Goal: Task Accomplishment & Management: Manage account settings

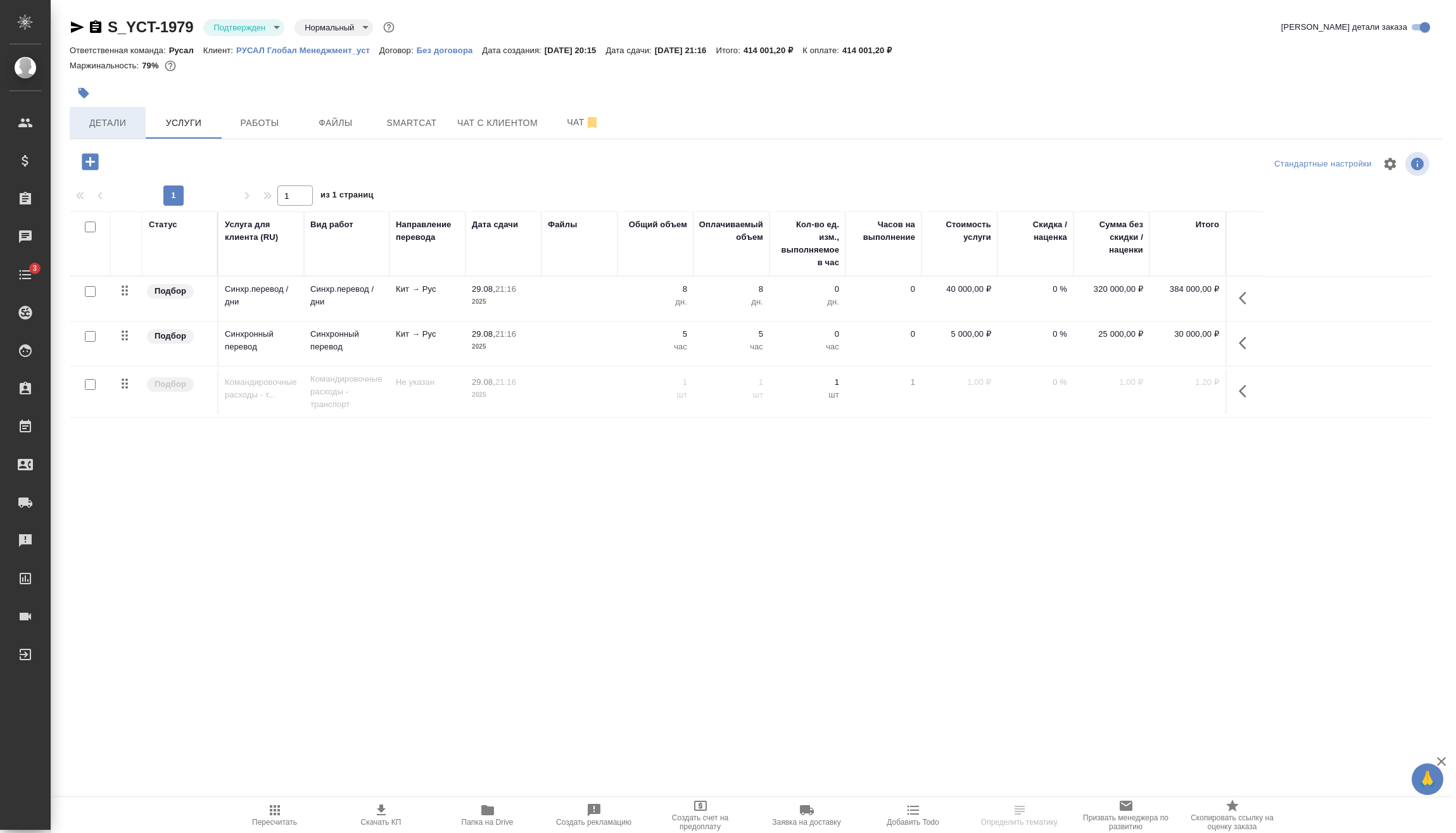
click at [125, 130] on span "Детали" at bounding box center [108, 123] width 61 height 16
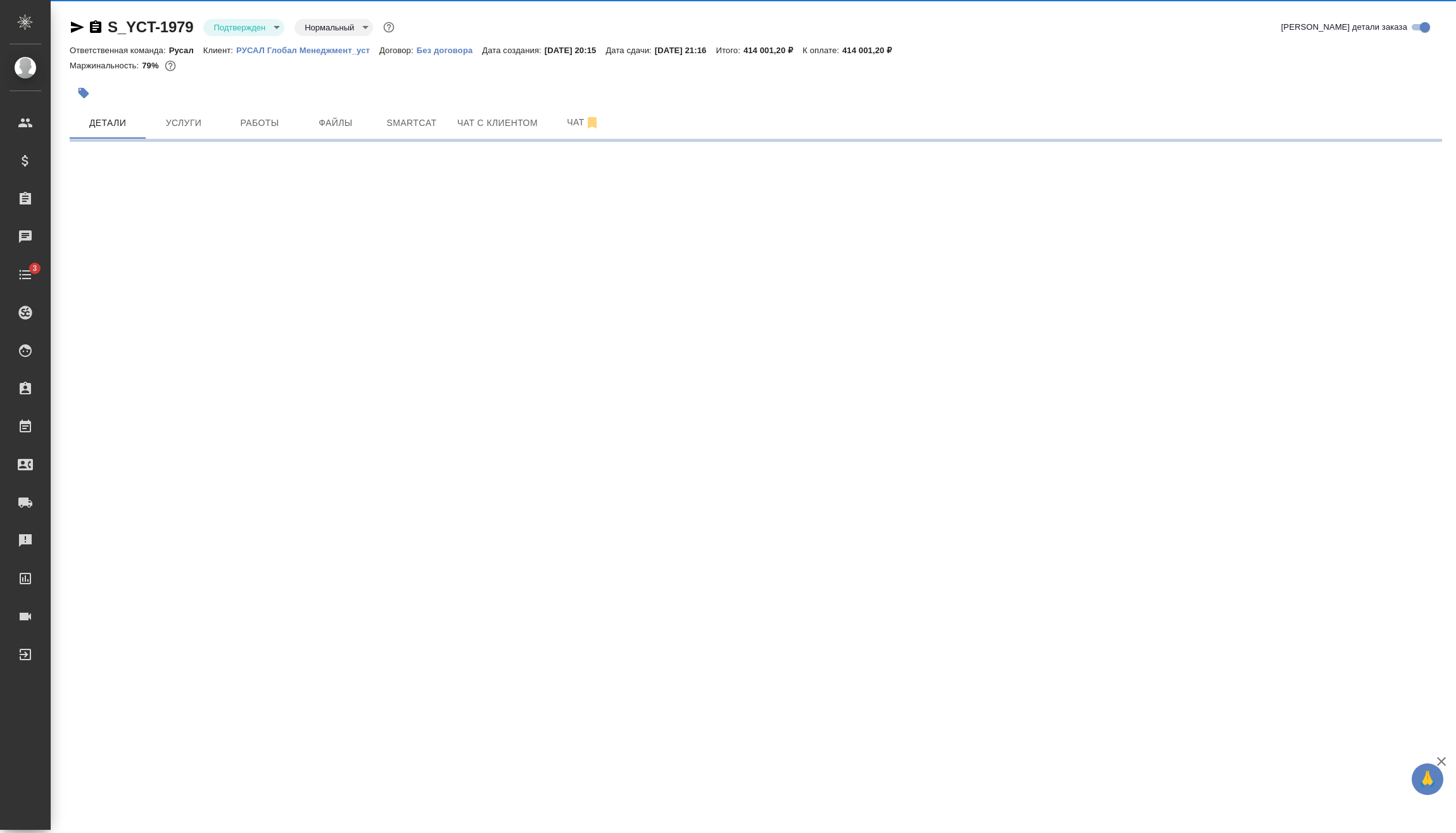
select select "RU"
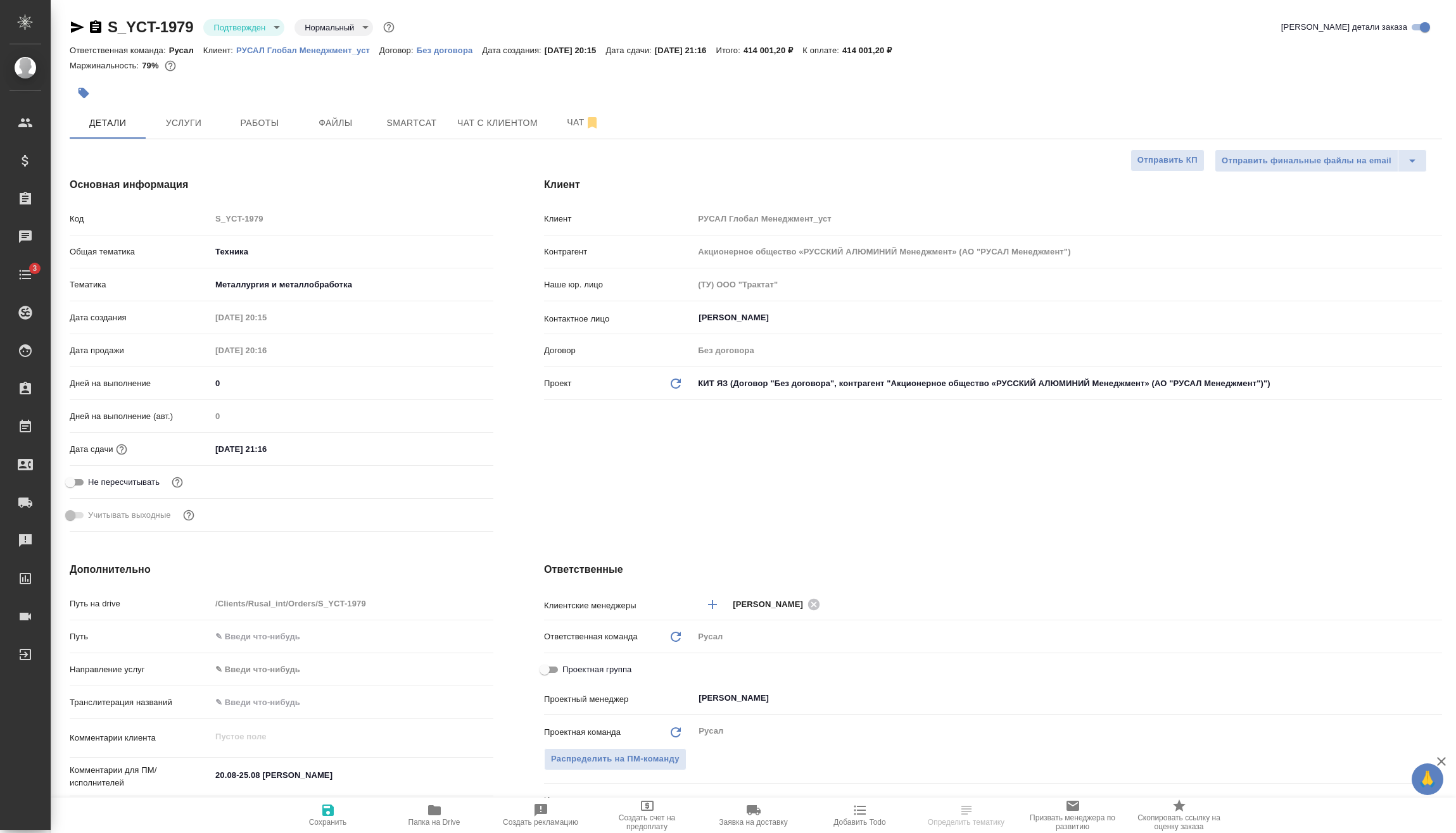
type textarea "x"
click at [201, 128] on span "Услуги" at bounding box center [184, 123] width 61 height 16
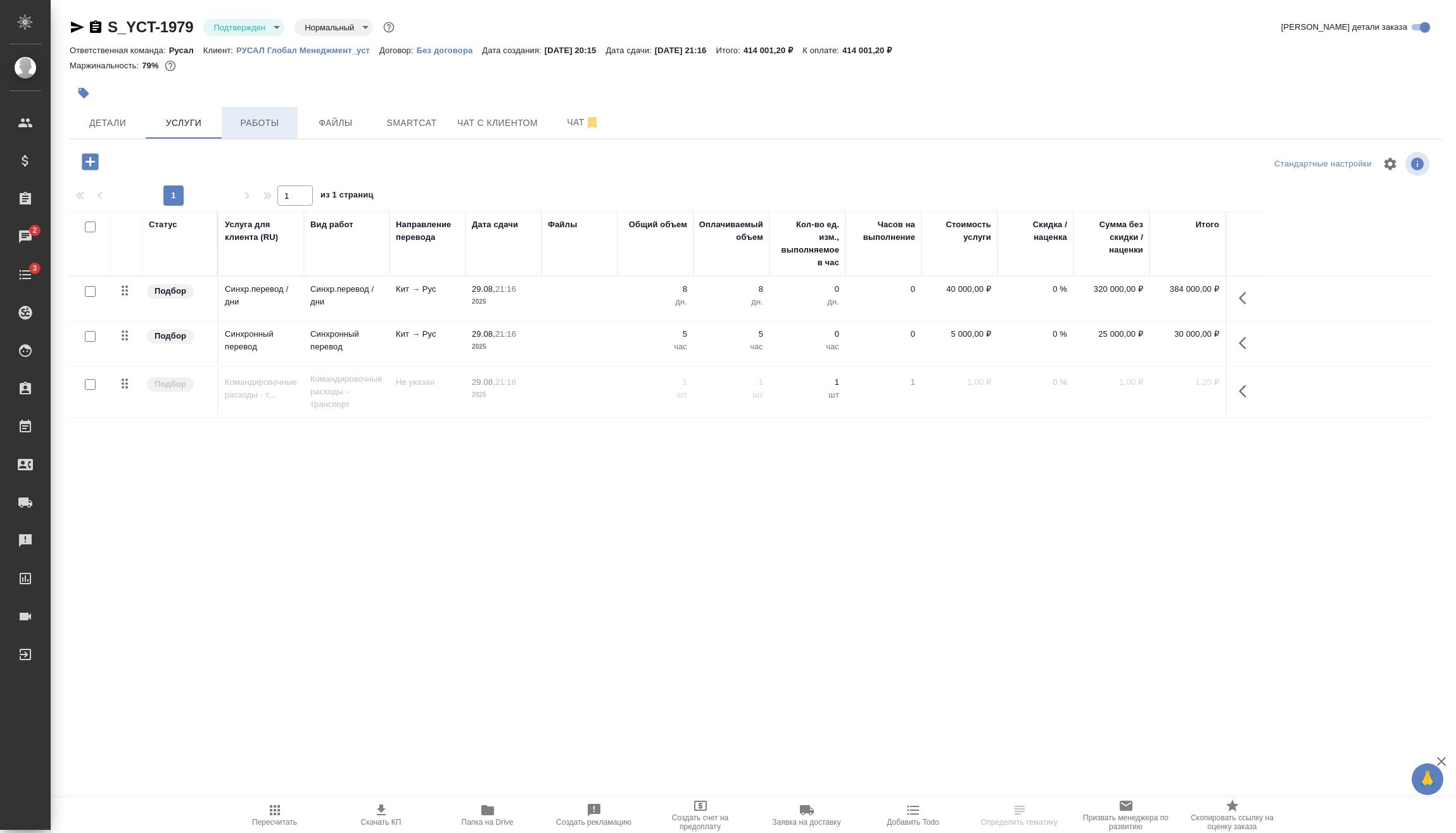
click at [259, 123] on span "Работы" at bounding box center [260, 123] width 61 height 16
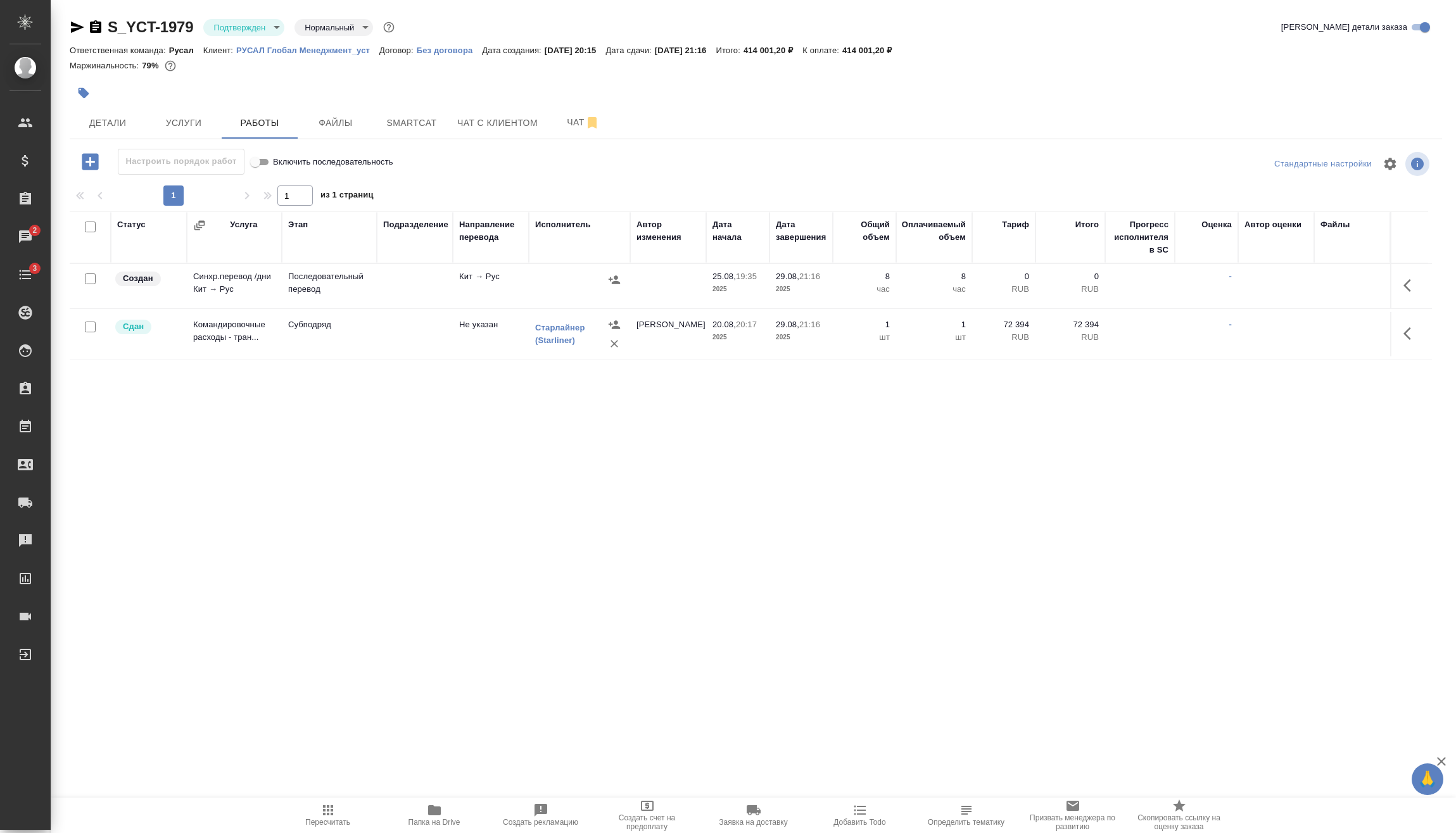
click at [1407, 282] on icon "button" at bounding box center [1407, 286] width 8 height 13
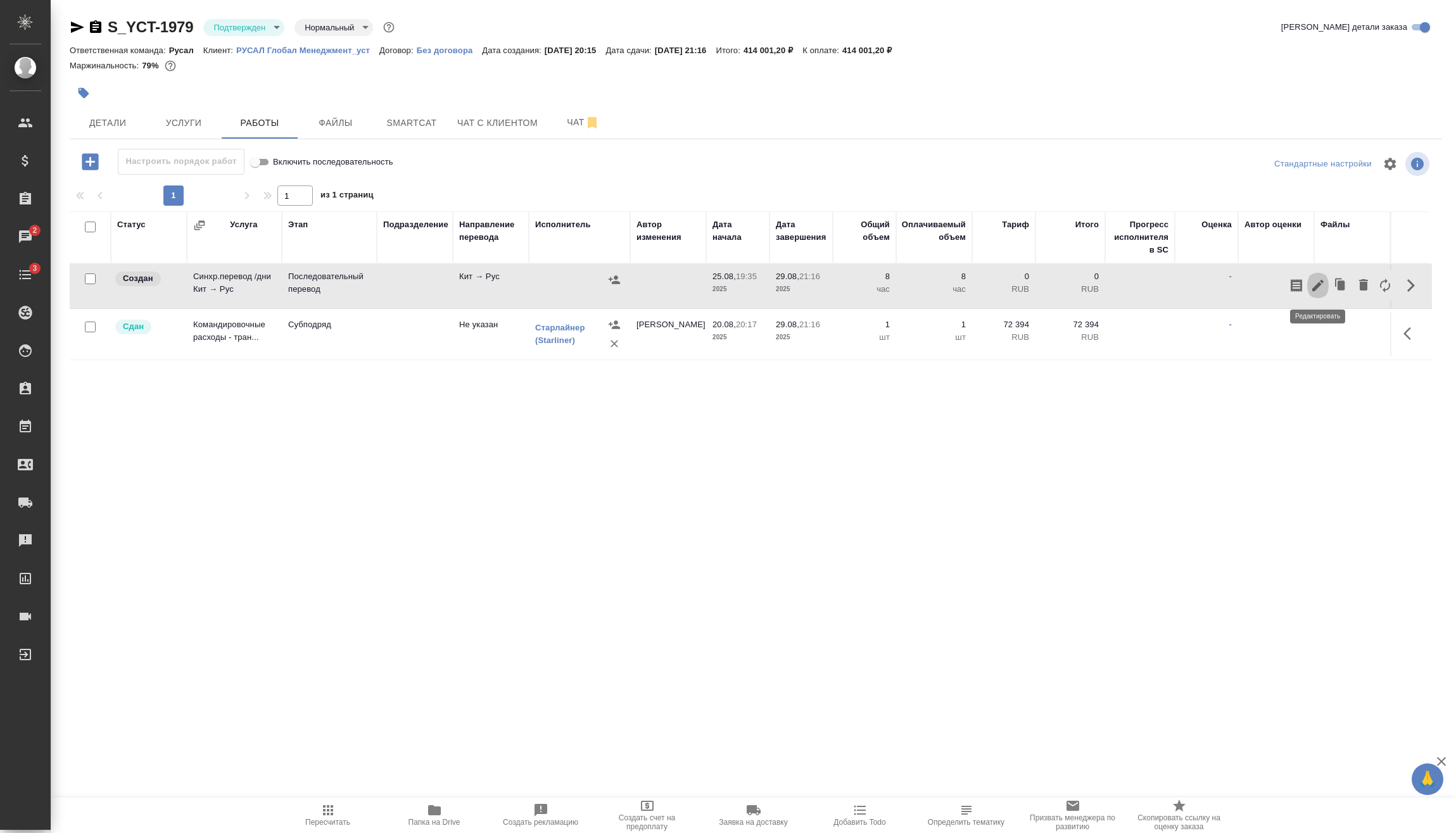
click at [1323, 290] on icon "button" at bounding box center [1317, 285] width 15 height 15
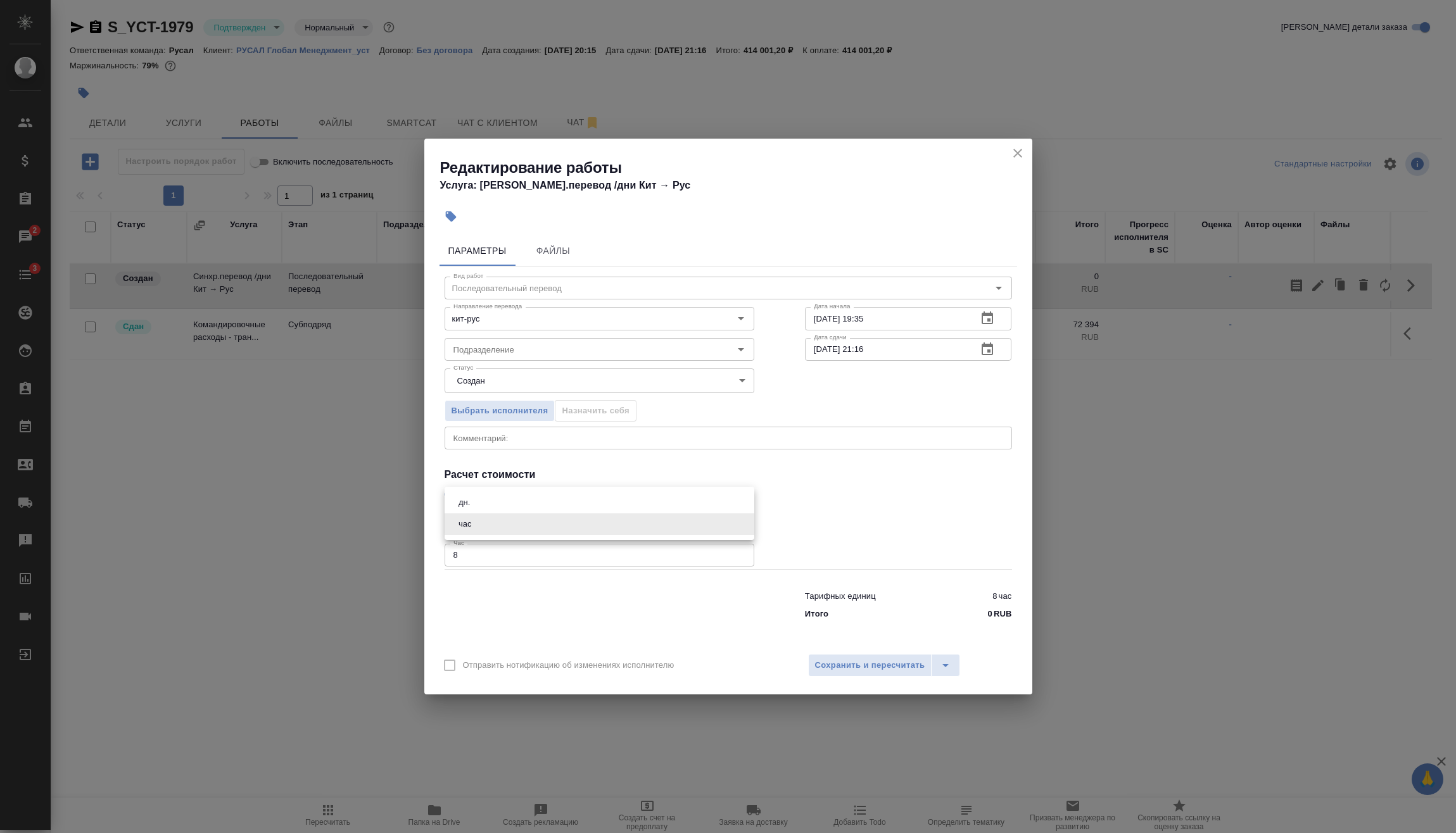
click at [508, 522] on body "🙏 .cls-1 fill:#fff; AWATERA Vasilev Evgeniy Клиенты Спецификации Заказы 2 Чаты …" at bounding box center [728, 416] width 1456 height 833
click at [493, 498] on li "дн." at bounding box center [599, 503] width 310 height 22
type input "5a8b1489cc6b4906c91bfd8a"
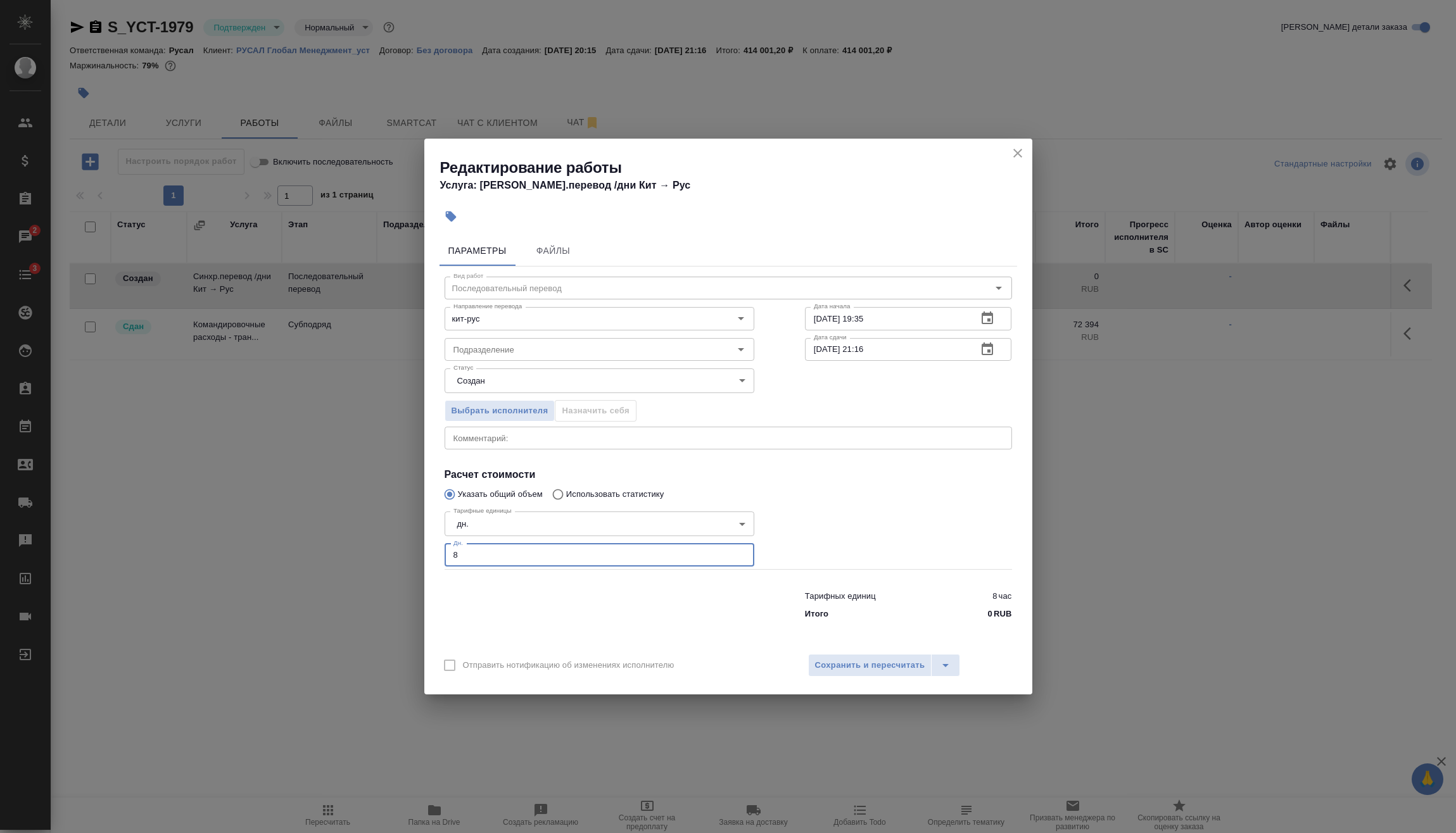
drag, startPoint x: 467, startPoint y: 550, endPoint x: 412, endPoint y: 553, distance: 55.1
click at [407, 549] on div "Редактирование работы Услуга: Синхр.перевод /дни Кит → Рус Параметры Файлы Вид …" at bounding box center [728, 416] width 1456 height 833
type input "6"
click at [893, 657] on button "Сохранить и пересчитать" at bounding box center [870, 665] width 124 height 23
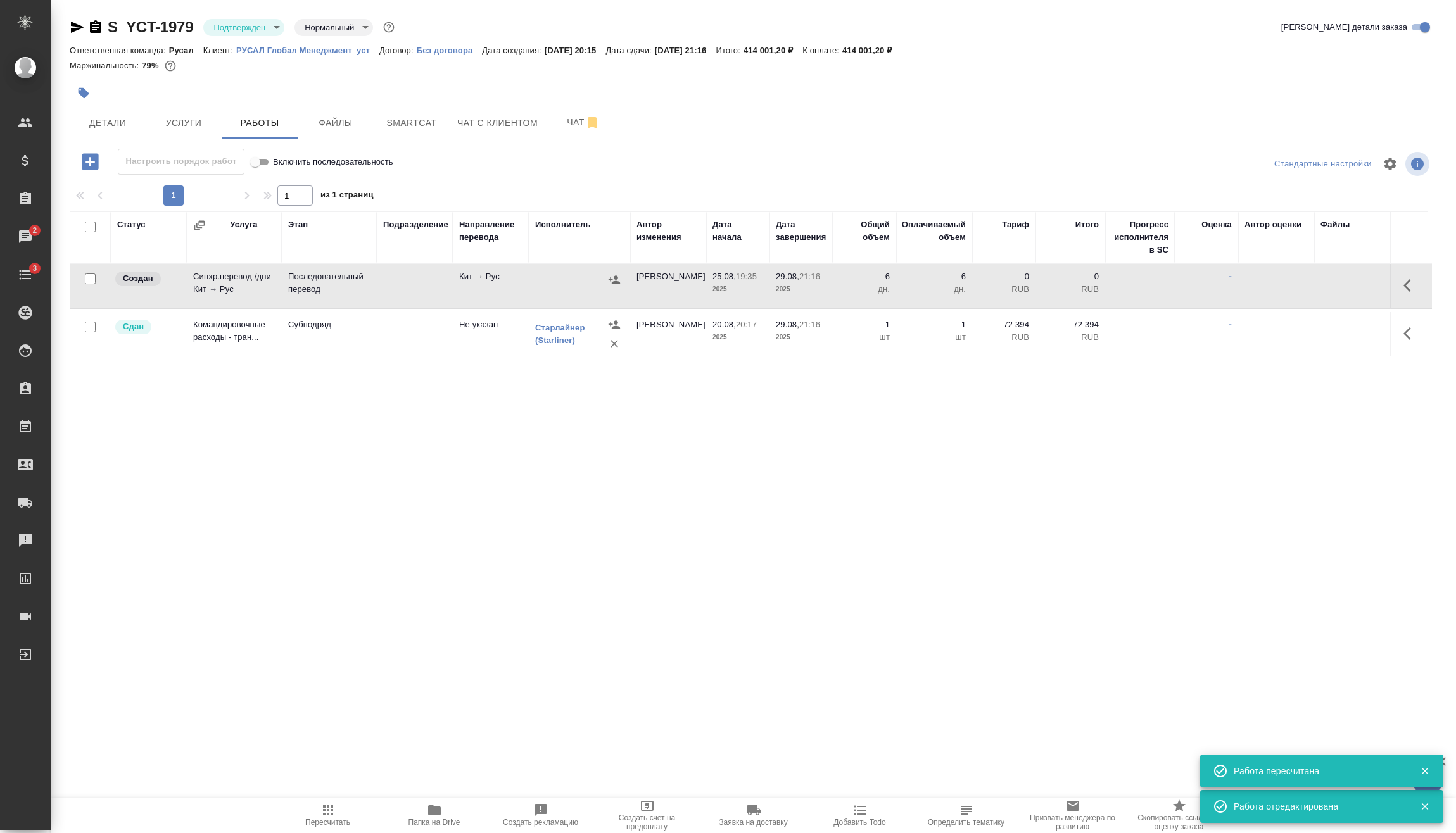
click at [616, 280] on icon "button" at bounding box center [614, 280] width 13 height 13
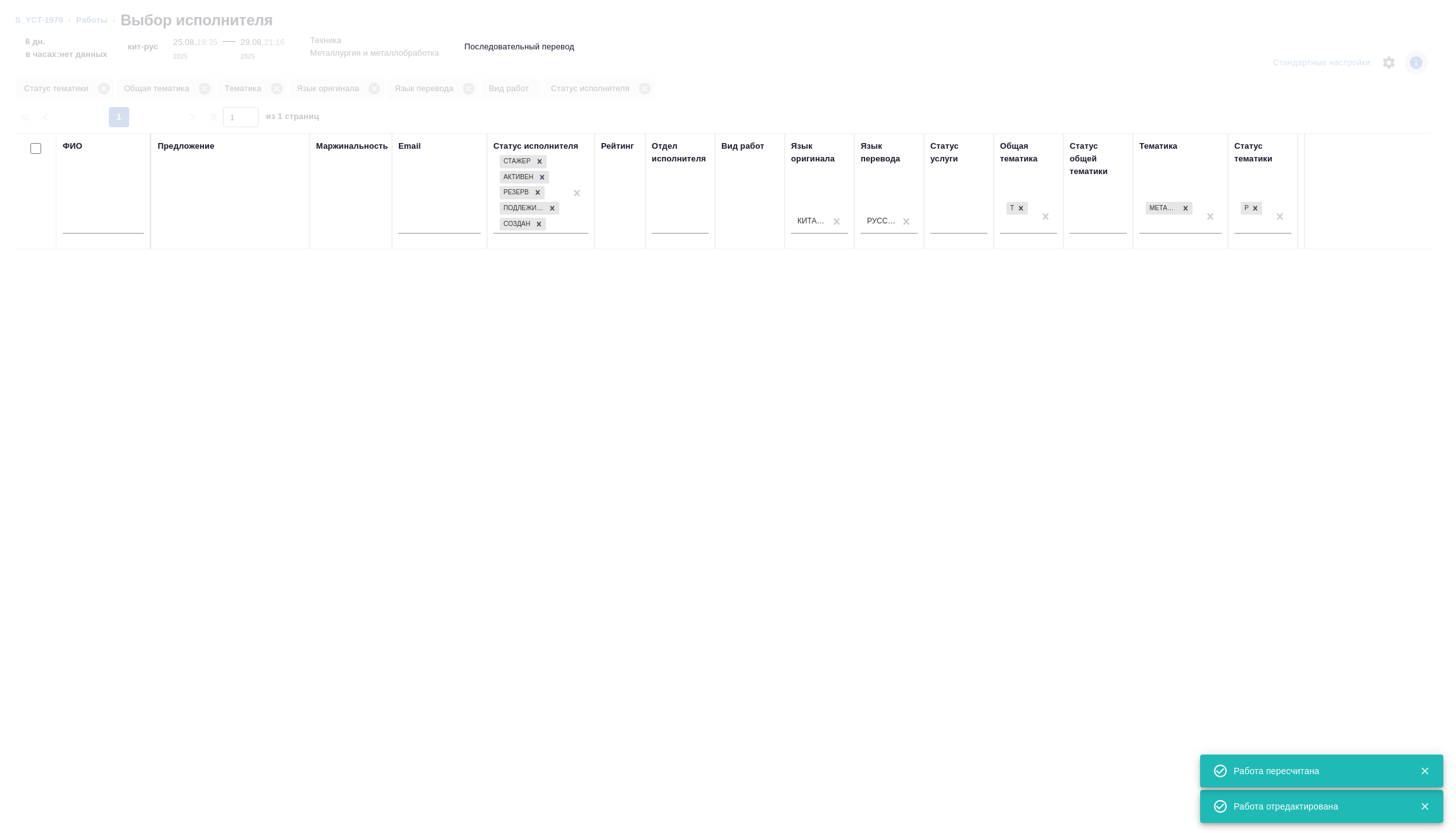
click at [99, 227] on input "text" at bounding box center [103, 226] width 81 height 16
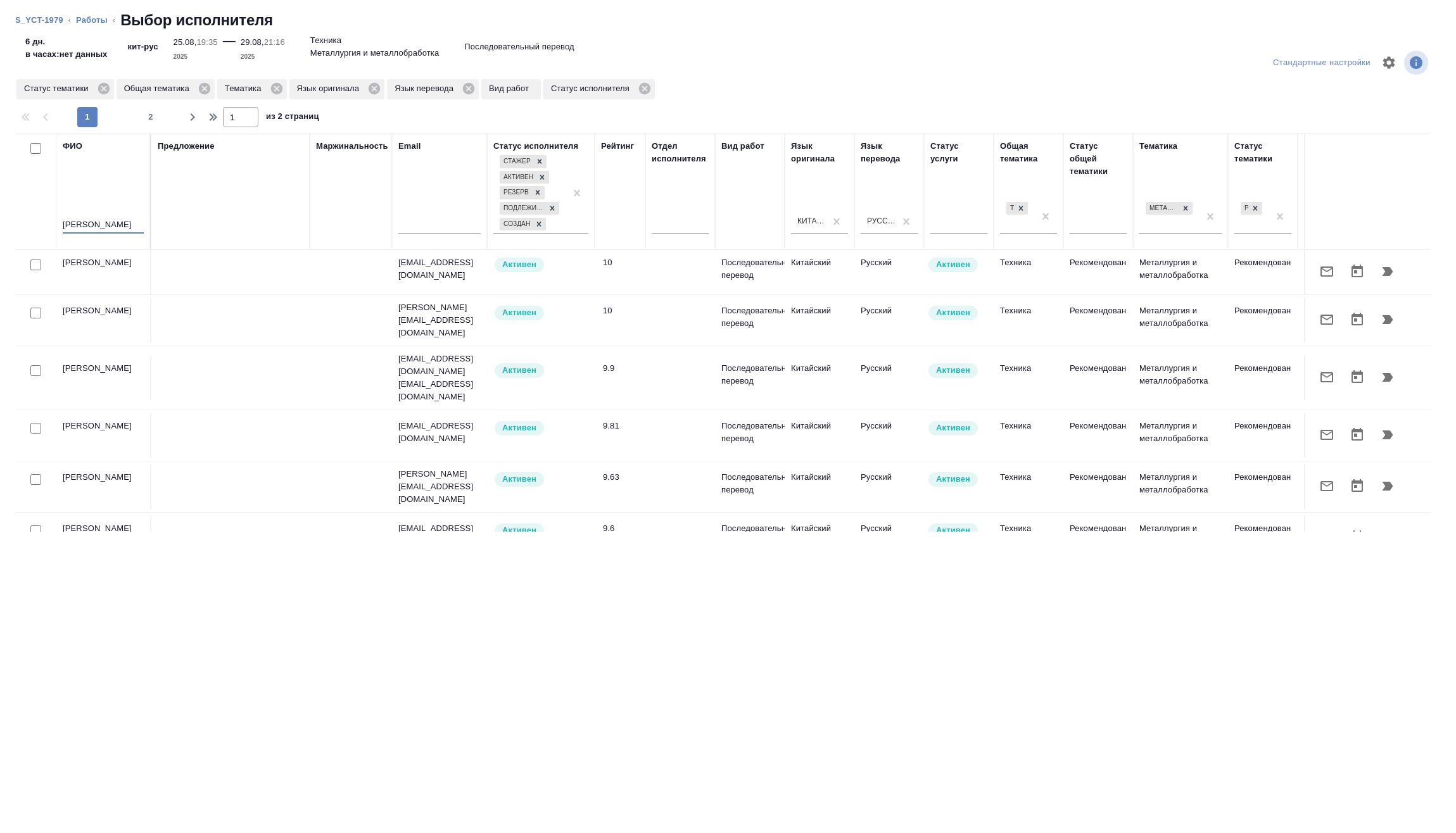
type input "пернабеков"
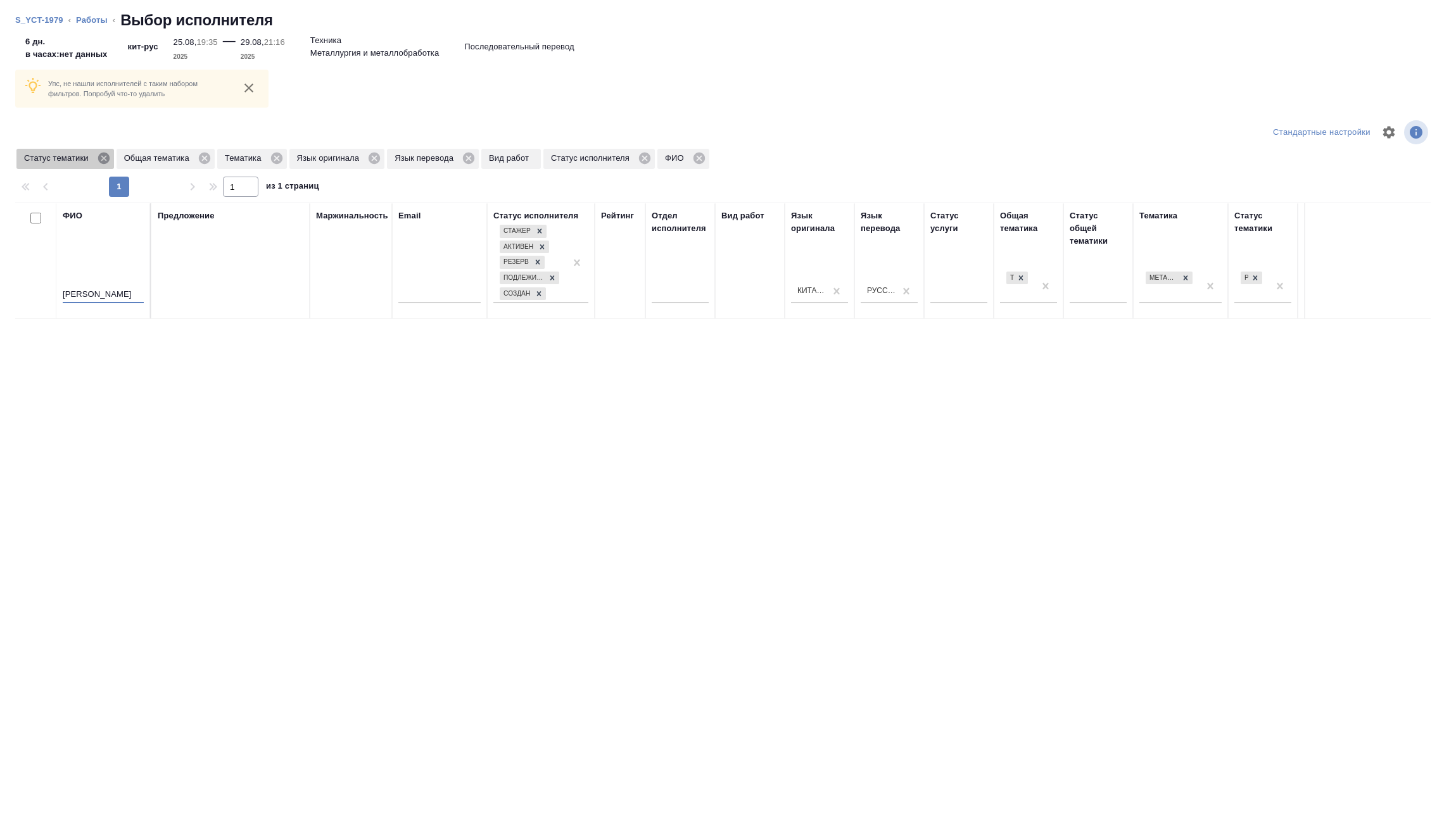
click at [103, 157] on icon at bounding box center [103, 158] width 11 height 11
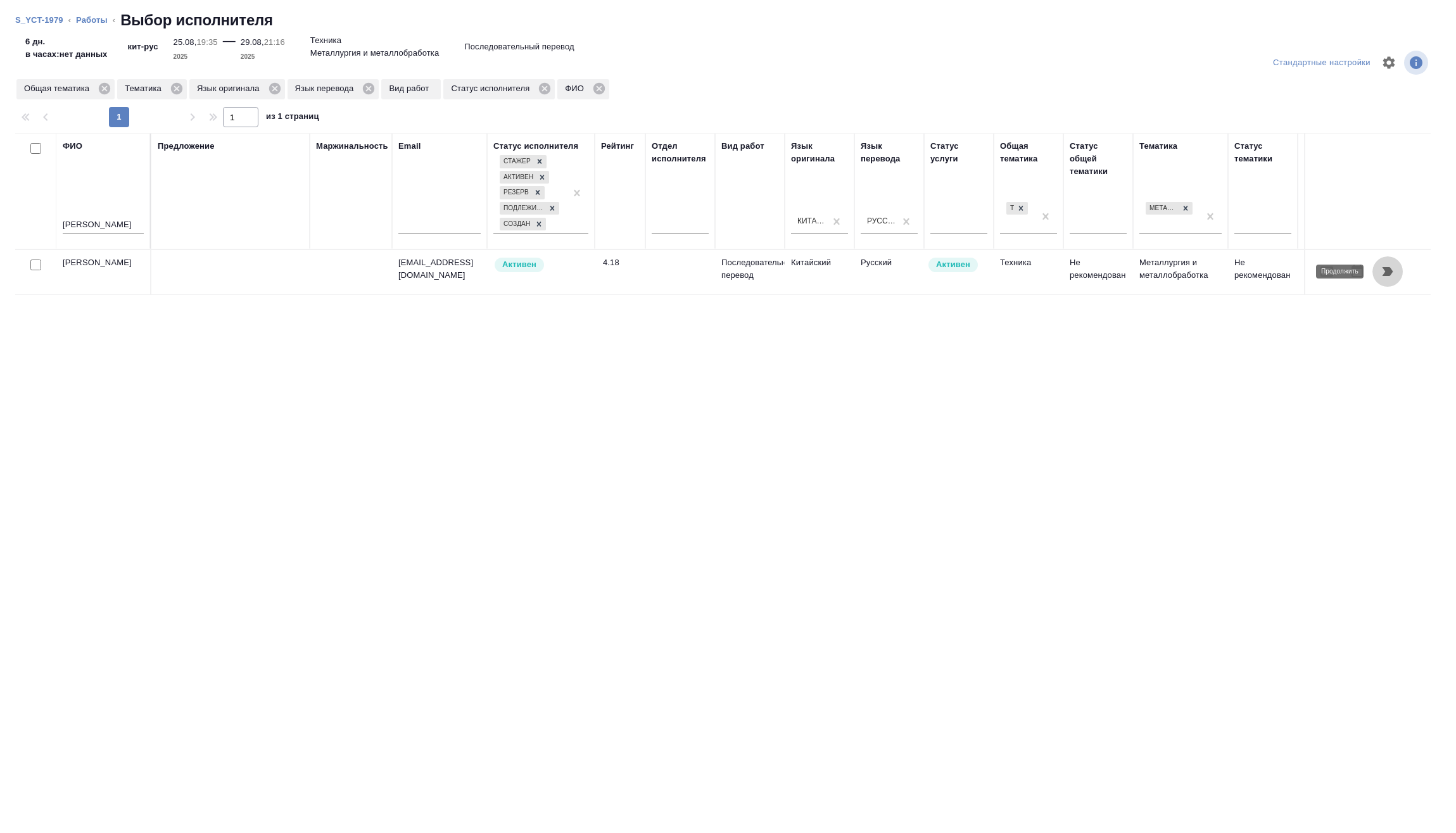
click at [1391, 280] on icon "button" at bounding box center [1387, 271] width 15 height 15
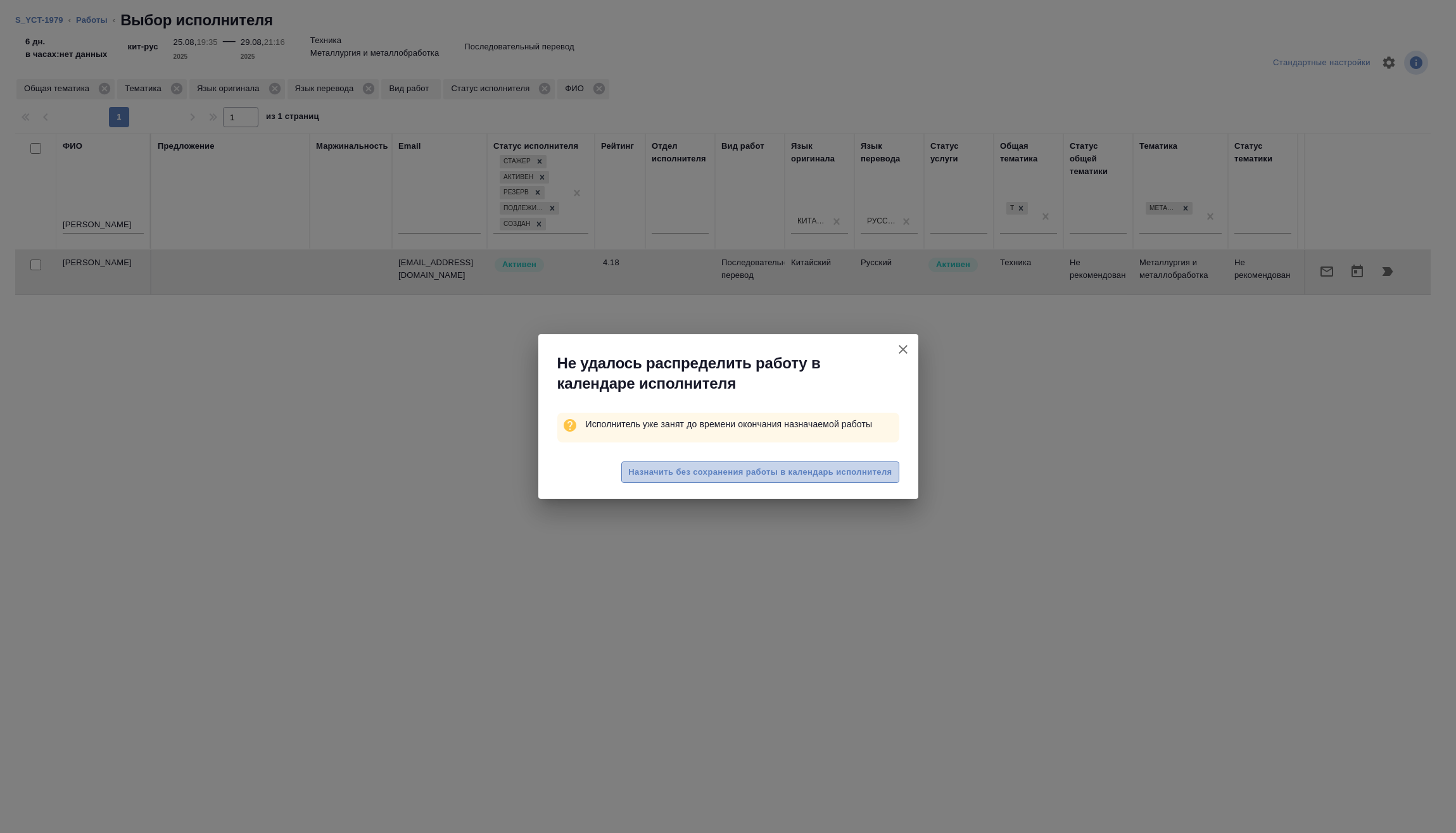
click at [834, 472] on span "Назначить без сохранения работы в календарь исполнителя" at bounding box center [759, 472] width 263 height 14
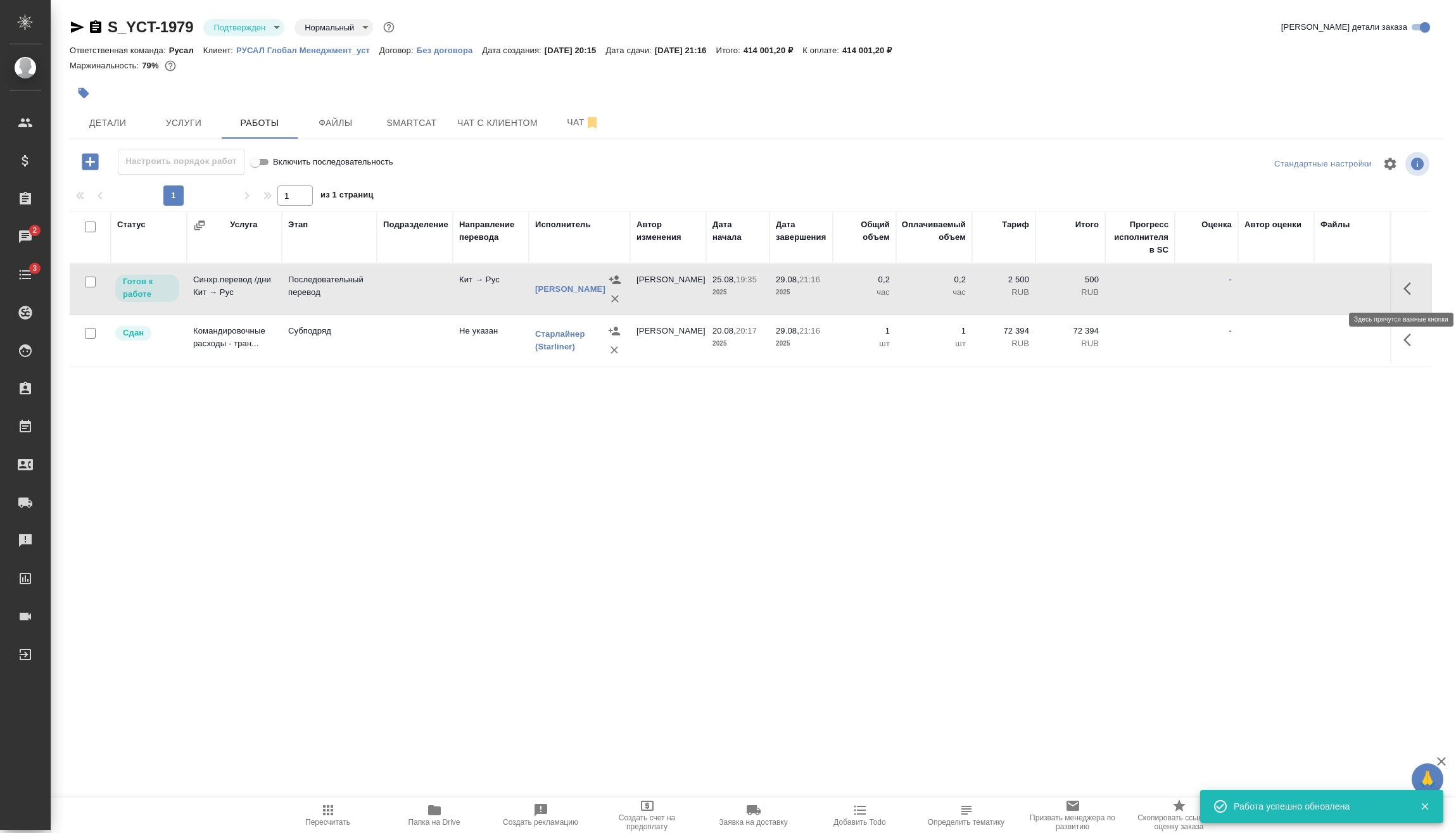
click at [1408, 288] on icon "button" at bounding box center [1410, 288] width 15 height 15
click at [1323, 286] on icon "button" at bounding box center [1317, 288] width 15 height 15
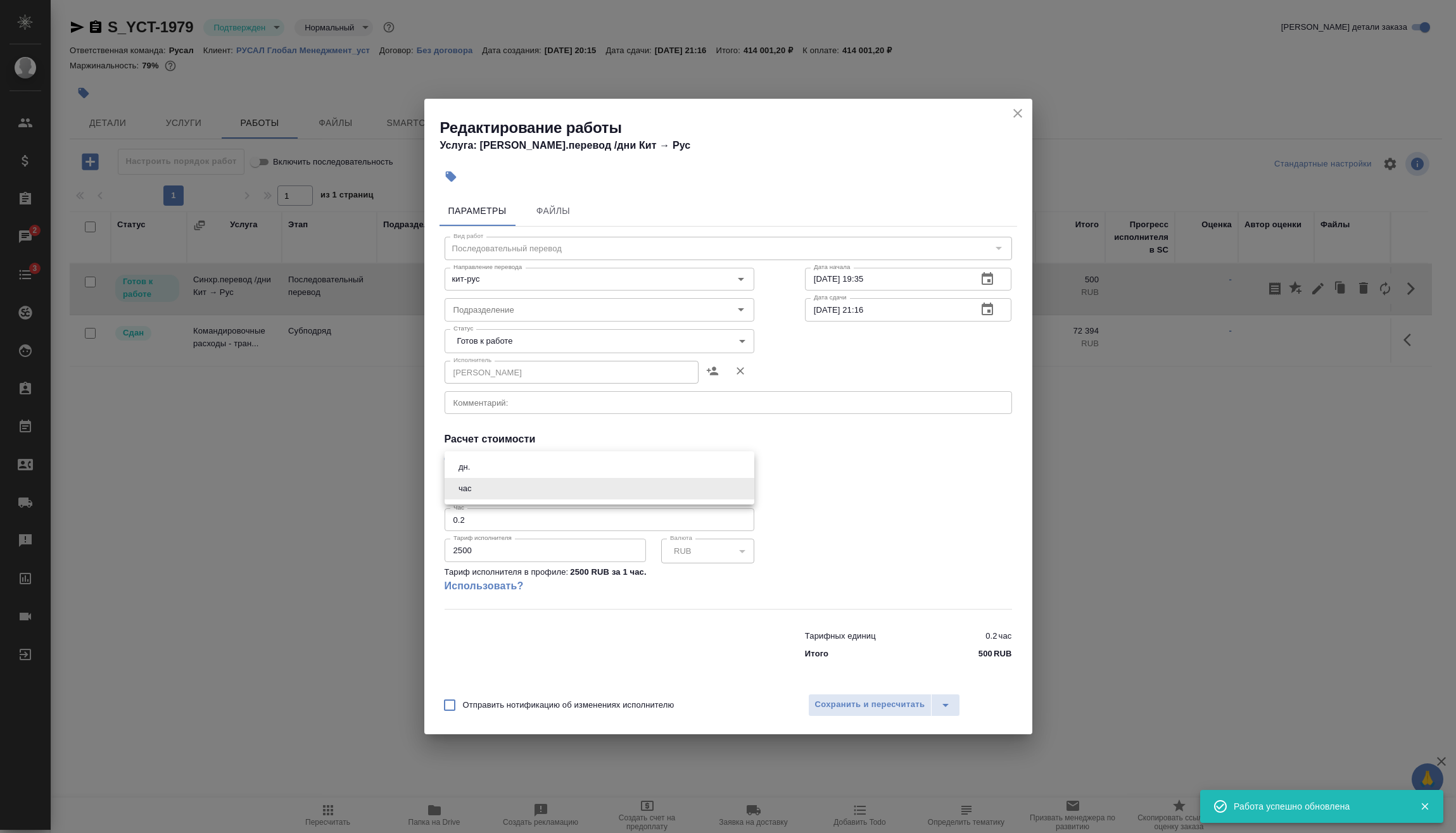
click at [512, 493] on body "🙏 .cls-1 fill:#fff; AWATERA Vasilev Evgeniy Клиенты Спецификации Заказы 2 Чаты …" at bounding box center [728, 416] width 1456 height 833
click at [487, 470] on li "дн." at bounding box center [599, 467] width 310 height 22
type input "5a8b1489cc6b4906c91bfd8a"
drag, startPoint x: 472, startPoint y: 520, endPoint x: 401, endPoint y: 525, distance: 71.2
click at [404, 525] on div "Редактирование работы Услуга: Синхр.перевод /дни Кит → Рус Параметры Файлы Вид …" at bounding box center [728, 416] width 1456 height 833
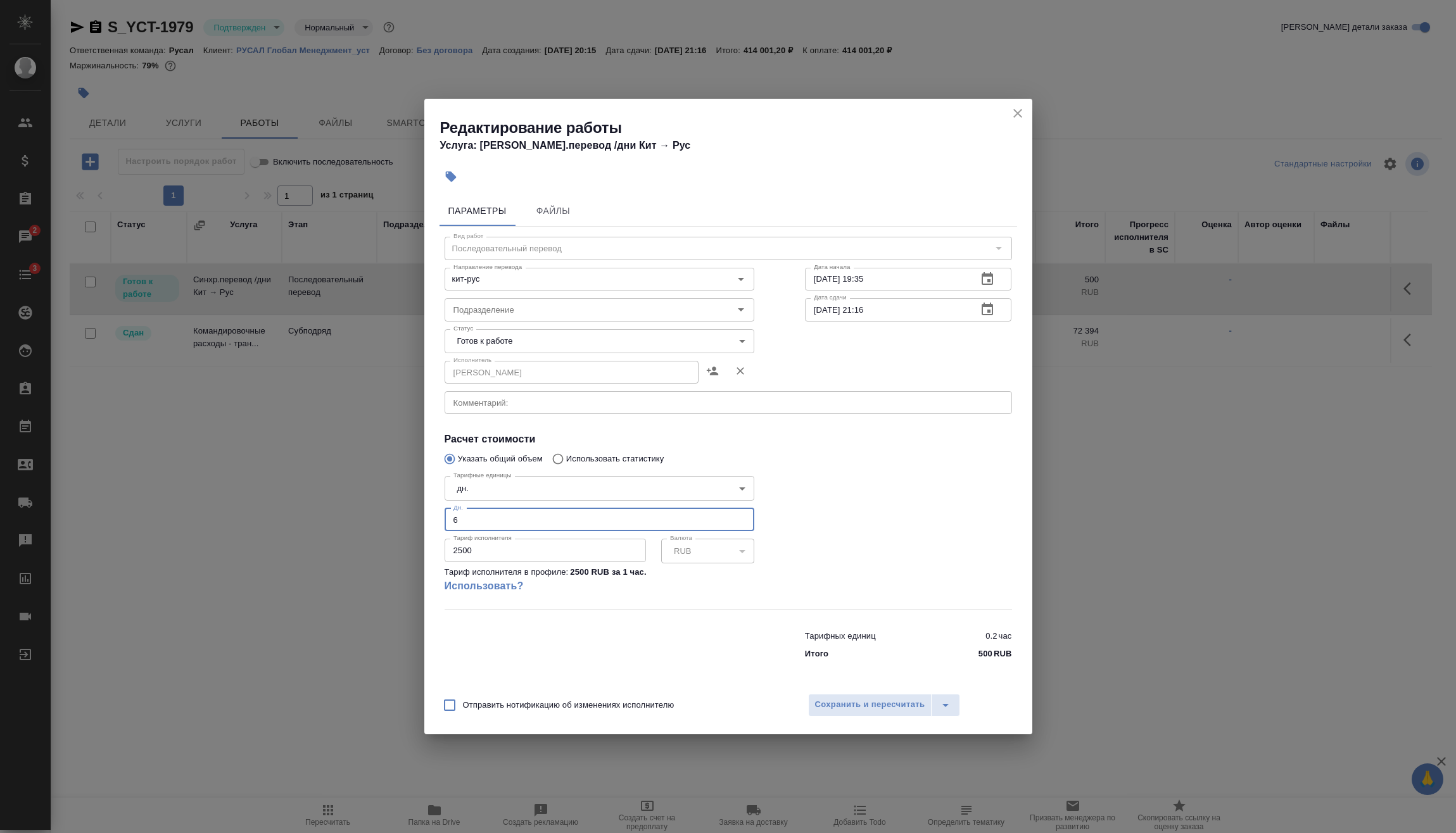
type input "6"
drag, startPoint x: 525, startPoint y: 551, endPoint x: 325, endPoint y: 551, distance: 200.0
click at [325, 551] on div "Редактирование работы Услуга: Синхр.перевод /дни Кит → Рус Параметры Файлы Вид …" at bounding box center [728, 416] width 1456 height 833
type input "144000"
click at [885, 709] on span "Сохранить и пересчитать" at bounding box center [870, 705] width 110 height 14
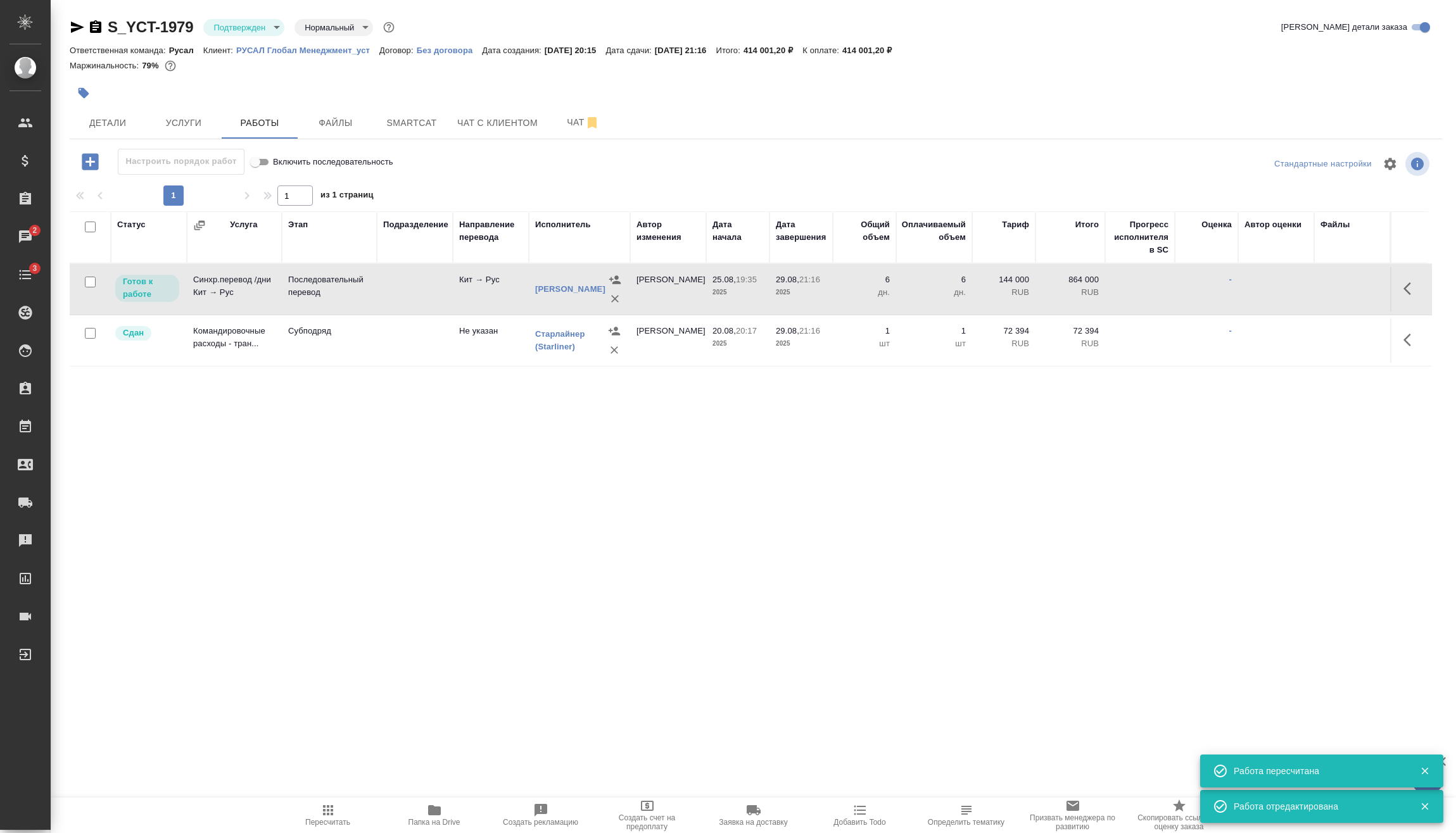
click at [1414, 288] on icon "button" at bounding box center [1410, 288] width 15 height 15
click at [1320, 292] on icon "button" at bounding box center [1317, 288] width 15 height 15
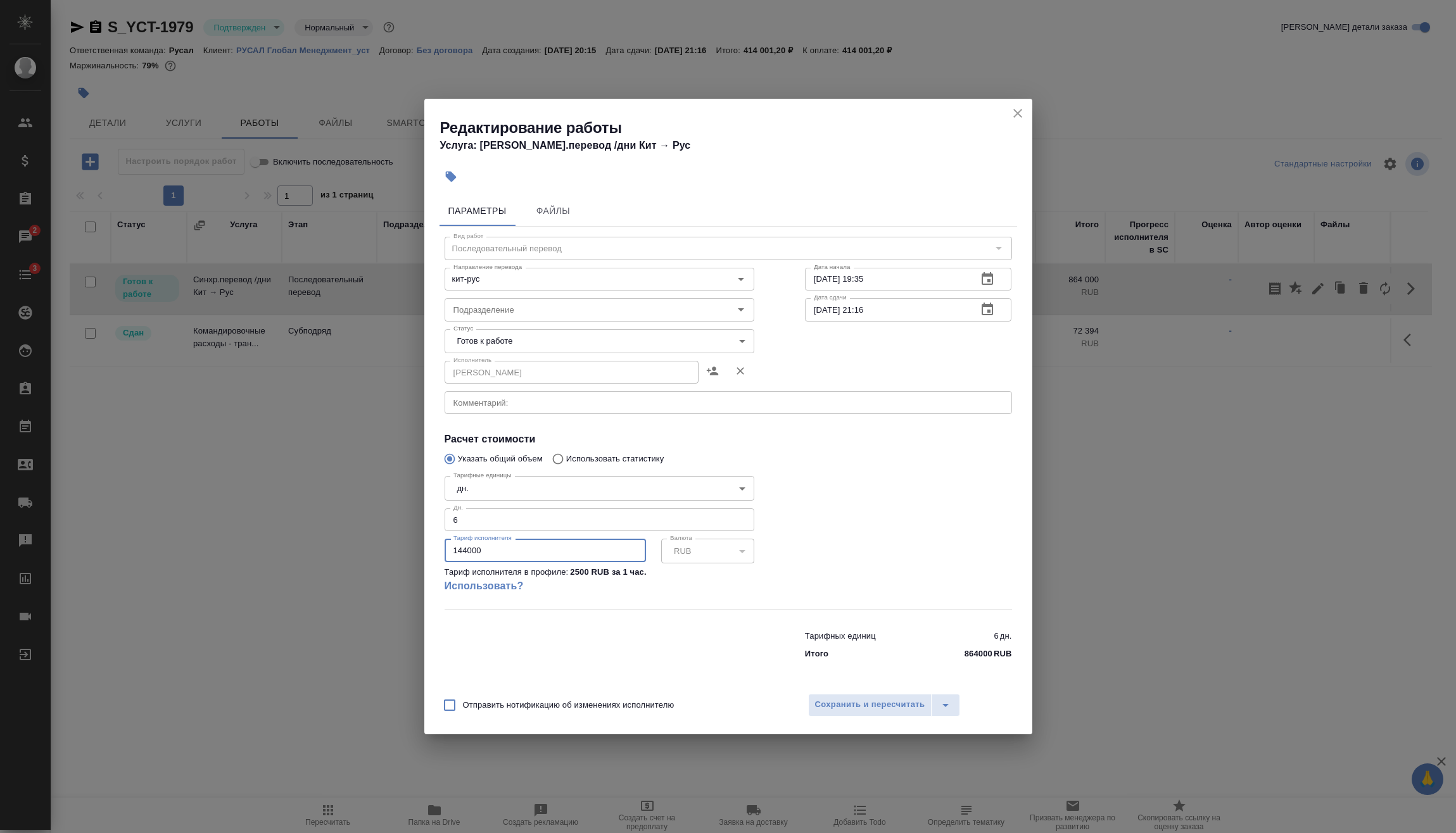
drag, startPoint x: 514, startPoint y: 550, endPoint x: 426, endPoint y: 546, distance: 88.1
click at [426, 546] on div "Параметры Файлы Вид работ Последовательный перевод Вид работ Направление перево…" at bounding box center [728, 438] width 608 height 495
type input "24000"
click at [860, 706] on span "Сохранить и пересчитать" at bounding box center [870, 705] width 110 height 14
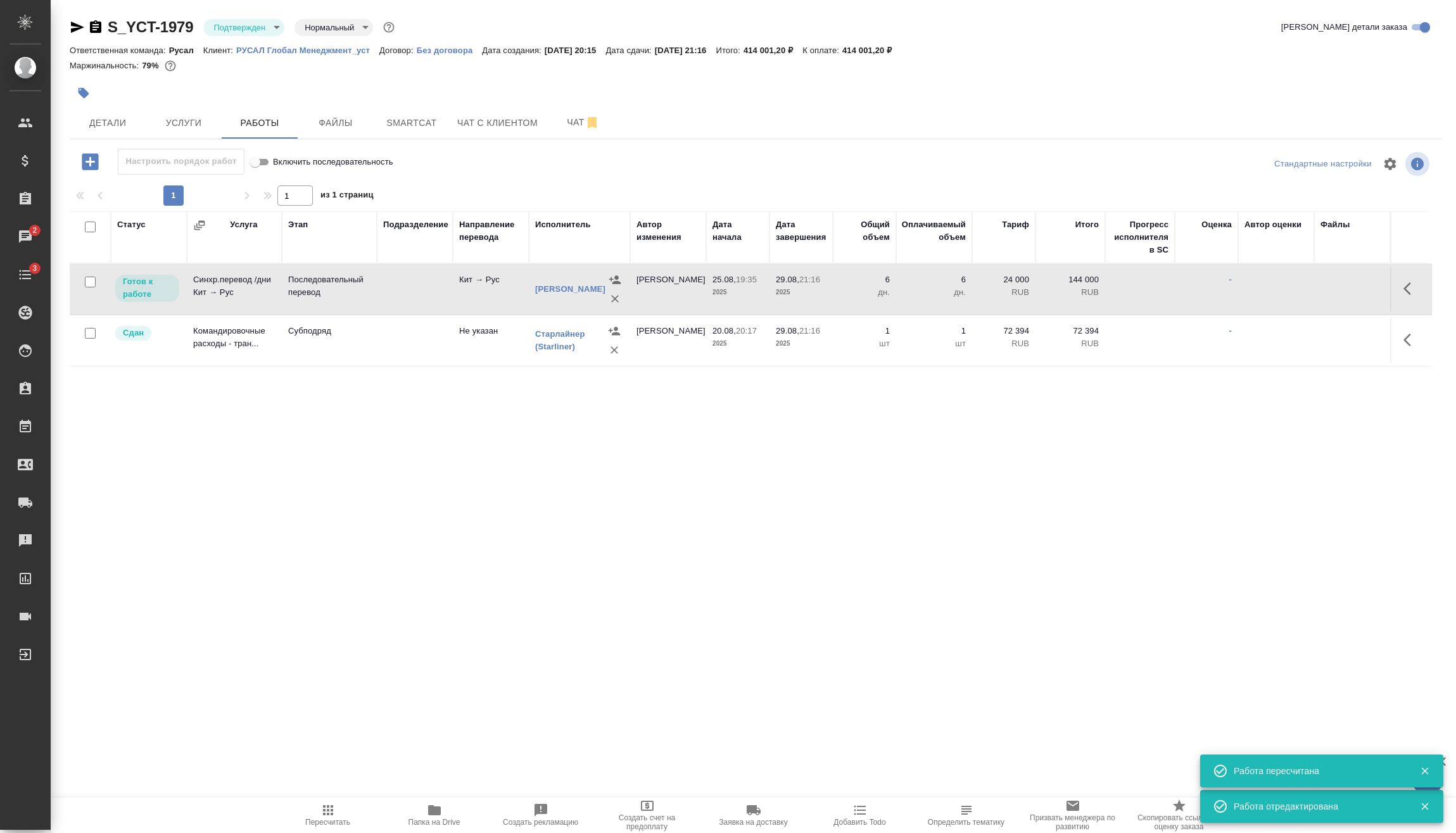
click at [328, 809] on icon "button" at bounding box center [328, 811] width 10 height 10
click at [187, 116] on span "Услуги" at bounding box center [184, 123] width 61 height 16
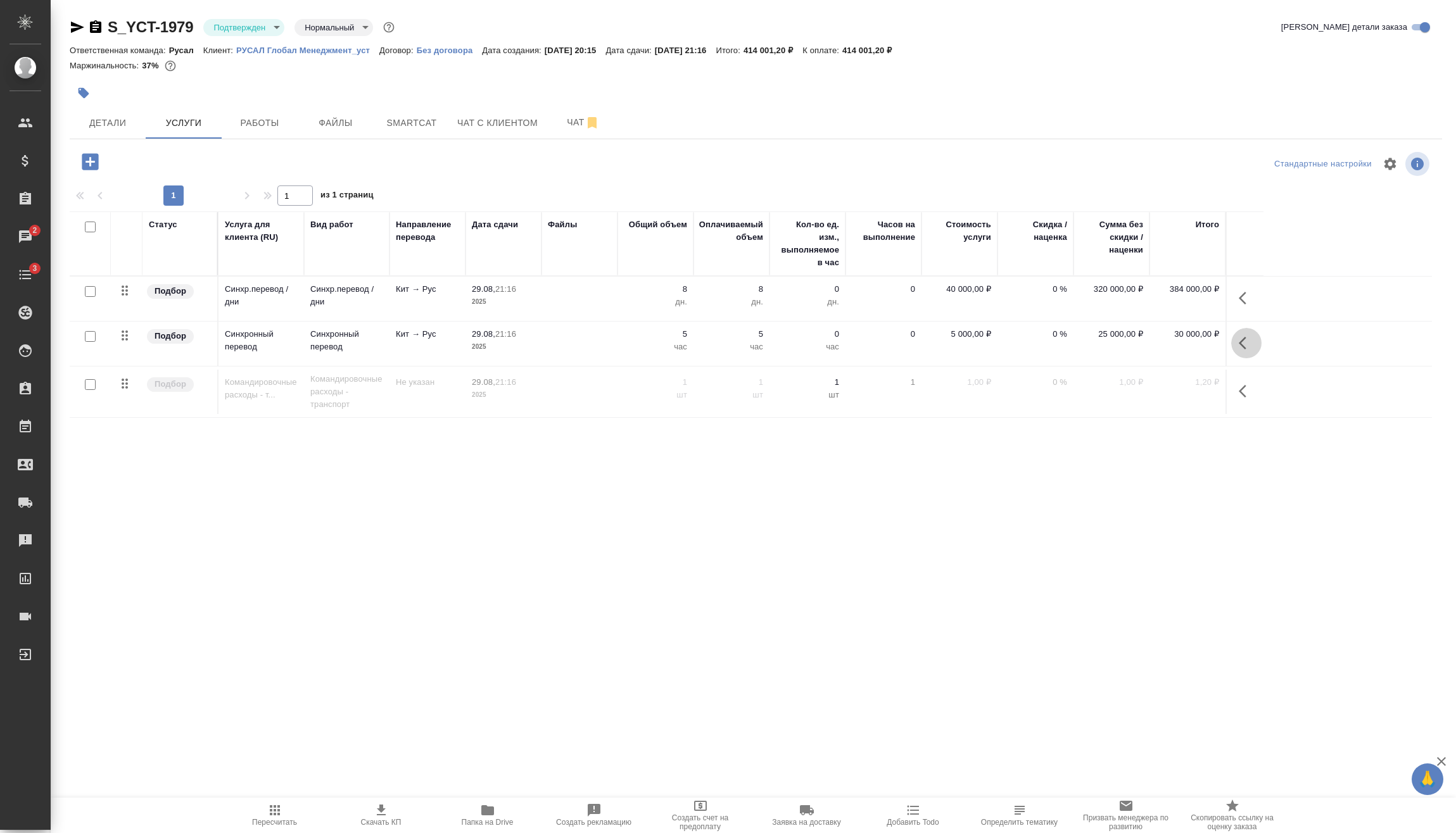
click at [1239, 337] on icon "button" at bounding box center [1246, 343] width 15 height 15
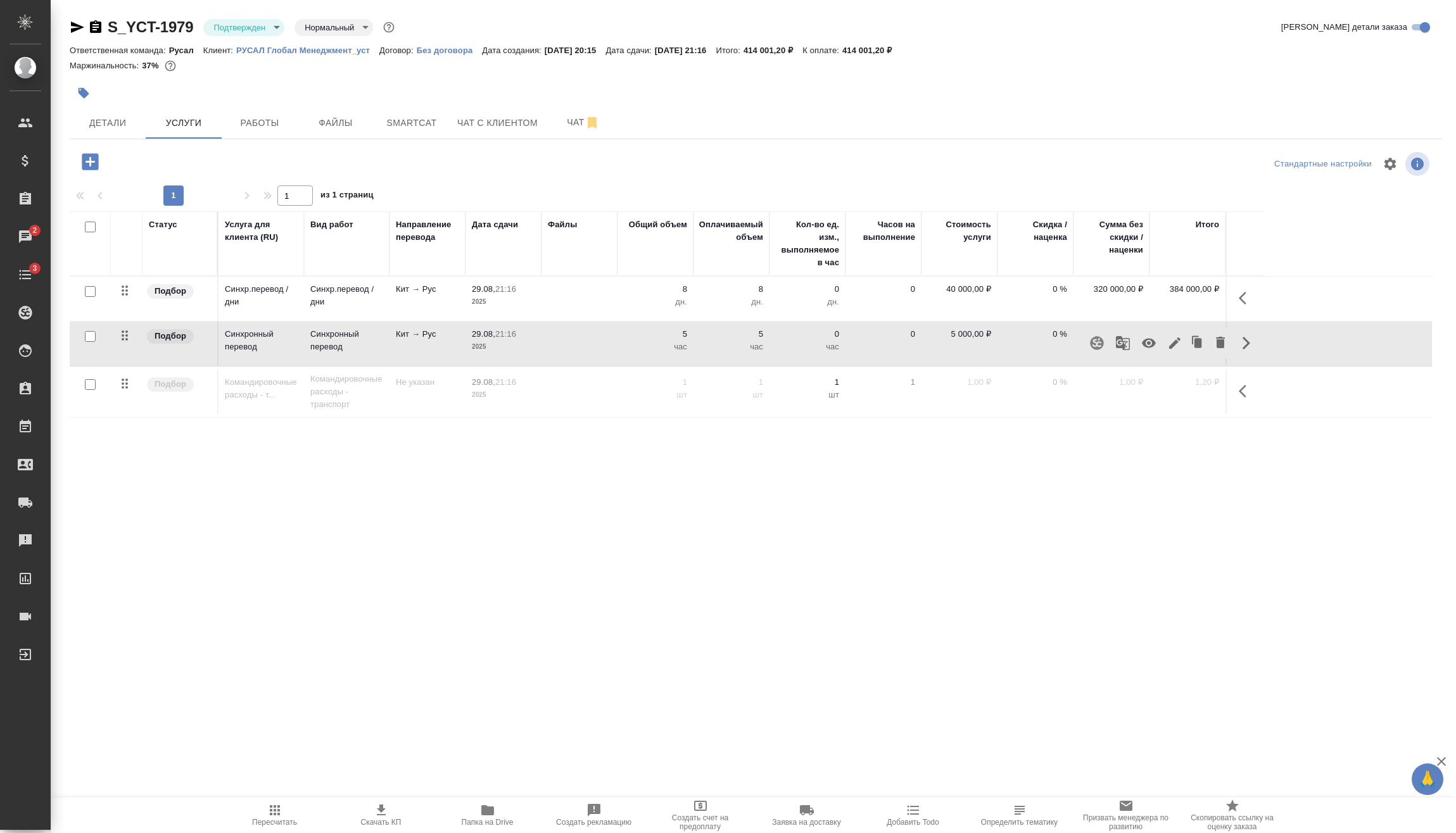
click at [1245, 295] on icon "button" at bounding box center [1246, 298] width 15 height 15
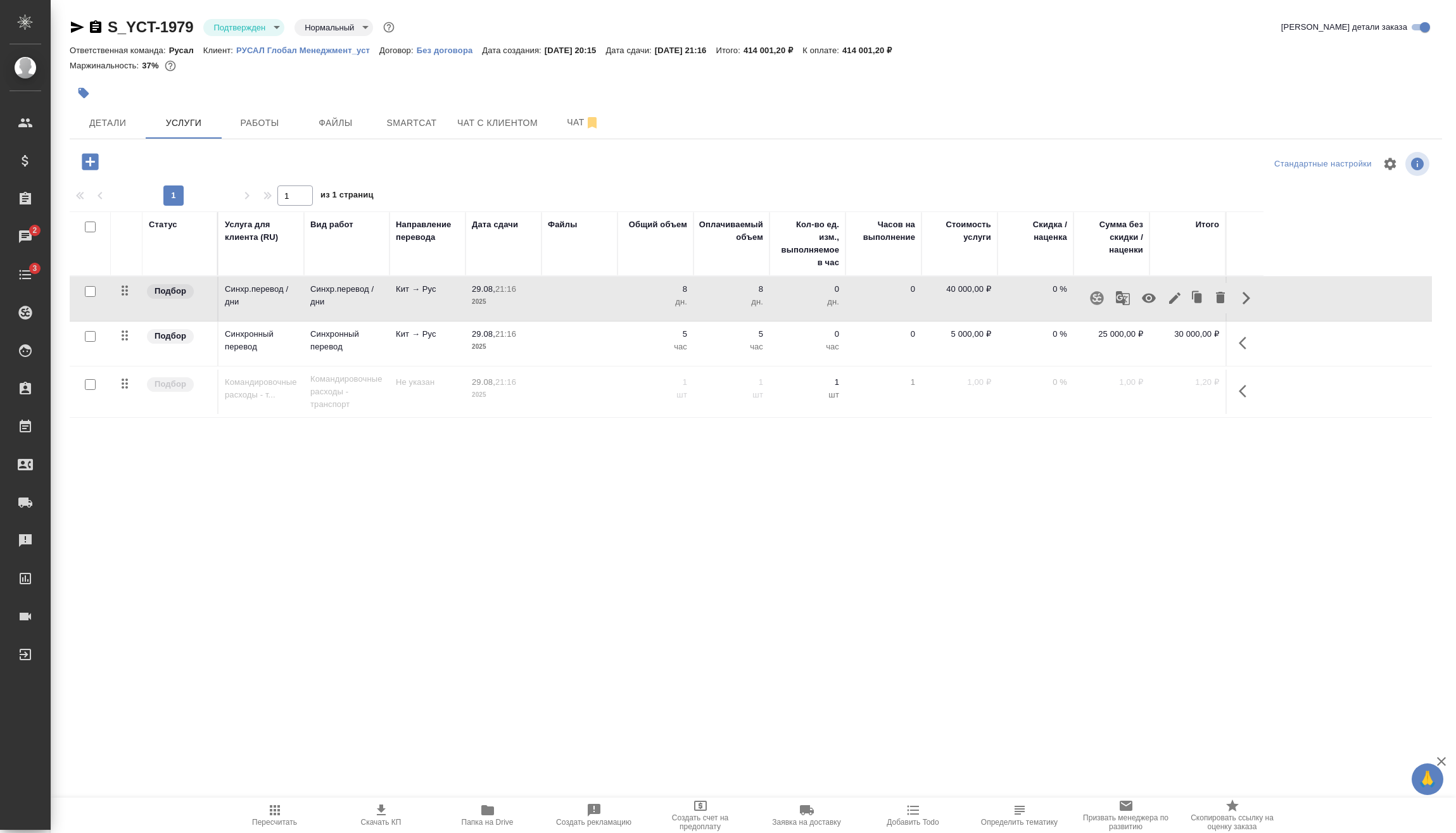
click at [1174, 298] on icon "button" at bounding box center [1175, 298] width 11 height 11
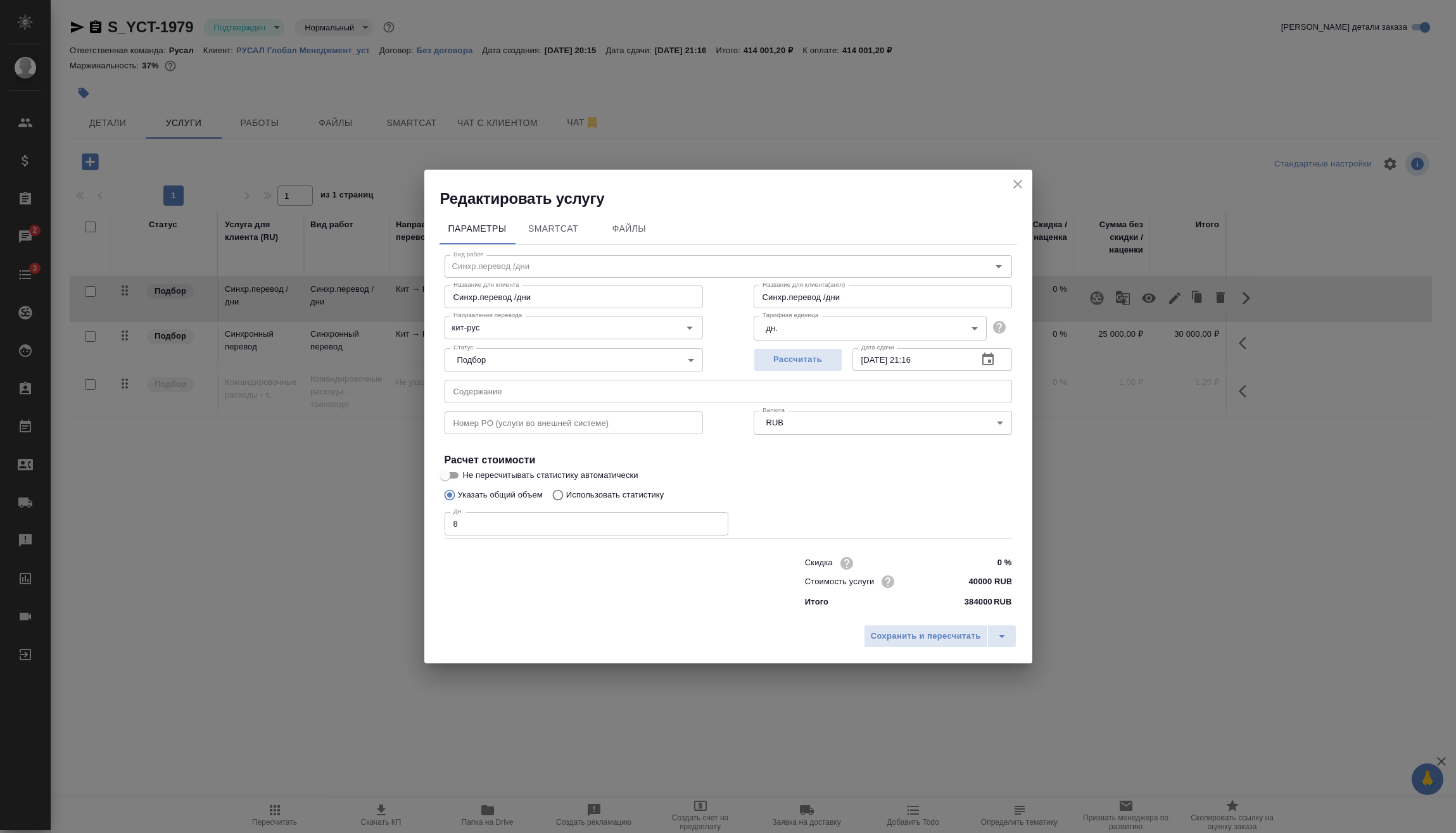
drag, startPoint x: 464, startPoint y: 528, endPoint x: 363, endPoint y: 534, distance: 101.2
click at [364, 534] on div "Редактировать услугу Параметры SmartCat Файлы Вид работ Синхр.перевод /дни Вид …" at bounding box center [728, 416] width 1456 height 833
type input "9"
click at [904, 636] on span "Сохранить и пересчитать" at bounding box center [926, 637] width 110 height 14
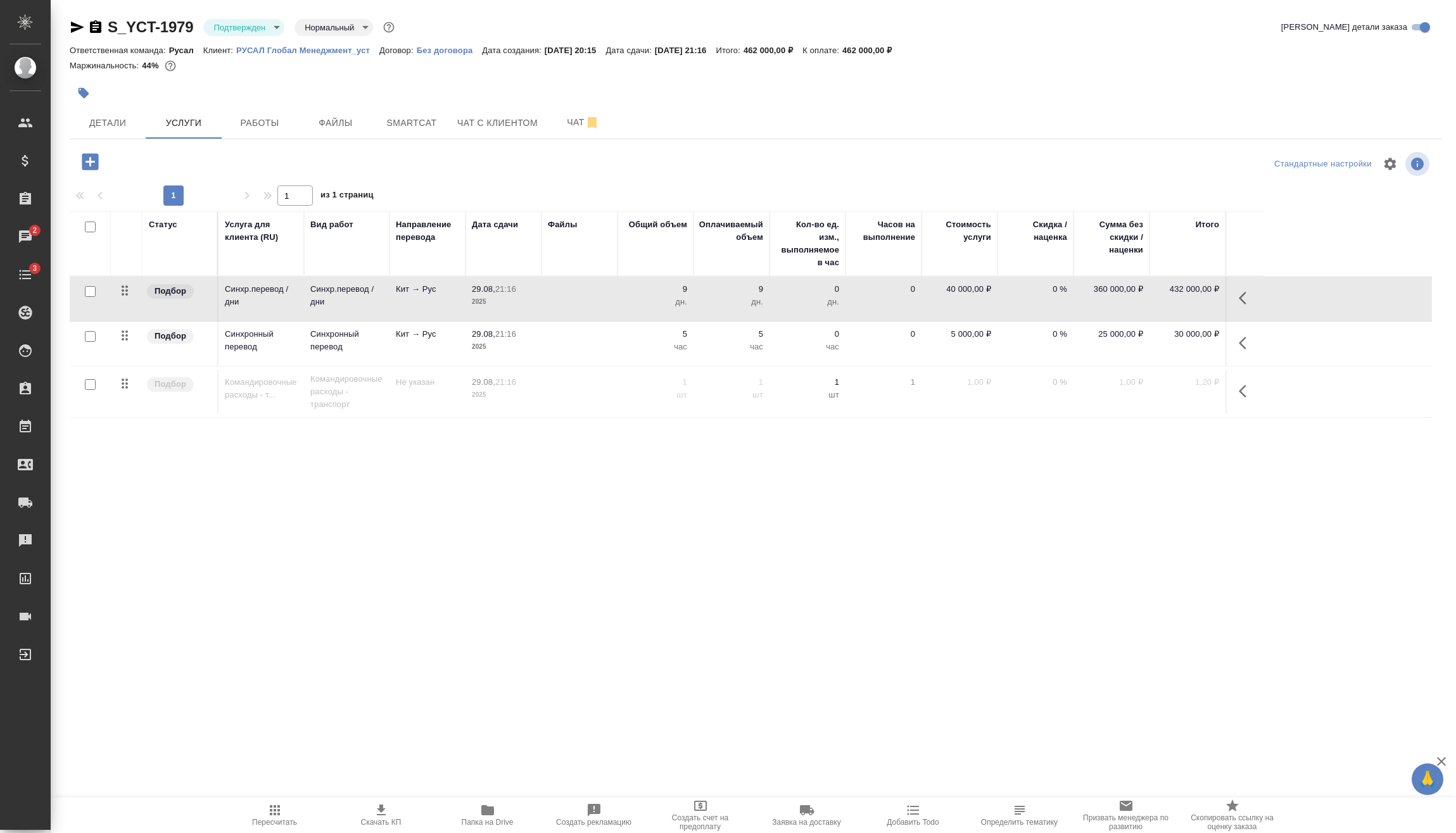
click at [1235, 345] on button "button" at bounding box center [1246, 343] width 30 height 30
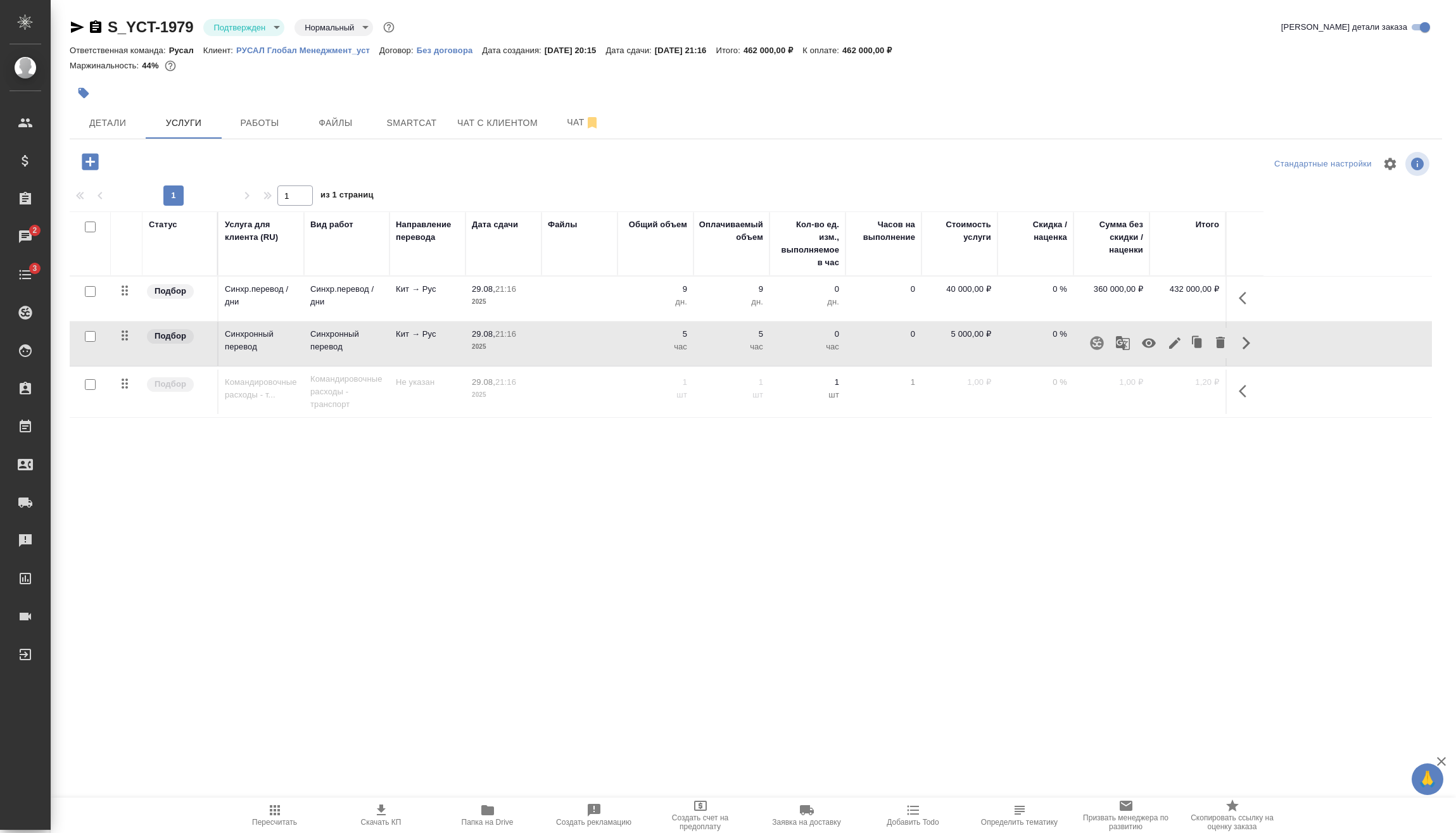
click at [1169, 345] on icon "button" at bounding box center [1174, 343] width 15 height 15
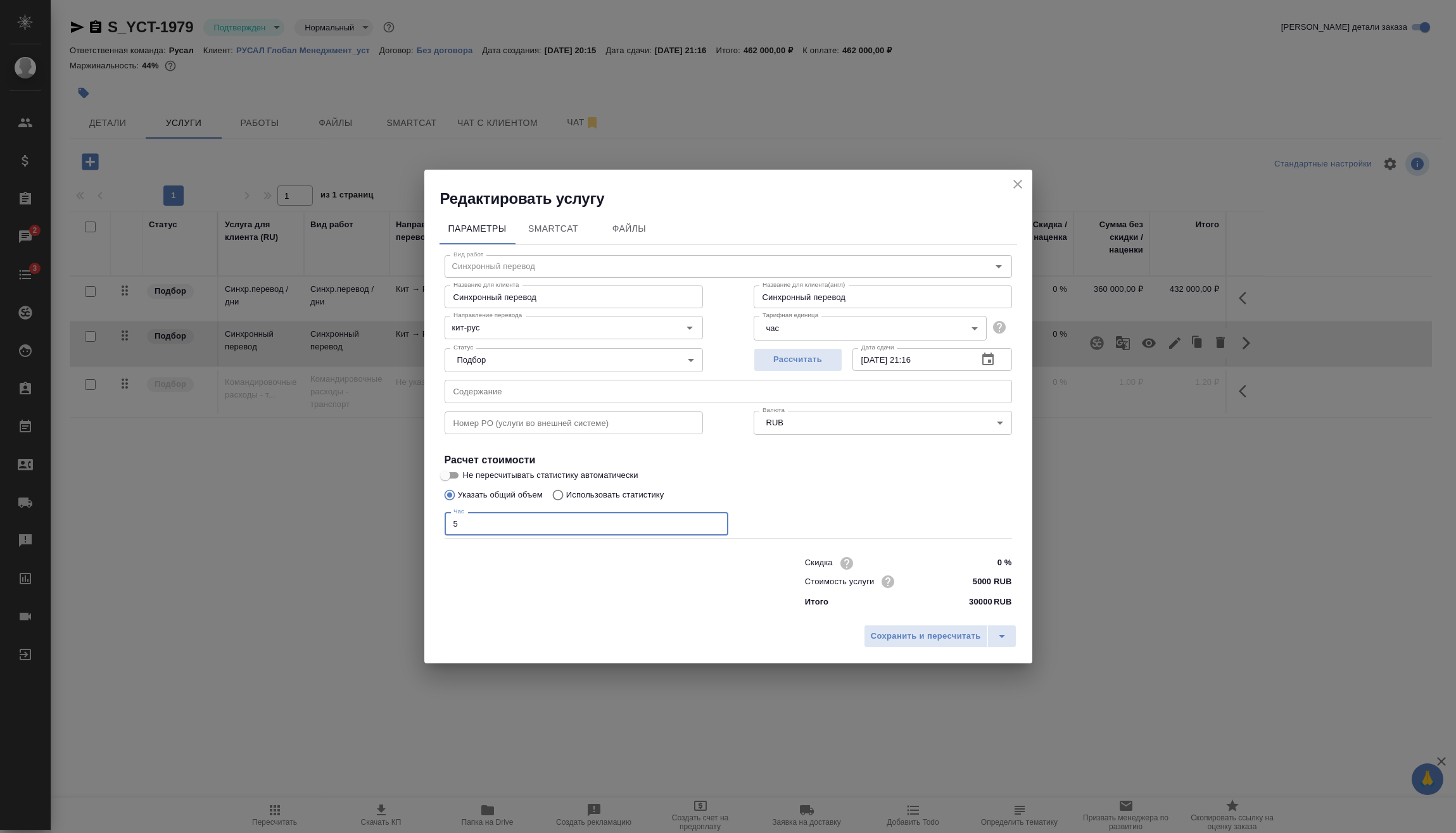
drag, startPoint x: 518, startPoint y: 525, endPoint x: 447, endPoint y: 535, distance: 71.7
click at [402, 529] on div "Редактировать услугу Параметры SmartCat Файлы Вид работ Синхронный перевод Вид …" at bounding box center [728, 416] width 1456 height 833
type input "7"
click at [918, 629] on span "Сохранить и пересчитать" at bounding box center [926, 637] width 110 height 14
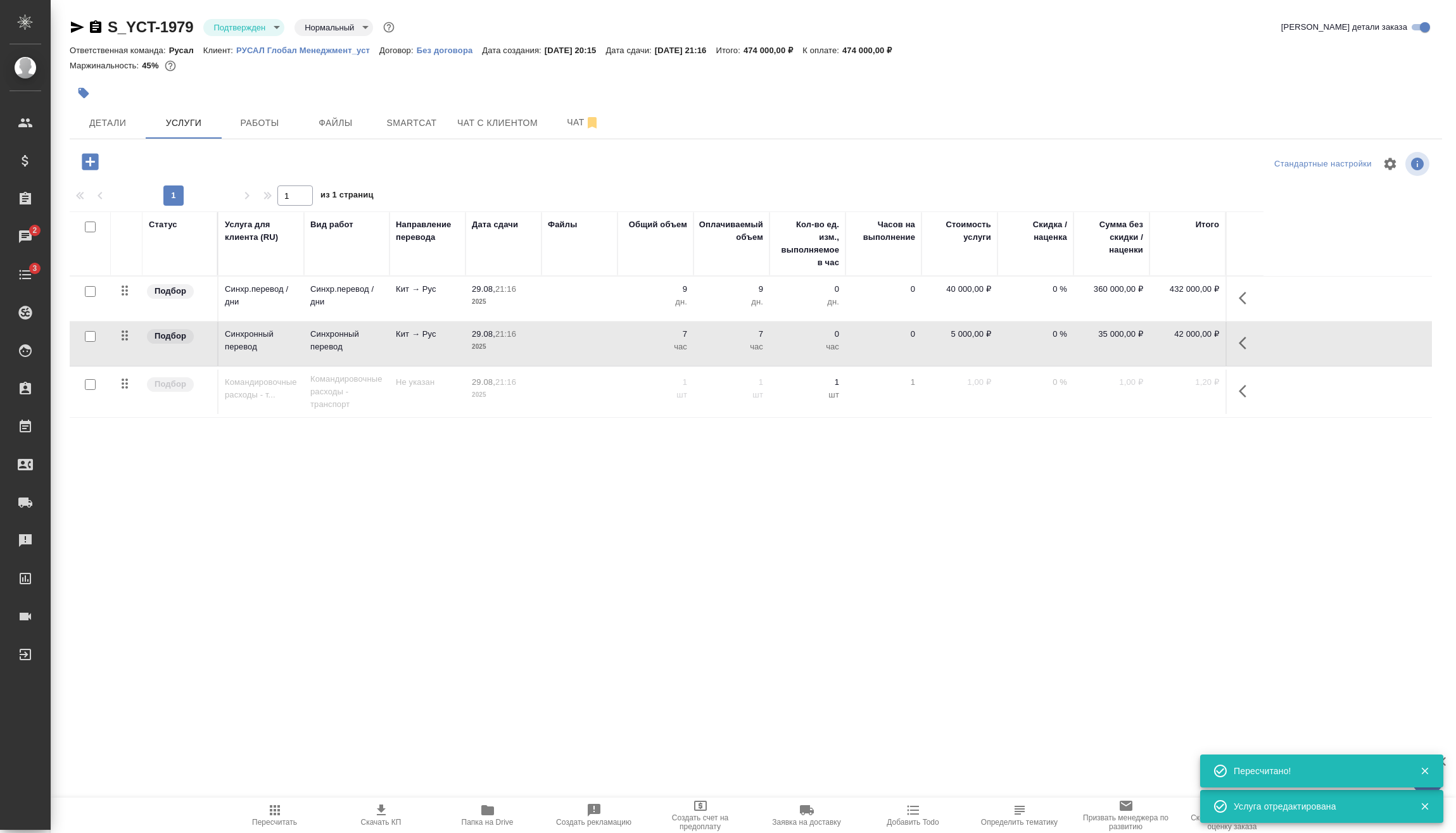
click at [1242, 341] on icon "button" at bounding box center [1242, 343] width 8 height 13
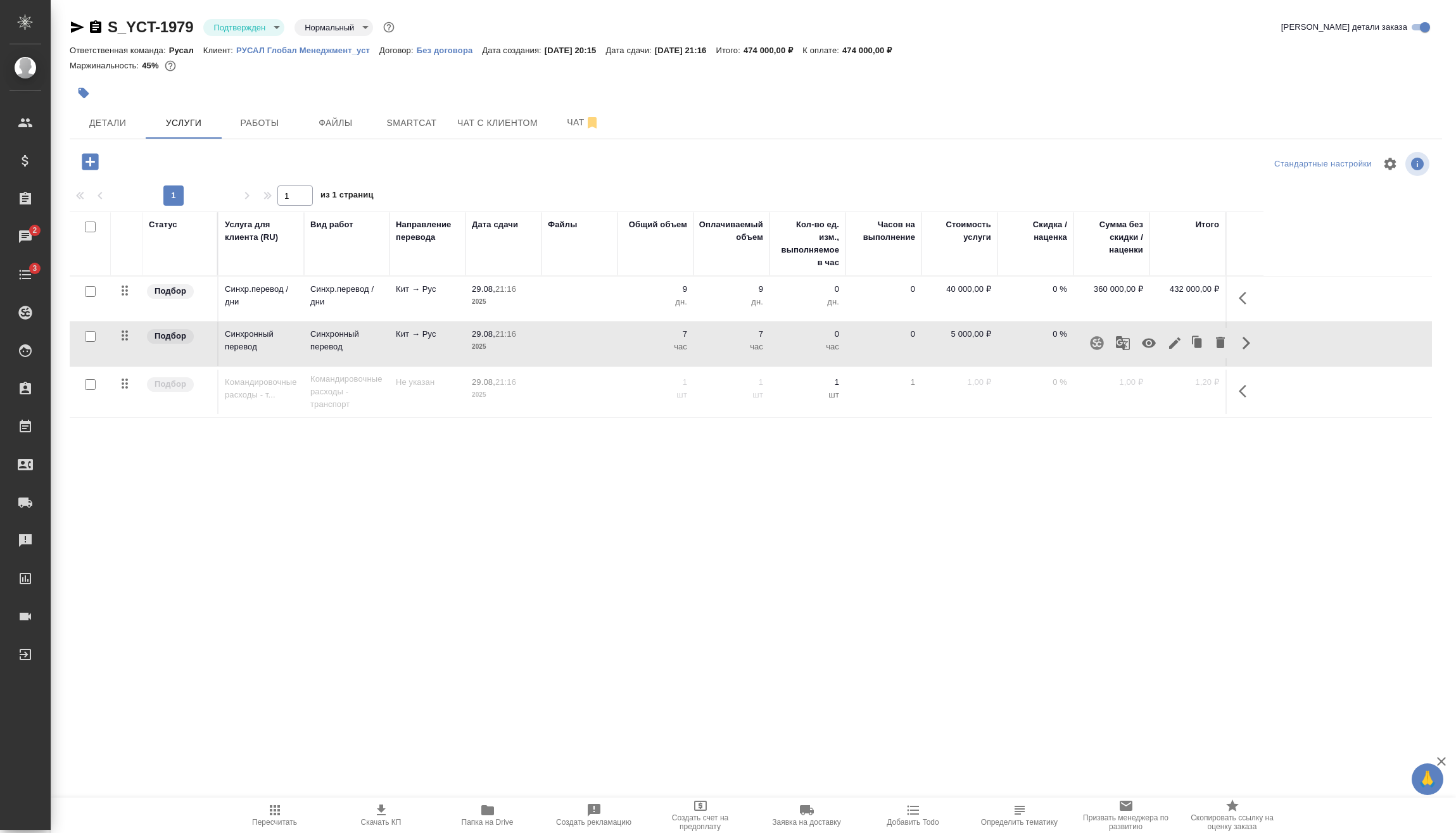
click at [1285, 499] on div "S_YCT-1979 Подтвержден confirmed Нормальный normal Кратко детали заказа Ответст…" at bounding box center [755, 258] width 1386 height 516
click at [1245, 339] on icon "button" at bounding box center [1242, 343] width 8 height 13
click at [1177, 342] on icon "button" at bounding box center [1175, 343] width 11 height 11
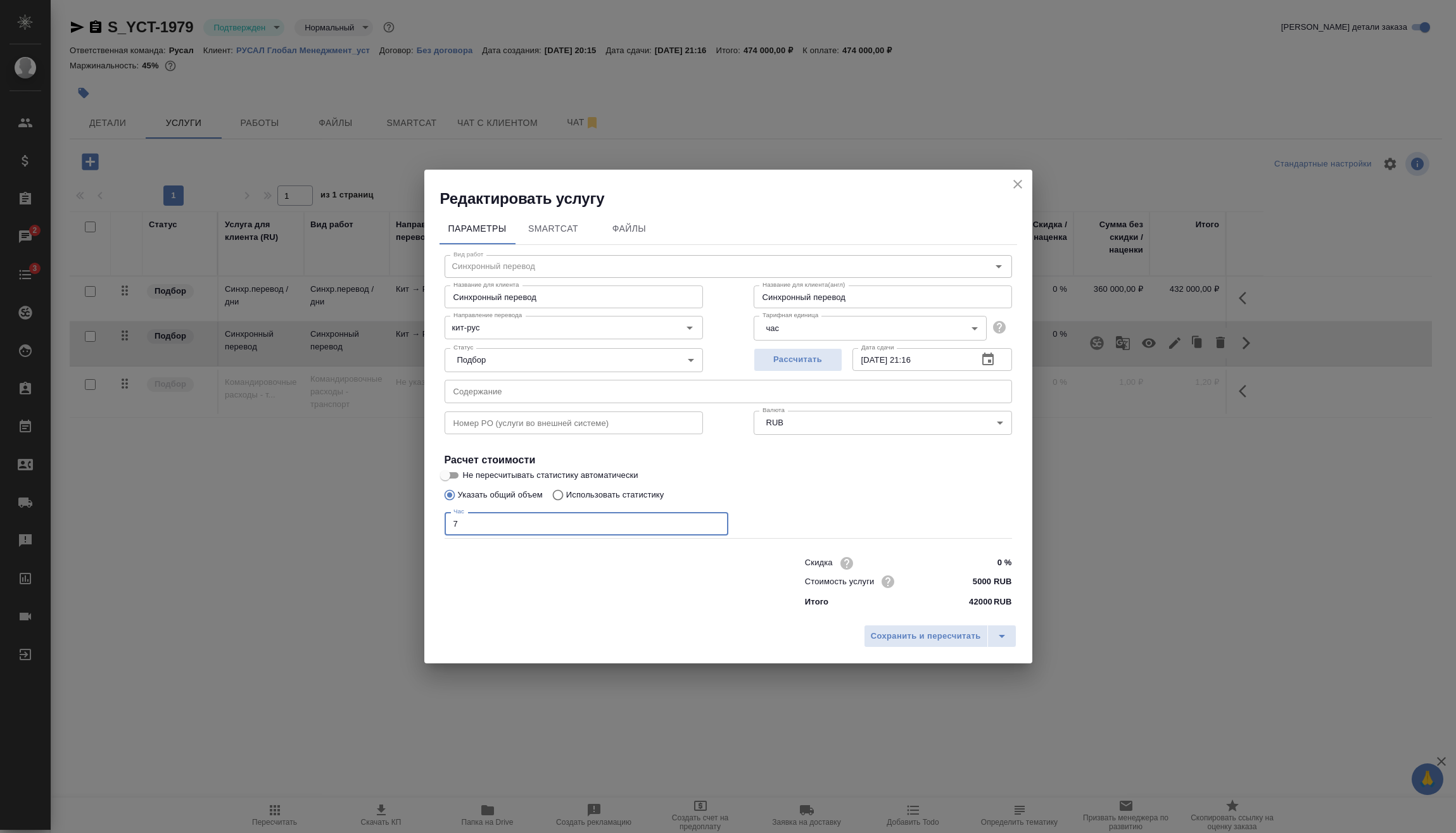
drag, startPoint x: 444, startPoint y: 525, endPoint x: 465, endPoint y: 540, distance: 25.8
click at [379, 531] on div "Редактировать услугу Параметры SmartCat Файлы Вид работ Синхронный перевод Вид …" at bounding box center [728, 416] width 1456 height 833
type input "5"
click at [899, 630] on span "Сохранить и пересчитать" at bounding box center [926, 637] width 110 height 14
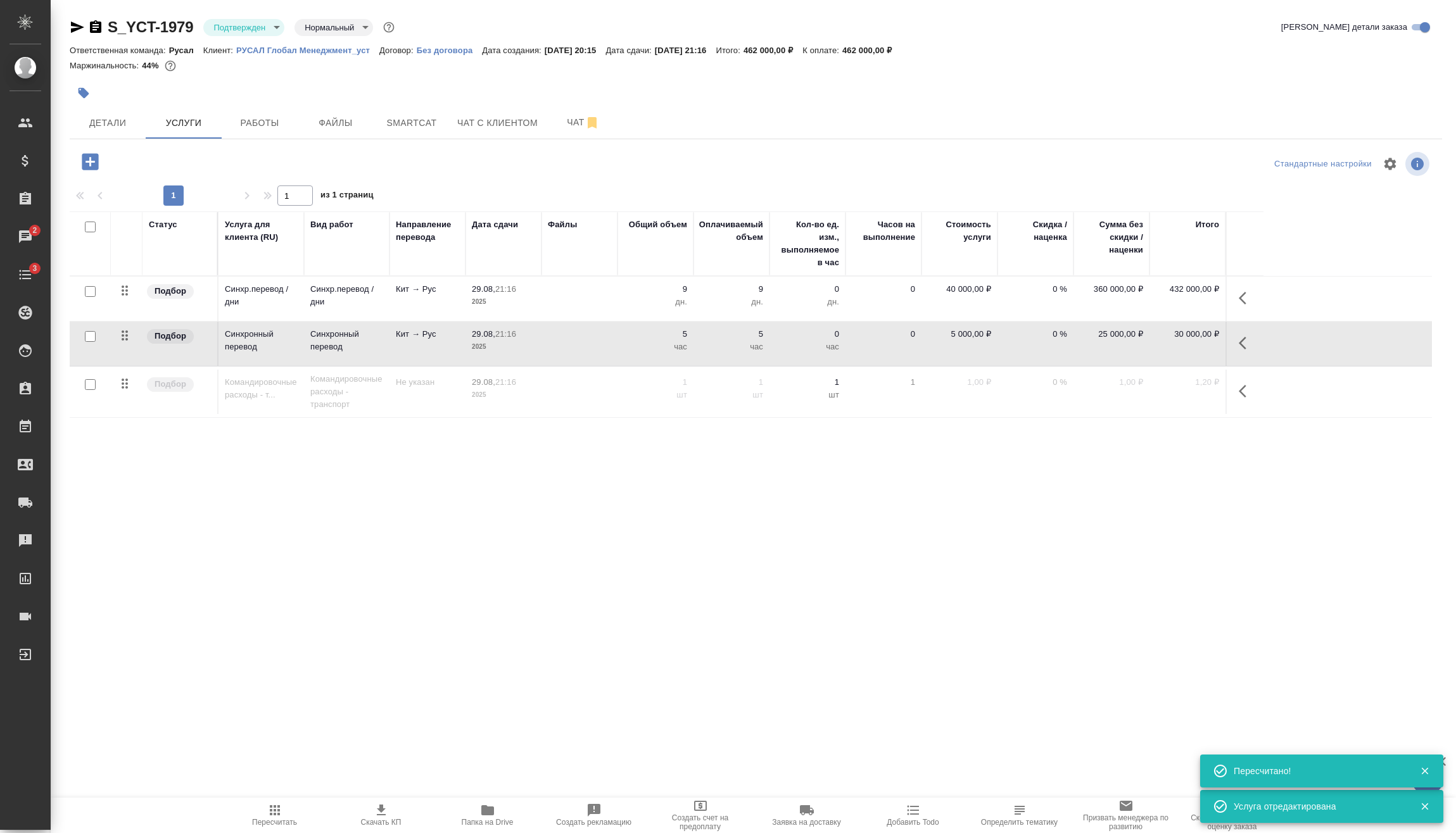
click at [280, 820] on span "Пересчитать" at bounding box center [275, 822] width 45 height 9
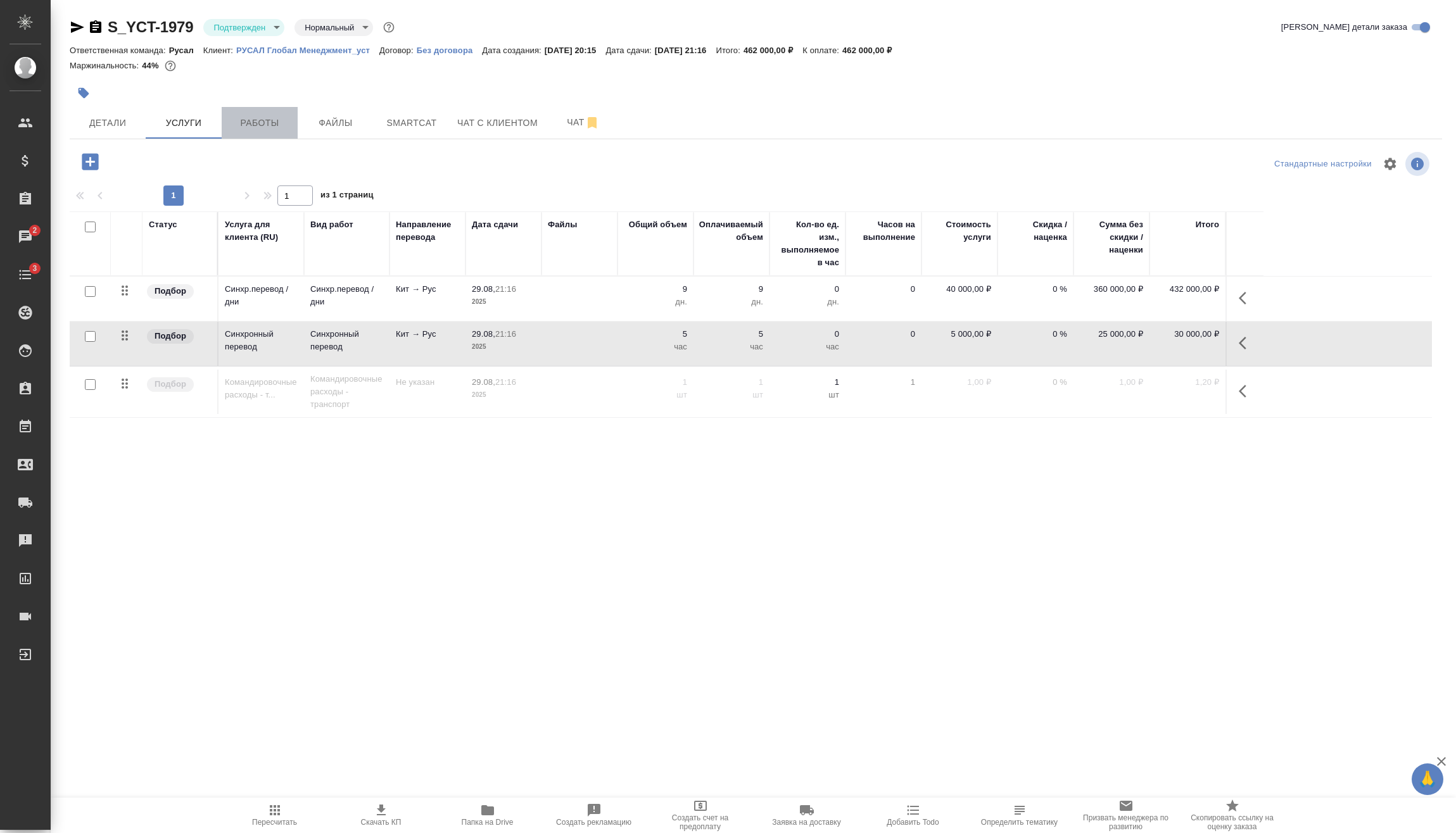
click at [249, 110] on button "Работы" at bounding box center [260, 123] width 76 height 32
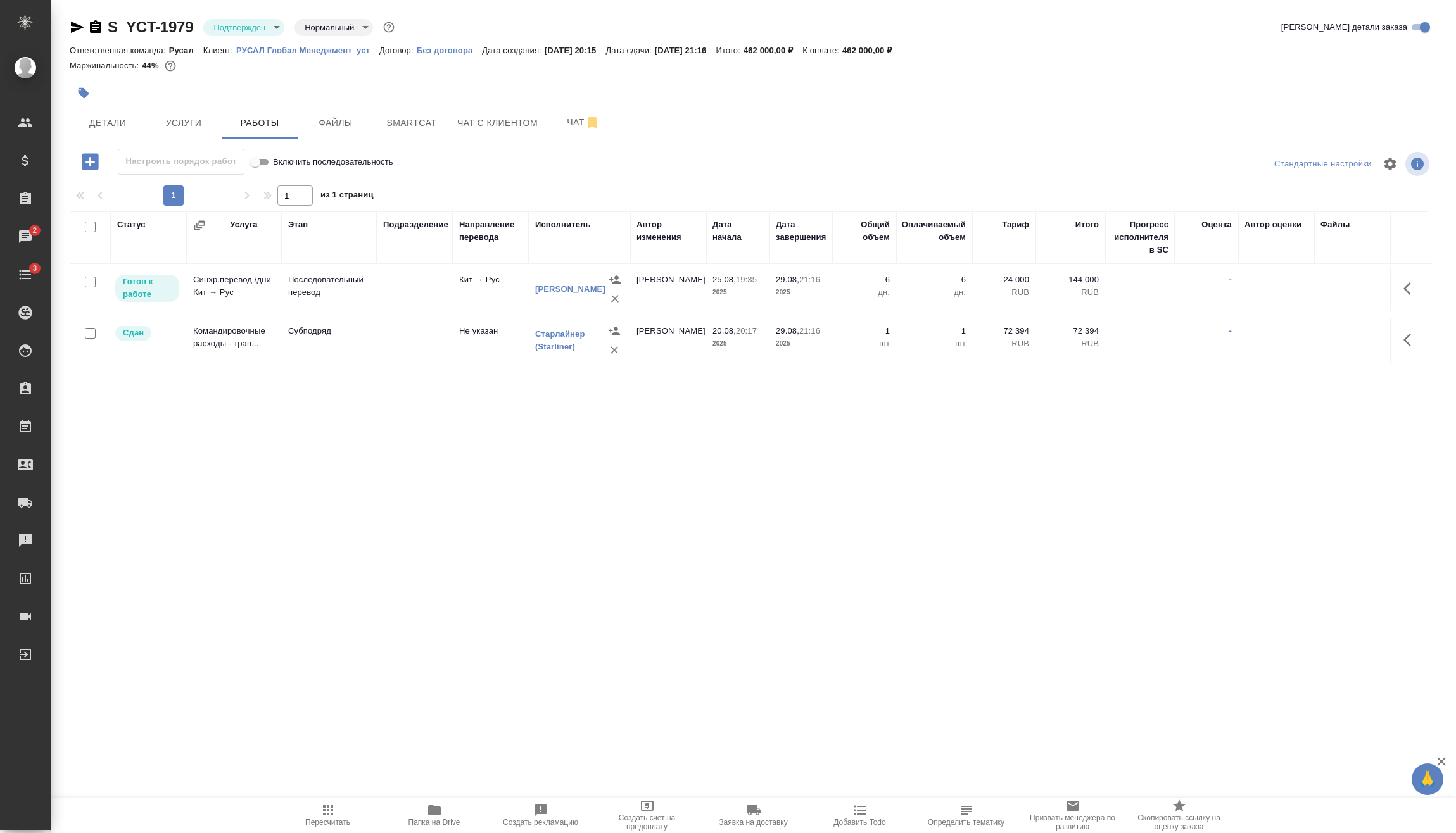
click at [262, 29] on body "🙏 .cls-1 fill:#fff; AWATERA Vasilev Evgeniy Клиенты Спецификации Заказы 2 Чаты …" at bounding box center [728, 416] width 1456 height 833
click at [257, 127] on li "В работе" at bounding box center [262, 133] width 116 height 22
drag, startPoint x: 92, startPoint y: 282, endPoint x: 100, endPoint y: 285, distance: 8.5
click at [92, 282] on input "checkbox" at bounding box center [90, 282] width 11 height 11
checkbox input "true"
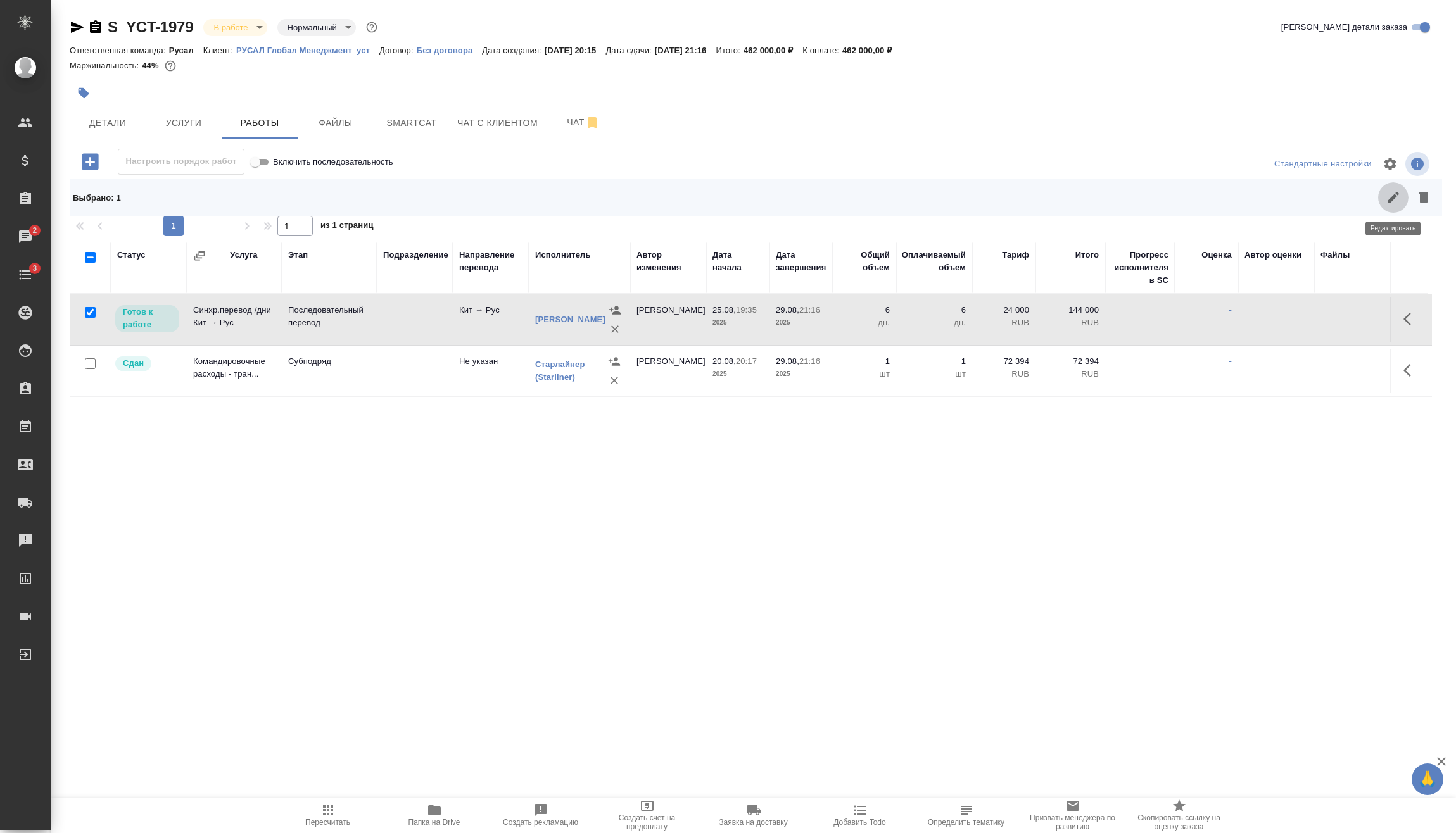
click at [1384, 206] on button "button" at bounding box center [1393, 197] width 30 height 30
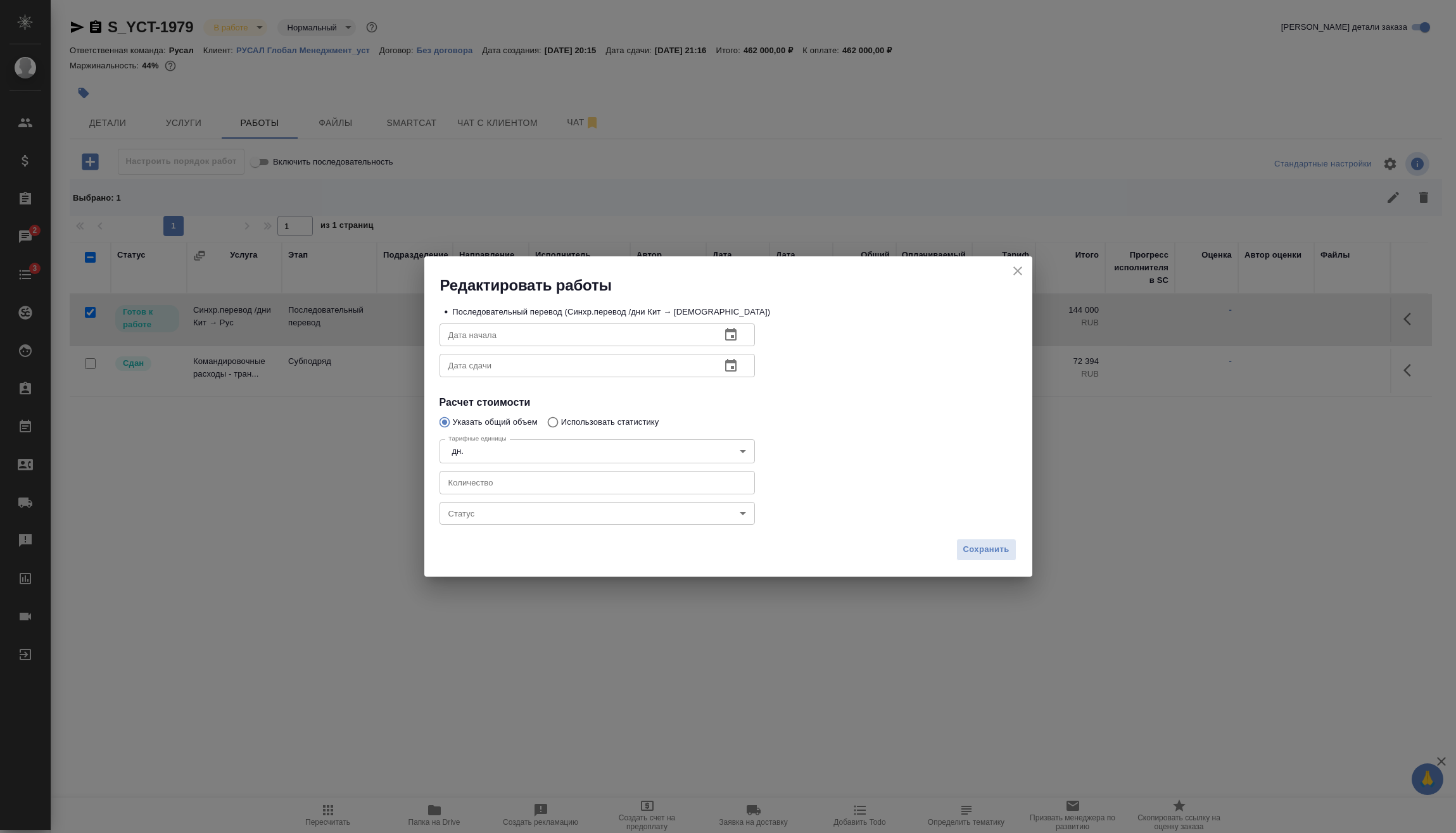
click at [503, 515] on body "🙏 .cls-1 fill:#fff; AWATERA Vasilev Evgeniy Клиенты Спецификации Заказы 2 Чаты …" at bounding box center [728, 416] width 1456 height 833
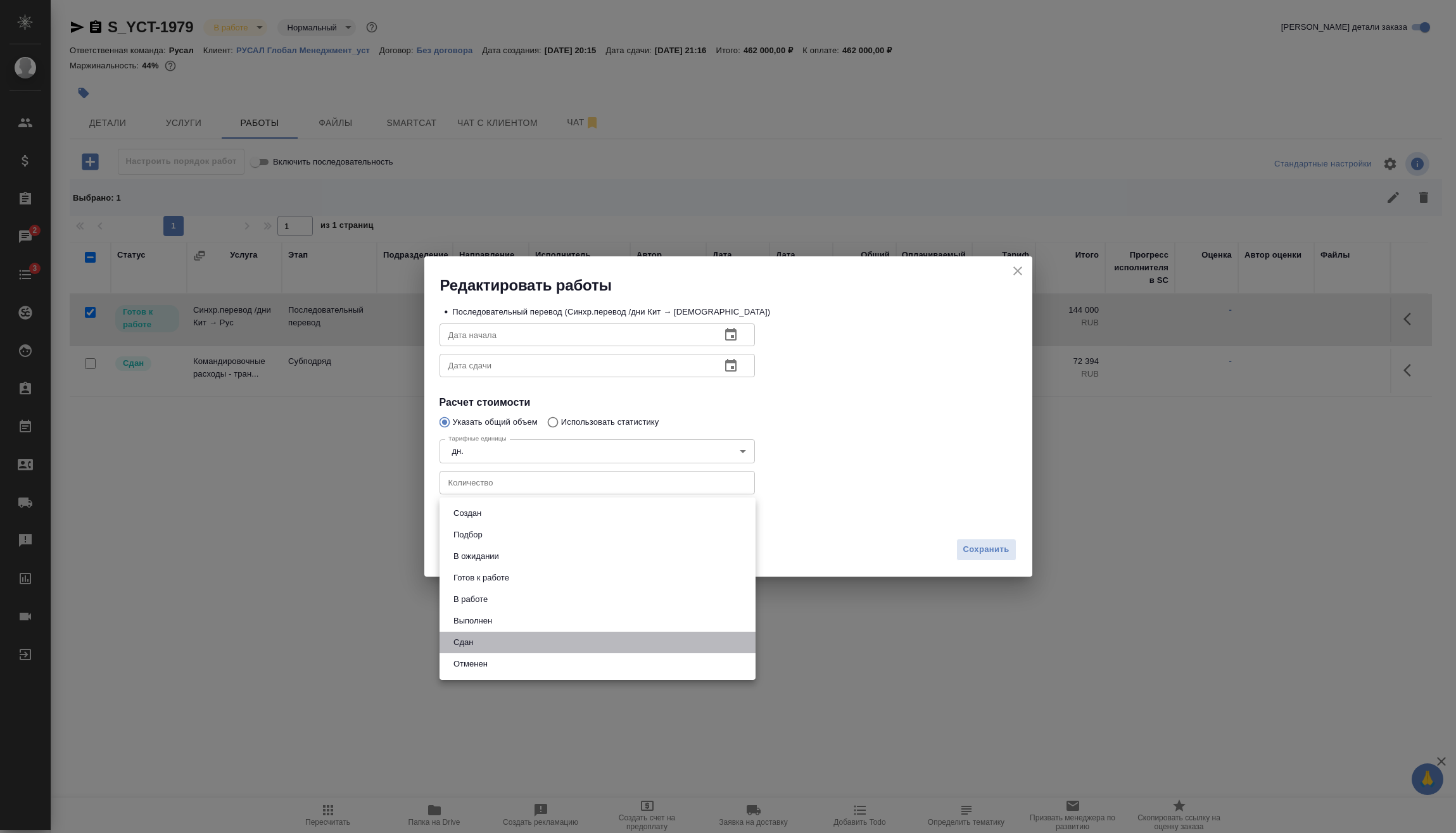
drag, startPoint x: 495, startPoint y: 639, endPoint x: 758, endPoint y: 624, distance: 263.4
click at [496, 639] on li "Сдан" at bounding box center [597, 643] width 316 height 22
type input "closed"
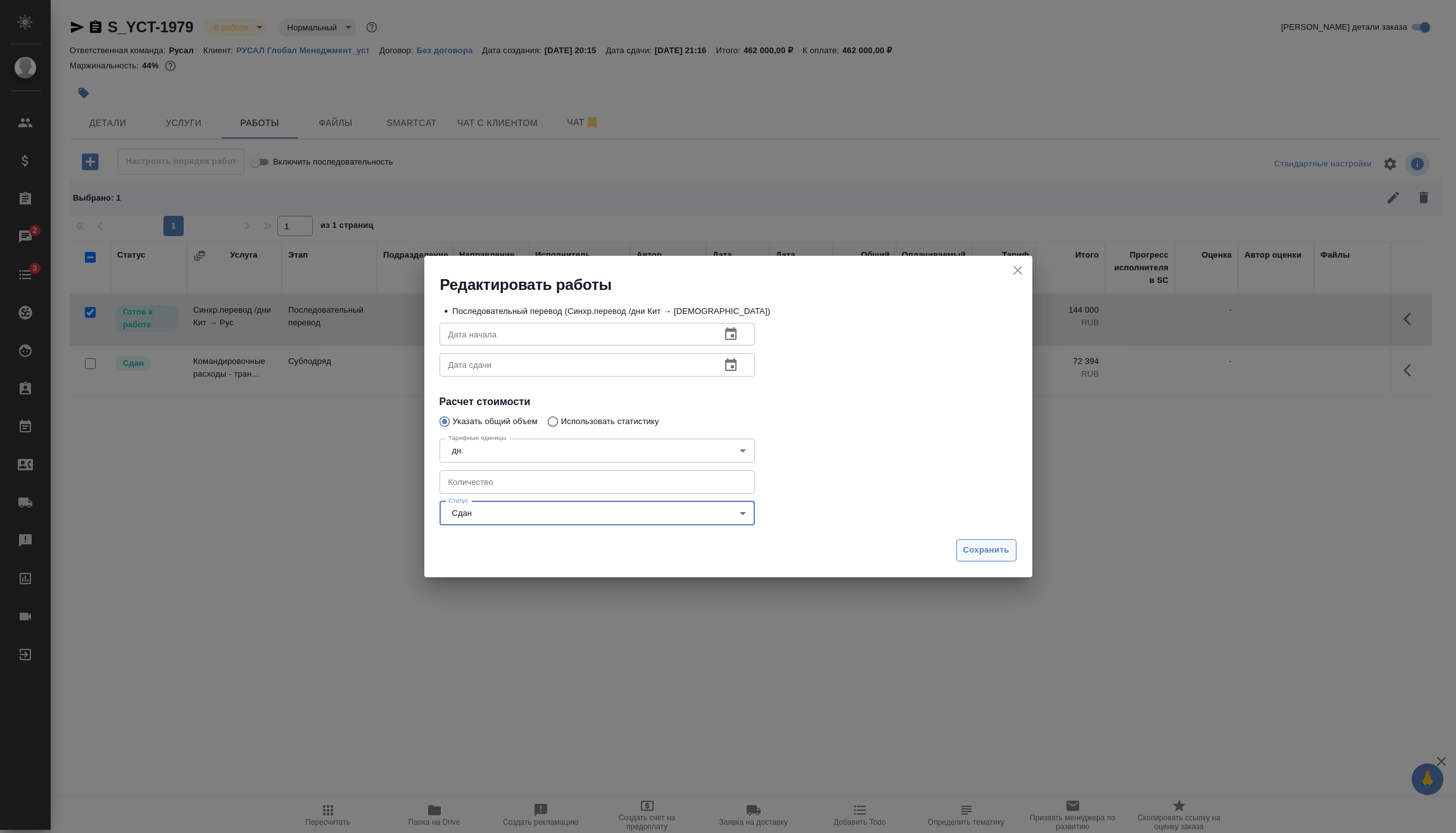
click at [980, 556] on span "Сохранить" at bounding box center [986, 551] width 46 height 14
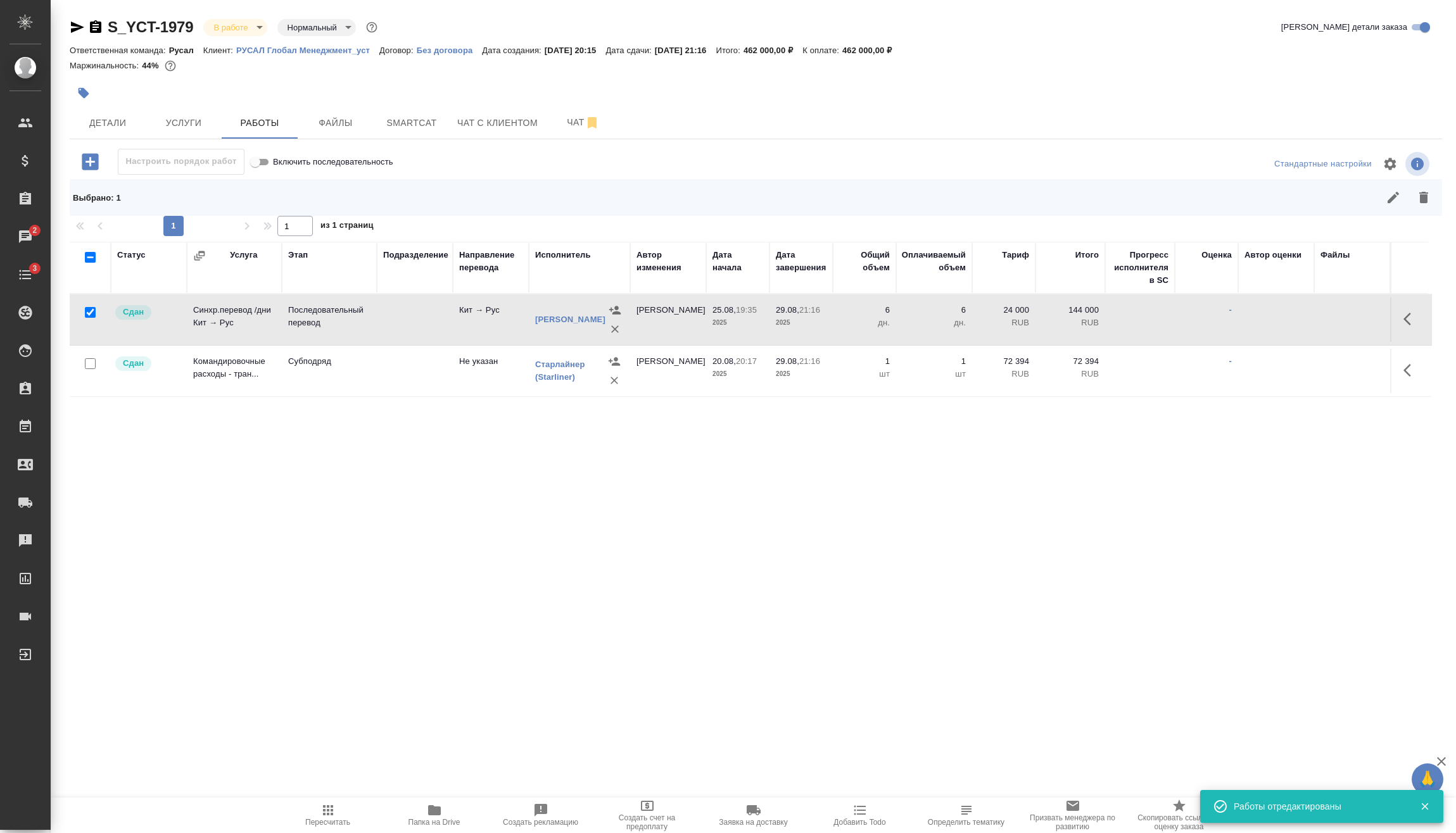
click at [255, 24] on body "🙏 .cls-1 fill:#fff; AWATERA Vasilev Evgeniy Клиенты Спецификации Заказы 2 Чаты …" at bounding box center [728, 416] width 1456 height 833
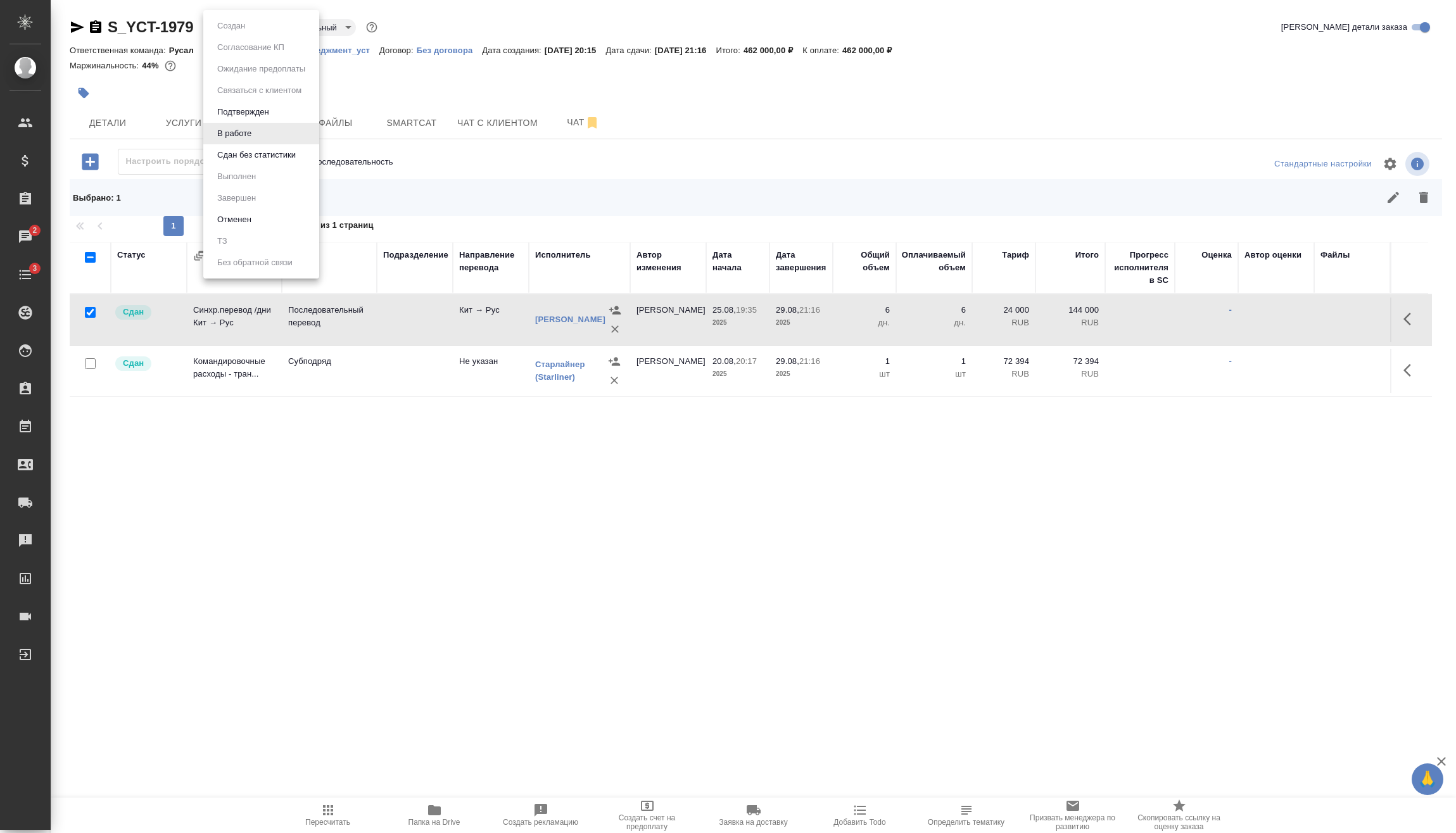
click at [258, 145] on li "Сдан без статистики" at bounding box center [262, 155] width 116 height 22
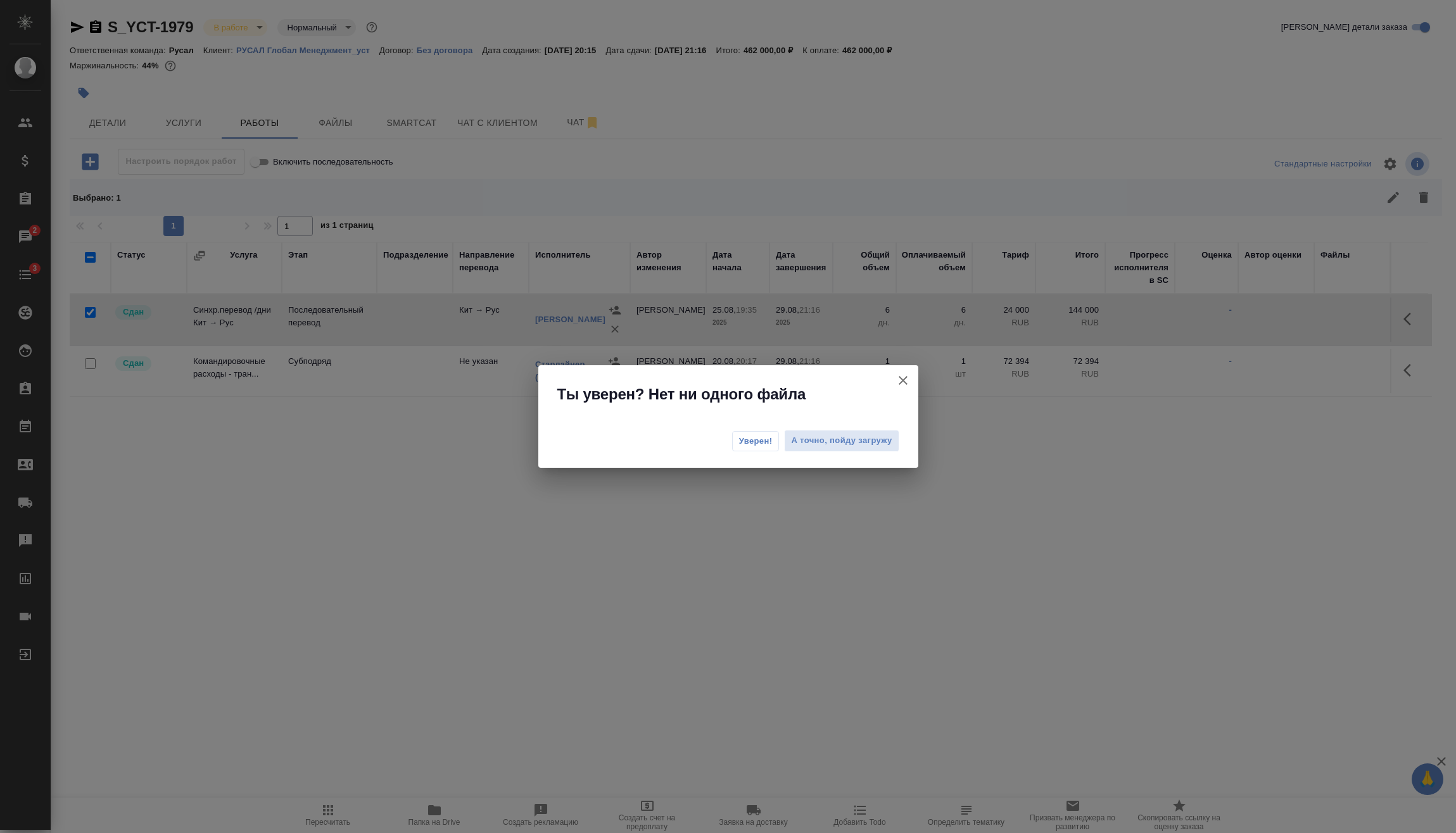
click at [754, 435] on span "Уверен!" at bounding box center [756, 442] width 34 height 13
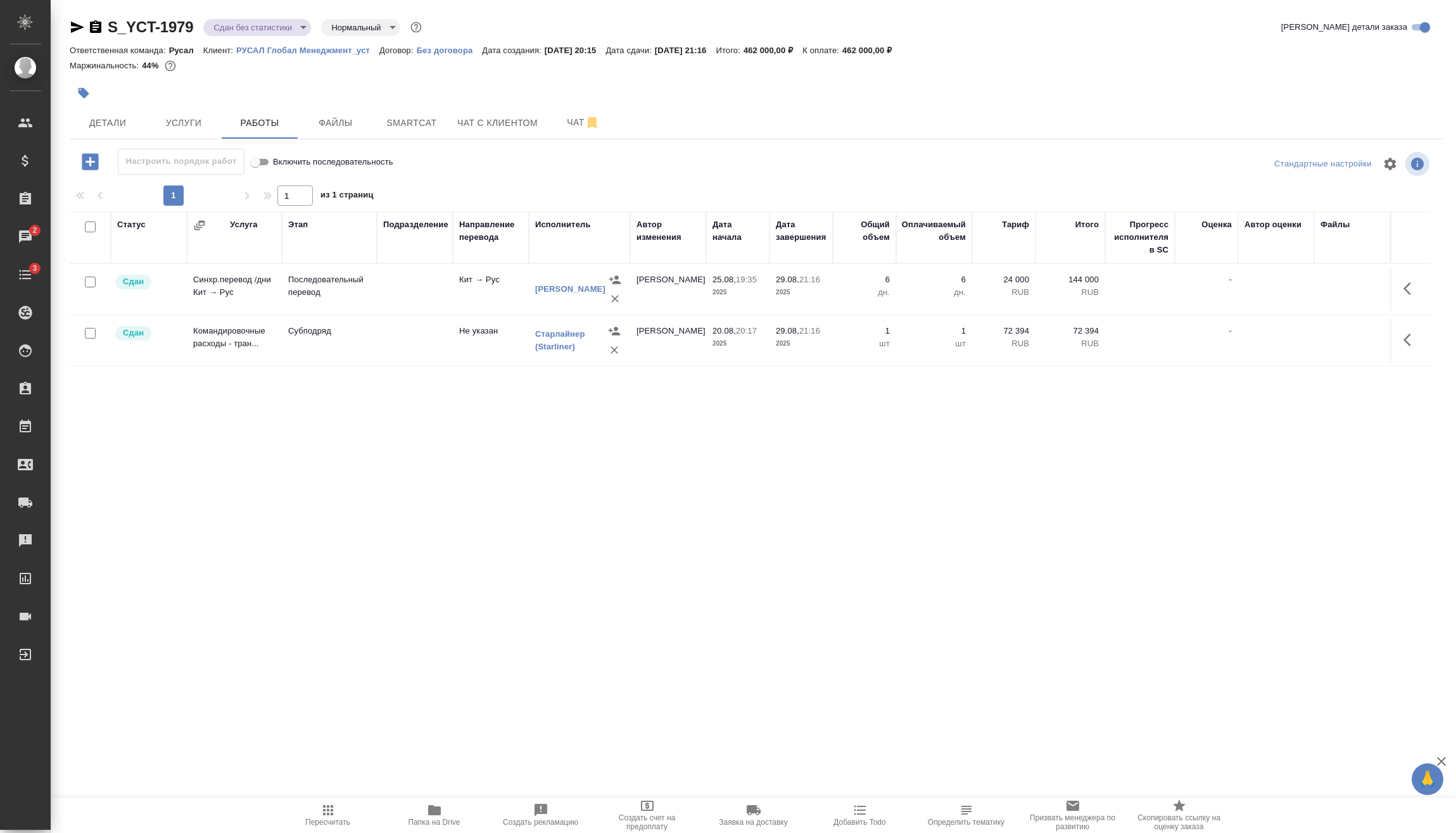
click at [245, 34] on body "🙏 .cls-1 fill:#fff; AWATERA Vasilev Evgeniy Клиенты Спецификации Заказы 2 Чаты …" at bounding box center [728, 416] width 1456 height 833
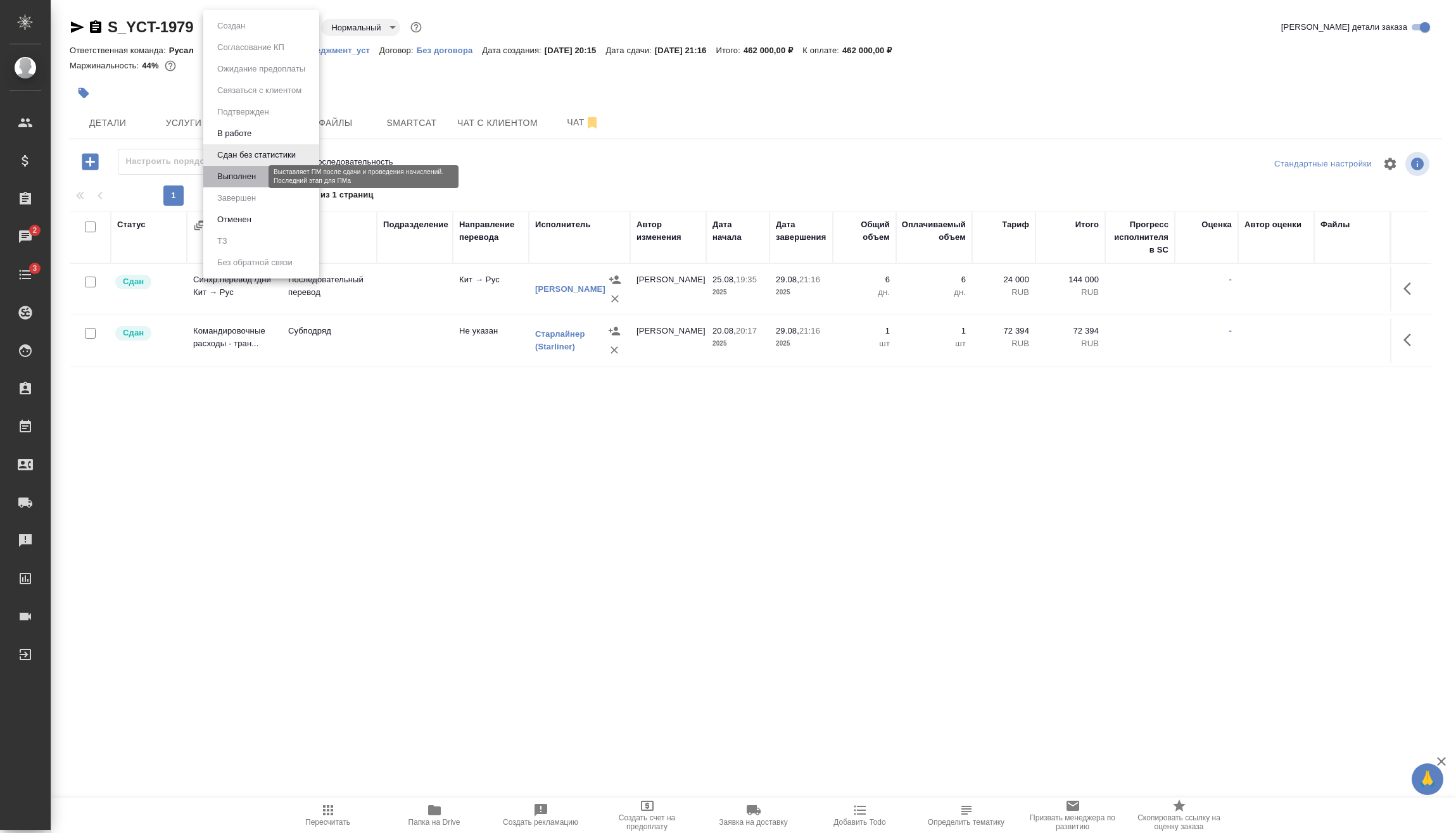
click at [248, 173] on button "Выполнен" at bounding box center [237, 176] width 46 height 14
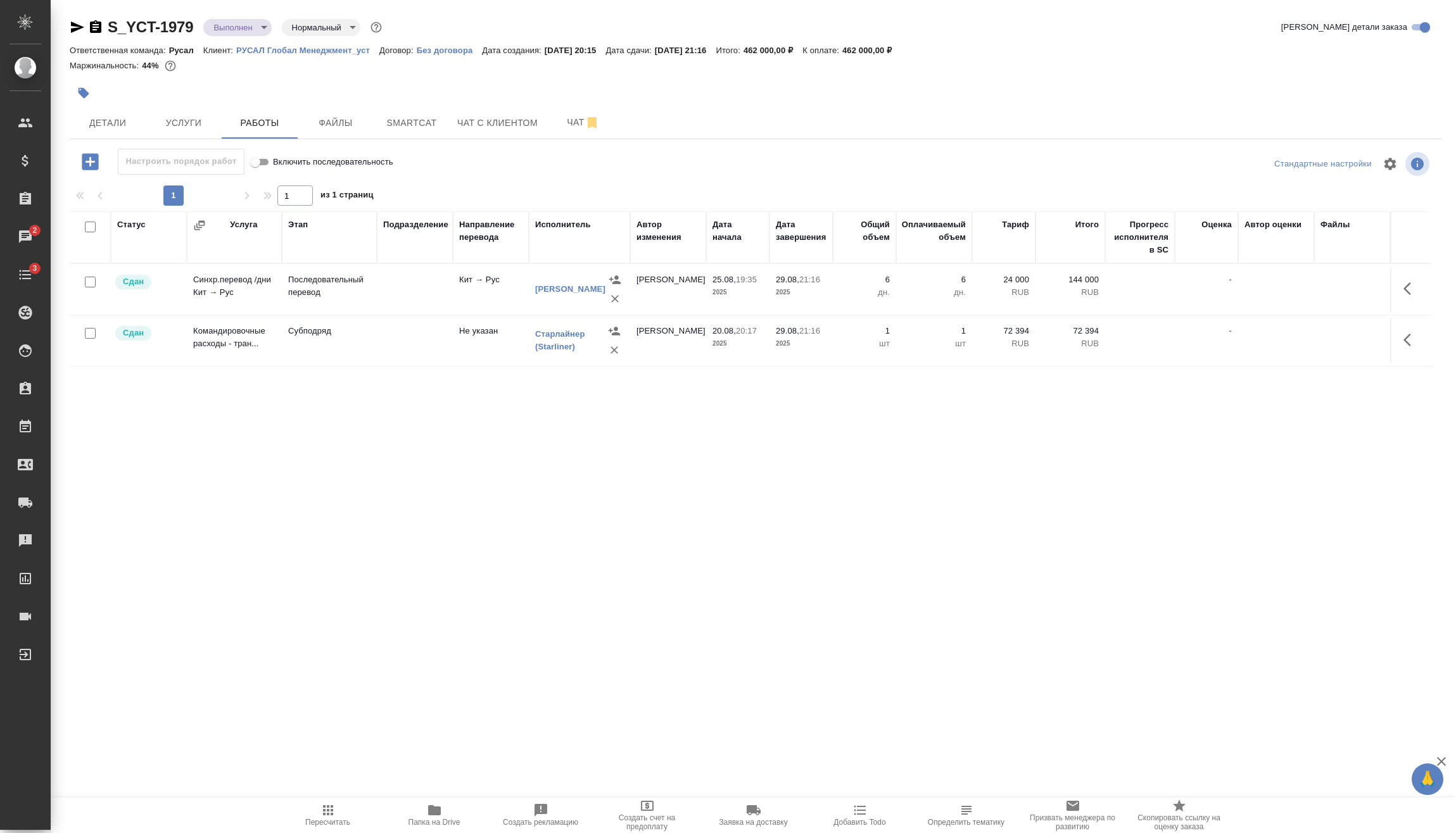
click at [231, 30] on body "🙏 .cls-1 fill:#fff; AWATERA Vasilev Evgeniy Клиенты Спецификации Заказы 2 Чаты …" at bounding box center [728, 416] width 1456 height 833
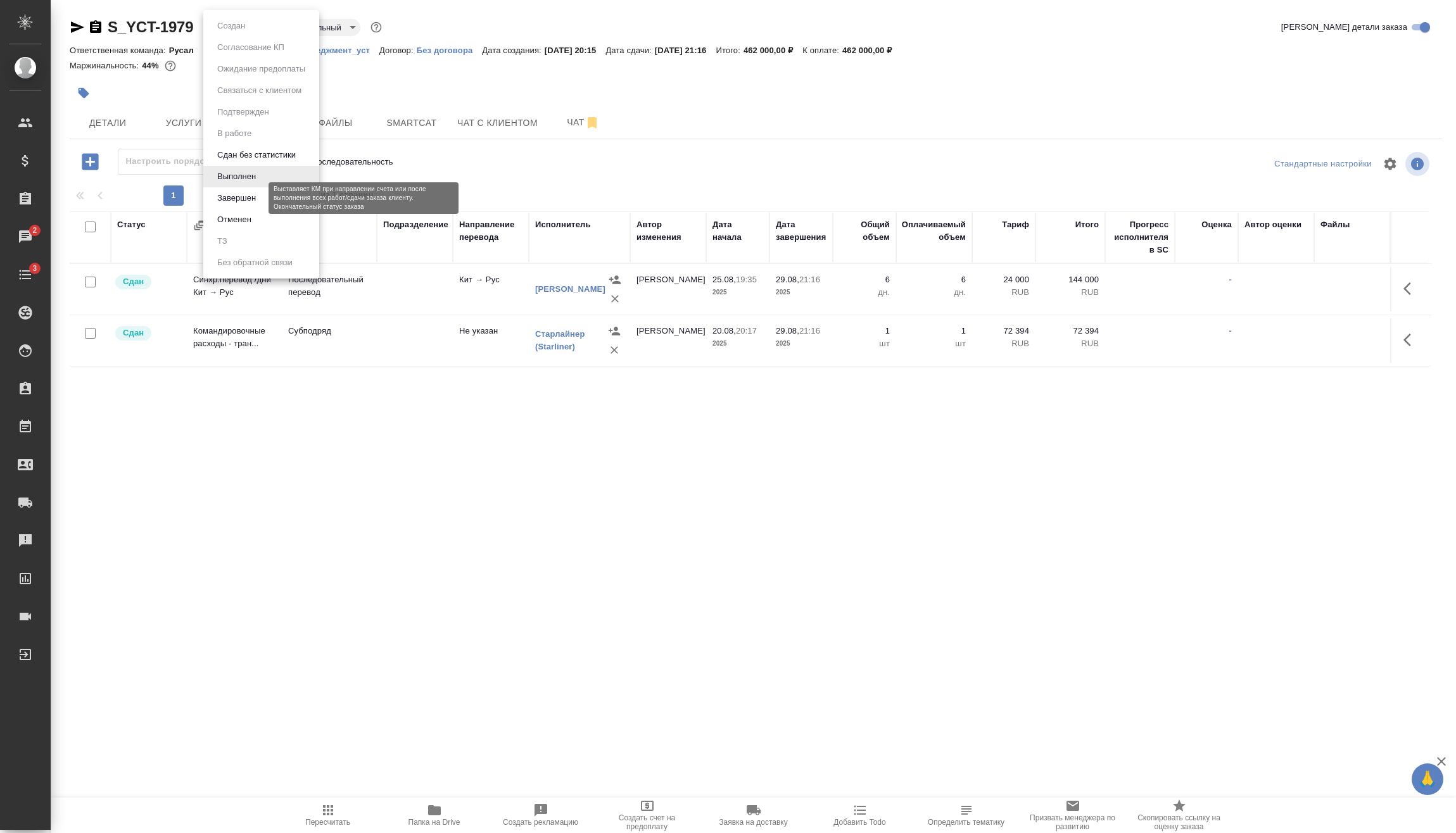
click at [237, 194] on button "Завершен" at bounding box center [237, 198] width 46 height 14
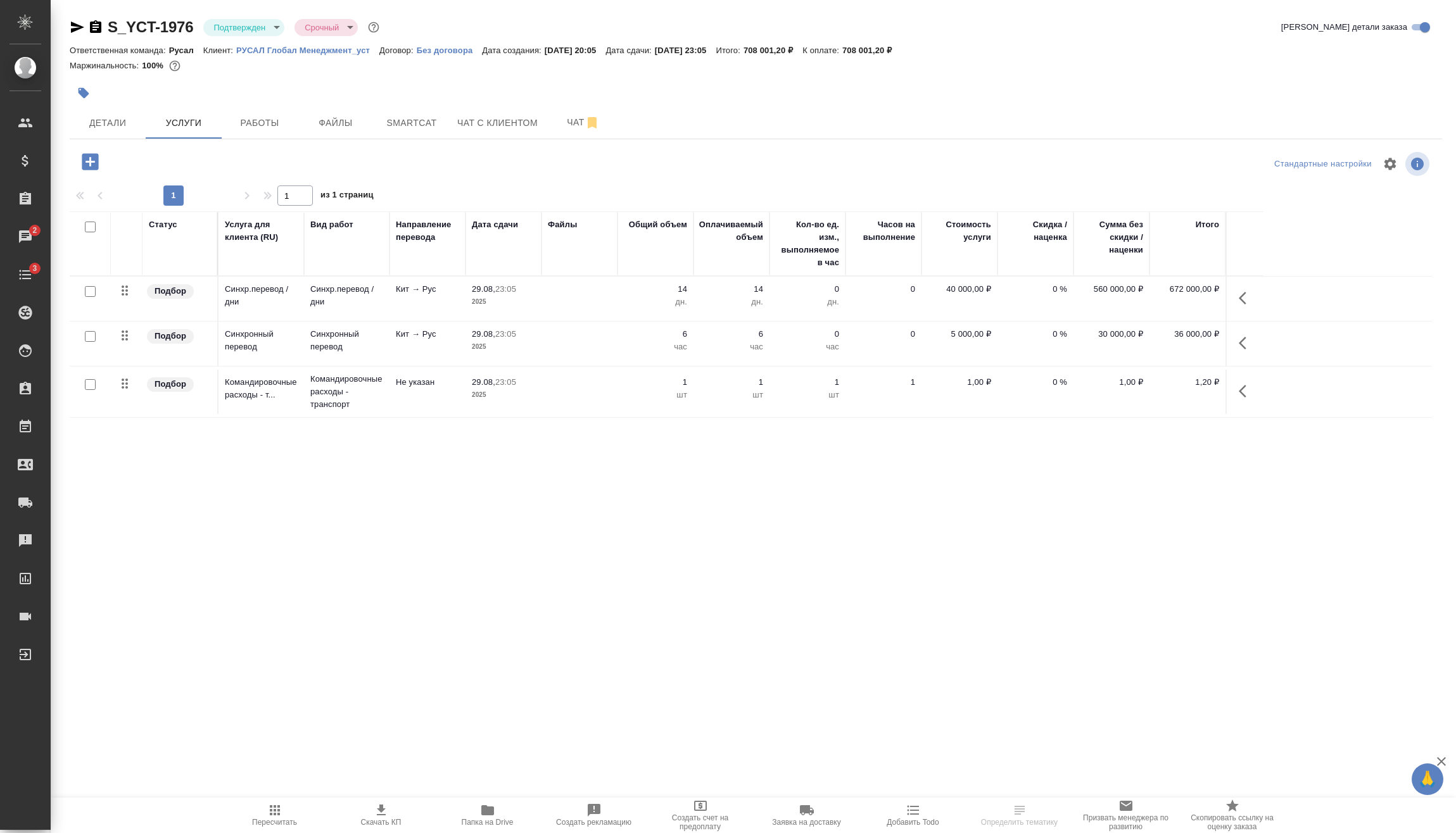
click at [1248, 337] on icon "button" at bounding box center [1246, 343] width 15 height 15
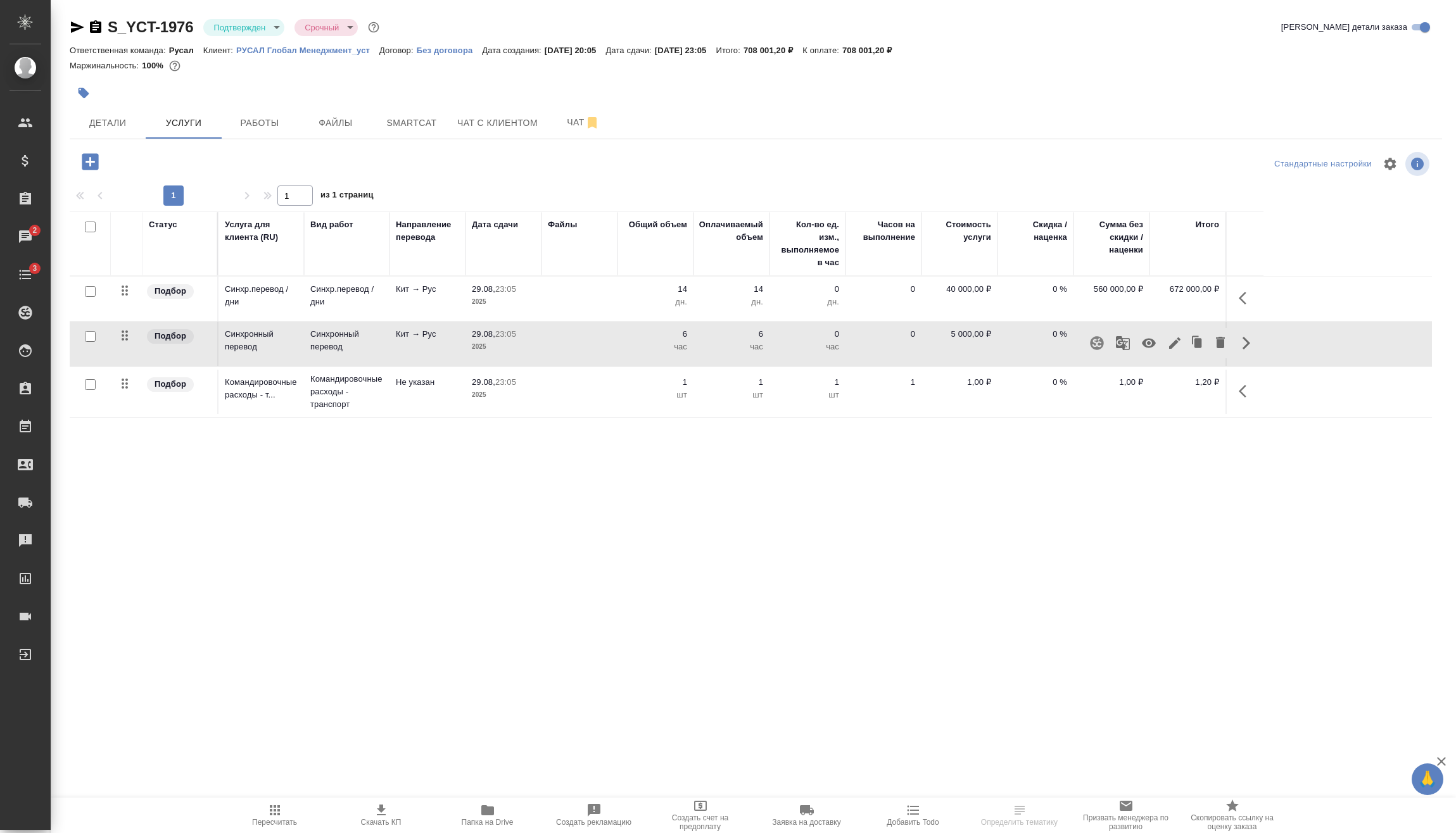
click at [1172, 345] on icon "button" at bounding box center [1175, 343] width 11 height 11
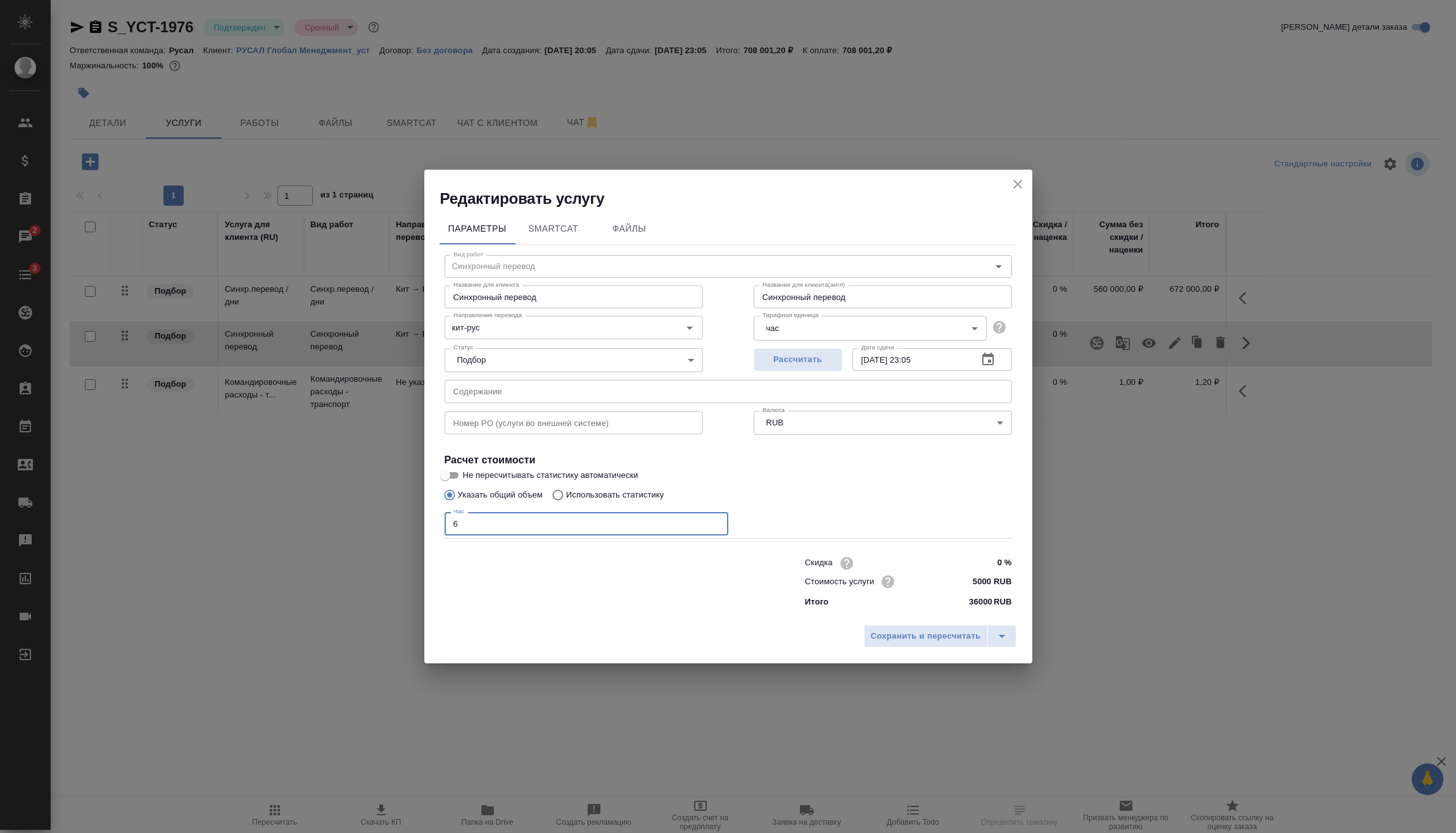
drag, startPoint x: 502, startPoint y: 523, endPoint x: 399, endPoint y: 533, distance: 103.5
click at [399, 533] on div "Редактировать услугу Параметры SmartCat Файлы Вид работ Синхронный перевод Вид …" at bounding box center [728, 416] width 1456 height 833
click at [1015, 187] on icon "close" at bounding box center [1017, 184] width 15 height 15
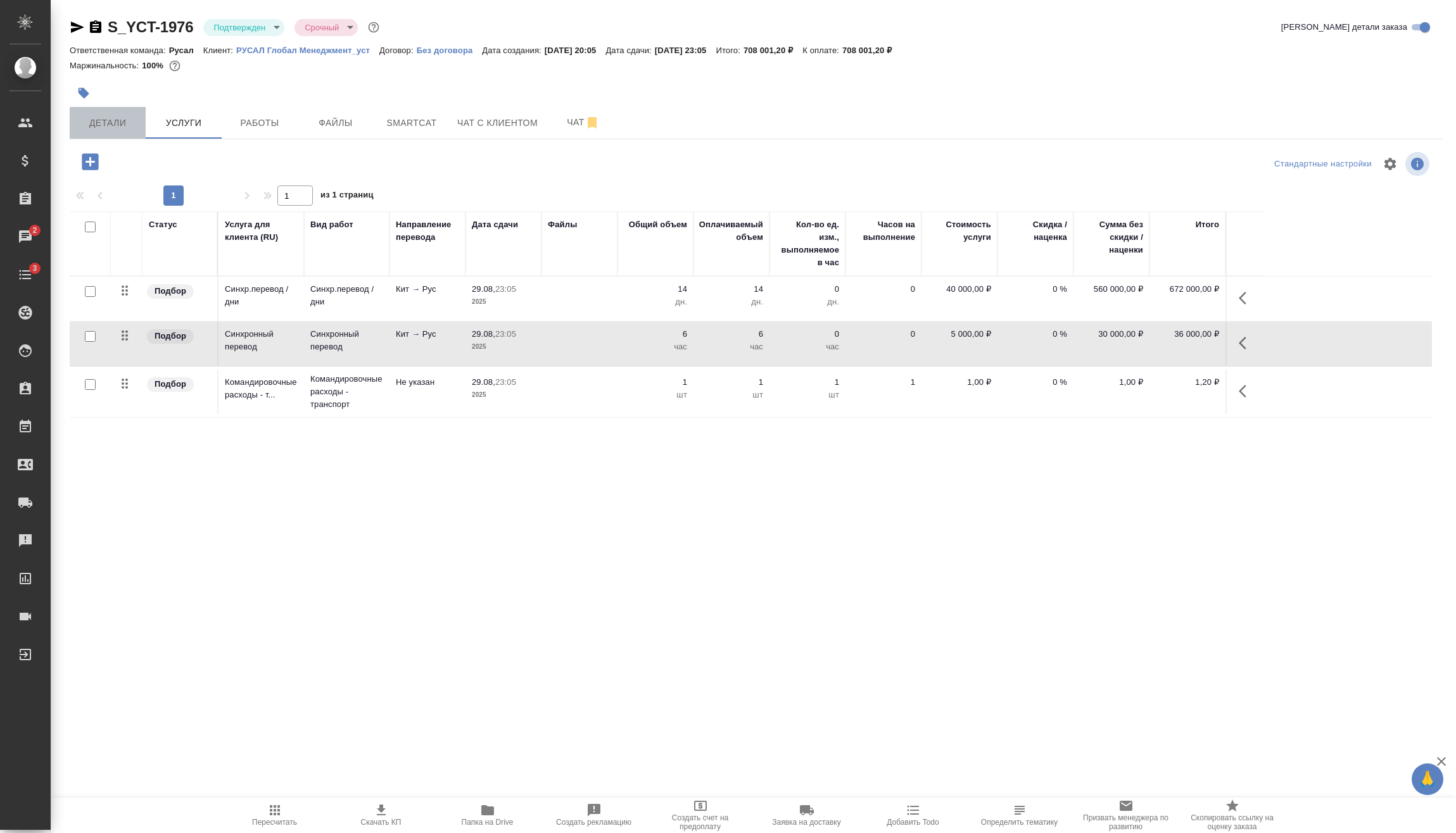
click at [120, 123] on span "Детали" at bounding box center [108, 123] width 61 height 16
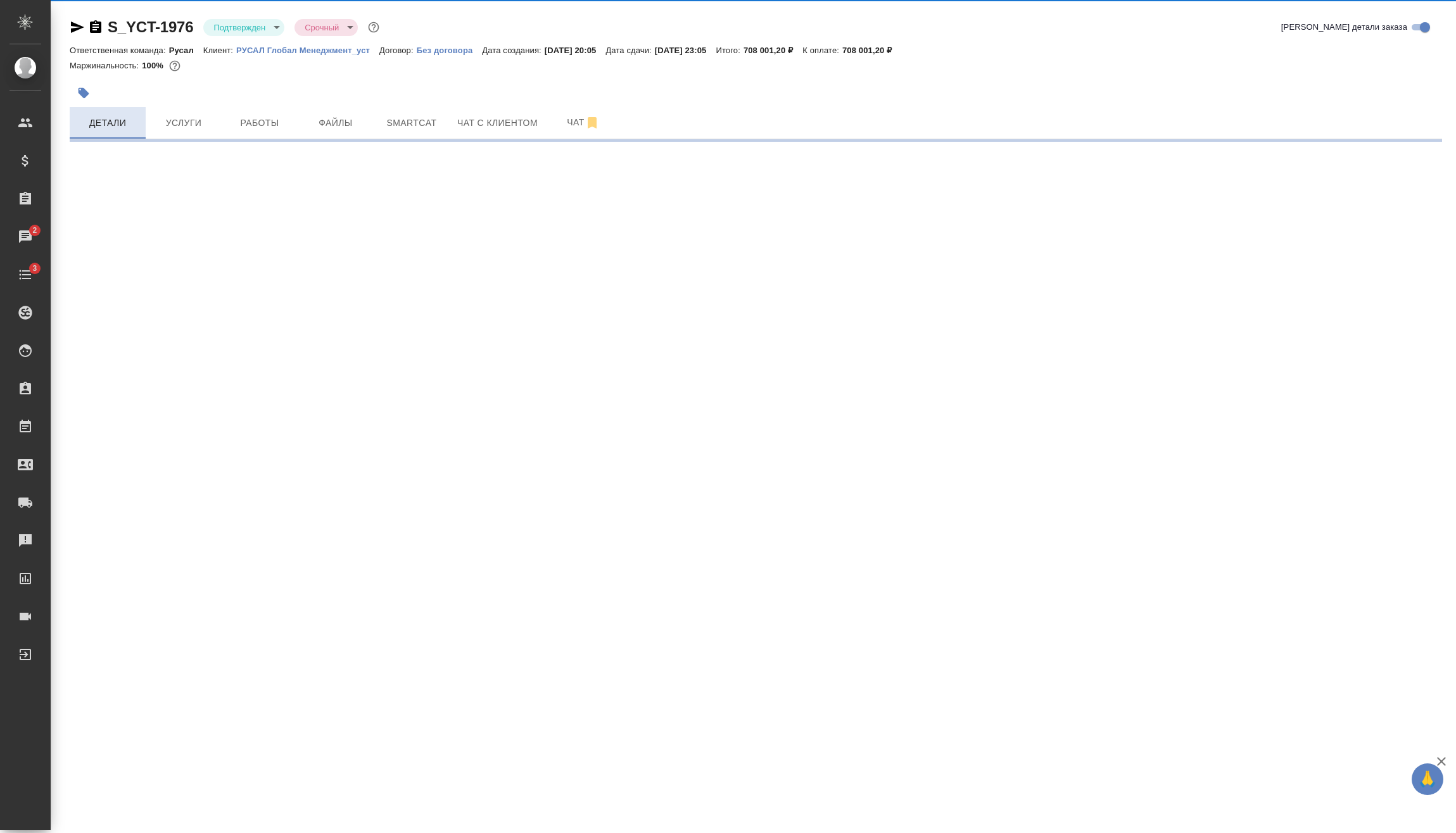
select select "RU"
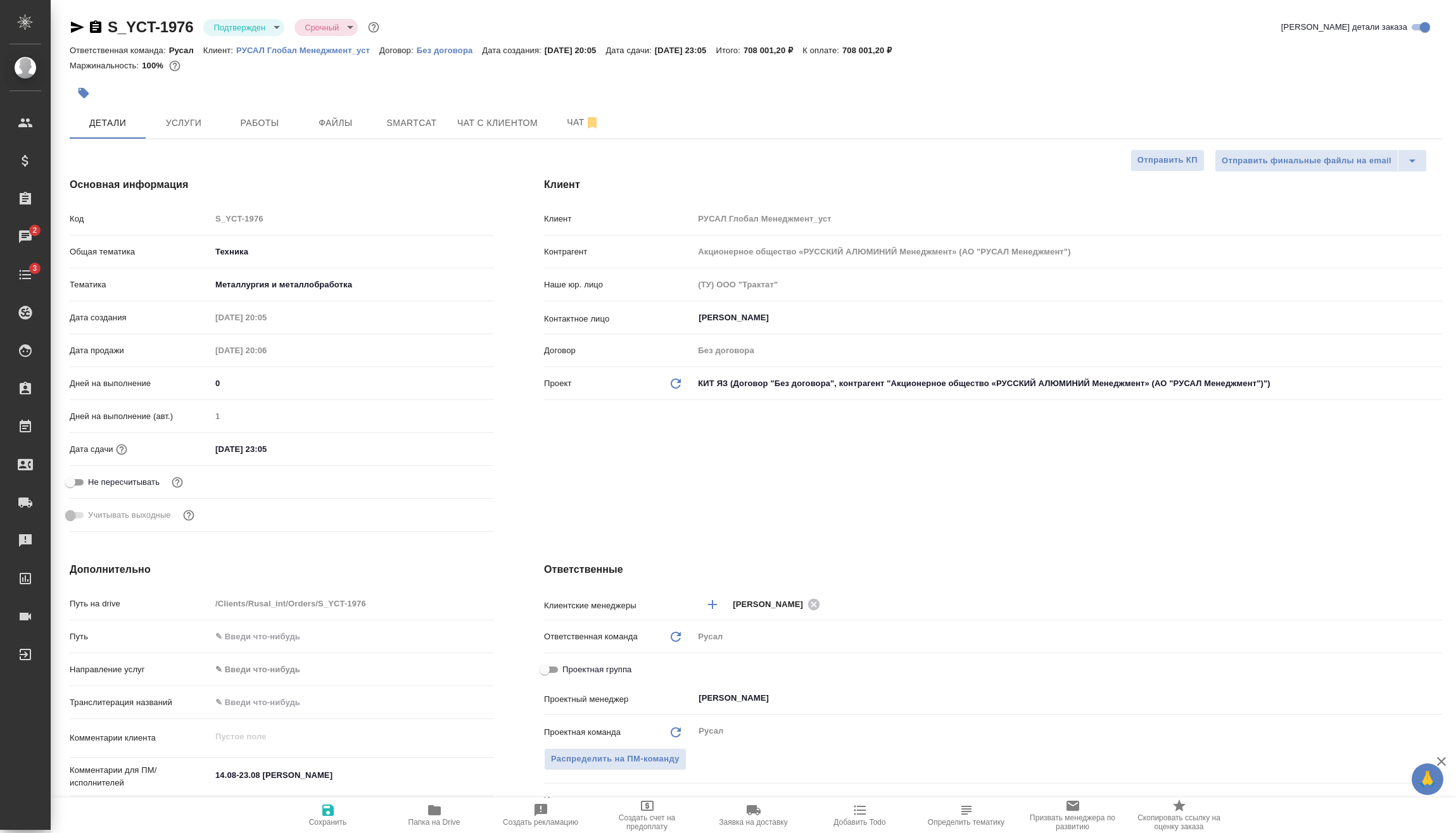
type textarea "x"
click at [296, 449] on input "29.08.2025 23:05" at bounding box center [266, 449] width 111 height 19
click at [199, 125] on span "Услуги" at bounding box center [184, 123] width 61 height 16
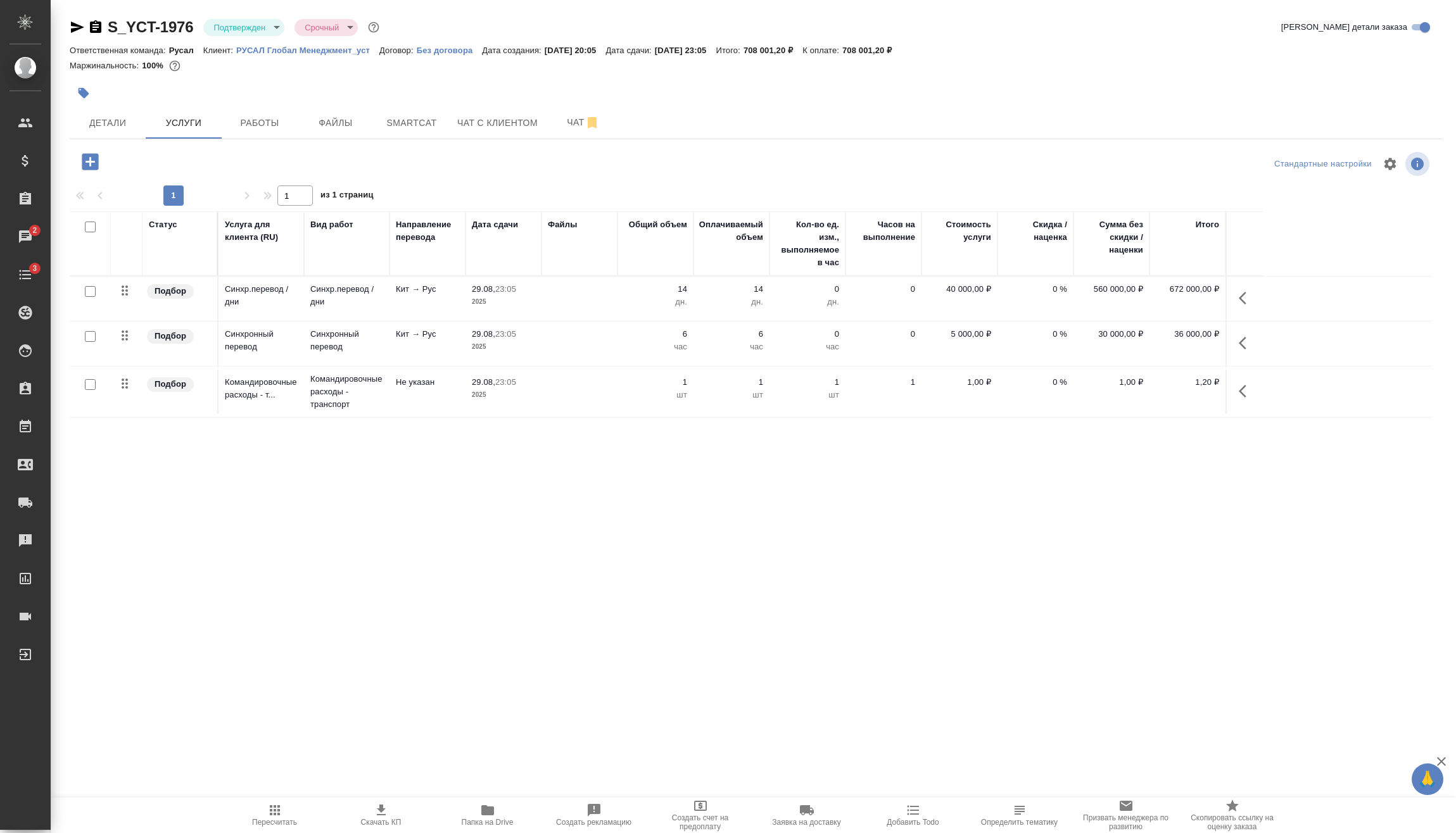
click at [93, 333] on input "checkbox" at bounding box center [90, 336] width 11 height 11
checkbox input "true"
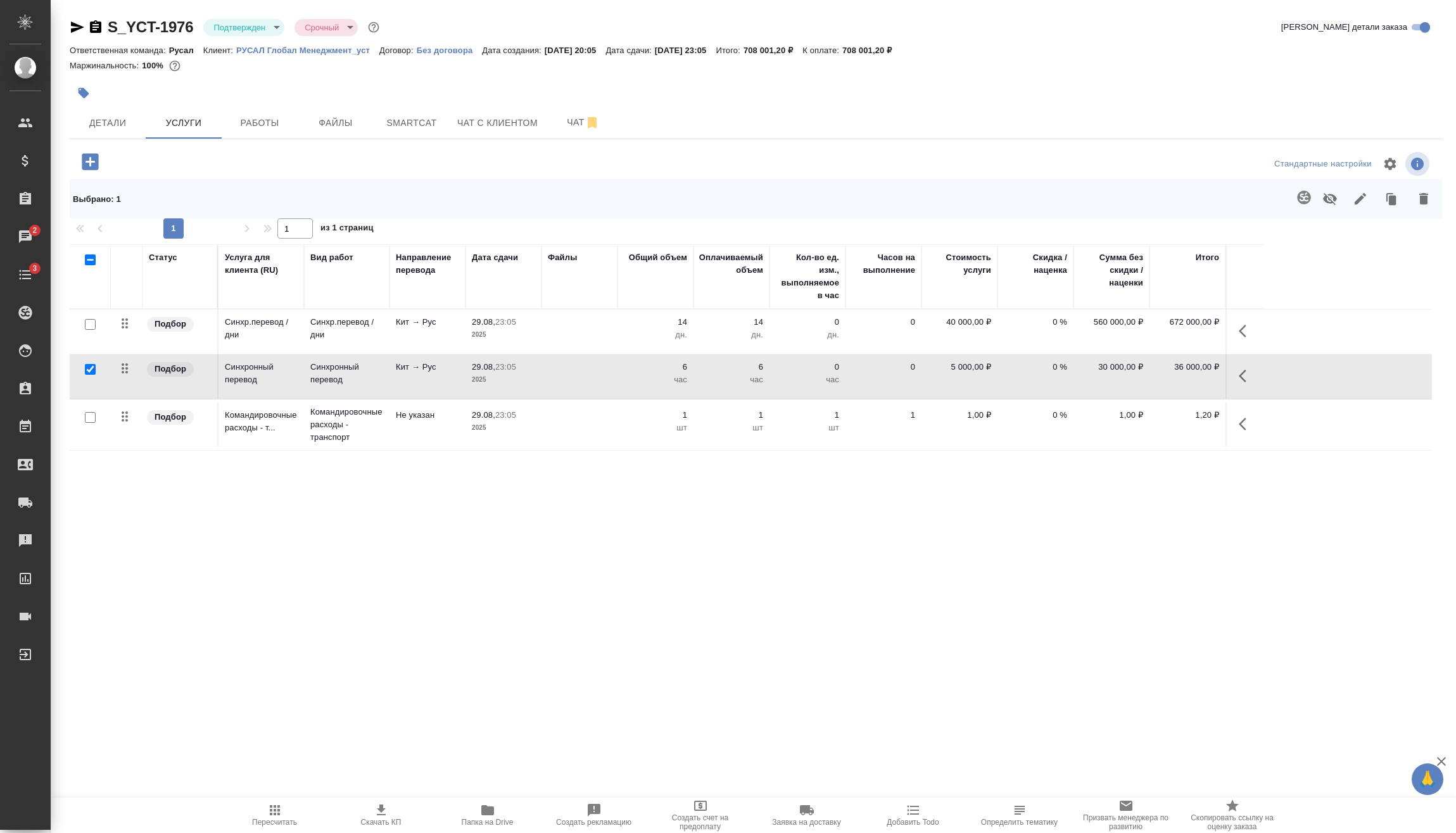
click at [1419, 204] on icon "button" at bounding box center [1423, 199] width 15 height 15
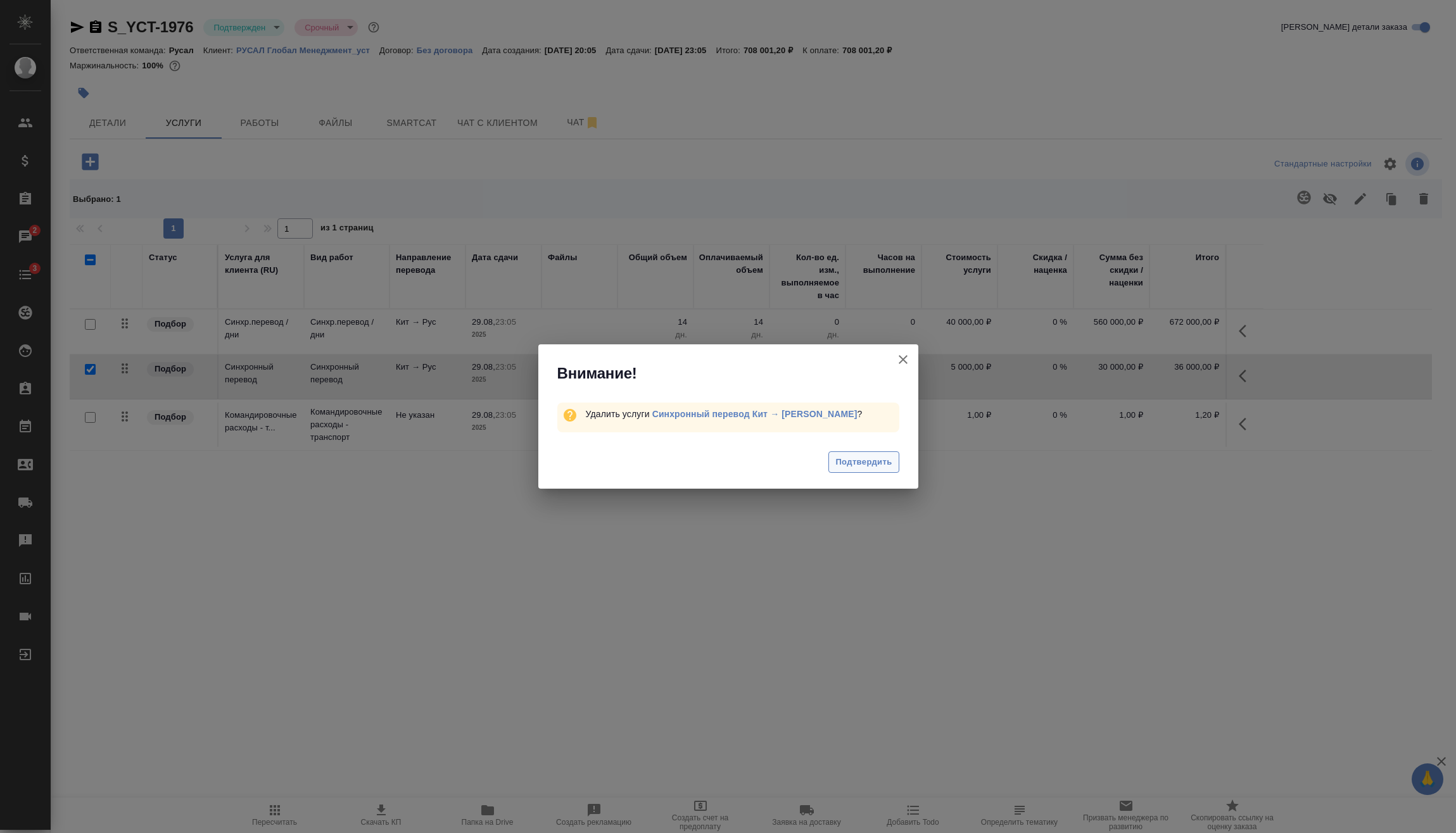
click at [832, 463] on button "Подтвердить" at bounding box center [863, 462] width 70 height 22
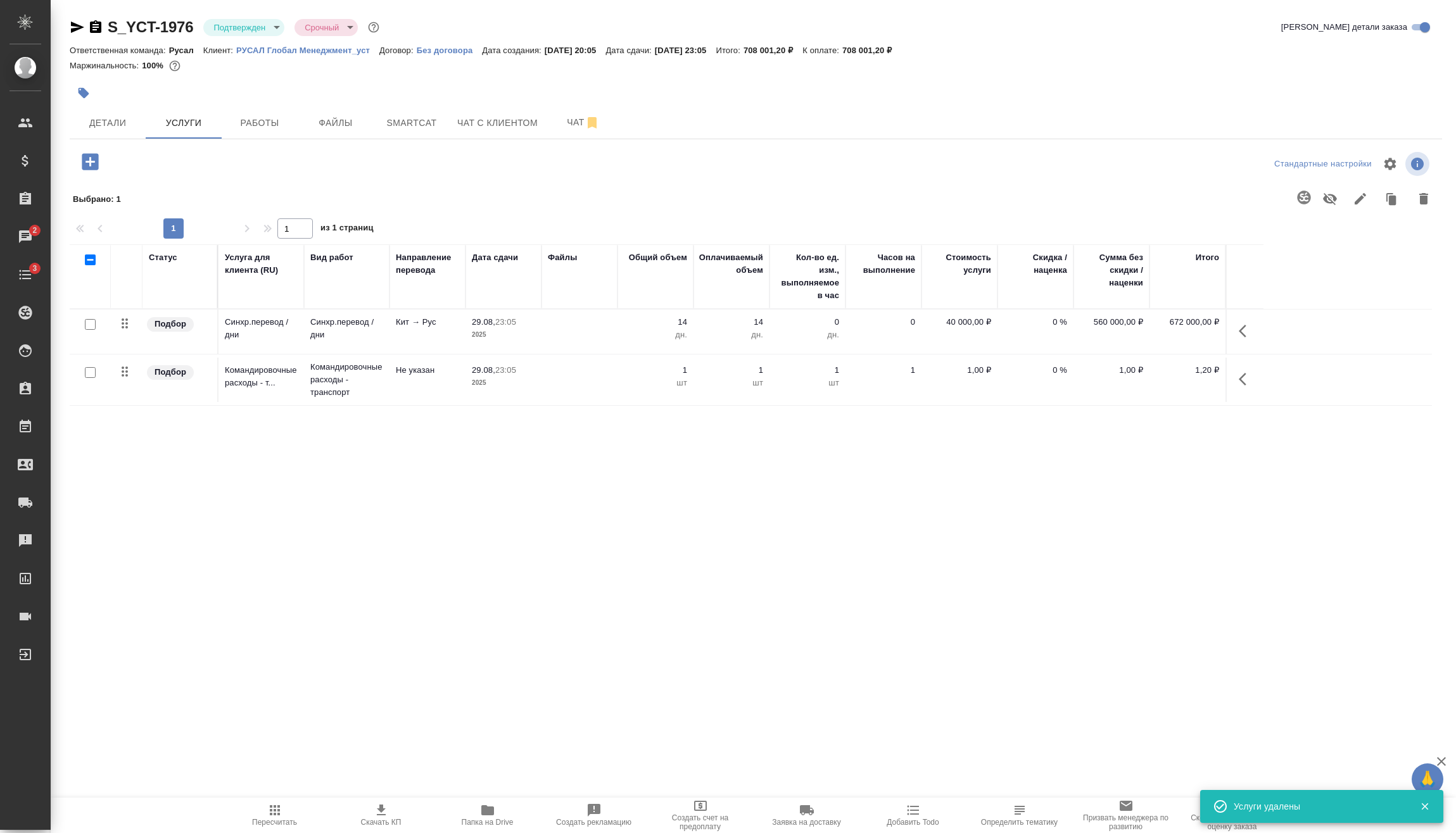
click at [1248, 333] on icon "button" at bounding box center [1246, 330] width 15 height 15
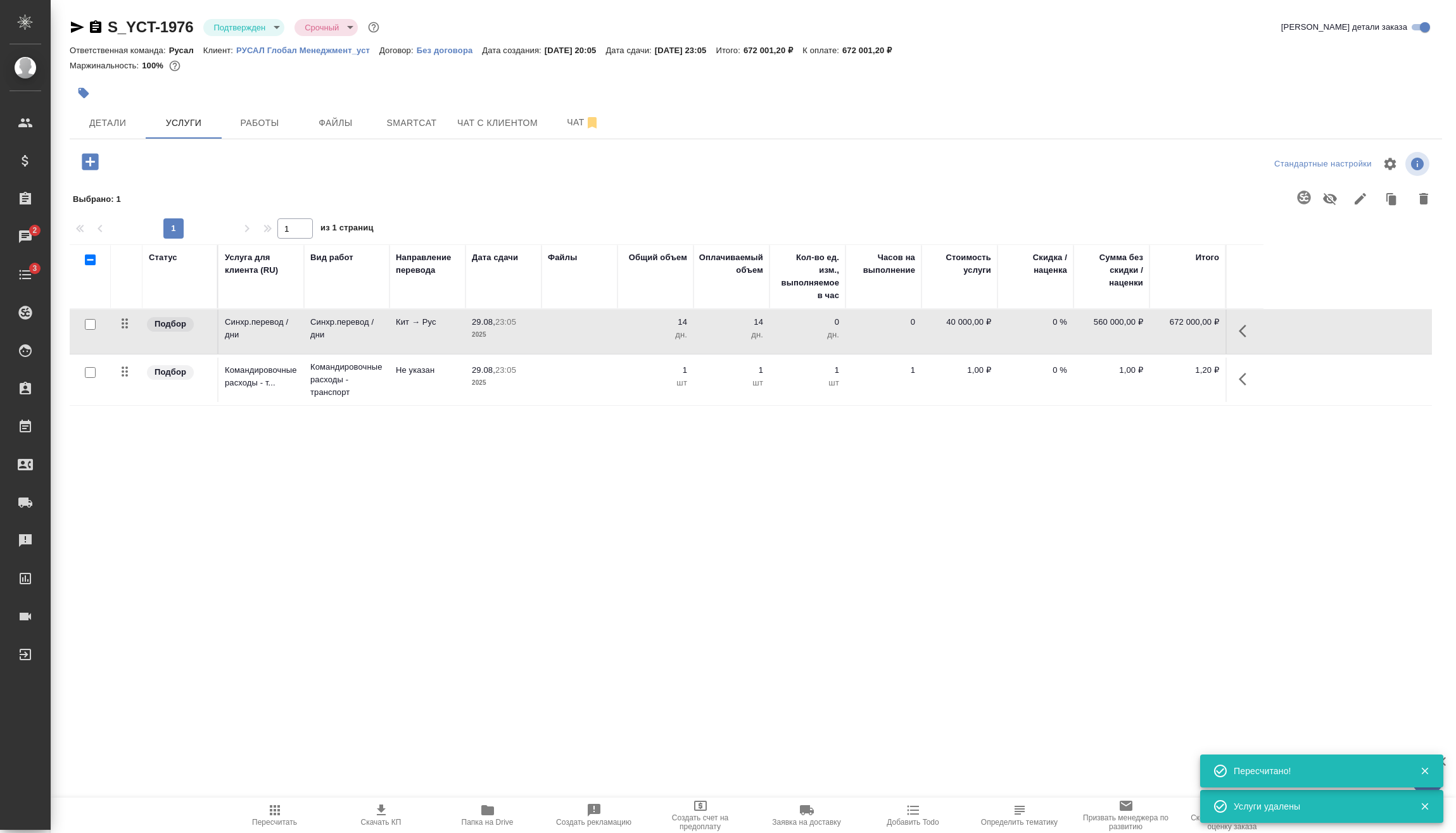
click at [1237, 327] on button "button" at bounding box center [1246, 331] width 30 height 30
click at [1179, 333] on icon "button" at bounding box center [1174, 330] width 15 height 15
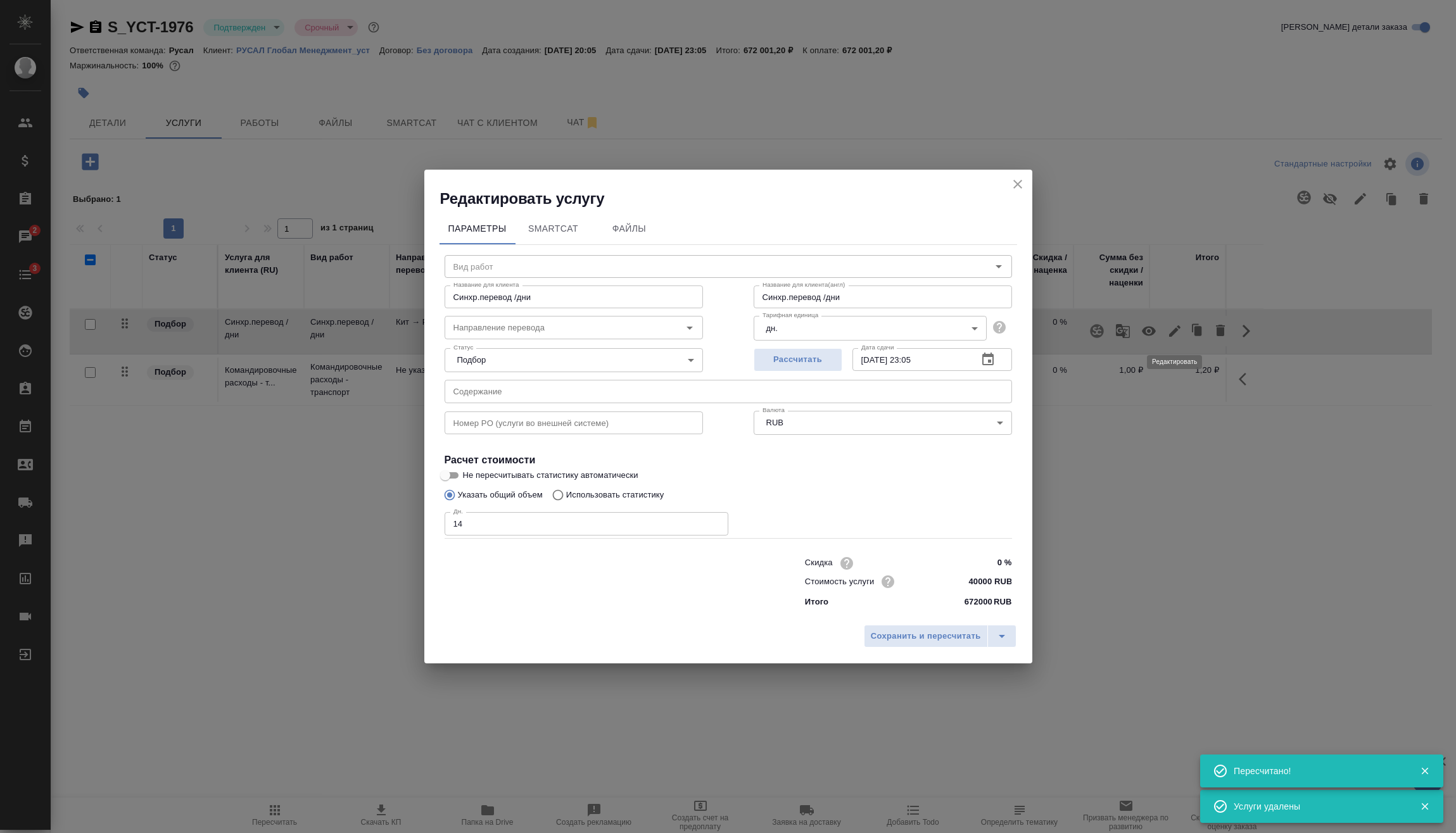
type input "Синхр.перевод /дни"
type input "кит-рус"
click at [482, 525] on input "14" at bounding box center [586, 524] width 284 height 23
type input "15"
click at [910, 633] on span "Сохранить и пересчитать" at bounding box center [926, 637] width 110 height 14
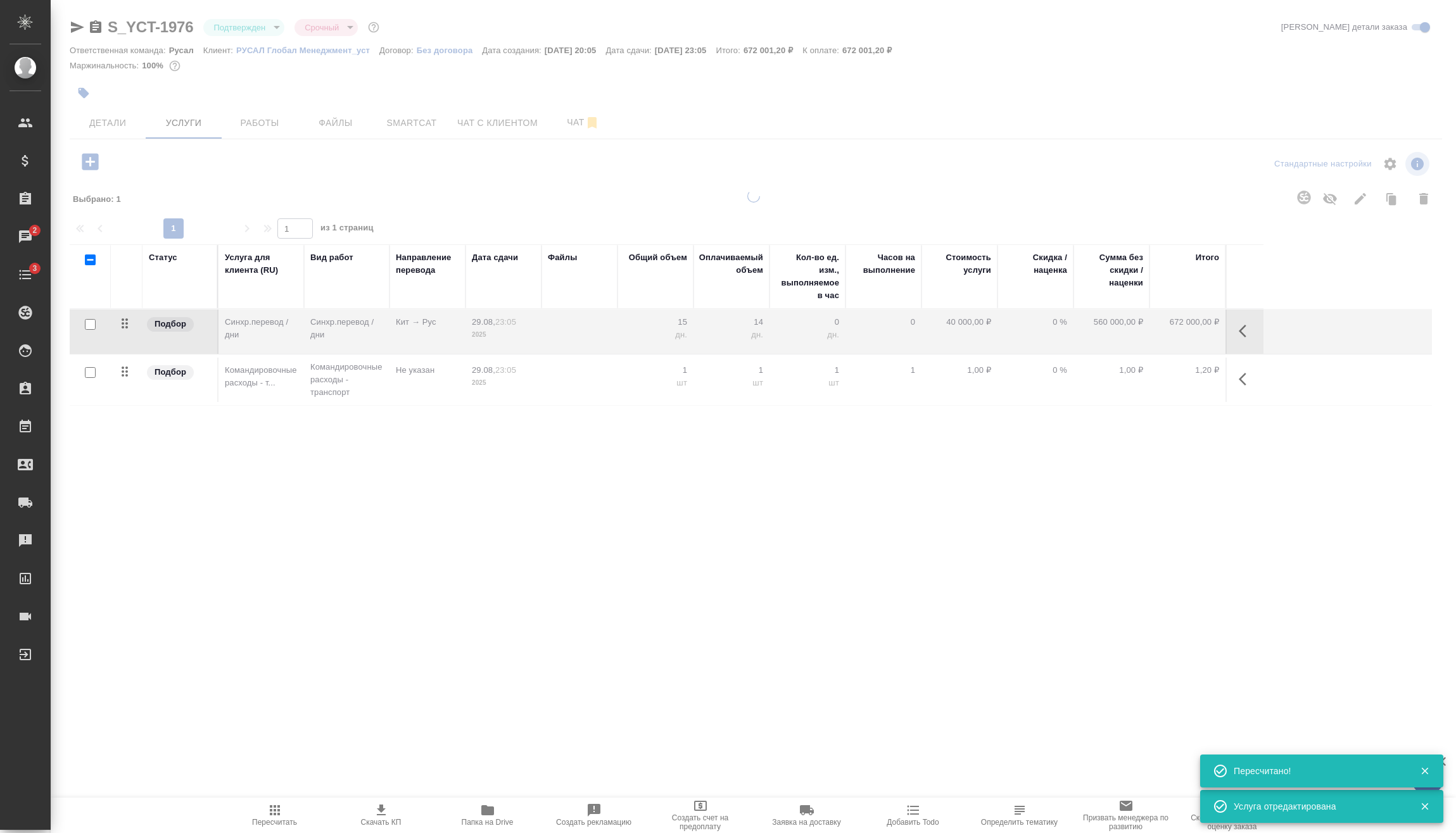
type input "normal"
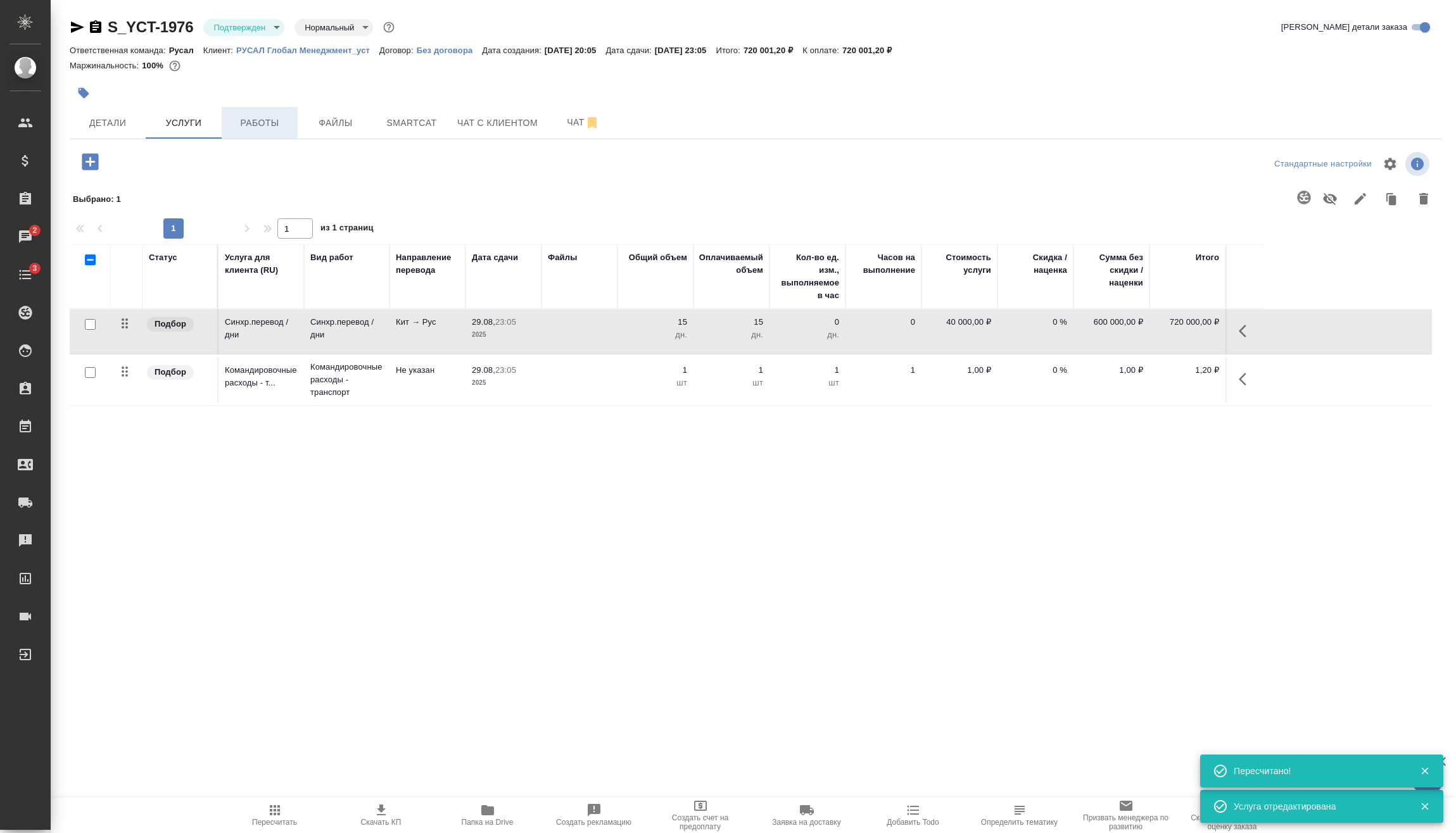
click at [240, 128] on span "Работы" at bounding box center [260, 123] width 61 height 16
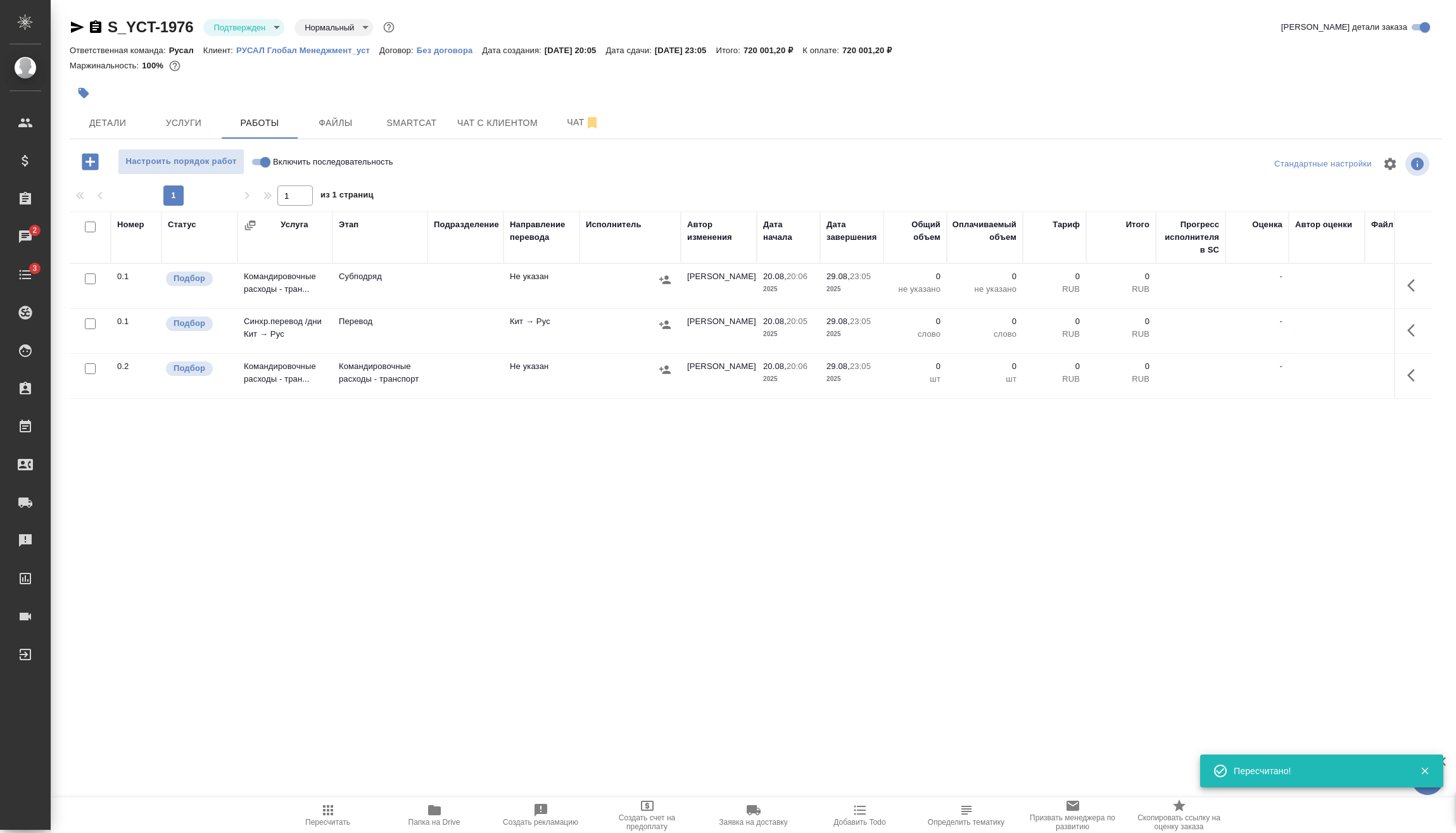
click at [88, 365] on input "checkbox" at bounding box center [90, 368] width 11 height 11
checkbox input "true"
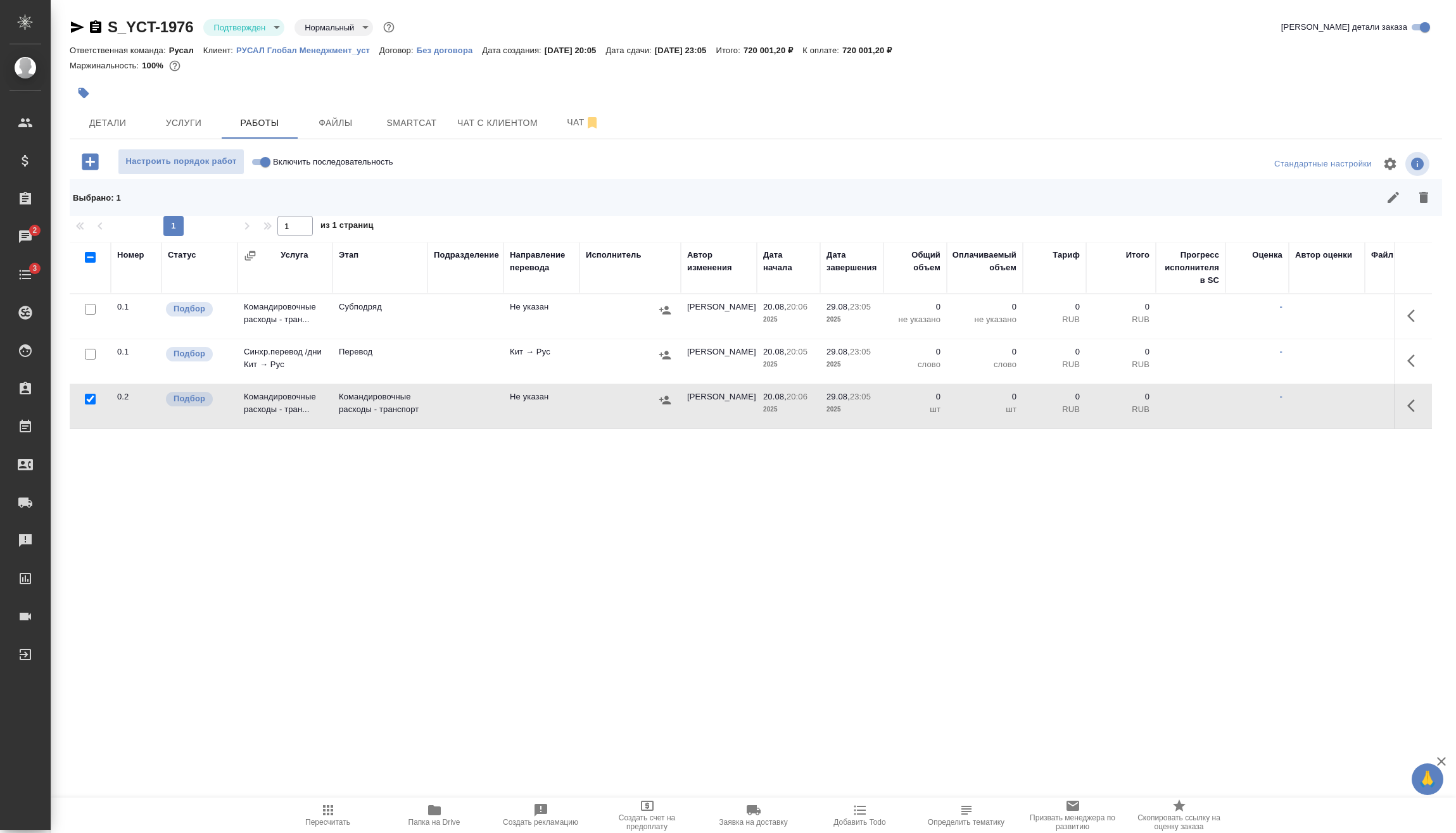
click at [90, 348] on div at bounding box center [90, 354] width 29 height 18
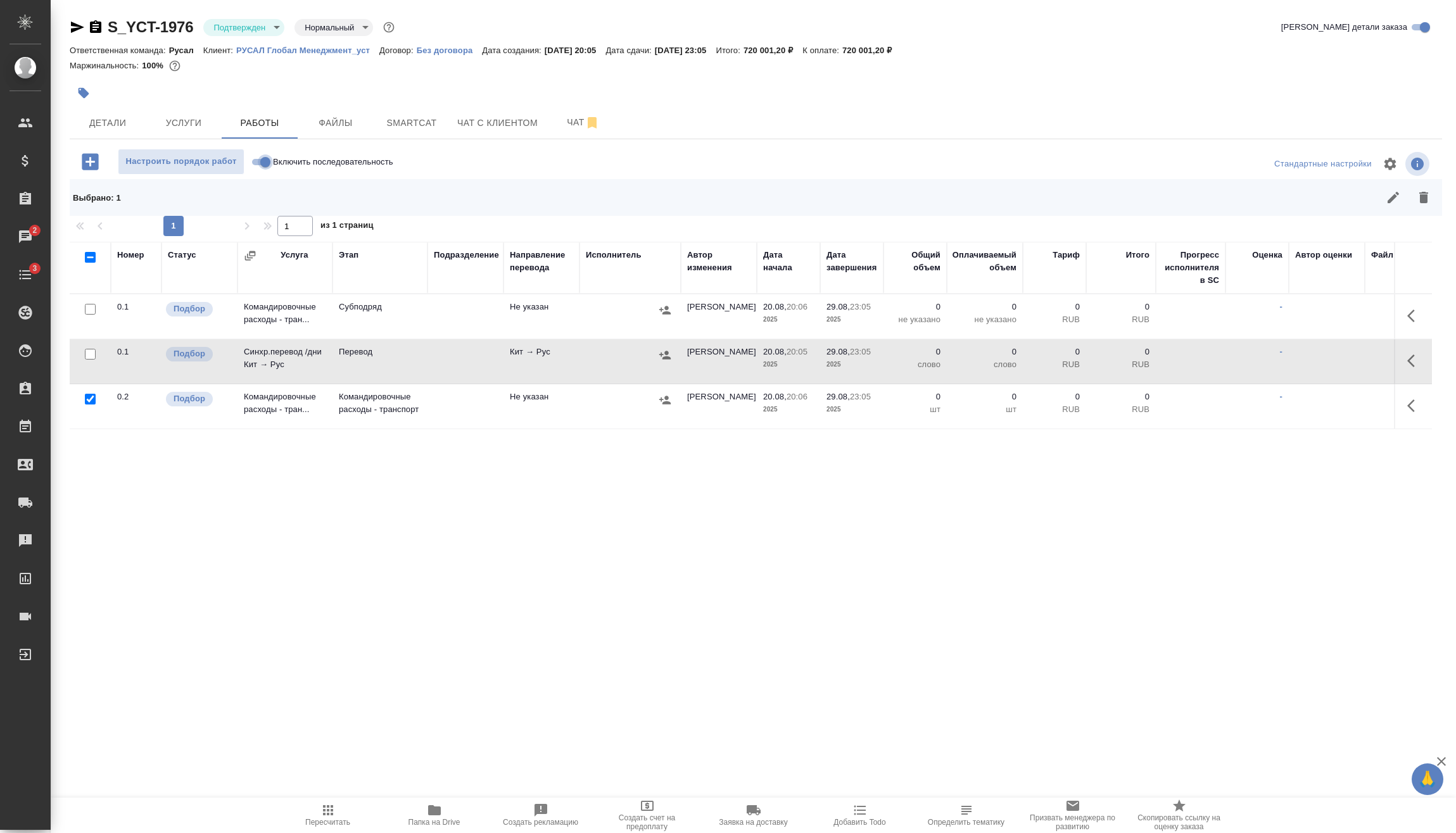
click at [265, 160] on input "Включить последовательность" at bounding box center [265, 162] width 46 height 15
checkbox input "true"
click at [88, 401] on input "checkbox" at bounding box center [90, 399] width 11 height 11
checkbox input "false"
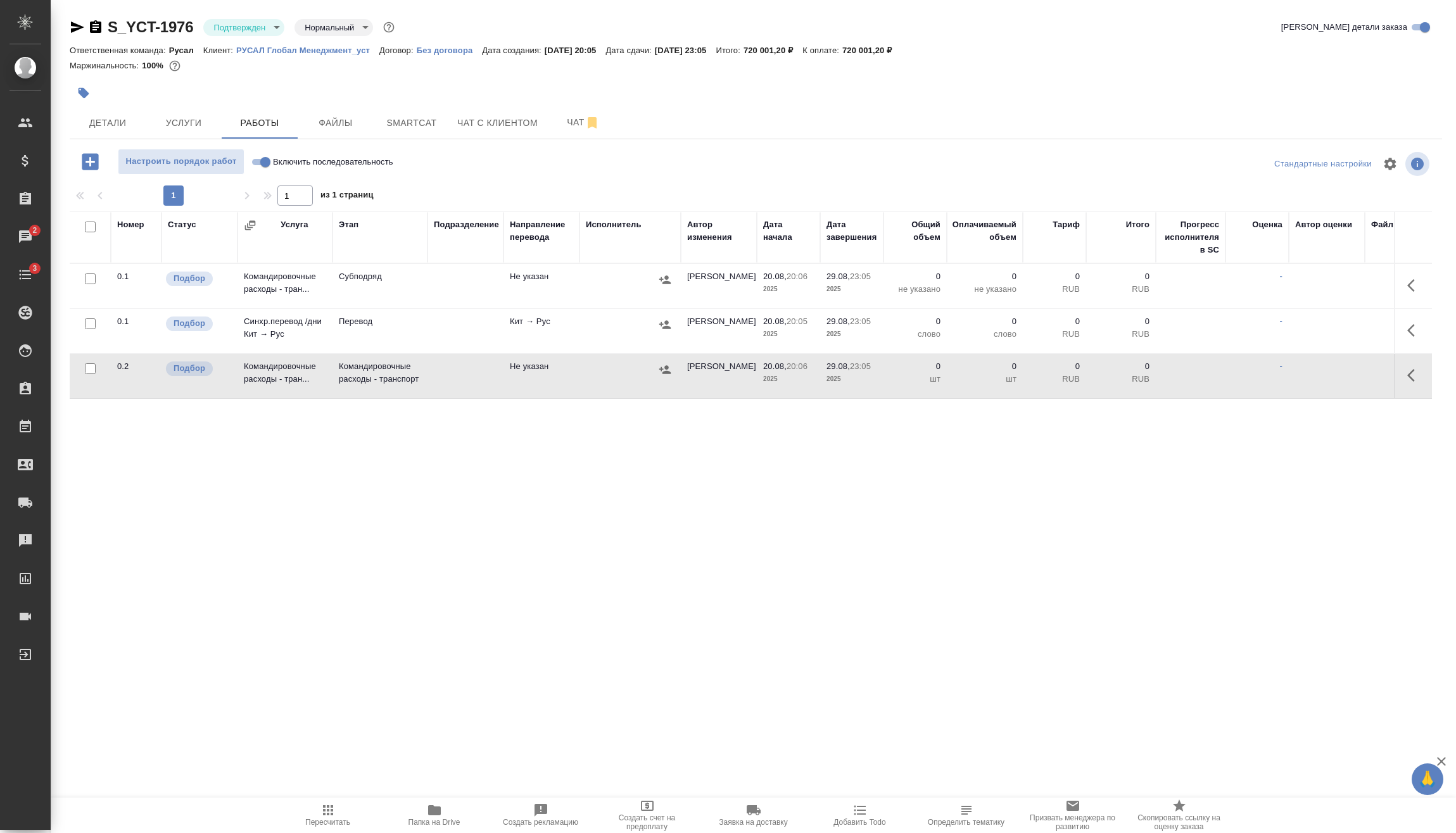
click at [262, 165] on input "Включить последовательность" at bounding box center [265, 162] width 46 height 15
checkbox input "true"
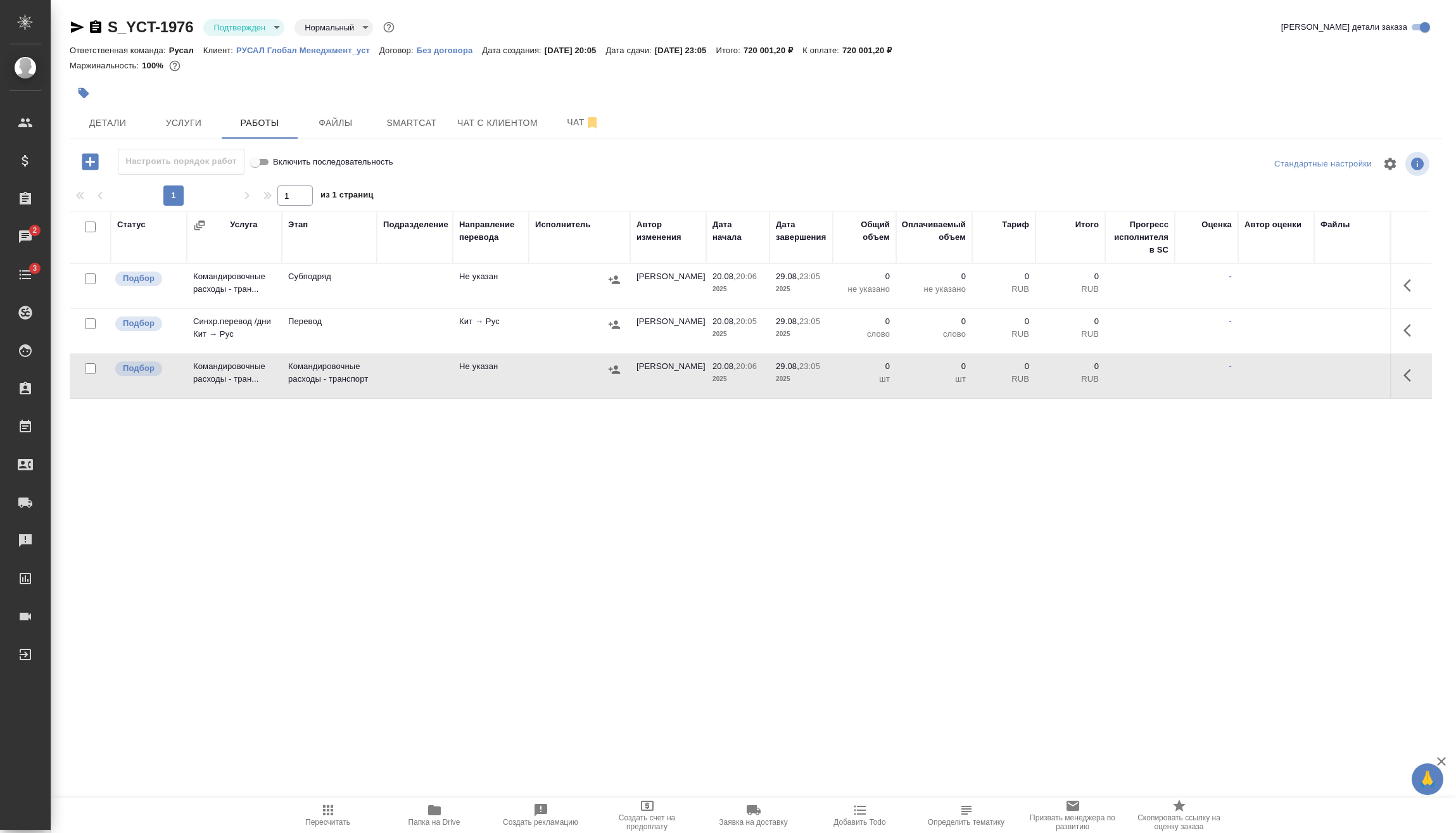
click at [89, 323] on input "checkbox" at bounding box center [90, 323] width 11 height 11
checkbox input "true"
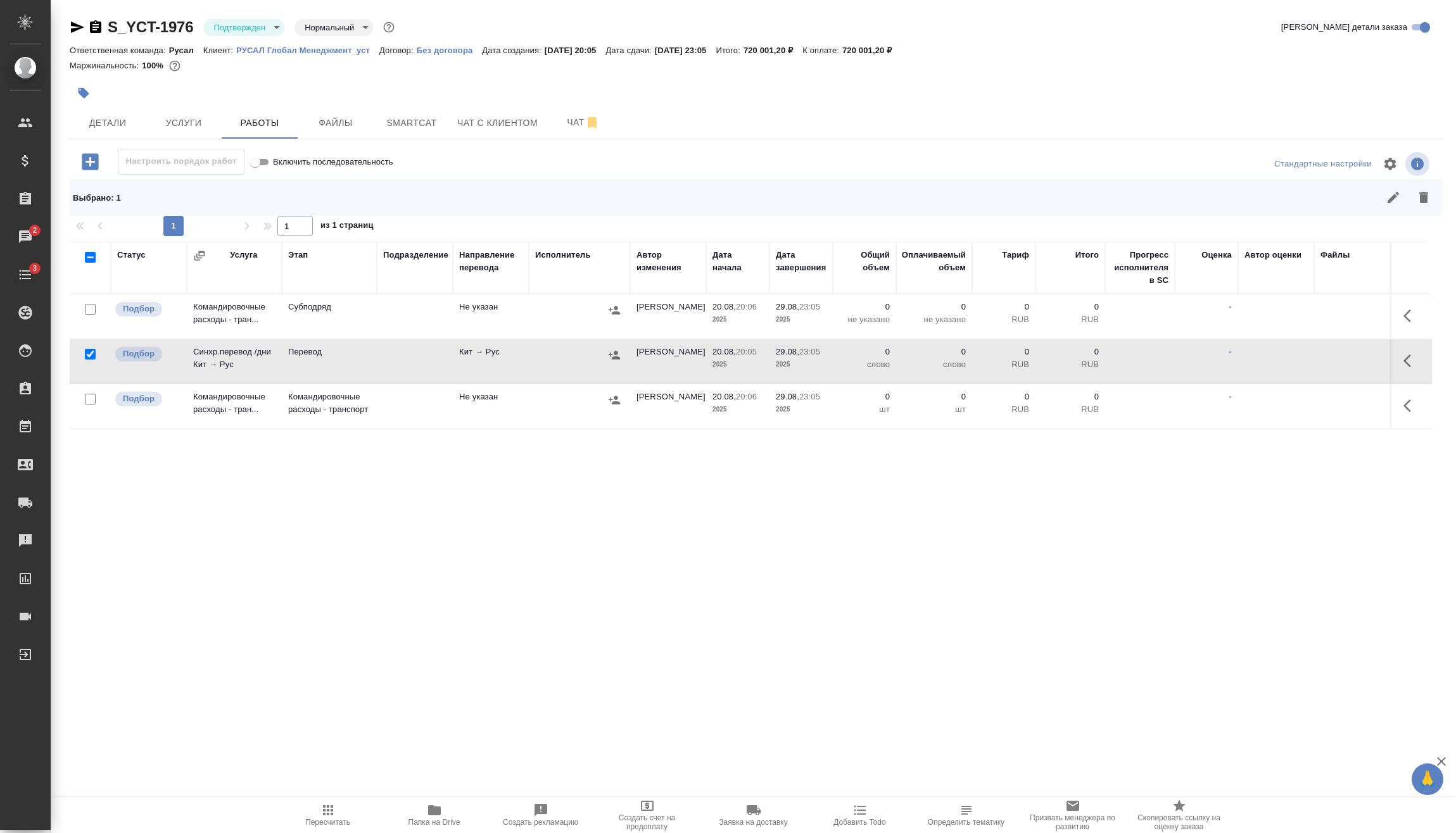
click at [93, 398] on input "checkbox" at bounding box center [90, 399] width 11 height 11
checkbox input "true"
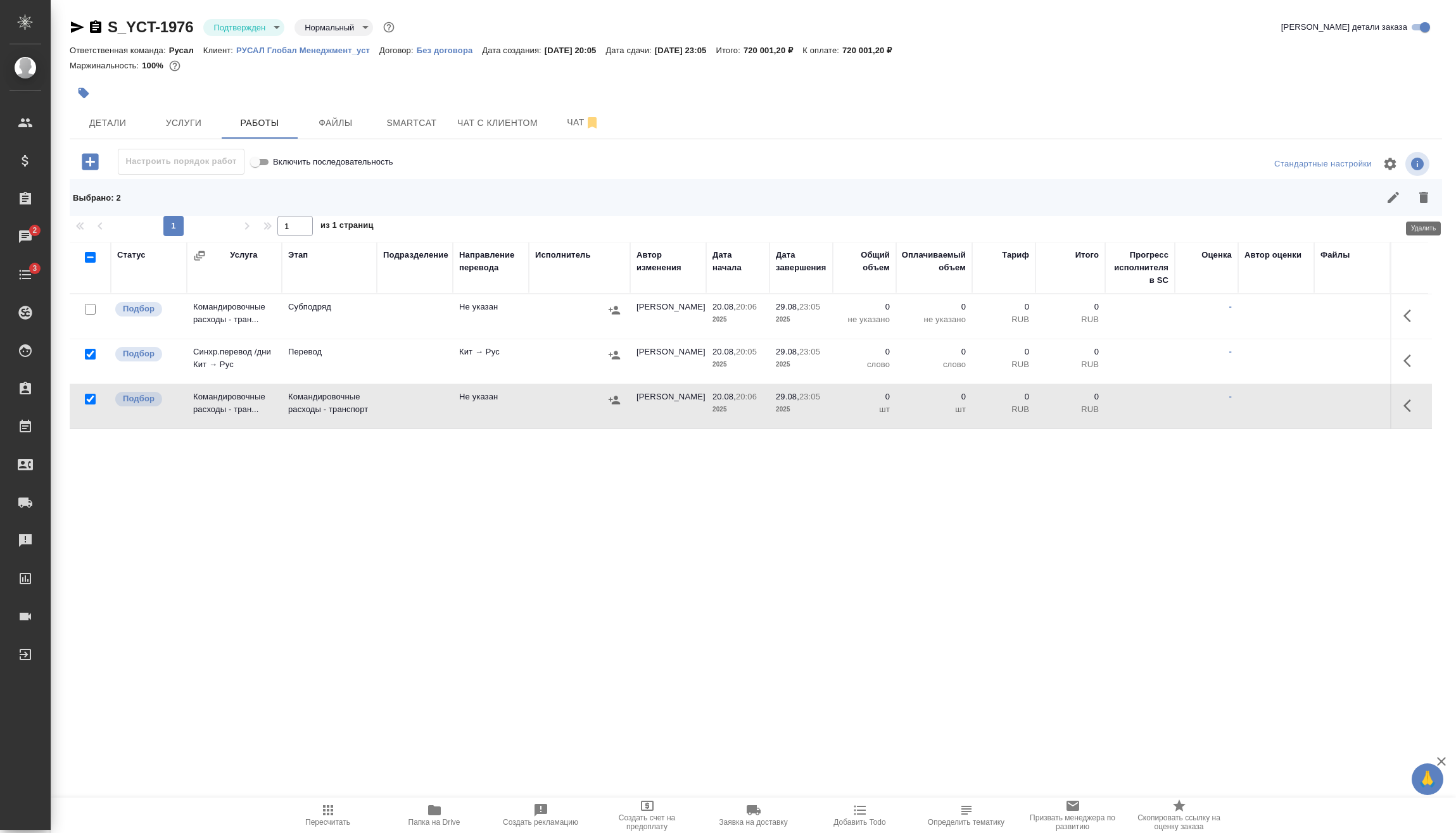
click at [1432, 201] on button "button" at bounding box center [1423, 197] width 30 height 30
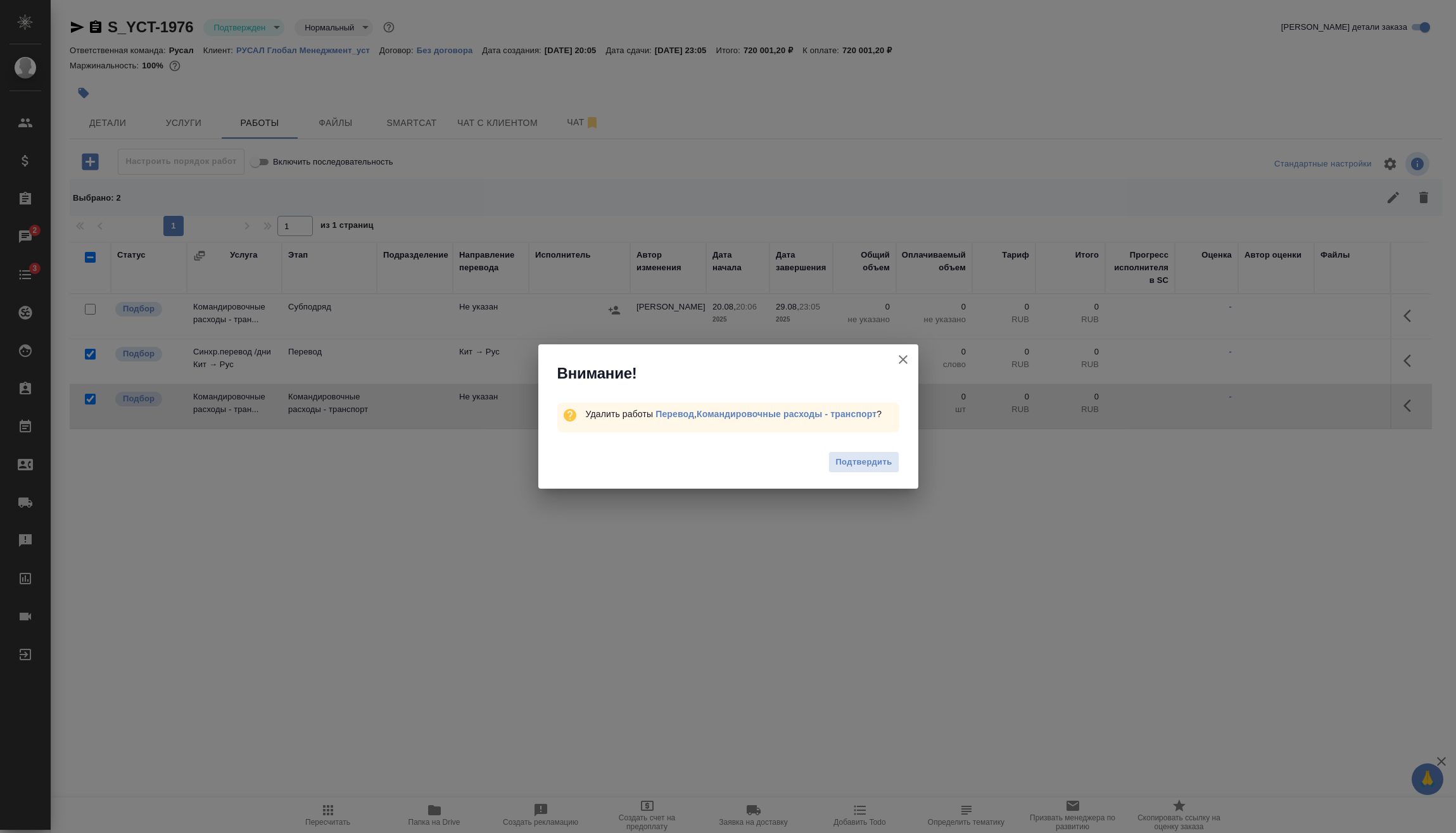
click at [879, 455] on span "Подтвердить" at bounding box center [863, 462] width 57 height 14
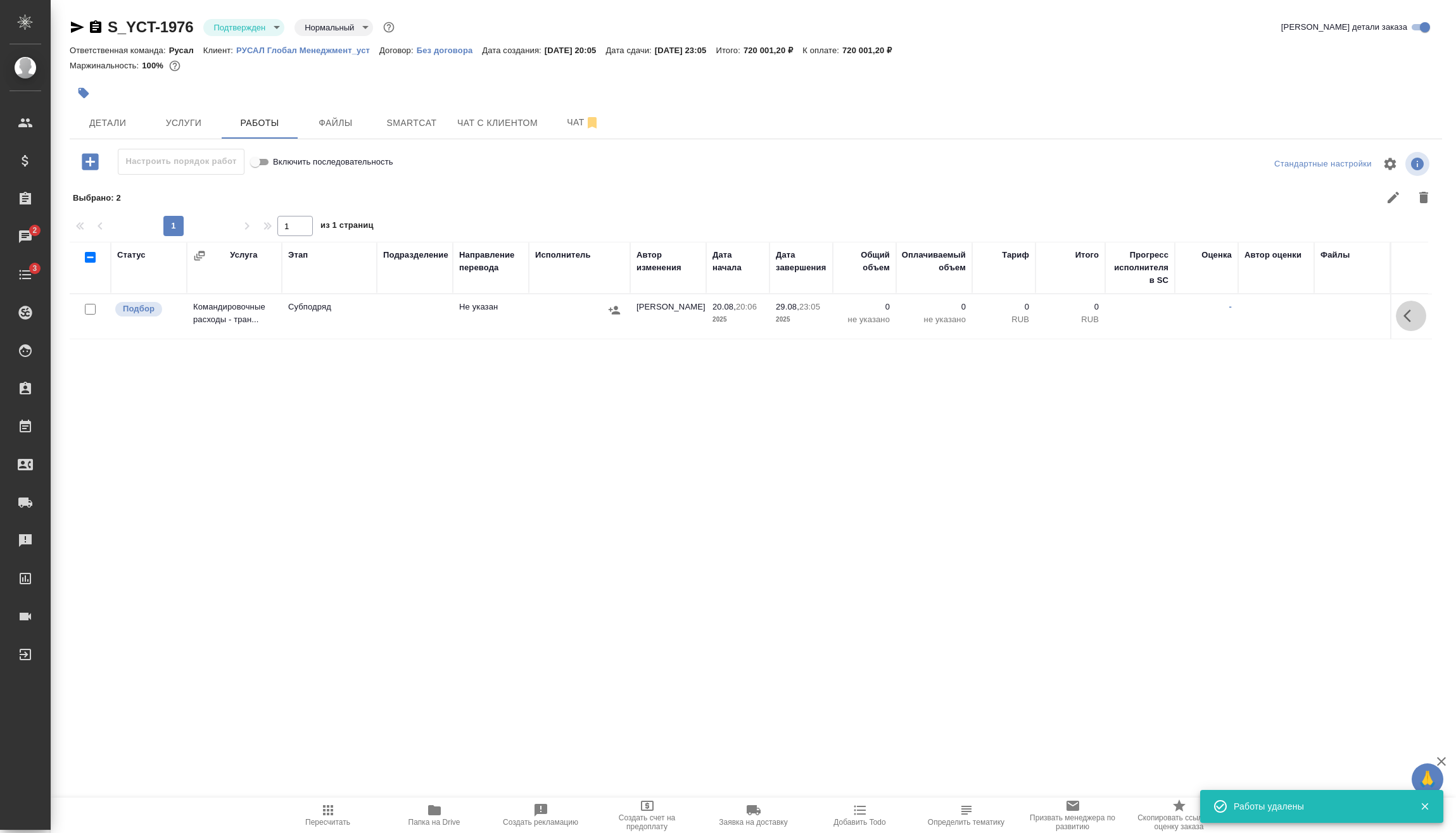
click at [1407, 316] on icon "button" at bounding box center [1410, 315] width 15 height 15
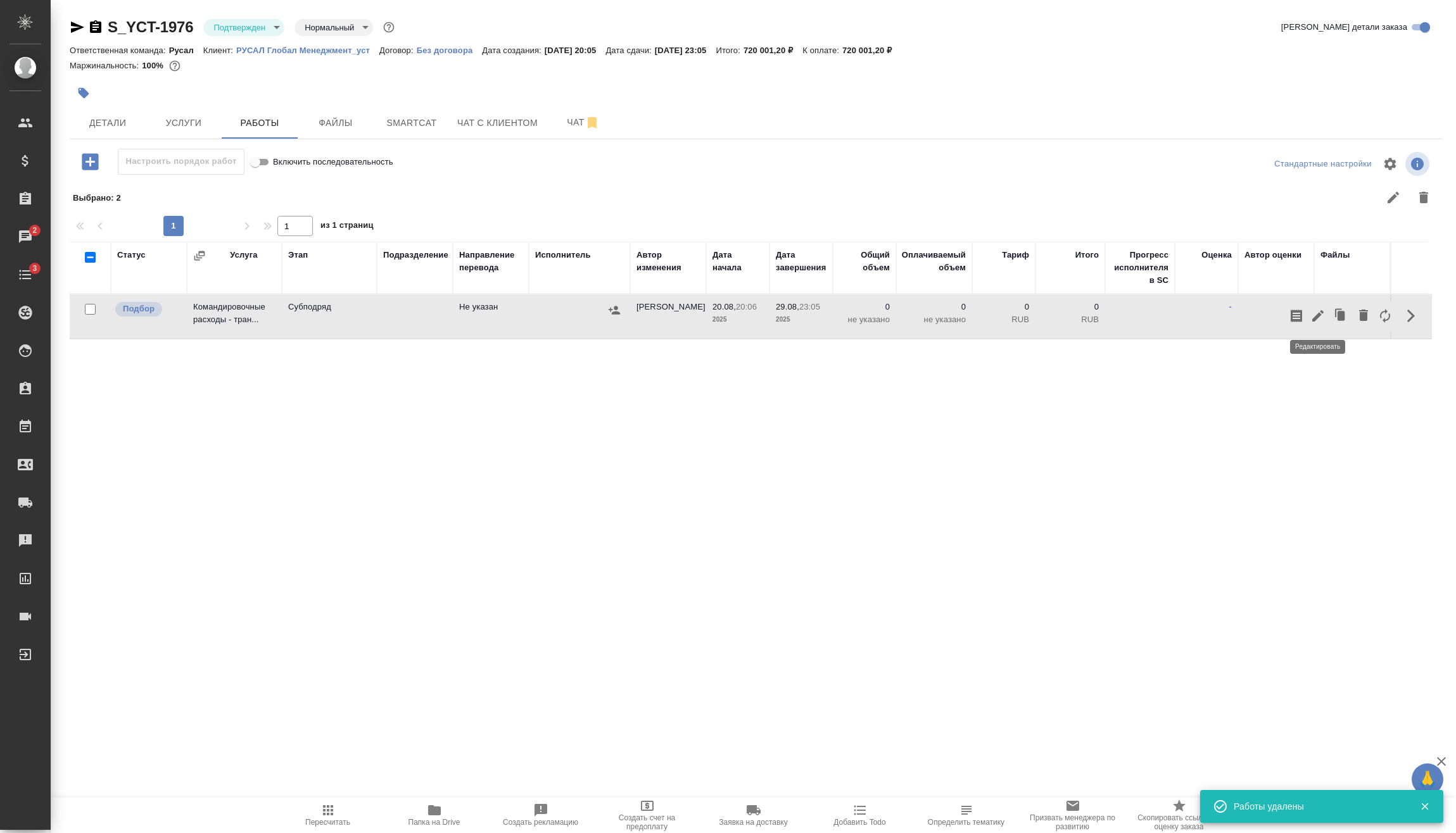
click at [1322, 316] on icon "button" at bounding box center [1317, 315] width 15 height 15
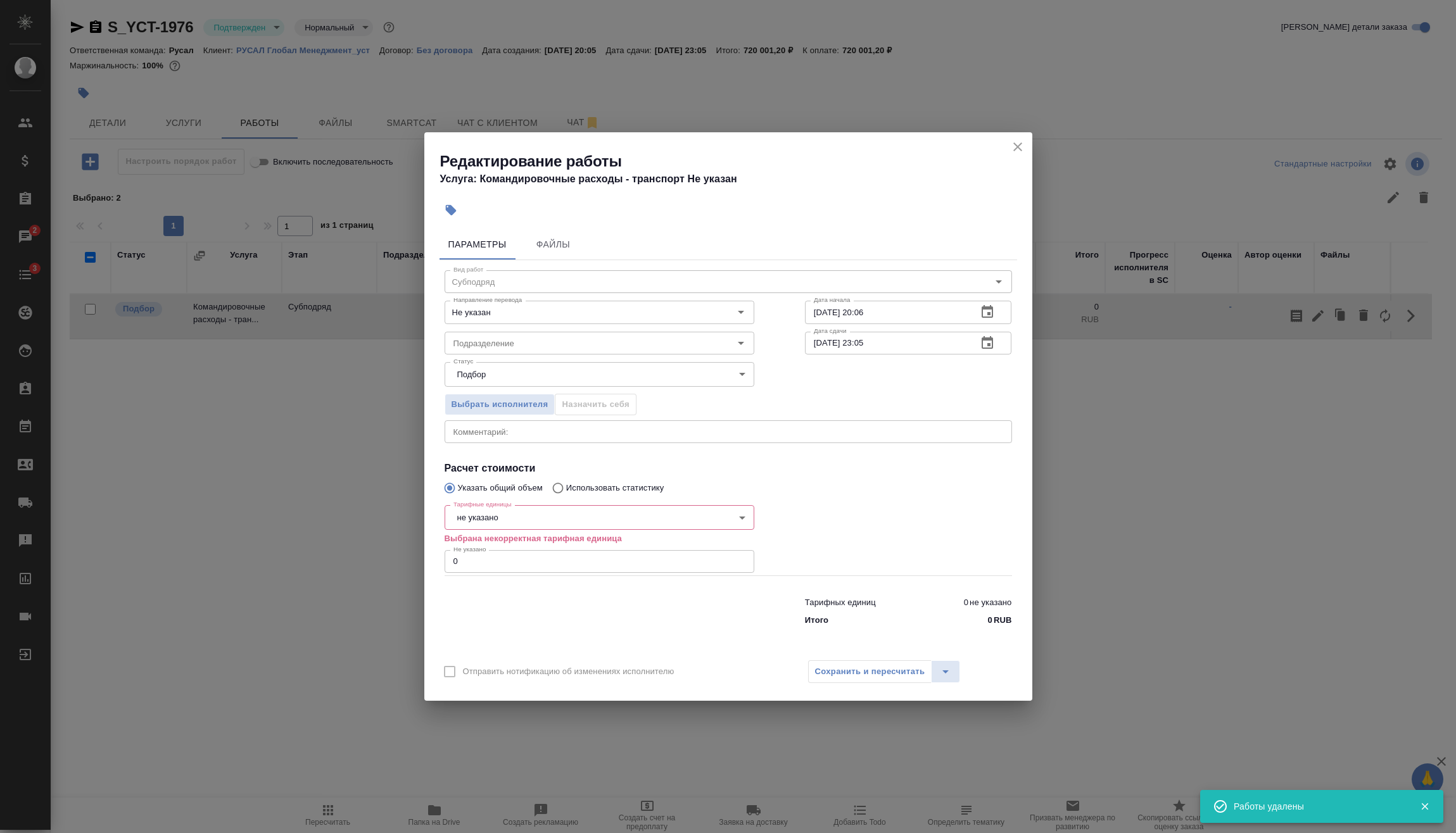
click at [575, 512] on body "🙏 .cls-1 fill:#fff; AWATERA Vasilev Evgeniy Клиенты Спецификации Заказы 2 Чаты …" at bounding box center [728, 416] width 1456 height 833
click at [484, 651] on li "шт" at bounding box center [599, 647] width 310 height 22
type input "5a8b1489cc6b4906c91bfdc1"
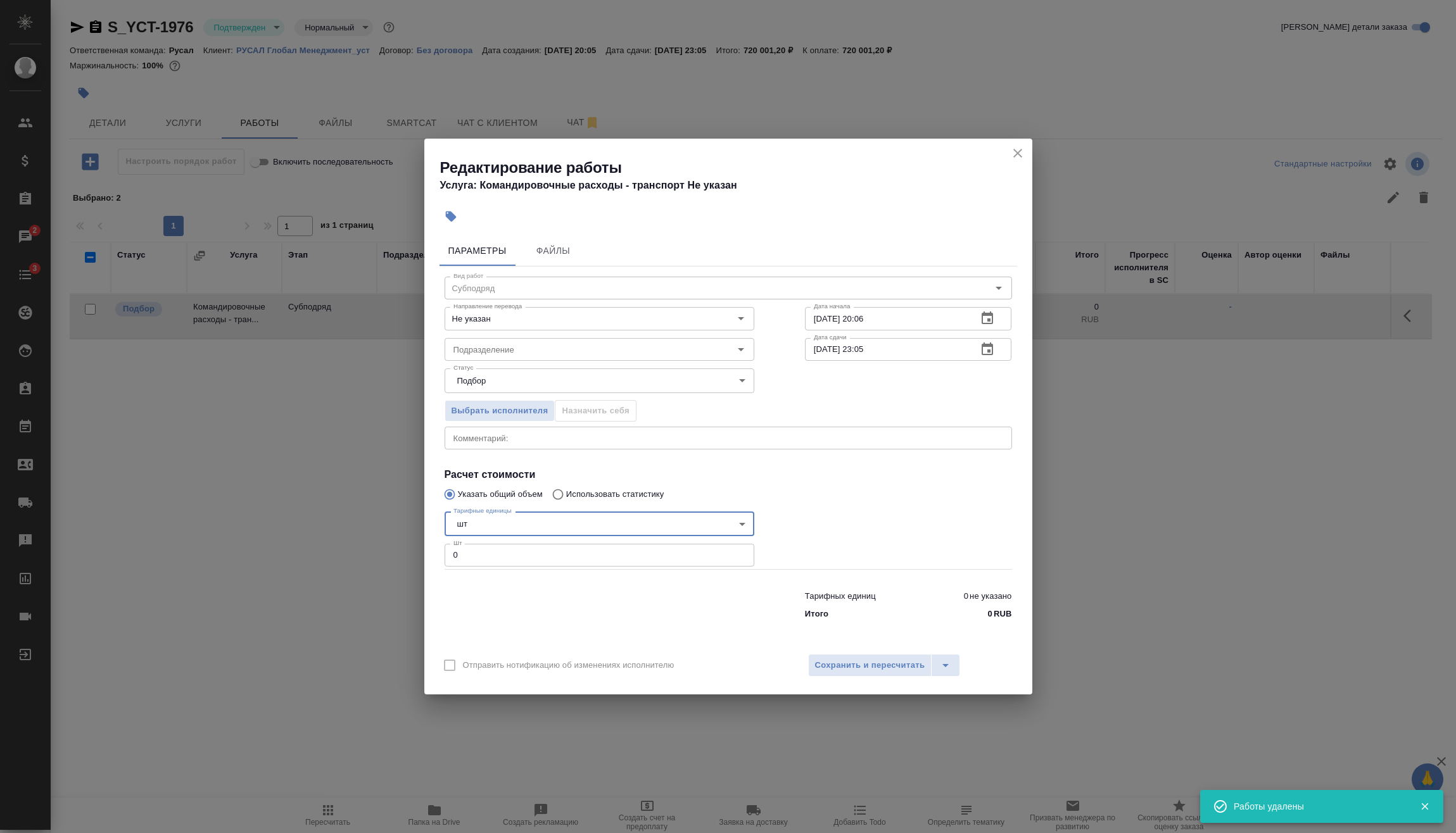
drag, startPoint x: 480, startPoint y: 552, endPoint x: 422, endPoint y: 551, distance: 58.0
click at [433, 553] on div "Параметры Файлы Вид работ Субподряд Вид работ Направление перевода Не указан На…" at bounding box center [728, 438] width 608 height 415
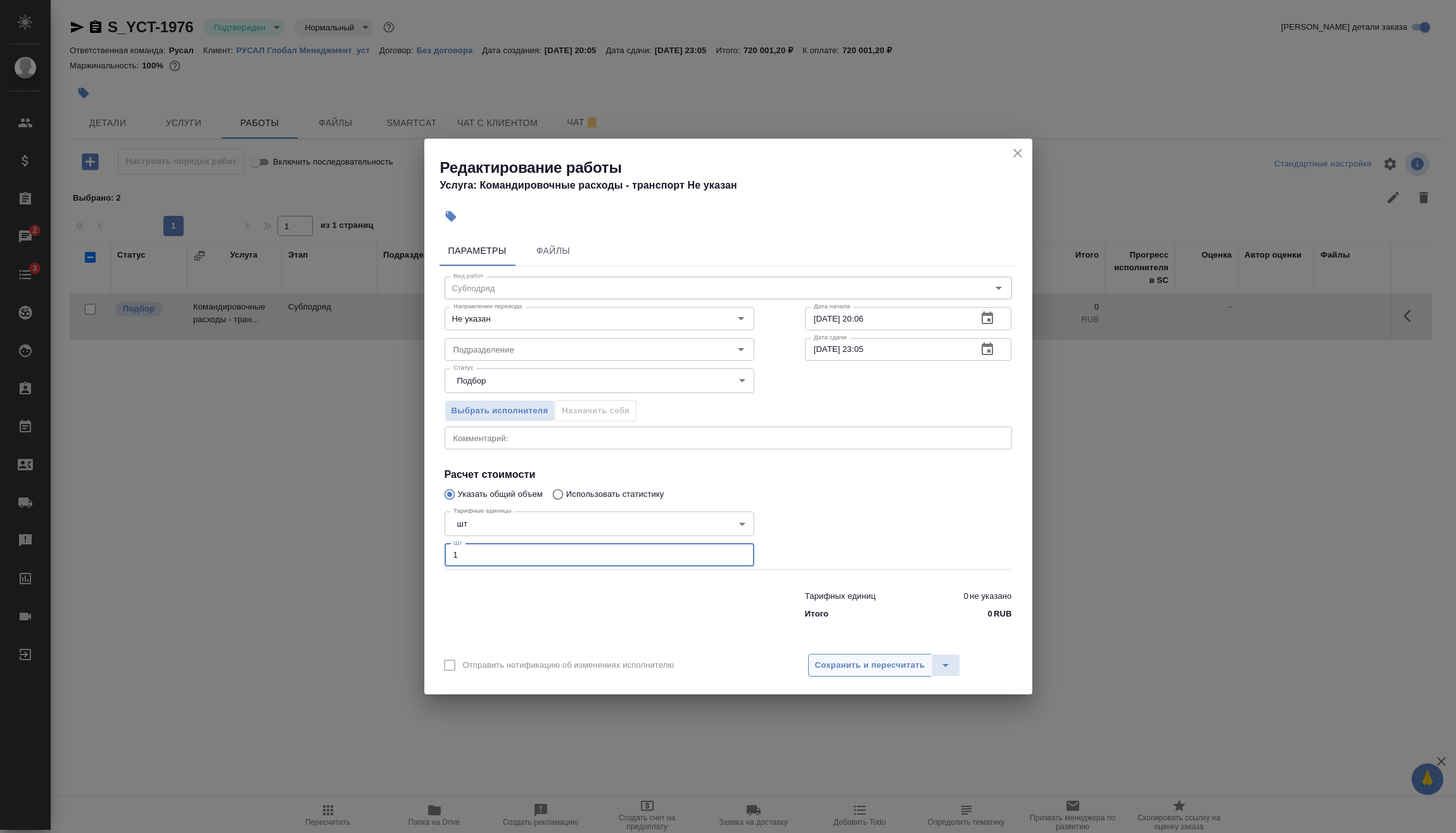
type input "1"
click at [851, 657] on button "Сохранить и пересчитать" at bounding box center [870, 665] width 124 height 23
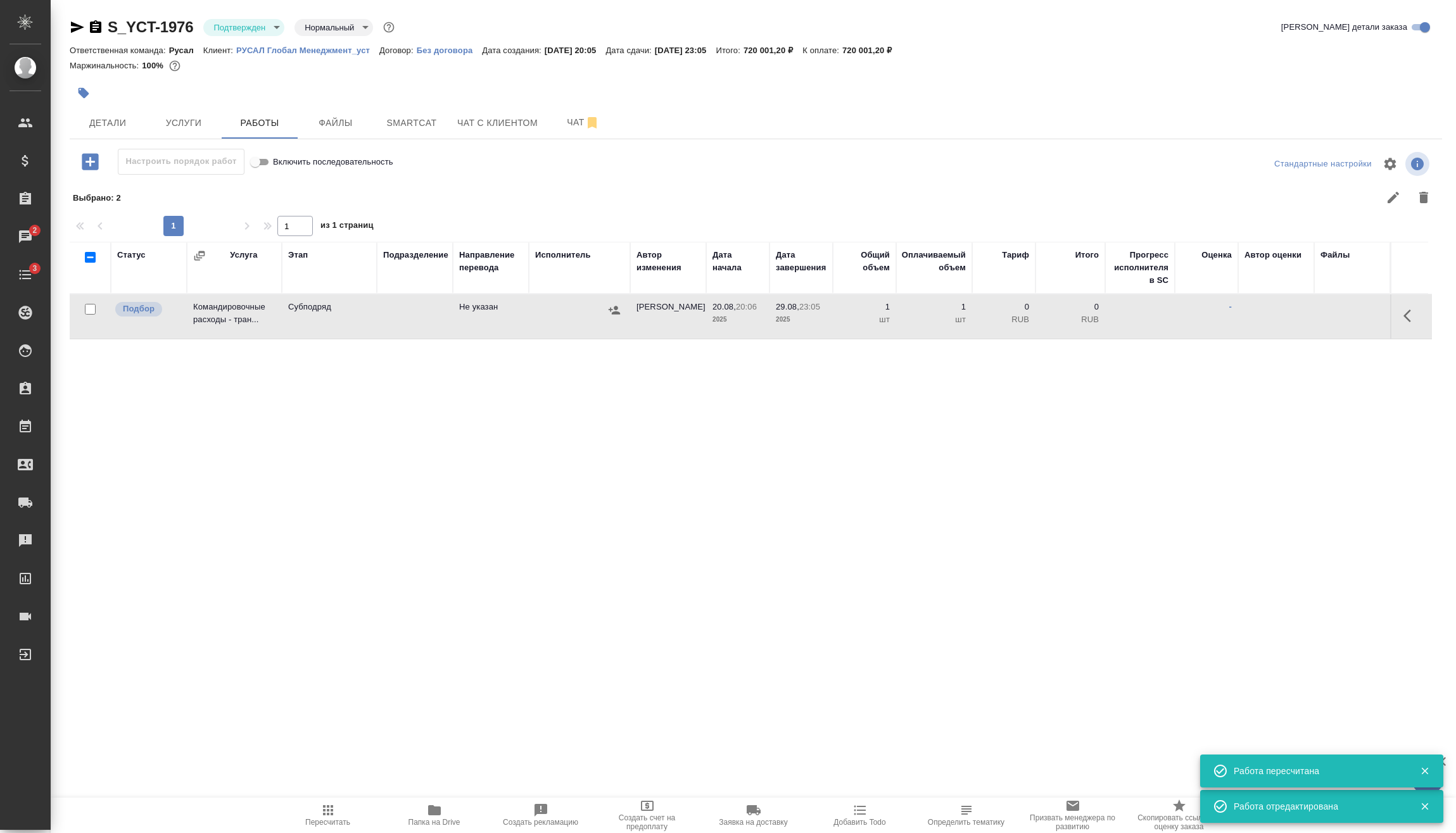
click at [638, 142] on div "S_YCT-1976 Подтвержден confirmed Нормальный normal Кратко детали заказа Ответст…" at bounding box center [755, 390] width 1386 height 781
click at [1417, 312] on icon "button" at bounding box center [1410, 315] width 15 height 15
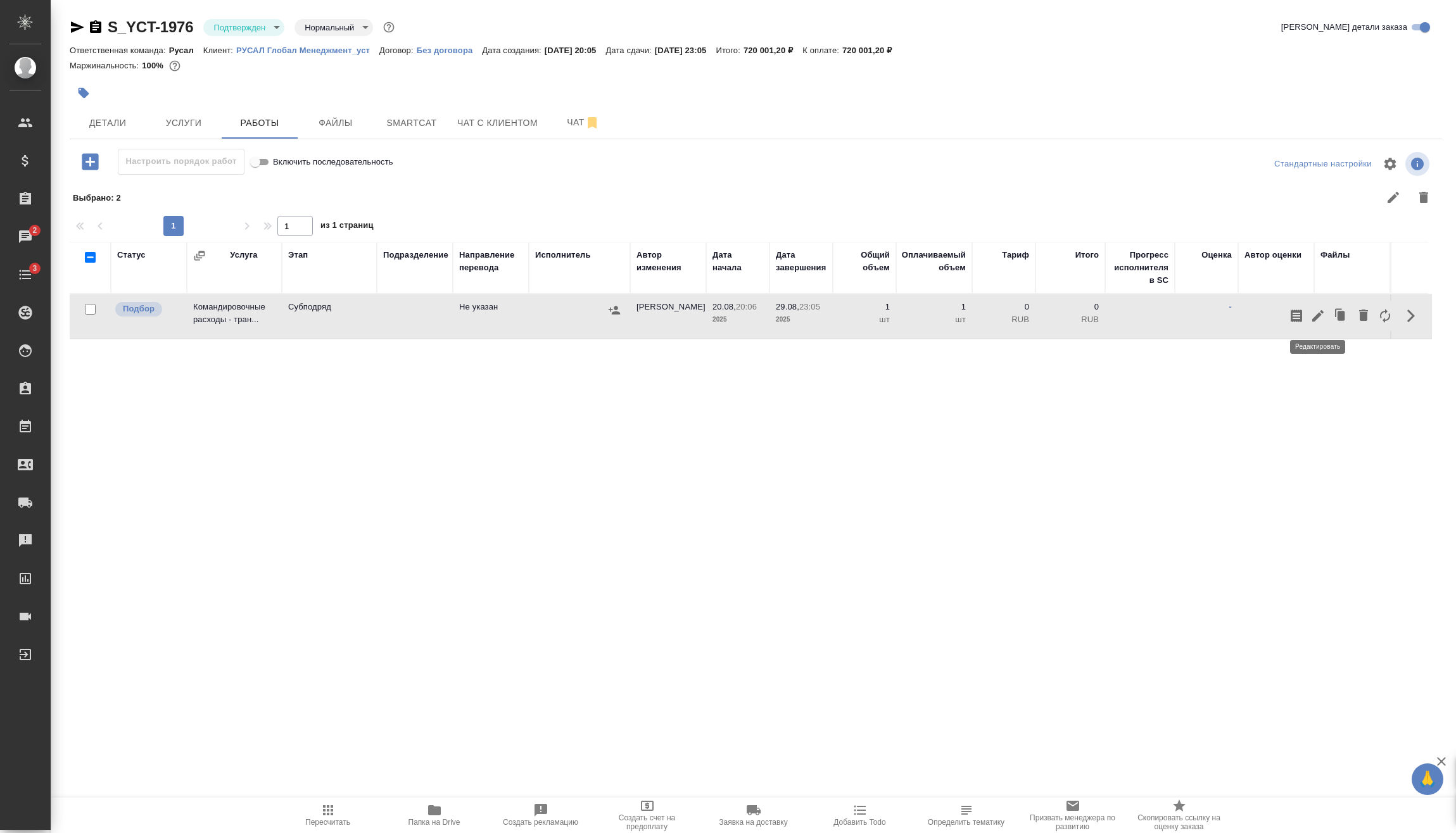
click at [1321, 312] on icon "button" at bounding box center [1317, 315] width 15 height 15
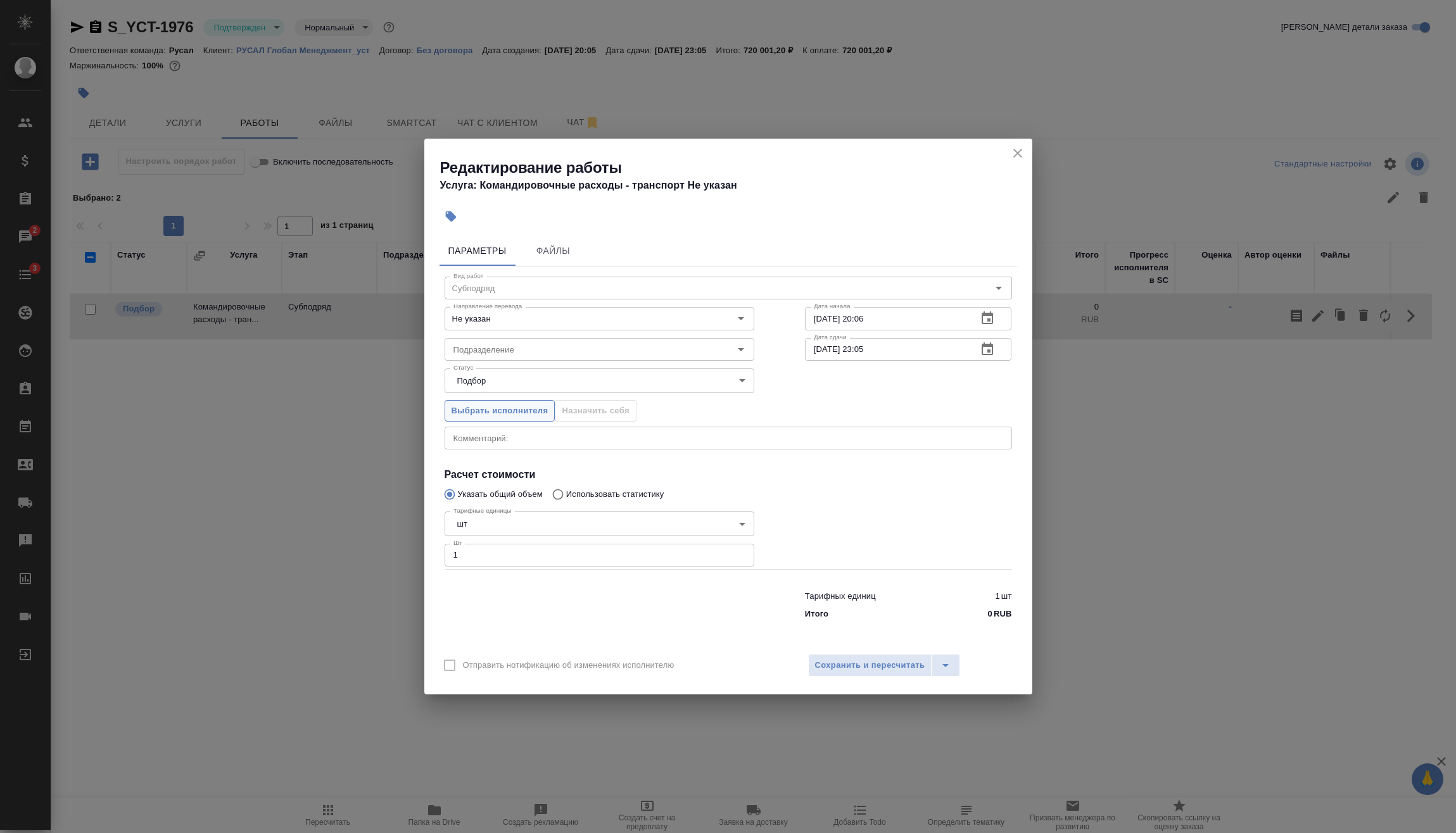
click at [498, 420] on button "Выбрать исполнителя" at bounding box center [500, 411] width 111 height 22
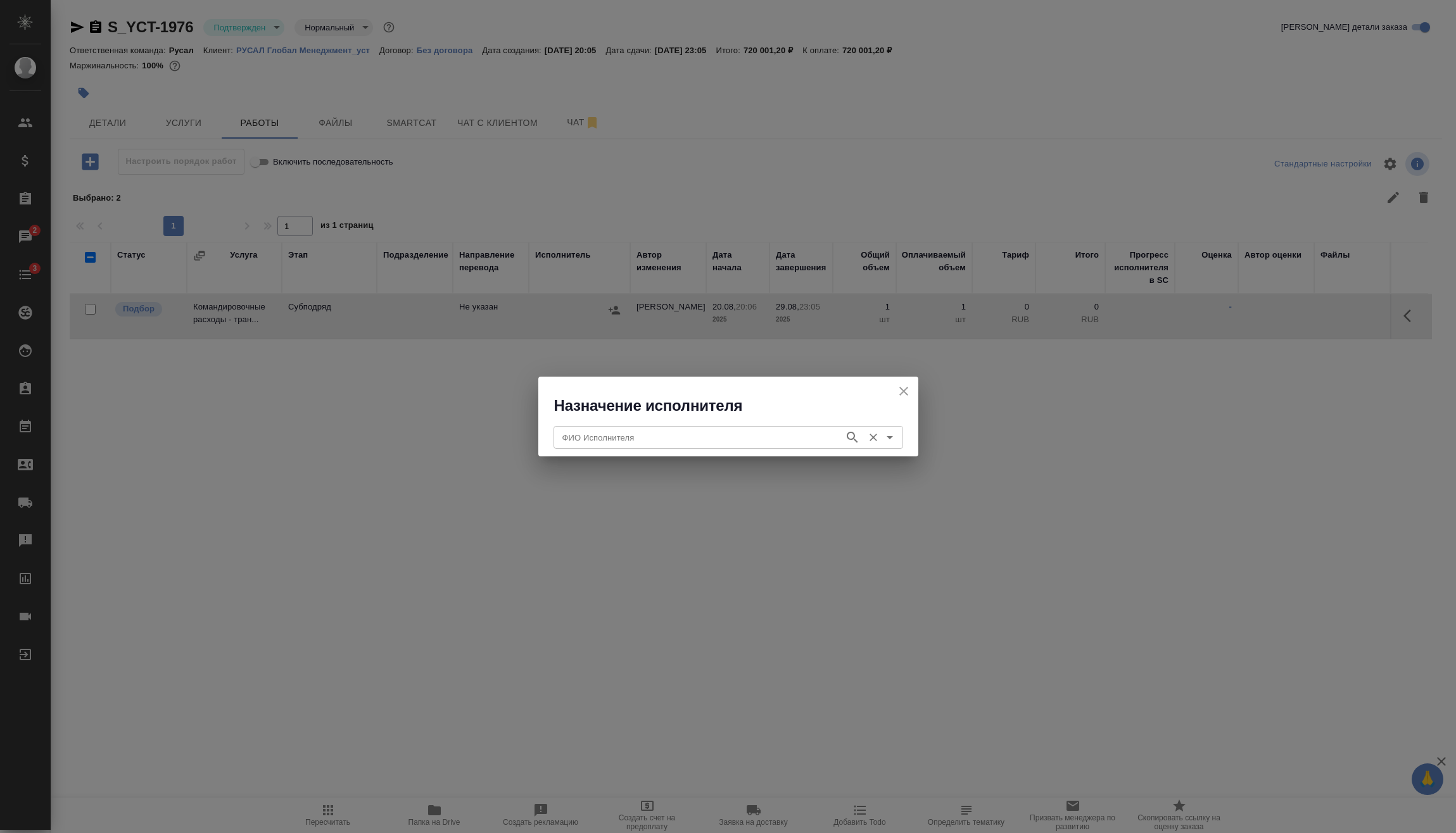
click at [659, 444] on input "ФИО Исполнителя" at bounding box center [697, 437] width 280 height 15
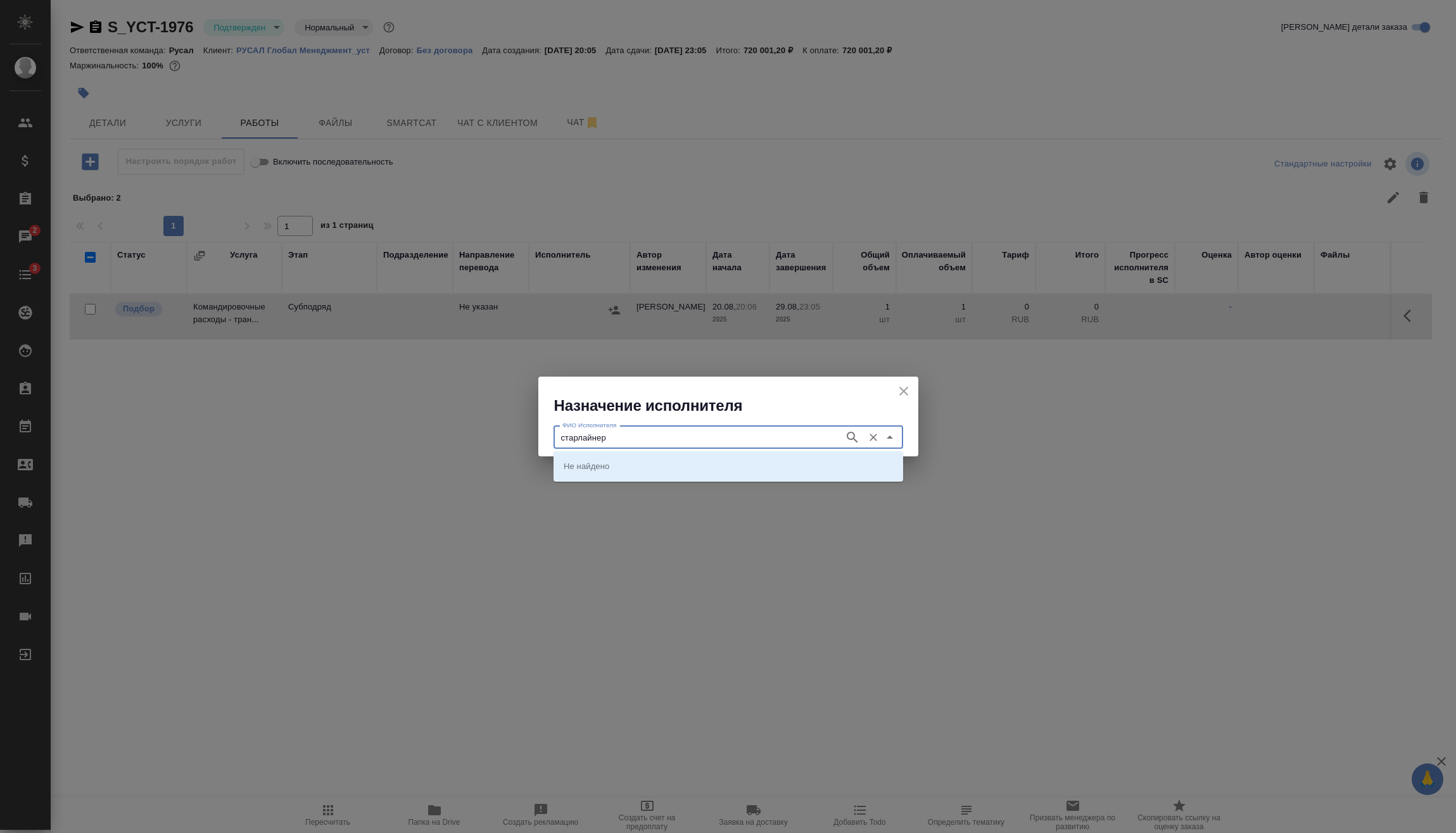
type input "старлайнер"
click at [639, 465] on p "Старлайнер (Starliner)" at bounding box center [606, 466] width 86 height 13
type input "Старлайнер (Starliner)"
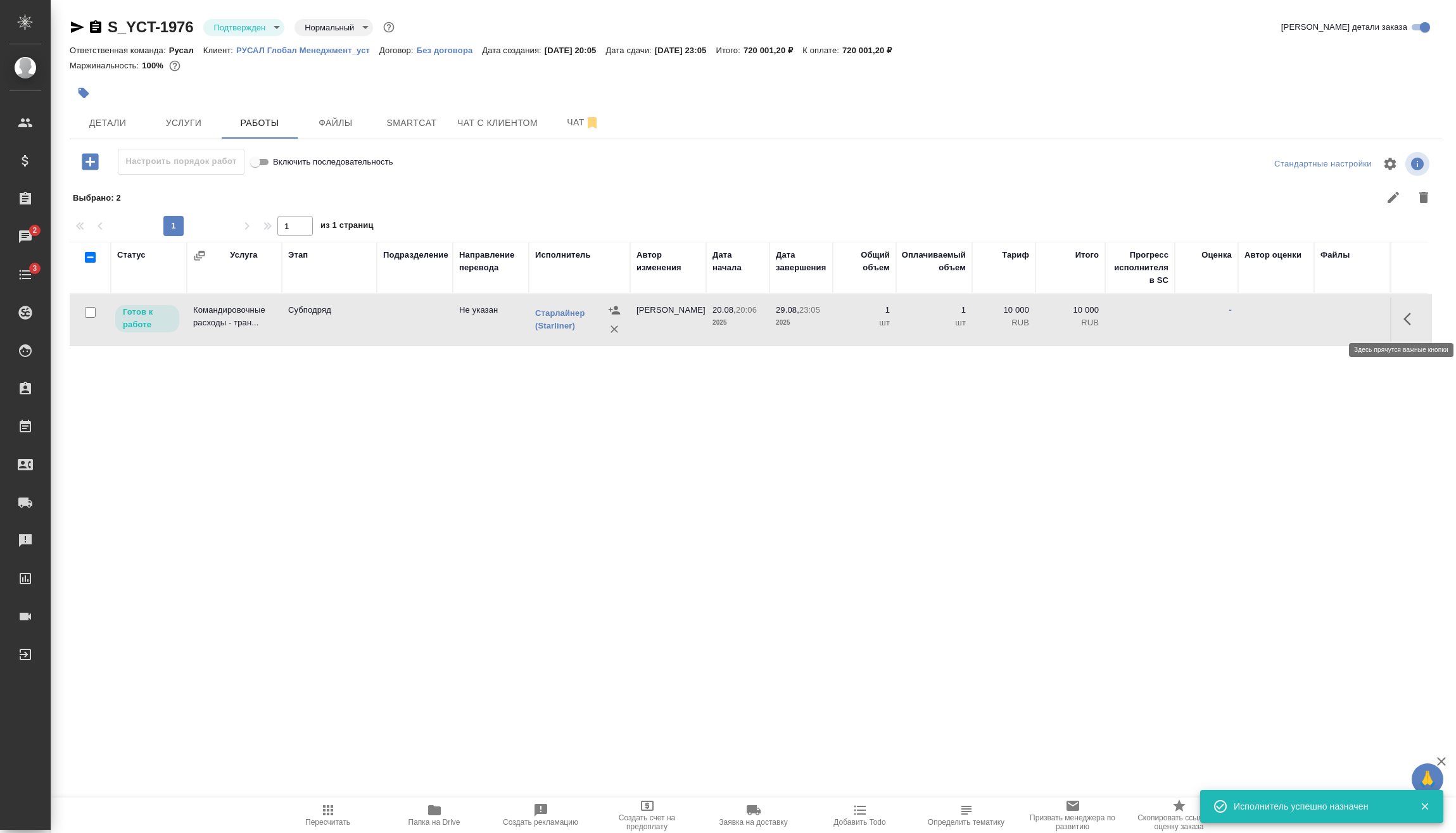
click at [1413, 323] on icon "button" at bounding box center [1410, 319] width 15 height 15
click at [1323, 319] on icon "button" at bounding box center [1317, 319] width 15 height 15
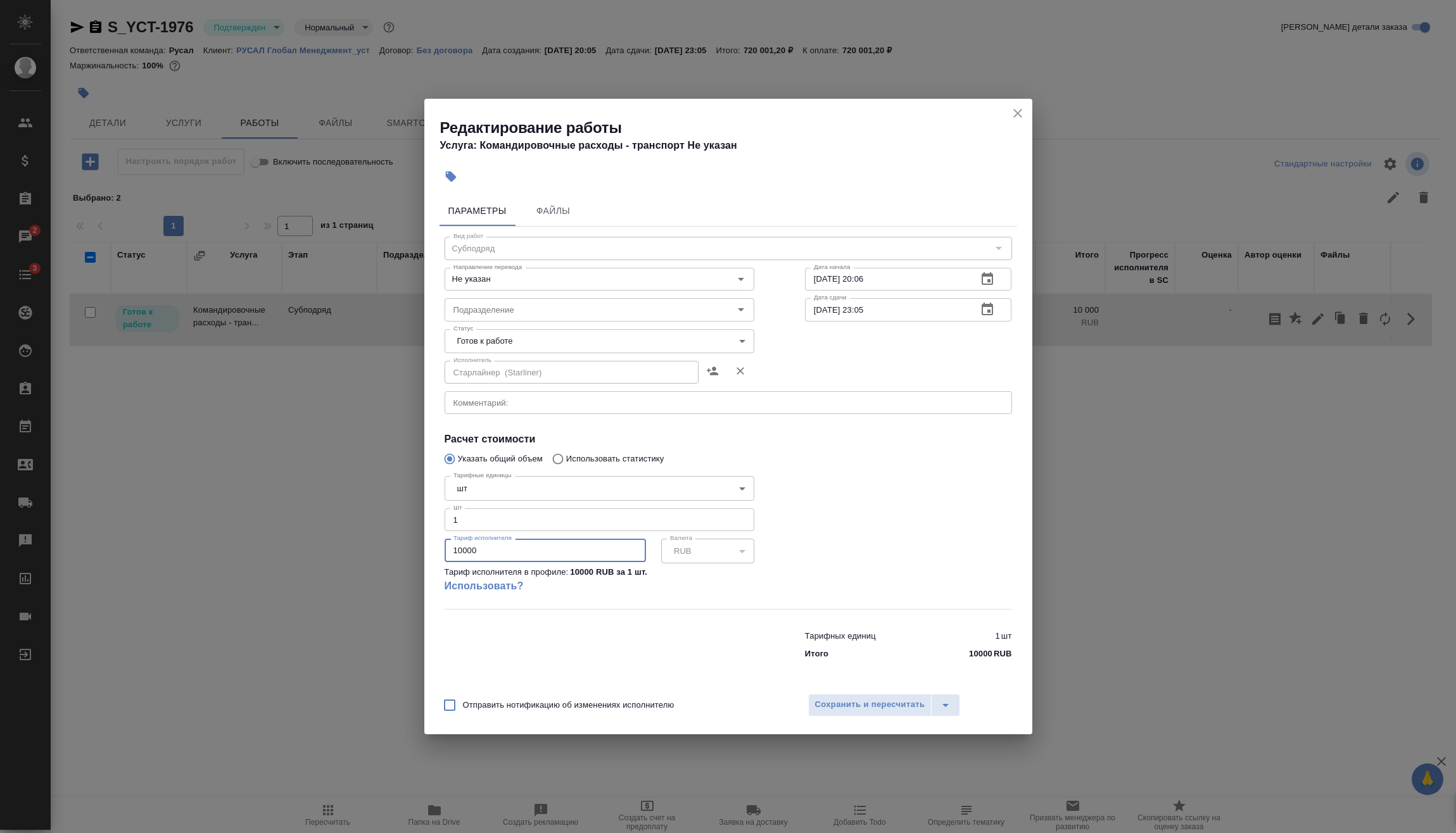
drag, startPoint x: 523, startPoint y: 543, endPoint x: 377, endPoint y: 556, distance: 146.6
click at [363, 554] on div "Редактирование работы Услуга: Командировочные расходы - транспорт Не указан Пар…" at bounding box center [728, 416] width 1456 height 833
type input "119634"
type input "119634.75"
click at [898, 705] on span "Сохранить и пересчитать" at bounding box center [870, 705] width 110 height 14
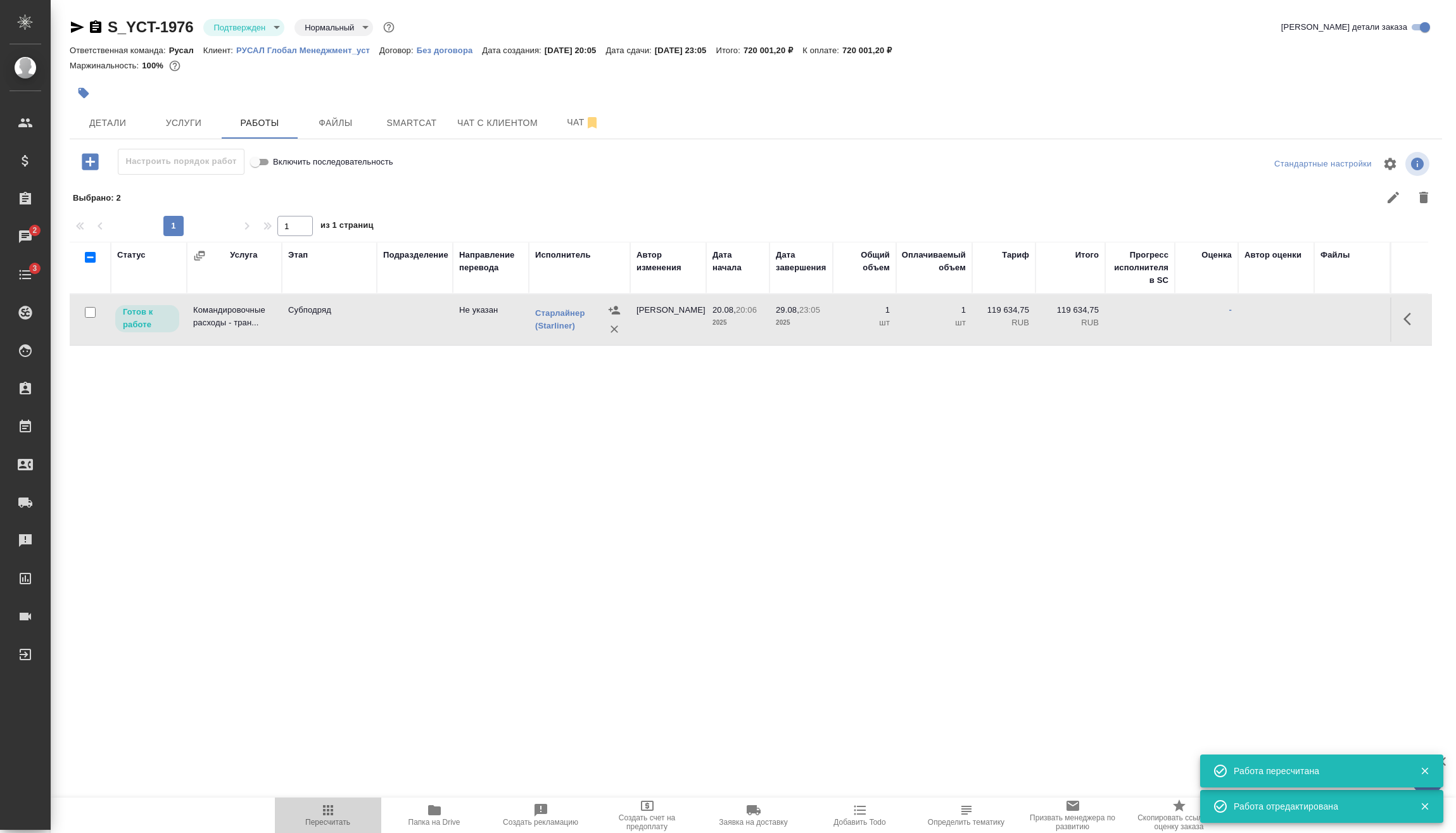
click at [335, 813] on icon "button" at bounding box center [328, 810] width 15 height 15
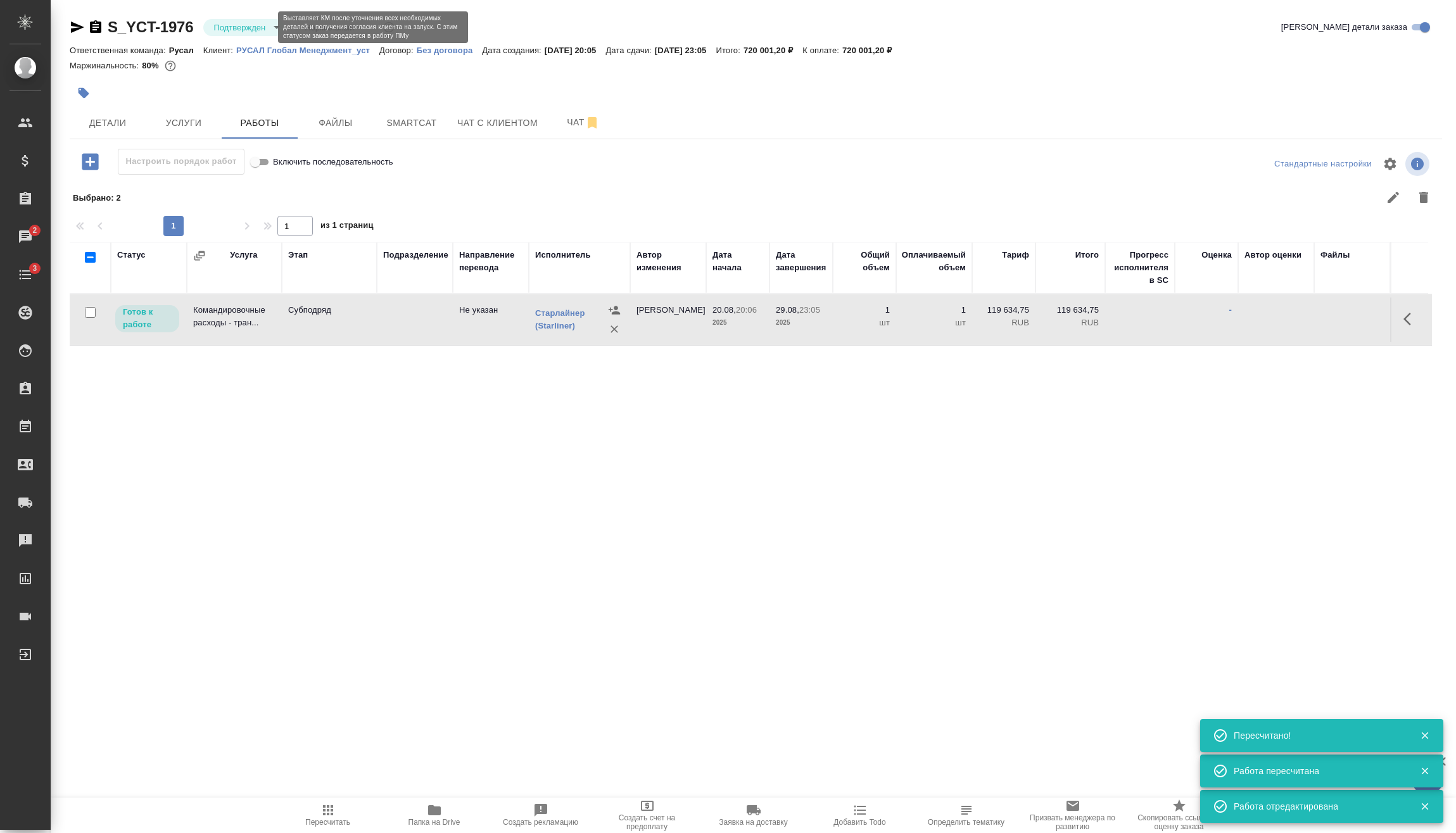
click at [271, 26] on body "🙏 .cls-1 fill:#fff; AWATERA Vasilev Evgeniy Клиенты Спецификации Заказы 2 Чаты …" at bounding box center [728, 416] width 1456 height 833
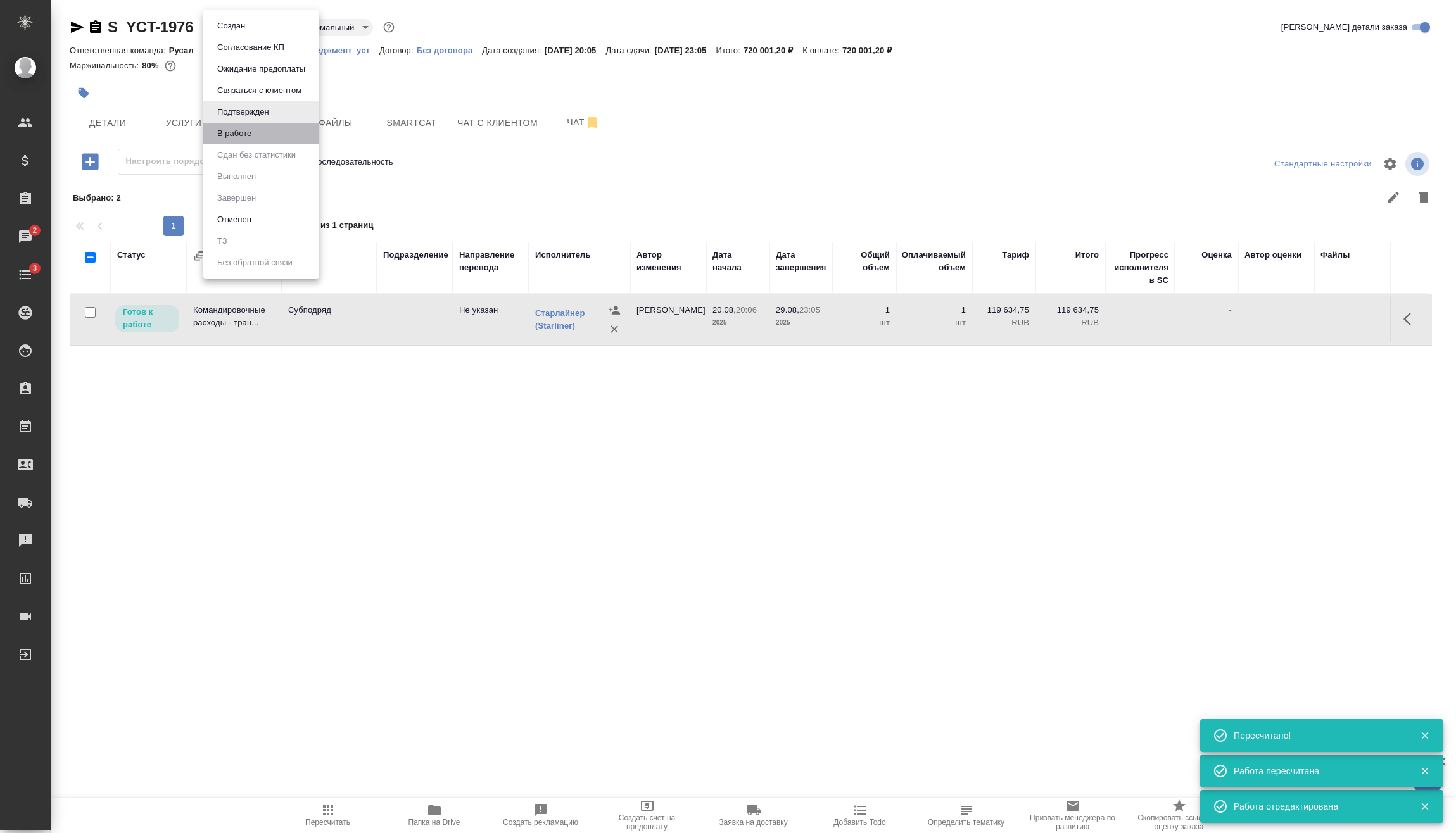
click at [257, 135] on li "В работе" at bounding box center [262, 133] width 116 height 22
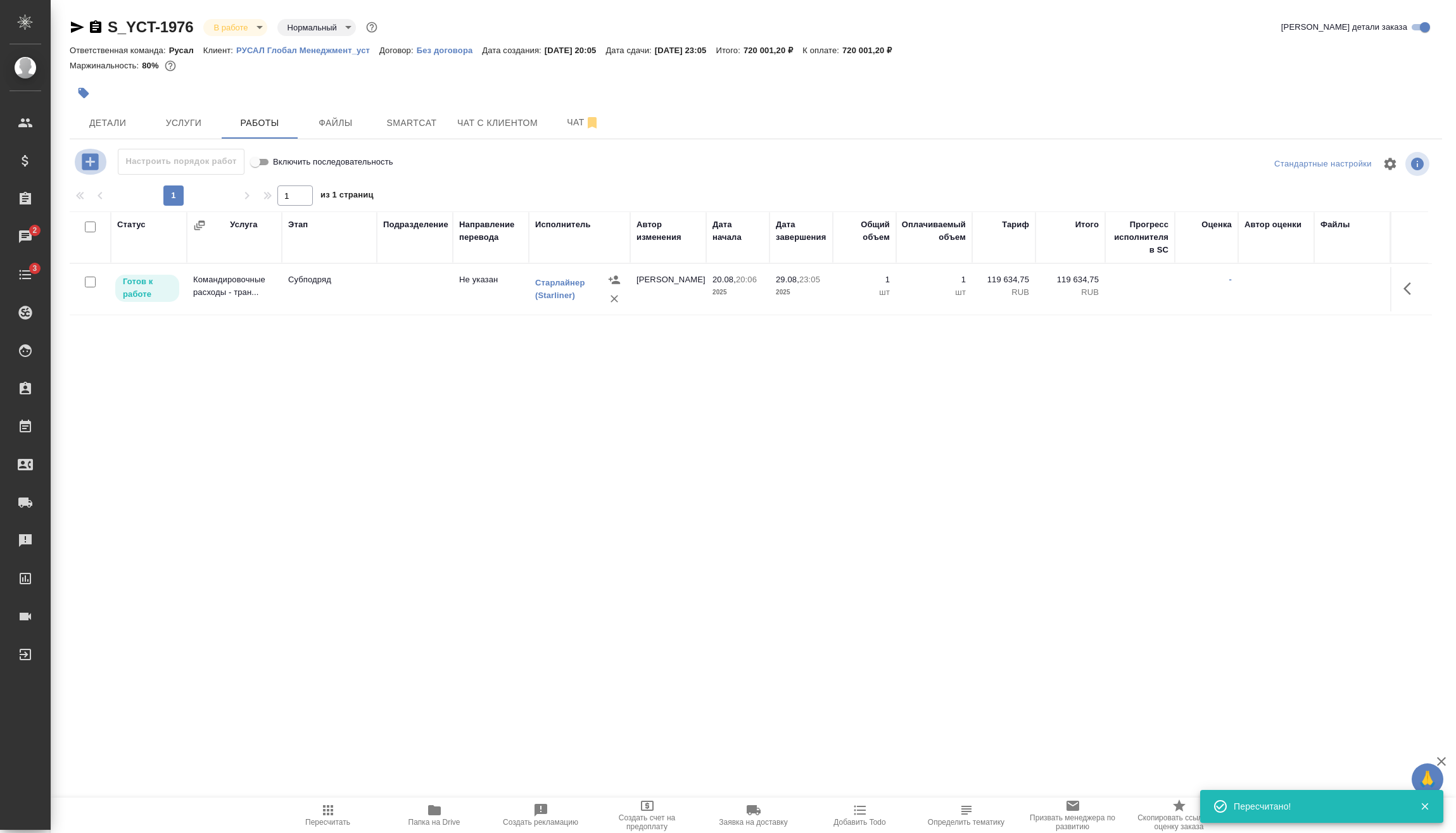
click at [91, 158] on icon "button" at bounding box center [90, 161] width 16 height 16
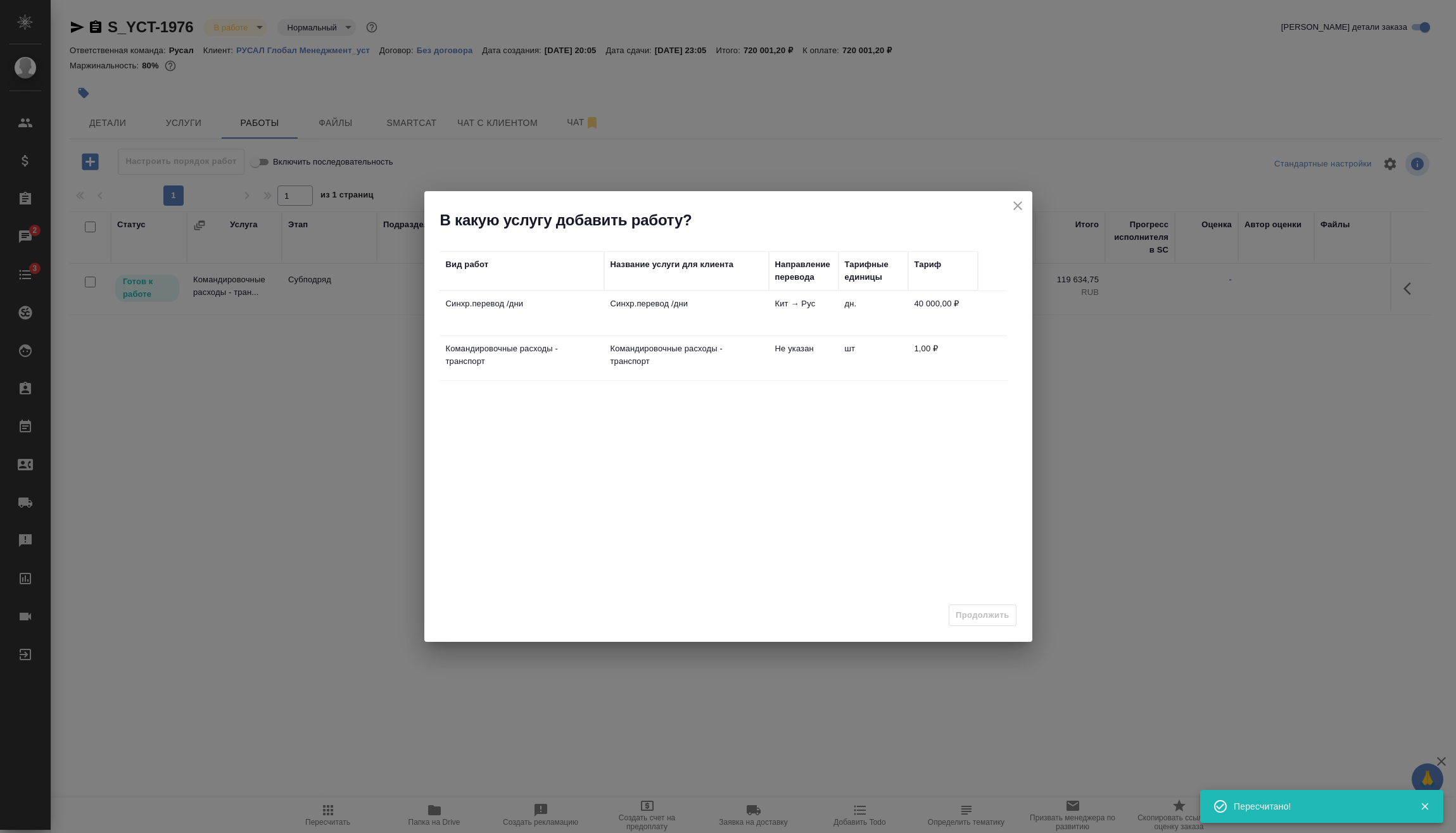
click at [773, 315] on td "Кит → Рус" at bounding box center [803, 313] width 70 height 44
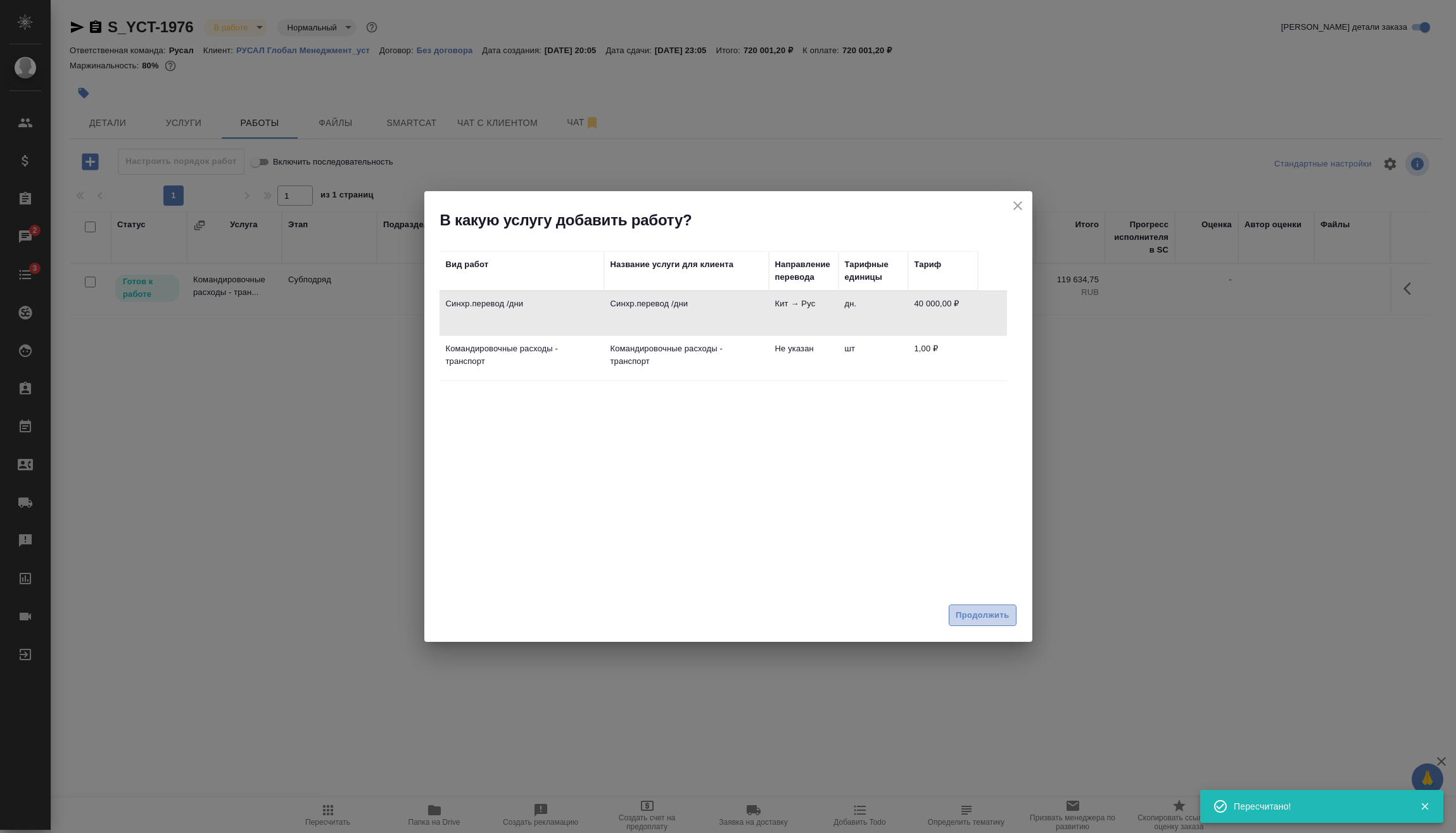
click at [993, 619] on span "Продолжить" at bounding box center [982, 616] width 53 height 14
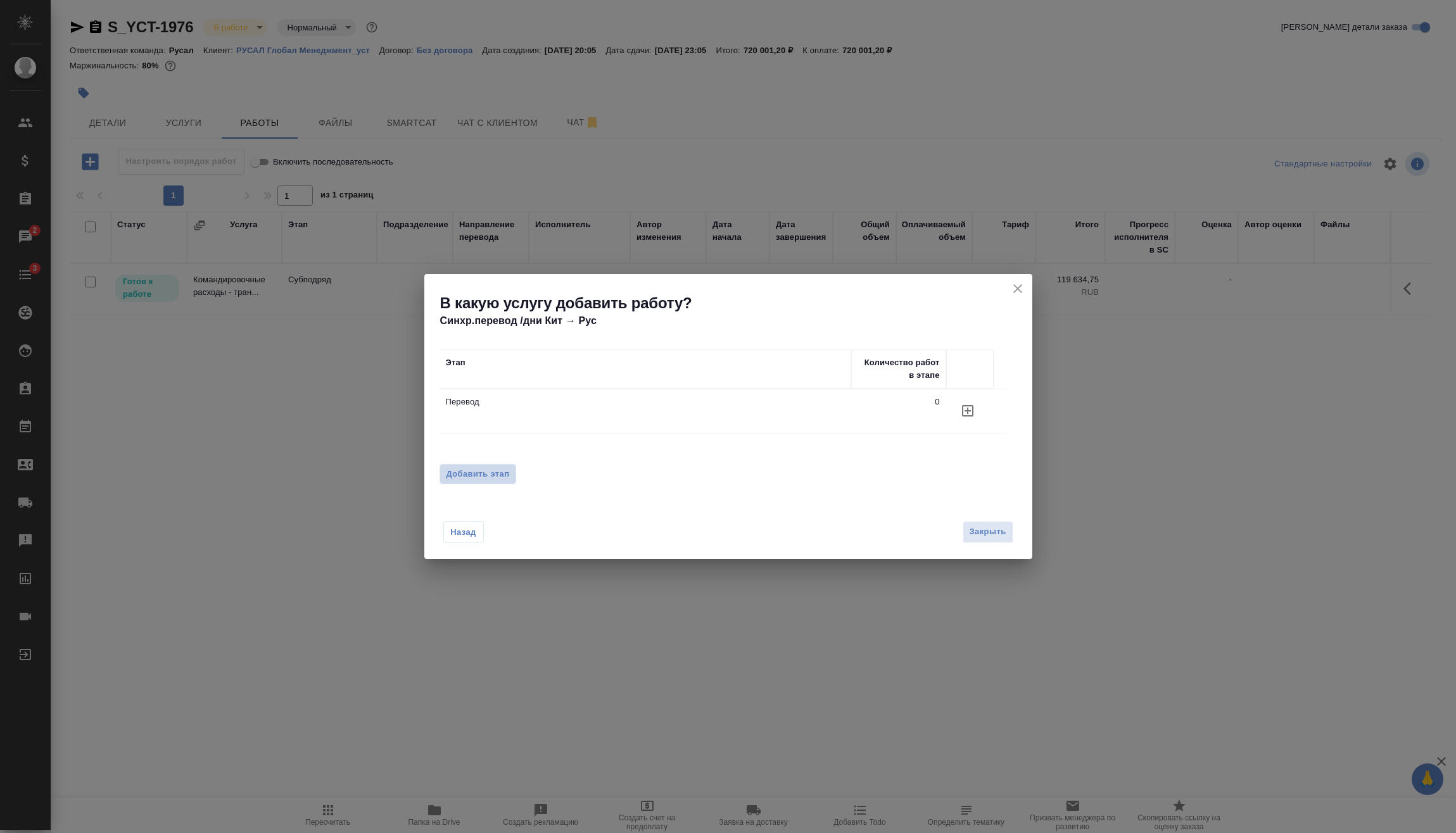
click at [495, 474] on span "Добавить этап" at bounding box center [478, 475] width 63 height 13
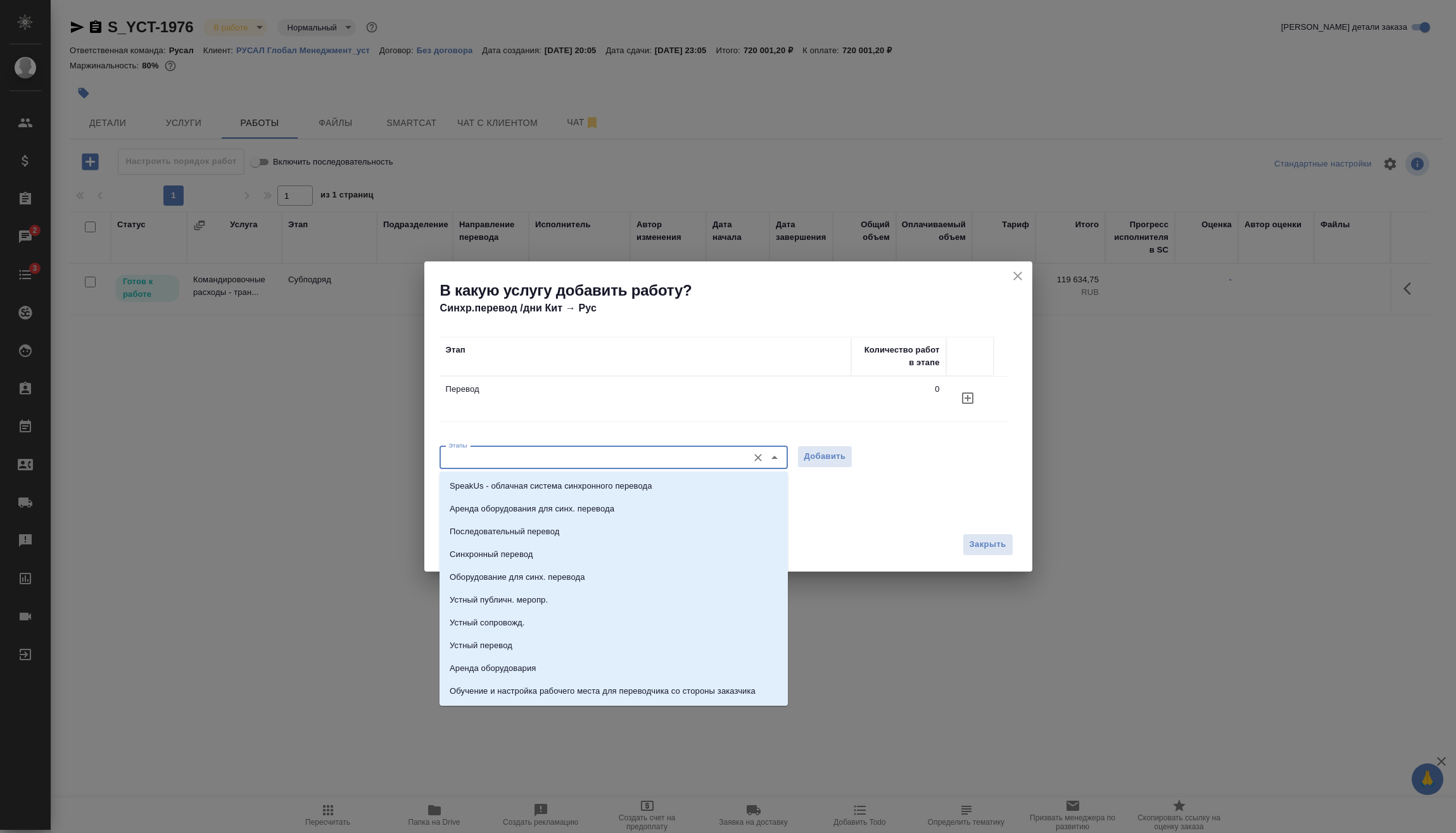
click at [572, 457] on input "Этапы" at bounding box center [592, 457] width 298 height 15
click at [551, 529] on p "Последовательный перевод" at bounding box center [504, 532] width 110 height 13
type input "Последовательный перевод"
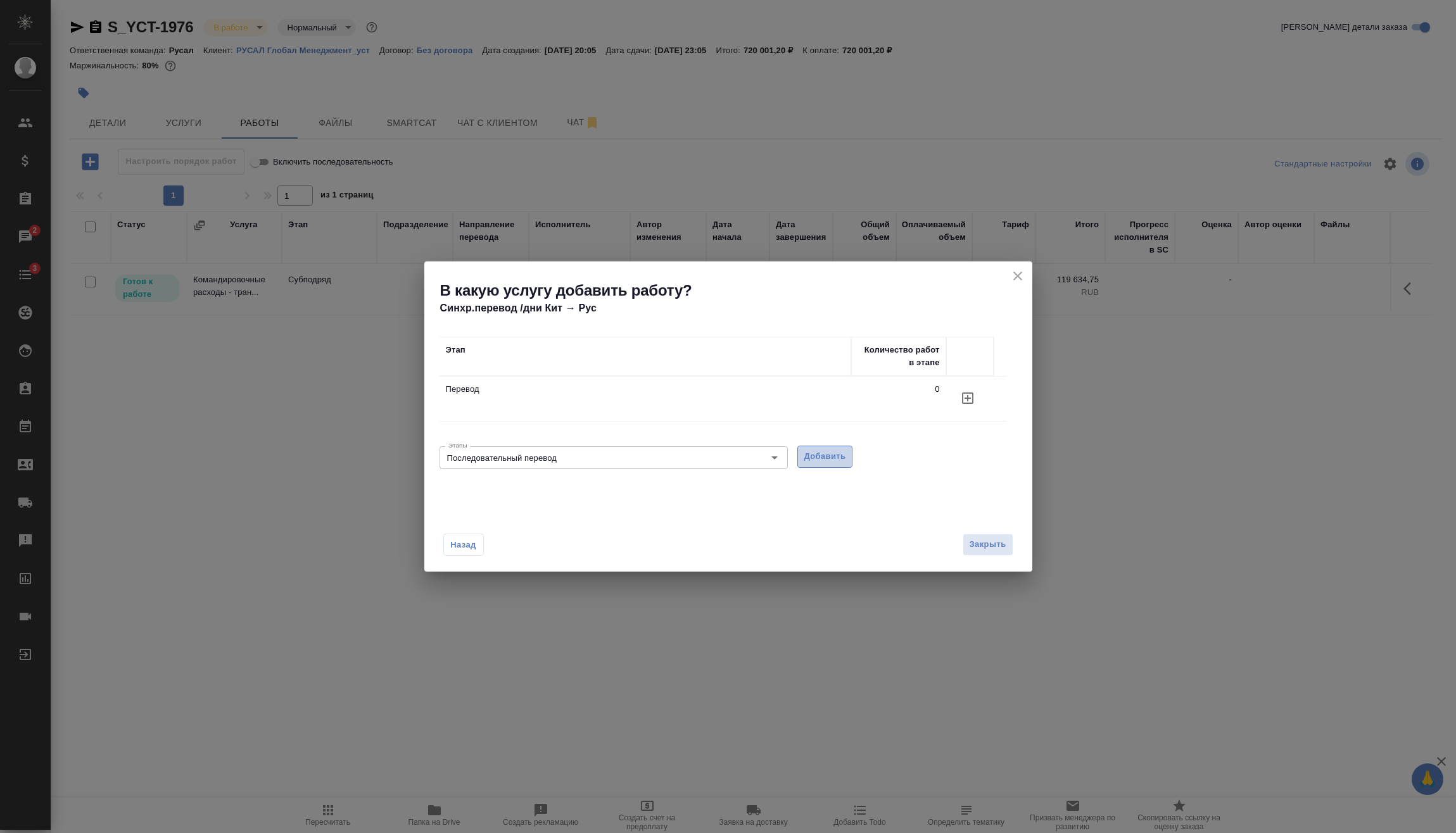
click at [837, 454] on span "Добавить" at bounding box center [825, 457] width 42 height 14
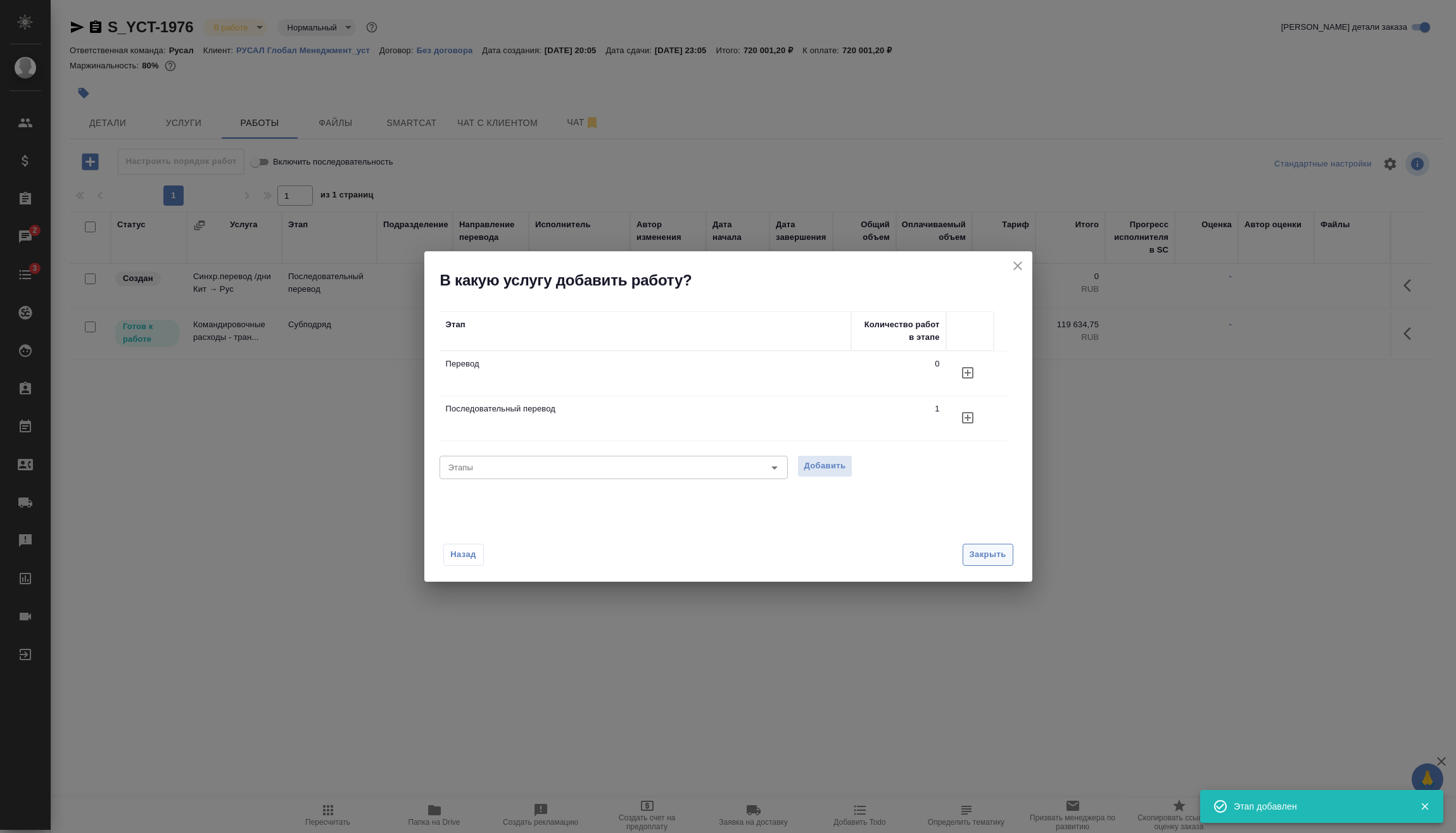
click at [983, 548] on span "Закрыть" at bounding box center [987, 555] width 37 height 14
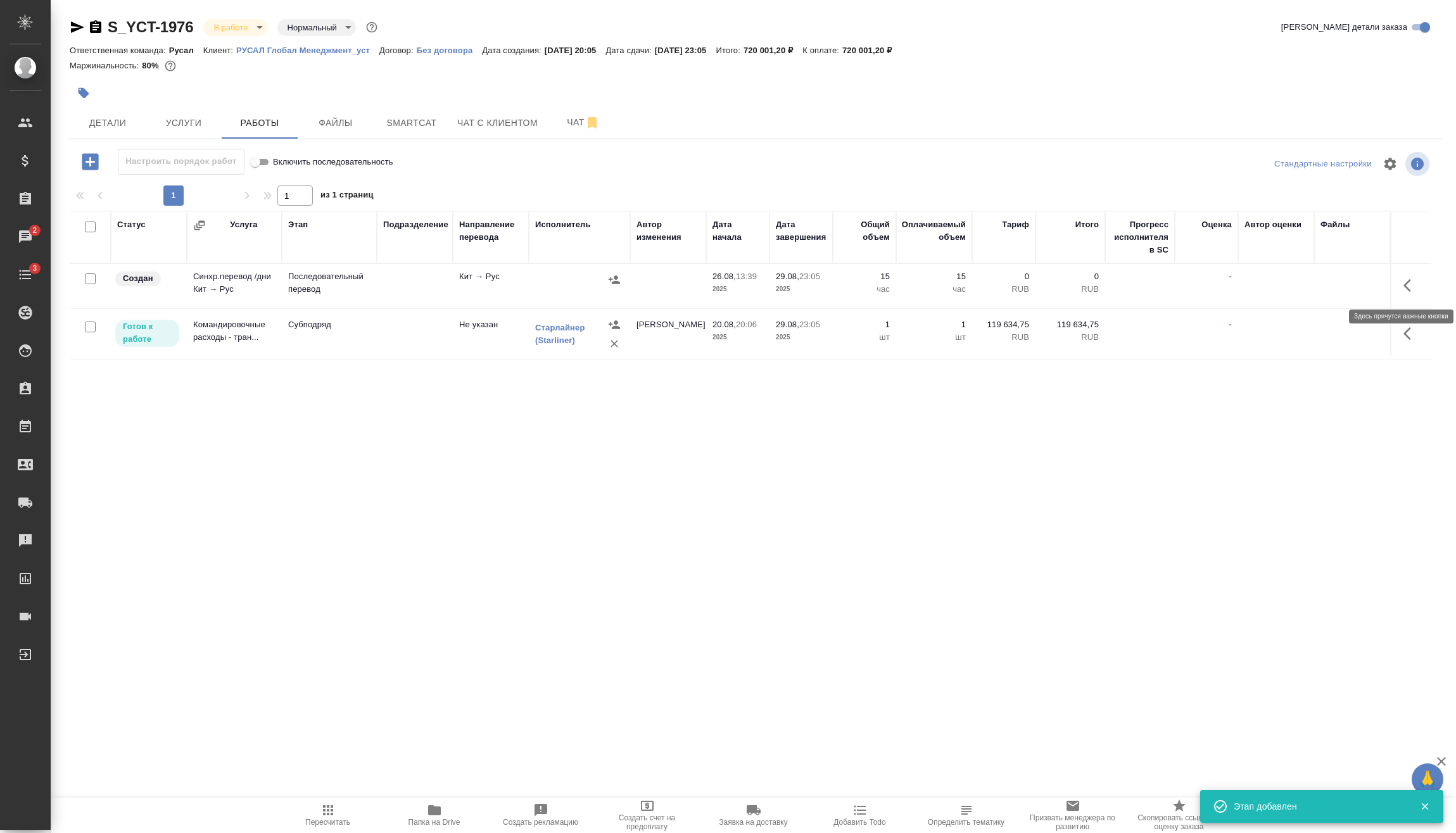
click at [1408, 285] on icon "button" at bounding box center [1410, 285] width 15 height 15
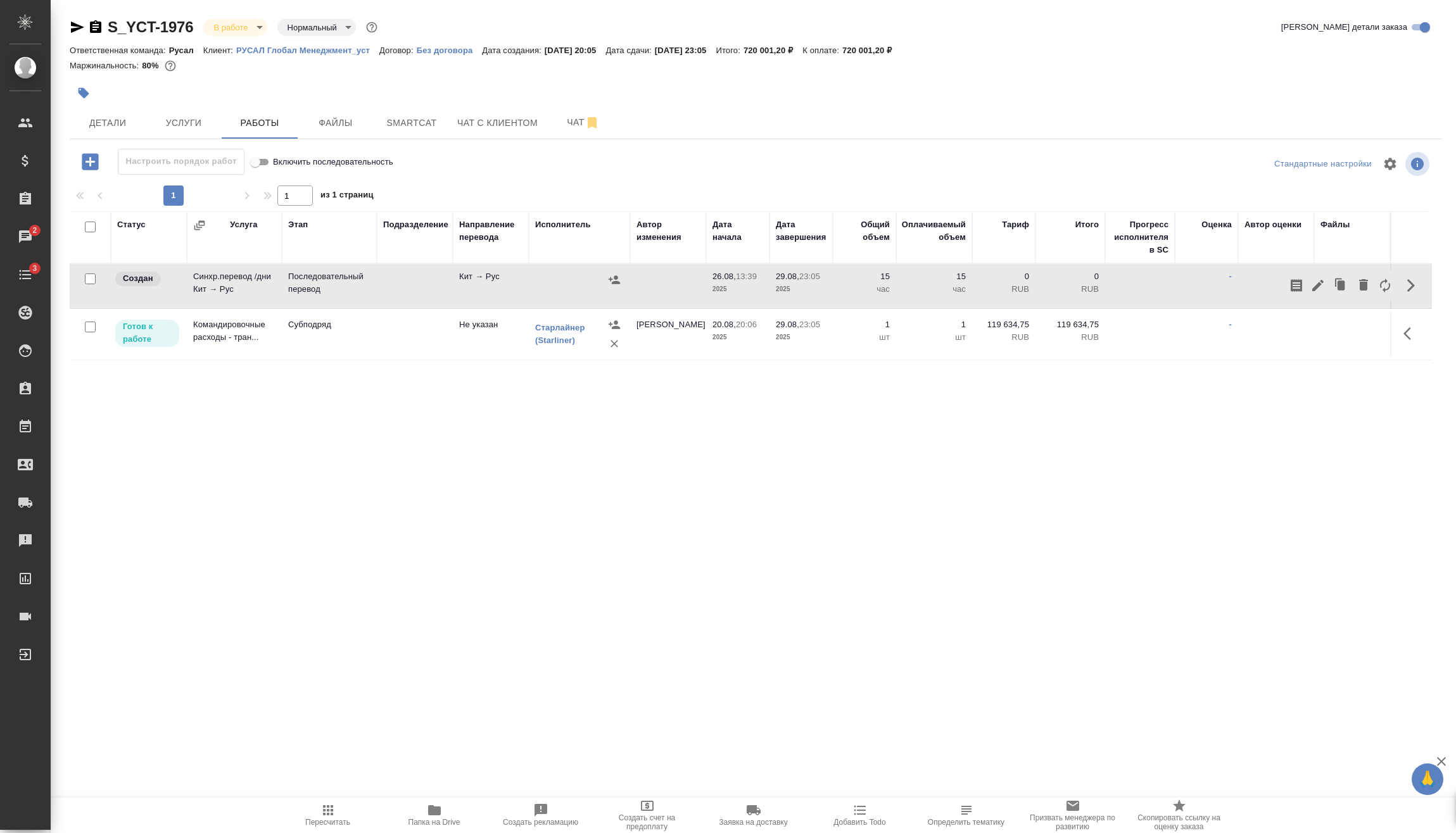
click at [1318, 287] on icon "button" at bounding box center [1318, 285] width 11 height 11
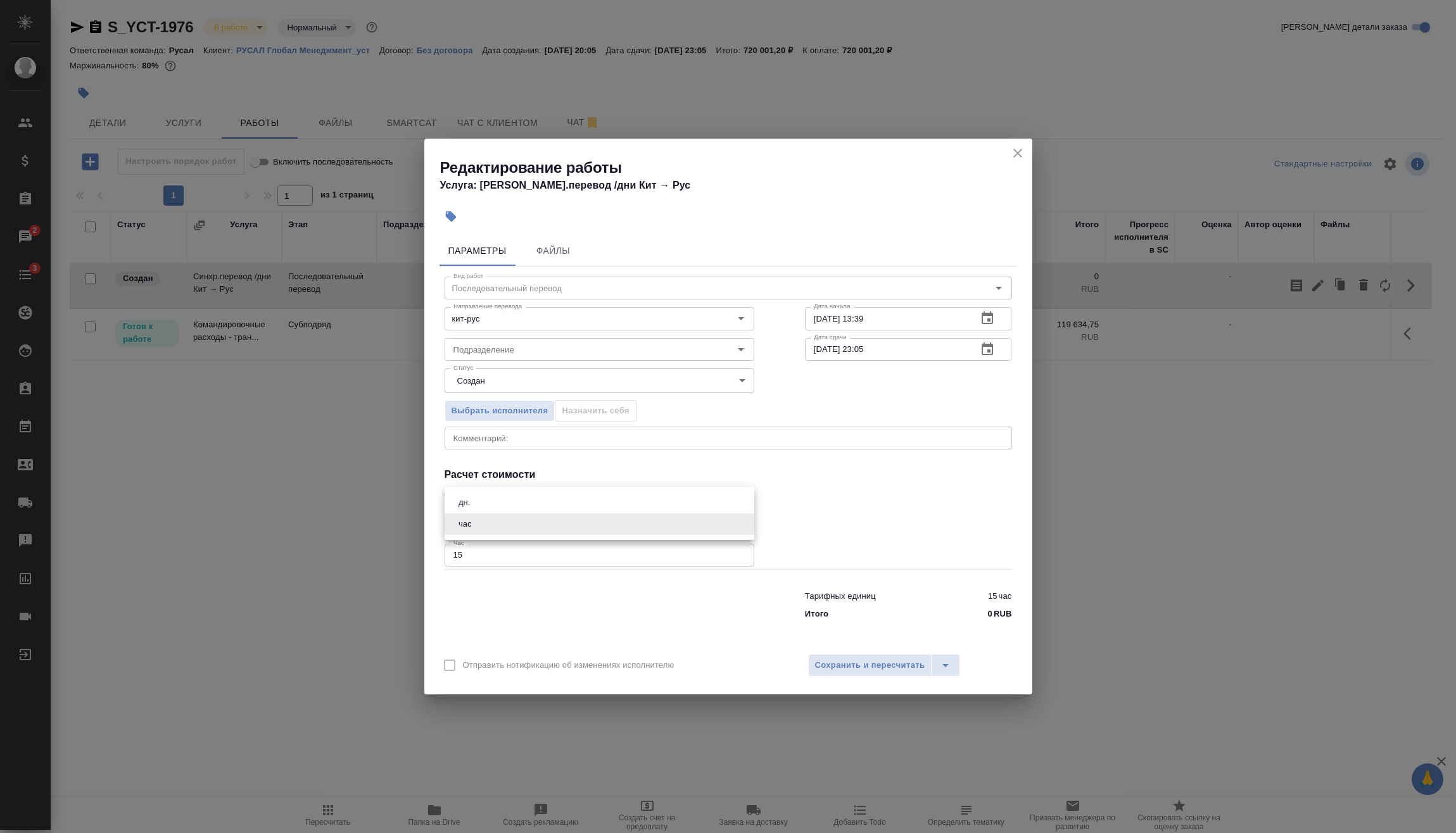
click at [528, 519] on body "🙏 .cls-1 fill:#fff; AWATERA Vasilev Evgeniy Клиенты Спецификации Заказы 2 Чаты …" at bounding box center [728, 416] width 1456 height 833
click at [492, 495] on li "дн." at bounding box center [599, 503] width 310 height 22
type input "5a8b1489cc6b4906c91bfd8a"
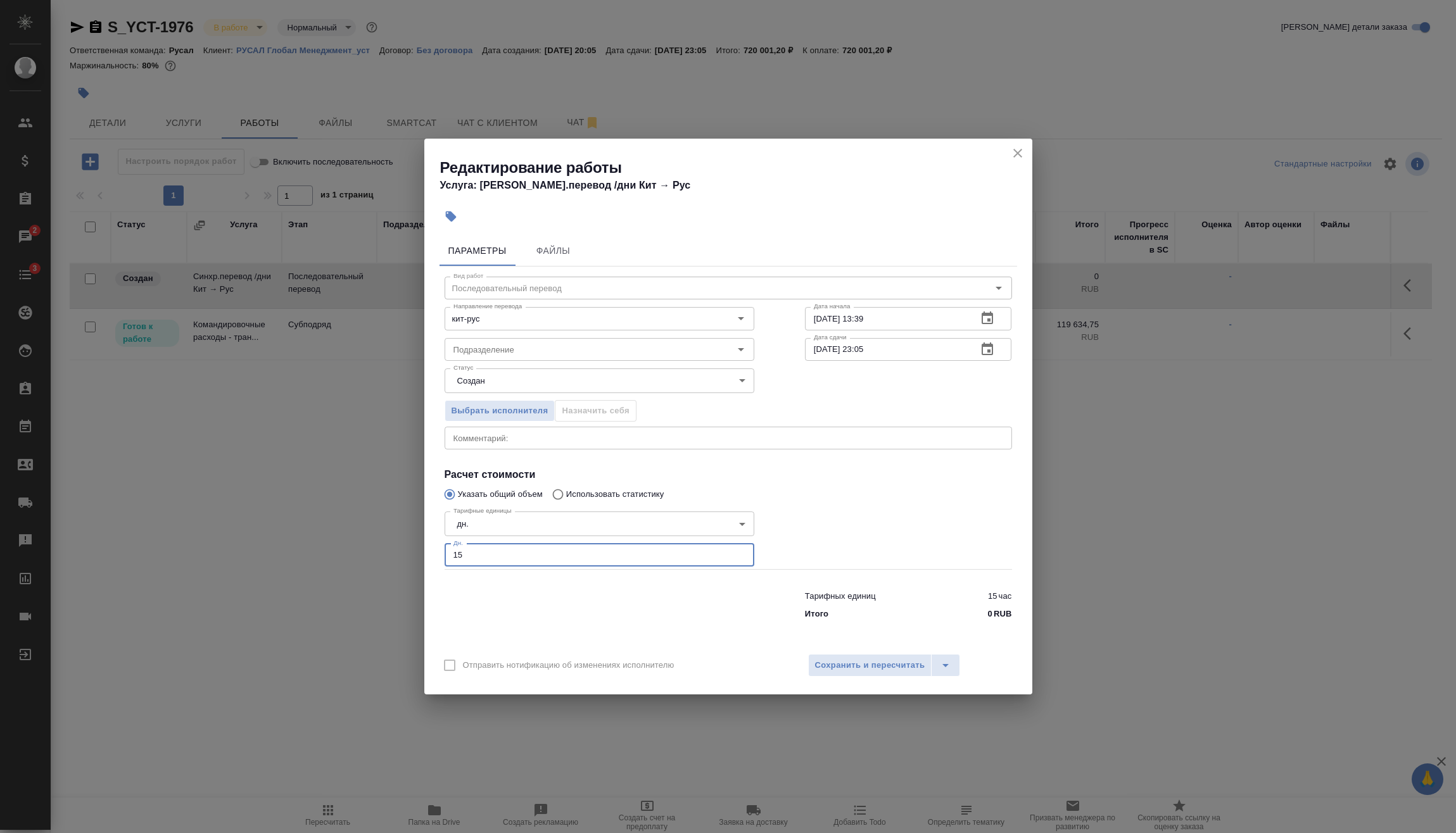
drag, startPoint x: 467, startPoint y: 553, endPoint x: 485, endPoint y: 572, distance: 26.2
click at [422, 556] on div "Редактирование работы Услуга: Синхр.перевод /дни Кит → Рус Параметры Файлы Вид …" at bounding box center [728, 416] width 1456 height 833
type input "1"
click at [876, 665] on span "Сохранить и пересчитать" at bounding box center [870, 666] width 110 height 14
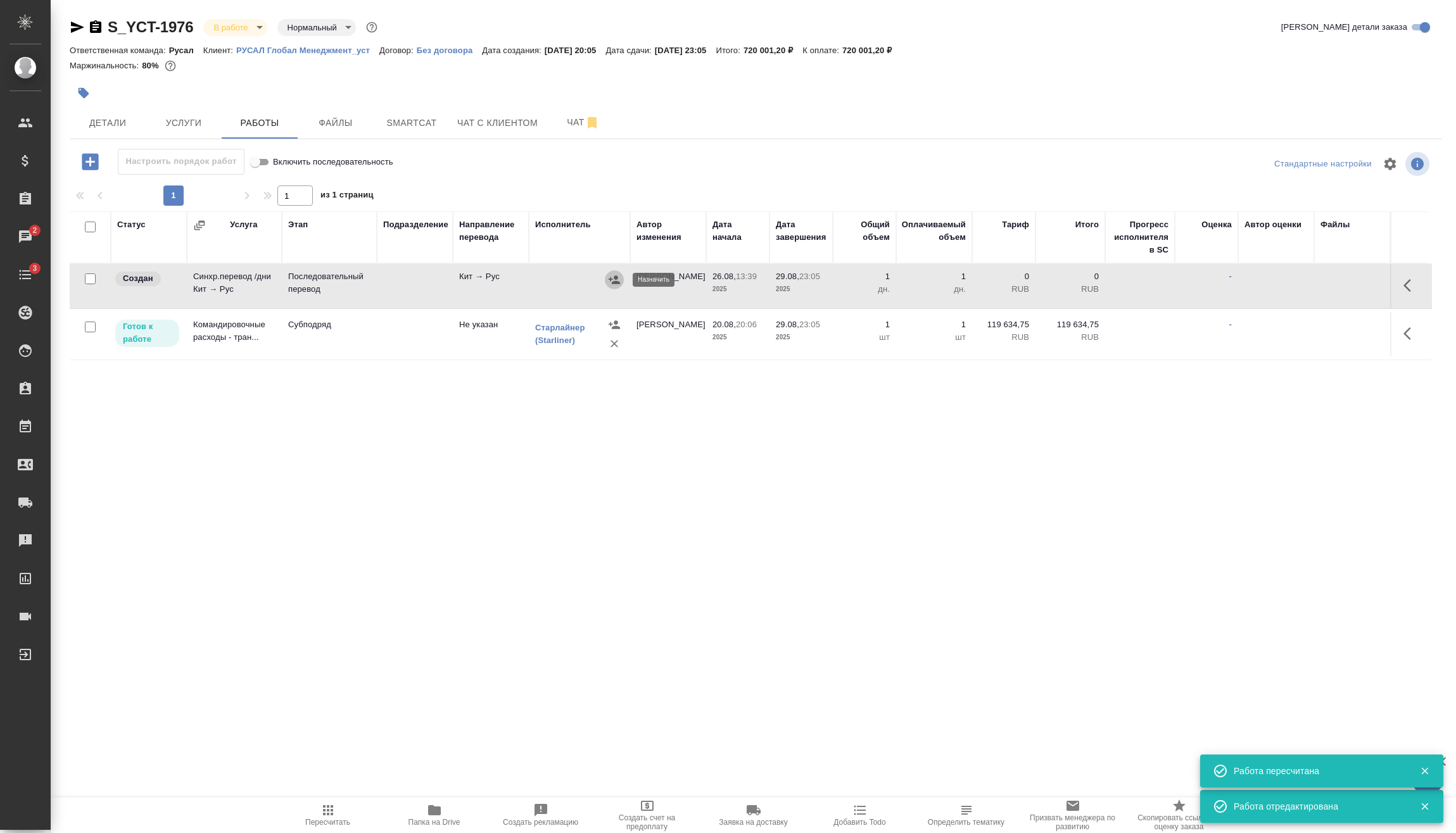
click at [609, 281] on icon "button" at bounding box center [614, 280] width 13 height 13
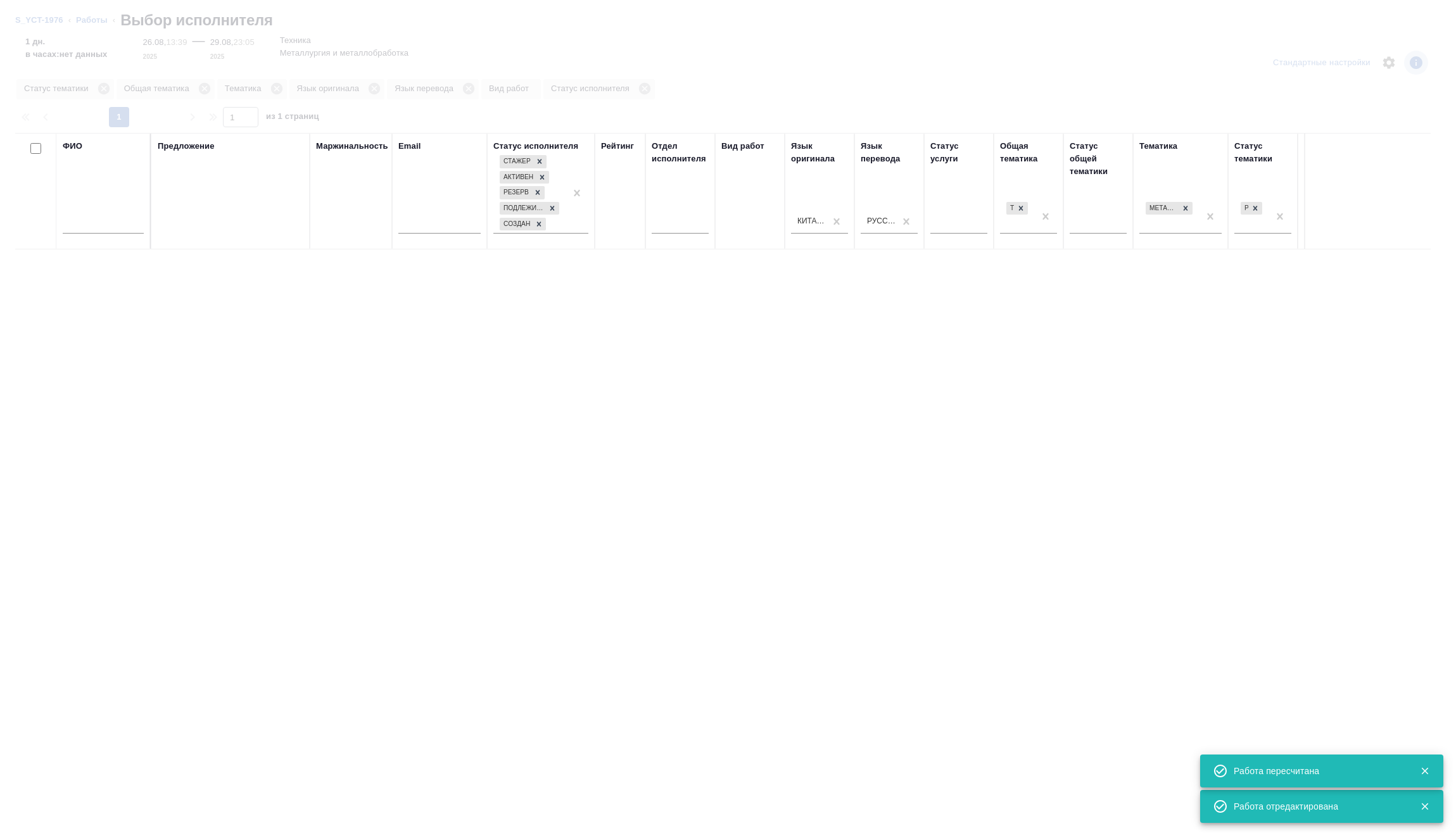
click at [110, 224] on input "text" at bounding box center [103, 226] width 81 height 16
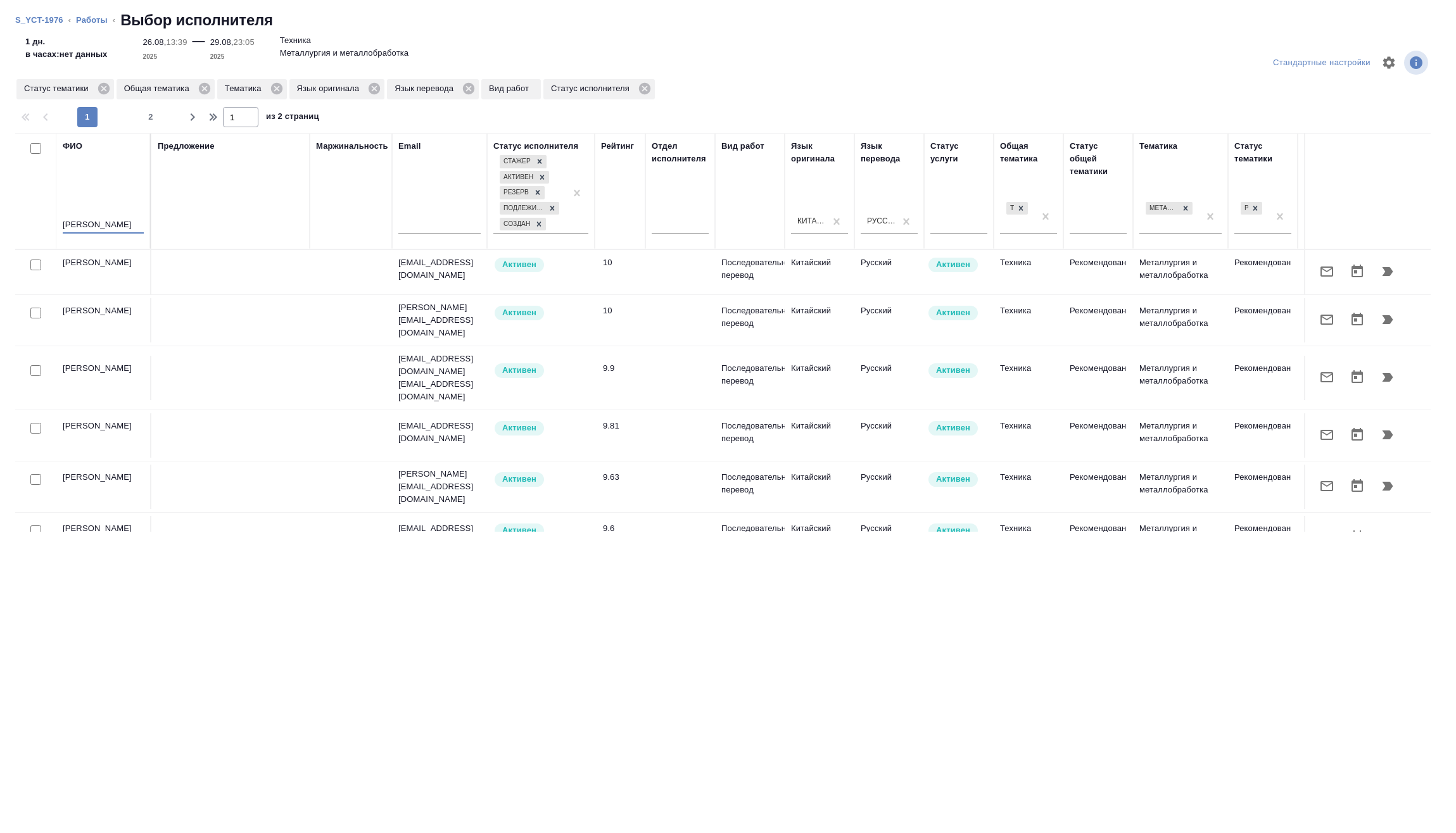
type input "прохоров"
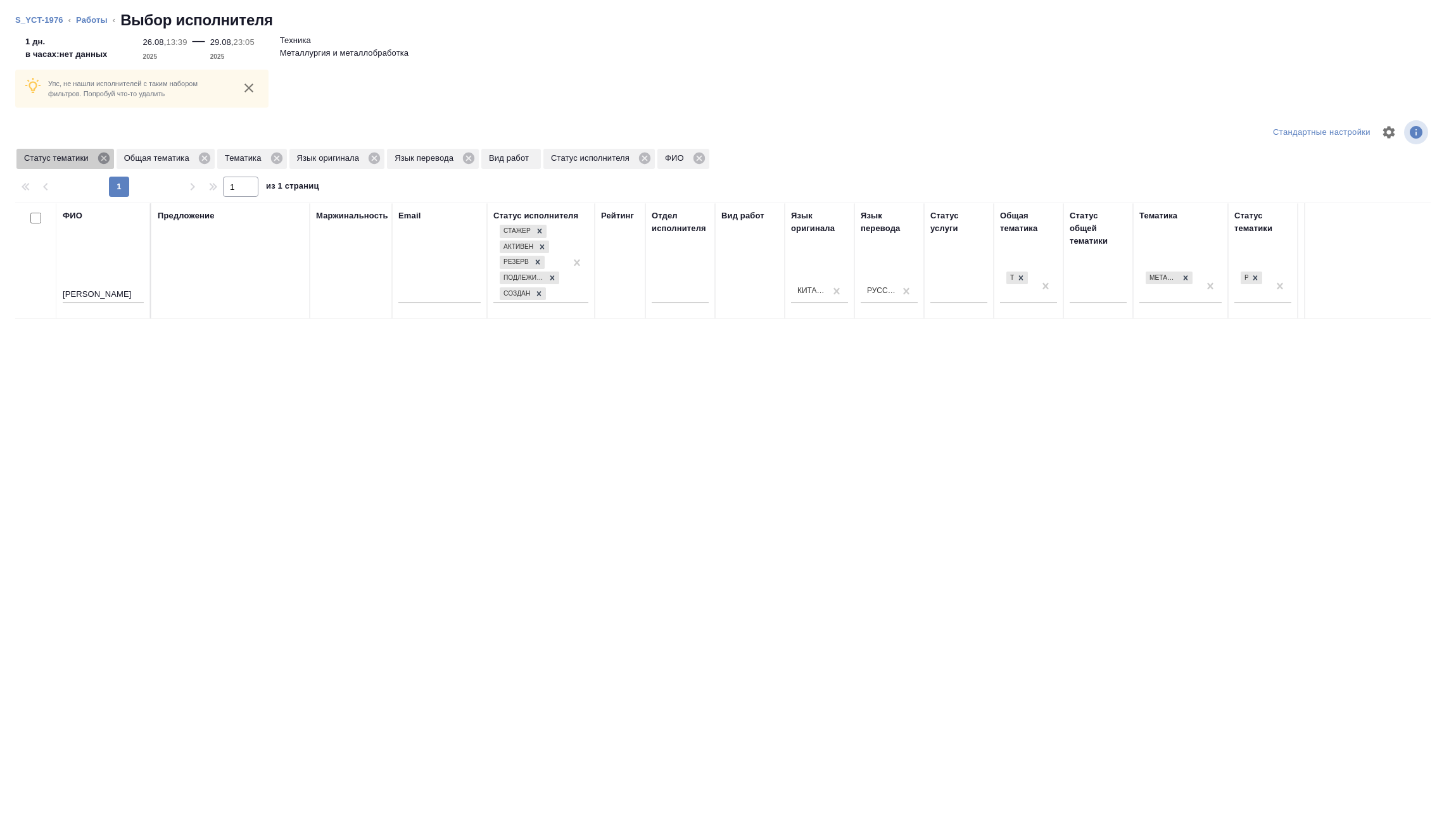
click at [100, 158] on icon at bounding box center [103, 158] width 11 height 11
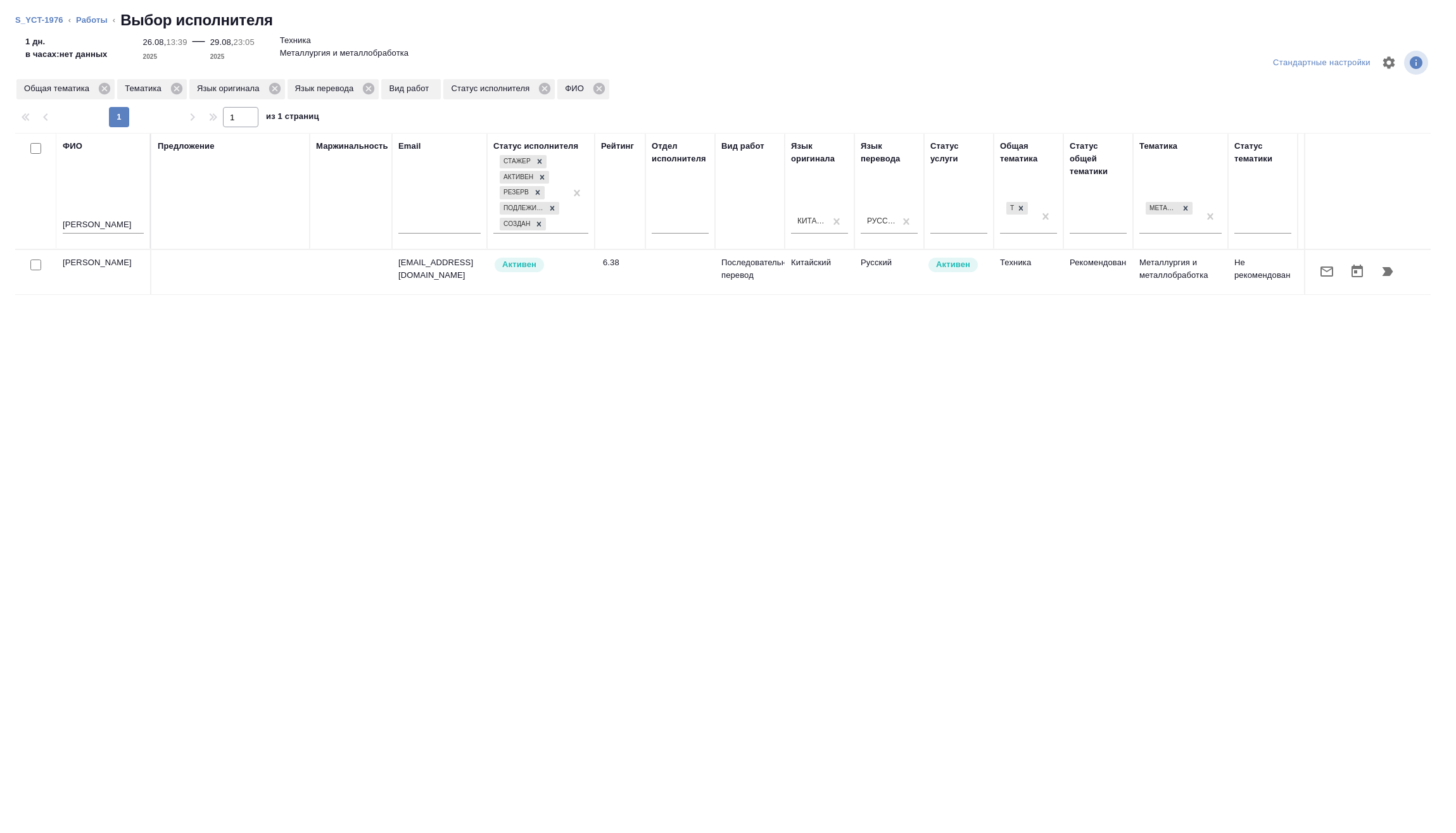
click at [1392, 270] on icon "button" at bounding box center [1387, 271] width 15 height 15
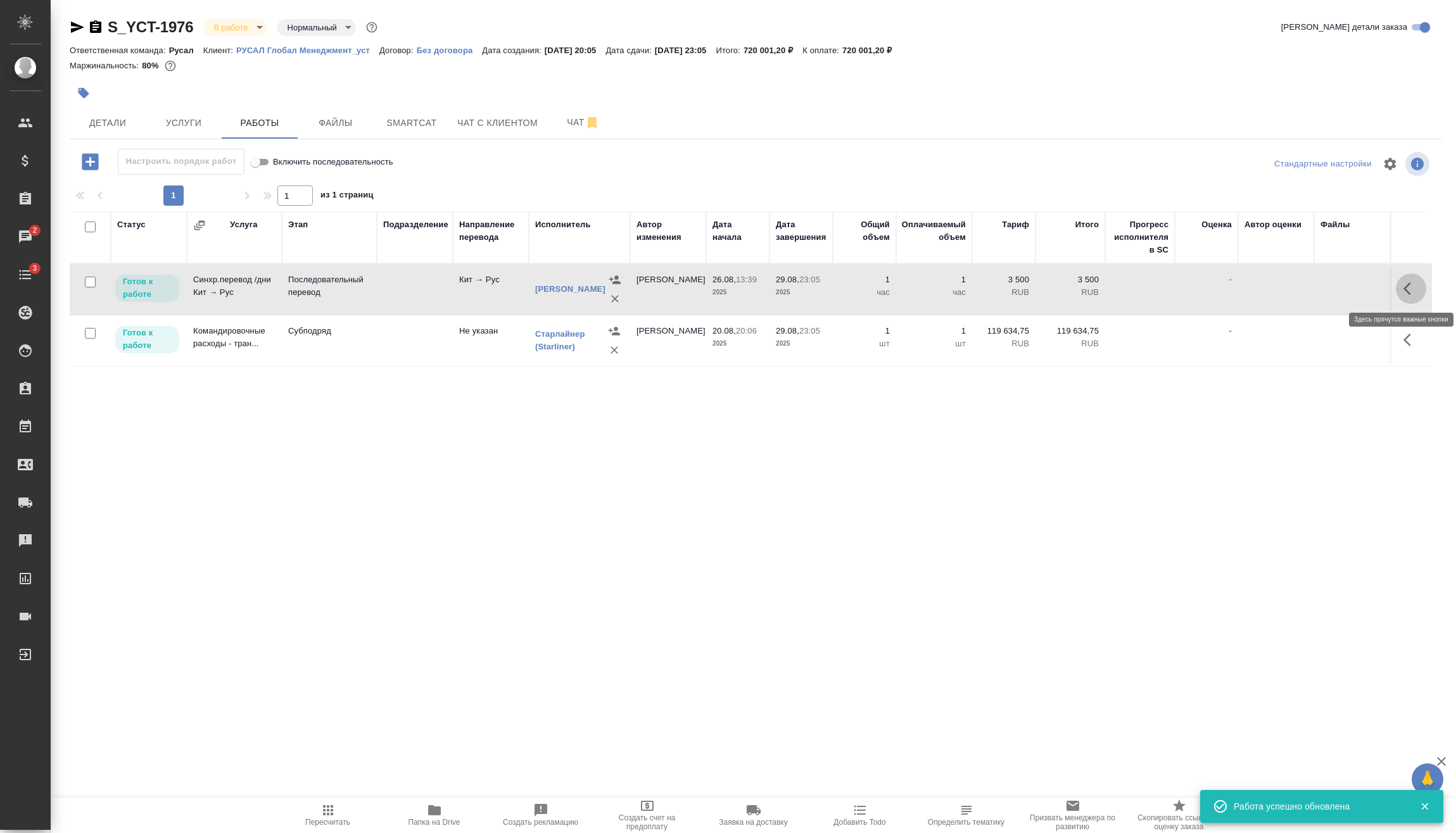
click at [1414, 292] on icon "button" at bounding box center [1410, 288] width 15 height 15
click at [1317, 293] on icon "button" at bounding box center [1317, 288] width 15 height 15
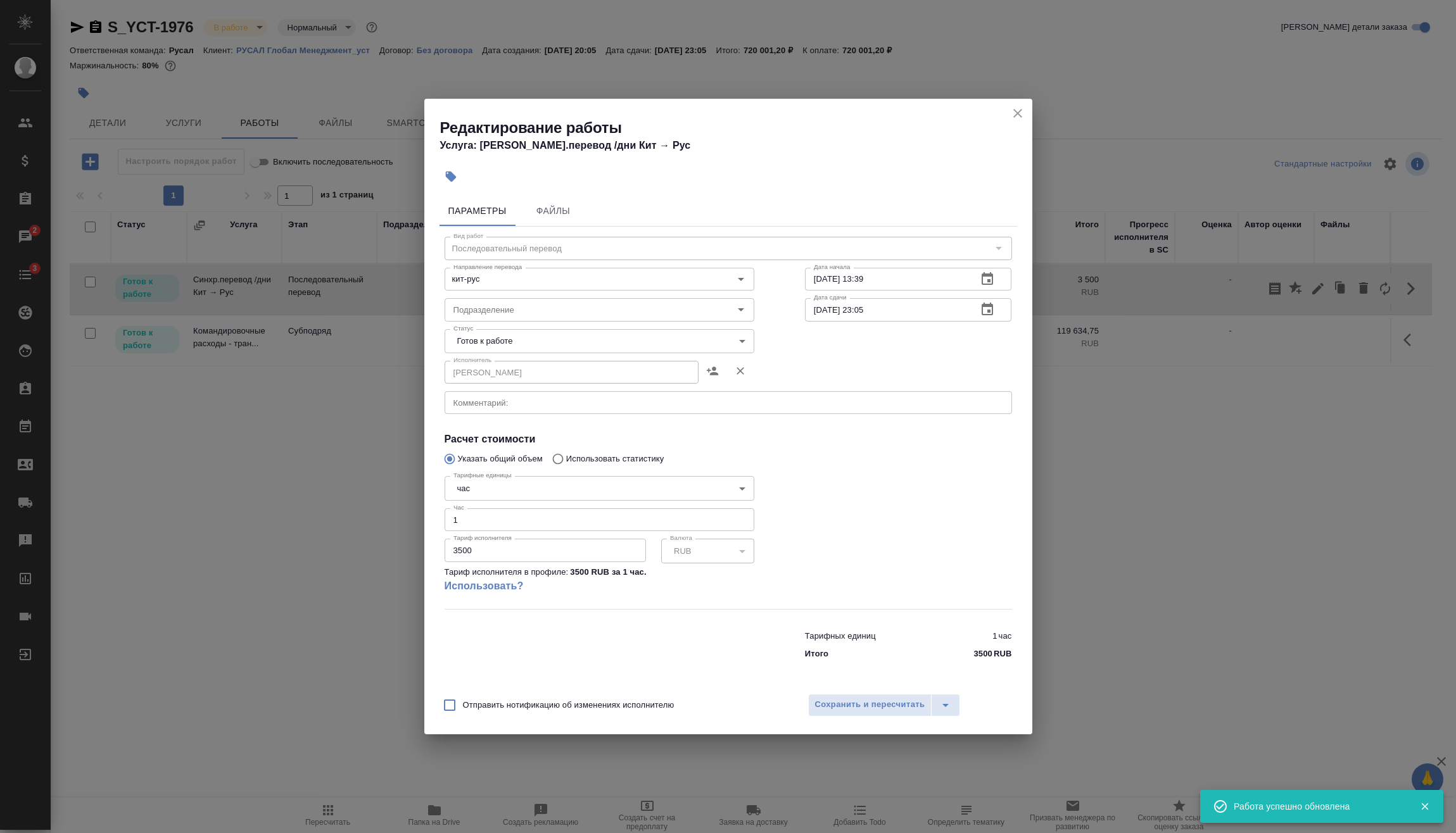
click at [517, 490] on body "🙏 .cls-1 fill:#fff; AWATERA Vasilev Evgeniy Клиенты Спецификации Заказы 2 Чаты …" at bounding box center [728, 416] width 1456 height 833
click at [498, 465] on li "дн." at bounding box center [599, 467] width 310 height 22
type input "5a8b1489cc6b4906c91bfd8a"
drag, startPoint x: 490, startPoint y: 558, endPoint x: 422, endPoint y: 541, distance: 70.1
click at [385, 544] on div "Редактирование работы Услуга: Синхр.перевод /дни Кит → Рус Параметры Файлы Вид …" at bounding box center [728, 416] width 1456 height 833
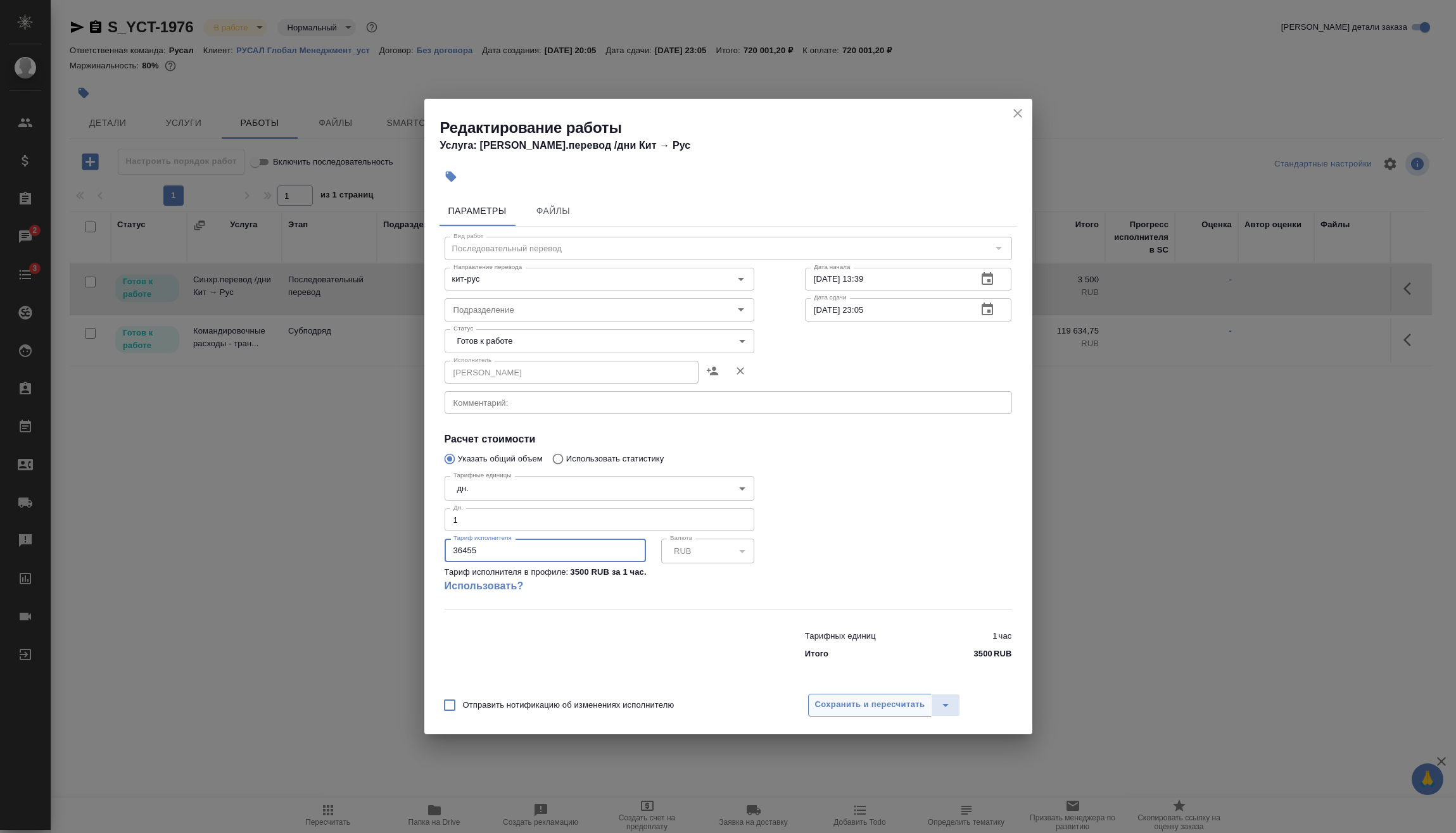
type input "36455"
click at [892, 712] on span "Сохранить и пересчитать" at bounding box center [870, 705] width 110 height 14
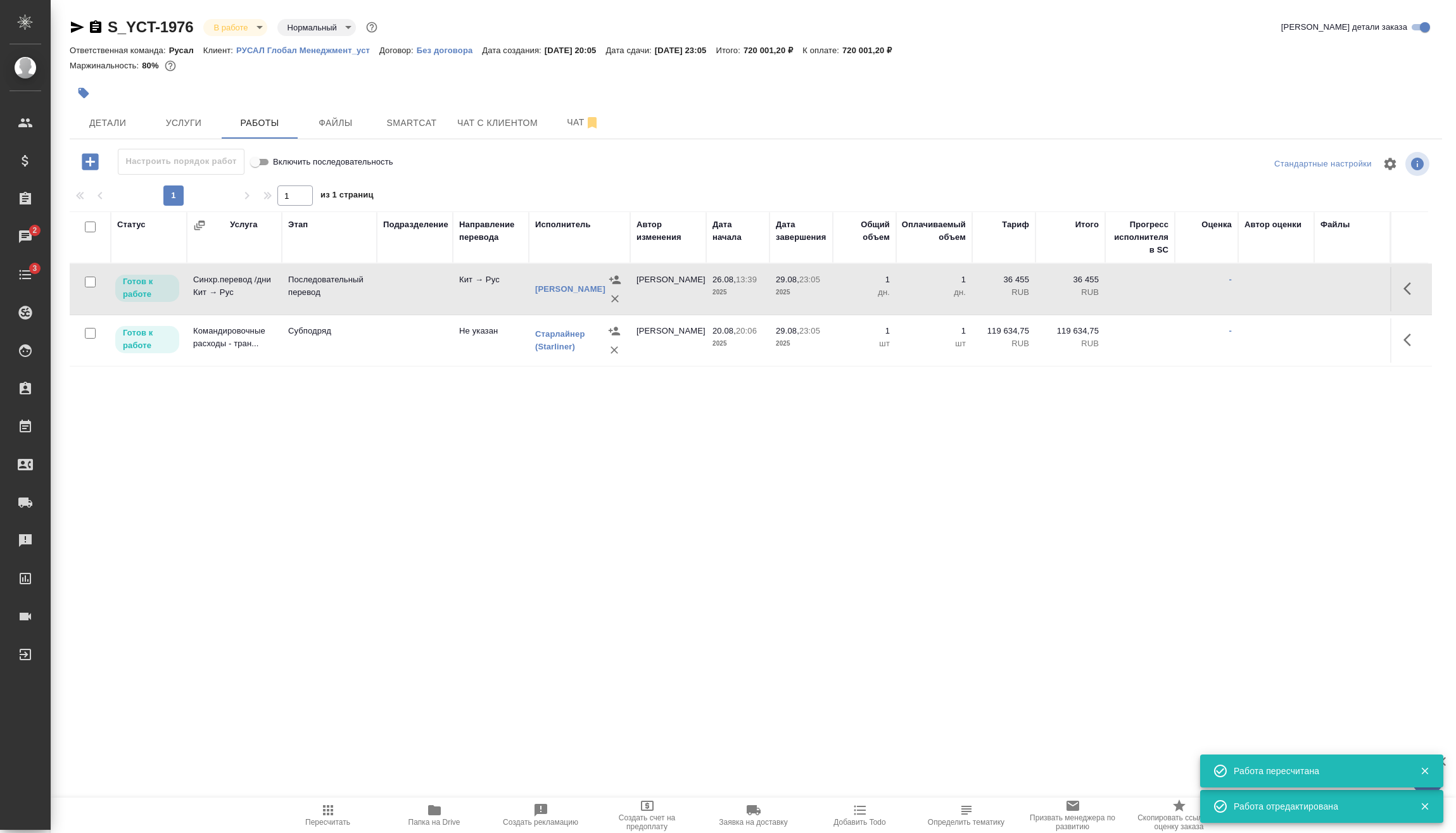
click at [320, 816] on icon "button" at bounding box center [328, 810] width 15 height 15
drag, startPoint x: 1408, startPoint y: 286, endPoint x: 1391, endPoint y: 307, distance: 27.0
click at [1408, 287] on icon "button" at bounding box center [1410, 288] width 15 height 15
click at [1321, 295] on icon "button" at bounding box center [1317, 288] width 15 height 15
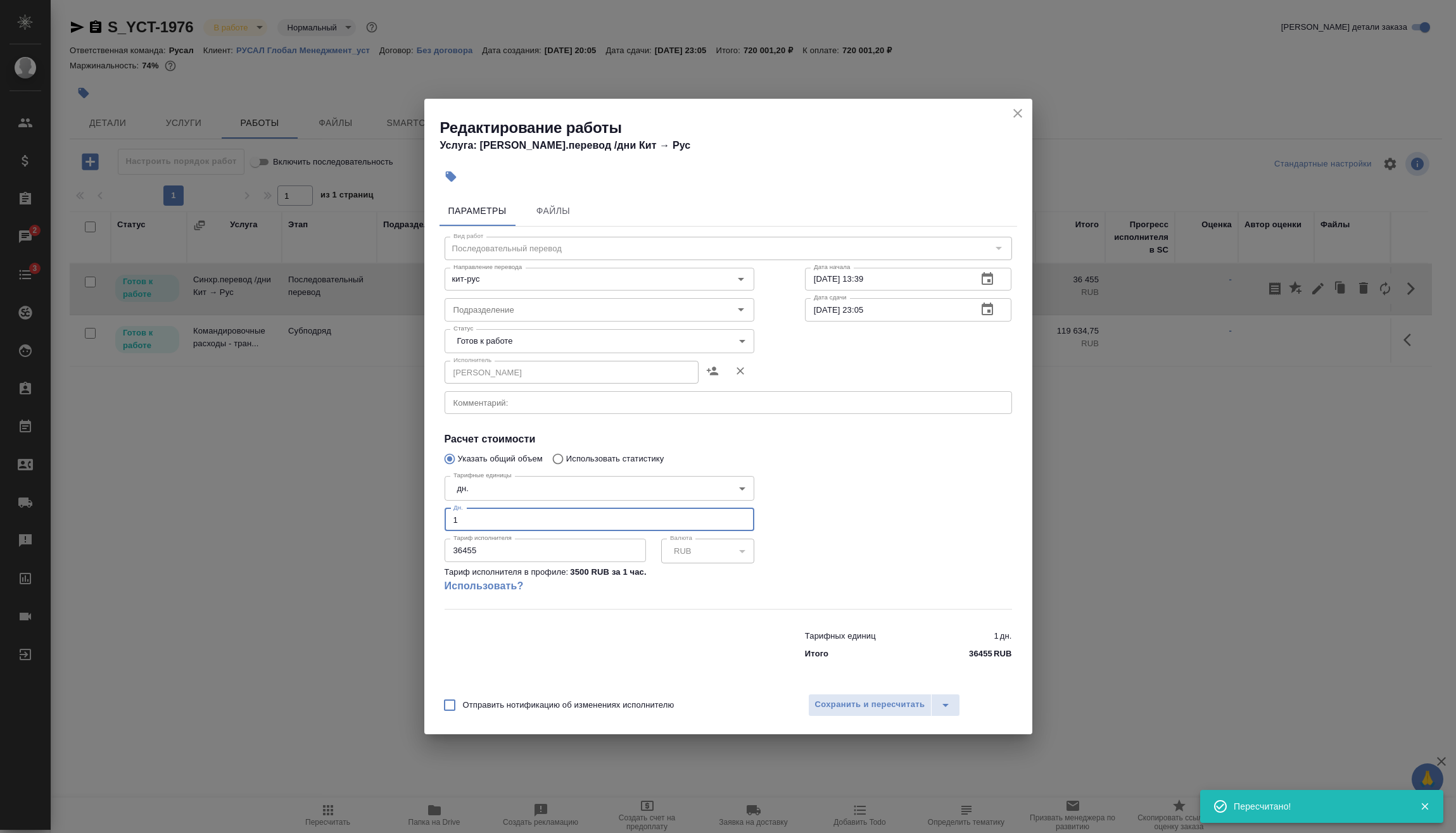
drag, startPoint x: 491, startPoint y: 513, endPoint x: 394, endPoint y: 529, distance: 98.3
click at [371, 534] on div "Редактирование работы Услуга: Синхр.перевод /дни Кит → Рус Параметры Файлы Вид …" at bounding box center [728, 416] width 1456 height 833
type input "7"
click at [855, 691] on div "Отправить нотификацию об изменениях исполнителю Сохранить и пересчитать" at bounding box center [728, 710] width 608 height 49
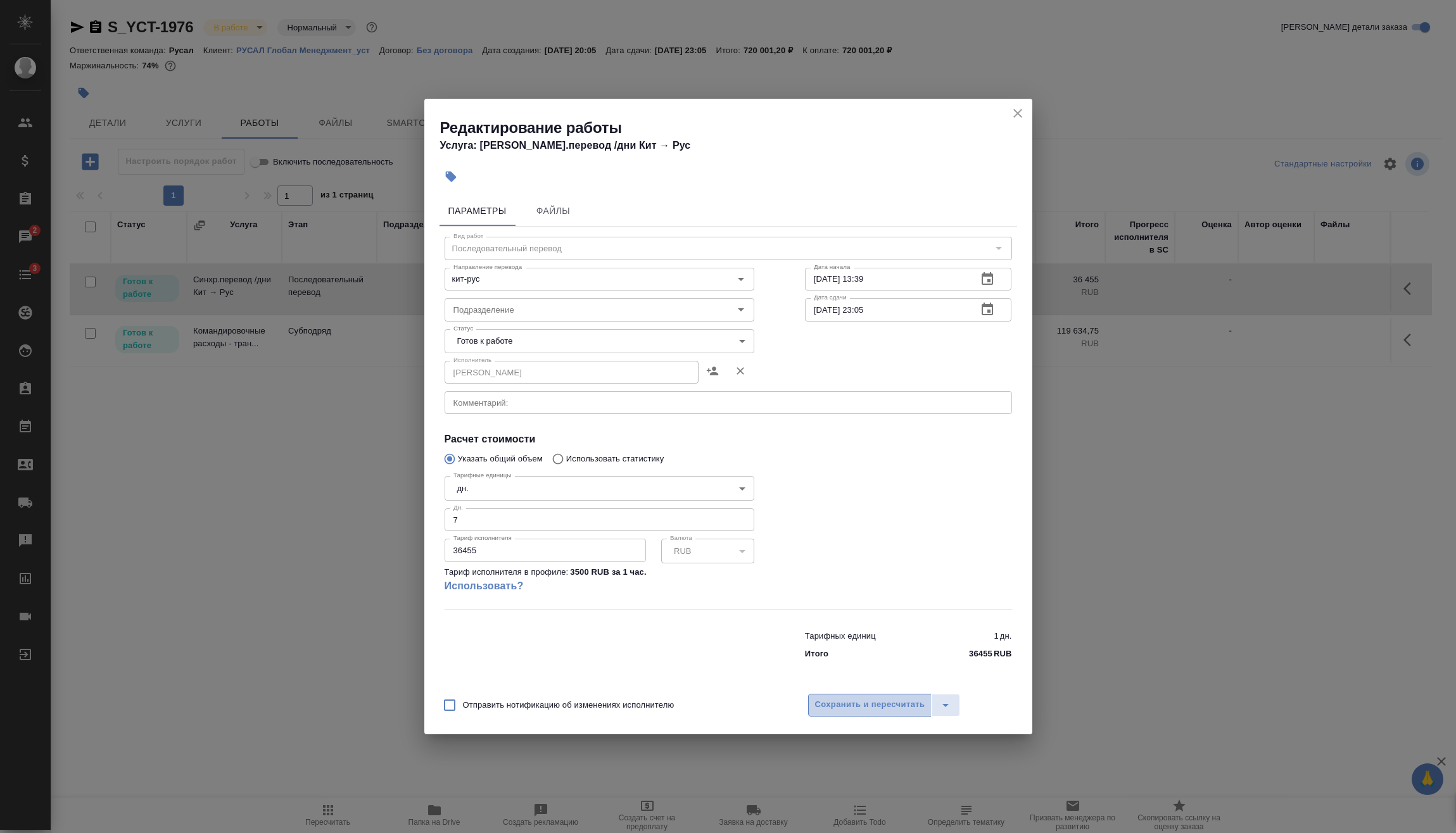
click at [850, 697] on button "Сохранить и пересчитать" at bounding box center [870, 705] width 124 height 23
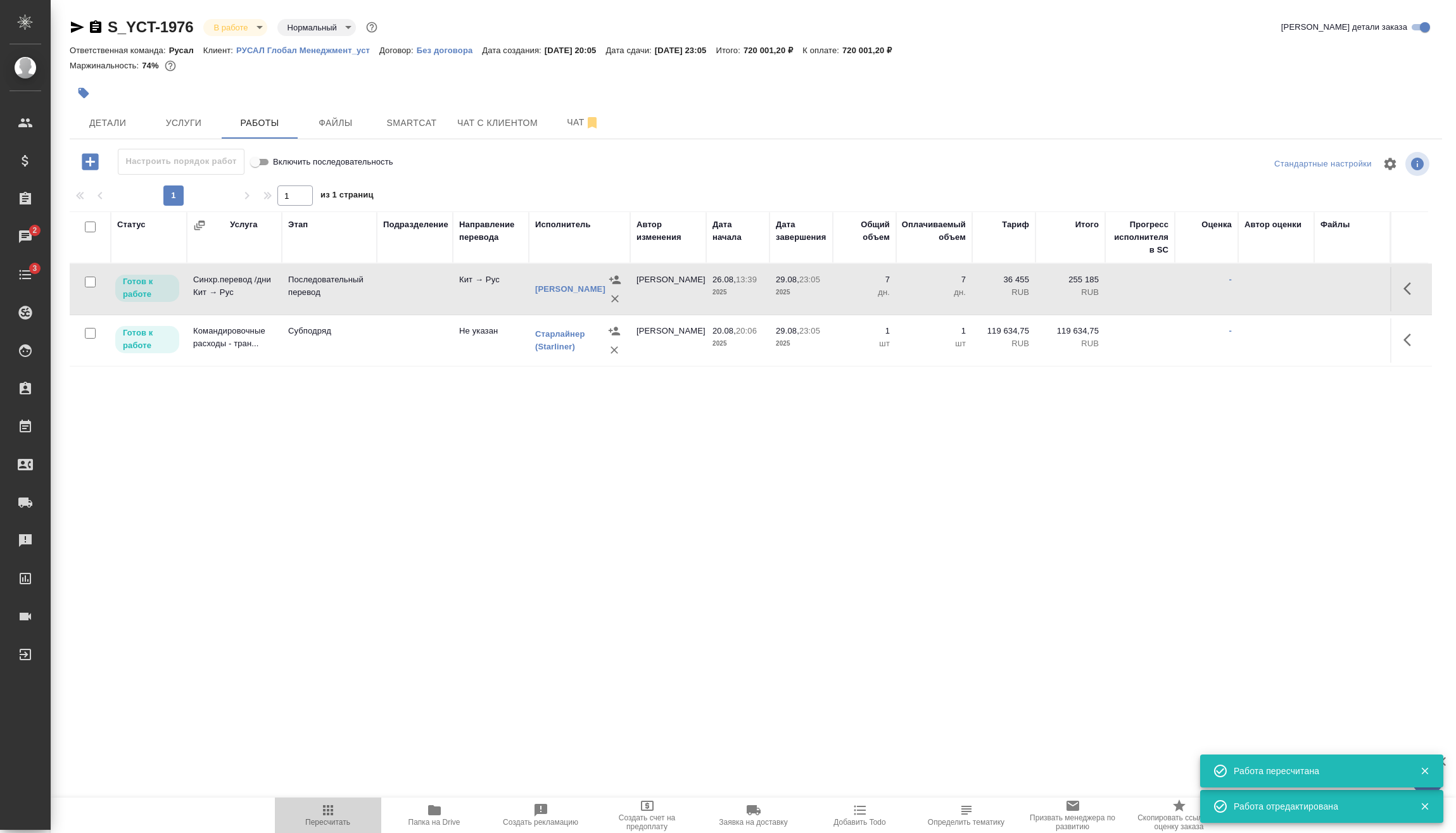
click at [336, 827] on button "Пересчитать" at bounding box center [328, 815] width 106 height 35
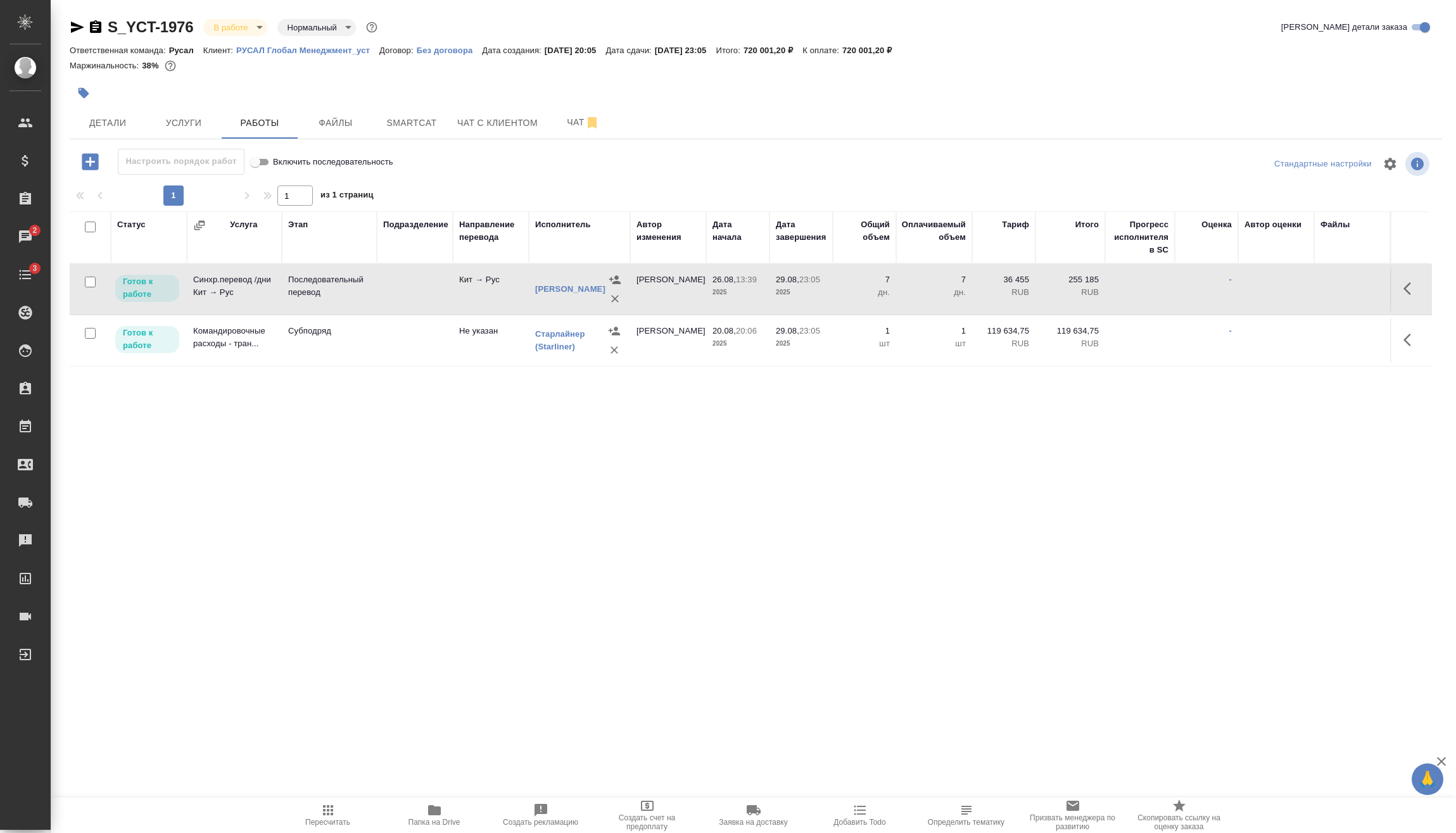
click at [89, 283] on input "checkbox" at bounding box center [90, 282] width 11 height 11
checkbox input "true"
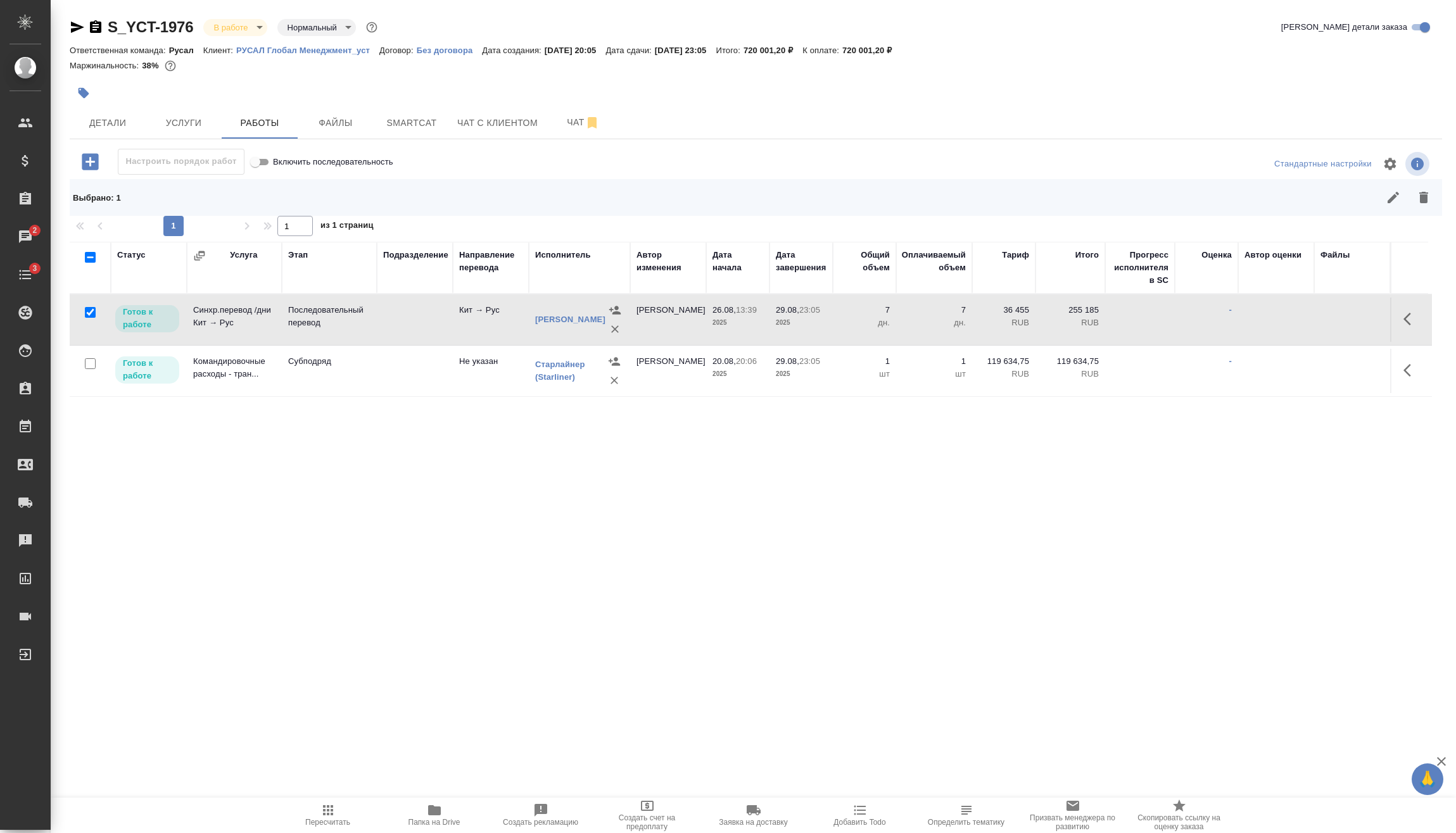
click at [91, 361] on input "checkbox" at bounding box center [90, 363] width 11 height 11
checkbox input "true"
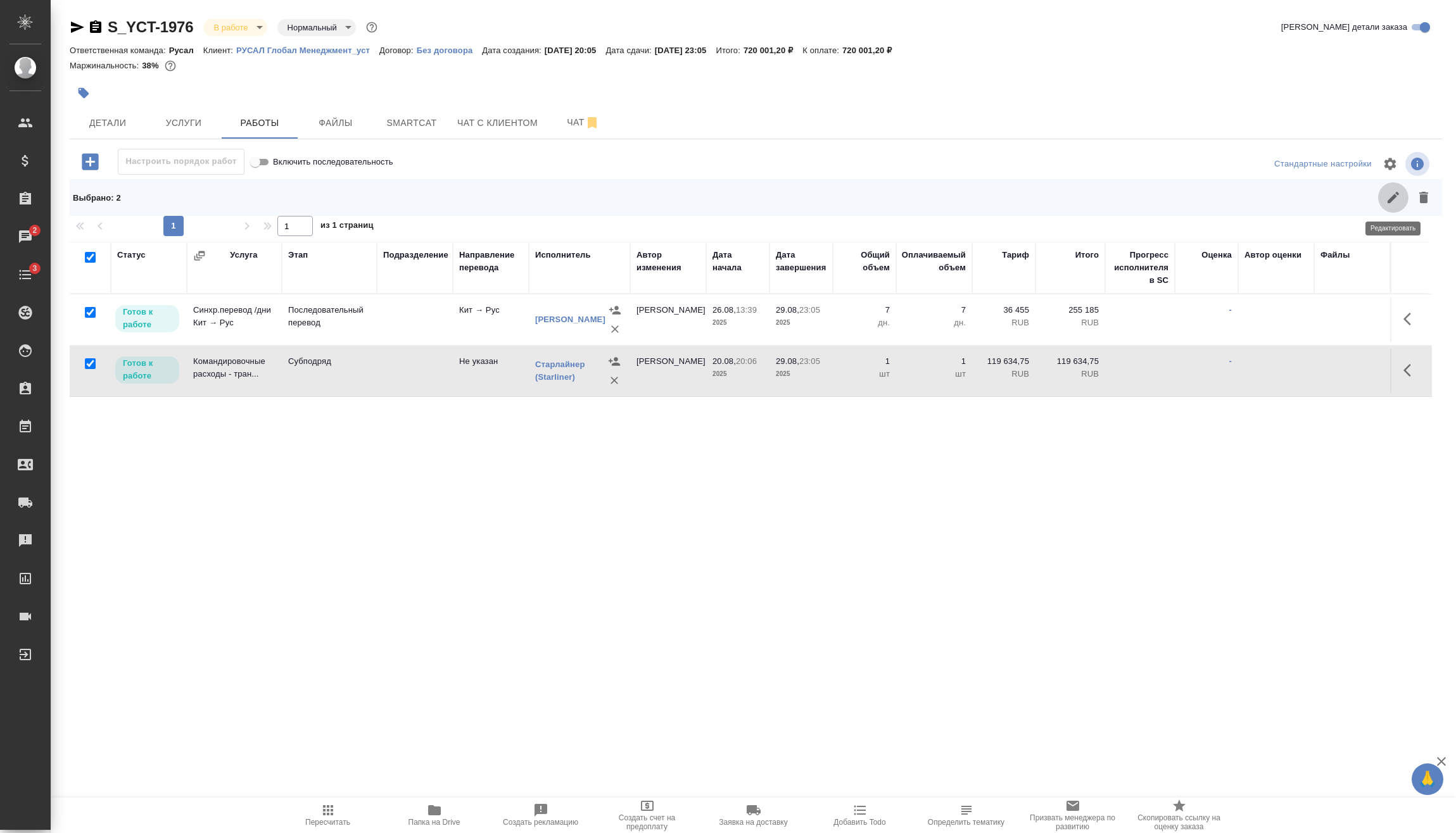
click at [1391, 198] on icon "button" at bounding box center [1393, 198] width 11 height 11
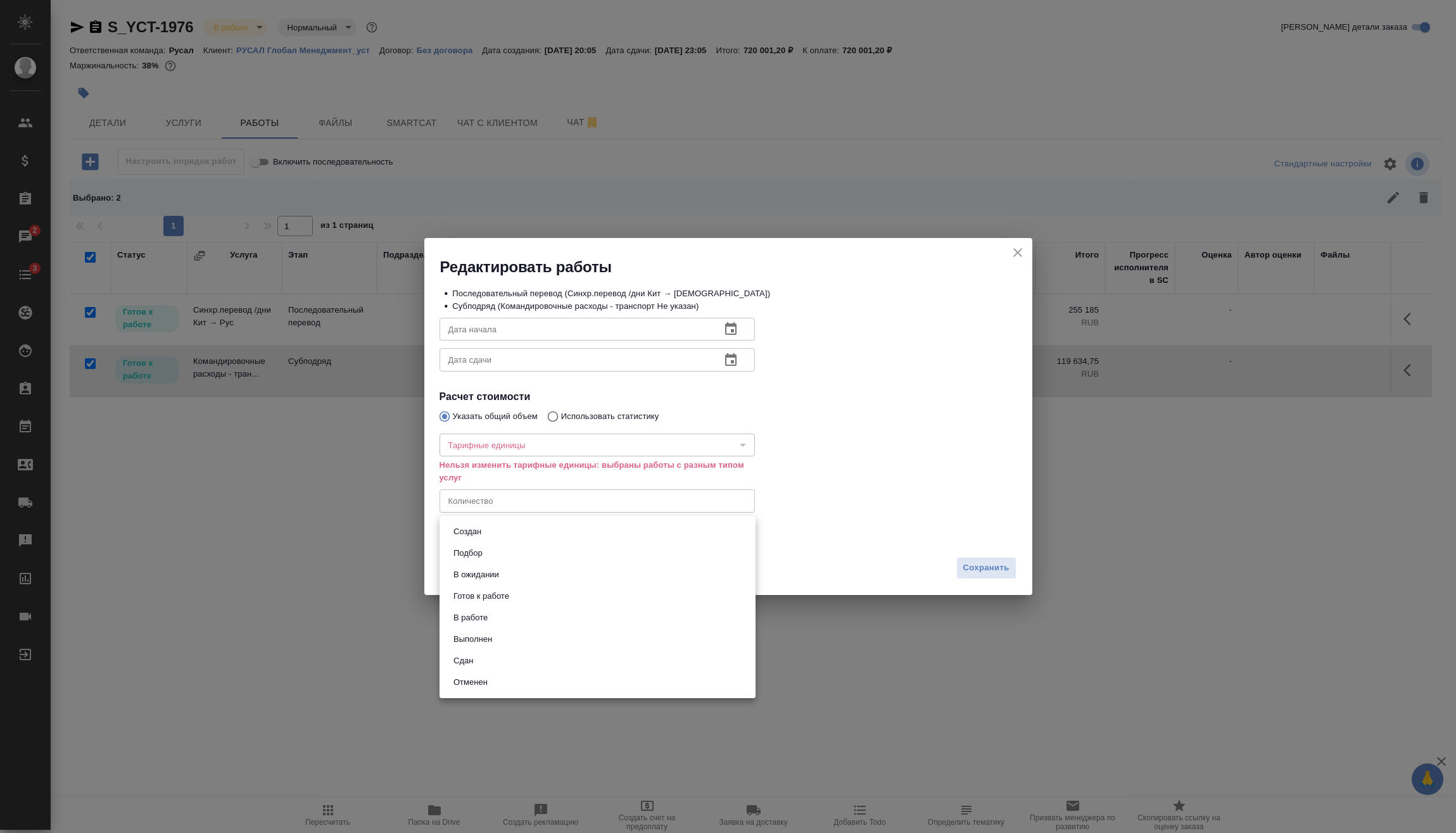
click at [492, 532] on body "🙏 .cls-1 fill:#fff; AWATERA Vasilev Evgeniy Клиенты Спецификации Заказы 2 Чаты …" at bounding box center [728, 416] width 1456 height 833
click at [500, 655] on li "Сдан" at bounding box center [597, 661] width 316 height 22
type input "closed"
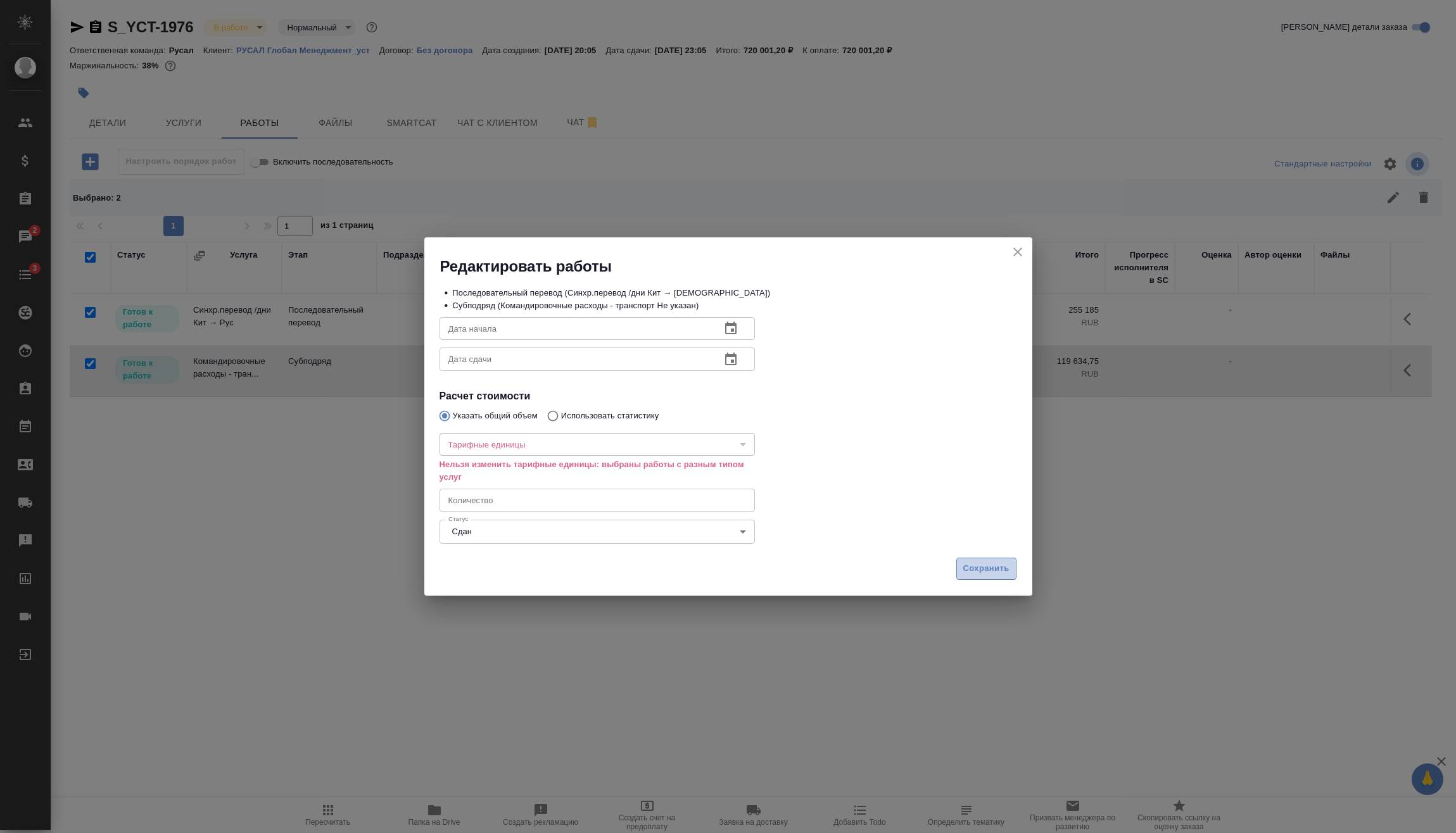
click at [1001, 563] on span "Сохранить" at bounding box center [986, 568] width 46 height 14
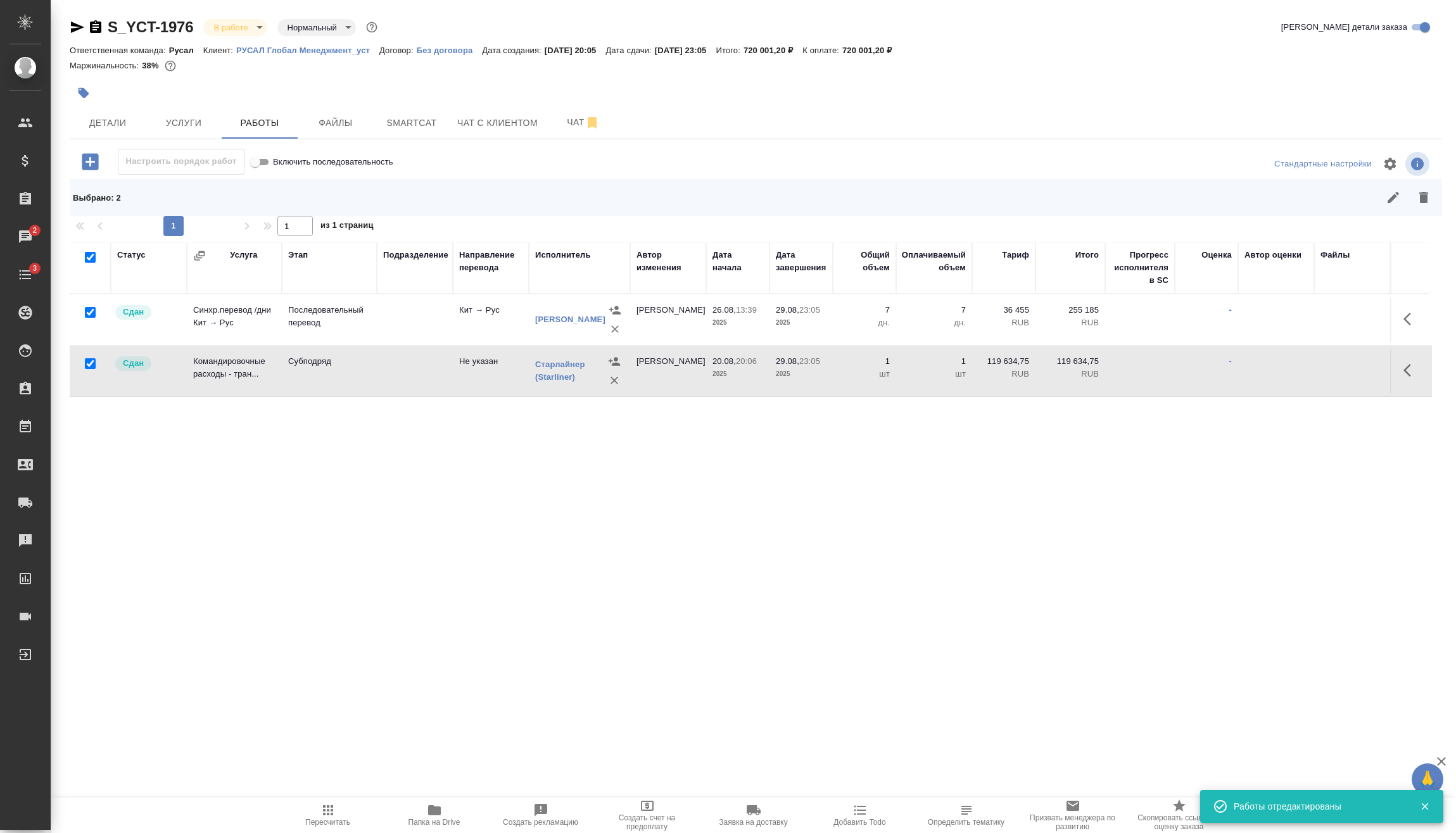
click at [245, 28] on body "🙏 .cls-1 fill:#fff; AWATERA Vasilev Evgeniy Клиенты Спецификации Заказы 2 Чаты …" at bounding box center [728, 416] width 1456 height 833
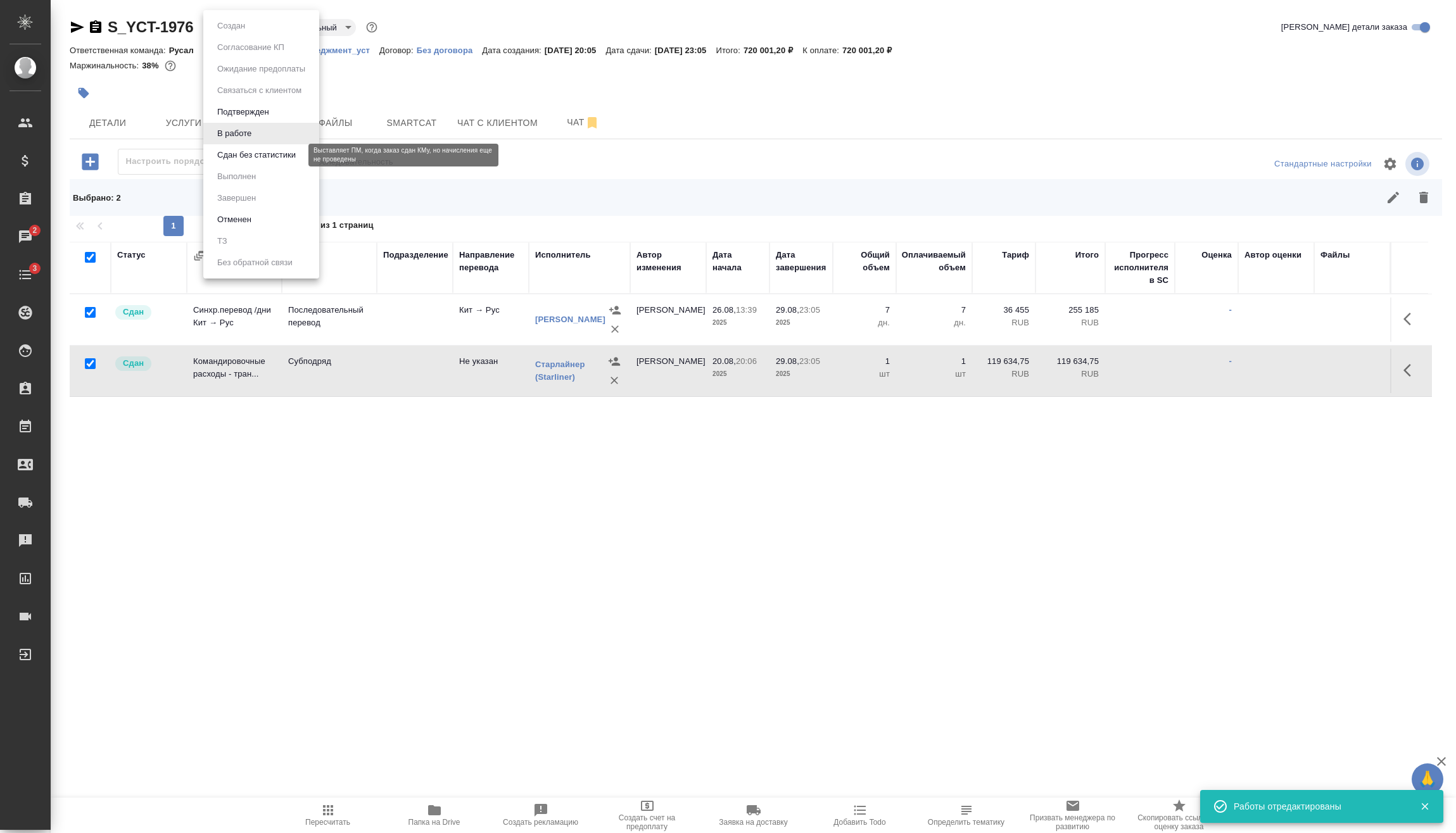
click at [247, 154] on button "Сдан без статистики" at bounding box center [257, 155] width 86 height 14
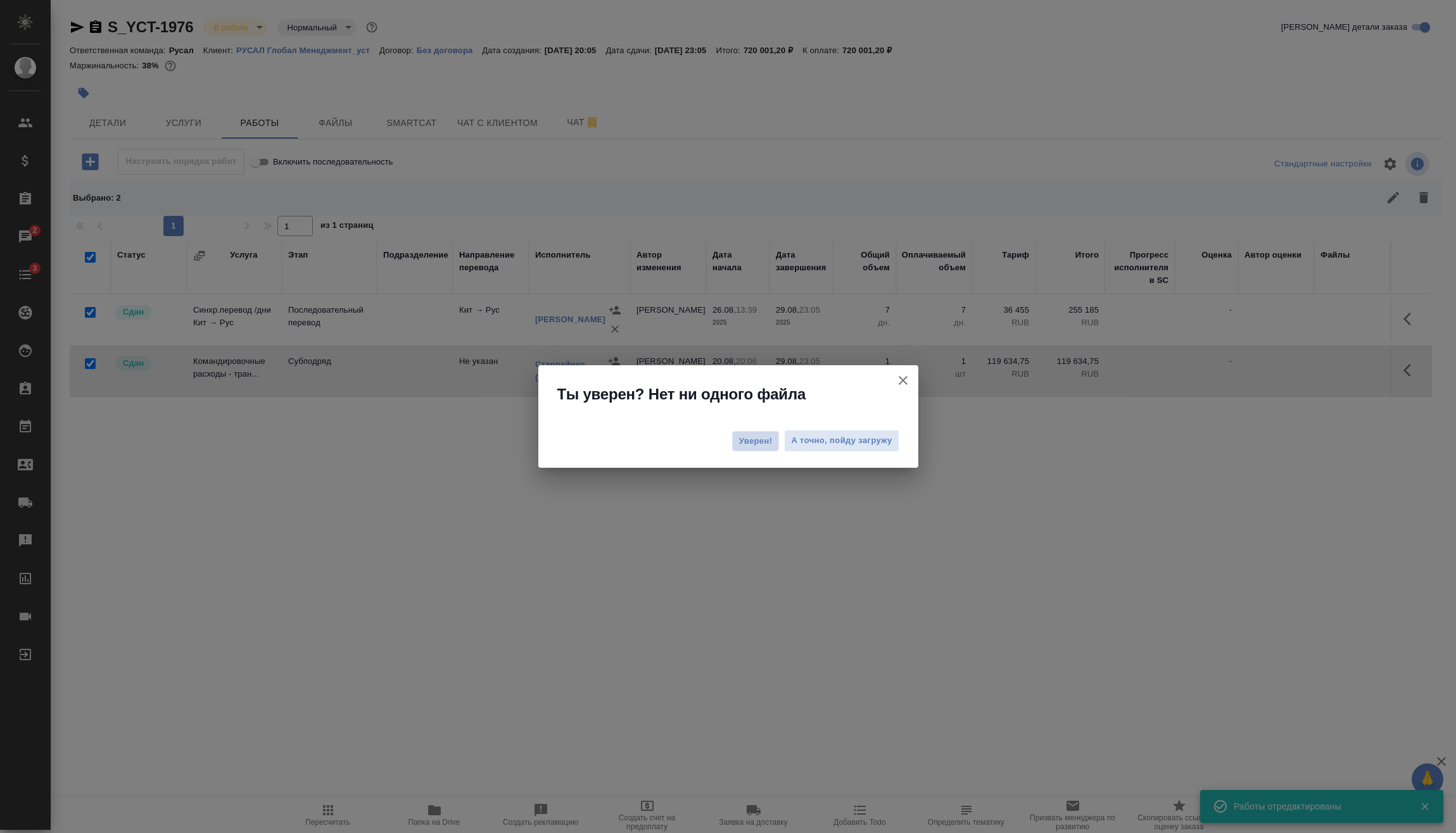
click at [742, 445] on span "Уверен!" at bounding box center [756, 442] width 34 height 13
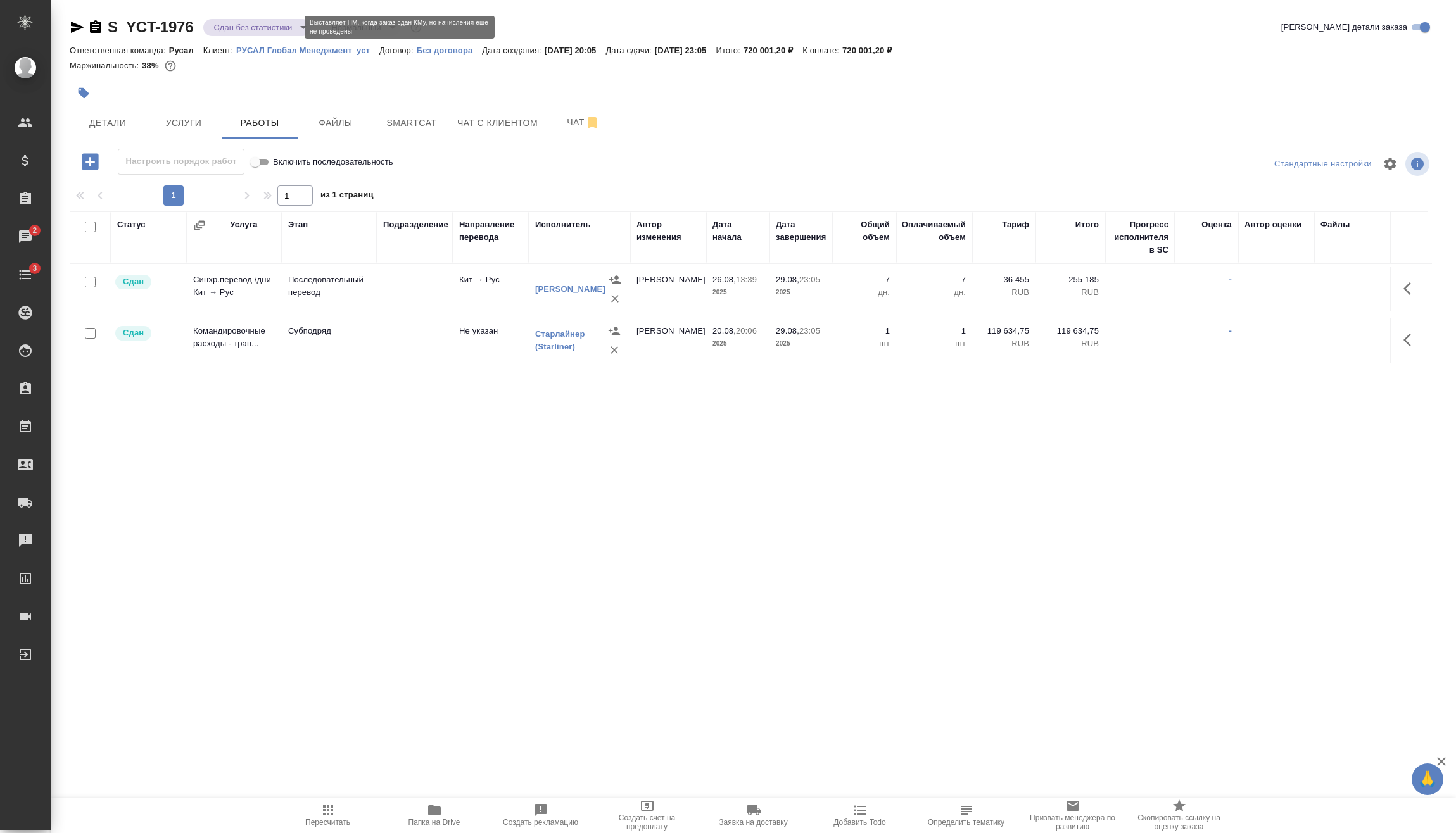
click at [264, 25] on body "🙏 .cls-1 fill:#fff; AWATERA Vasilev Evgeniy Клиенты Спецификации Заказы 2 Чаты …" at bounding box center [728, 416] width 1456 height 833
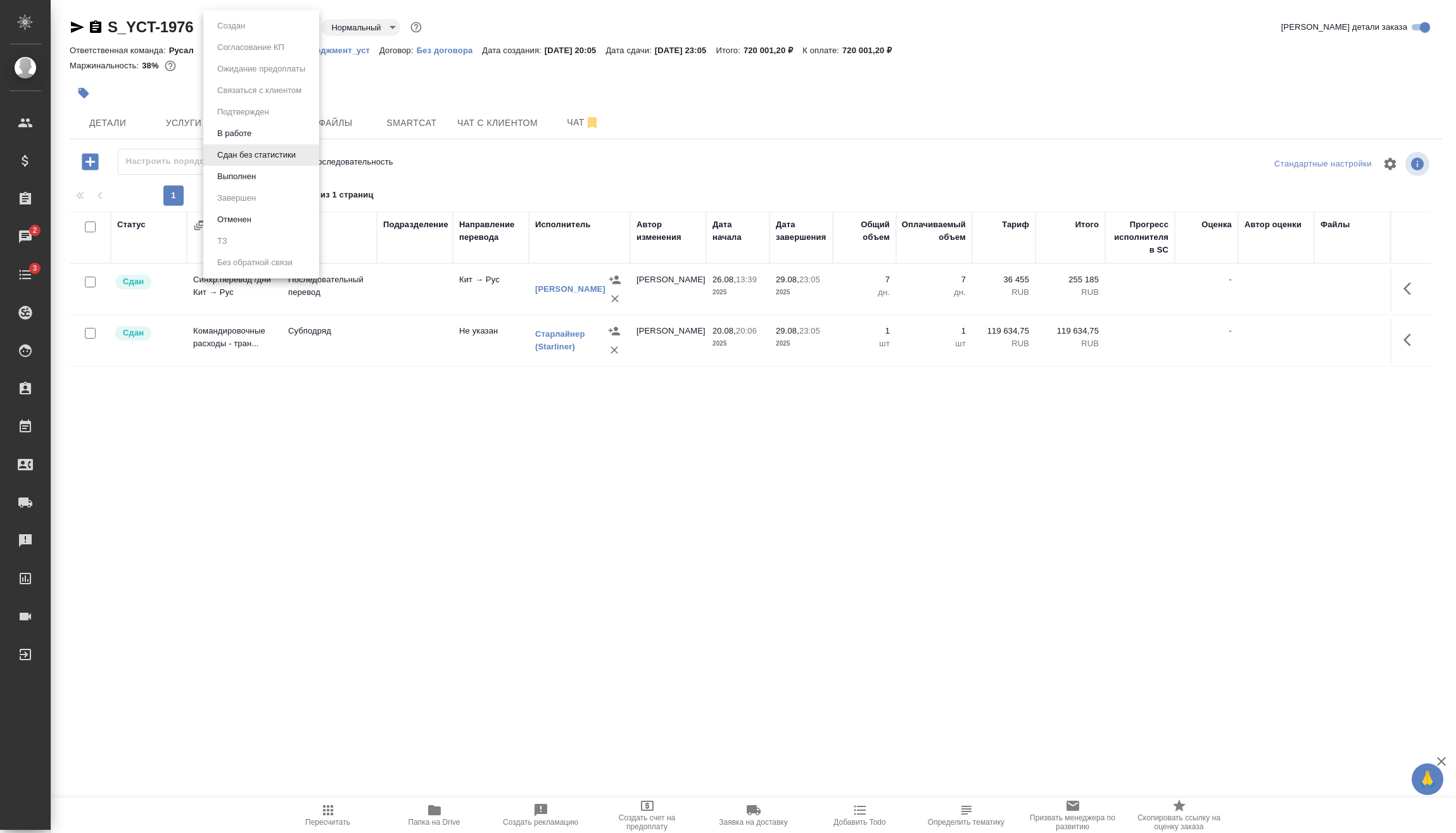
click at [269, 181] on li "Выполнен" at bounding box center [262, 176] width 116 height 22
click at [681, 754] on div ".cls-1 fill:#fff; AWATERA Vasilev Evgeniy Клиенты Спецификации Заказы 2 Чаты 3 …" at bounding box center [728, 416] width 1456 height 833
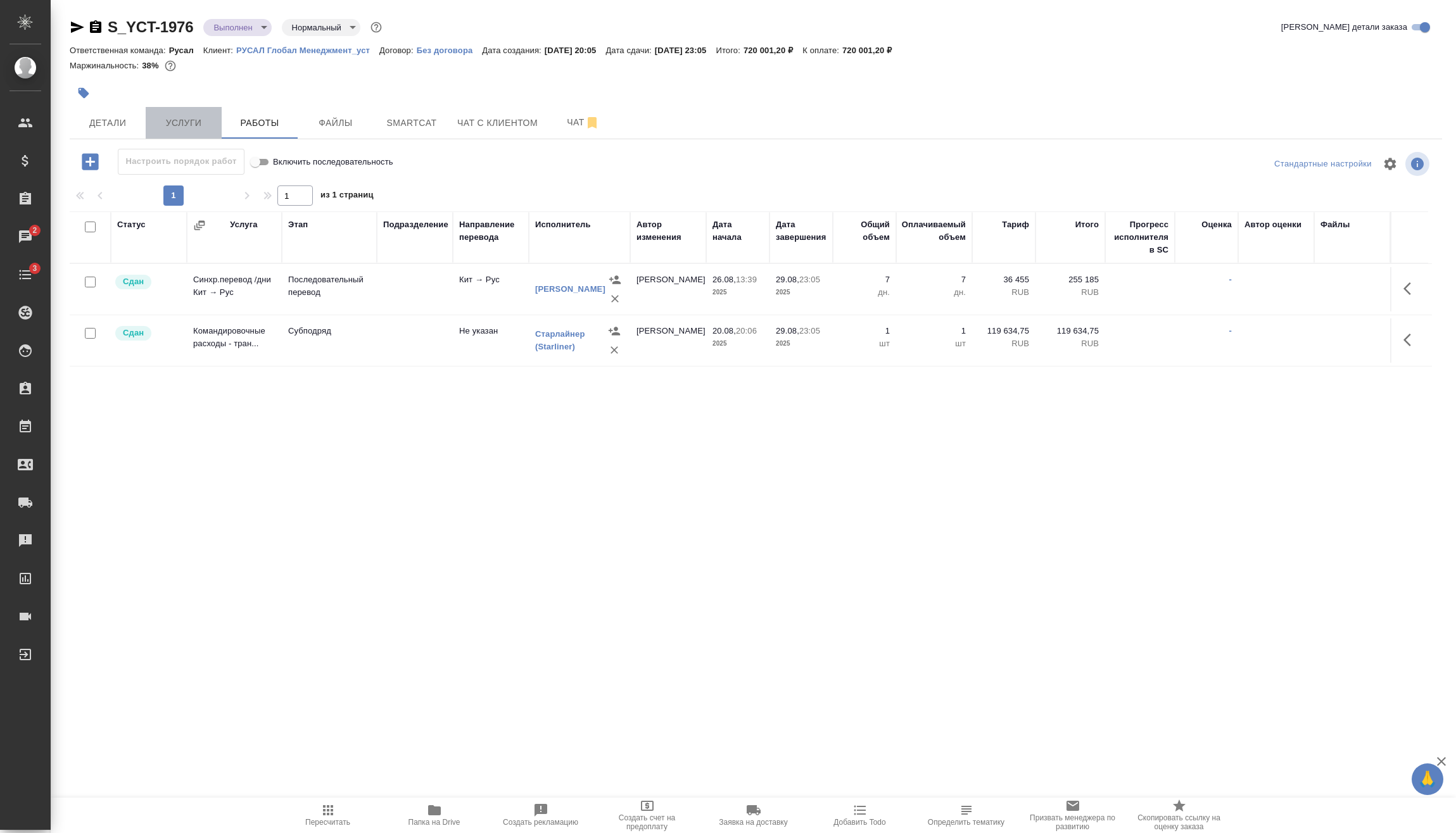
click at [187, 118] on span "Услуги" at bounding box center [184, 123] width 61 height 16
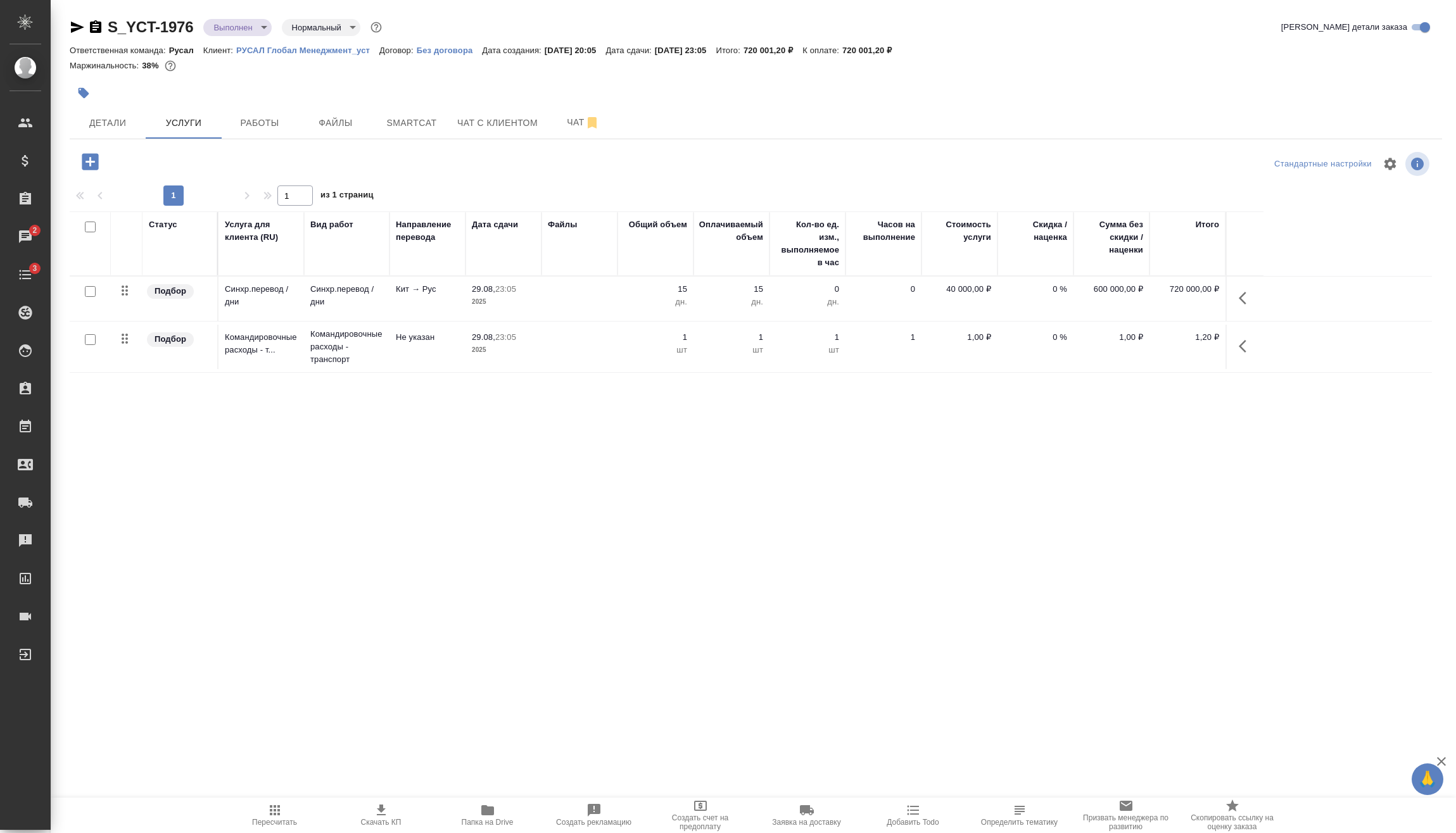
click at [260, 28] on body "🙏 .cls-1 fill:#fff; AWATERA Vasilev Evgeniy Клиенты Спецификации Заказы 2 Чаты …" at bounding box center [728, 416] width 1456 height 833
click at [263, 194] on li "Завершен" at bounding box center [262, 198] width 116 height 22
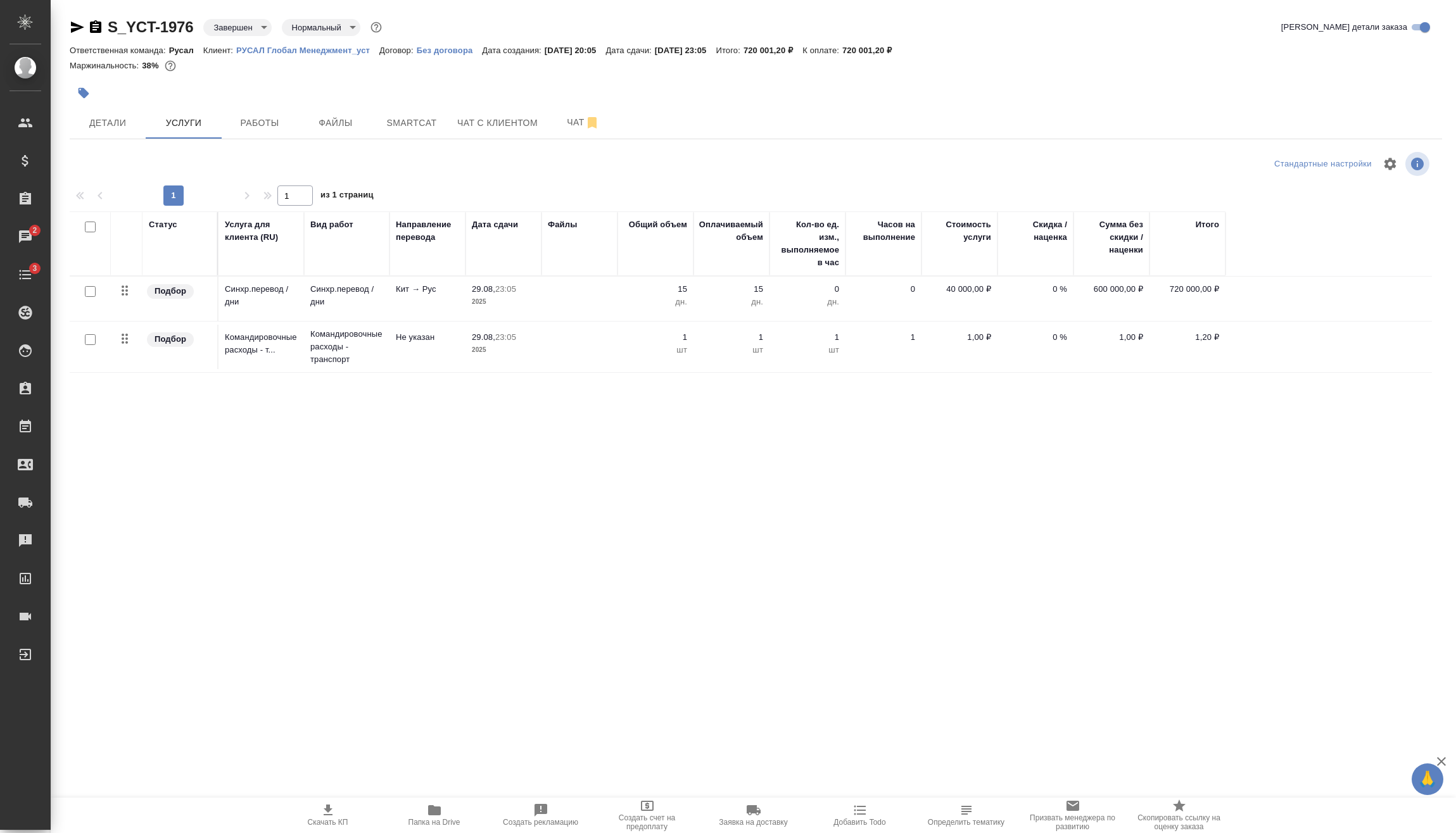
click at [96, 27] on icon "button" at bounding box center [95, 27] width 11 height 13
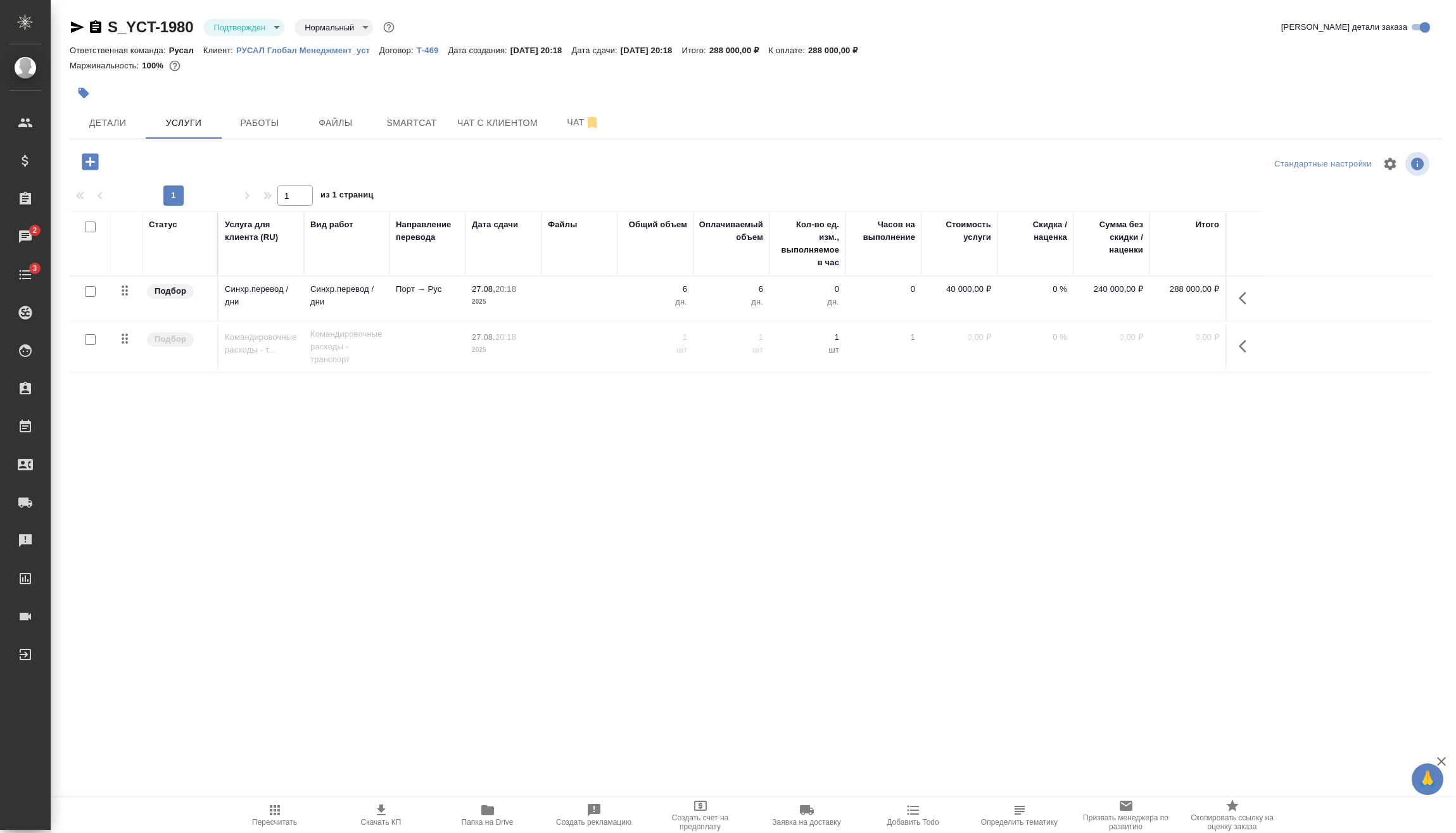
click at [1242, 293] on icon "button" at bounding box center [1246, 298] width 15 height 15
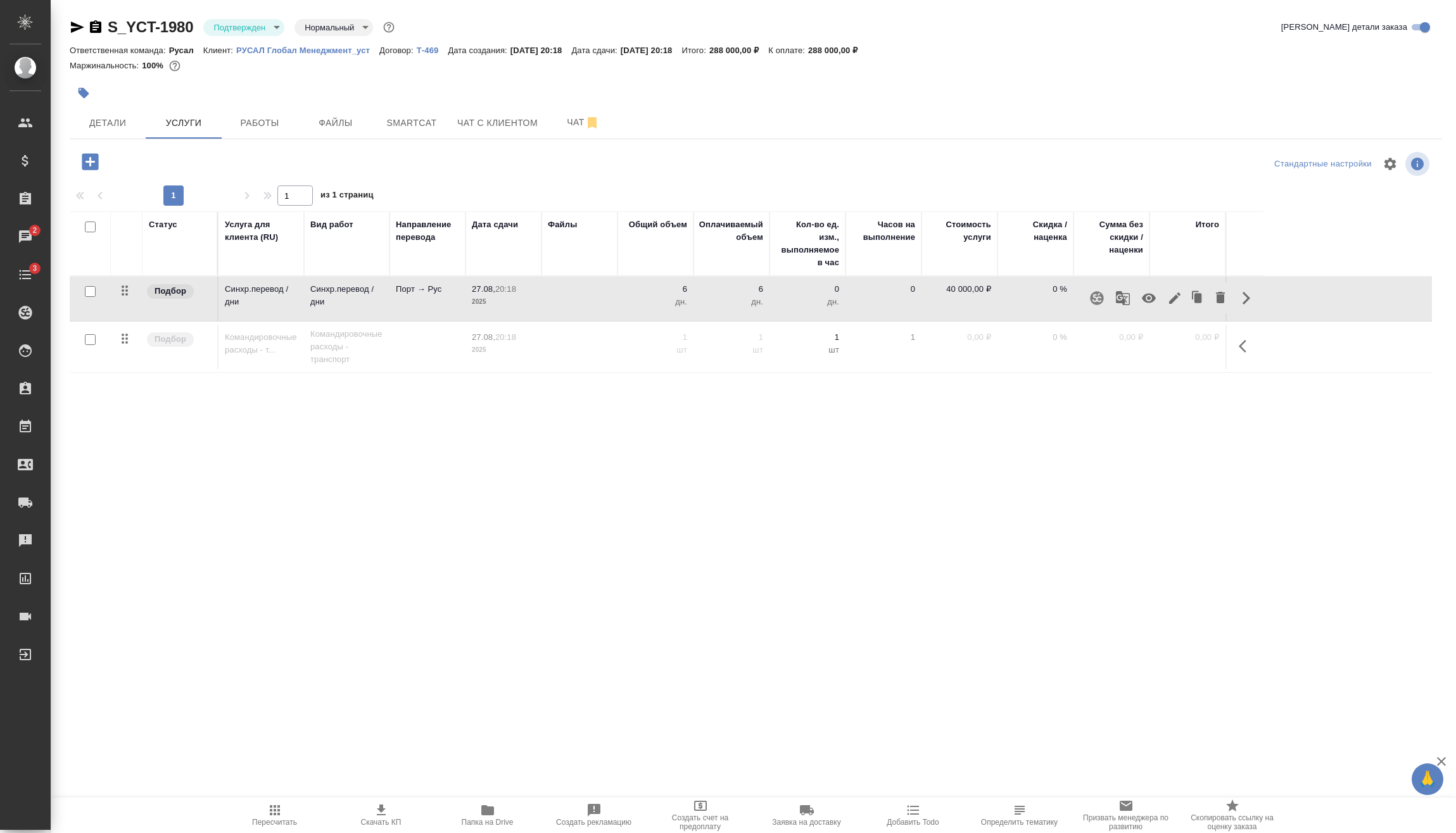
click at [1174, 298] on icon "button" at bounding box center [1175, 298] width 11 height 11
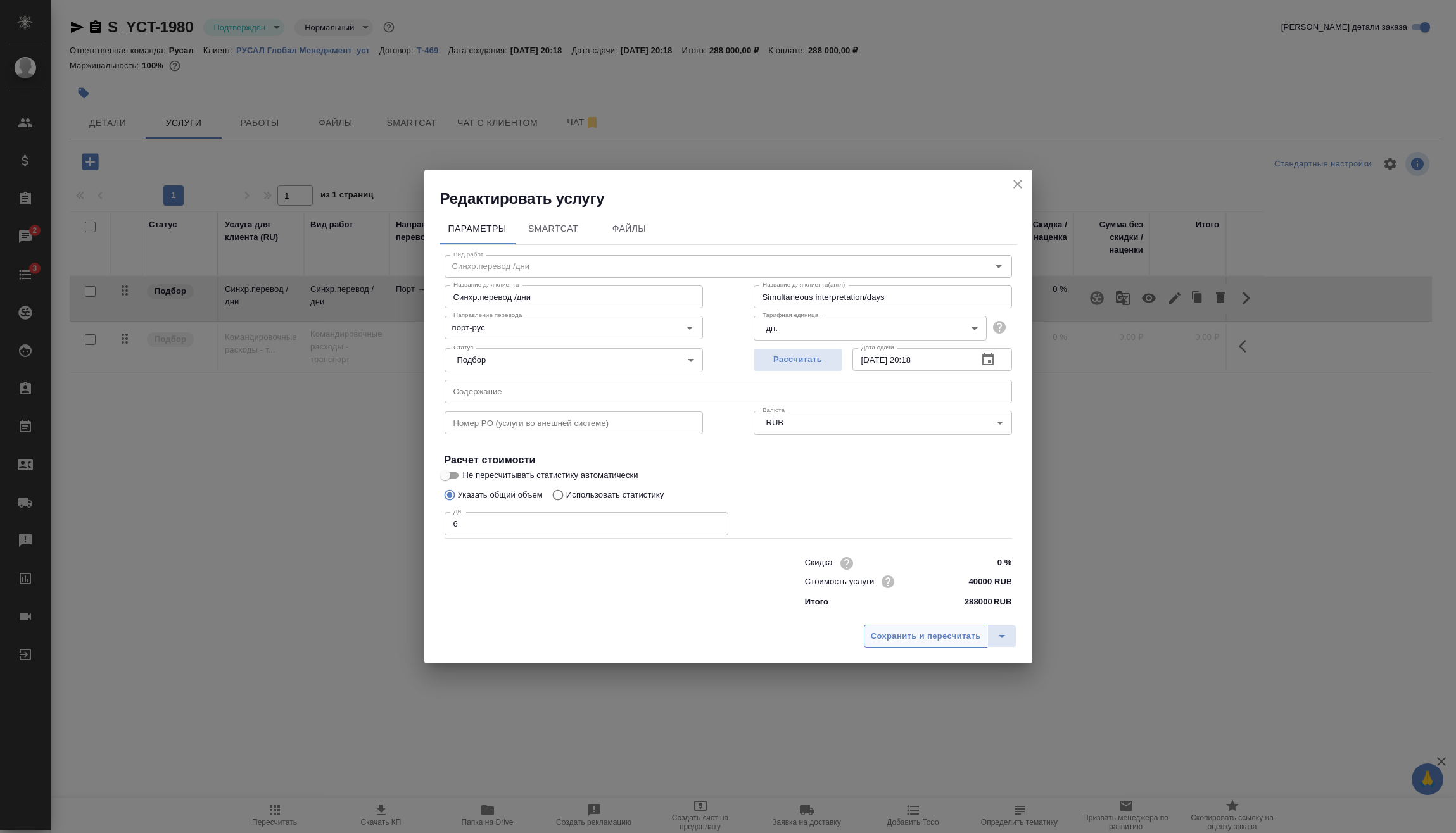
click at [946, 637] on span "Сохранить и пересчитать" at bounding box center [926, 637] width 110 height 14
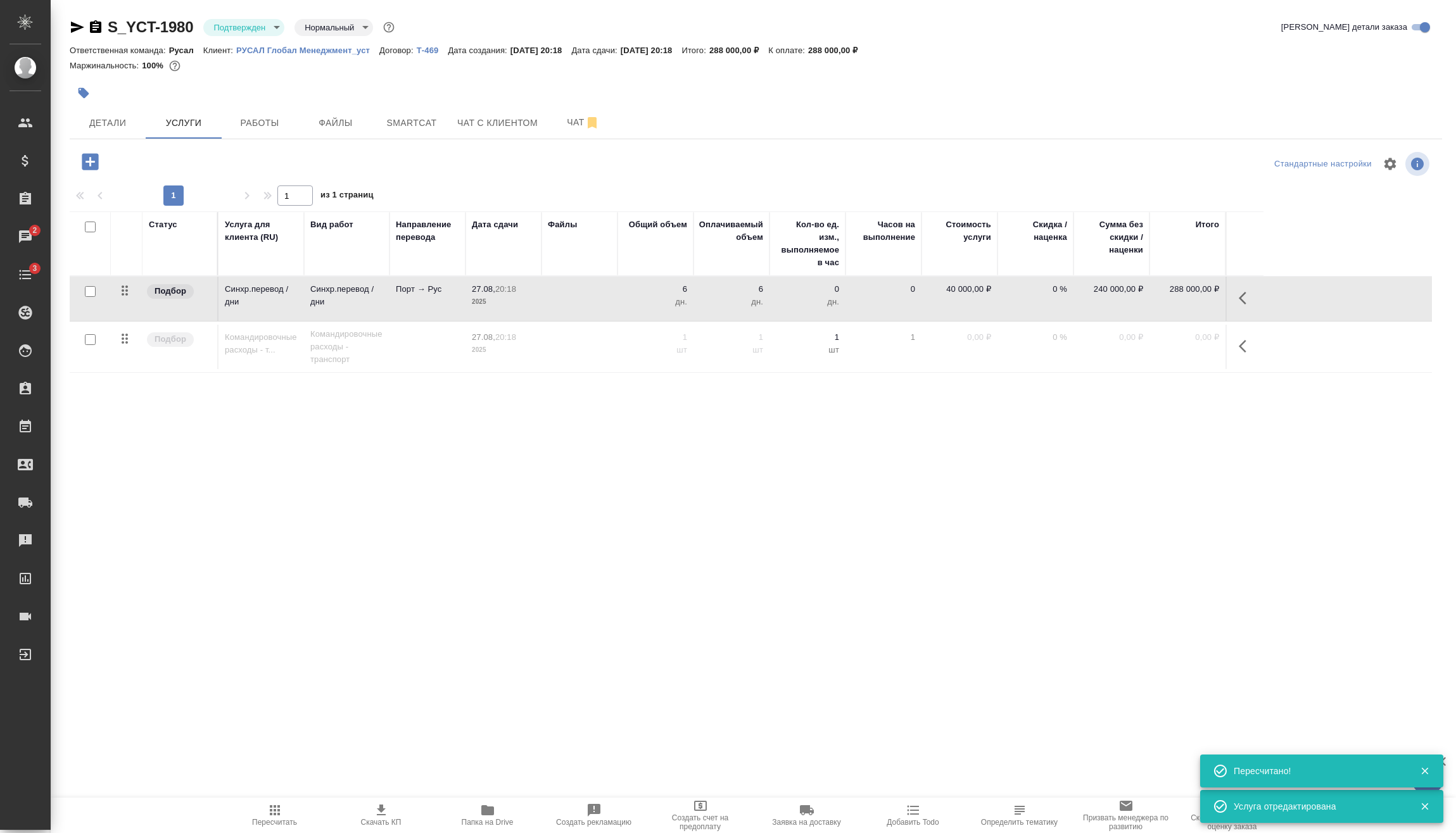
click at [95, 166] on icon "button" at bounding box center [90, 161] width 16 height 16
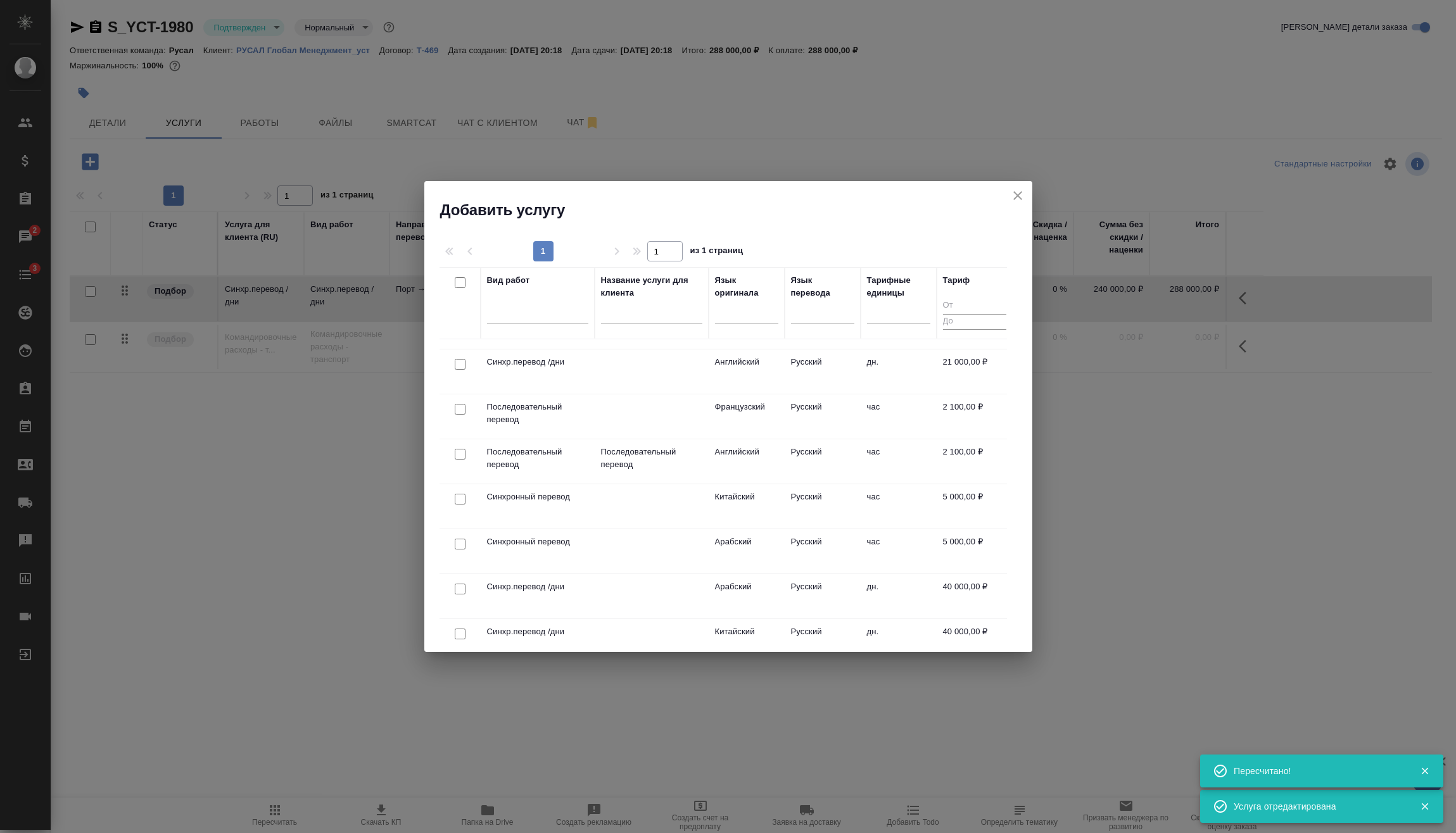
scroll to position [127, 0]
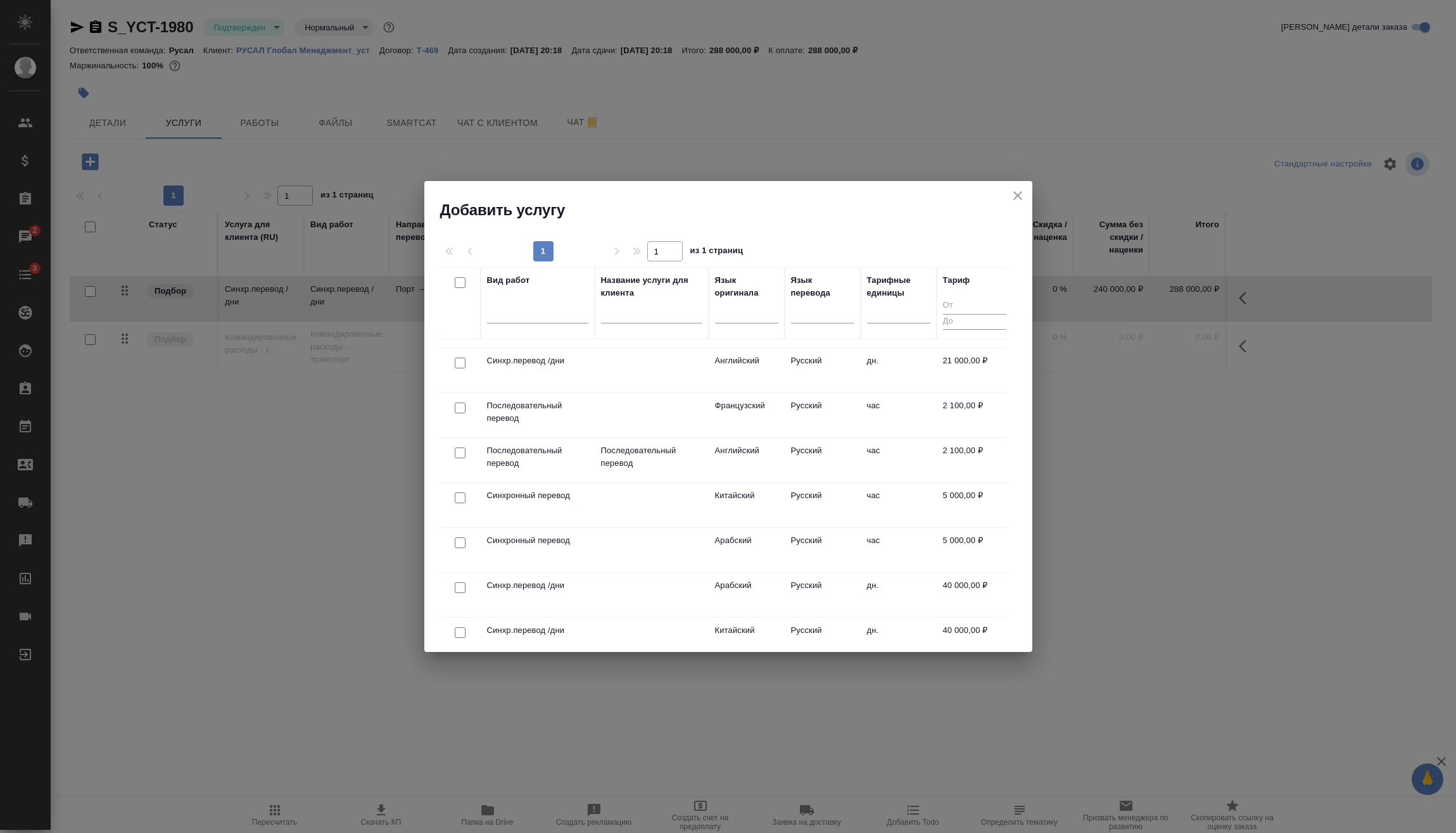
click at [461, 496] on input "checkbox" at bounding box center [460, 498] width 11 height 11
checkbox input "true"
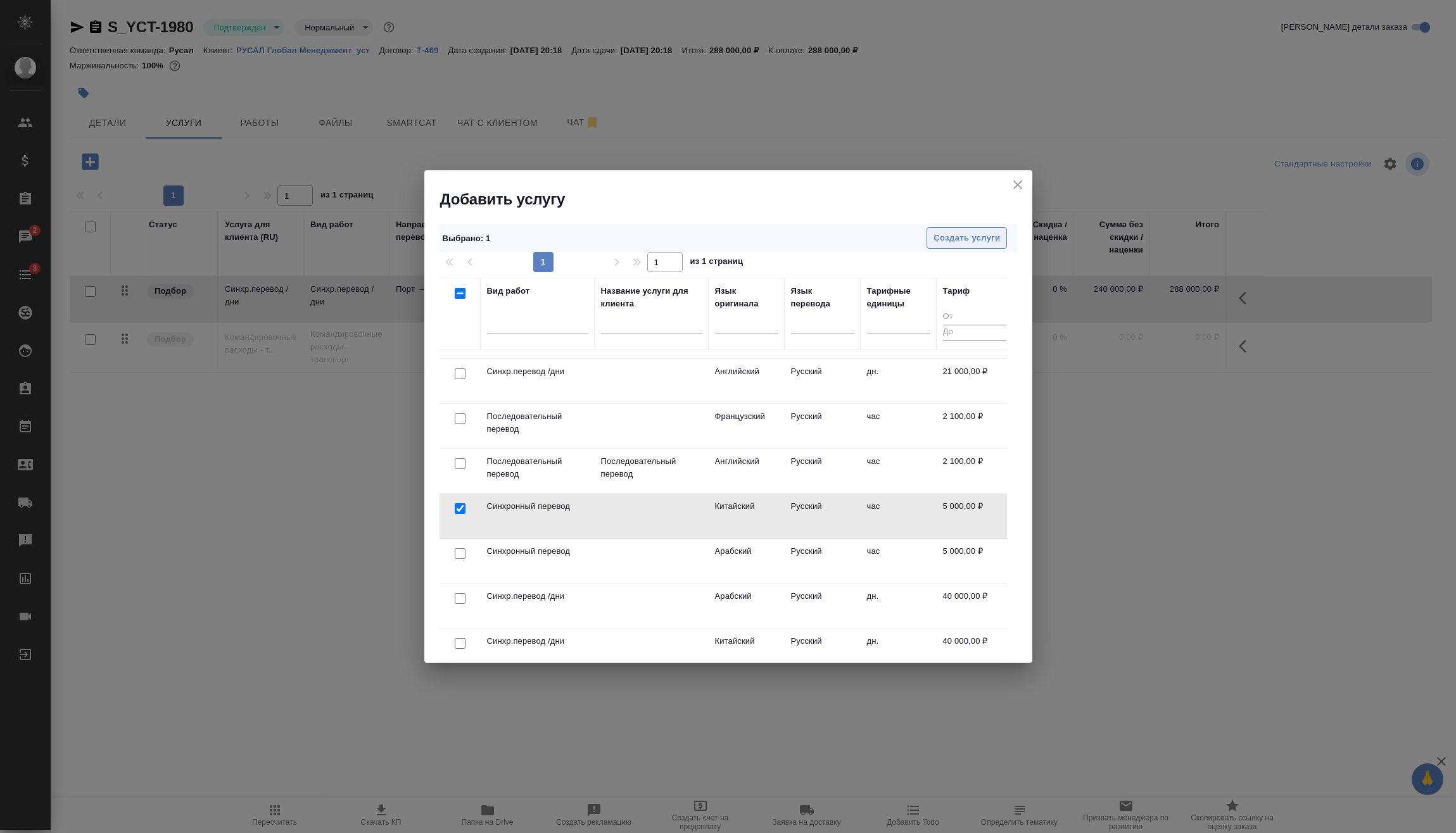
click at [959, 244] on span "Создать услуги" at bounding box center [966, 238] width 67 height 14
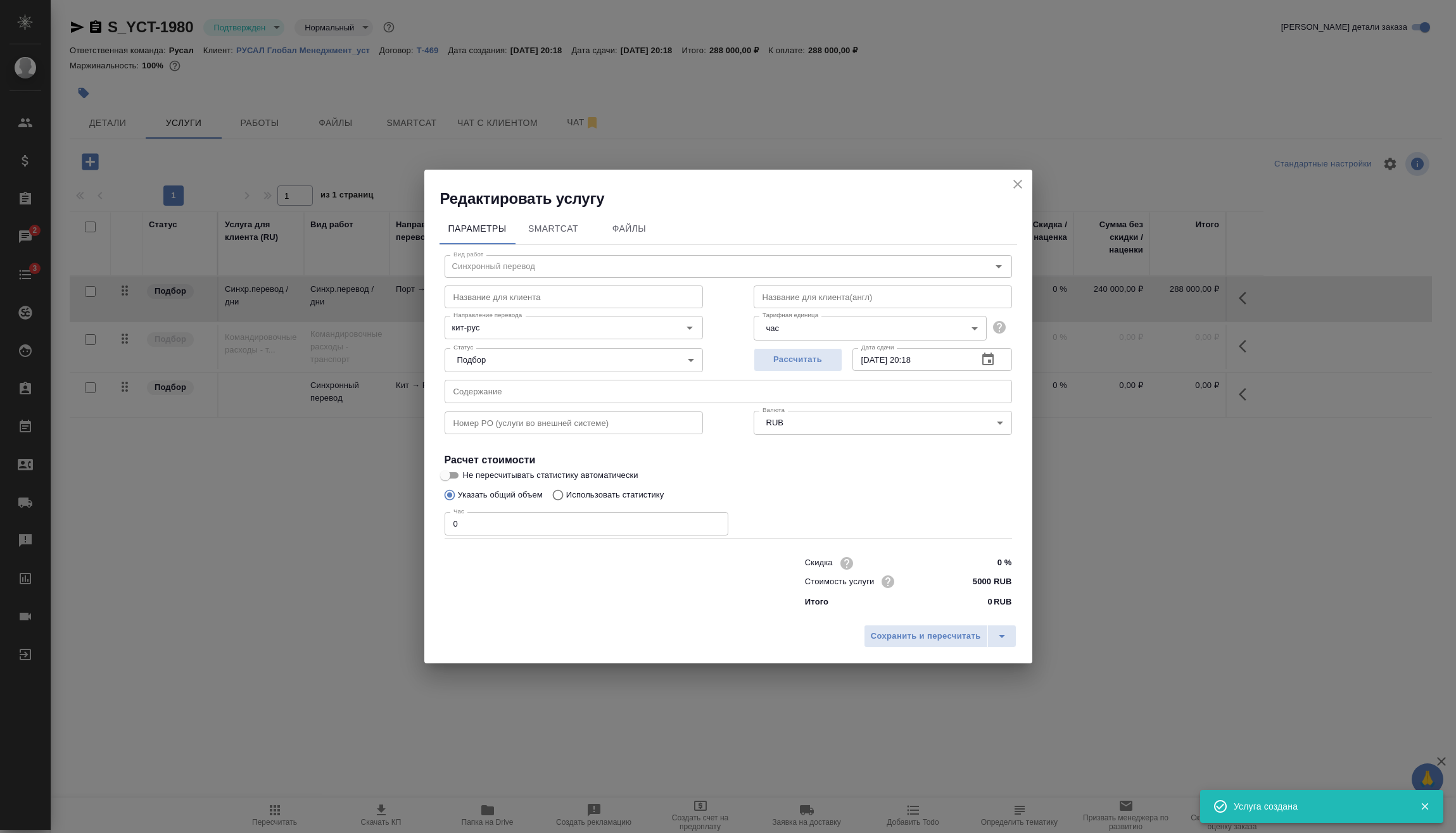
click at [452, 532] on input "0" at bounding box center [586, 524] width 284 height 23
type input "1"
click at [916, 639] on span "Сохранить и пересчитать" at bounding box center [926, 637] width 110 height 14
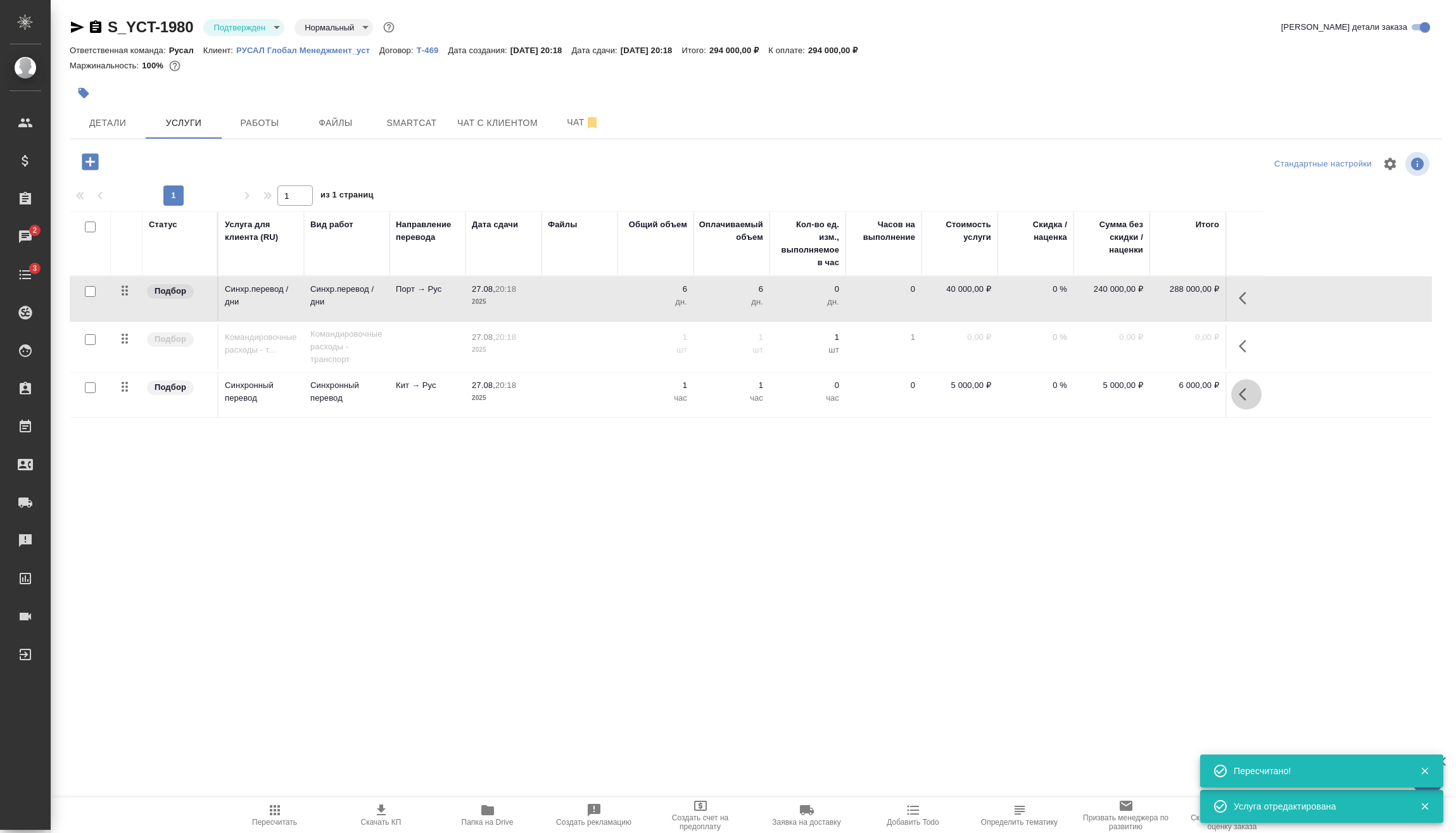
click at [1250, 394] on icon "button" at bounding box center [1246, 394] width 15 height 15
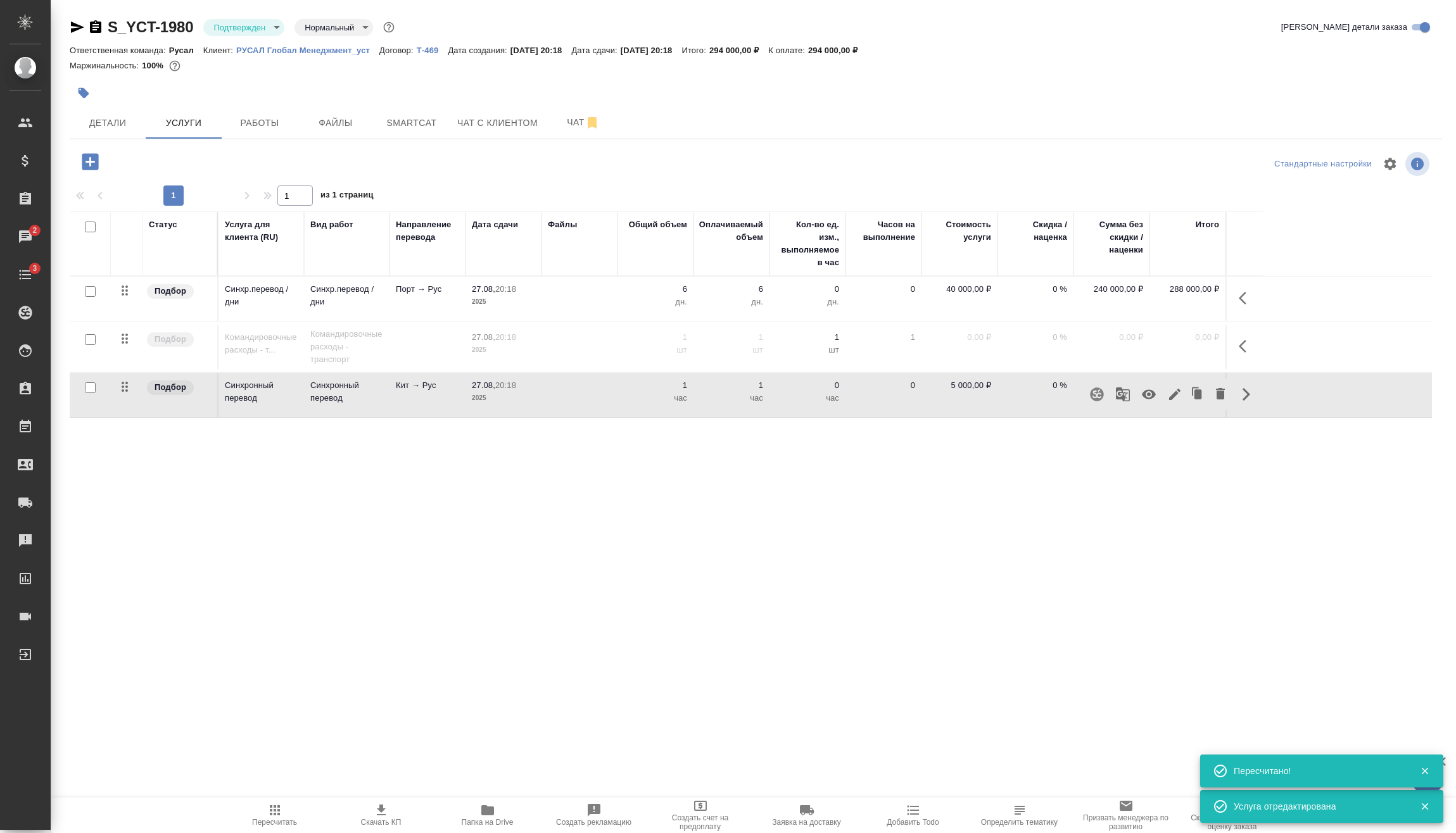
click at [1174, 396] on icon "button" at bounding box center [1175, 394] width 11 height 11
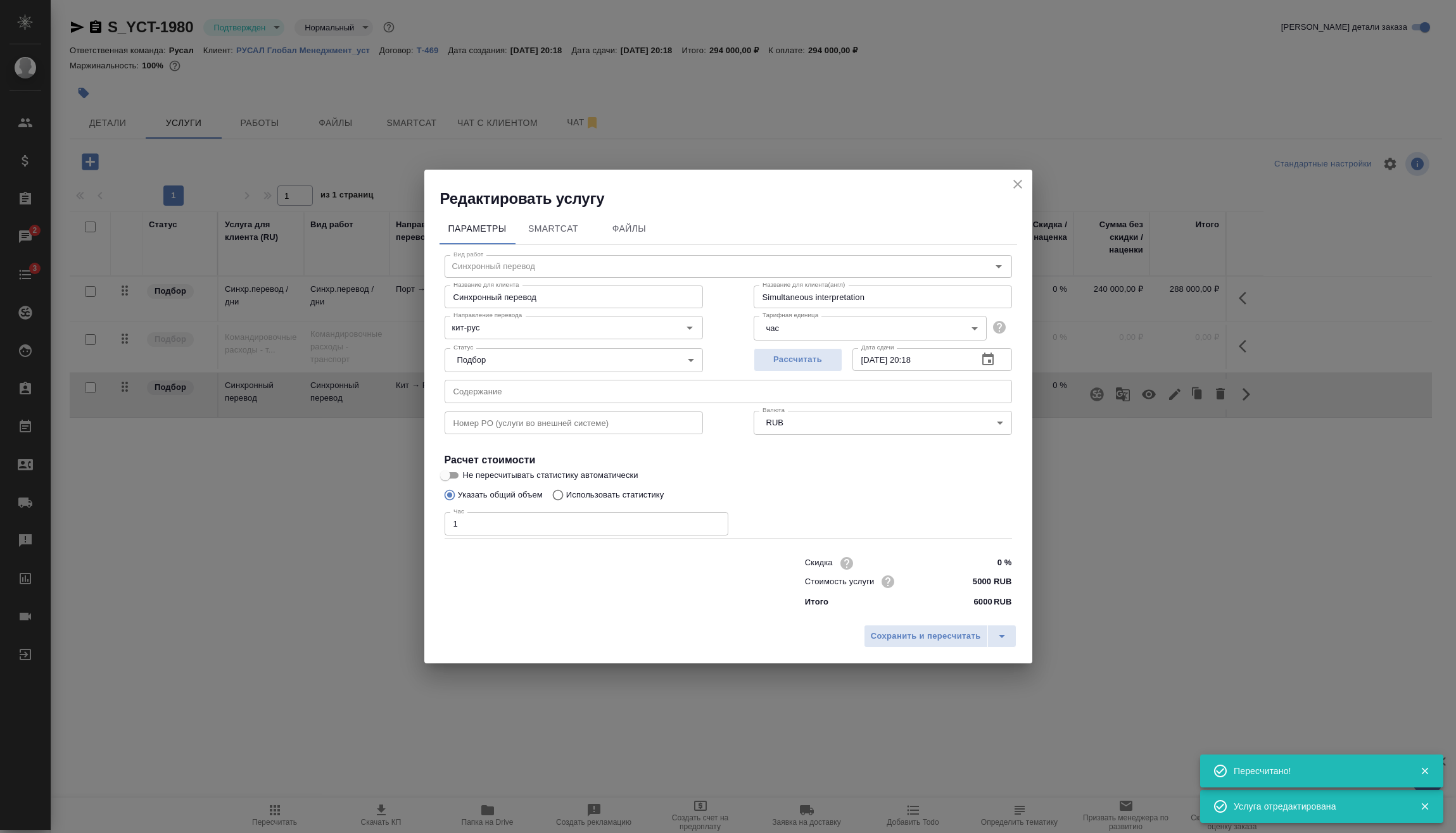
click at [381, 337] on div "Редактировать услугу Параметры SmartCat Файлы Вид работ Синхронный перевод Вид …" at bounding box center [728, 416] width 1456 height 833
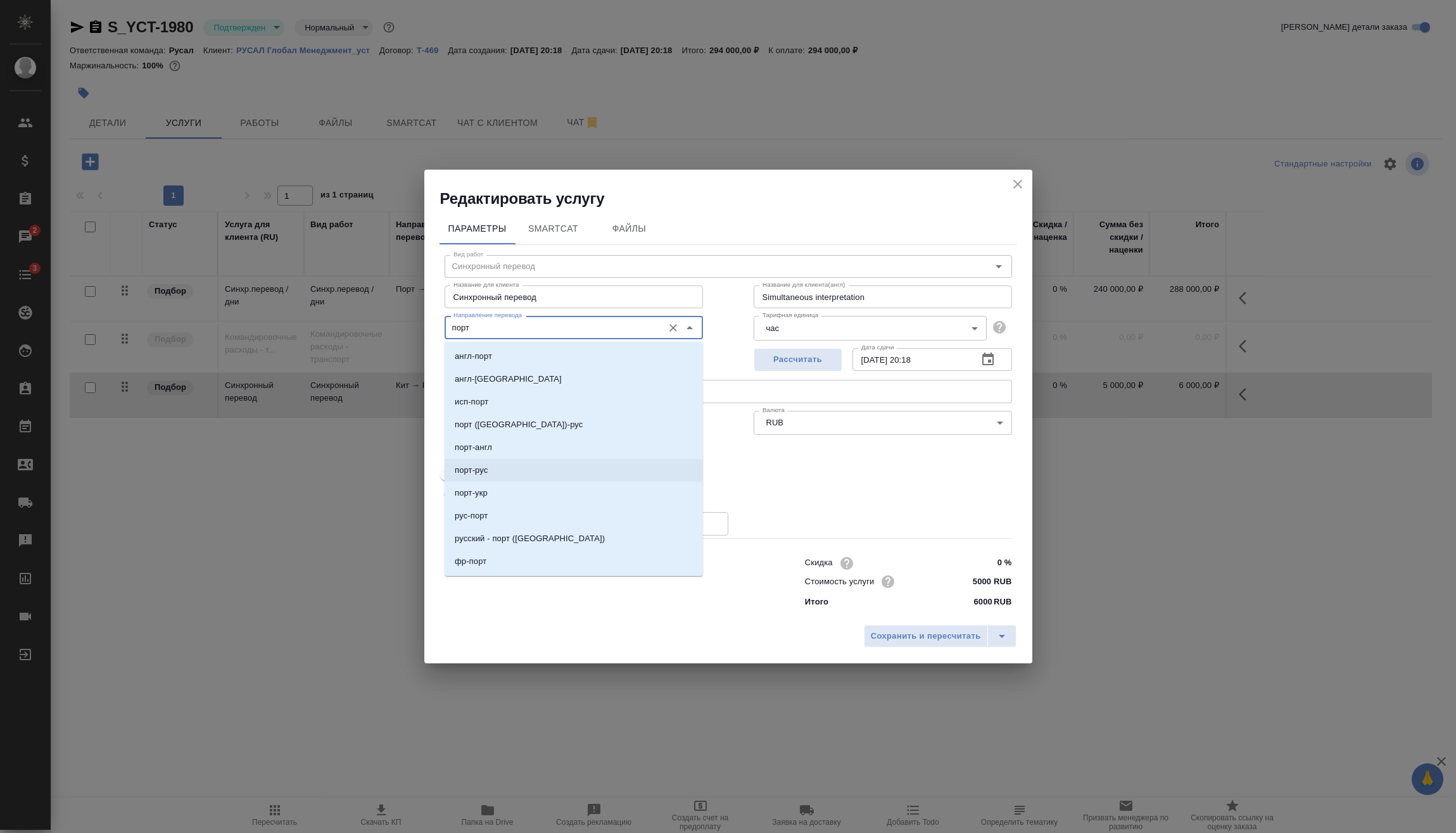
drag, startPoint x: 489, startPoint y: 471, endPoint x: 599, endPoint y: 518, distance: 119.6
click at [489, 471] on li "порт-рус" at bounding box center [574, 470] width 258 height 23
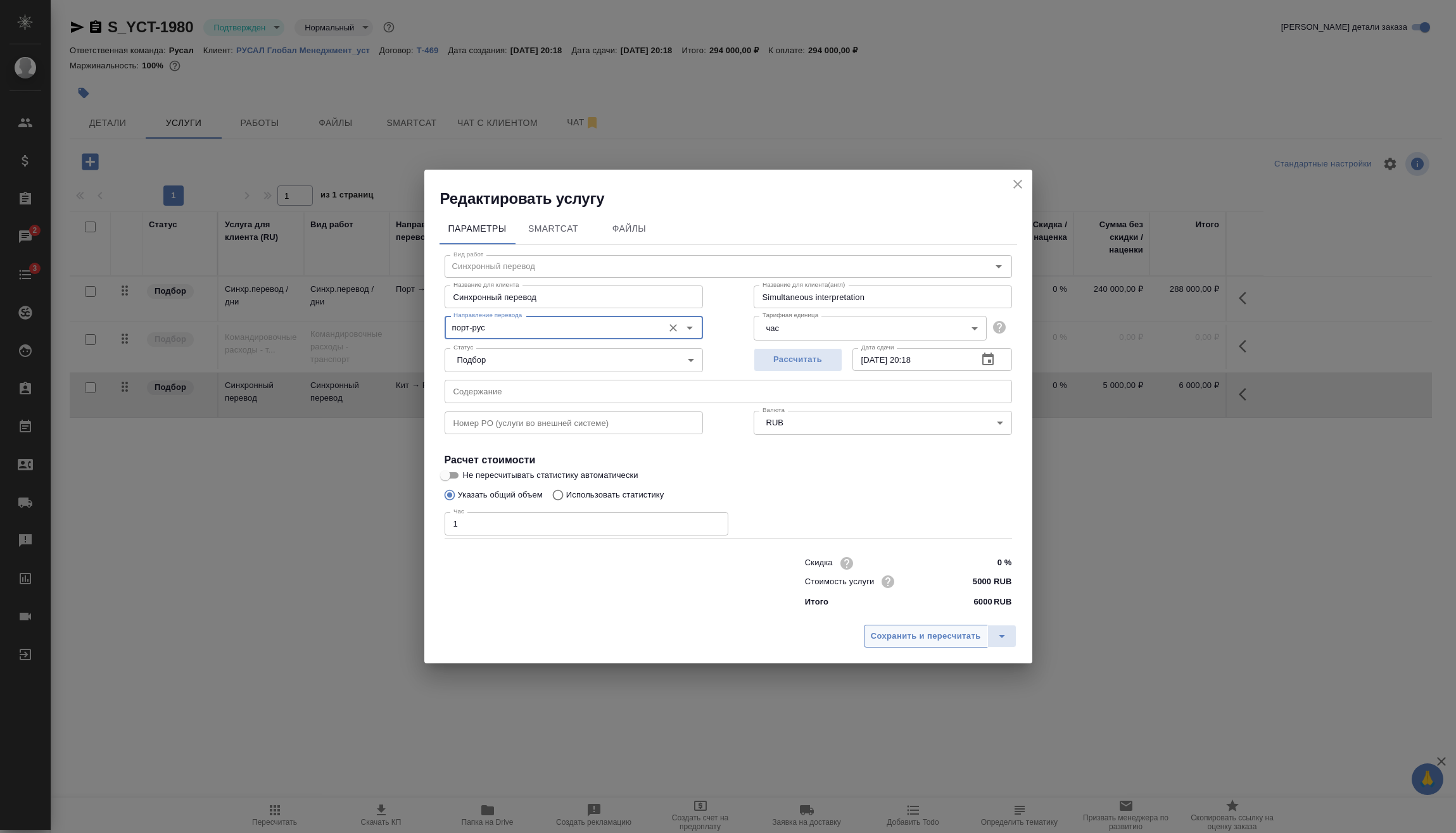
type input "порт-рус"
click at [960, 639] on span "Сохранить и пересчитать" at bounding box center [926, 637] width 110 height 14
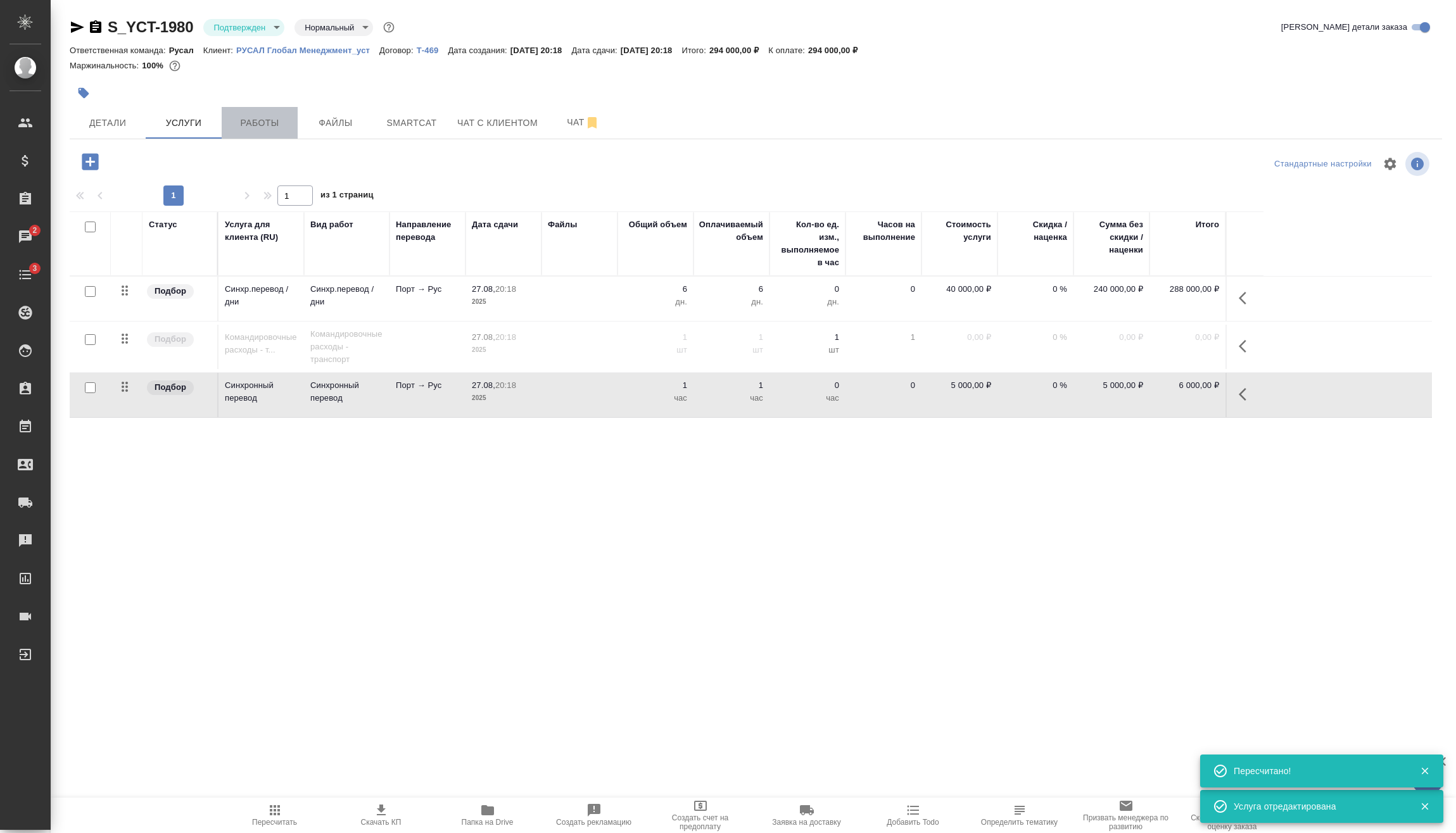
click at [257, 126] on span "Работы" at bounding box center [260, 123] width 61 height 16
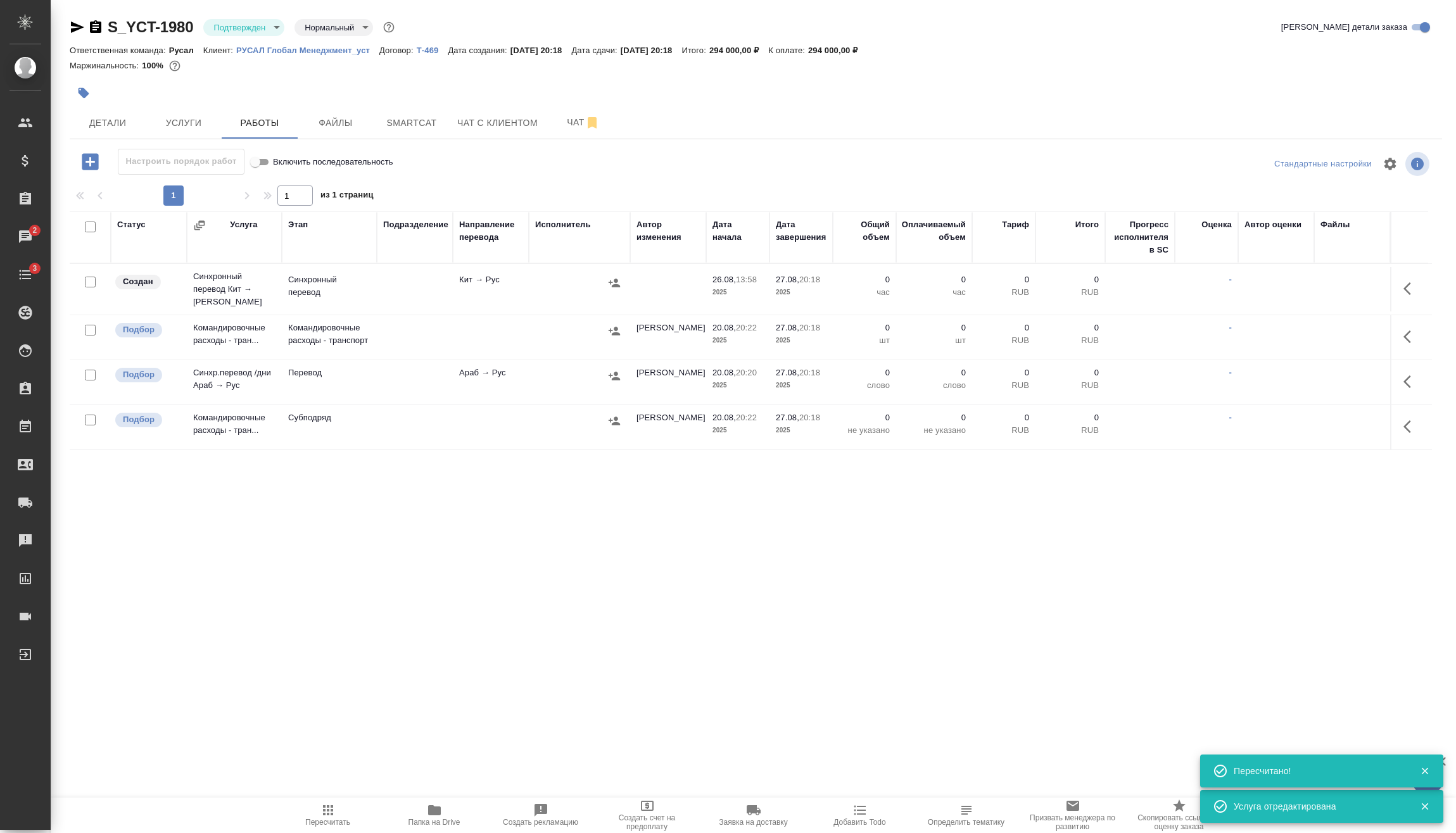
drag, startPoint x: 92, startPoint y: 414, endPoint x: 94, endPoint y: 389, distance: 25.1
click at [92, 415] on input "checkbox" at bounding box center [90, 420] width 11 height 11
checkbox input "true"
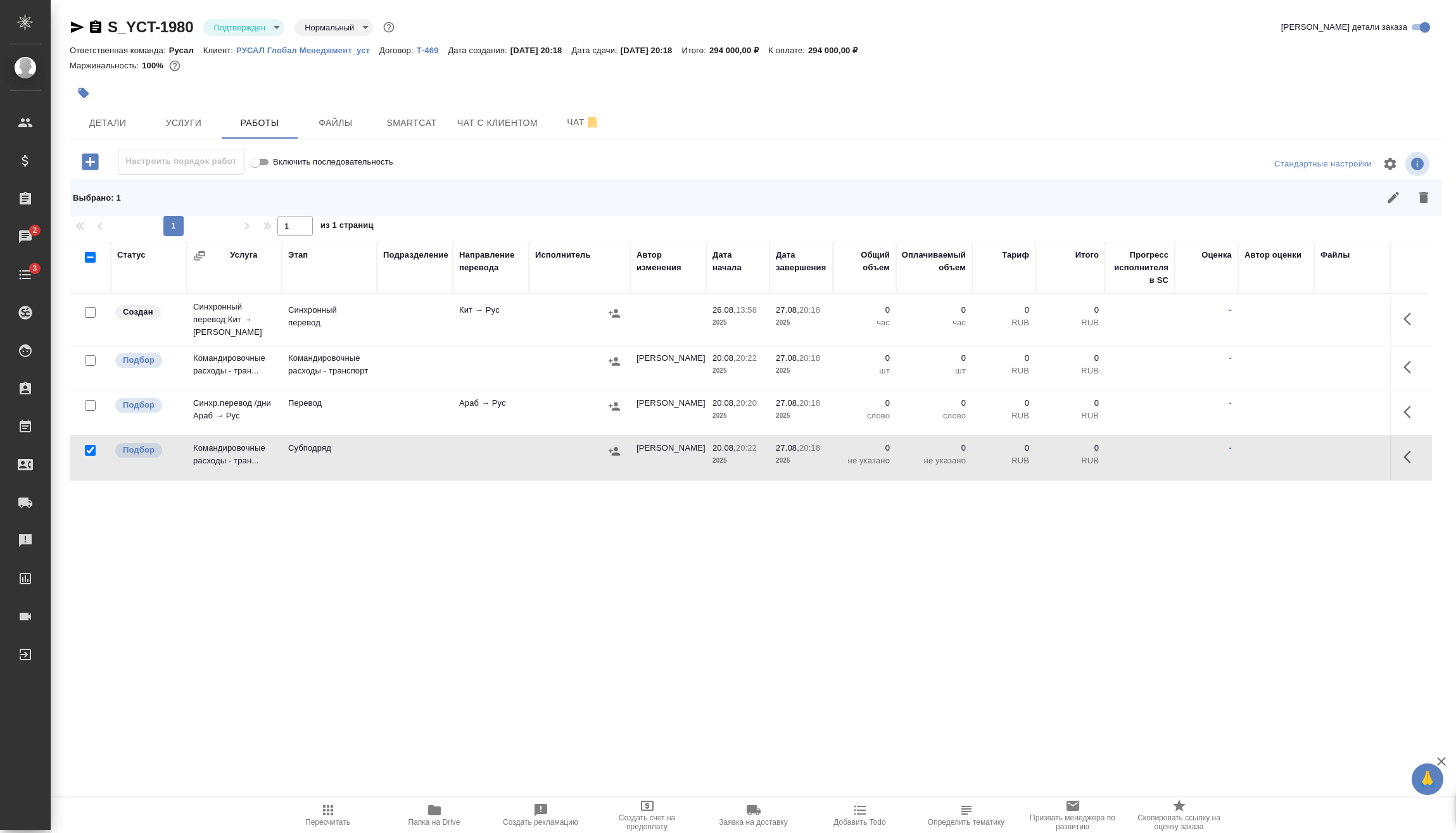
click at [92, 403] on input "checkbox" at bounding box center [90, 405] width 11 height 11
checkbox input "true"
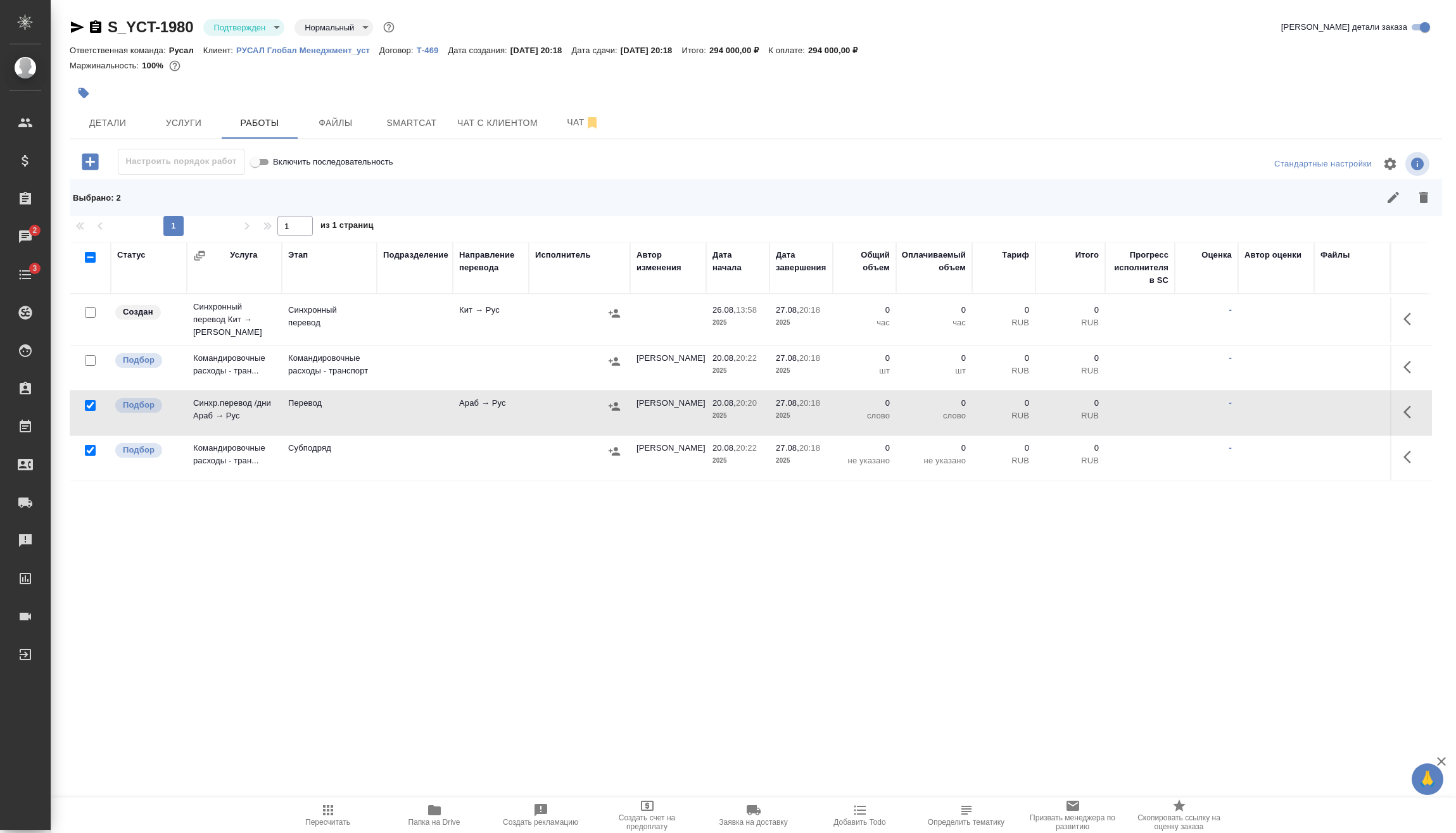
click at [90, 356] on input "checkbox" at bounding box center [90, 361] width 11 height 11
checkbox input "true"
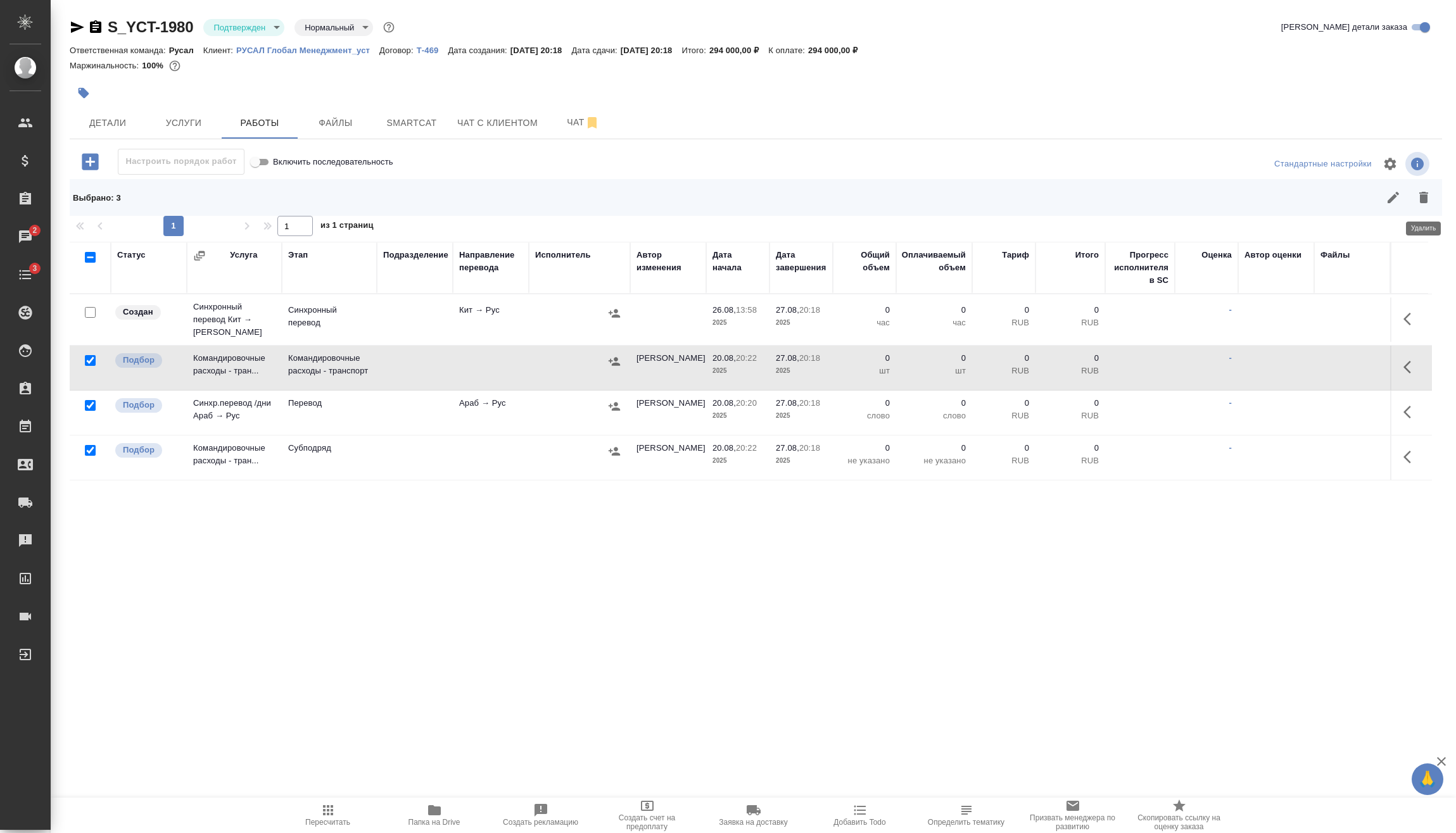
click at [1424, 199] on icon "button" at bounding box center [1423, 198] width 9 height 11
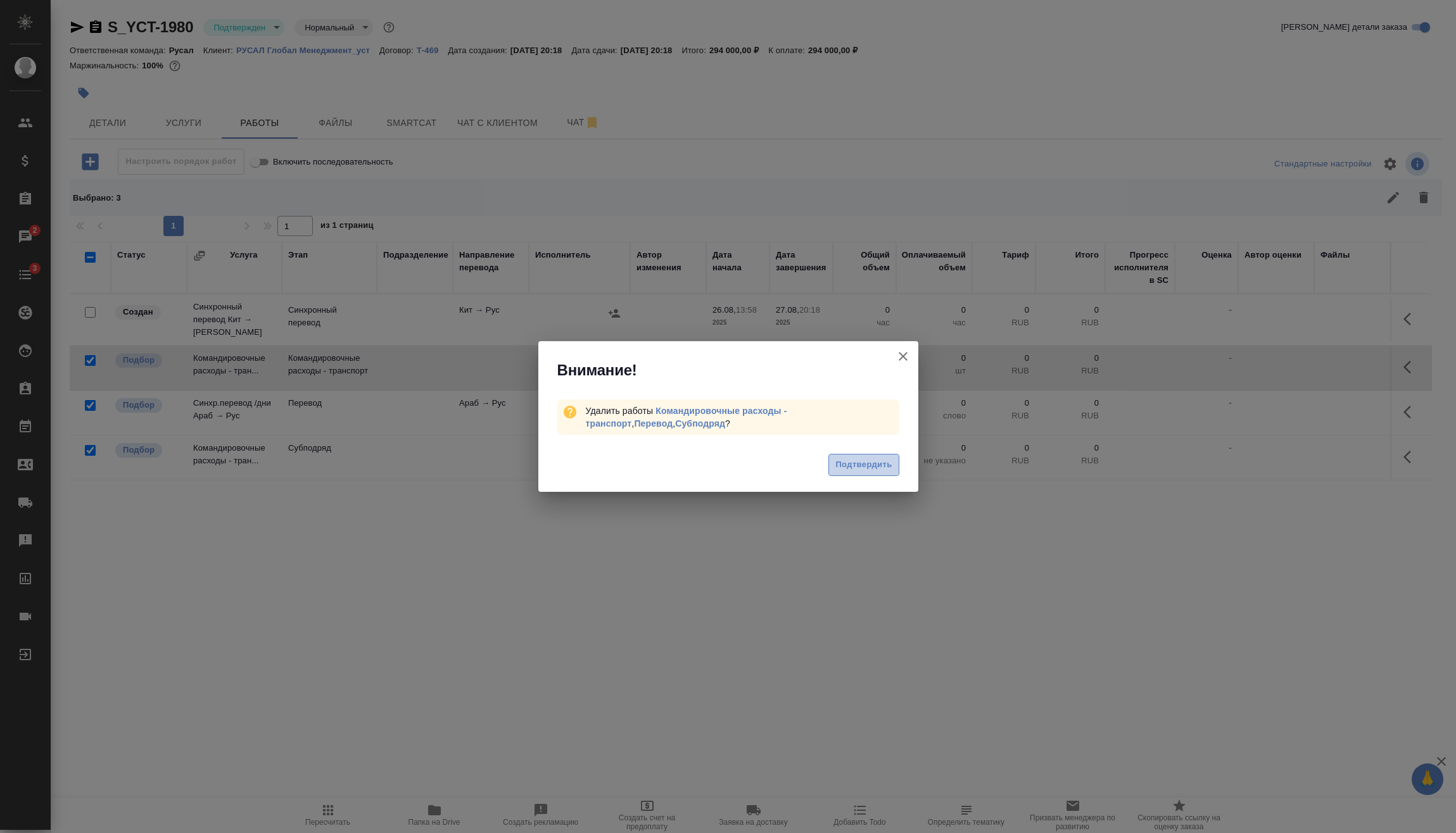
click at [871, 464] on span "Подтвердить" at bounding box center [863, 465] width 57 height 14
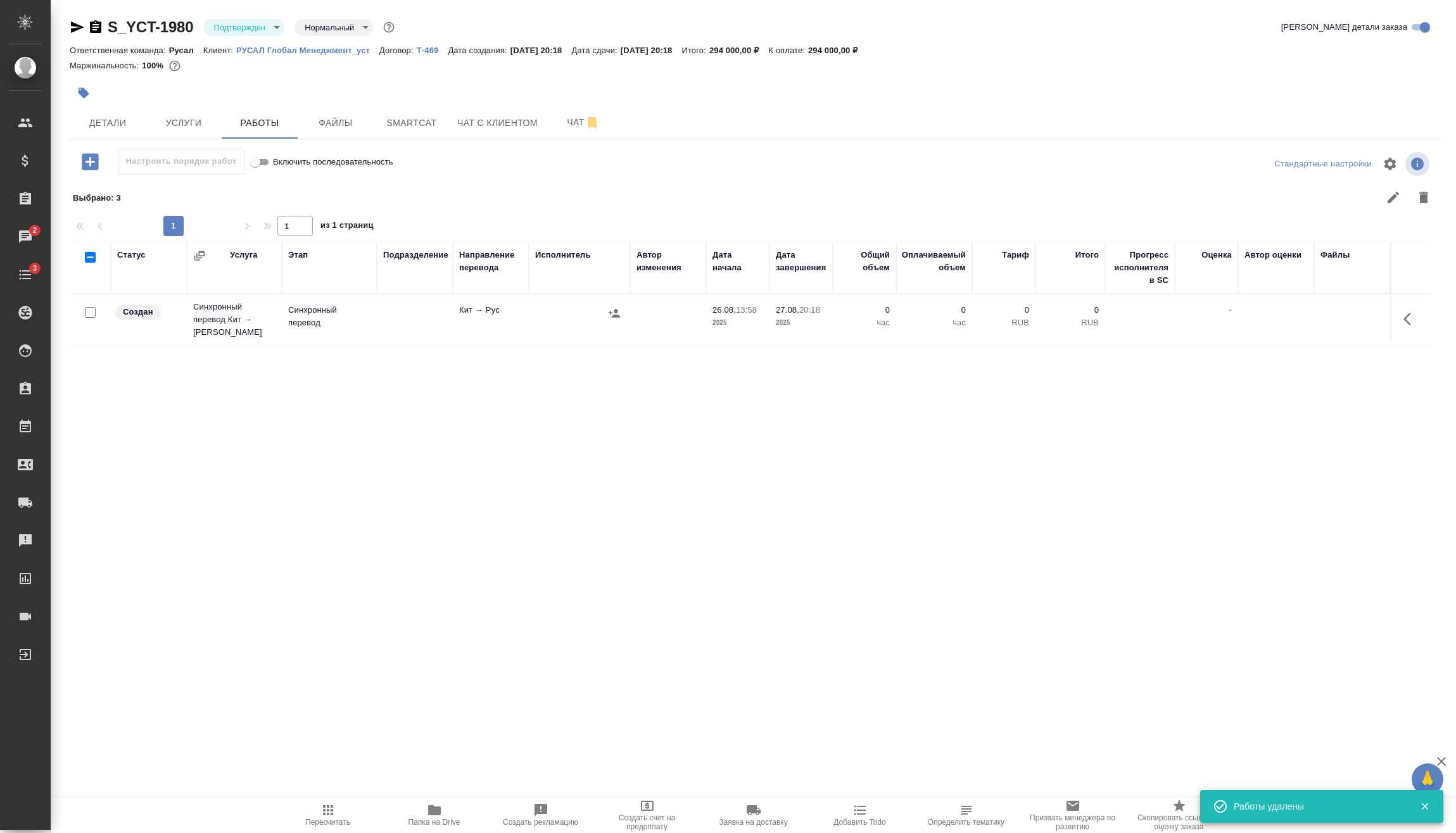
click at [89, 161] on icon "button" at bounding box center [90, 161] width 22 height 22
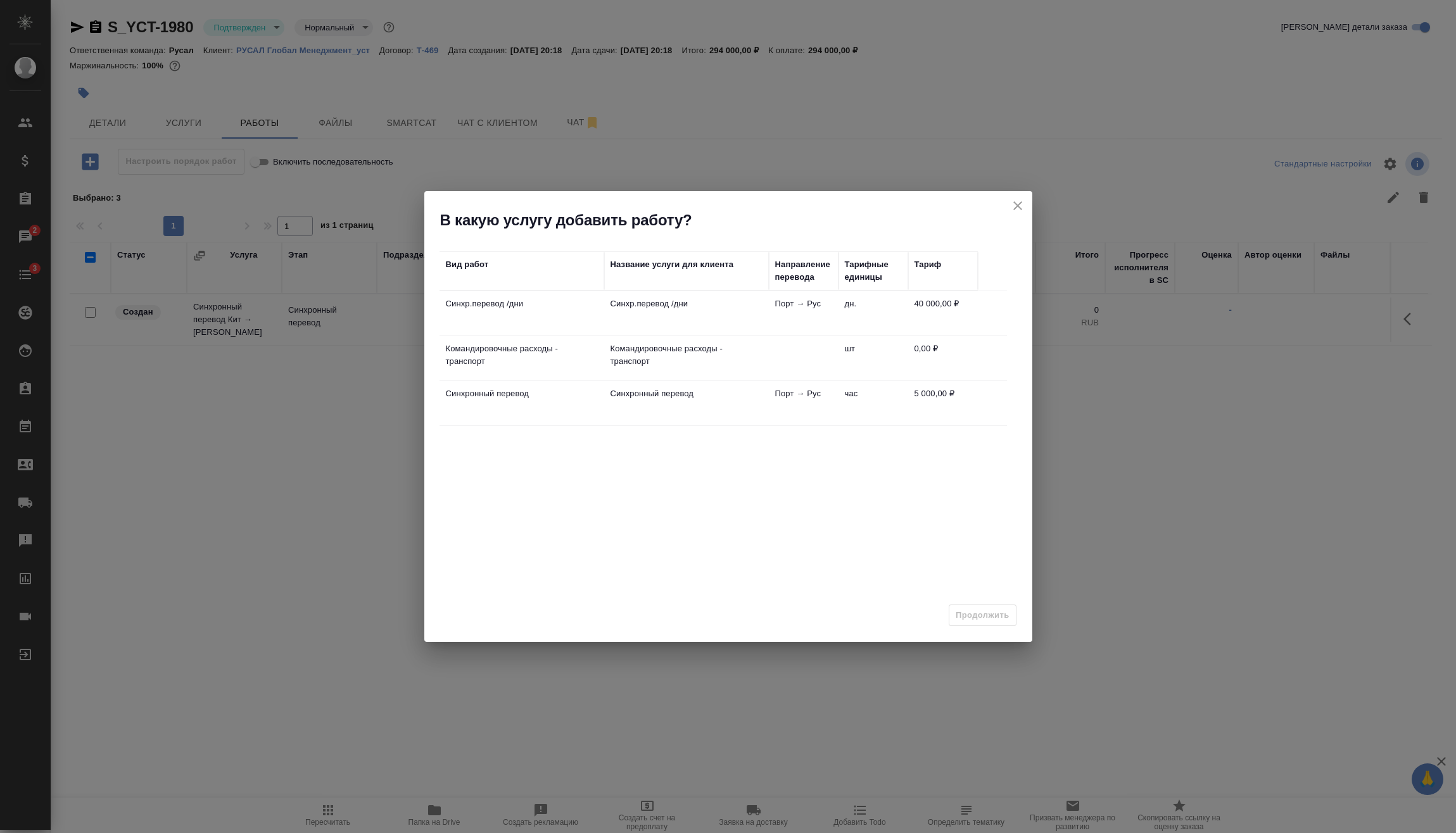
click at [781, 358] on td at bounding box center [803, 358] width 70 height 44
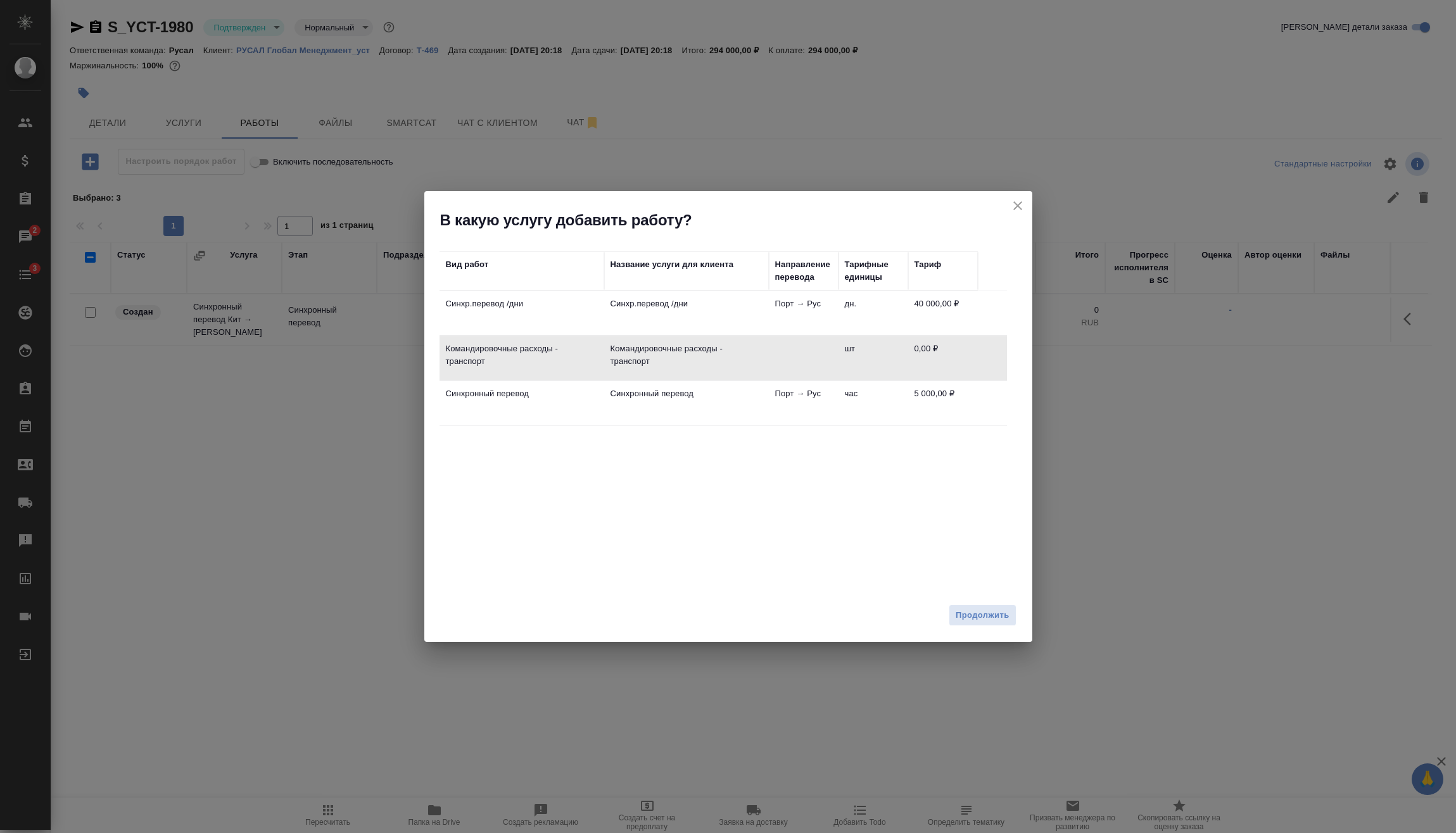
click at [997, 613] on span "Продолжить" at bounding box center [982, 616] width 53 height 14
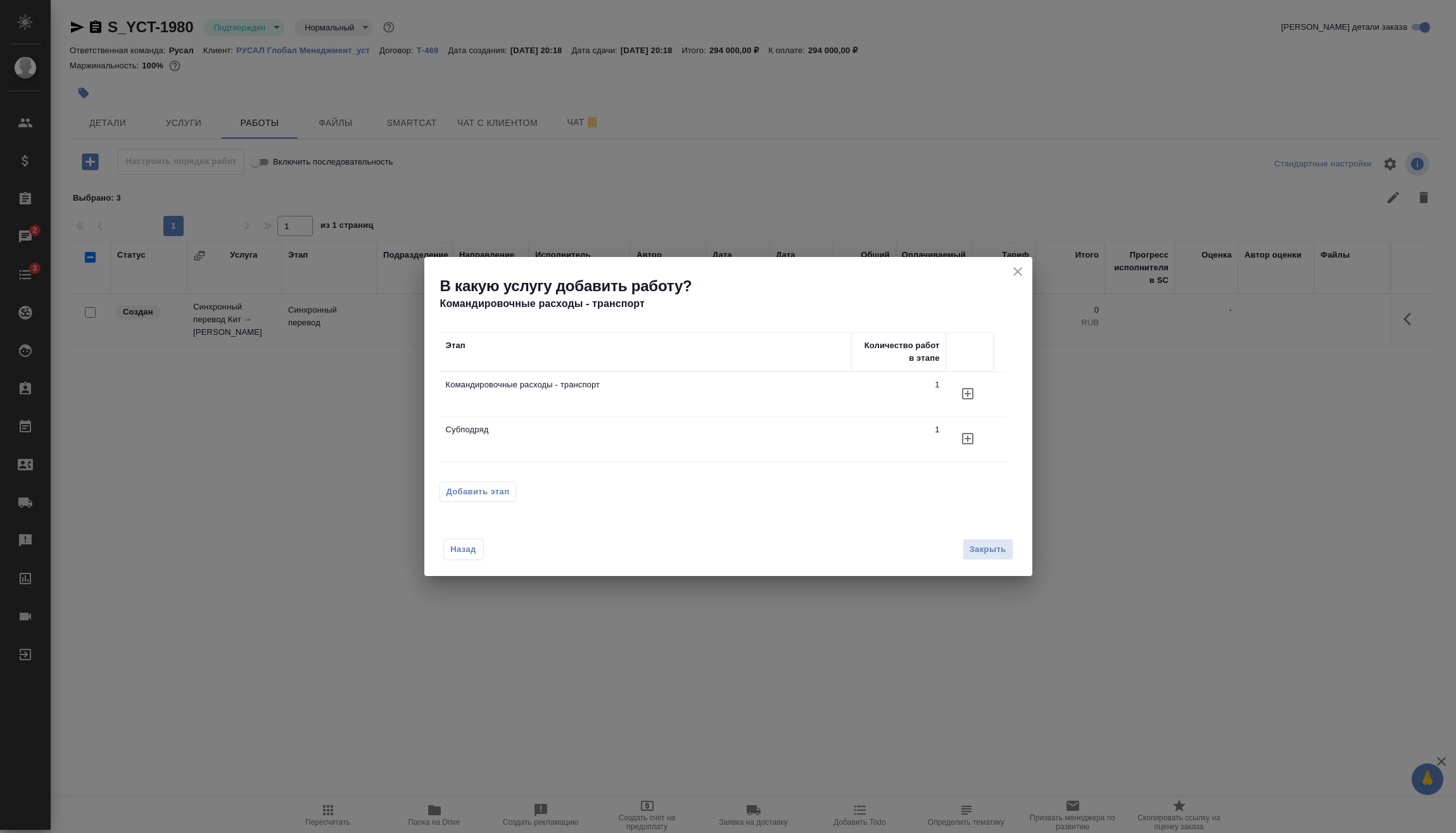
click at [570, 394] on td "Командировочные расходы - транспорт" at bounding box center [645, 394] width 411 height 44
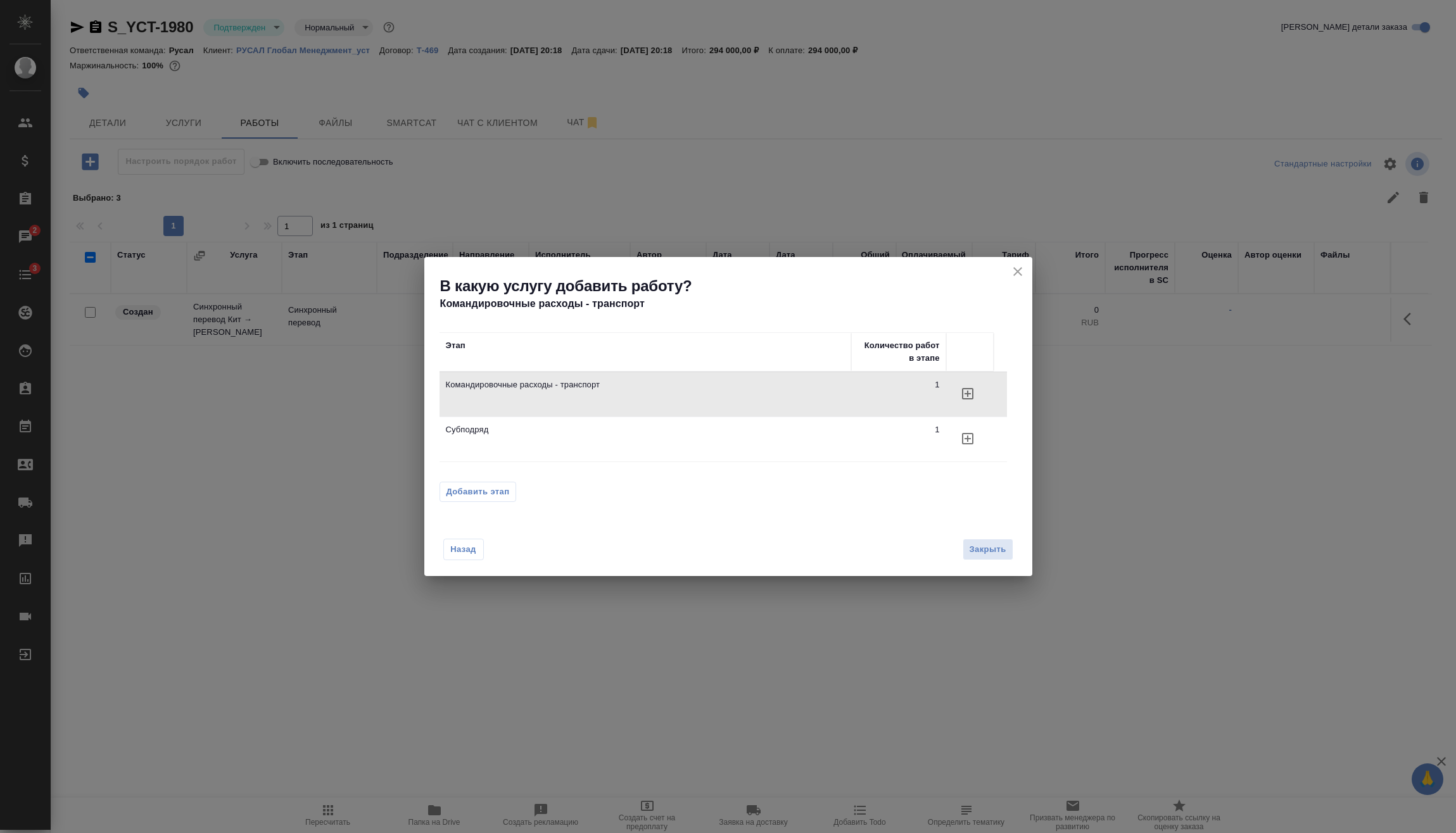
drag, startPoint x: 544, startPoint y: 427, endPoint x: 559, endPoint y: 440, distance: 19.8
click at [544, 427] on p "Субподряд" at bounding box center [645, 430] width 399 height 13
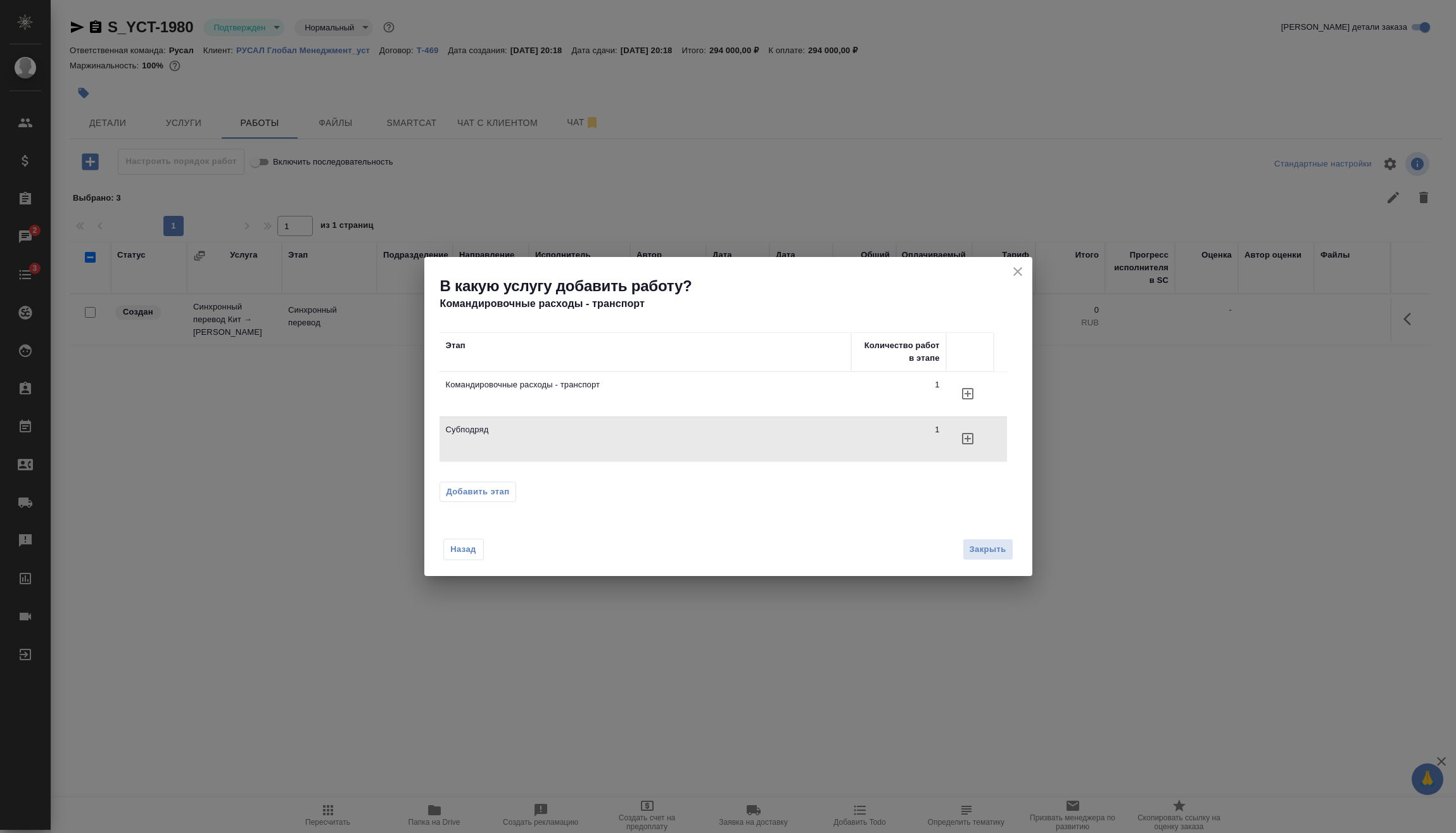
click at [969, 443] on icon "button" at bounding box center [968, 439] width 11 height 11
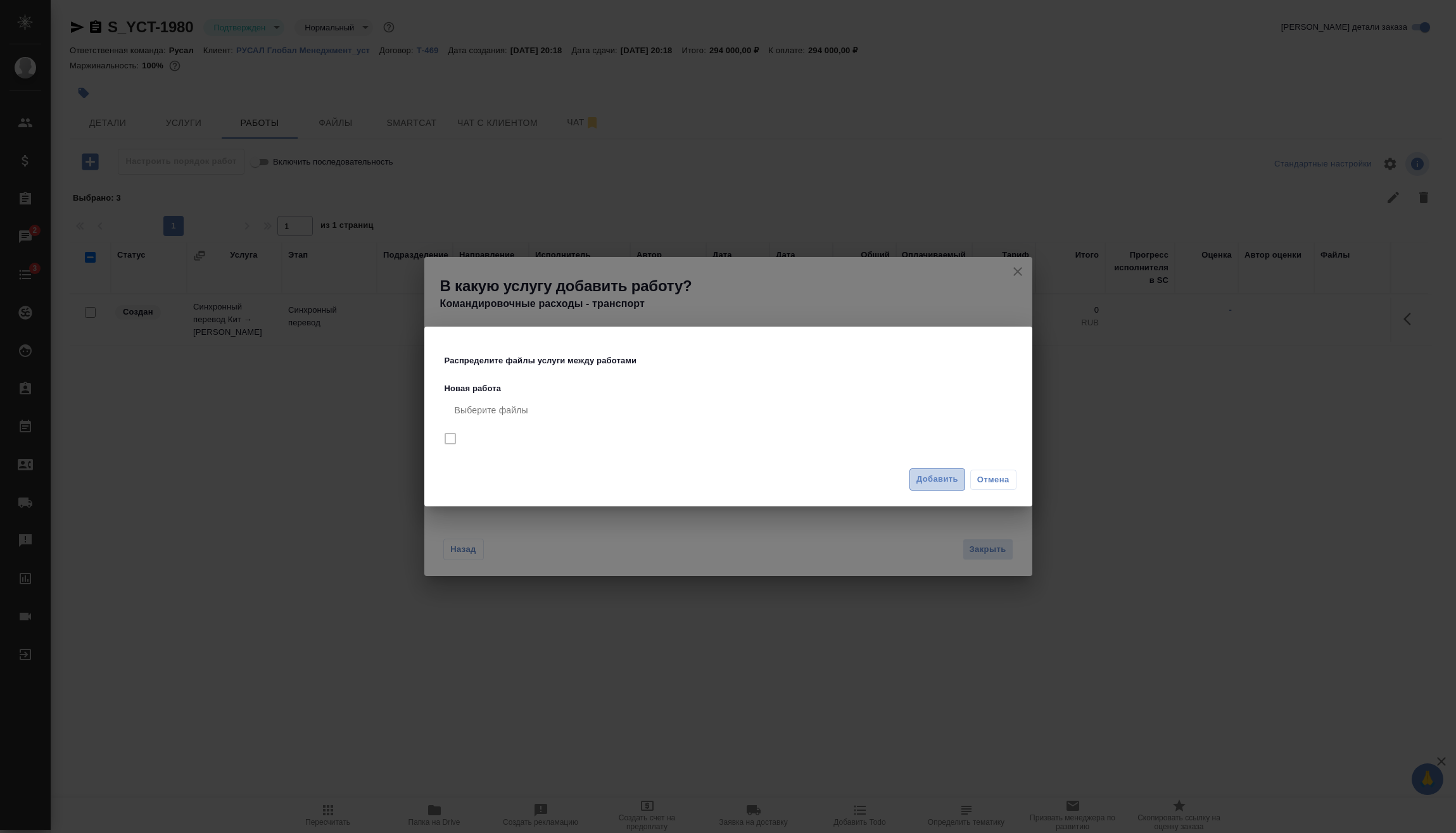
click at [944, 487] on button "Добавить" at bounding box center [937, 480] width 56 height 22
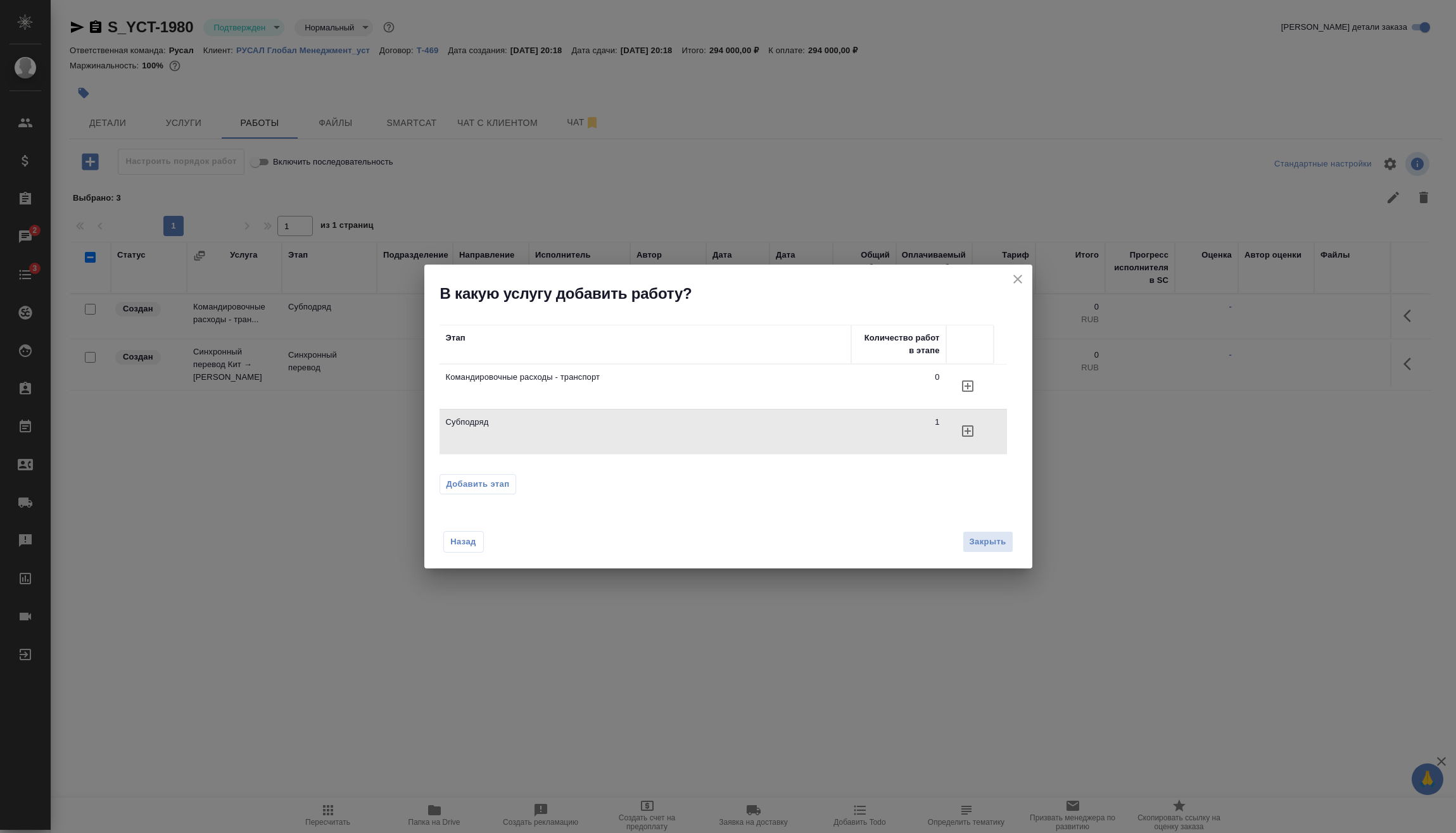
click at [996, 554] on div "Назад Закрыть" at bounding box center [728, 534] width 608 height 70
click at [999, 543] on span "Закрыть" at bounding box center [987, 542] width 37 height 14
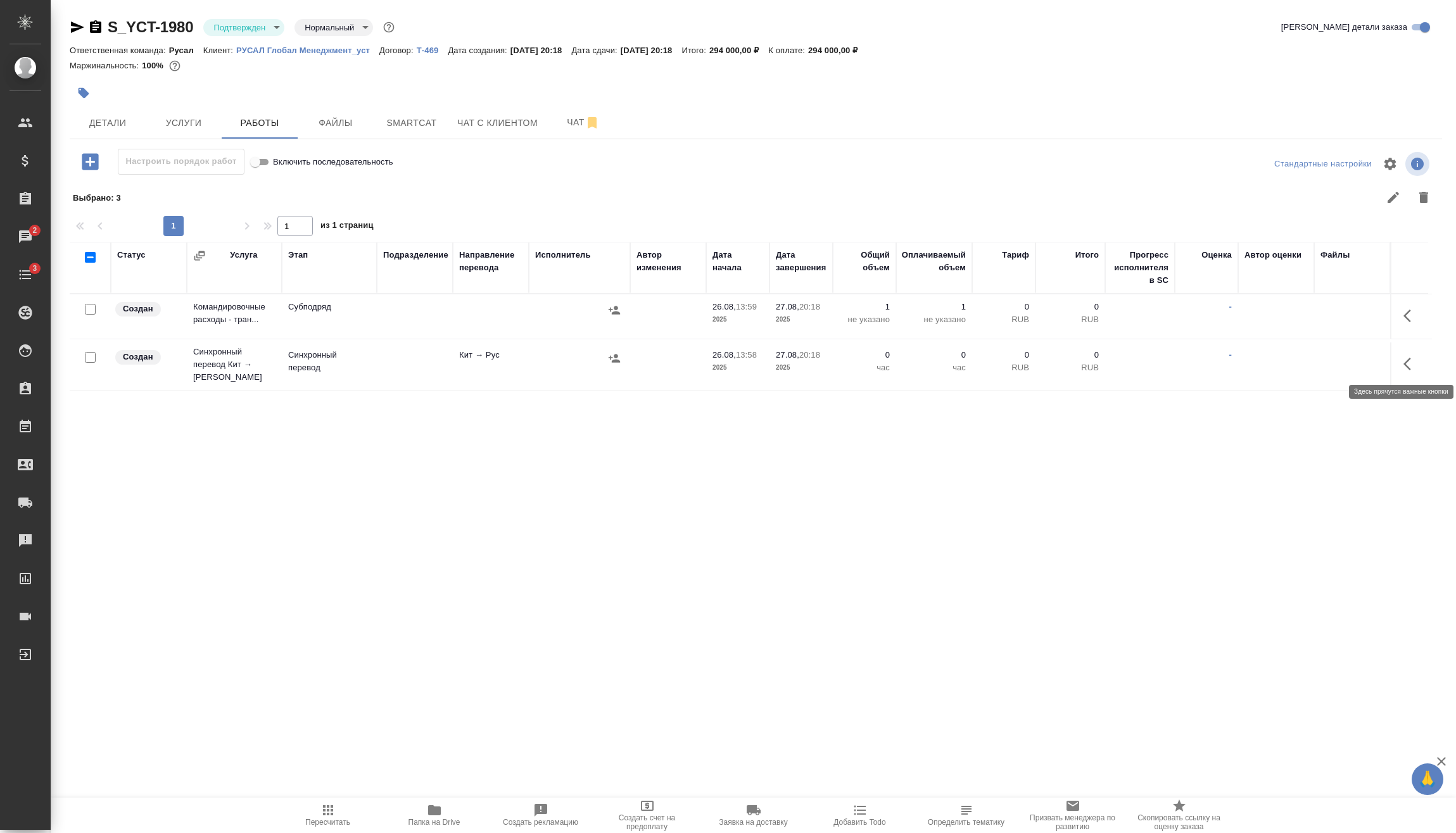
click at [1411, 355] on button "button" at bounding box center [1411, 364] width 30 height 30
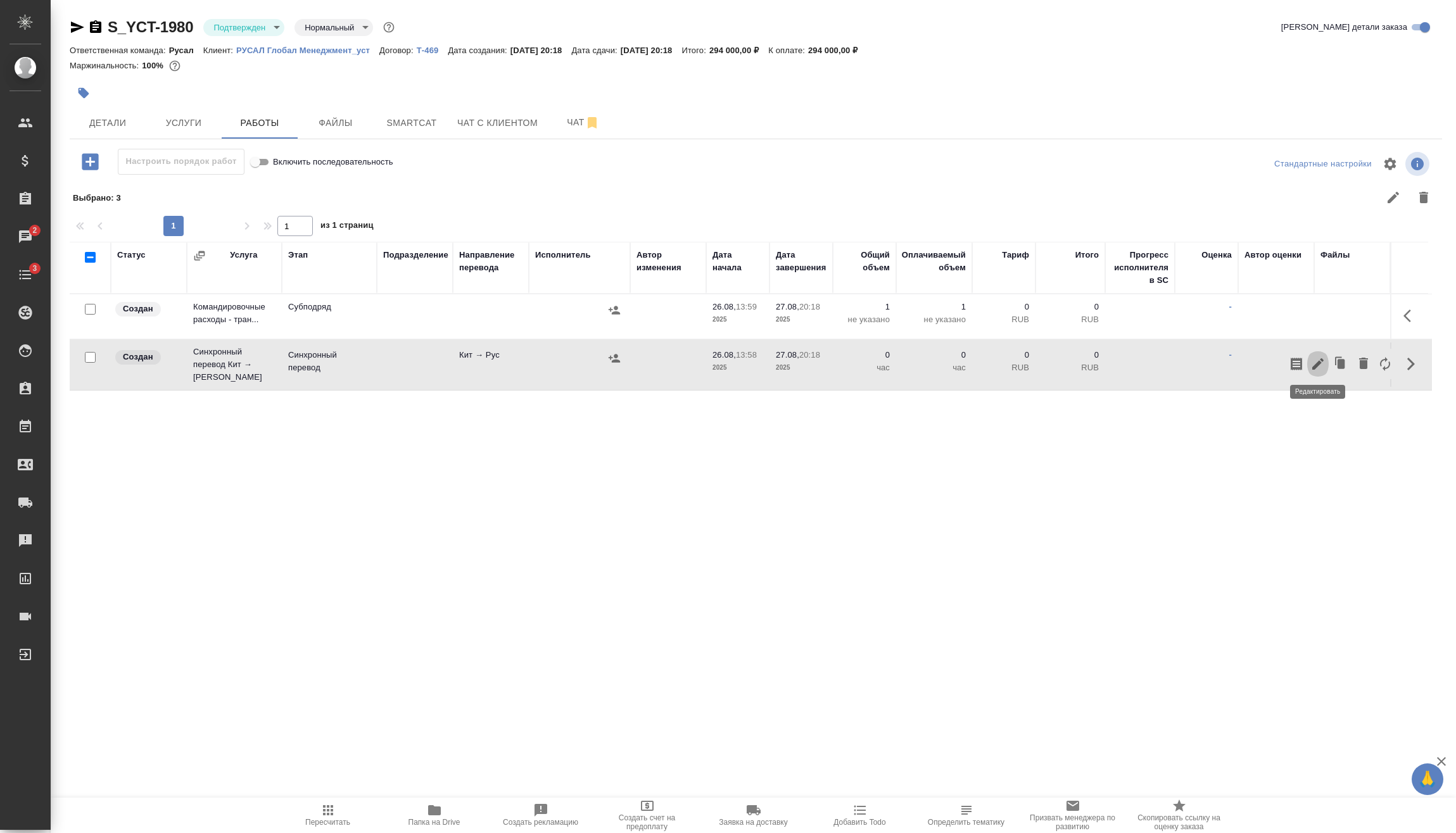
click at [1321, 363] on icon "button" at bounding box center [1317, 363] width 15 height 15
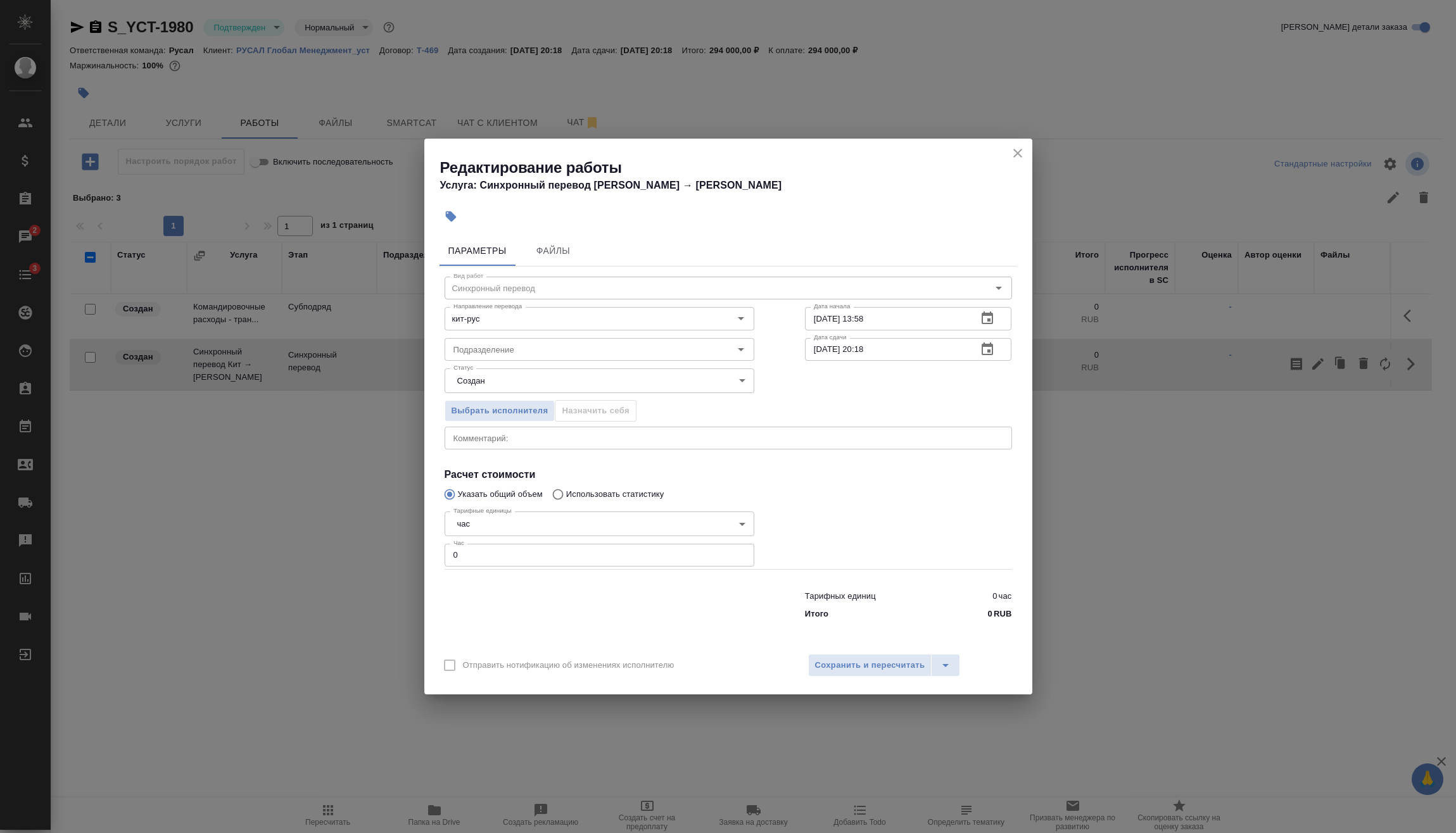
drag, startPoint x: 534, startPoint y: 564, endPoint x: 330, endPoint y: 563, distance: 204.0
click at [323, 566] on div "Редактирование работы Услуга: Синхронный перевод Кит → Рус Параметры Файлы Вид …" at bounding box center [728, 416] width 1456 height 833
type input "73400"
click at [850, 663] on span "Сохранить и пересчитать" at bounding box center [870, 666] width 110 height 14
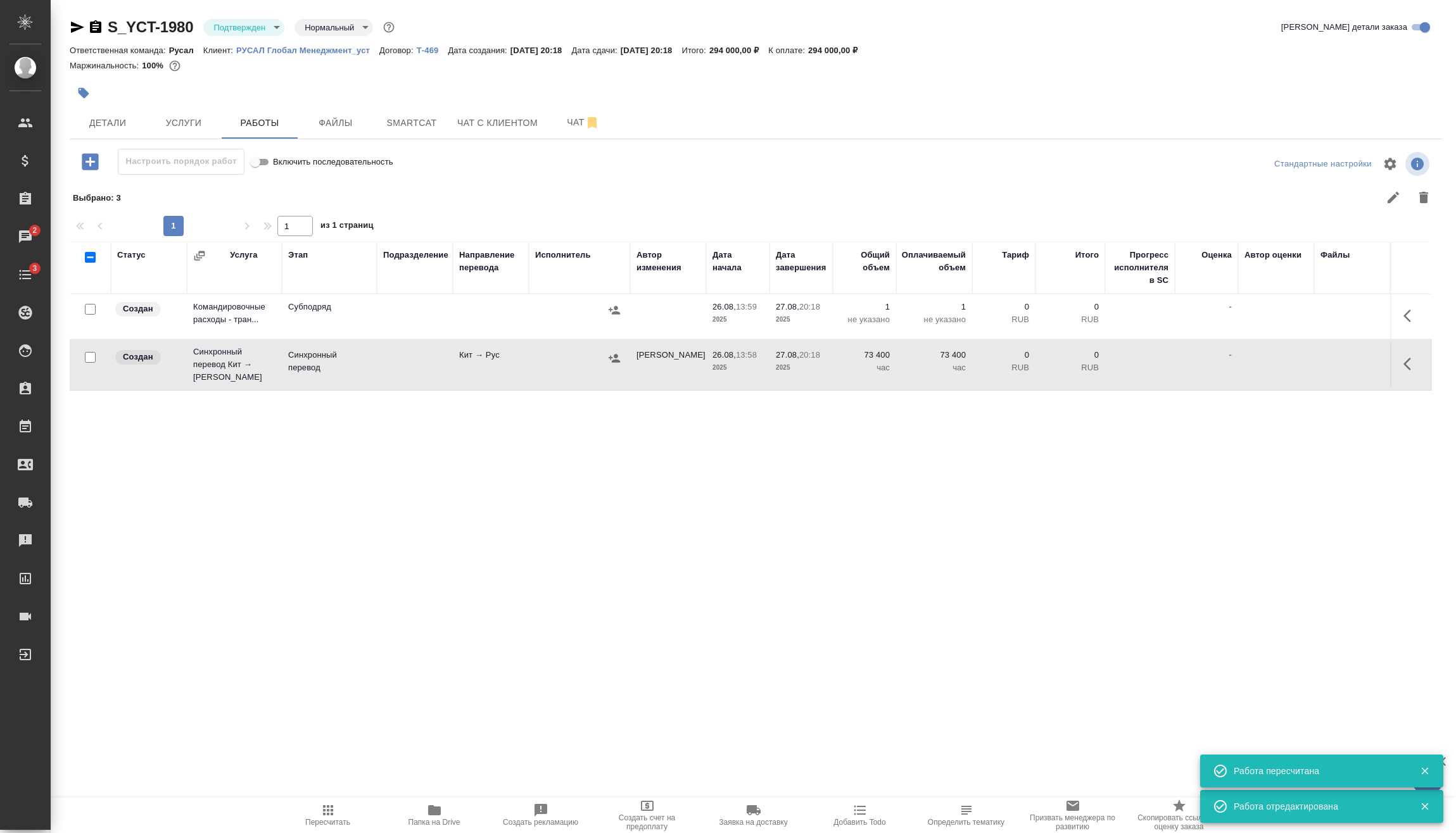
click at [619, 357] on icon "button" at bounding box center [614, 358] width 13 height 13
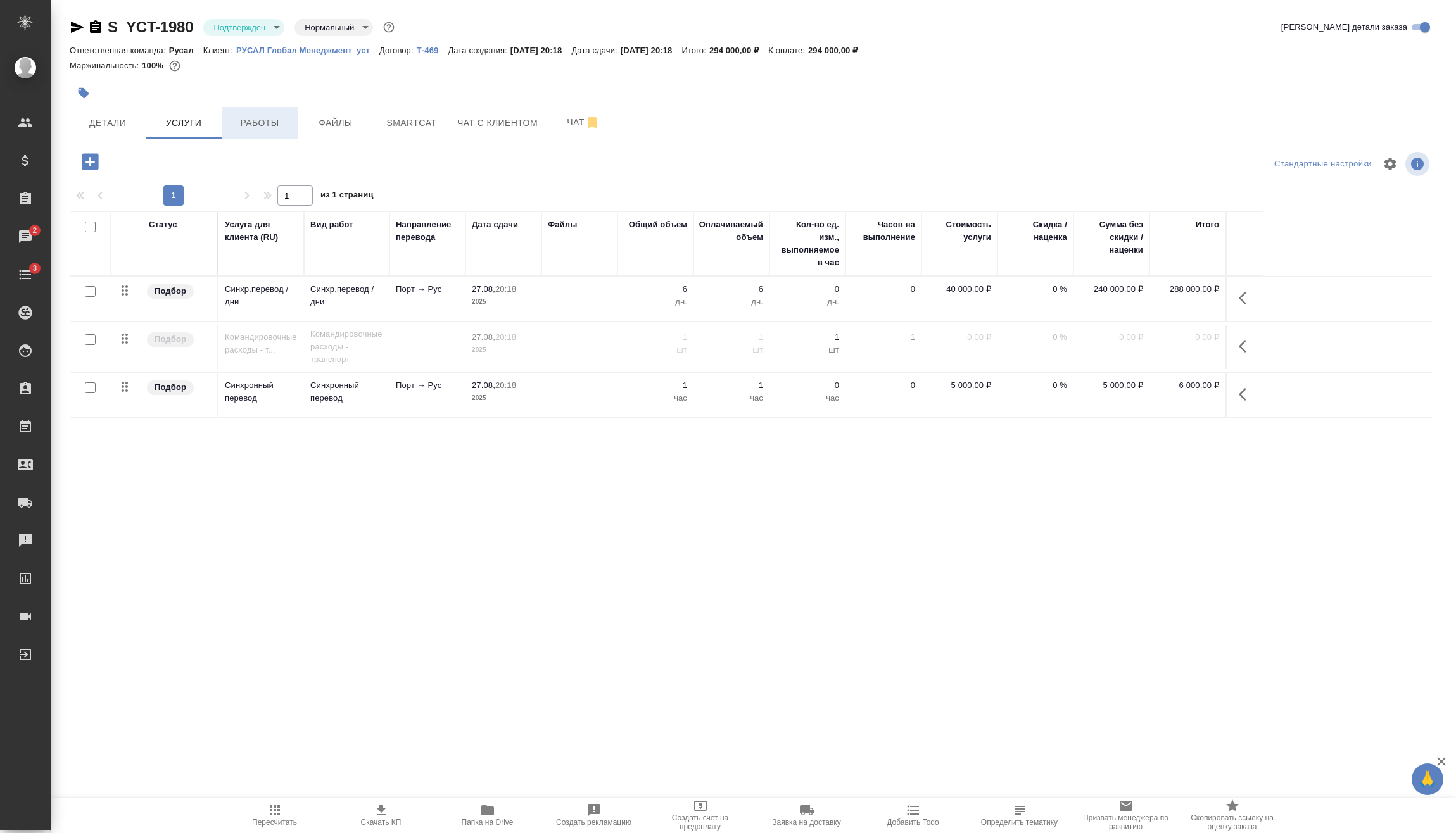
click at [272, 133] on button "Работы" at bounding box center [260, 123] width 76 height 32
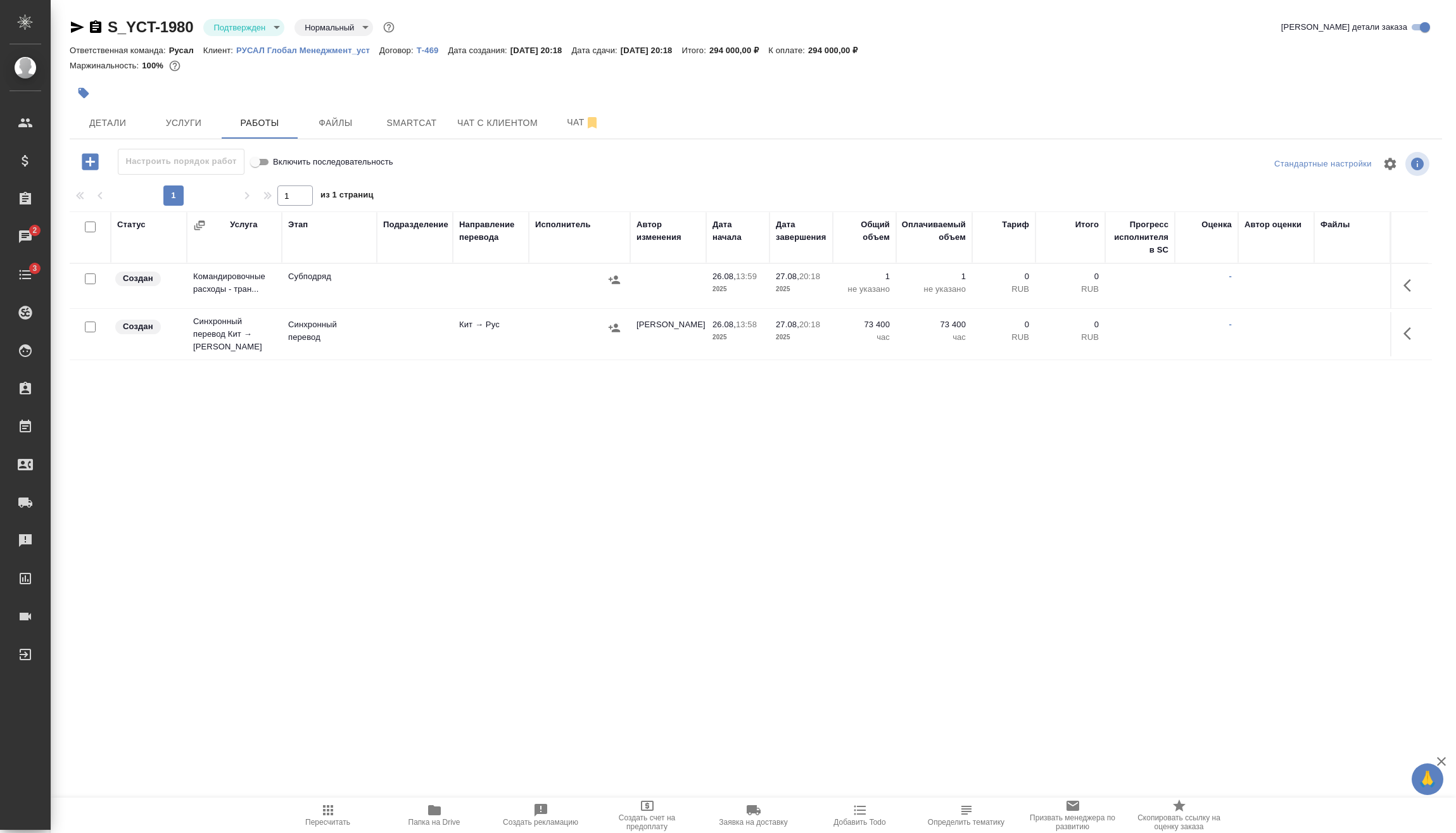
click at [1408, 287] on icon "button" at bounding box center [1410, 285] width 15 height 15
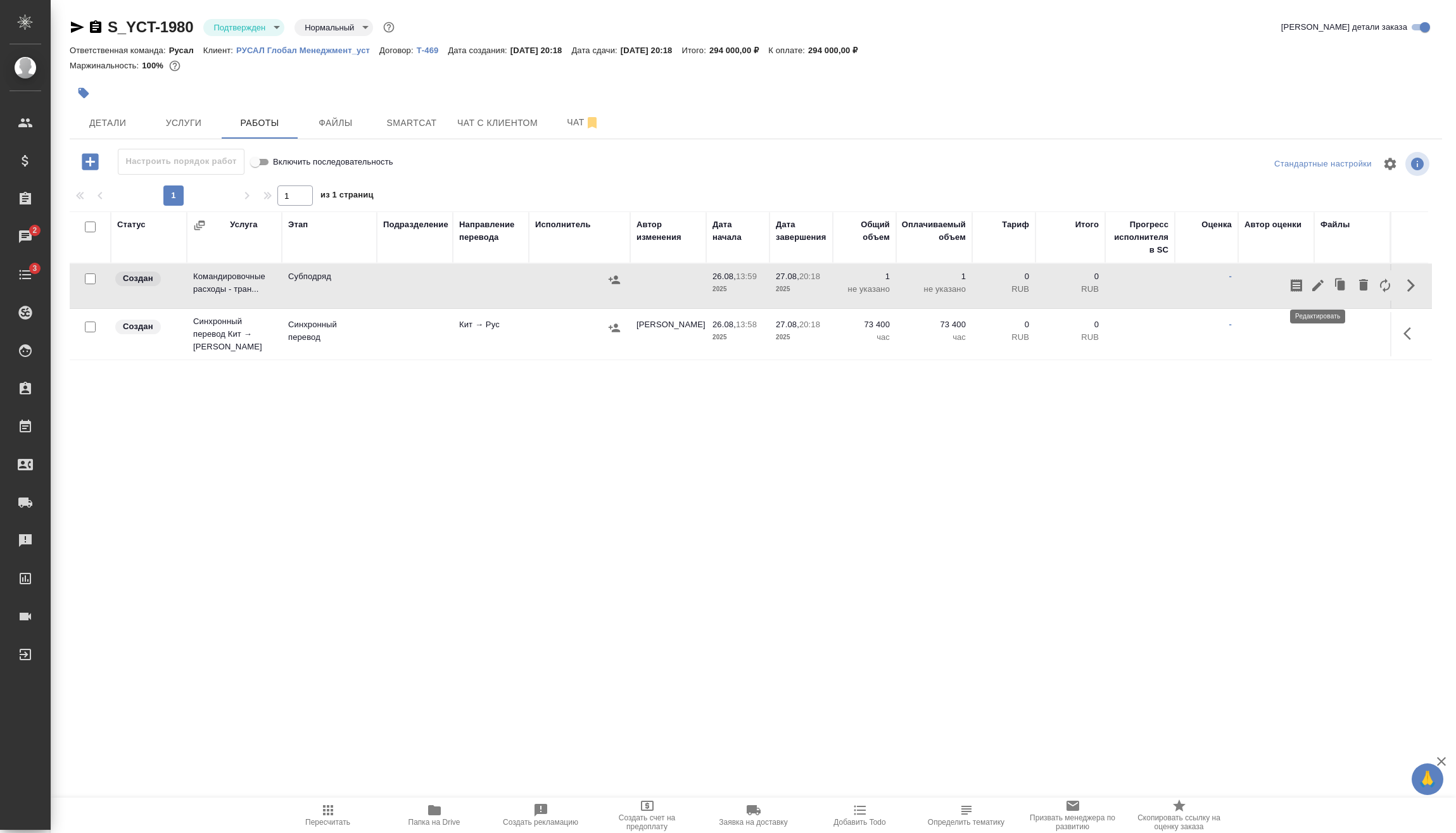
click at [1320, 284] on icon "button" at bounding box center [1318, 285] width 11 height 11
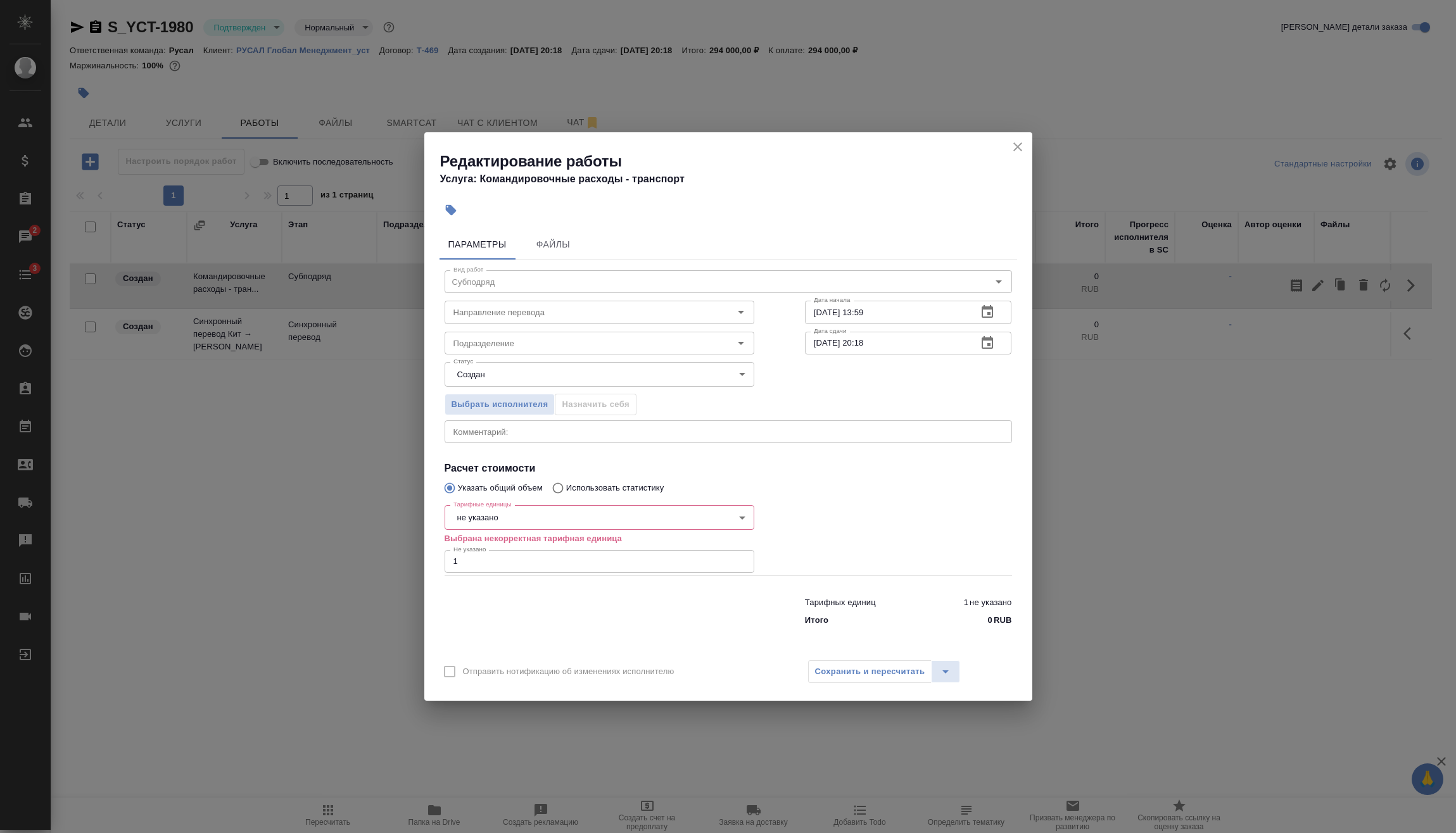
click at [530, 512] on body "🙏 .cls-1 fill:#fff; AWATERA Vasilev Evgeniy Клиенты Спецификации Заказы 2 Чаты …" at bounding box center [728, 416] width 1456 height 833
click at [480, 643] on li "шт" at bounding box center [599, 647] width 310 height 22
type input "5a8b1489cc6b4906c91bfdc1"
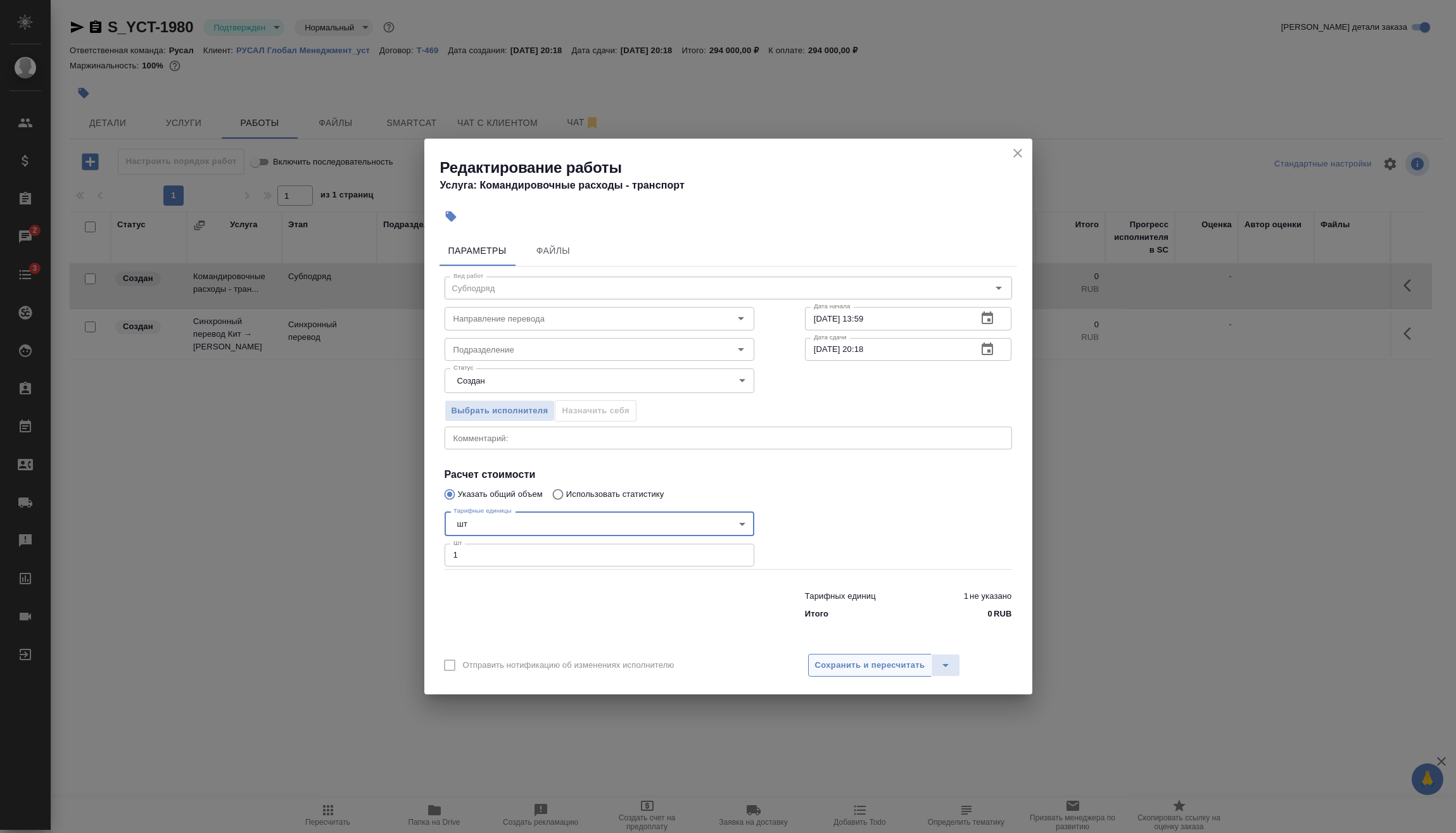
click at [873, 662] on span "Сохранить и пересчитать" at bounding box center [870, 666] width 110 height 14
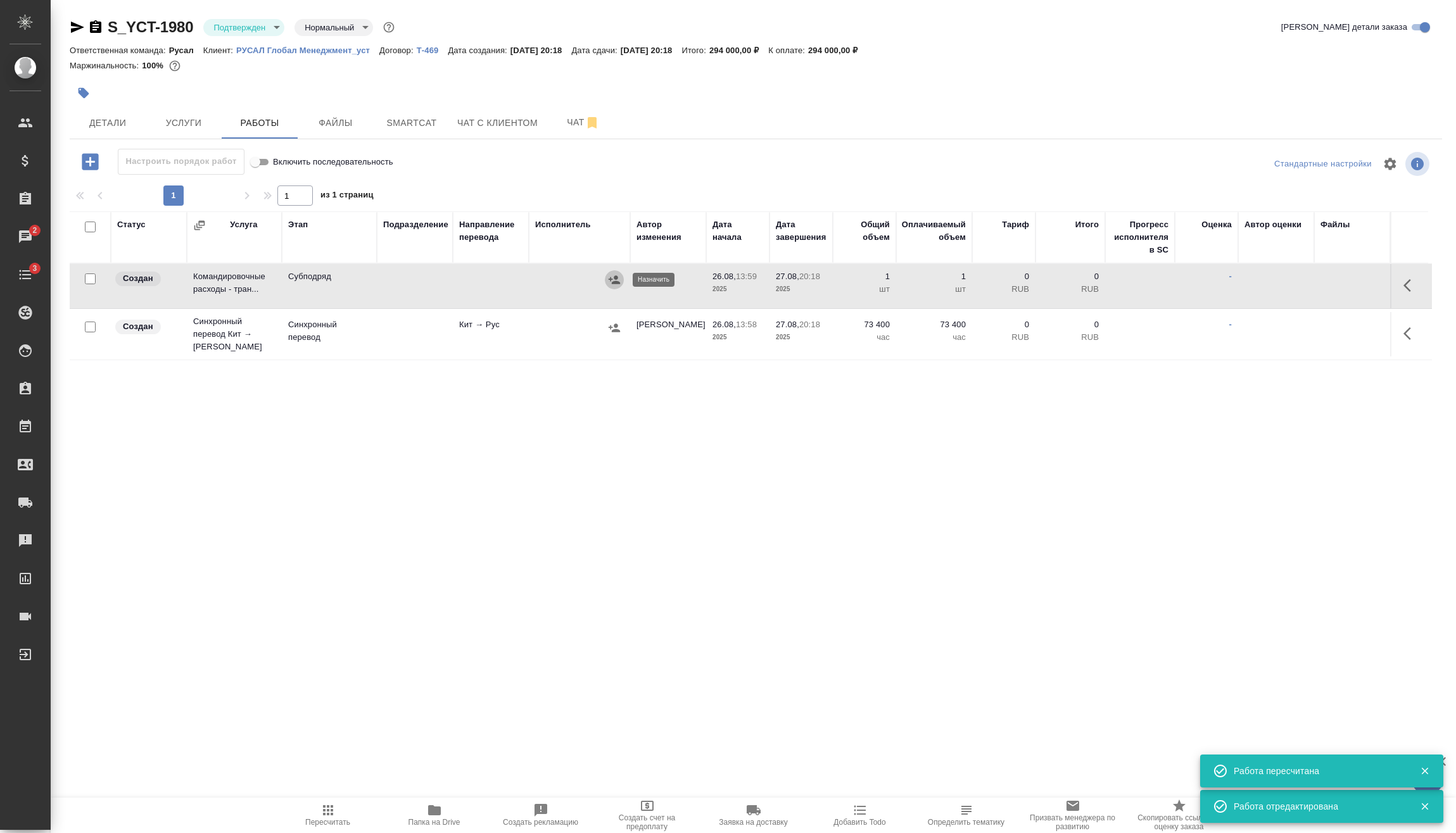
click at [614, 285] on icon "button" at bounding box center [614, 280] width 13 height 13
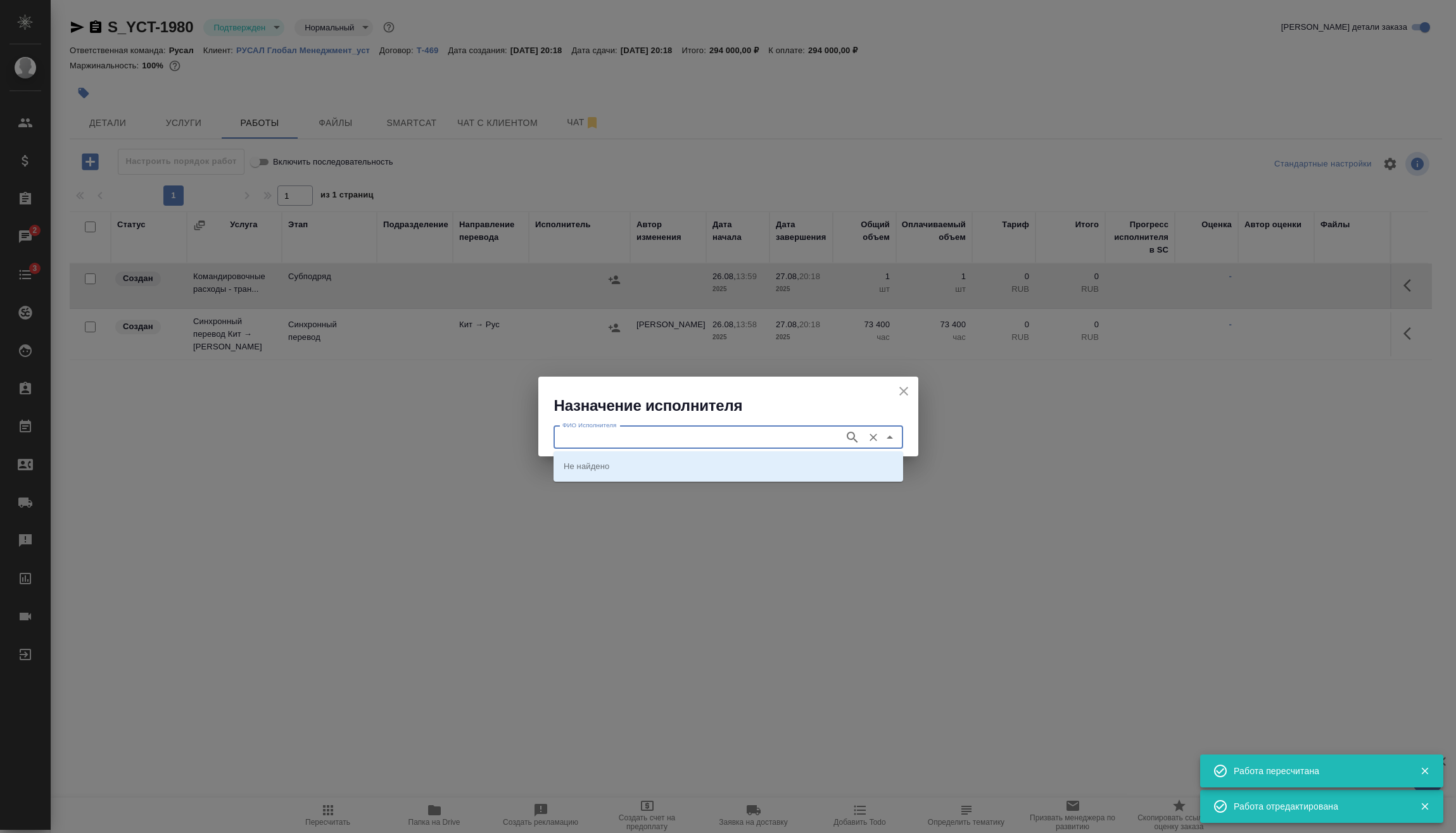
click at [598, 437] on input "ФИО Исполнителя" at bounding box center [697, 437] width 280 height 15
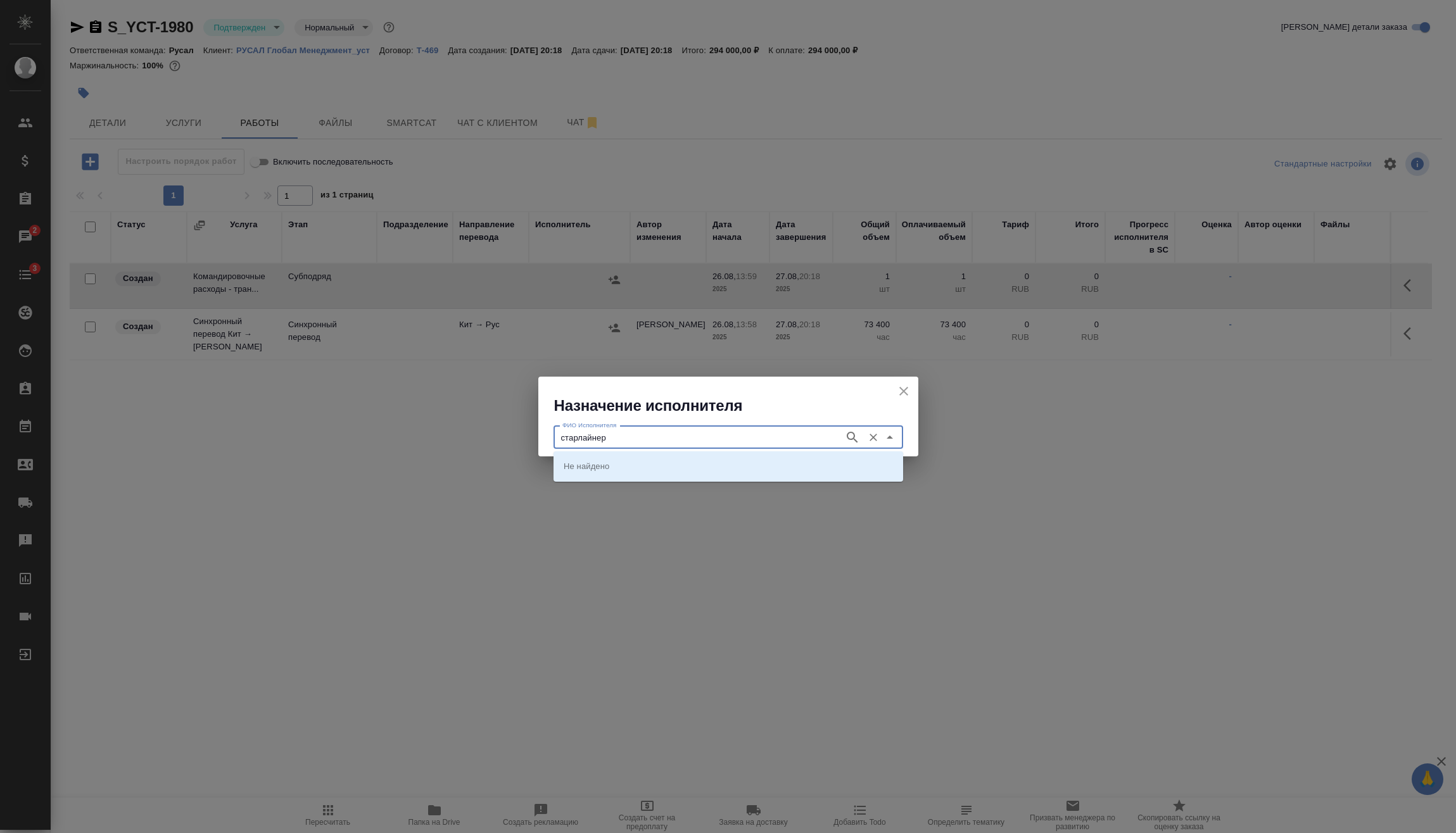
type input "старлайнер"
click at [631, 473] on li "Старлайнер (Starliner)" at bounding box center [728, 466] width 350 height 23
type input "Старлайнер (Starliner)"
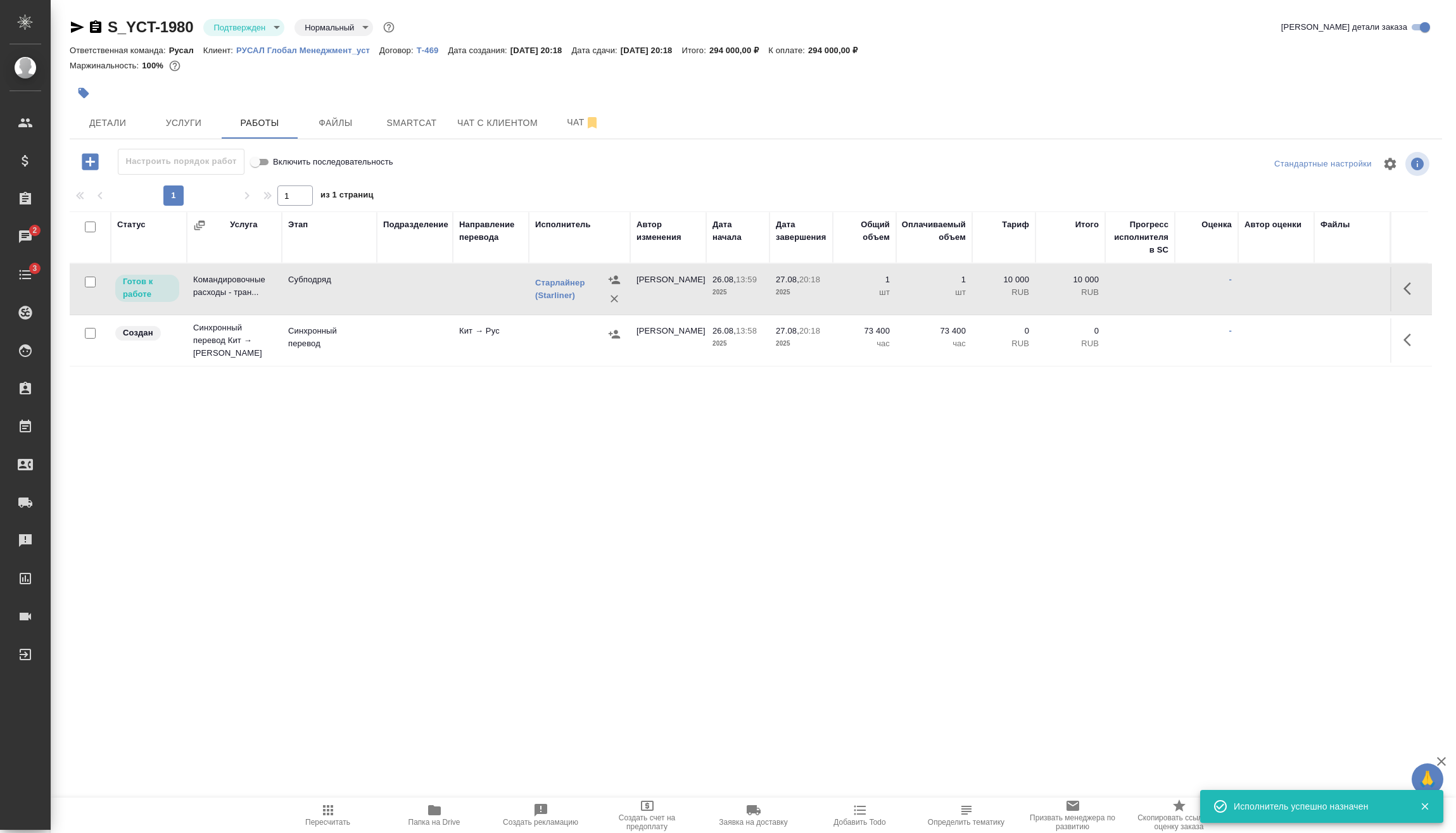
click at [1415, 290] on icon "button" at bounding box center [1410, 288] width 15 height 15
click at [1322, 285] on icon "button" at bounding box center [1318, 289] width 11 height 11
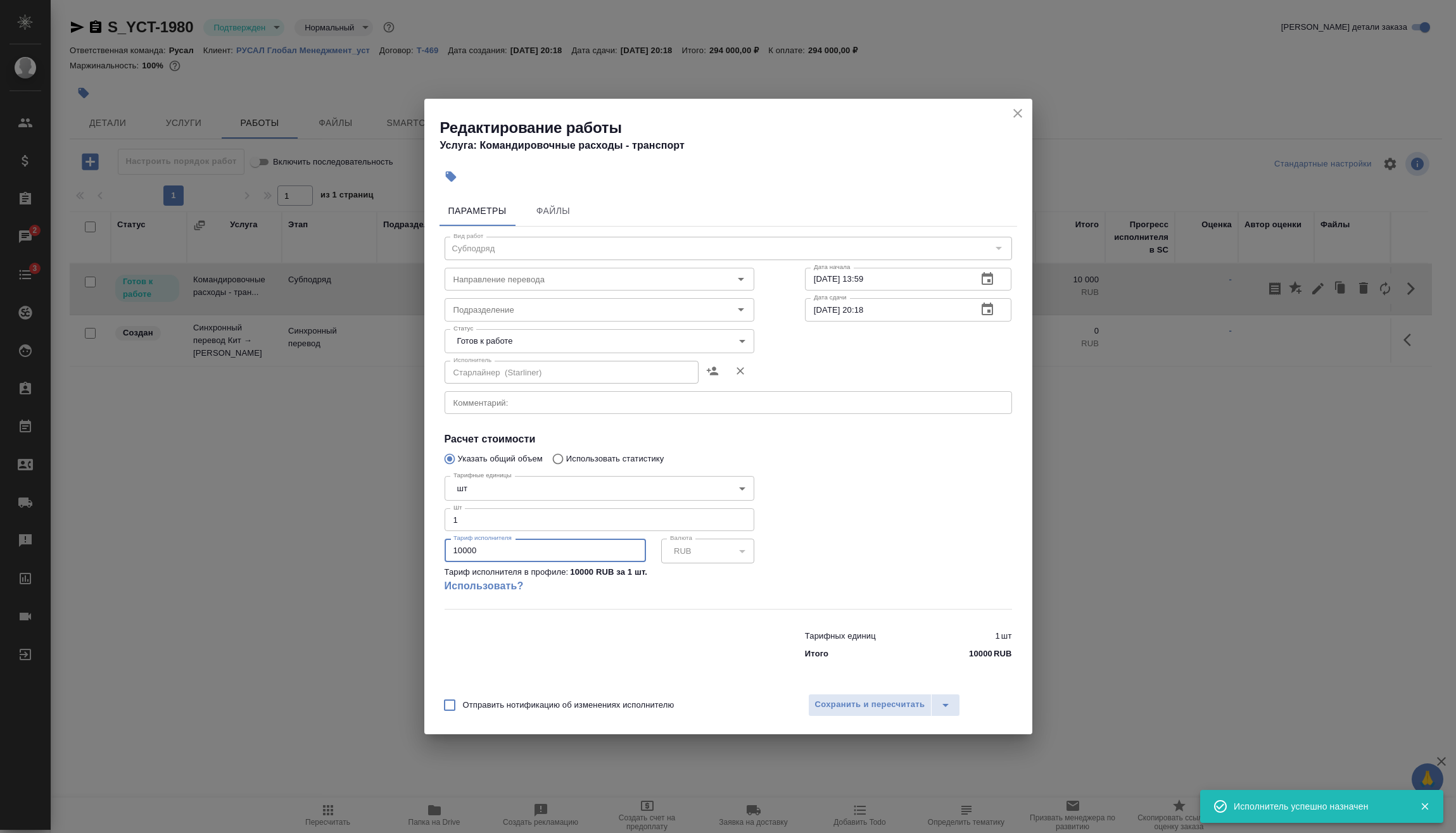
drag, startPoint x: 508, startPoint y: 550, endPoint x: 332, endPoint y: 545, distance: 176.1
click at [330, 546] on div "Редактирование работы Услуга: Командировочные расходы - транспорт Параметры Фай…" at bounding box center [728, 416] width 1456 height 833
type input "73400"
click at [891, 710] on span "Сохранить и пересчитать" at bounding box center [870, 705] width 110 height 14
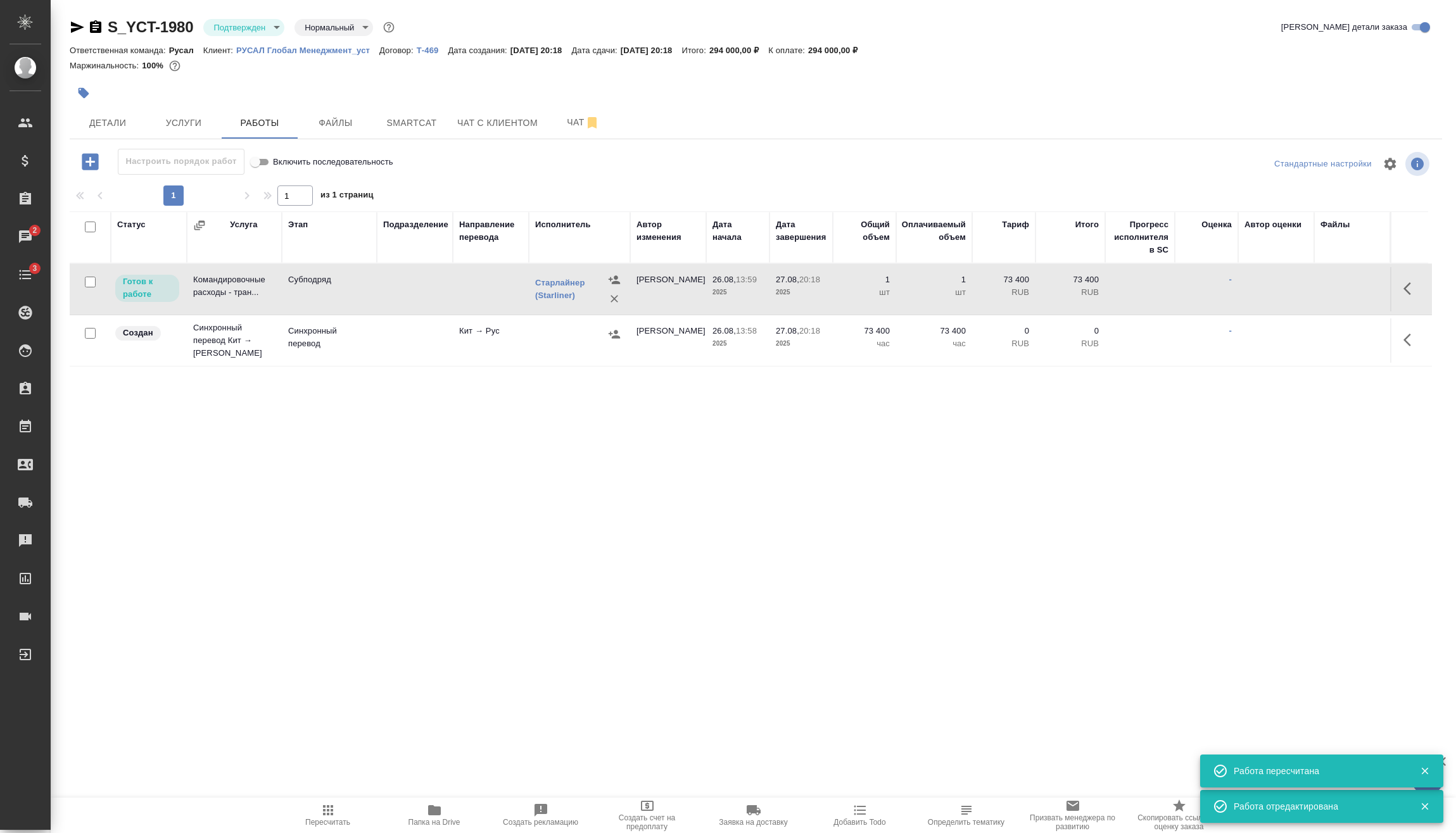
click at [331, 811] on icon "button" at bounding box center [328, 811] width 10 height 10
click at [89, 283] on input "checkbox" at bounding box center [90, 282] width 11 height 11
checkbox input "true"
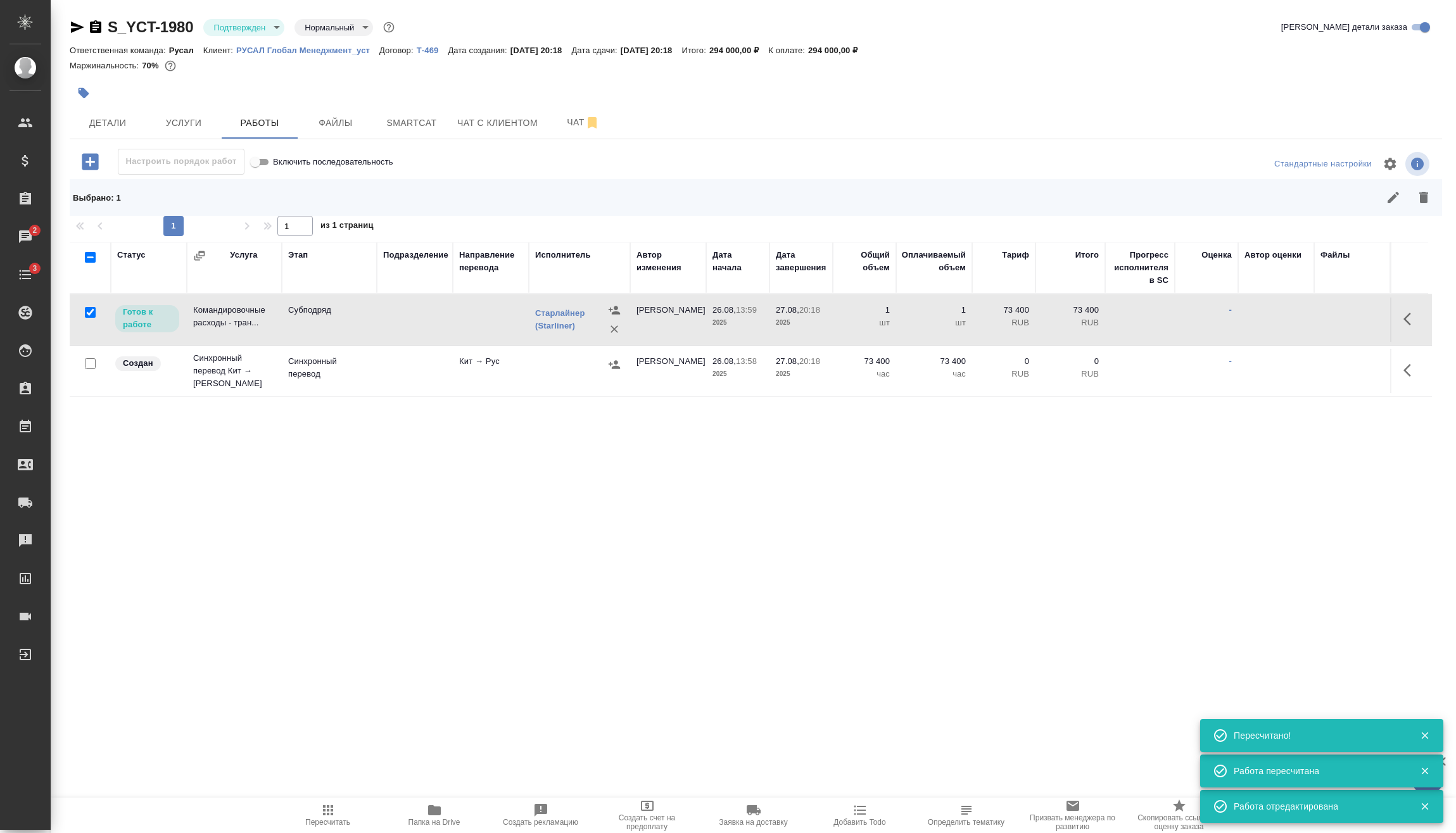
click at [1386, 201] on icon "button" at bounding box center [1393, 197] width 15 height 15
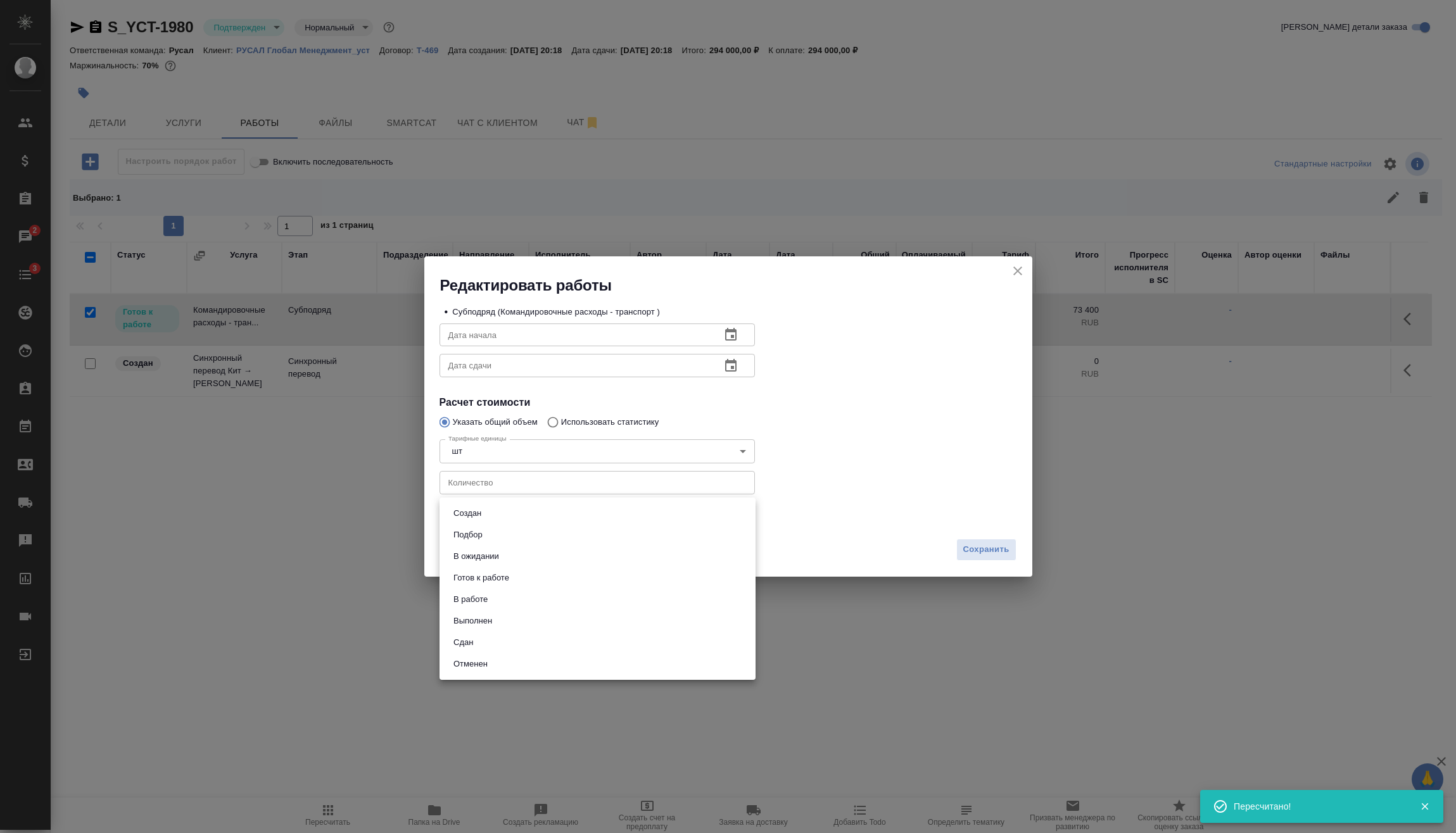
click at [578, 509] on body "🙏 .cls-1 fill:#fff; AWATERA Vasilev Evgeniy Клиенты Спецификации Заказы 2 Чаты …" at bounding box center [728, 416] width 1456 height 833
click at [513, 637] on li "Сдан" at bounding box center [597, 643] width 316 height 22
type input "closed"
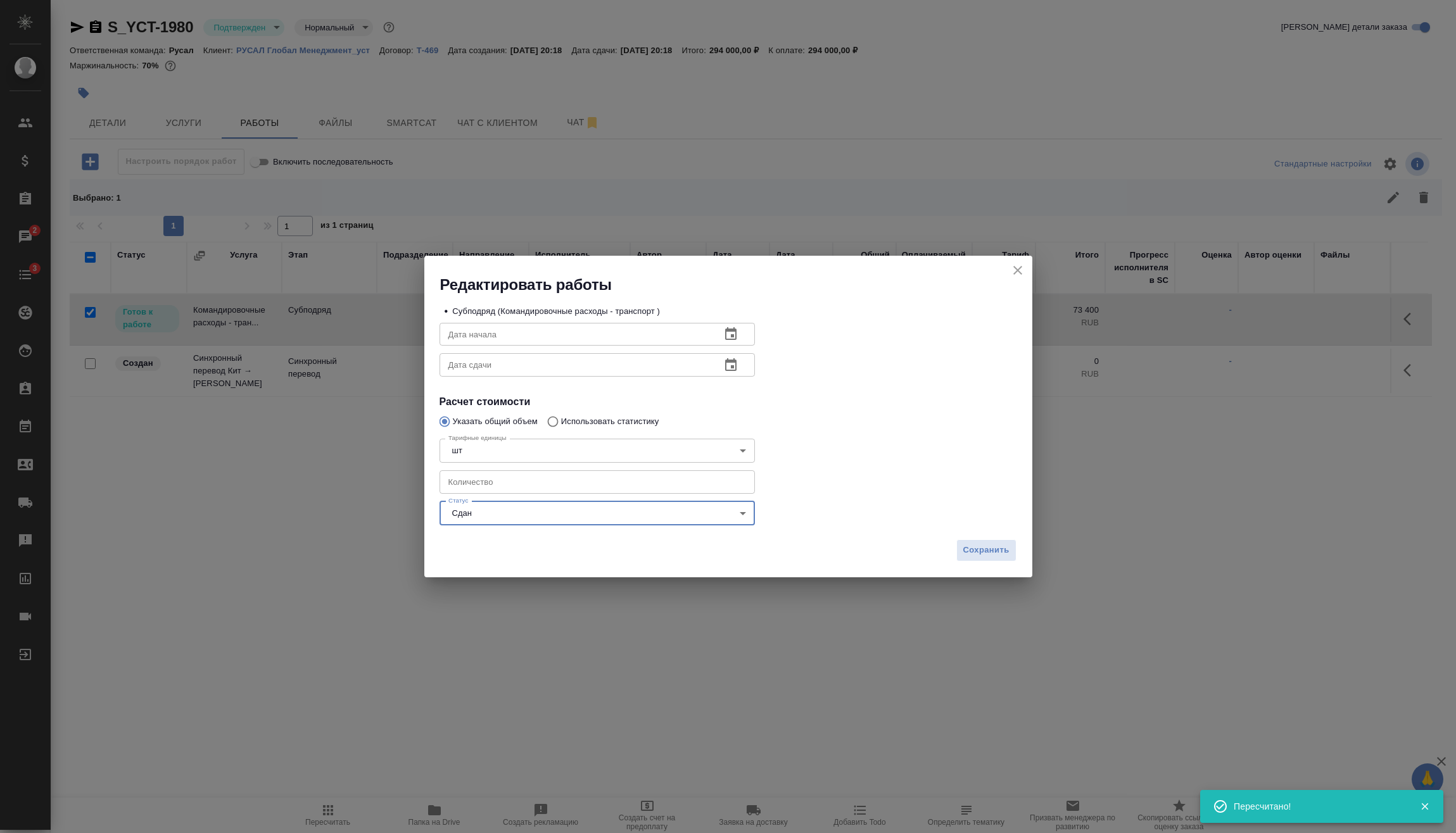
click at [952, 553] on div "Сохранить" at bounding box center [728, 556] width 608 height 44
click at [971, 555] on span "Сохранить" at bounding box center [986, 551] width 46 height 14
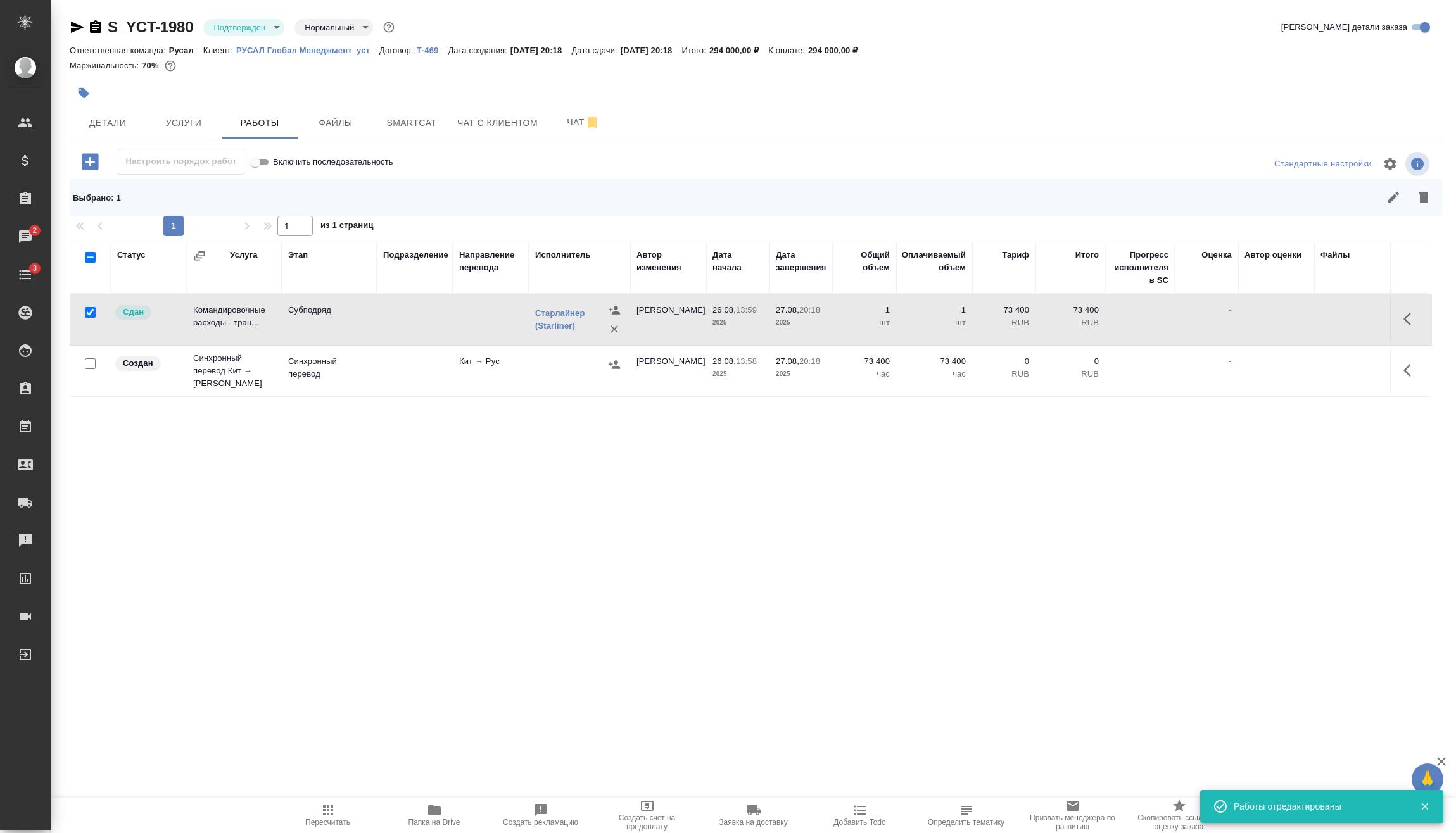
click at [1417, 368] on icon "button" at bounding box center [1410, 370] width 15 height 15
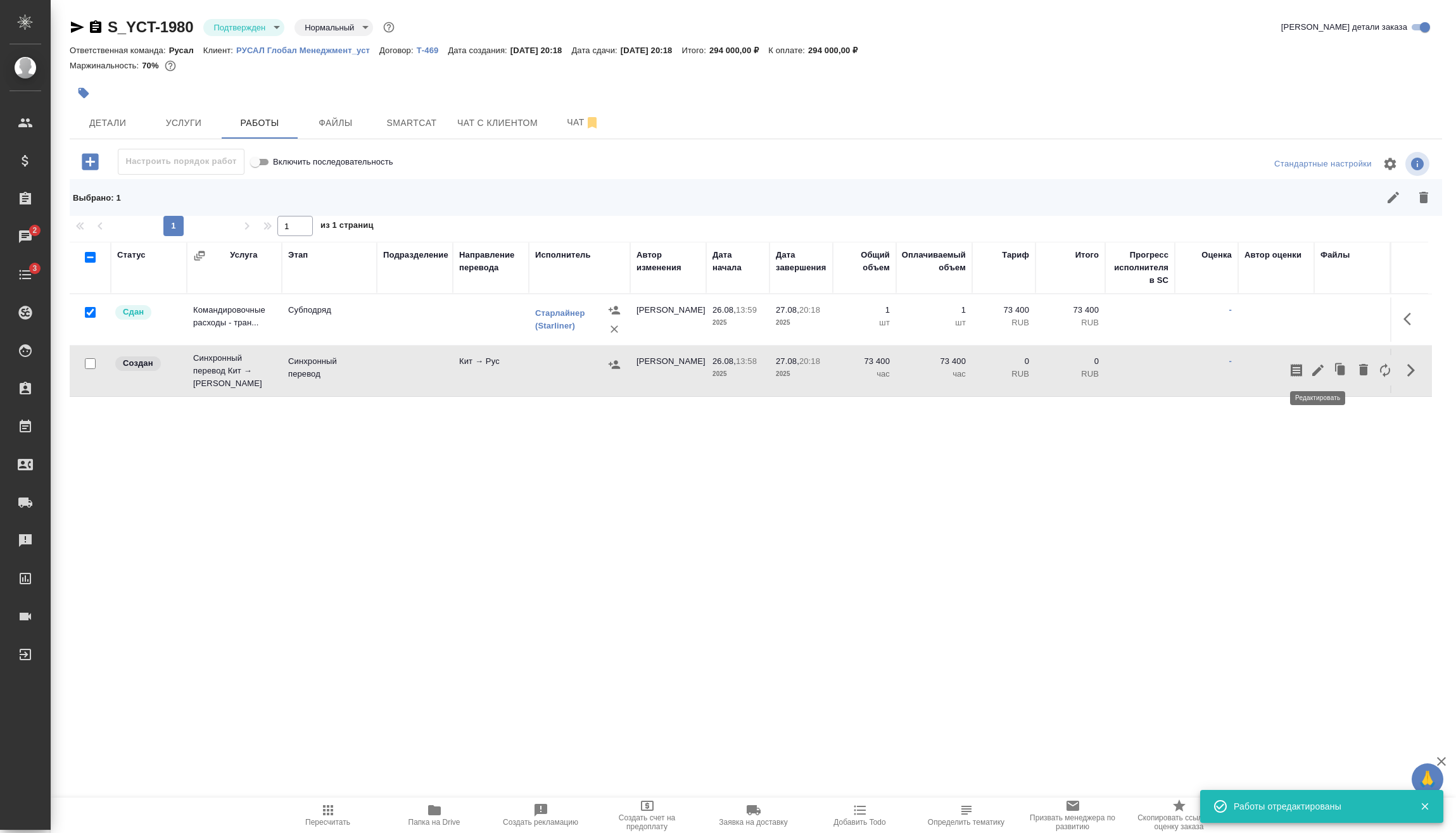
click at [1310, 368] on button "button" at bounding box center [1318, 371] width 22 height 30
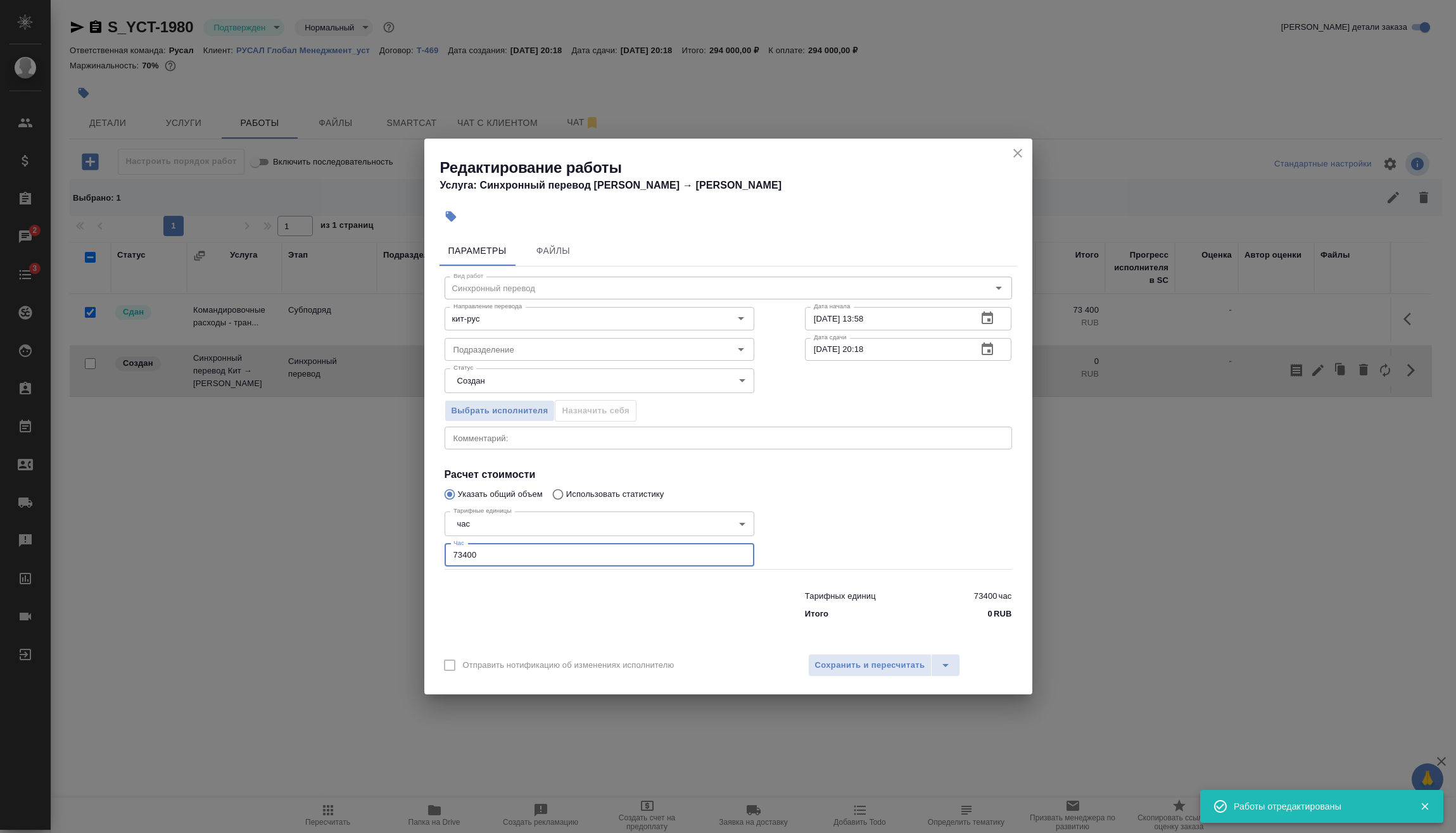
drag, startPoint x: 560, startPoint y: 557, endPoint x: 391, endPoint y: 551, distance: 169.1
click at [391, 551] on div "Редактирование работы Услуга: Синхронный перевод Кит → Рус Параметры Файлы Вид …" at bounding box center [728, 416] width 1456 height 833
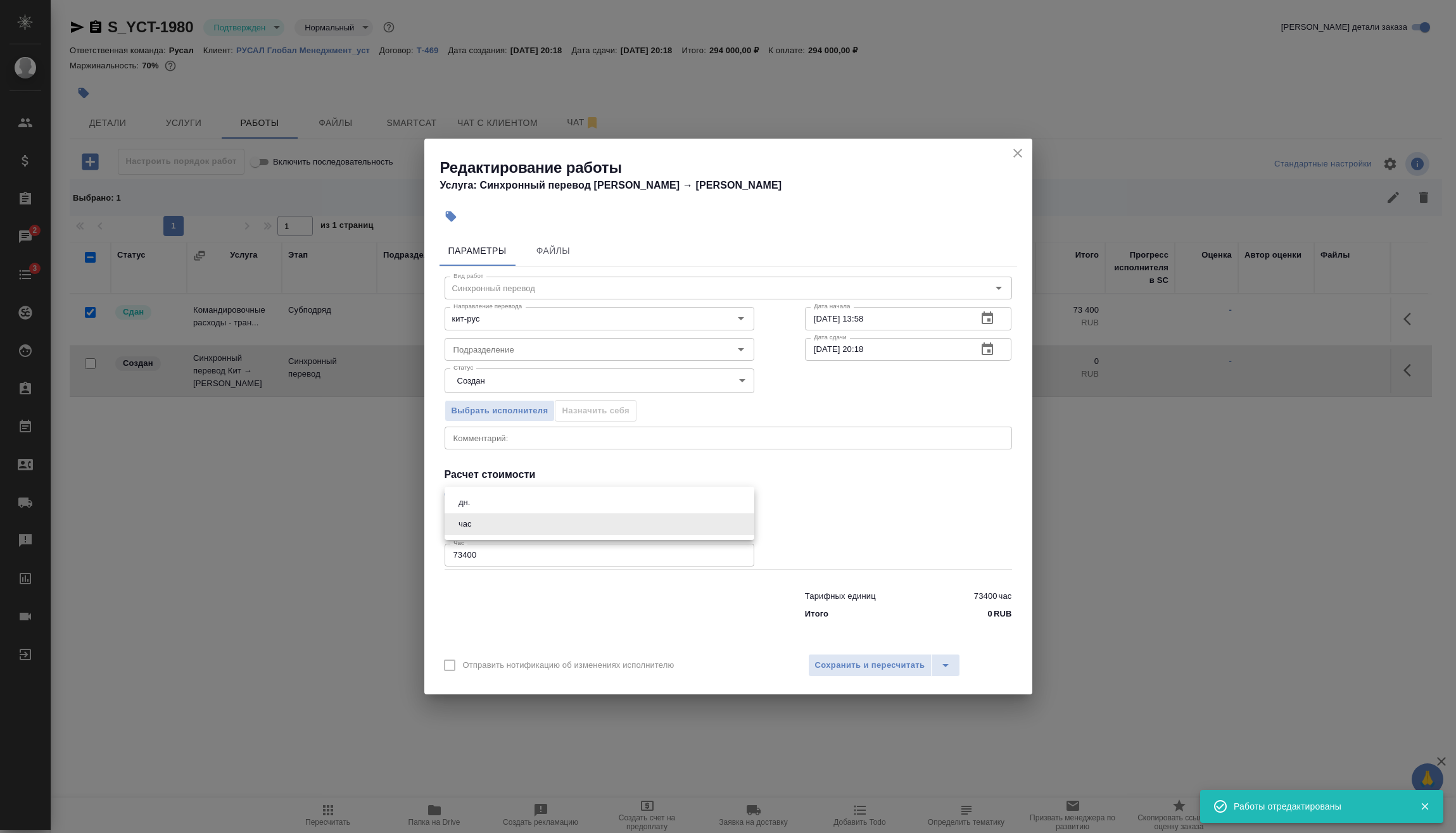
click at [536, 522] on body "🙏 .cls-1 fill:#fff; AWATERA Vasilev Evgeniy Клиенты Спецификации Заказы 2 Чаты …" at bounding box center [728, 416] width 1456 height 833
click at [487, 507] on li "дн." at bounding box center [599, 503] width 310 height 22
type input "5a8b1489cc6b4906c91bfd8a"
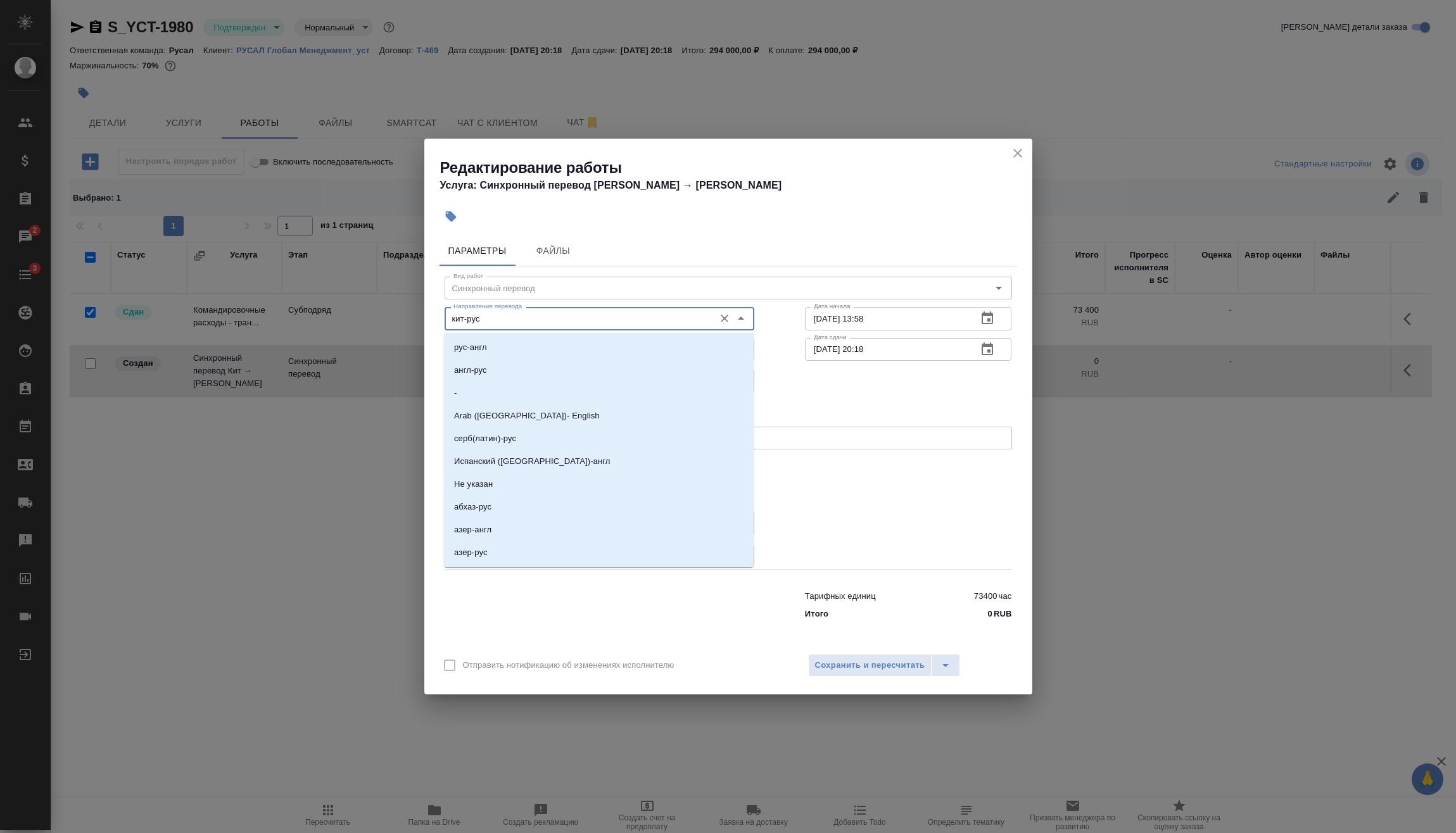
drag, startPoint x: 529, startPoint y: 322, endPoint x: 386, endPoint y: 337, distance: 143.8
click at [386, 337] on div "Редактирование работы Услуга: Синхронный перевод Кит → Рус Параметры Файлы Вид …" at bounding box center [728, 416] width 1456 height 833
click at [495, 465] on li "порт-рус" at bounding box center [599, 462] width 310 height 23
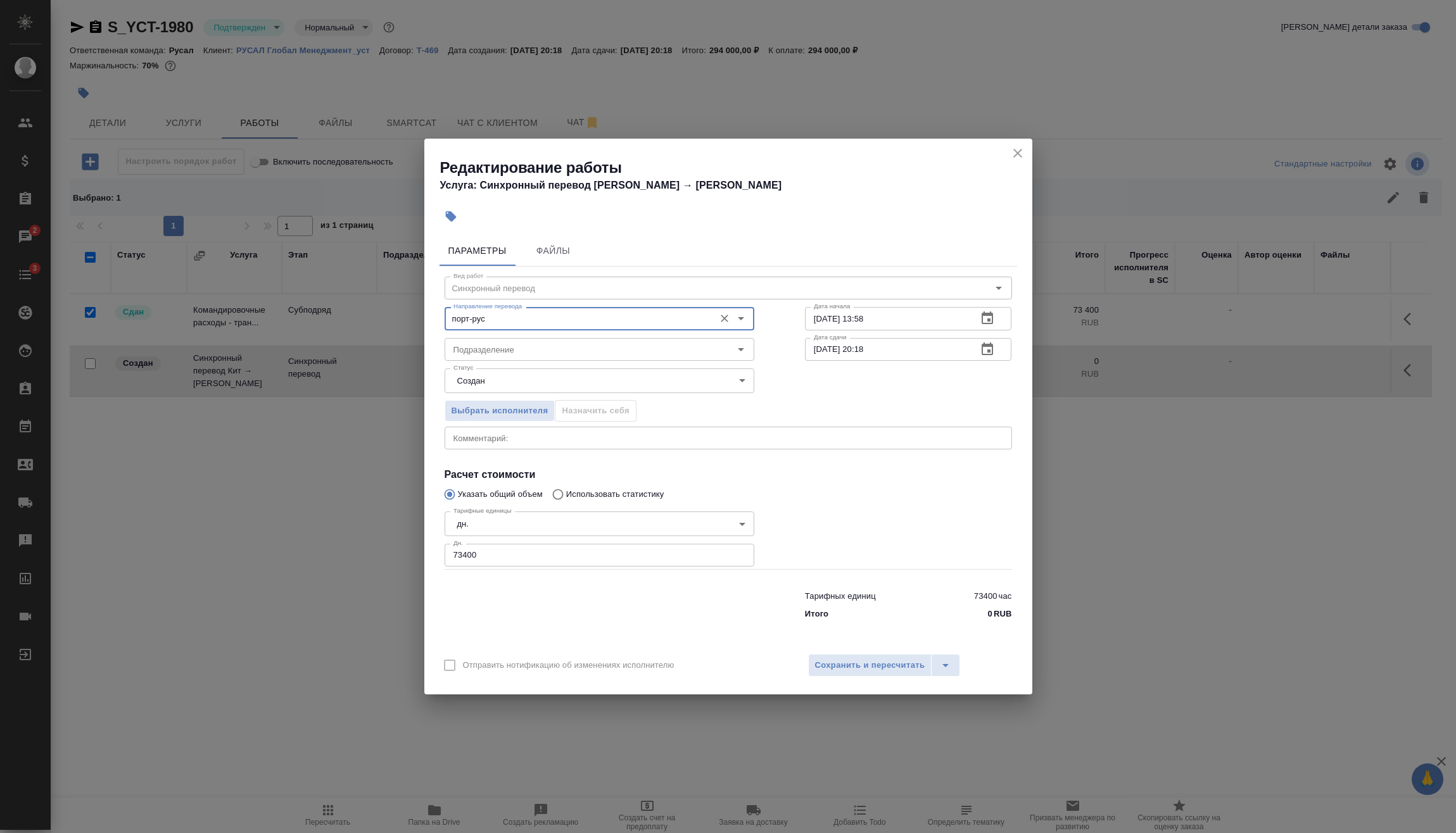
type input "порт-рус"
drag, startPoint x: 514, startPoint y: 559, endPoint x: 356, endPoint y: 563, distance: 158.1
click at [343, 565] on div "Редактирование работы Услуга: Синхронный перевод Кит → Рус Параметры Файлы Вид …" at bounding box center [728, 416] width 1456 height 833
type input "3"
click at [895, 657] on button "Сохранить и пересчитать" at bounding box center [870, 665] width 124 height 23
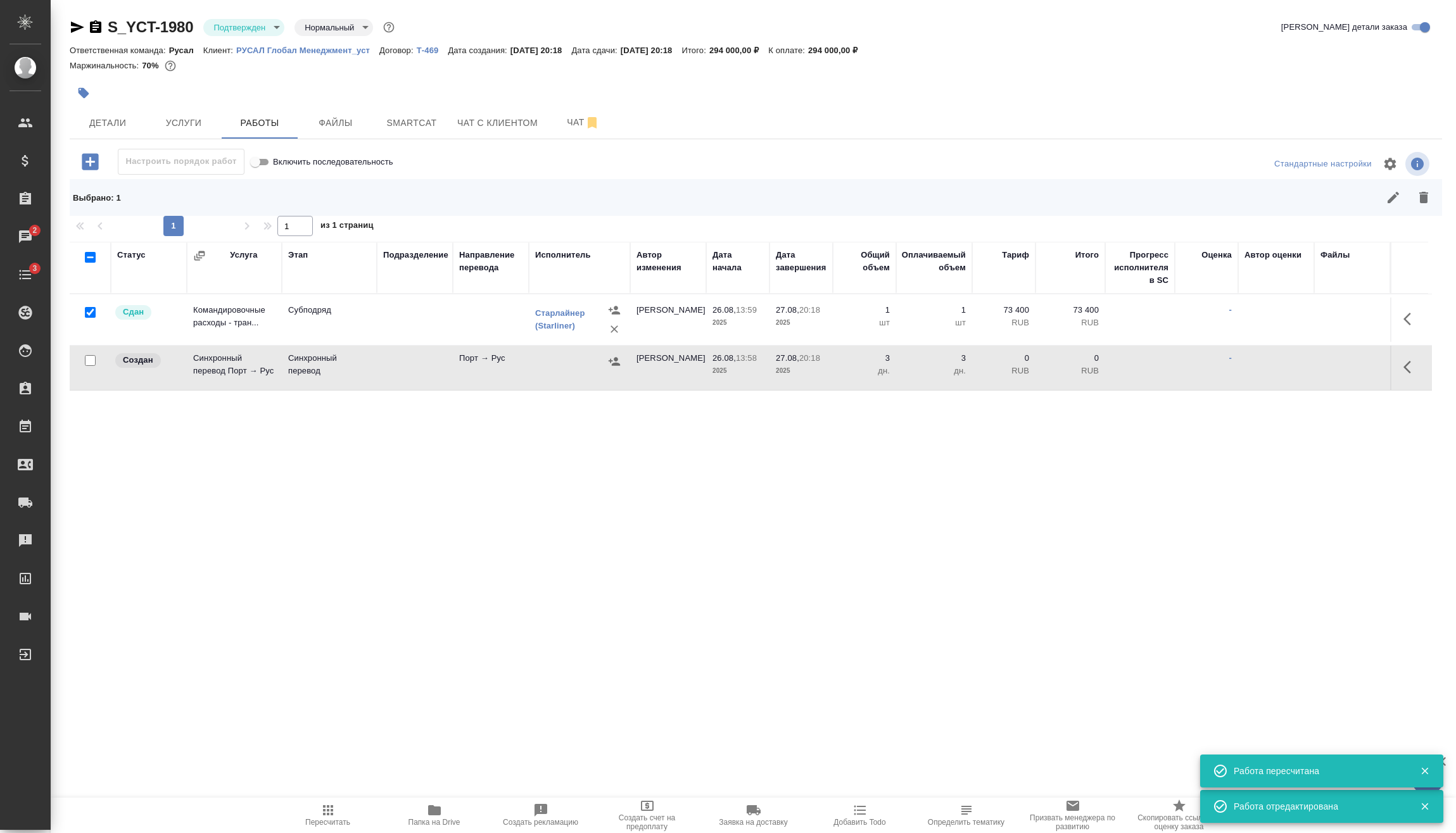
click at [614, 357] on icon "button" at bounding box center [614, 362] width 13 height 13
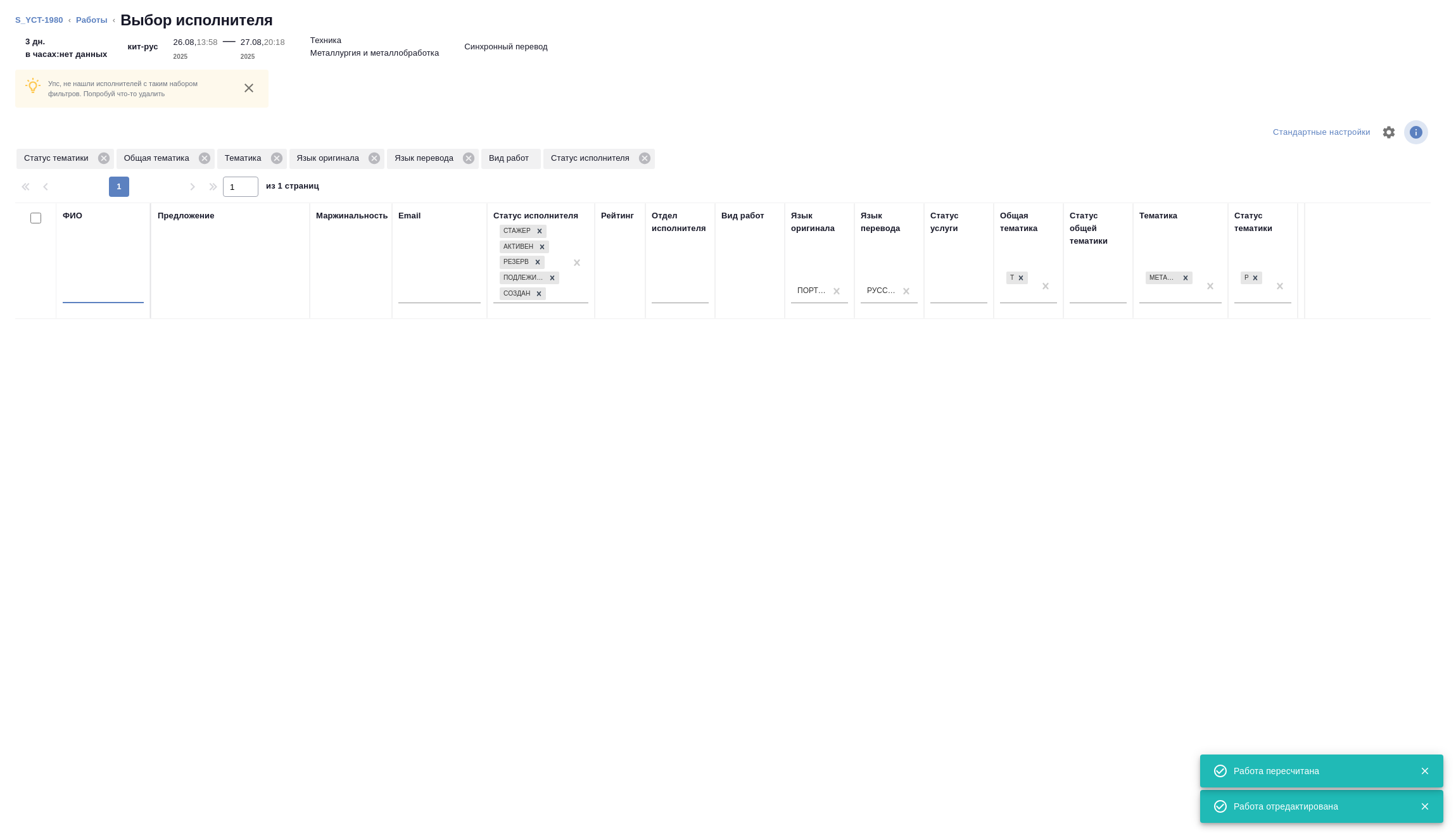
click at [110, 296] on input "text" at bounding box center [103, 295] width 81 height 16
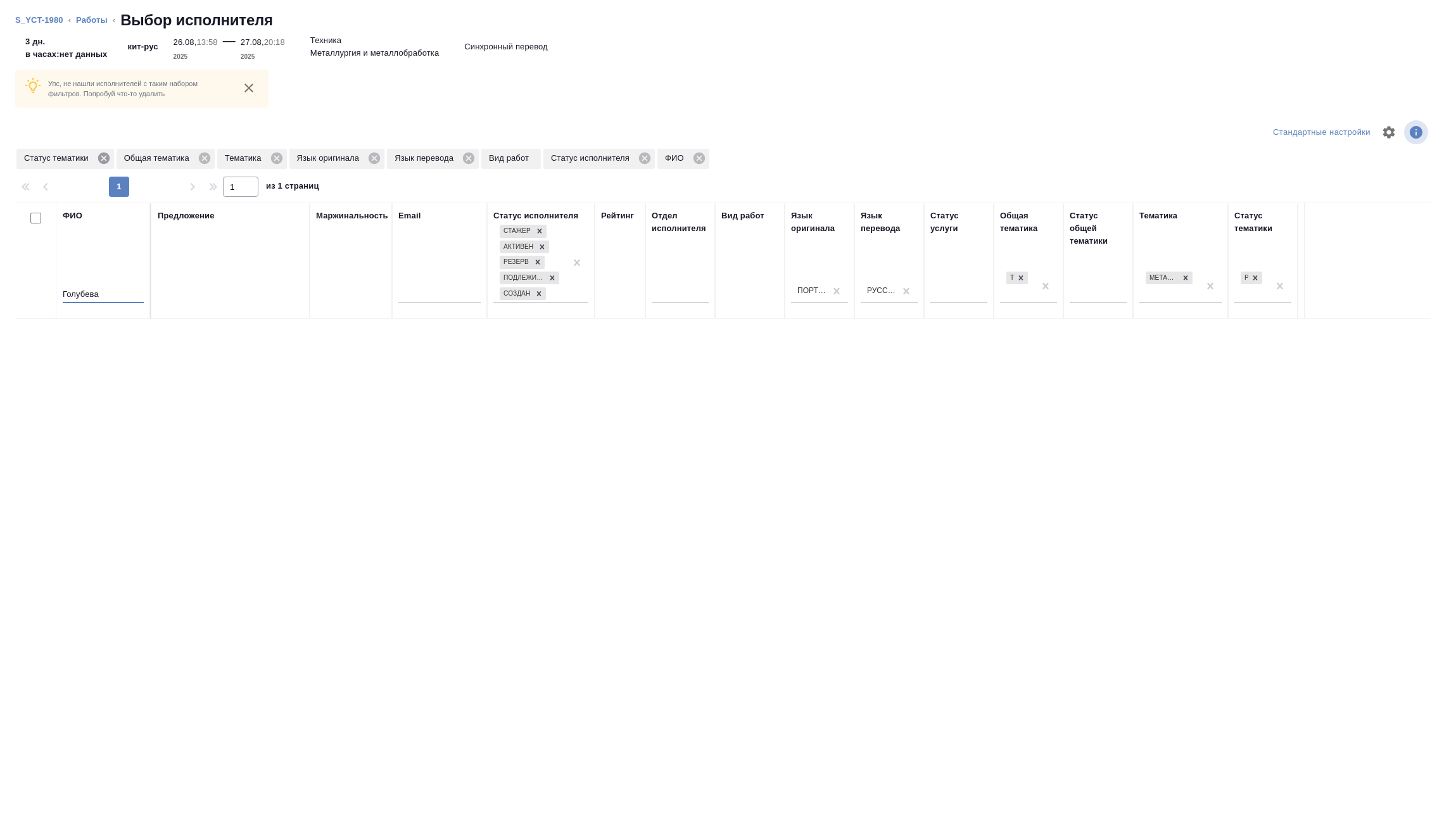
type input "Голубева"
click at [104, 161] on icon at bounding box center [103, 158] width 11 height 11
click at [104, 161] on icon at bounding box center [105, 158] width 11 height 11
click at [169, 155] on icon at bounding box center [173, 158] width 14 height 14
click at [168, 156] on icon at bounding box center [170, 158] width 14 height 14
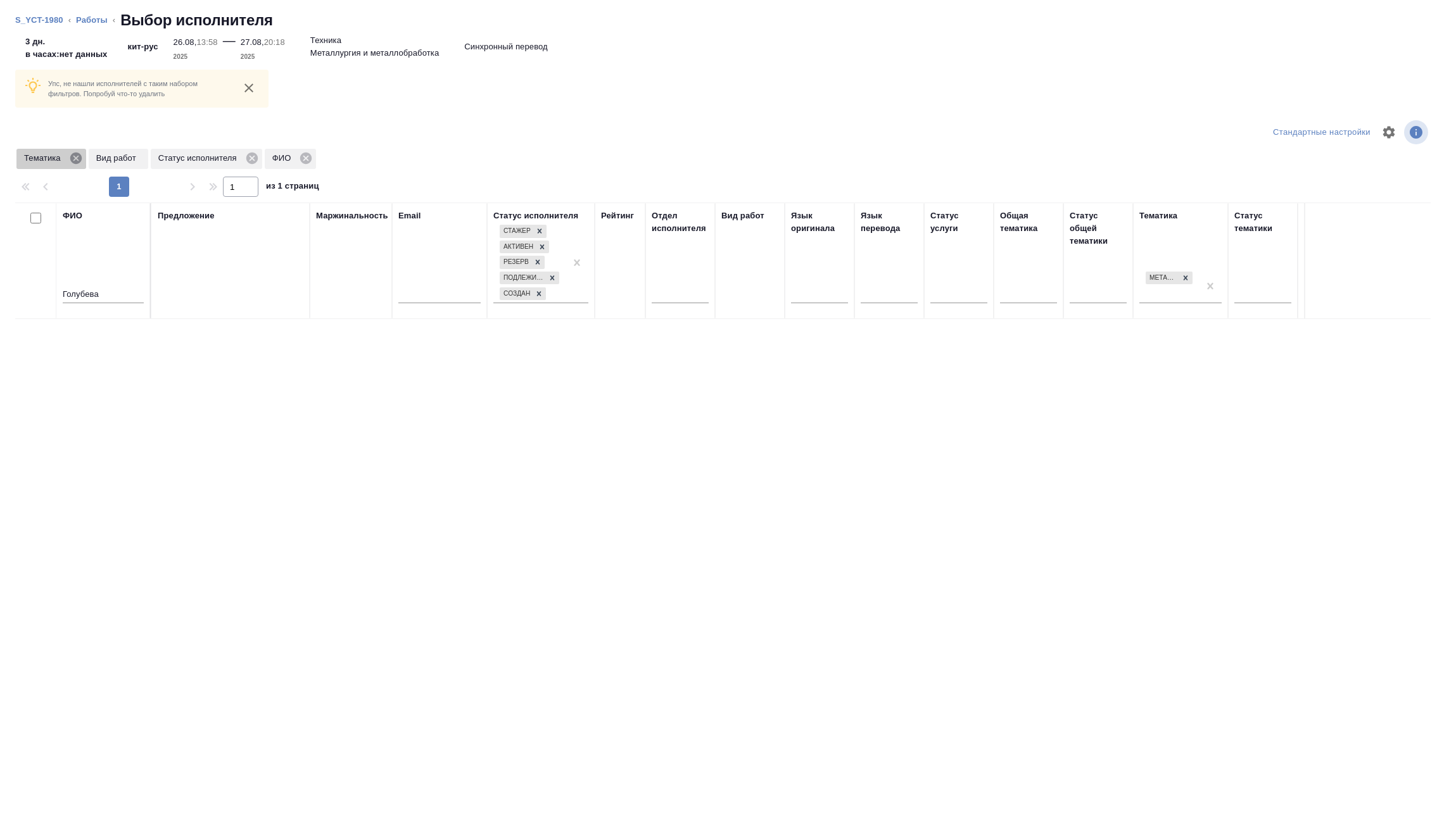
click at [75, 156] on icon at bounding box center [76, 158] width 11 height 11
click at [176, 158] on icon at bounding box center [180, 158] width 11 height 11
click at [95, 21] on link "Работы" at bounding box center [92, 19] width 32 height 9
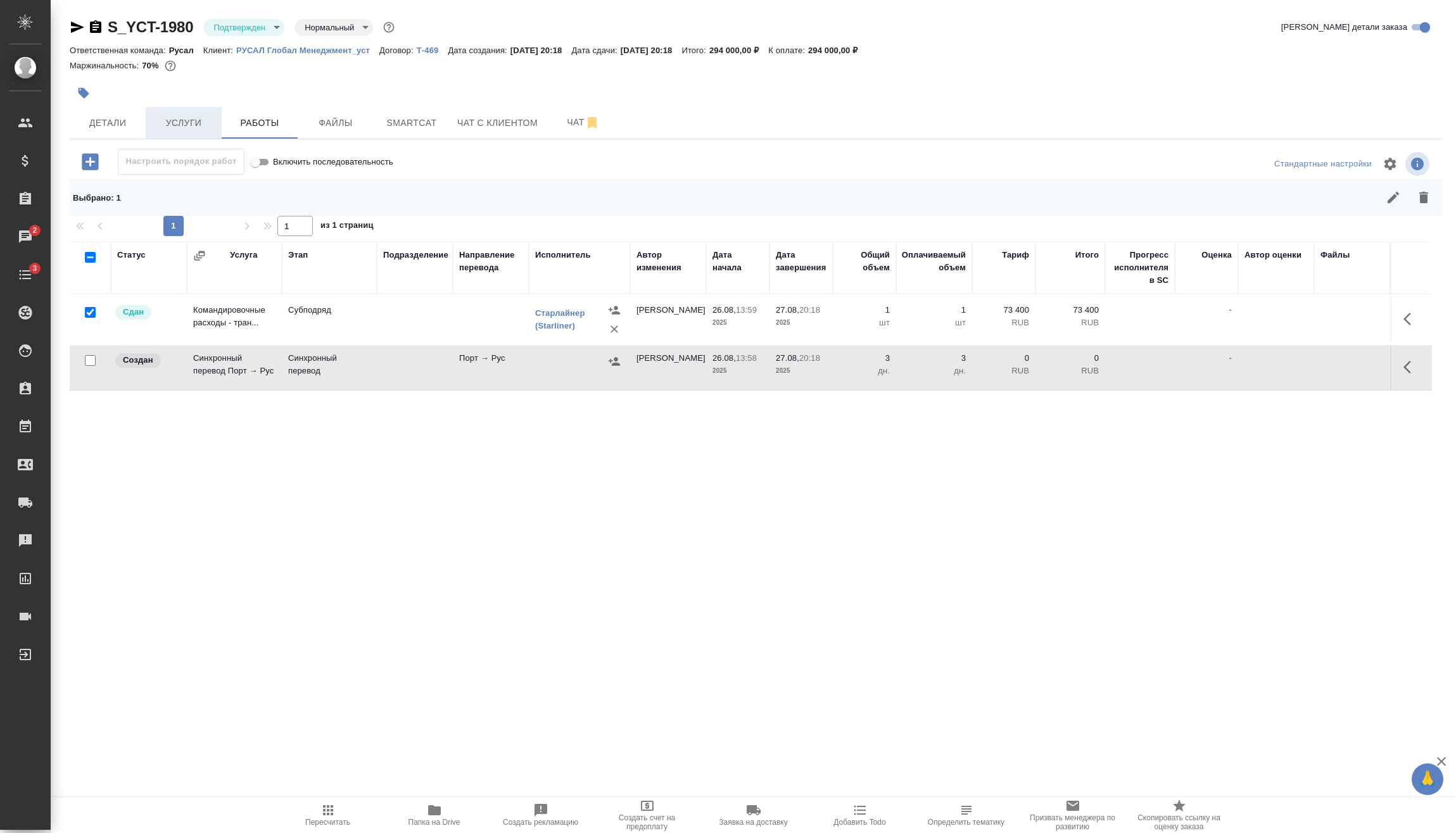
click at [204, 122] on span "Услуги" at bounding box center [184, 123] width 61 height 16
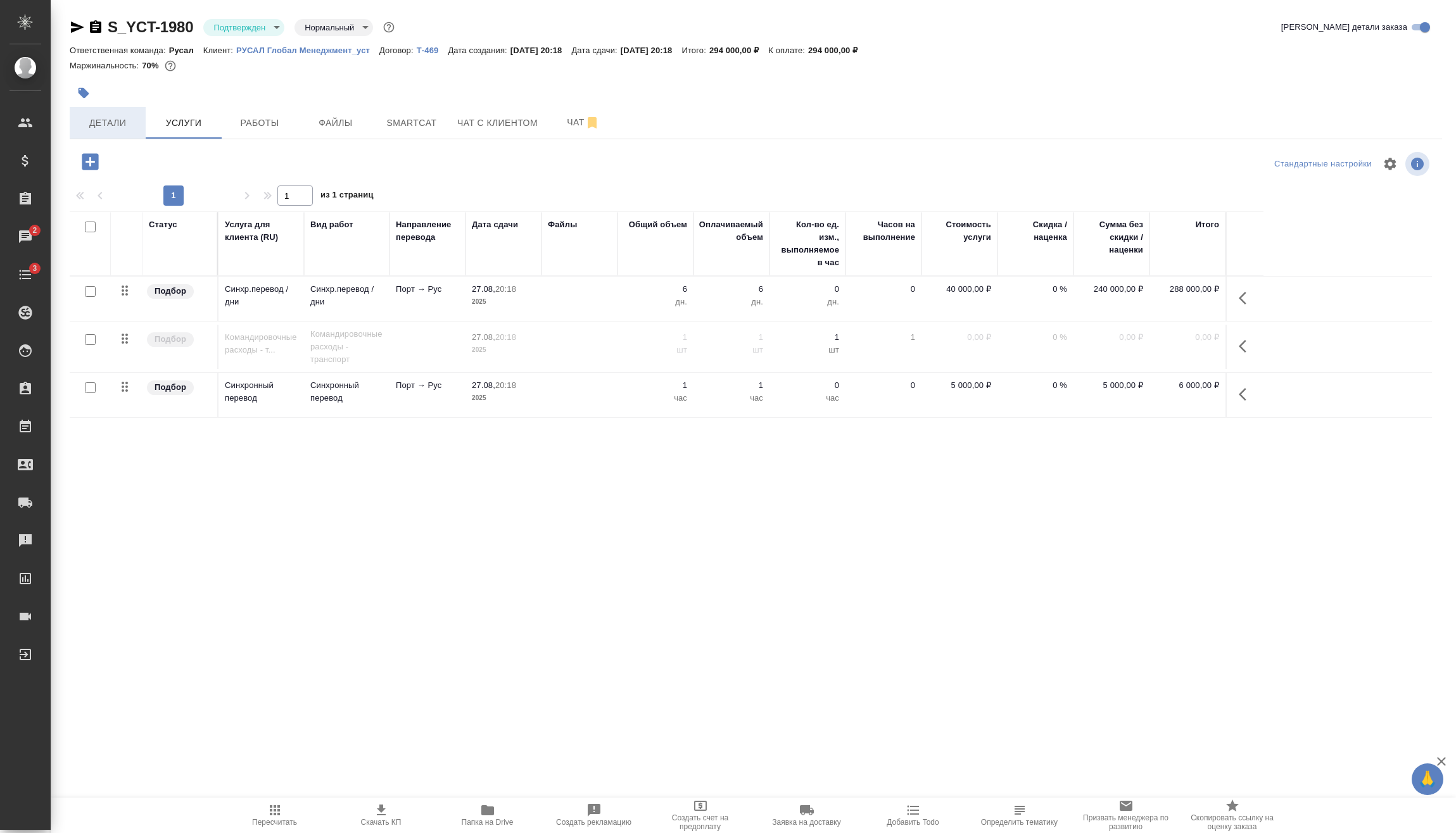
click at [85, 124] on span "Детали" at bounding box center [108, 123] width 61 height 16
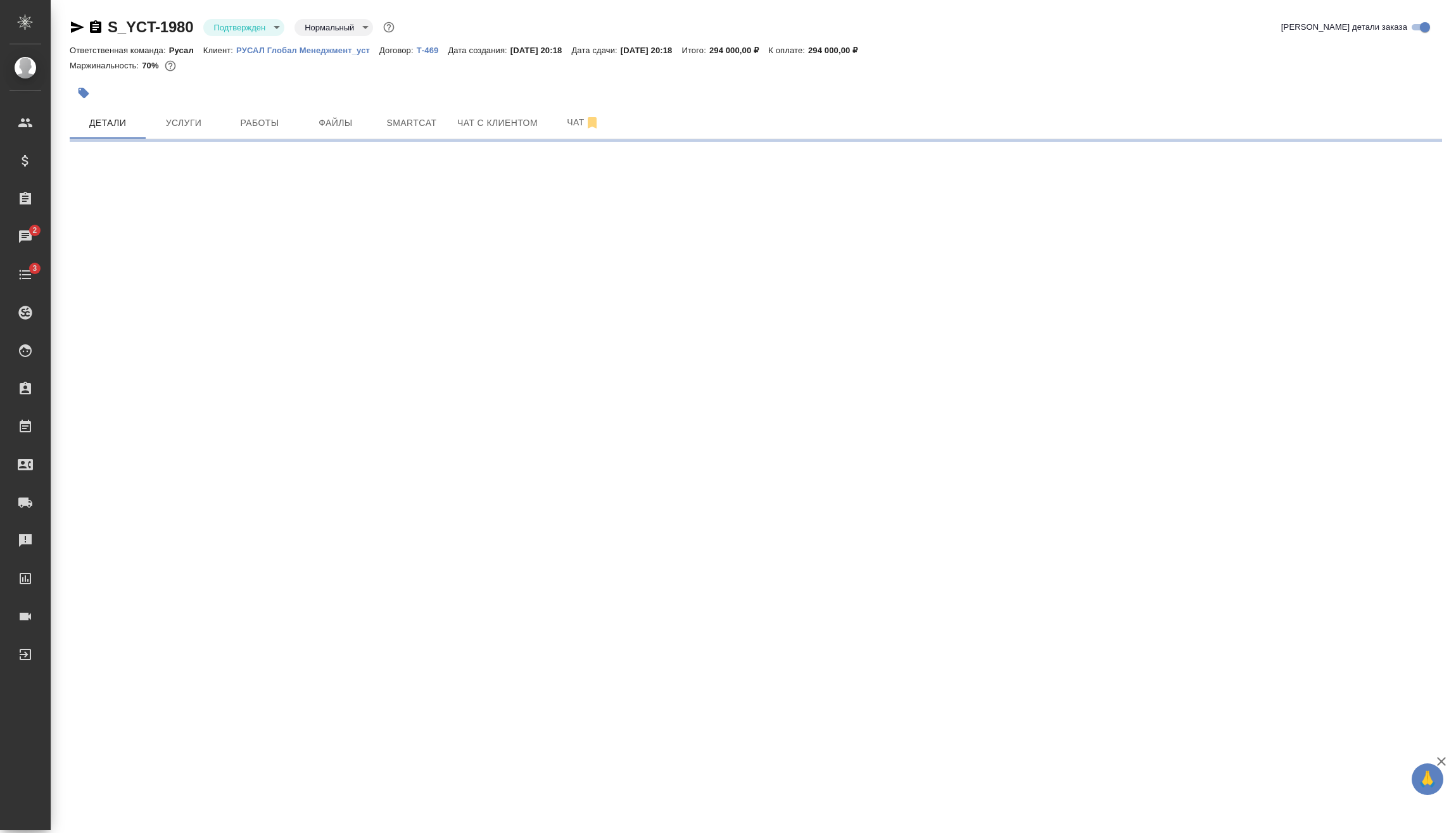
select select "RU"
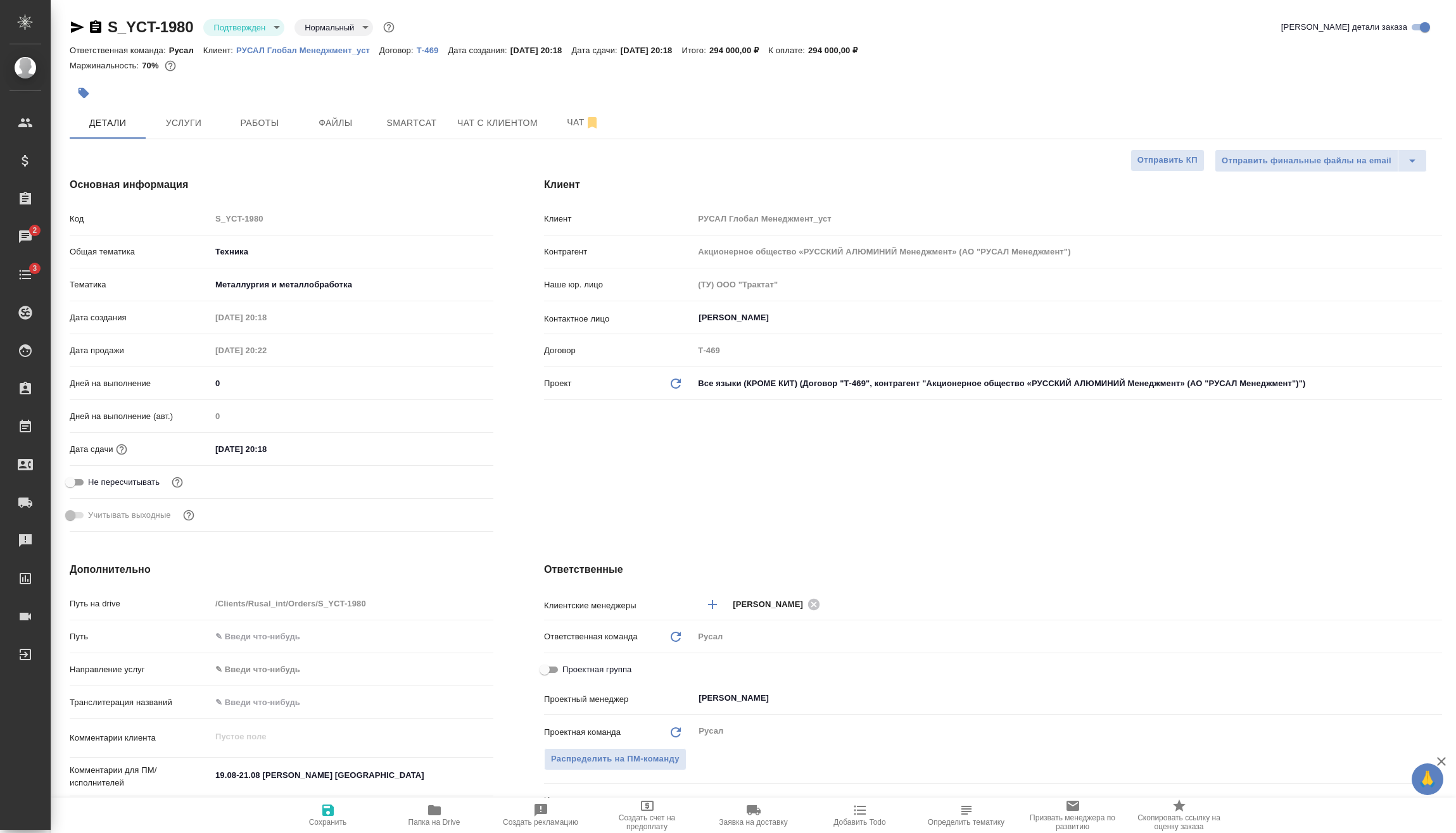
type textarea "x"
click at [776, 385] on body "🙏 .cls-1 fill:#fff; AWATERA Vasilev Evgeniy Клиенты Спецификации Заказы 2 Чаты …" at bounding box center [728, 416] width 1456 height 833
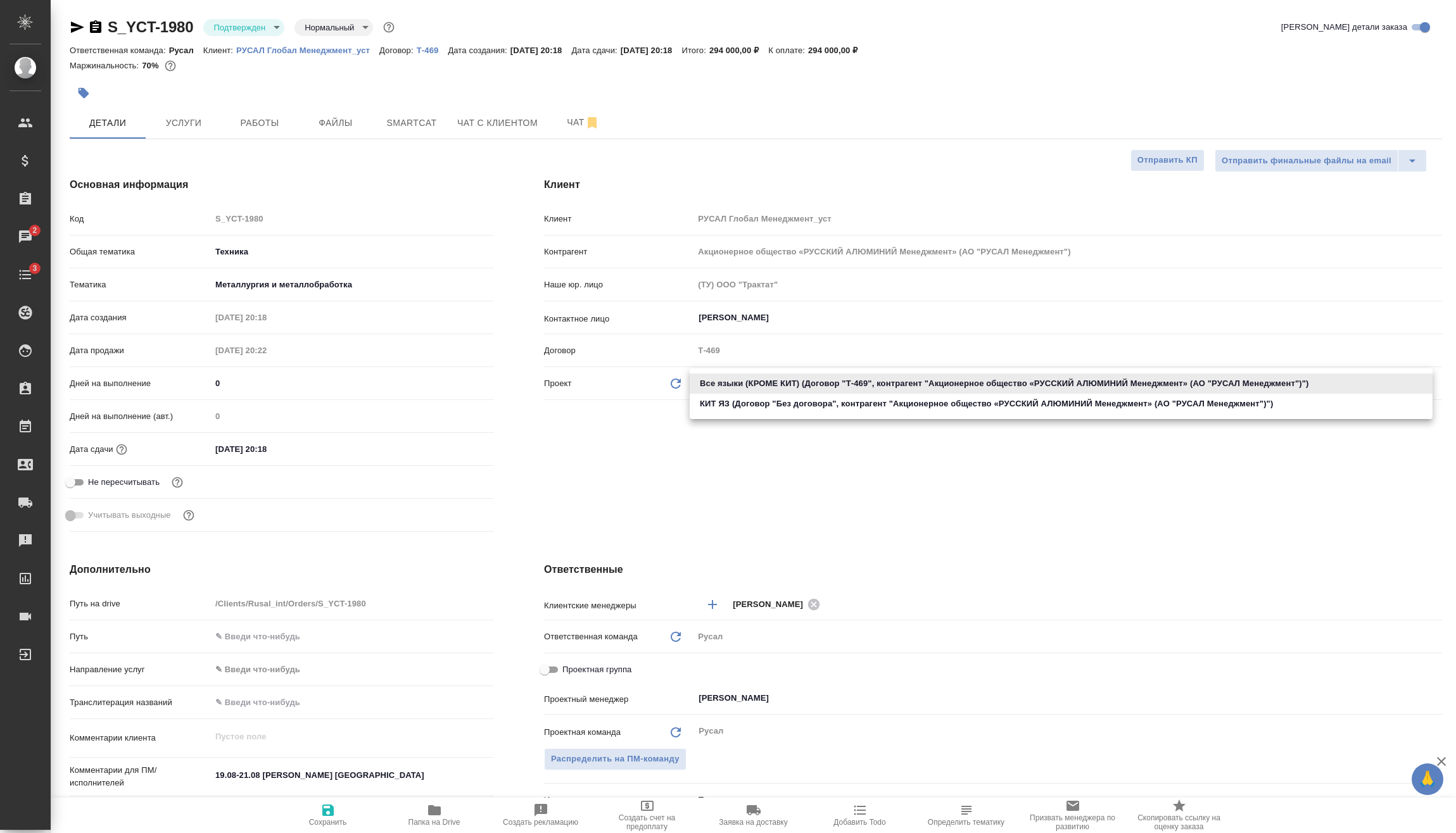
click at [793, 382] on li "Все языки (КРОМЕ КИТ) (Договор "Т-469", контрагент "Акционерное общество «РУССК…" at bounding box center [1061, 384] width 743 height 20
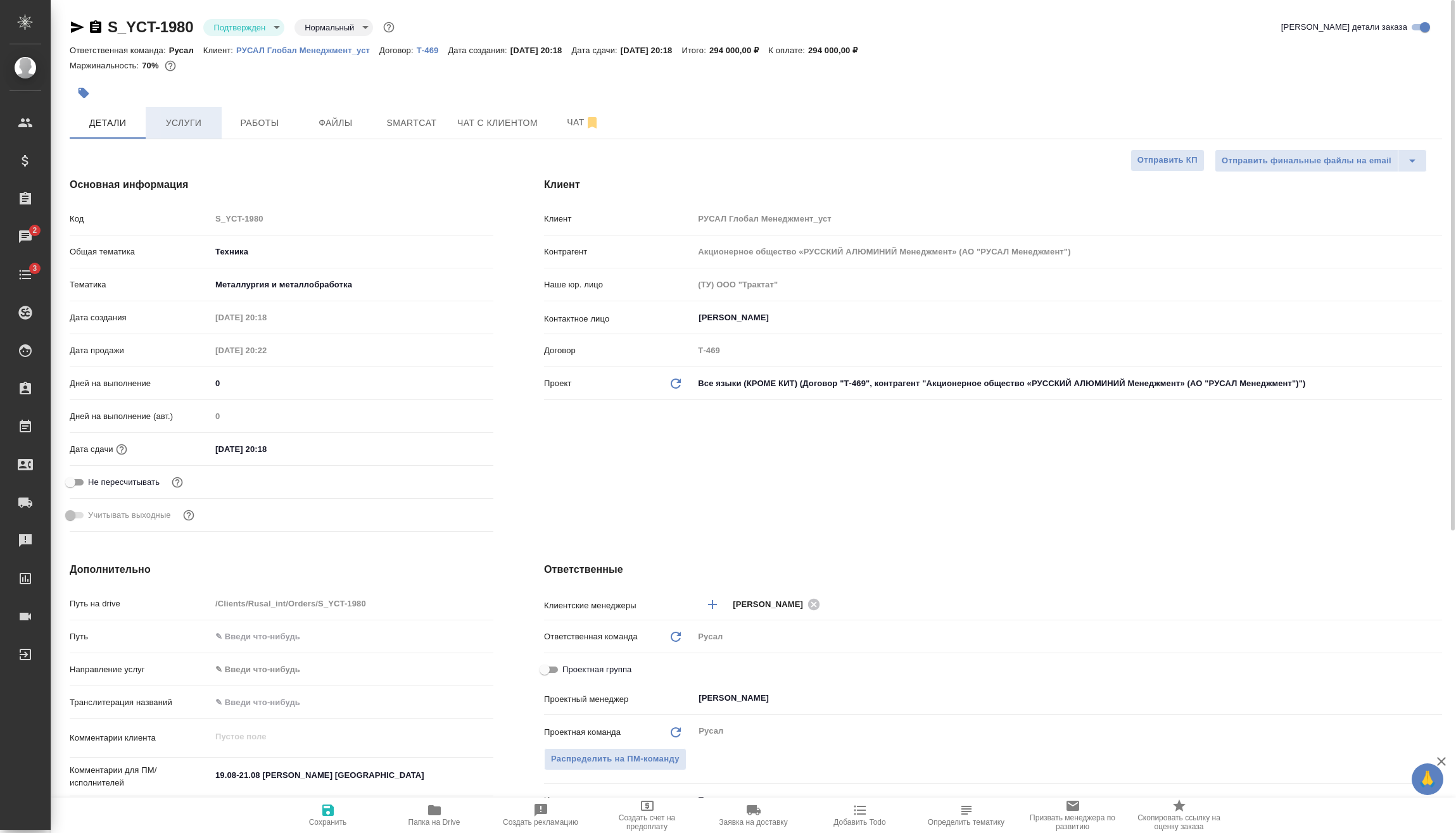
click at [192, 119] on span "Услуги" at bounding box center [184, 123] width 61 height 16
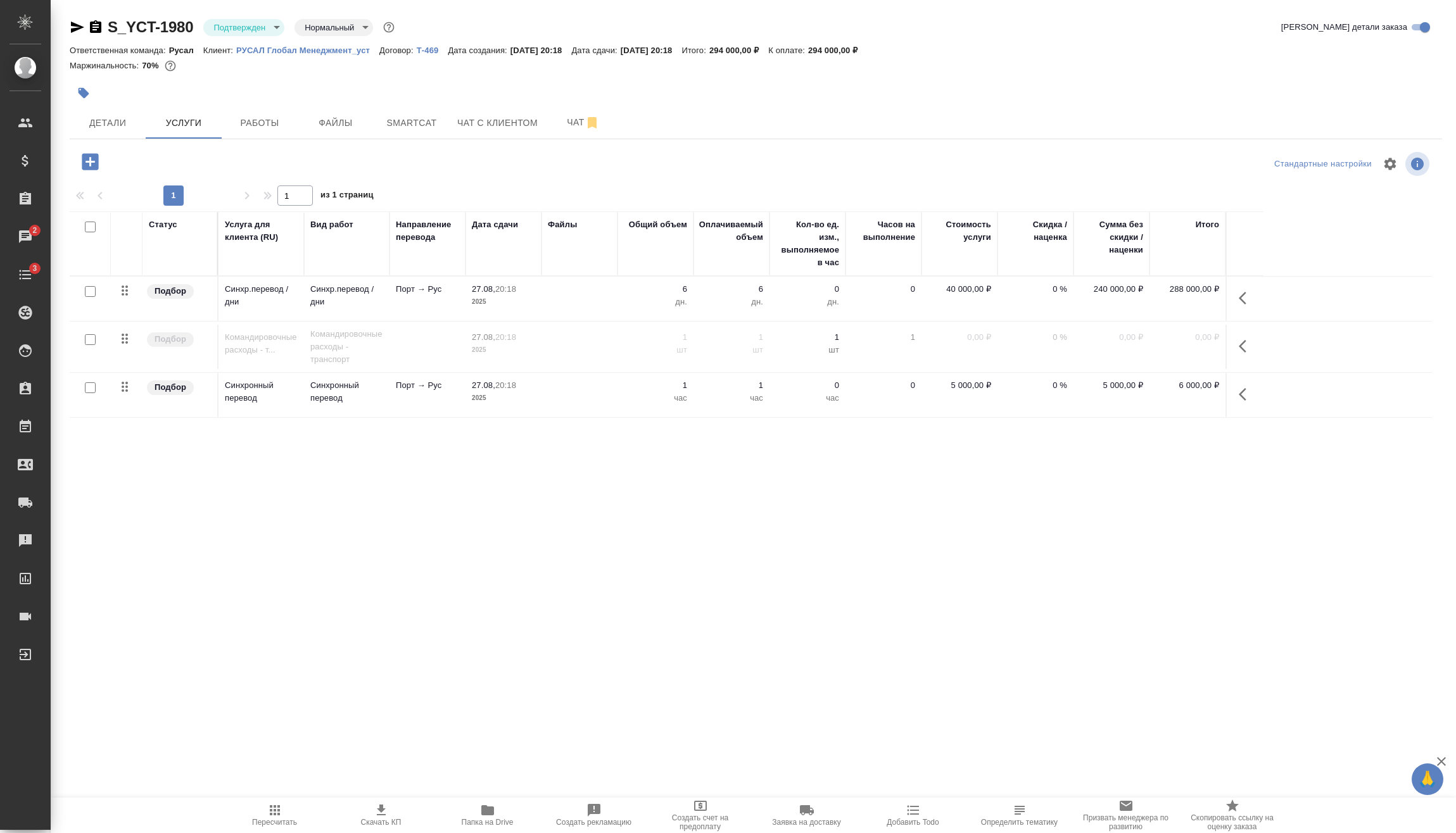
click at [90, 295] on input "checkbox" at bounding box center [90, 291] width 11 height 11
checkbox input "true"
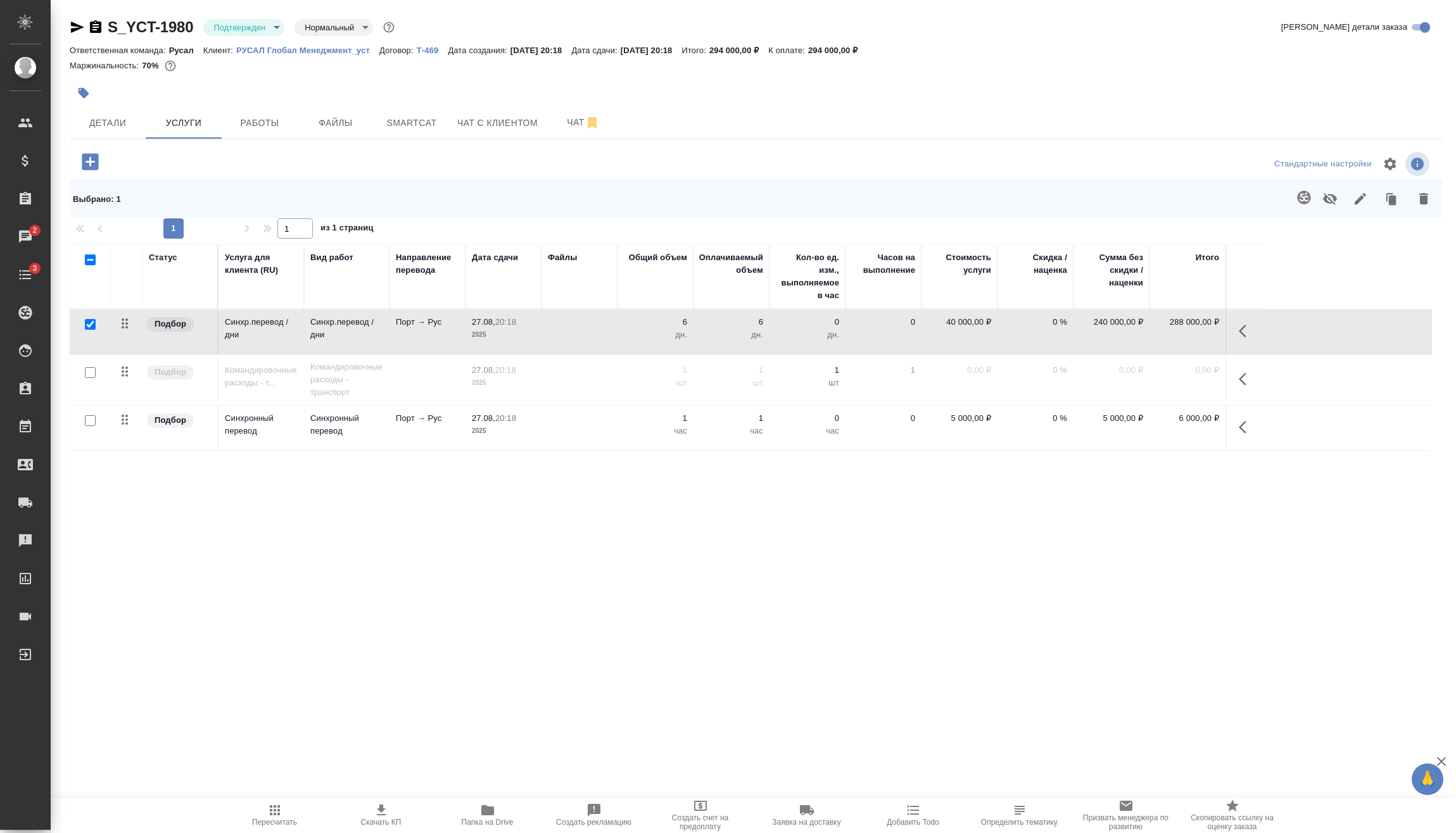
click at [1416, 205] on icon "button" at bounding box center [1423, 199] width 15 height 15
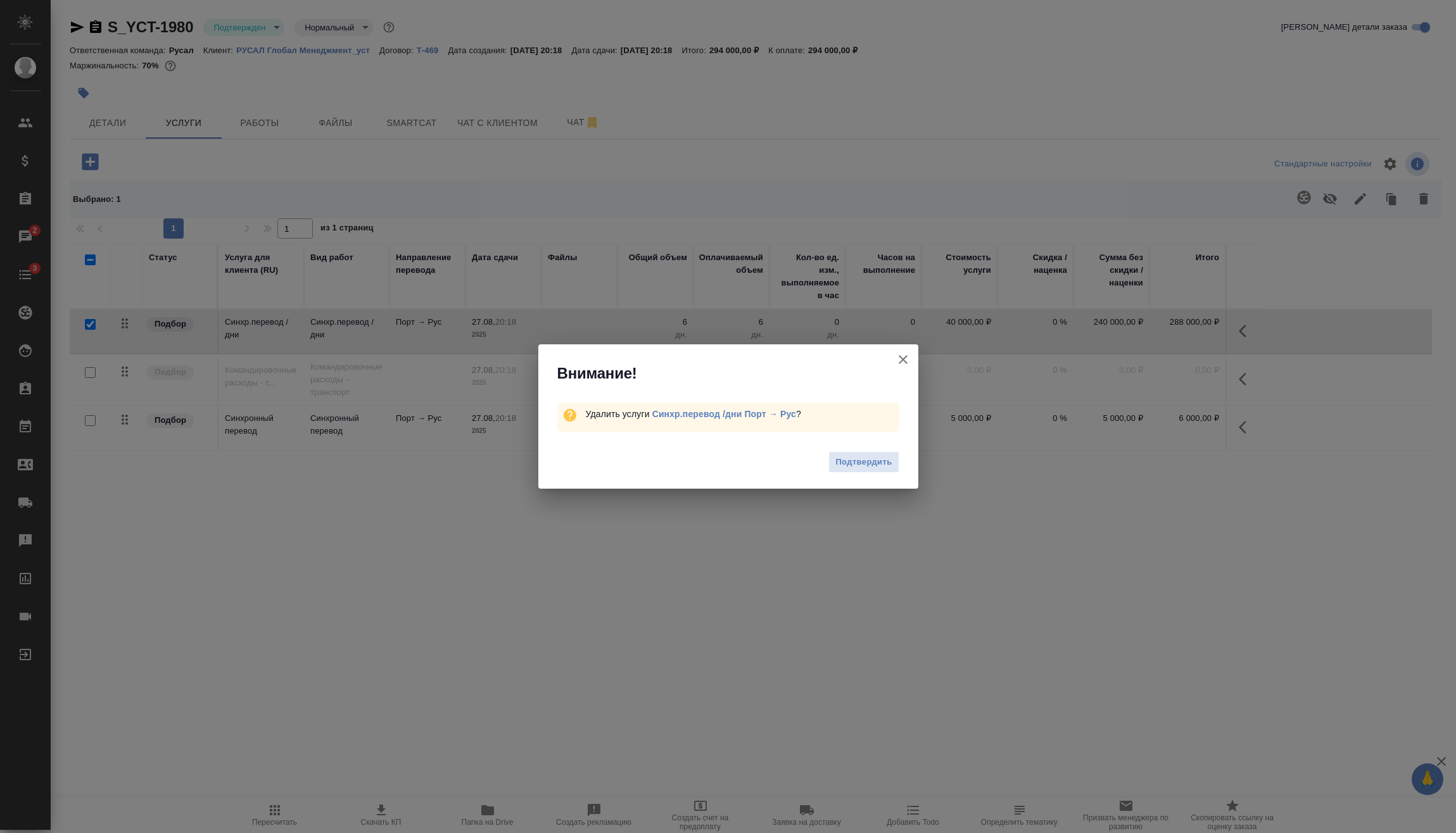
click at [870, 464] on span "Подтвердить" at bounding box center [863, 462] width 57 height 14
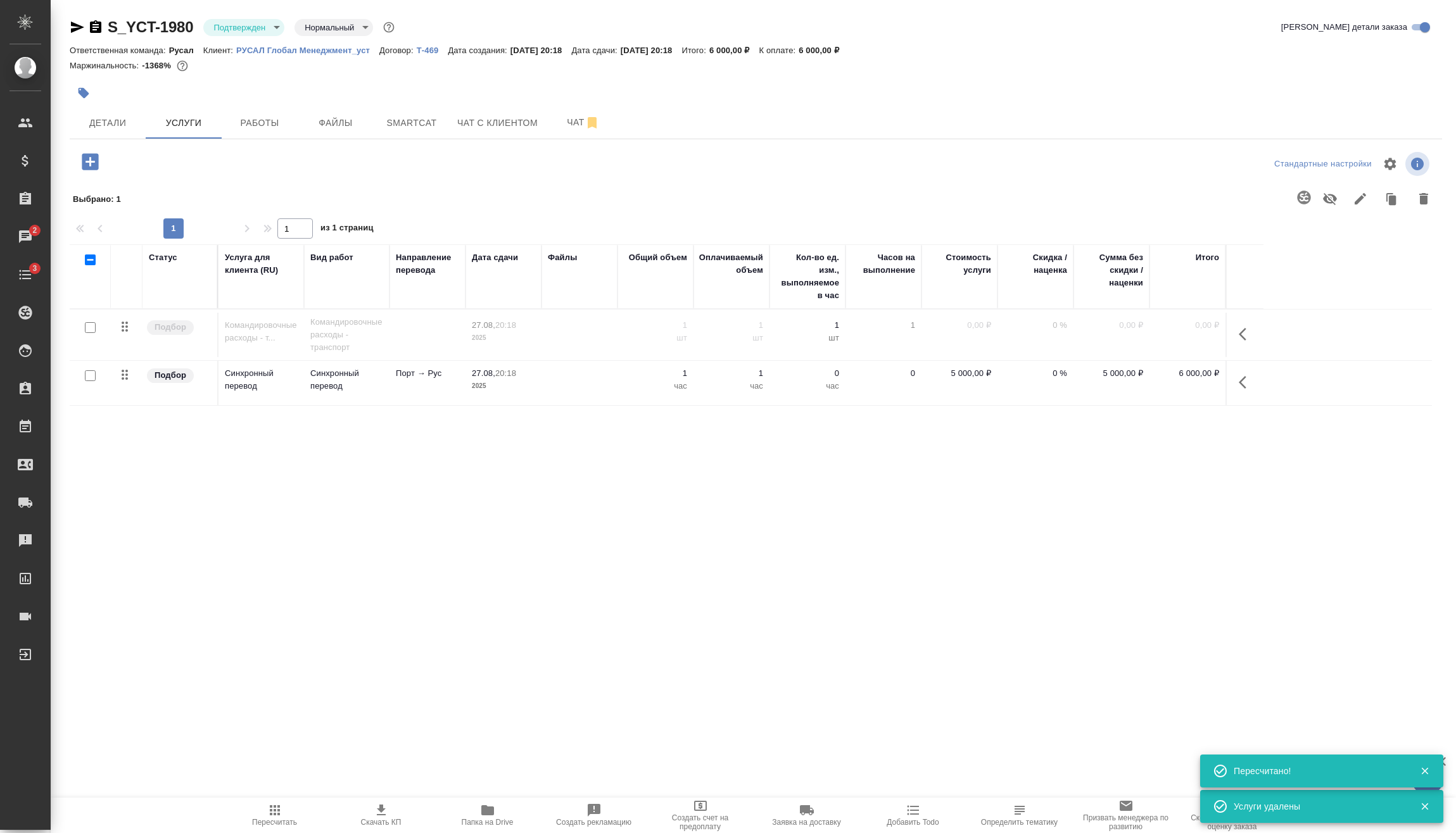
click at [93, 162] on icon "button" at bounding box center [90, 161] width 22 height 22
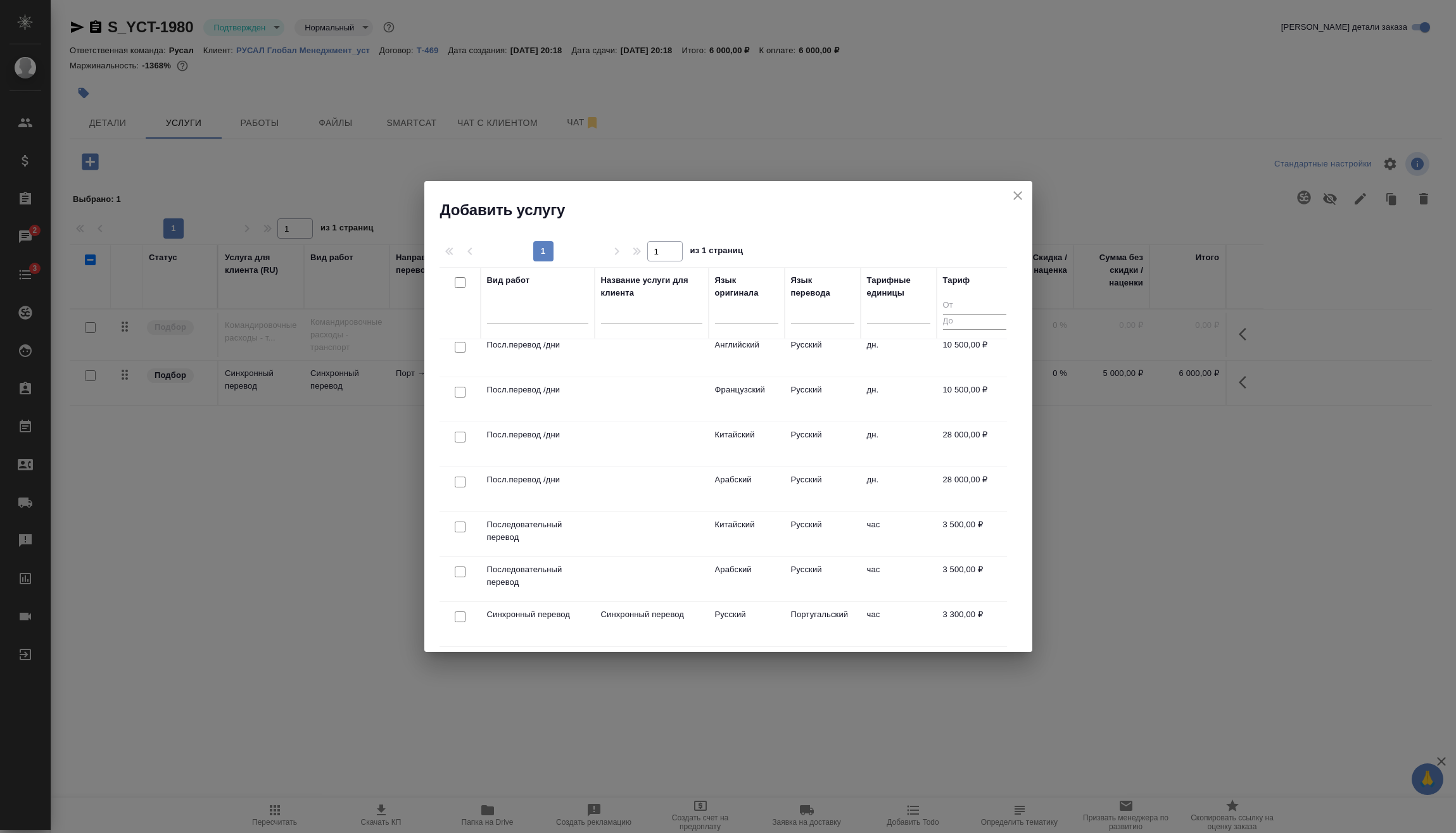
scroll to position [467, 0]
click at [696, 609] on p "Синхронный перевод" at bounding box center [651, 615] width 101 height 13
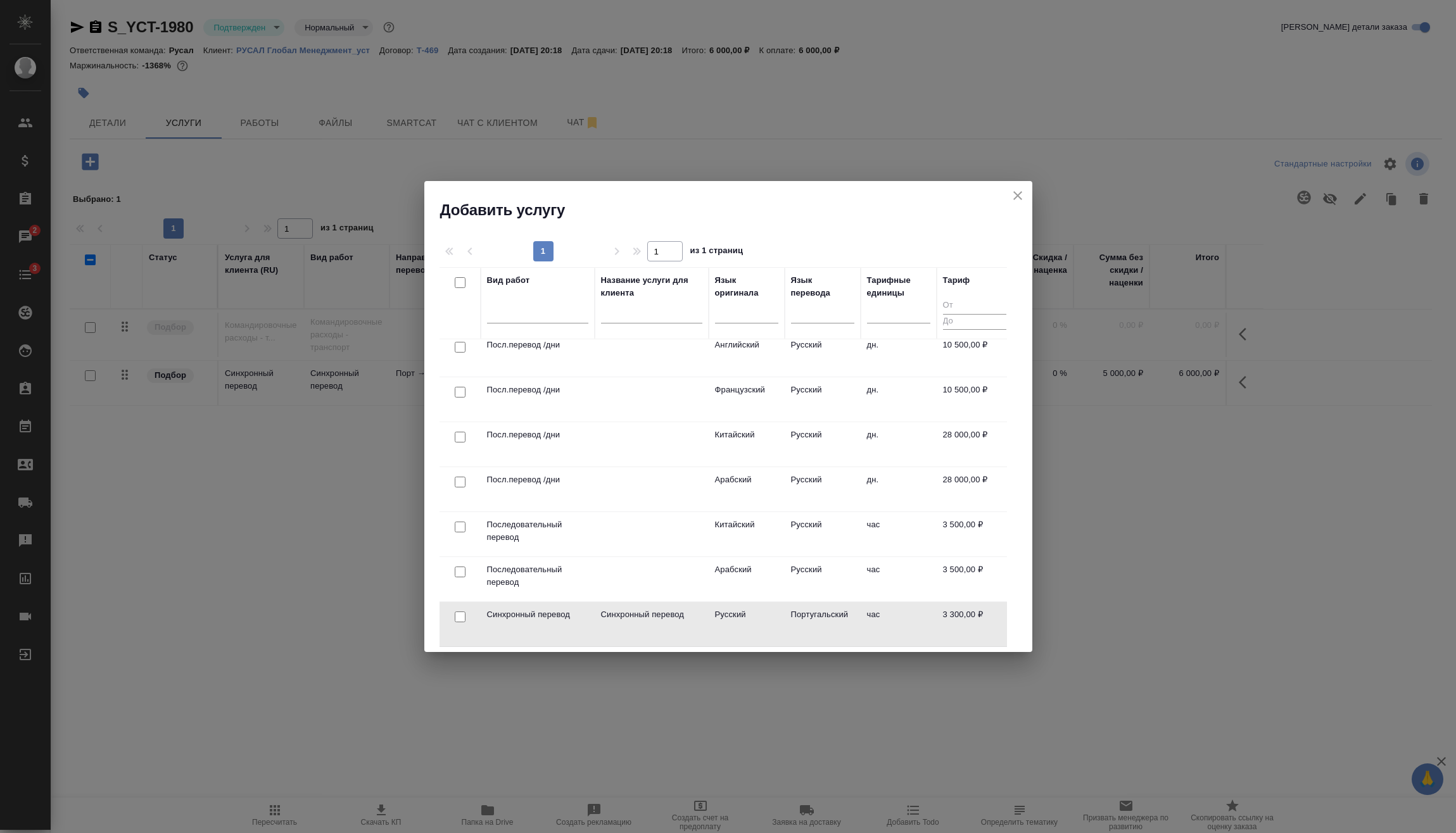
click at [462, 611] on input "checkbox" at bounding box center [460, 617] width 11 height 11
checkbox input "true"
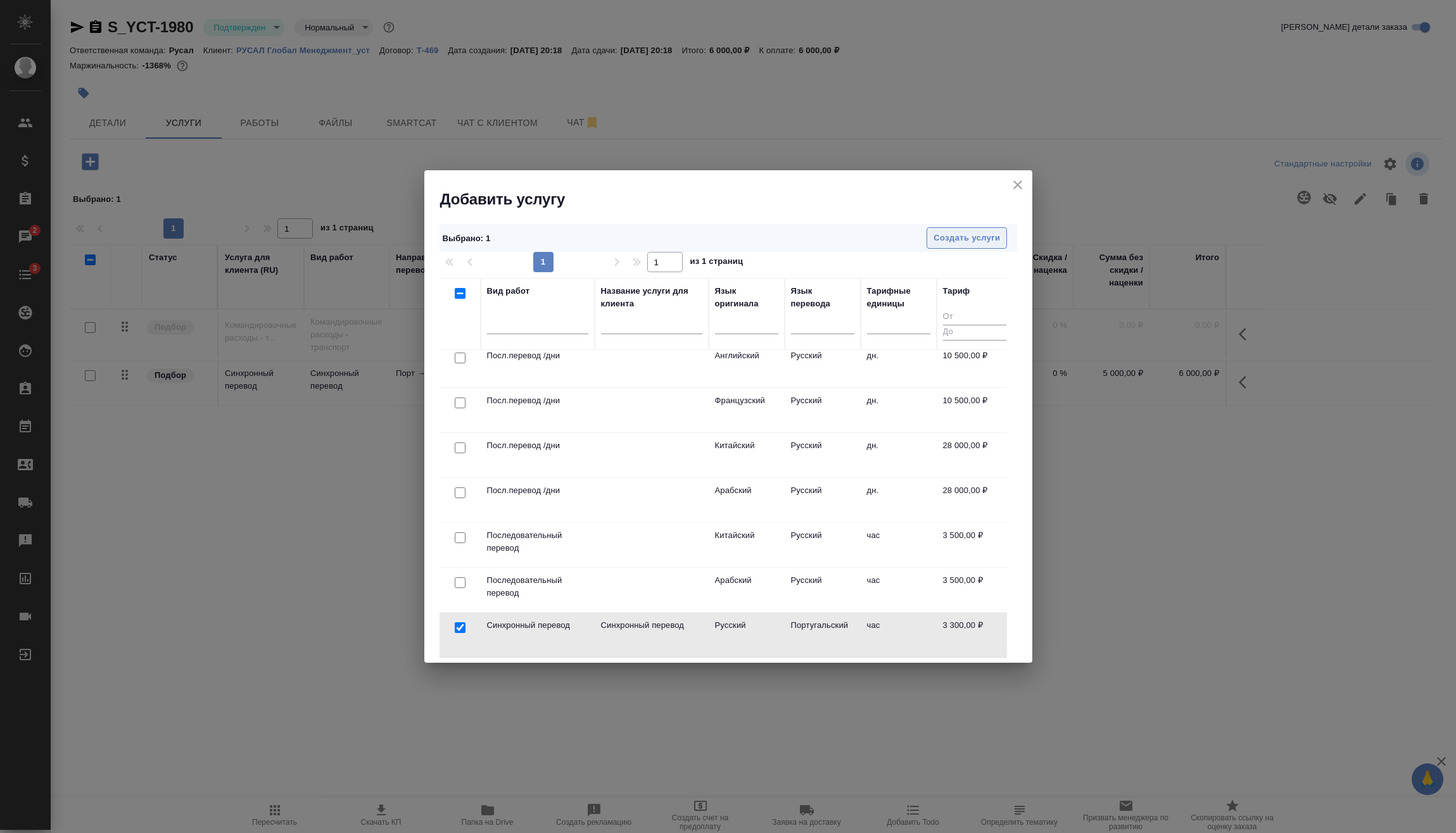
click at [974, 236] on span "Создать услуги" at bounding box center [966, 238] width 67 height 14
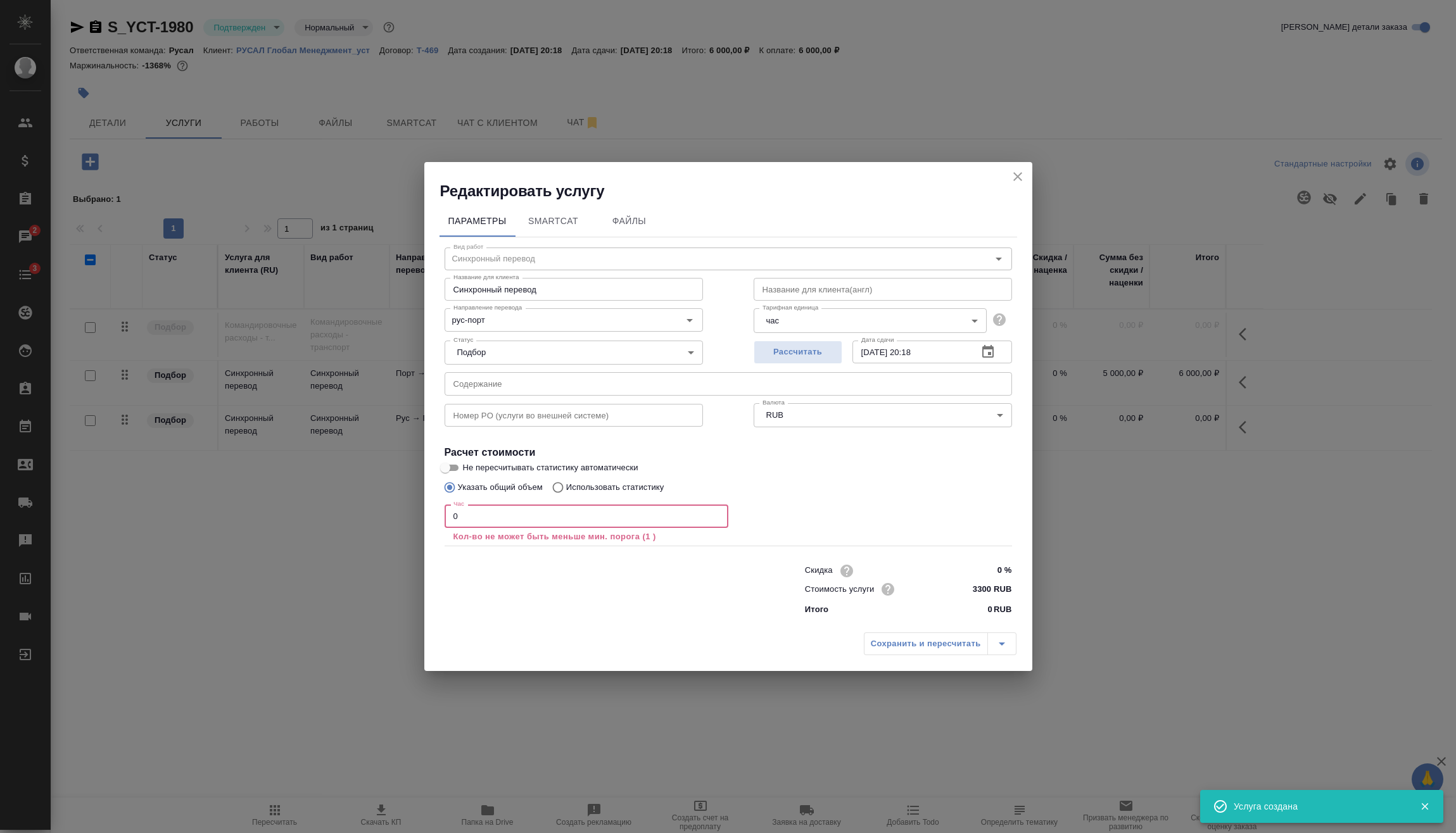
drag, startPoint x: 457, startPoint y: 521, endPoint x: 397, endPoint y: 521, distance: 60.0
click at [396, 521] on div "Редактировать услугу Параметры SmartCat Файлы Вид работ Синхронный перевод Вид …" at bounding box center [728, 416] width 1456 height 833
drag, startPoint x: 1019, startPoint y: 187, endPoint x: 1015, endPoint y: 181, distance: 7.2
click at [1018, 187] on h2 "Редактировать услугу" at bounding box center [736, 191] width 592 height 20
click at [1014, 180] on icon "close" at bounding box center [1017, 176] width 9 height 9
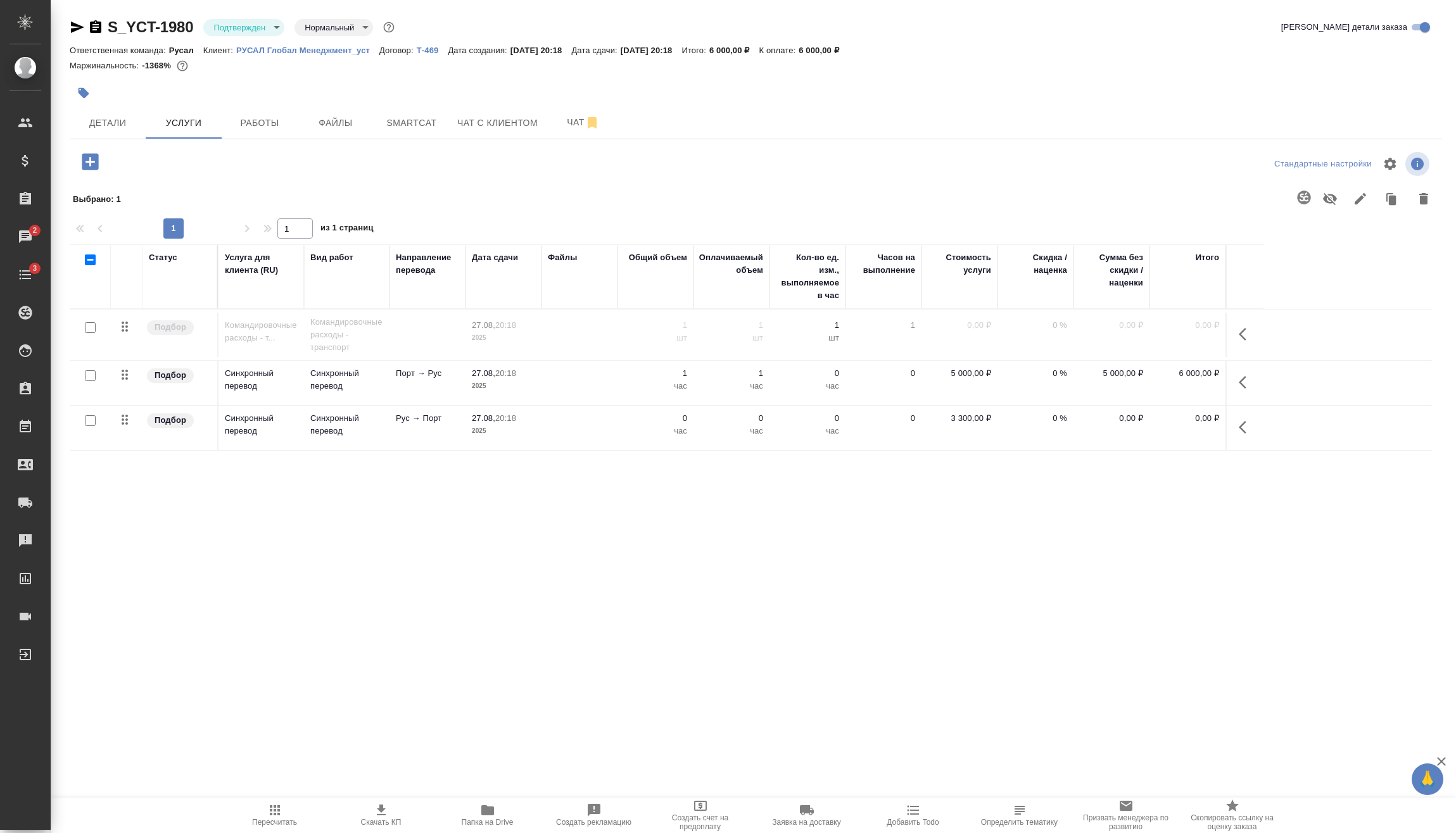
click at [89, 423] on input "checkbox" at bounding box center [90, 420] width 11 height 11
checkbox input "true"
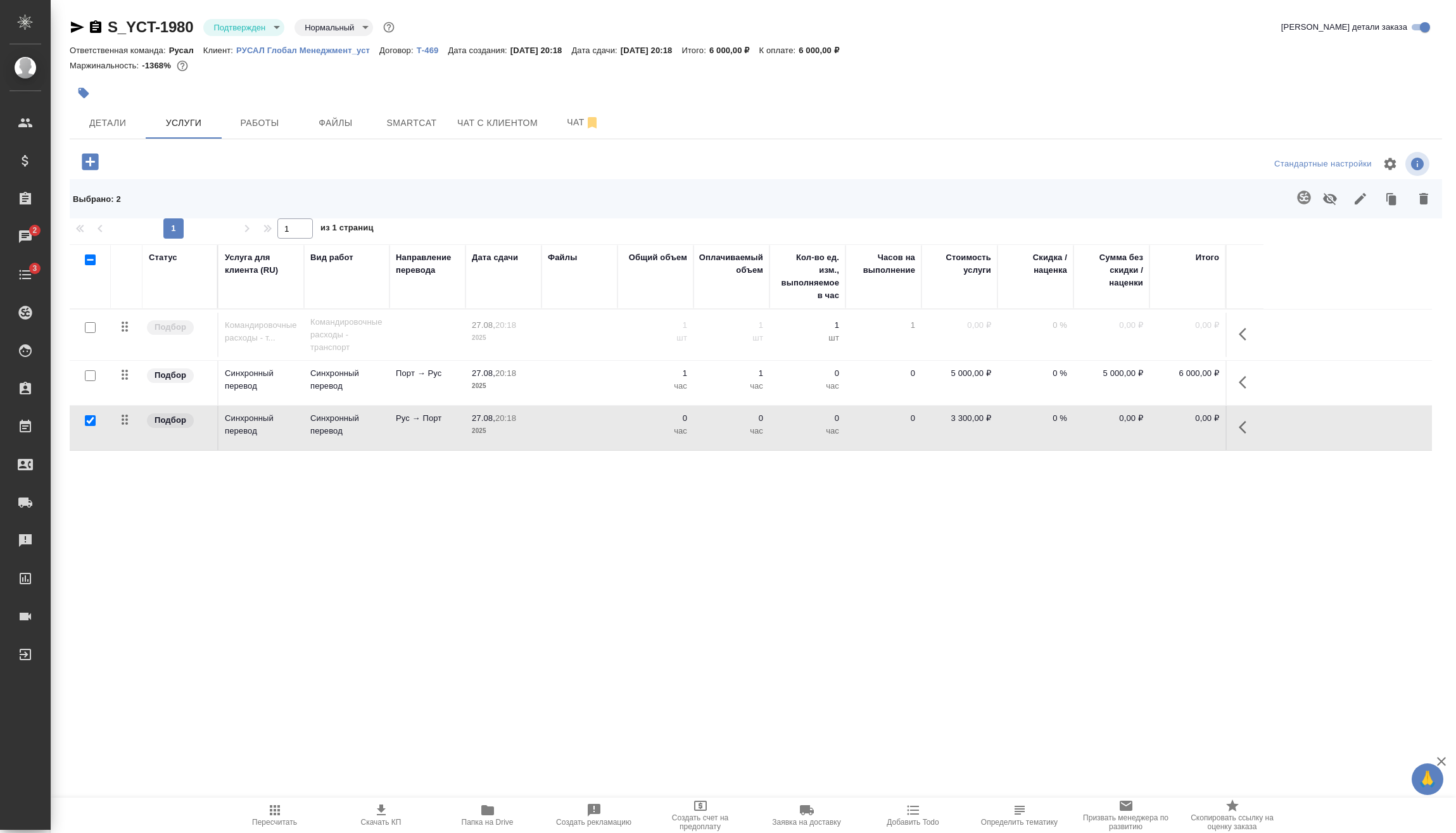
click at [1419, 198] on icon "button" at bounding box center [1423, 199] width 9 height 11
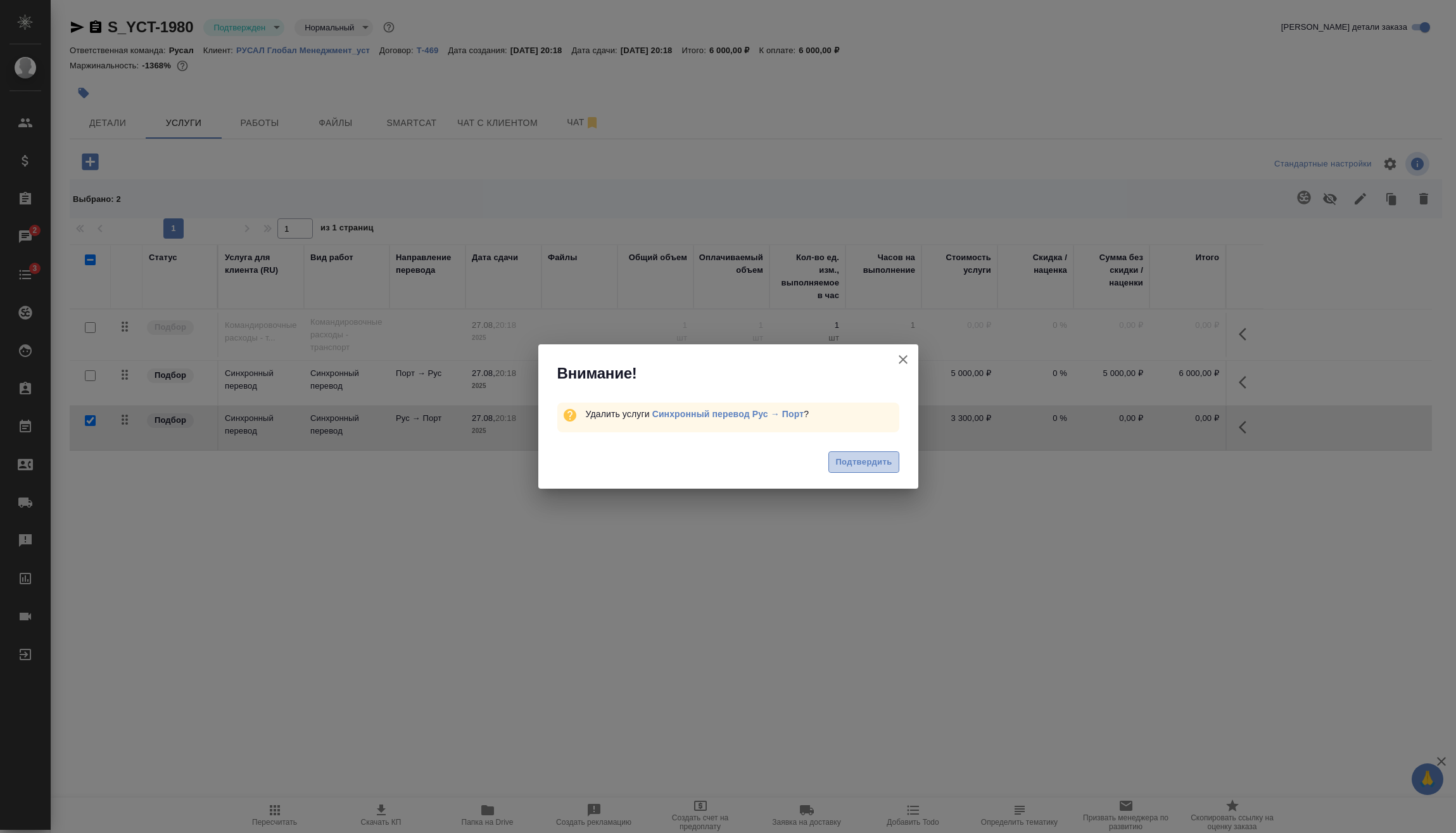
click at [872, 459] on span "Подтвердить" at bounding box center [863, 462] width 57 height 14
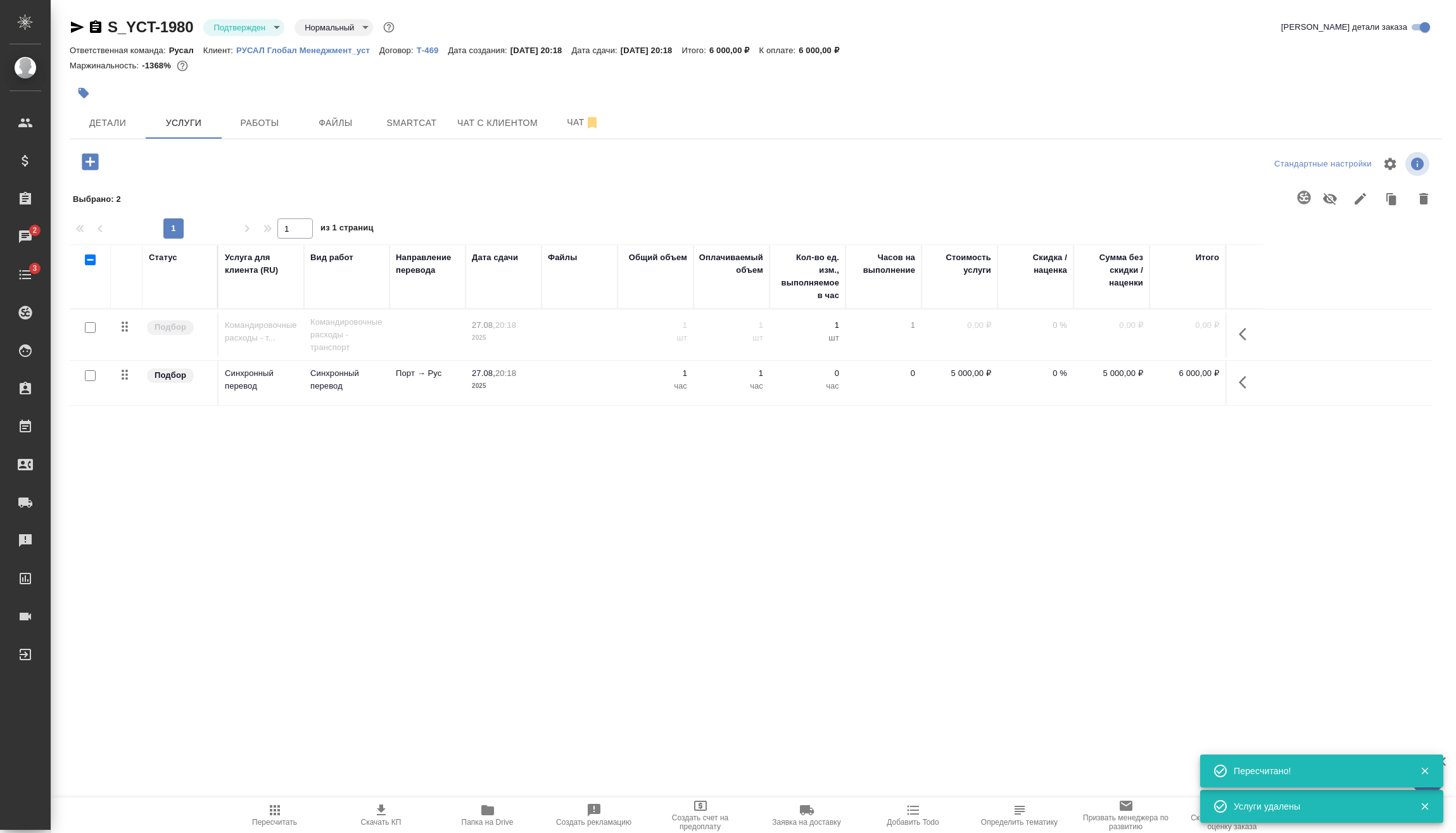
click at [89, 160] on icon "button" at bounding box center [90, 161] width 16 height 16
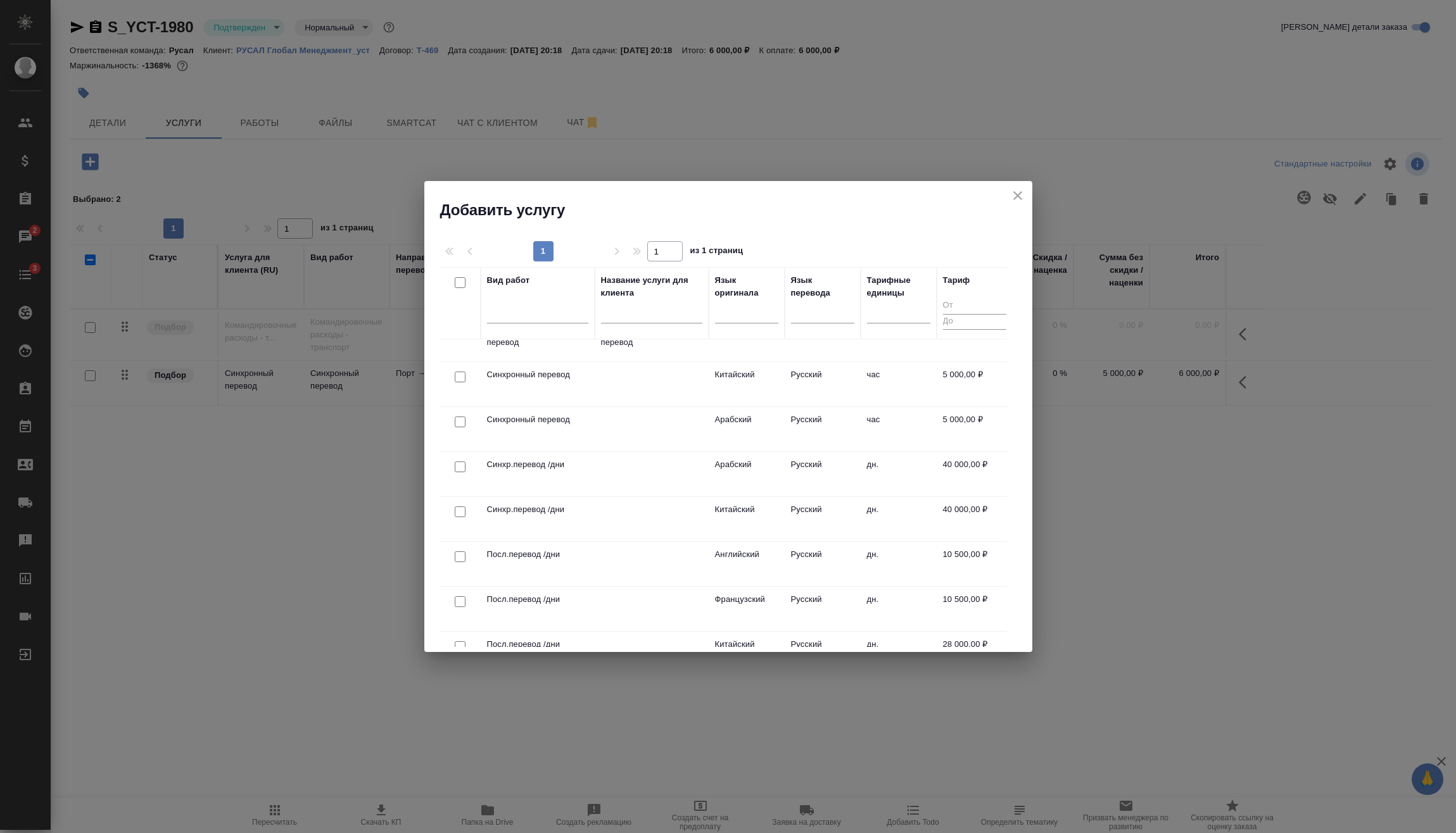
scroll to position [253, 0]
click at [696, 561] on td at bounding box center [651, 558] width 114 height 44
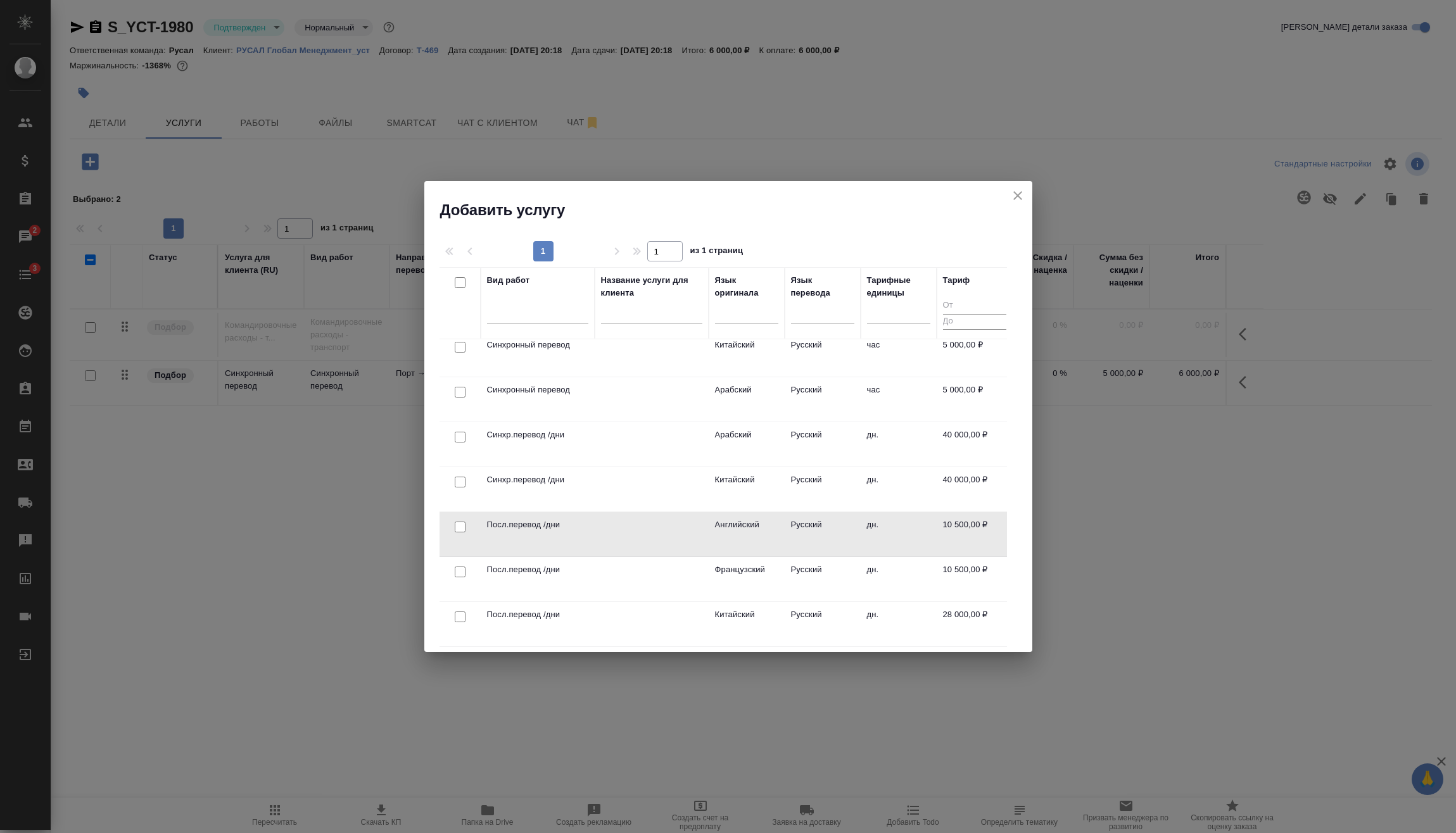
scroll to position [317, 0]
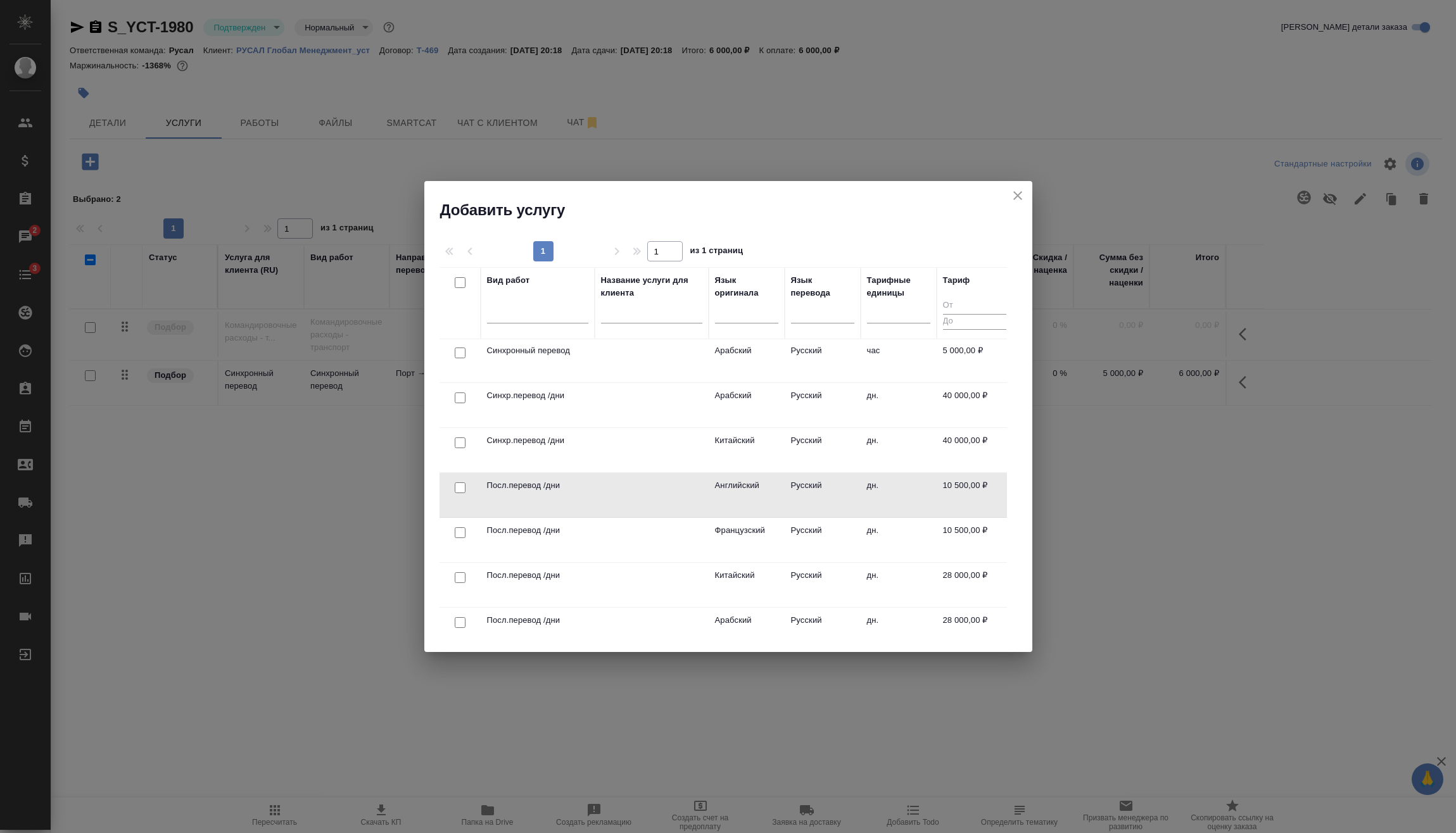
click at [457, 489] on input "checkbox" at bounding box center [460, 487] width 11 height 11
checkbox input "true"
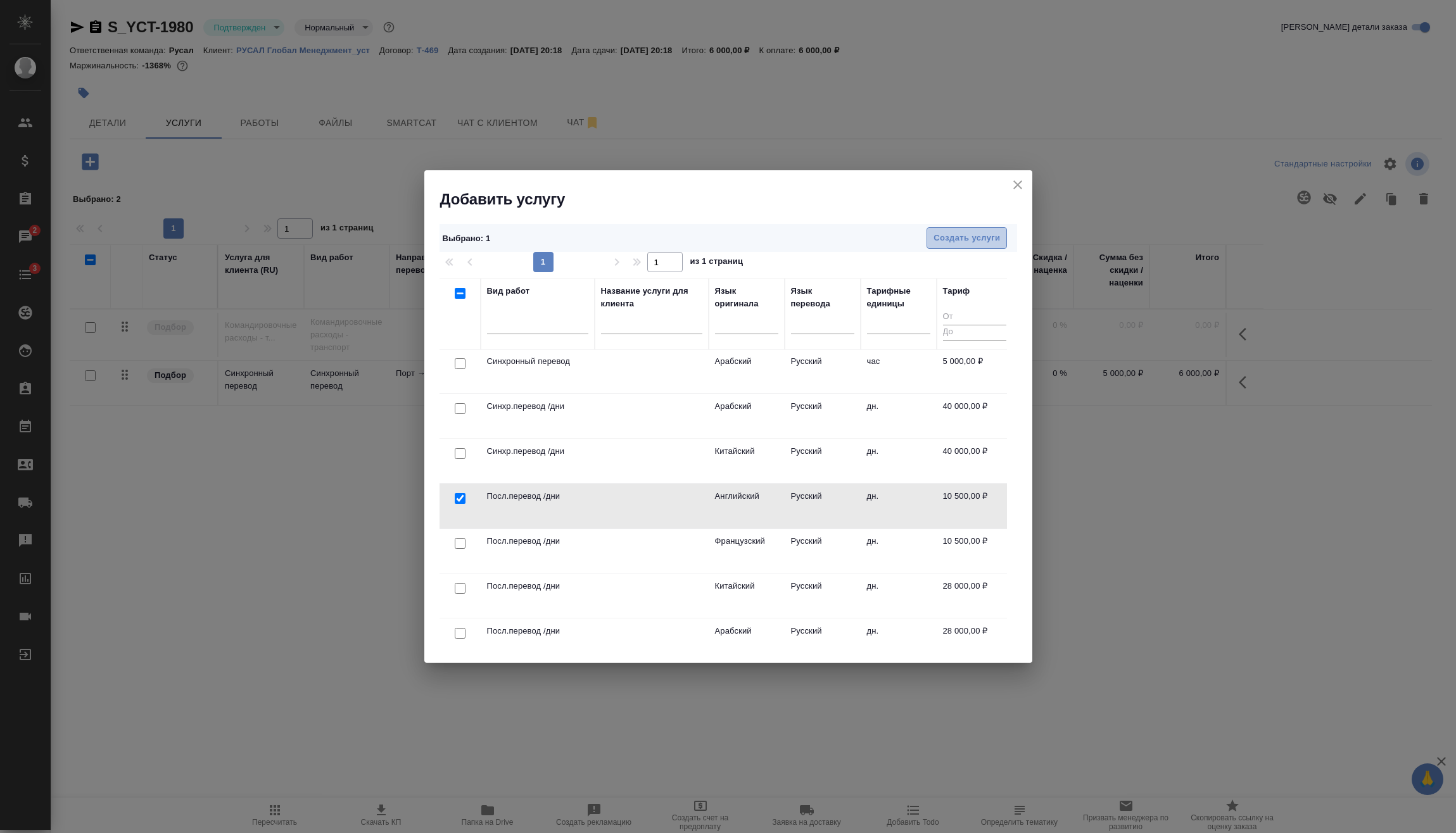
click at [964, 232] on span "Создать услуги" at bounding box center [966, 238] width 67 height 14
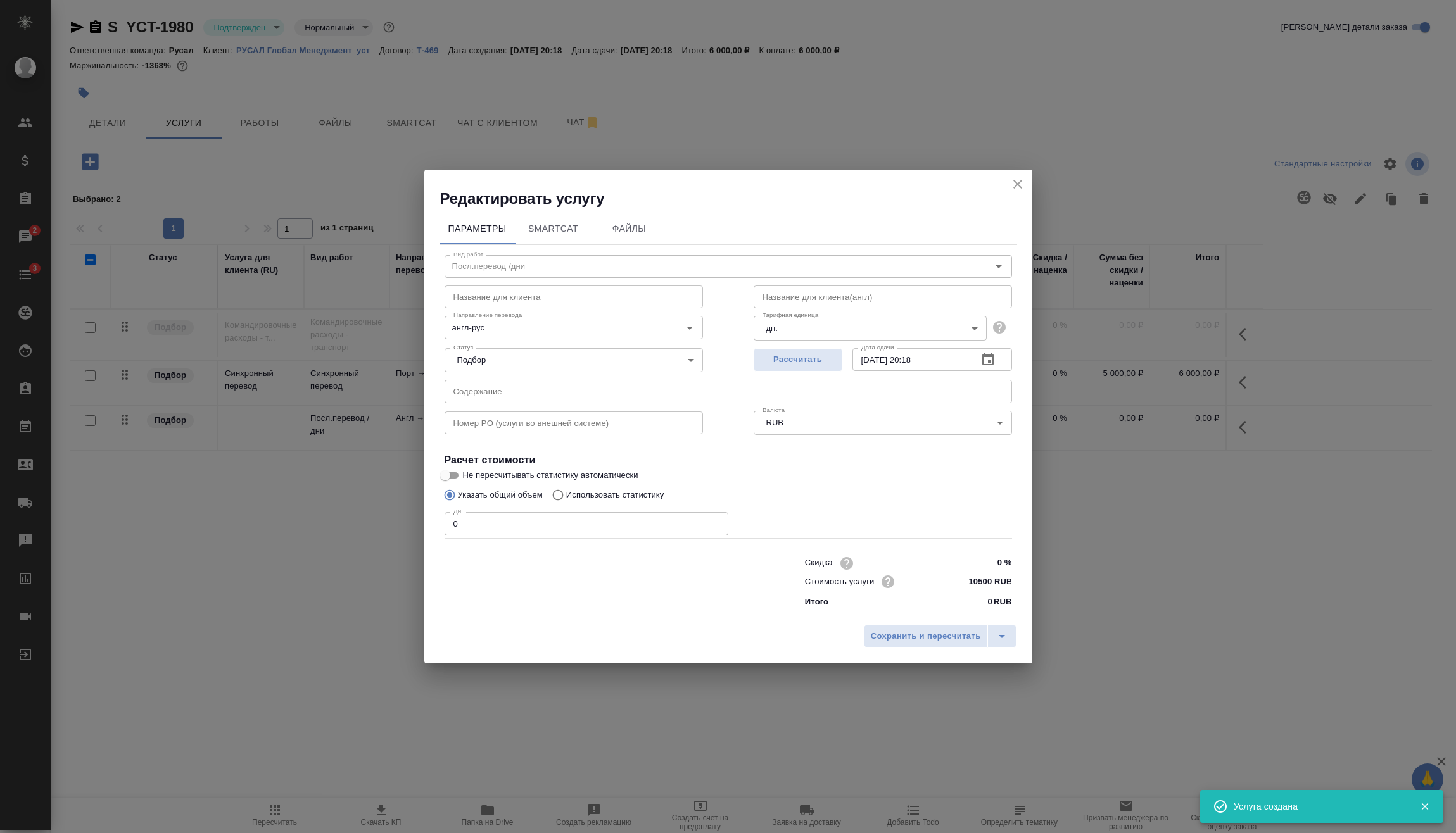
drag, startPoint x: 420, startPoint y: 528, endPoint x: 406, endPoint y: 529, distance: 14.0
click at [409, 529] on div "Редактировать услугу Параметры SmartCat Файлы Вид работ Посл.перевод /дни Вид р…" at bounding box center [728, 416] width 1456 height 833
click at [660, 334] on div "англ-рус Направление перевода" at bounding box center [574, 328] width 258 height 23
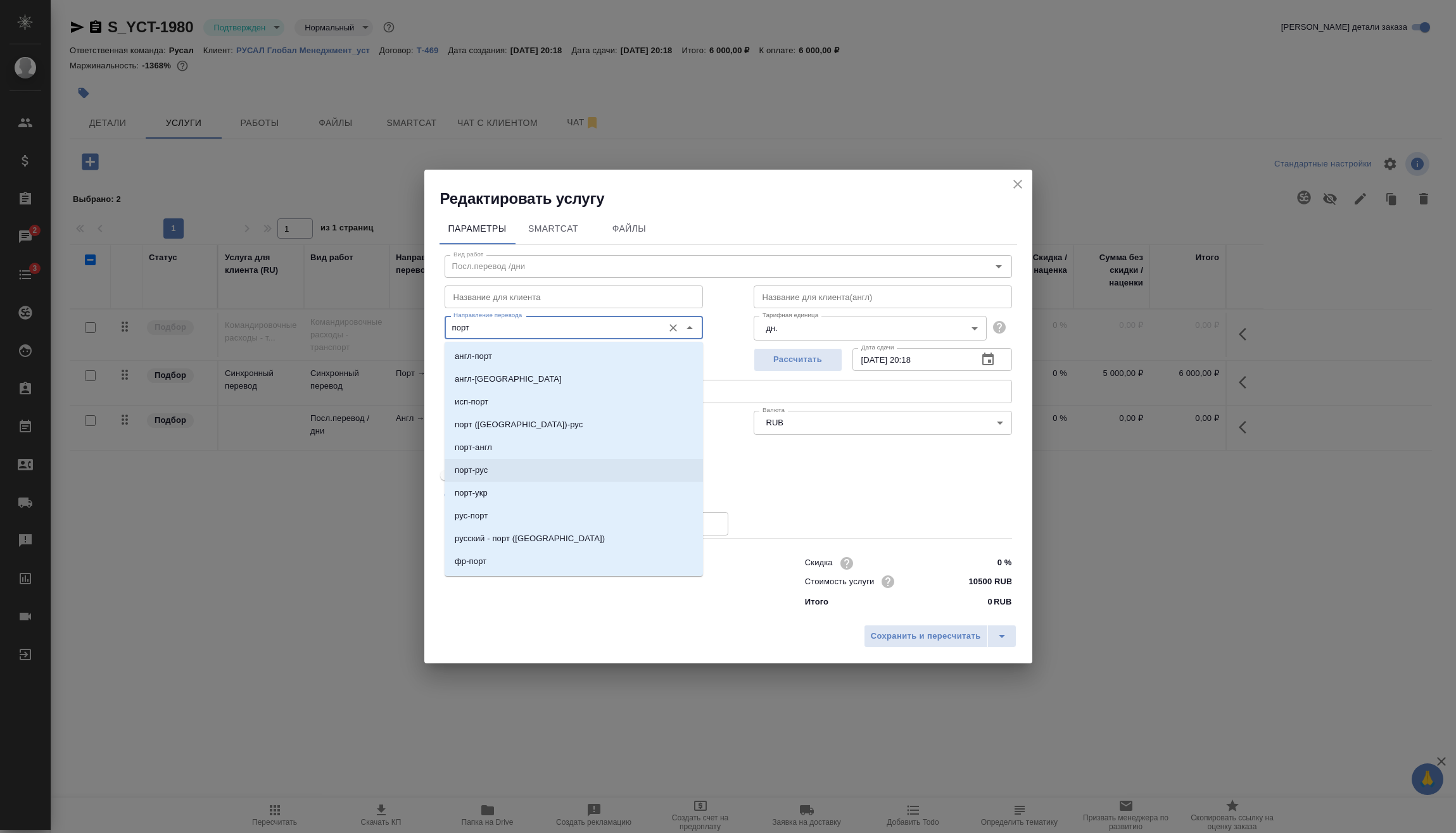
click at [538, 470] on li "порт-рус" at bounding box center [574, 470] width 258 height 23
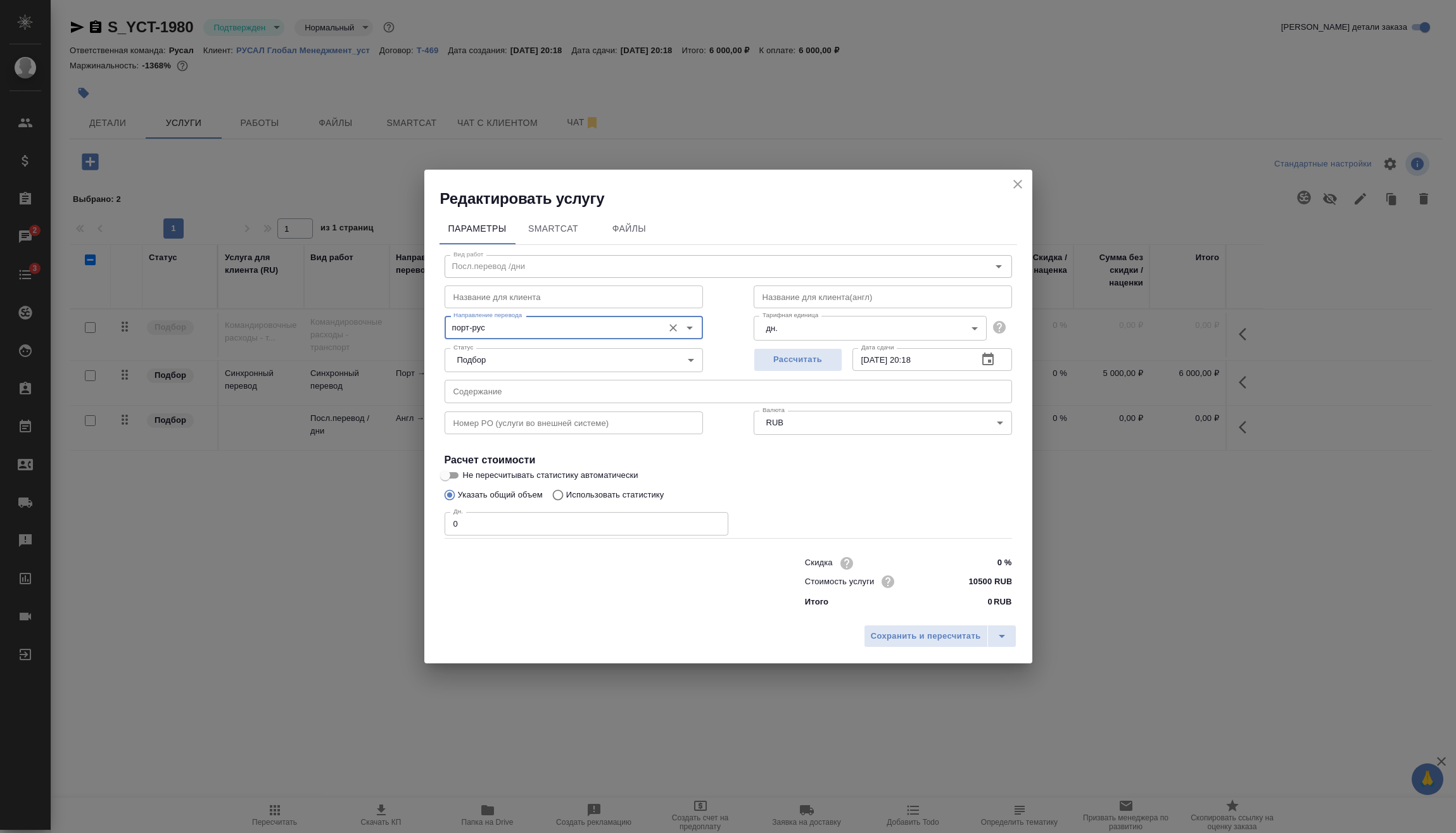
type input "порт-рус"
click at [515, 530] on input "0" at bounding box center [586, 524] width 284 height 23
drag, startPoint x: 488, startPoint y: 523, endPoint x: 384, endPoint y: 526, distance: 104.0
click at [386, 526] on div "Редактировать услугу Параметры SmartCat Файлы Вид работ Посл.перевод /дни Вид р…" at bounding box center [728, 416] width 1456 height 833
type input "23"
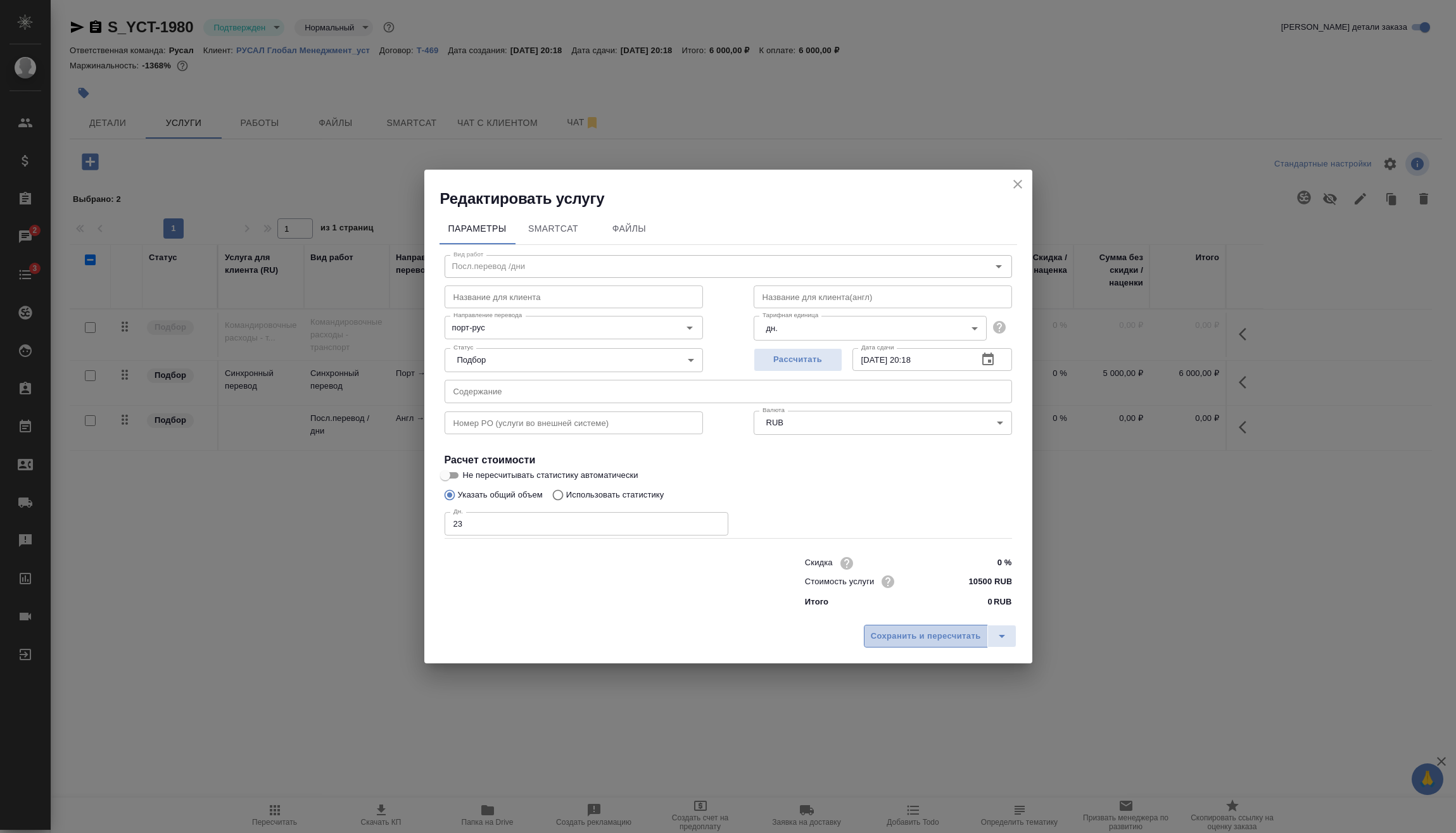
click at [918, 632] on span "Сохранить и пересчитать" at bounding box center [926, 637] width 110 height 14
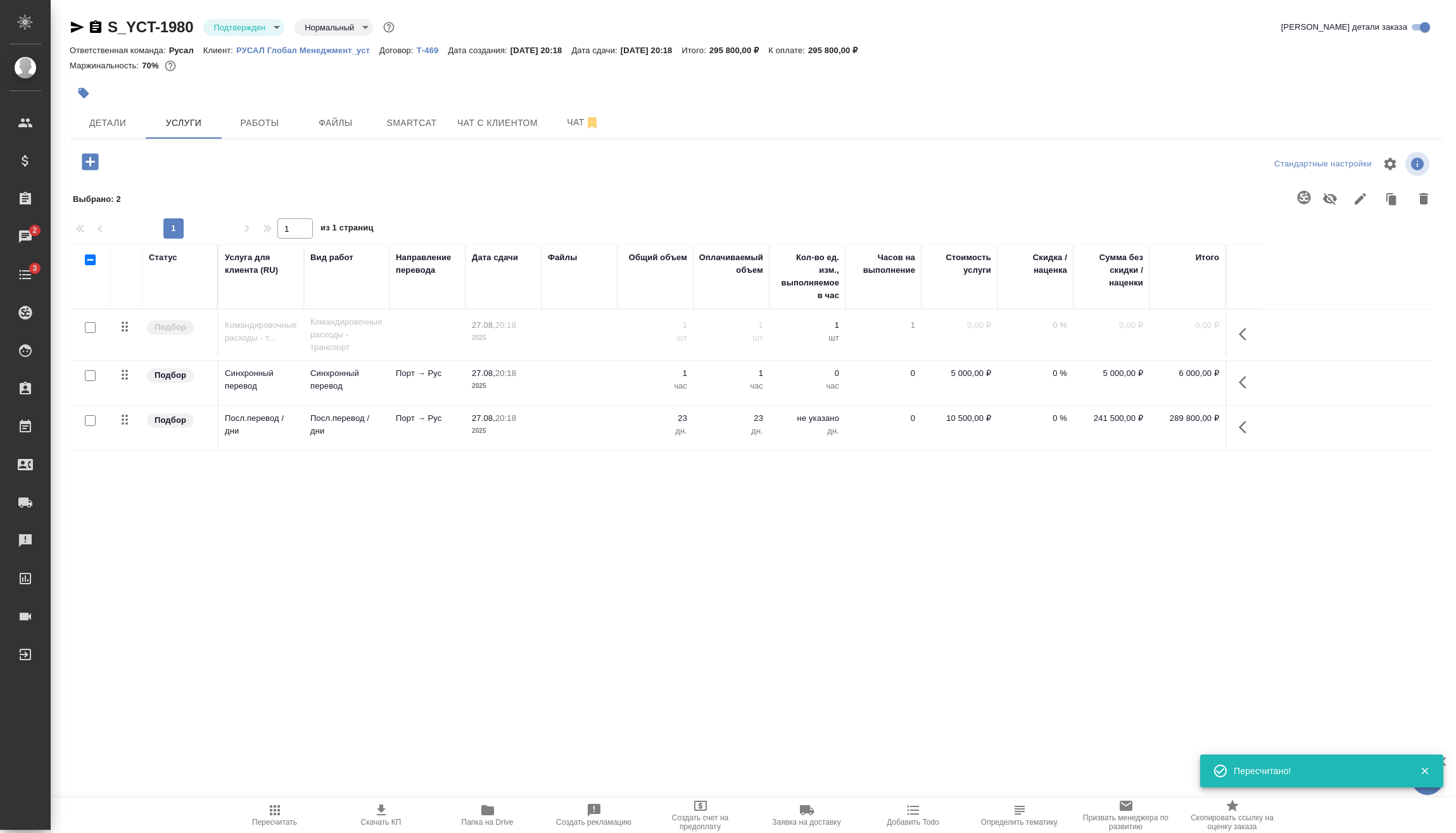
click at [93, 376] on input "checkbox" at bounding box center [90, 376] width 11 height 11
checkbox input "true"
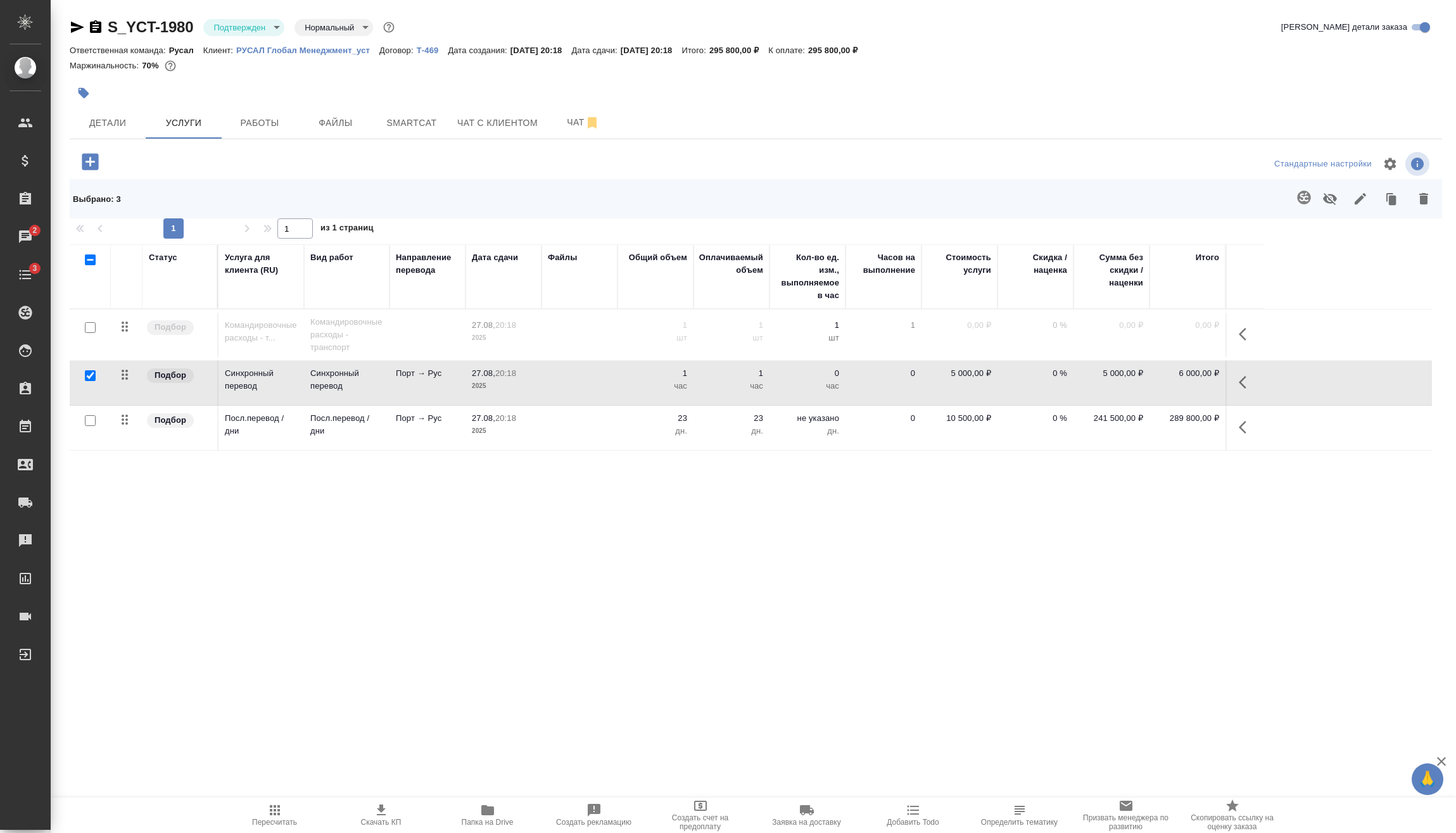
click at [1419, 194] on icon "button" at bounding box center [1423, 199] width 9 height 11
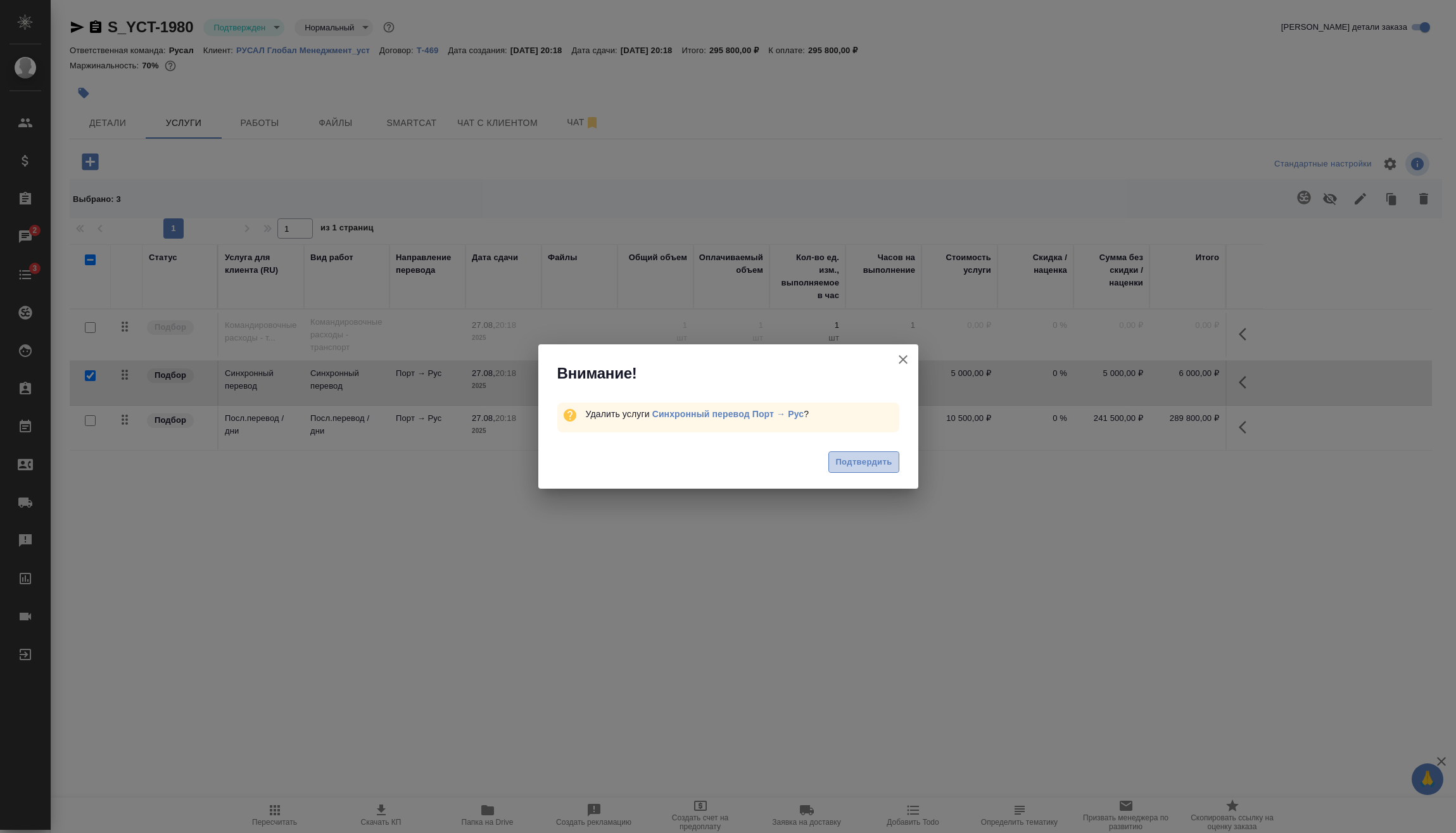
click at [855, 462] on span "Подтвердить" at bounding box center [863, 462] width 57 height 14
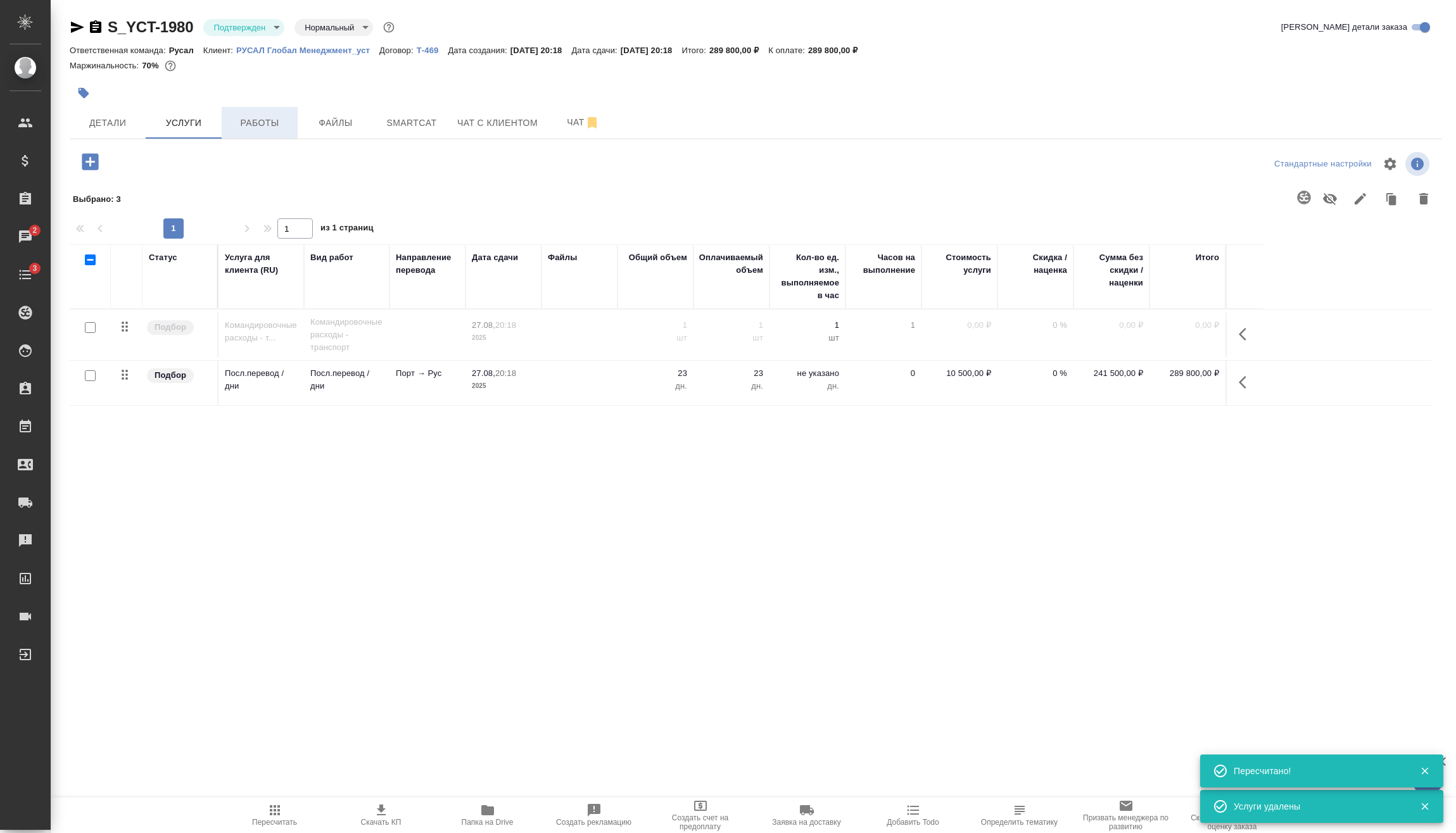
click at [274, 130] on span "Работы" at bounding box center [260, 123] width 61 height 16
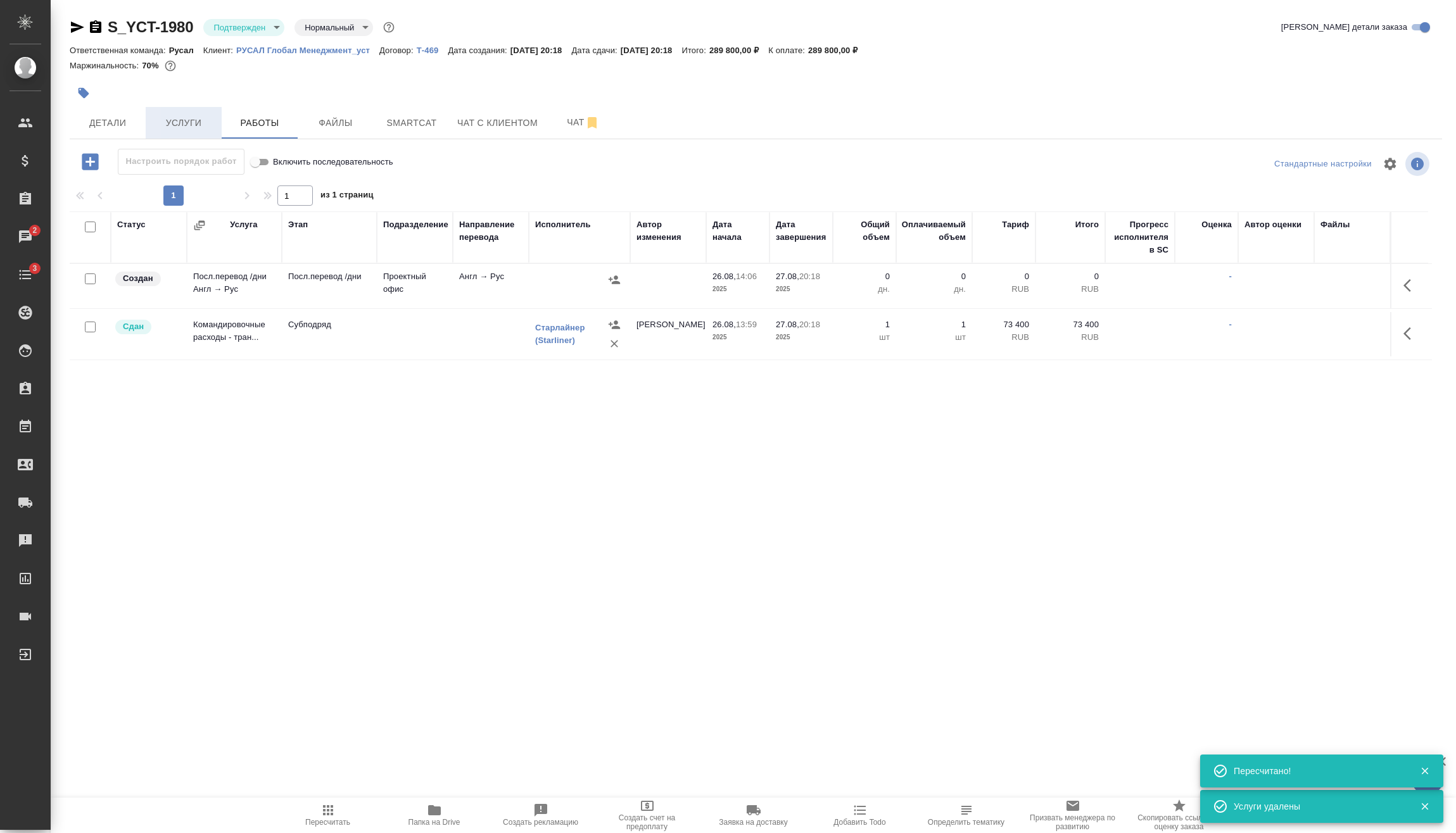
click at [206, 130] on span "Услуги" at bounding box center [184, 123] width 61 height 16
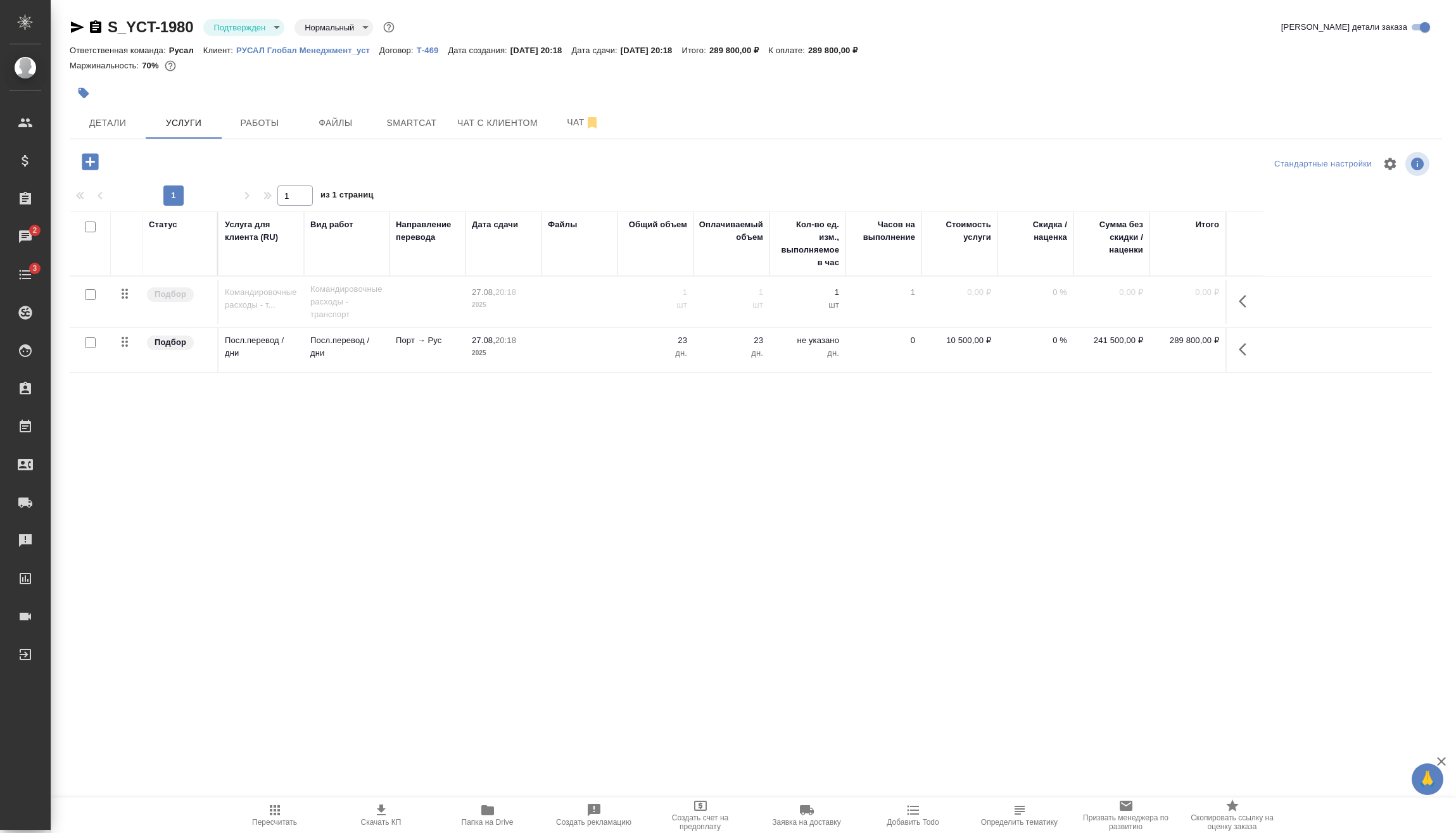
click at [1235, 353] on button "button" at bounding box center [1246, 349] width 30 height 30
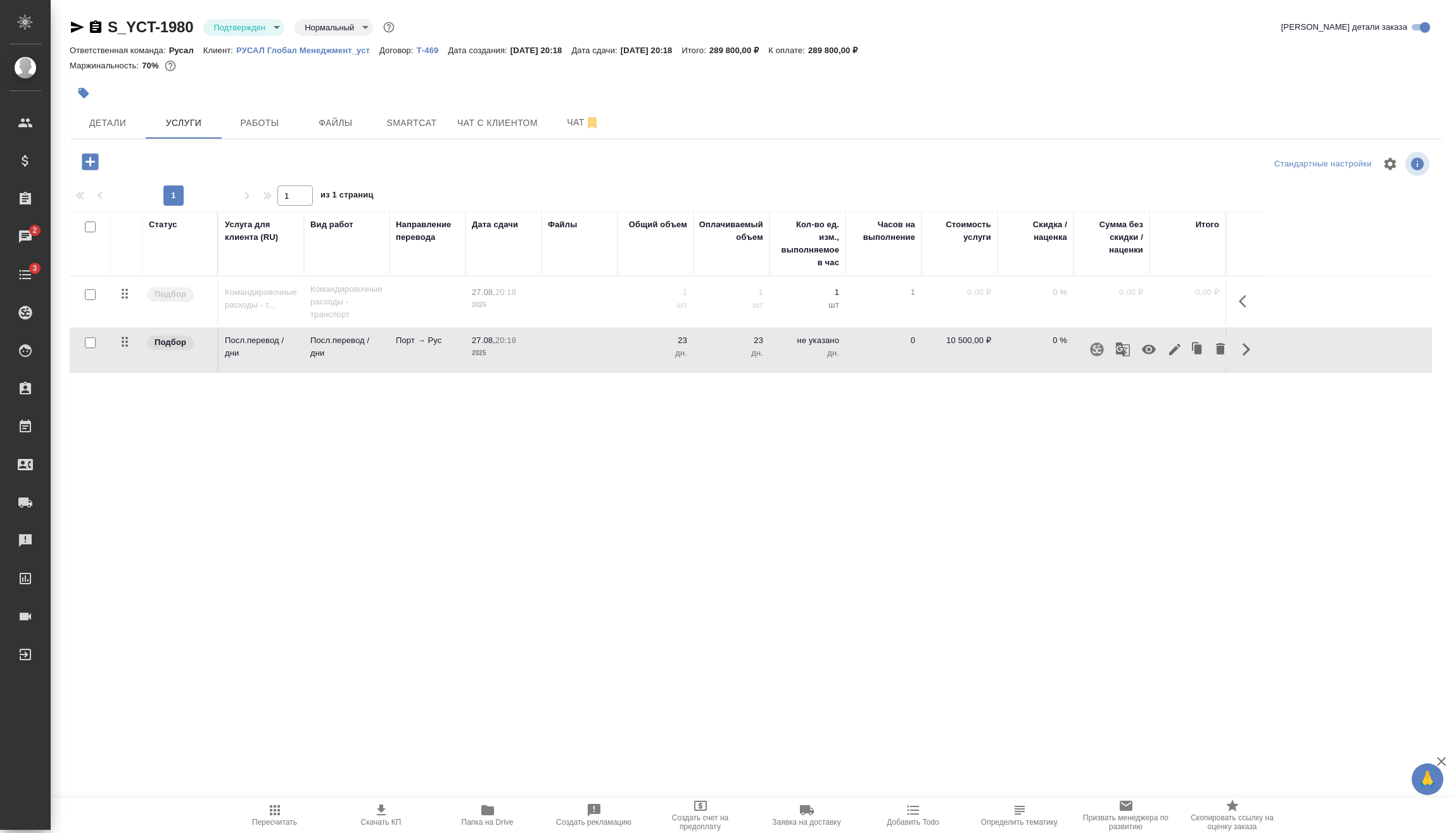
click at [1171, 348] on icon "button" at bounding box center [1174, 349] width 15 height 15
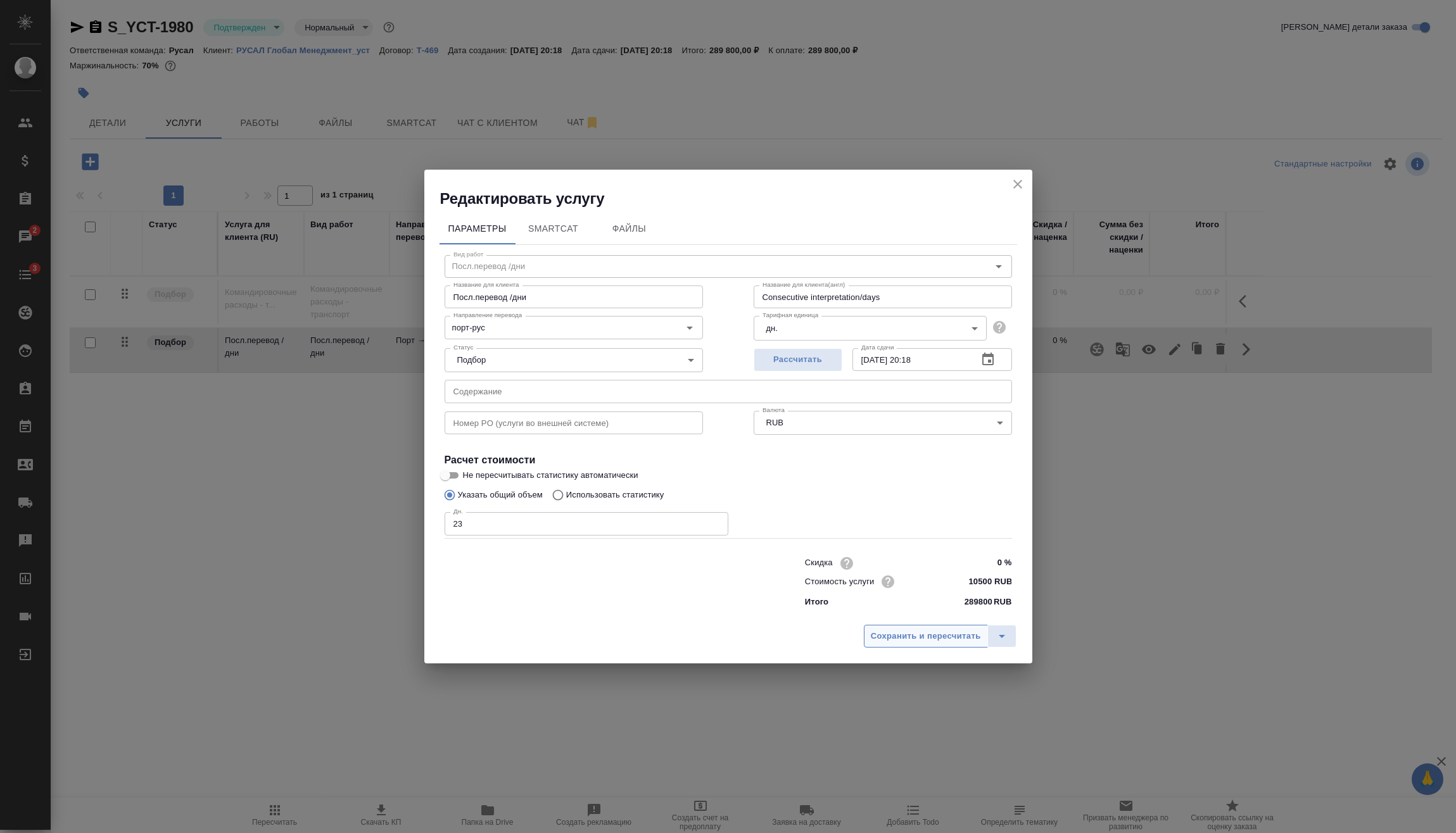
click at [941, 637] on span "Сохранить и пересчитать" at bounding box center [926, 637] width 110 height 14
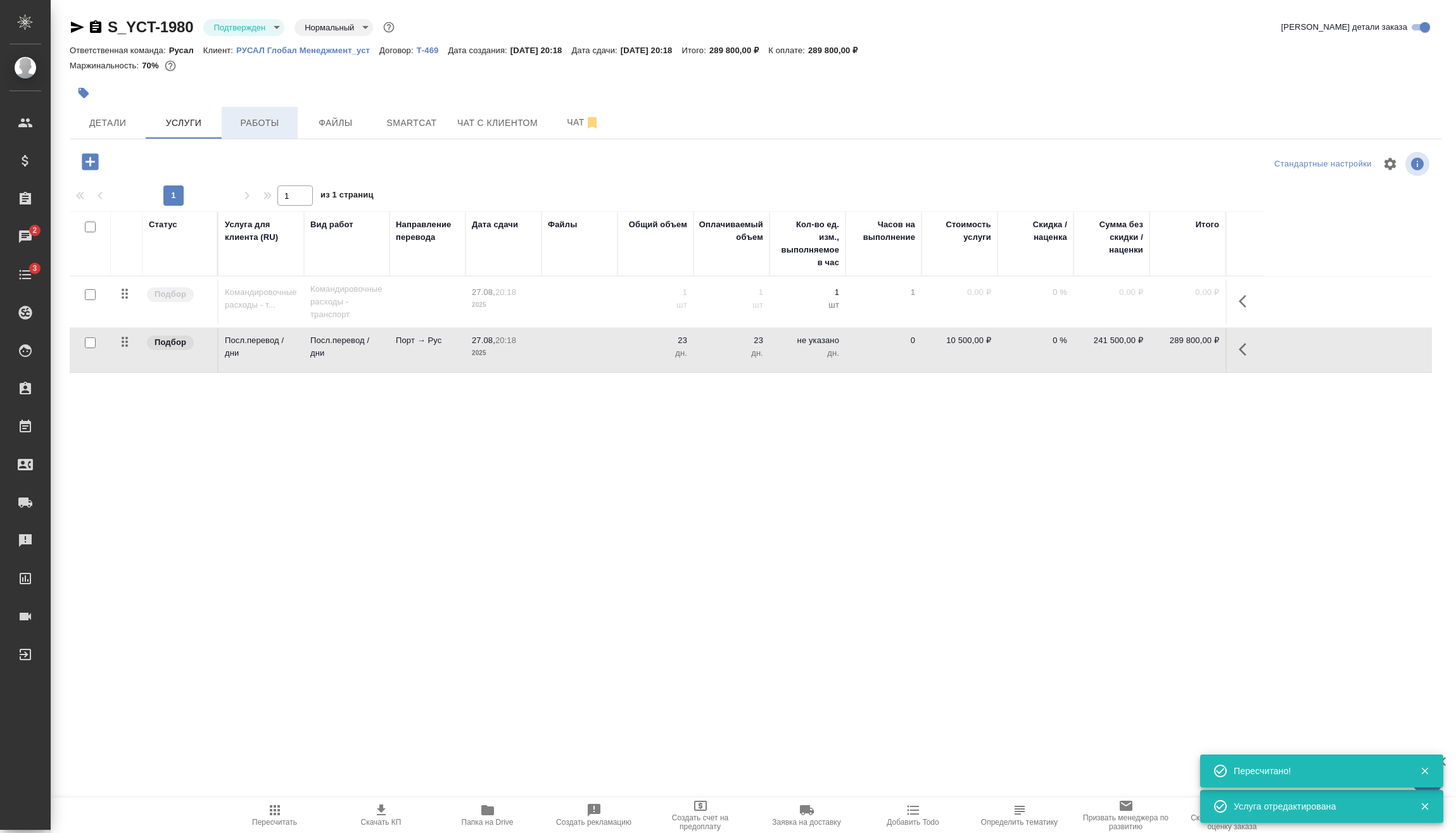
click at [277, 122] on span "Работы" at bounding box center [260, 123] width 61 height 16
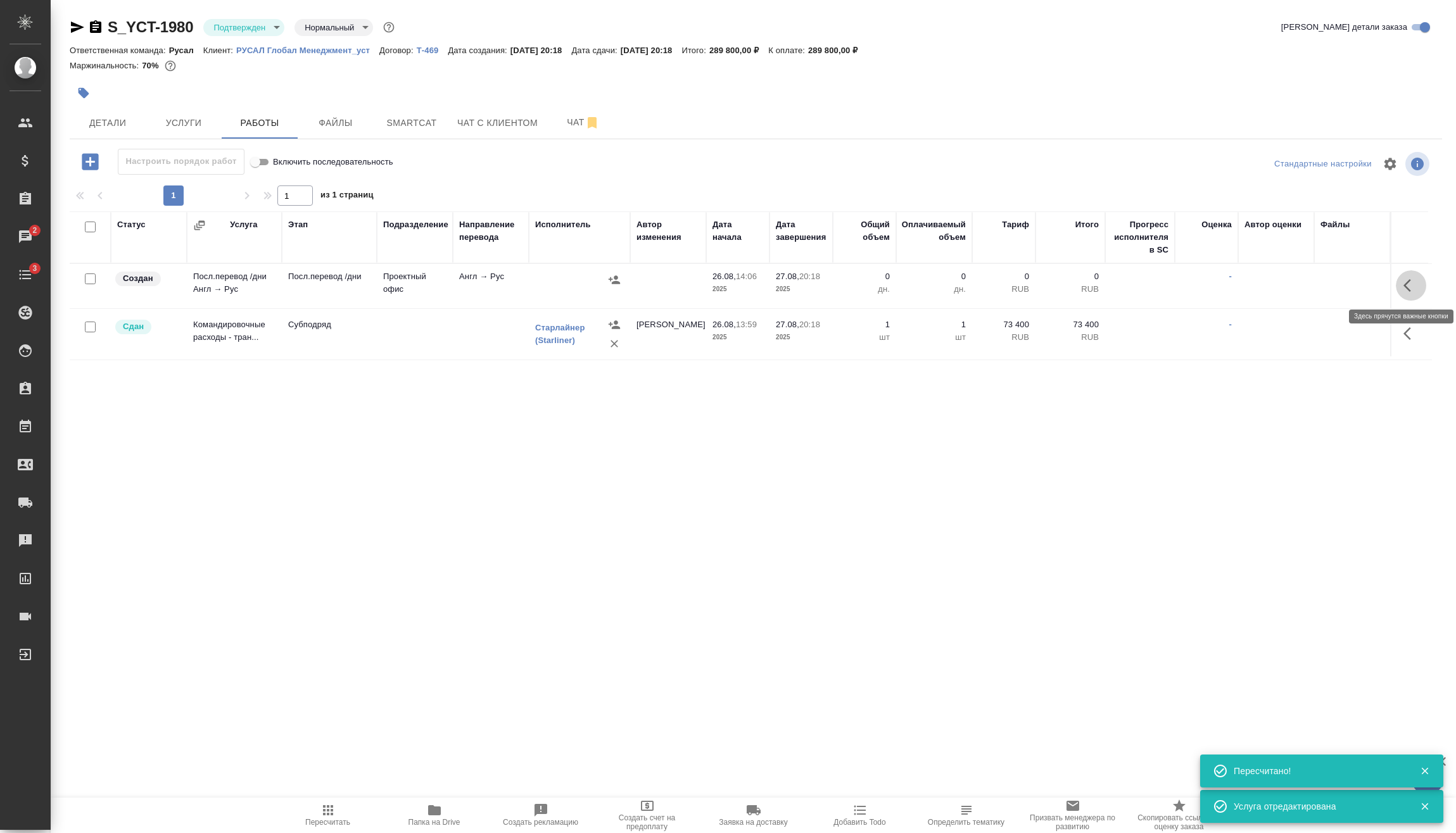
click at [1396, 282] on button "button" at bounding box center [1411, 285] width 30 height 30
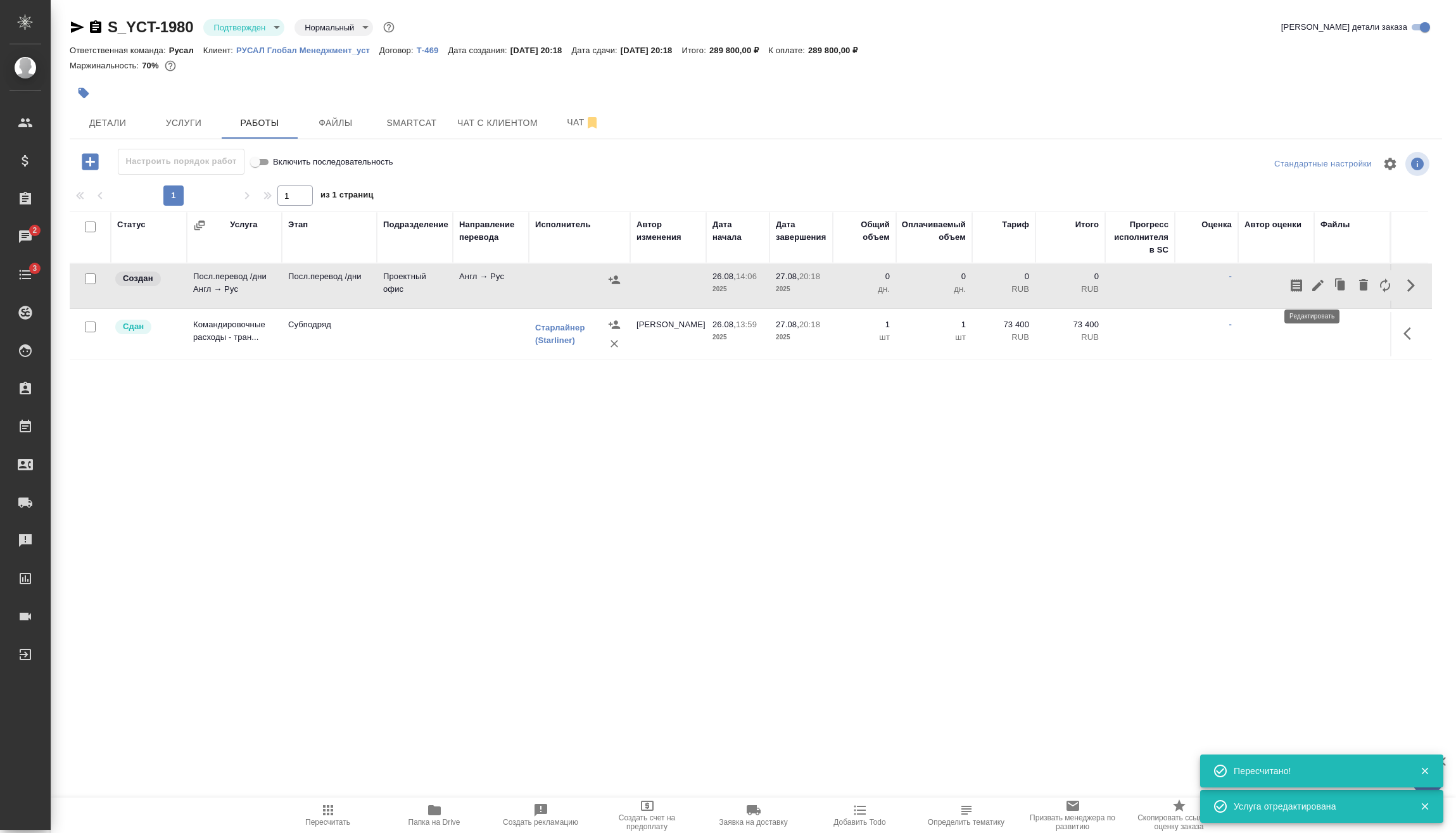
click at [1315, 285] on icon "button" at bounding box center [1318, 285] width 11 height 11
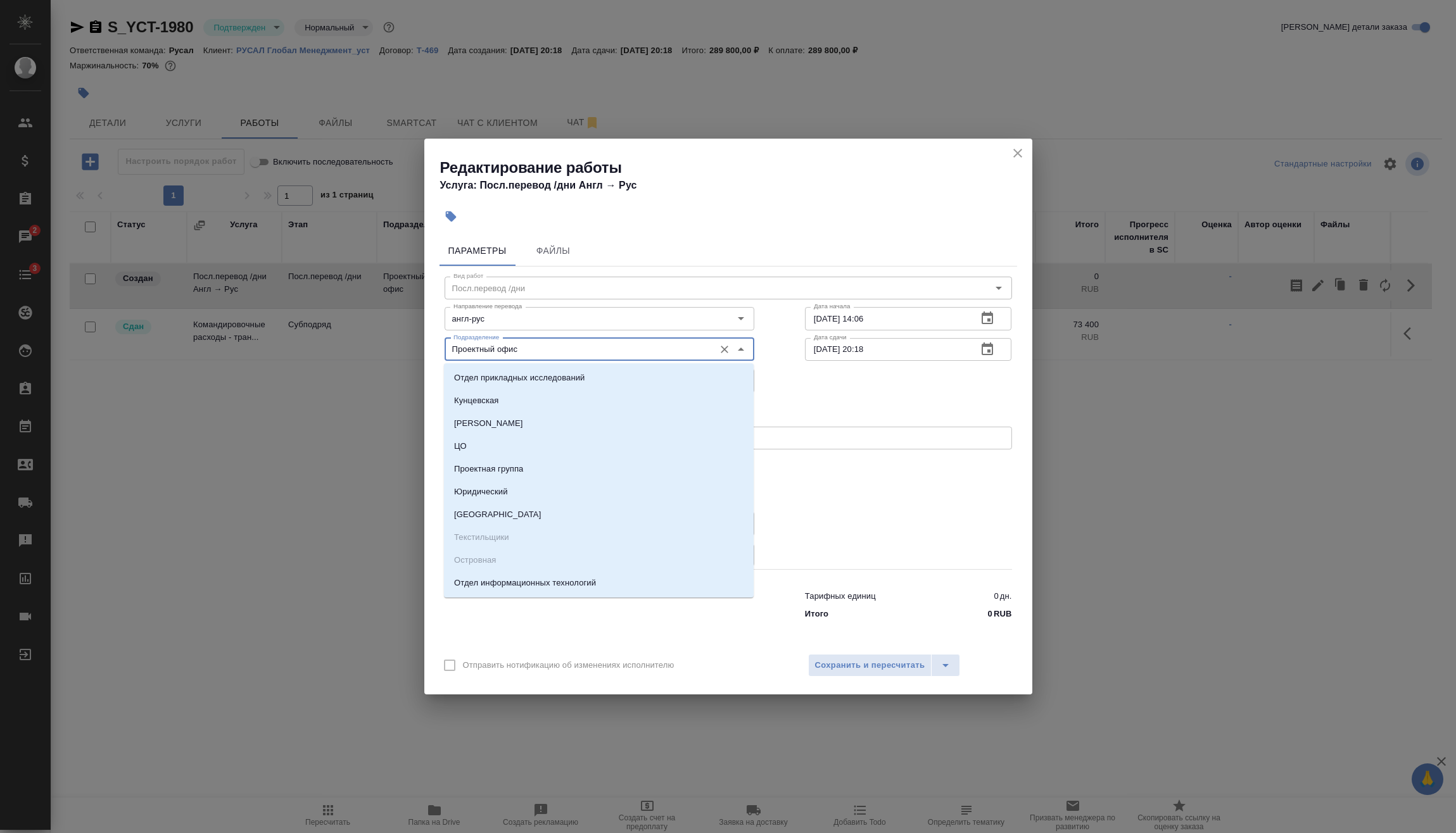
drag, startPoint x: 533, startPoint y: 346, endPoint x: 368, endPoint y: 347, distance: 165.0
click at [366, 349] on div "Редактирование работы Услуга: Посл.перевод /дни Англ → Рус Параметры Файлы Вид …" at bounding box center [728, 416] width 1456 height 833
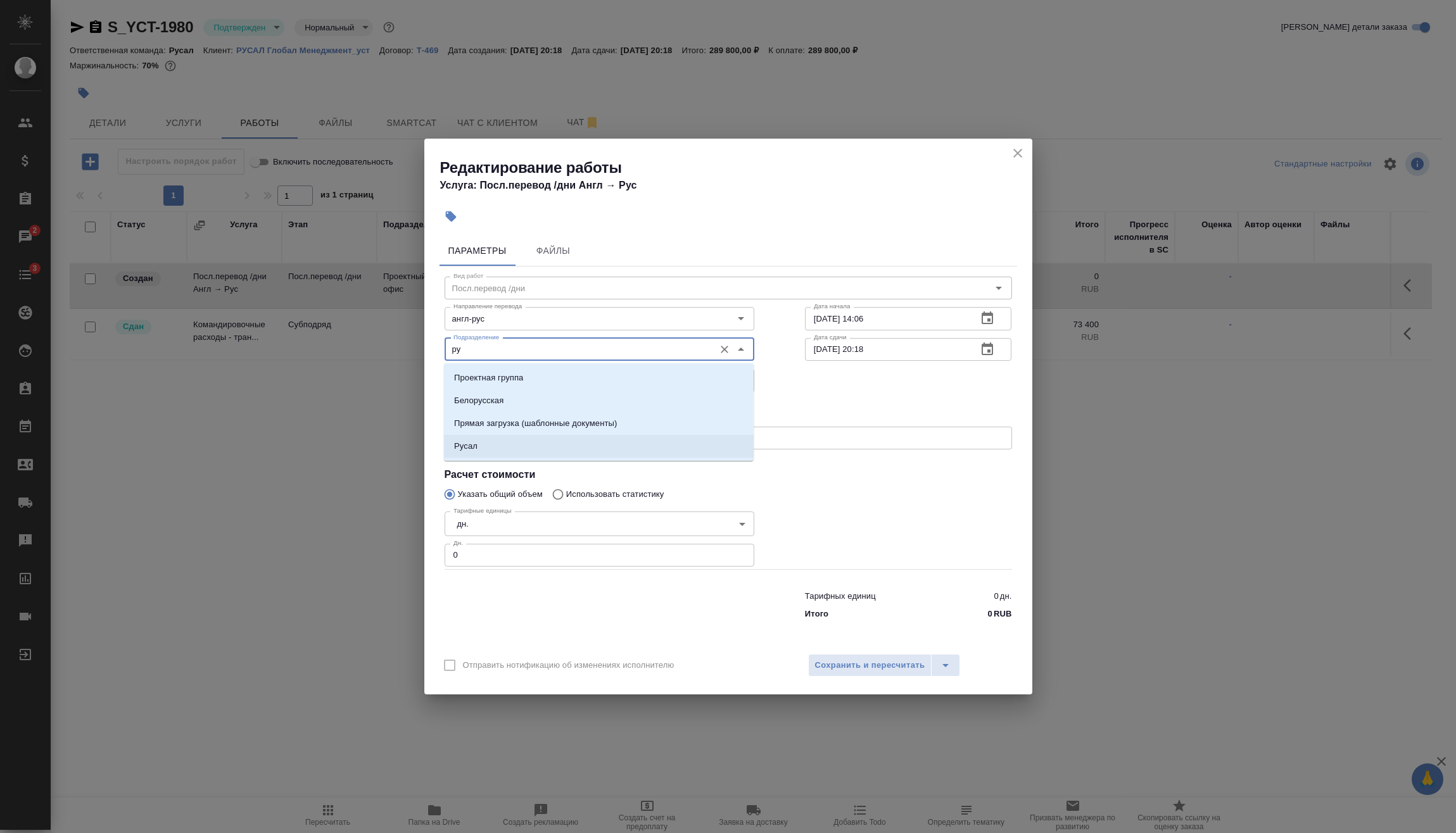
click at [490, 444] on li "Русал" at bounding box center [599, 447] width 310 height 23
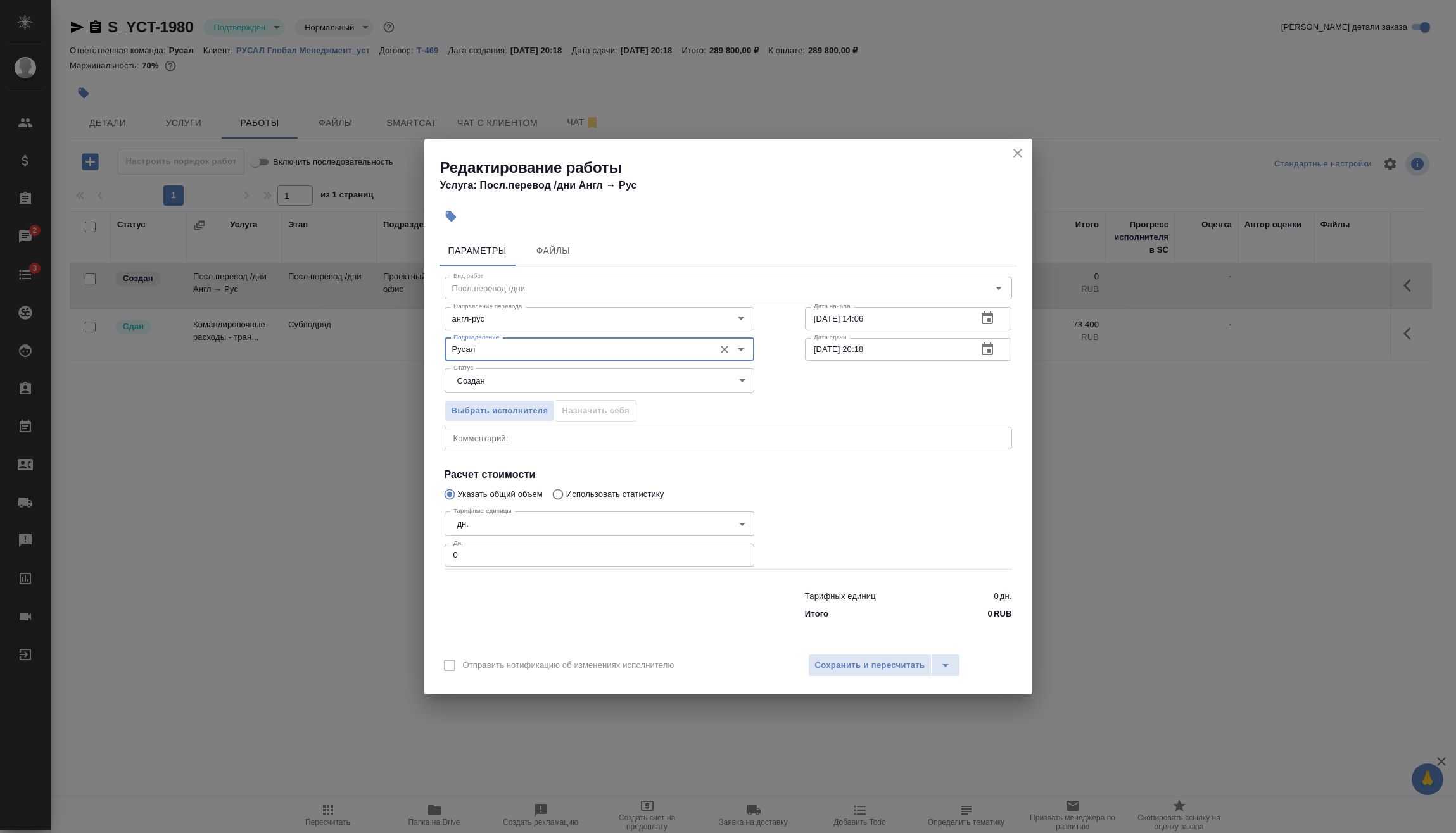
type input "Русал"
click at [556, 375] on body "🙏 .cls-1 fill:#fff; AWATERA Vasilev Evgeniy Клиенты Спецификации Заказы 2 Чаты …" at bounding box center [728, 416] width 1456 height 833
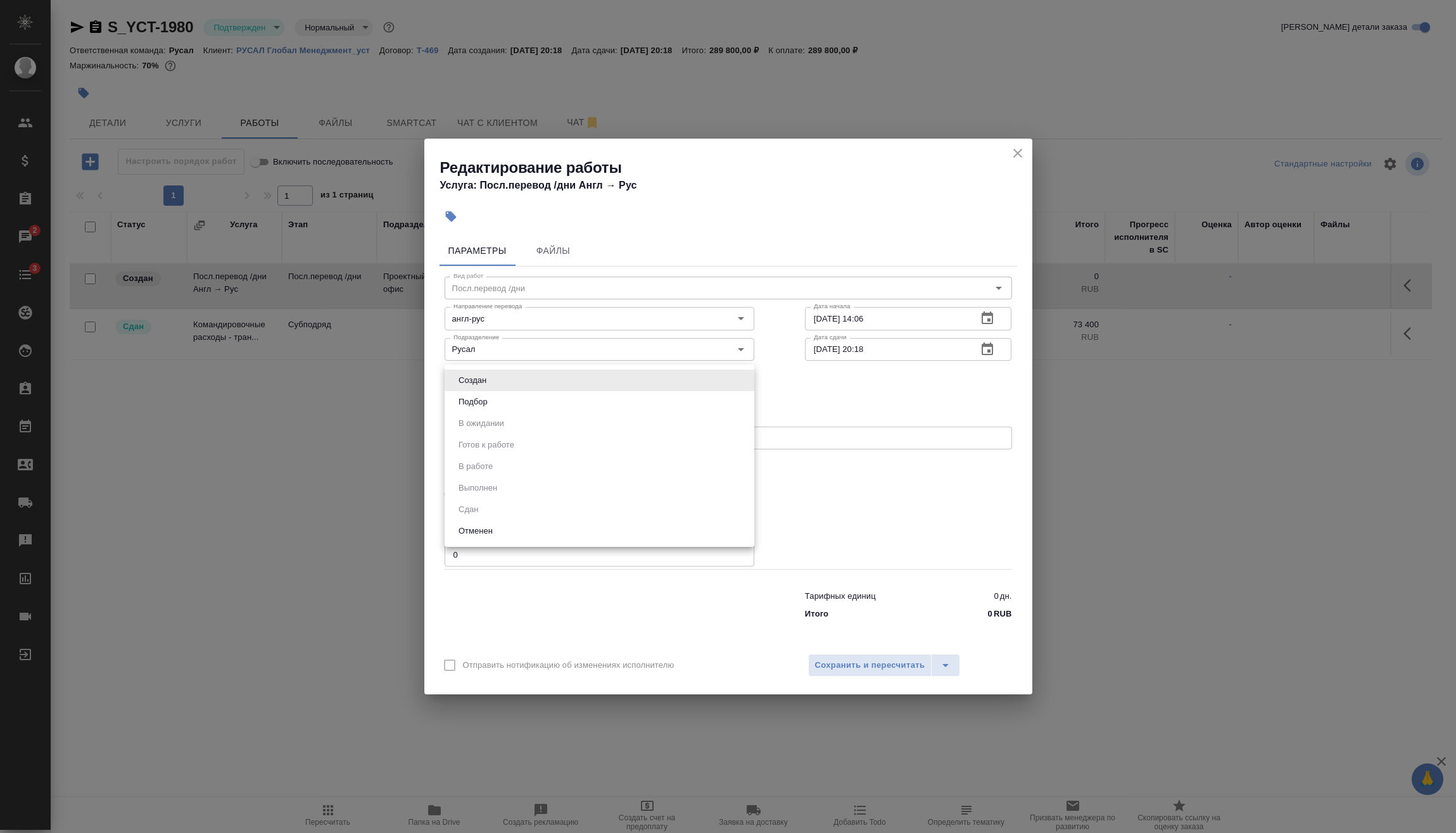
click at [951, 512] on div at bounding box center [728, 416] width 1456 height 833
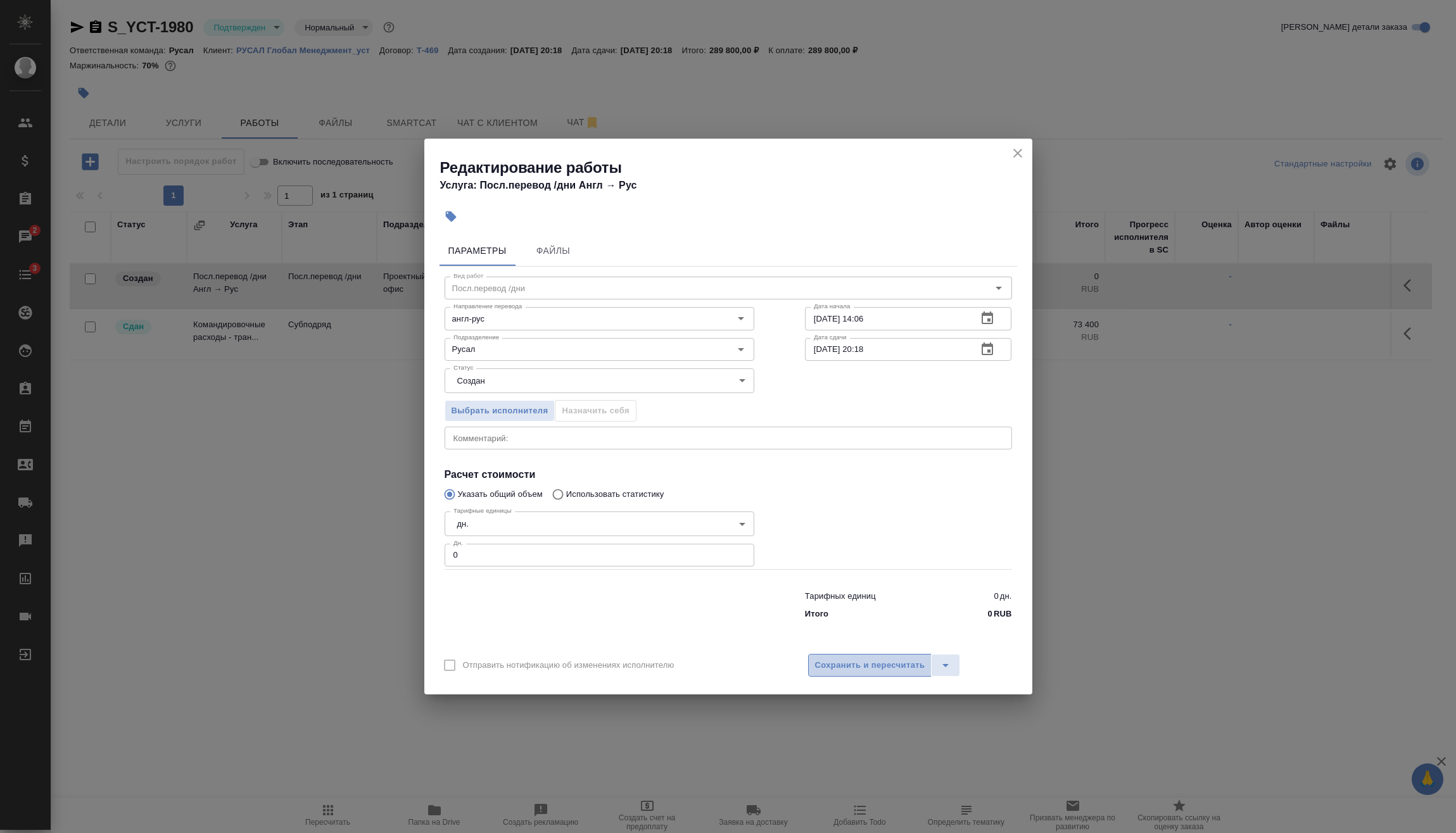
click at [904, 659] on span "Сохранить и пересчитать" at bounding box center [870, 666] width 110 height 14
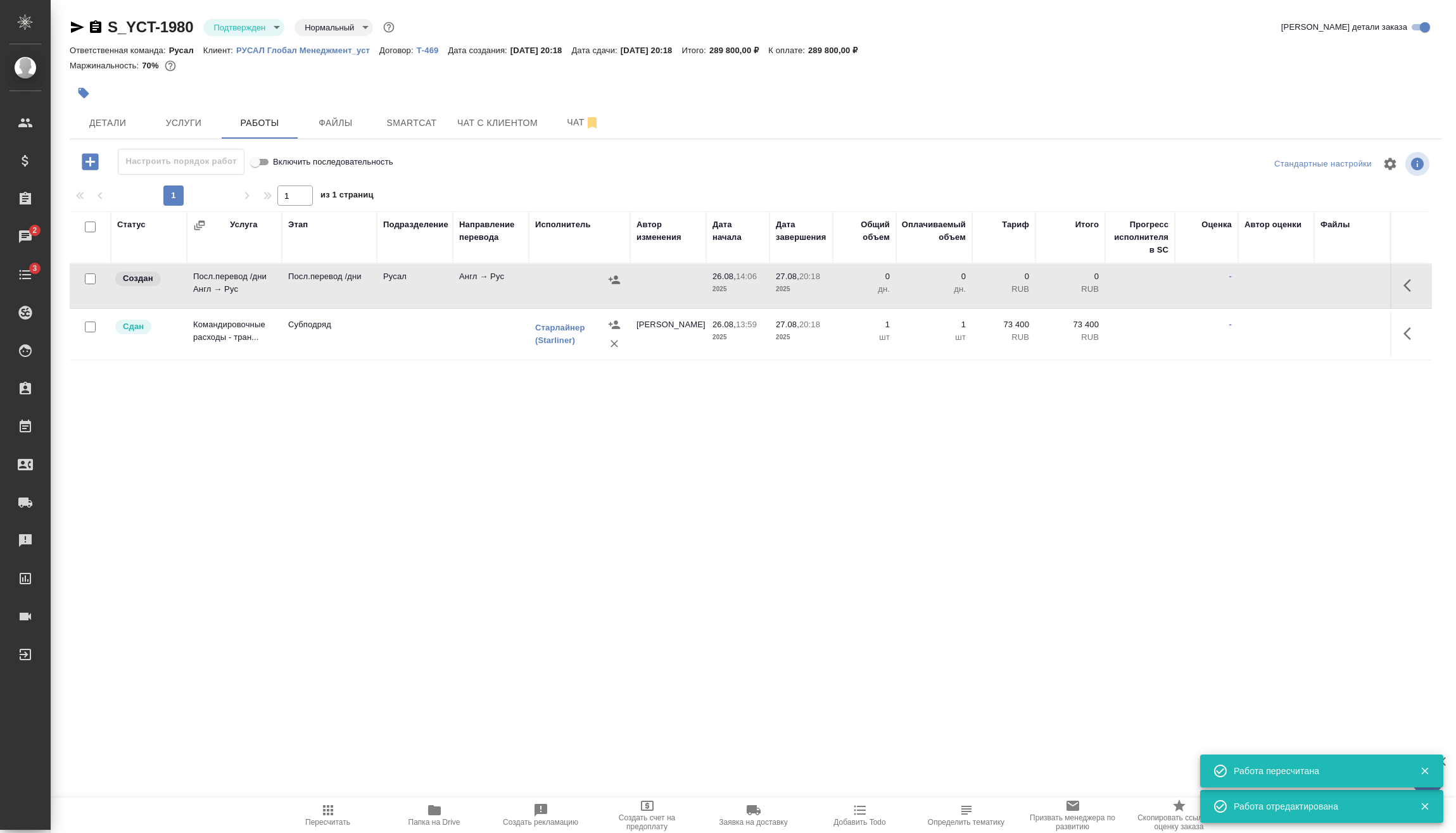
click at [614, 282] on icon "button" at bounding box center [614, 279] width 11 height 8
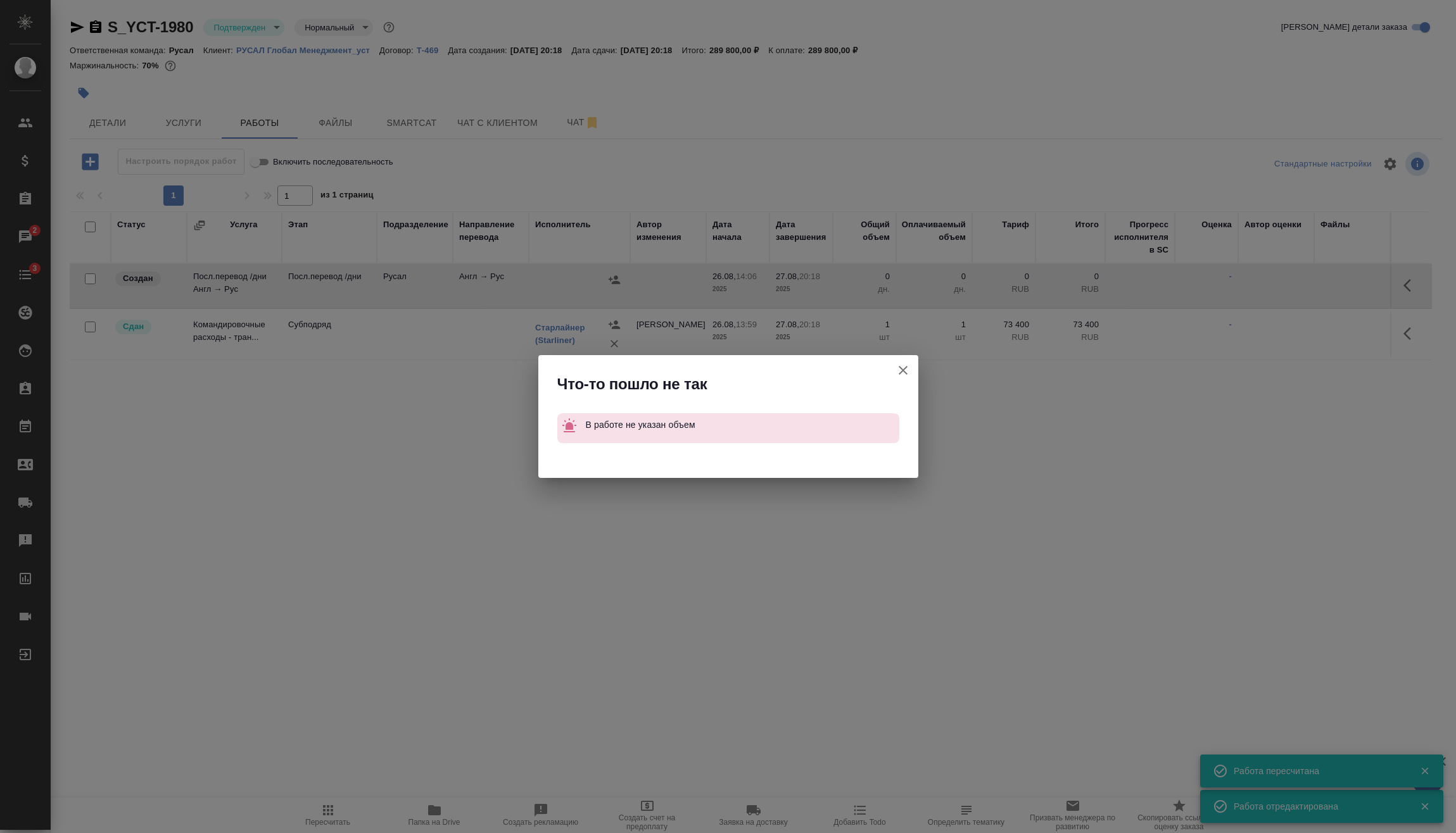
click at [901, 369] on icon "button" at bounding box center [903, 371] width 9 height 9
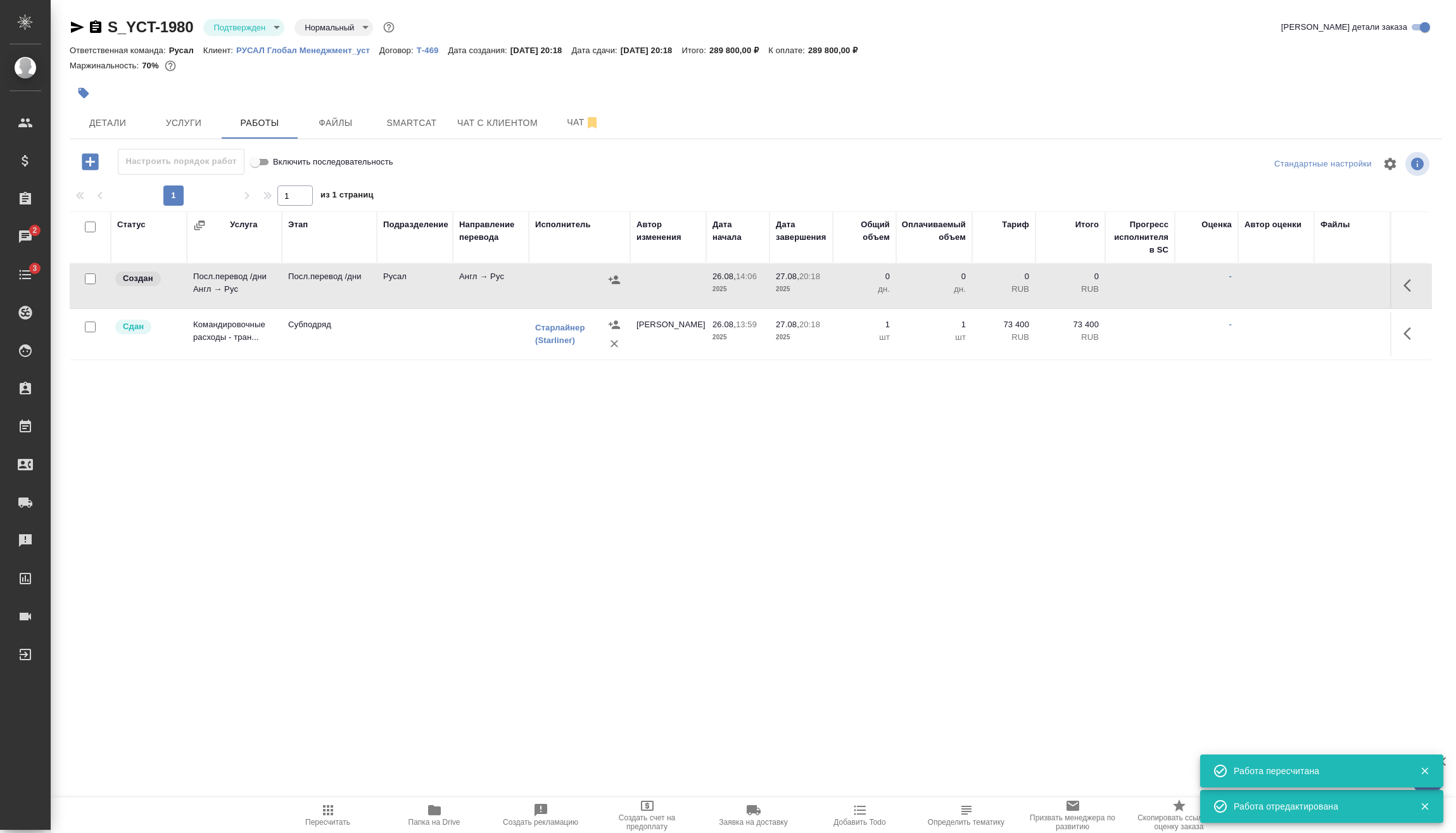
click at [1396, 287] on button "button" at bounding box center [1411, 285] width 30 height 30
click at [1310, 283] on icon "button" at bounding box center [1317, 285] width 15 height 15
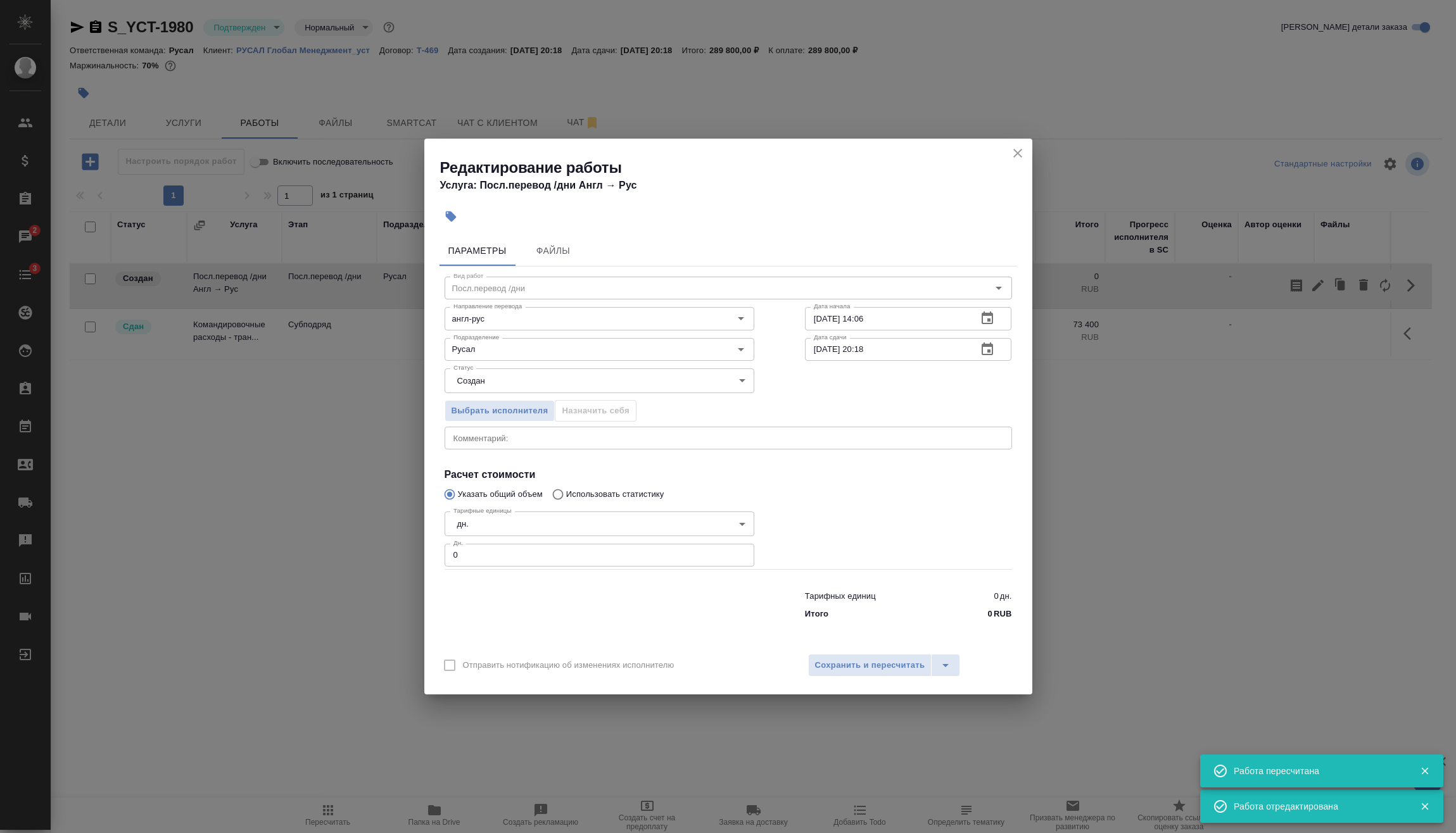
drag, startPoint x: 547, startPoint y: 556, endPoint x: 455, endPoint y: 554, distance: 92.0
click at [477, 555] on input "0" at bounding box center [599, 556] width 310 height 23
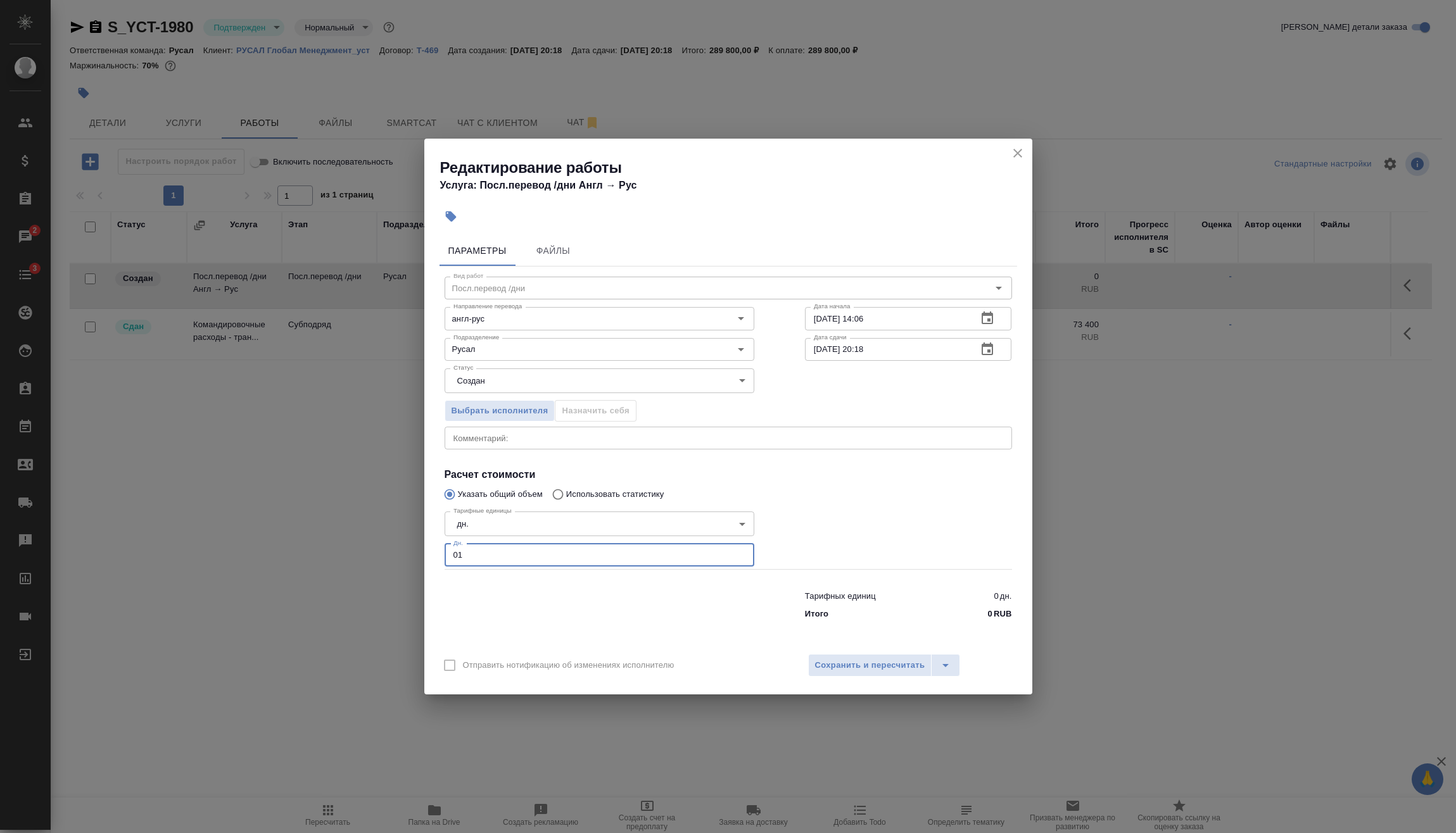
drag, startPoint x: 499, startPoint y: 561, endPoint x: 351, endPoint y: 550, distance: 148.4
click at [351, 550] on div "Редактирование работы Услуга: Посл.перевод /дни Англ → Рус Параметры Файлы Вид …" at bounding box center [728, 416] width 1456 height 833
type input "1"
click at [867, 666] on span "Сохранить и пересчитать" at bounding box center [870, 666] width 110 height 14
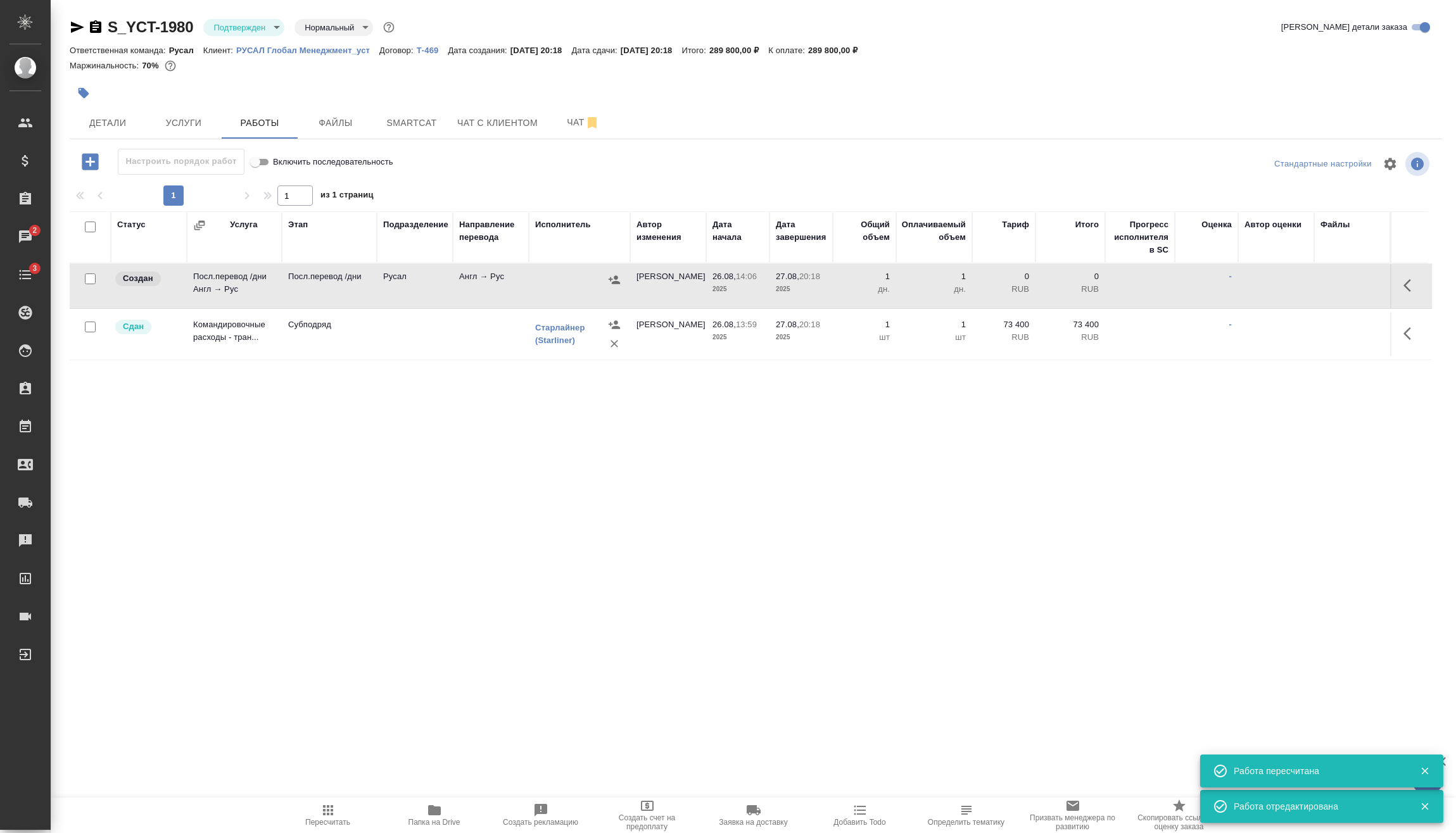
click at [620, 280] on icon "button" at bounding box center [614, 280] width 13 height 13
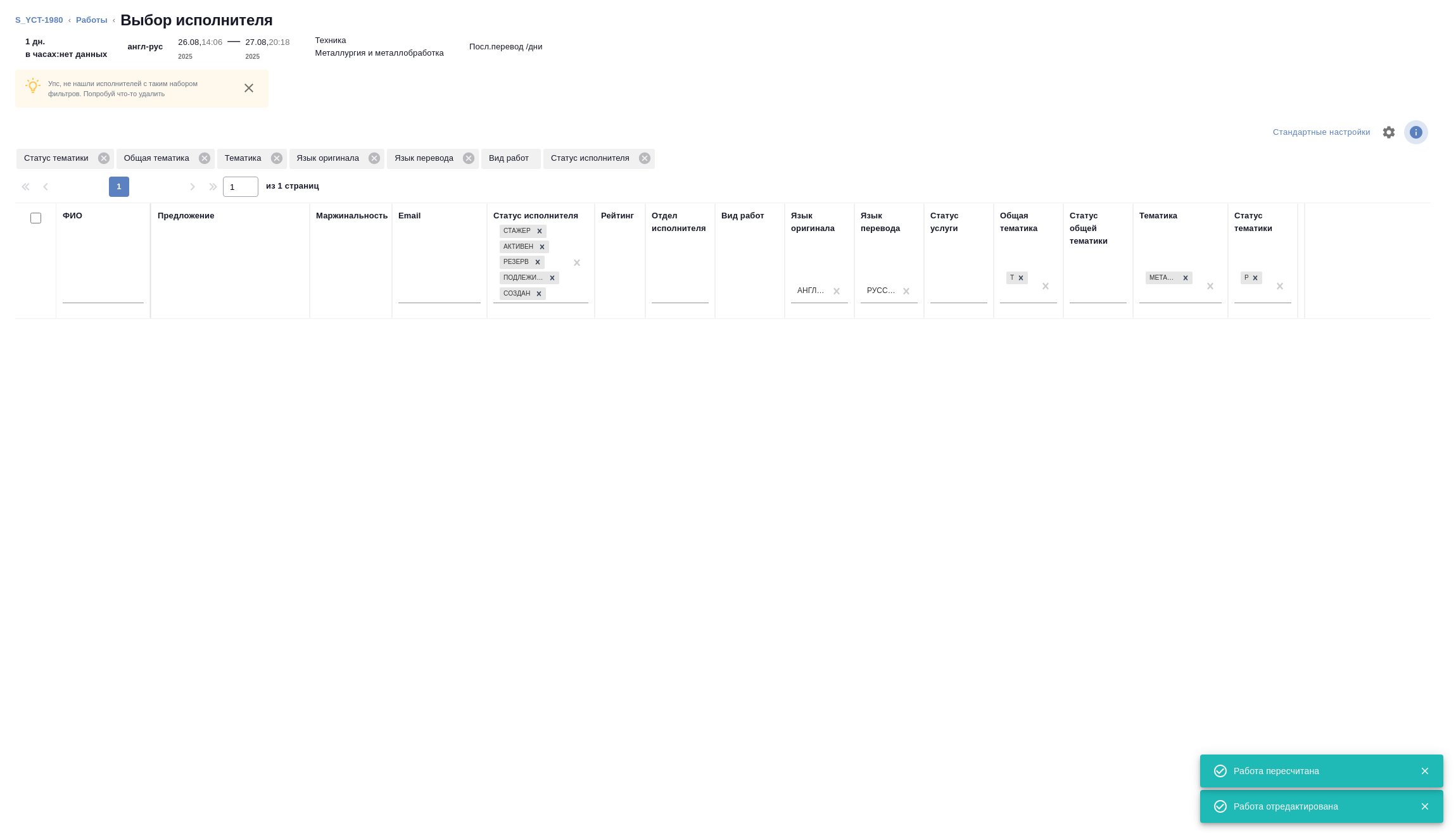
click at [126, 291] on input "text" at bounding box center [103, 295] width 81 height 16
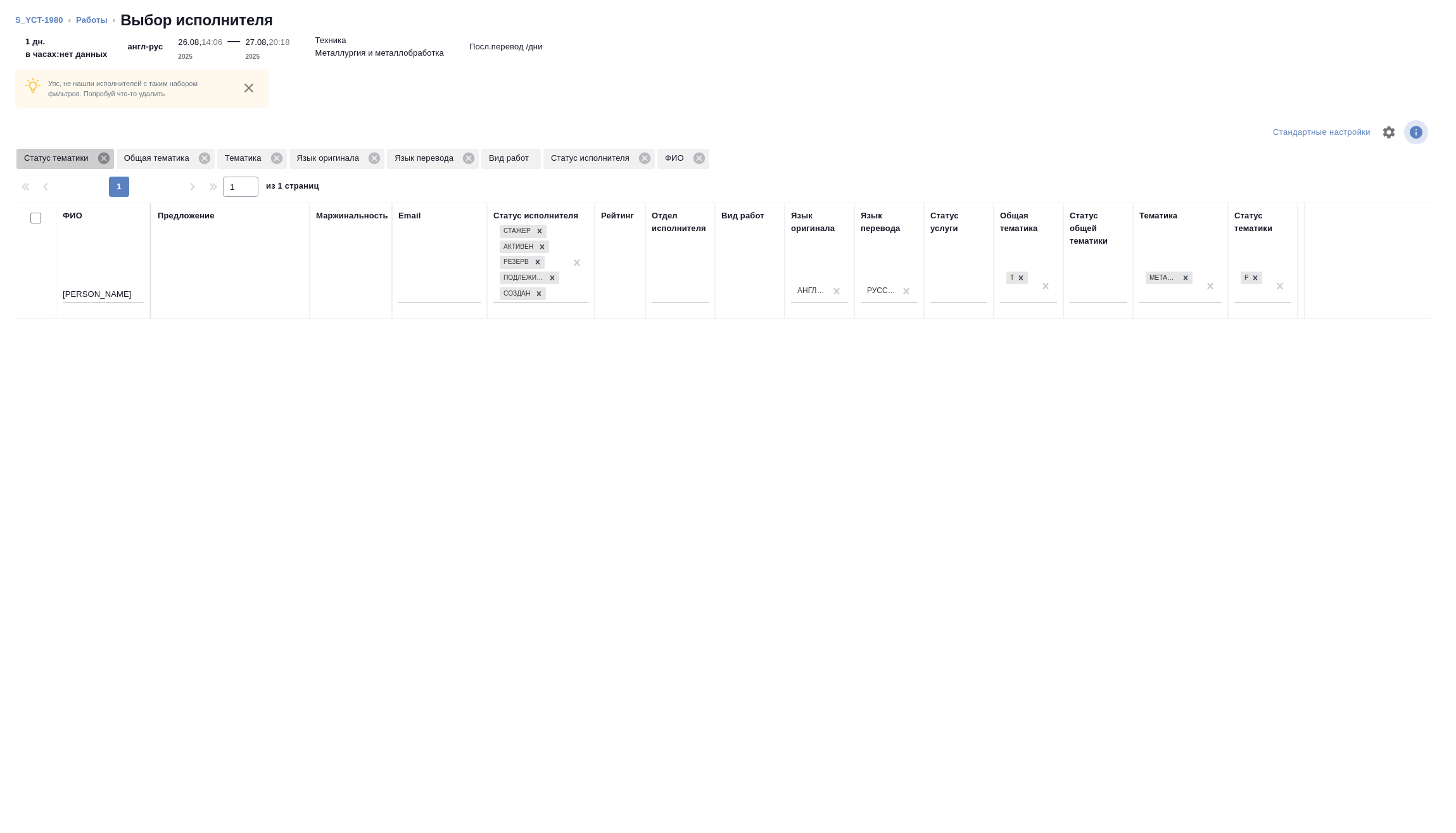
click at [103, 161] on icon at bounding box center [103, 158] width 11 height 11
click at [104, 161] on icon at bounding box center [105, 158] width 11 height 11
click at [78, 155] on icon at bounding box center [76, 158] width 11 height 11
click at [103, 158] on icon at bounding box center [101, 158] width 14 height 14
click at [99, 158] on icon at bounding box center [97, 158] width 14 height 14
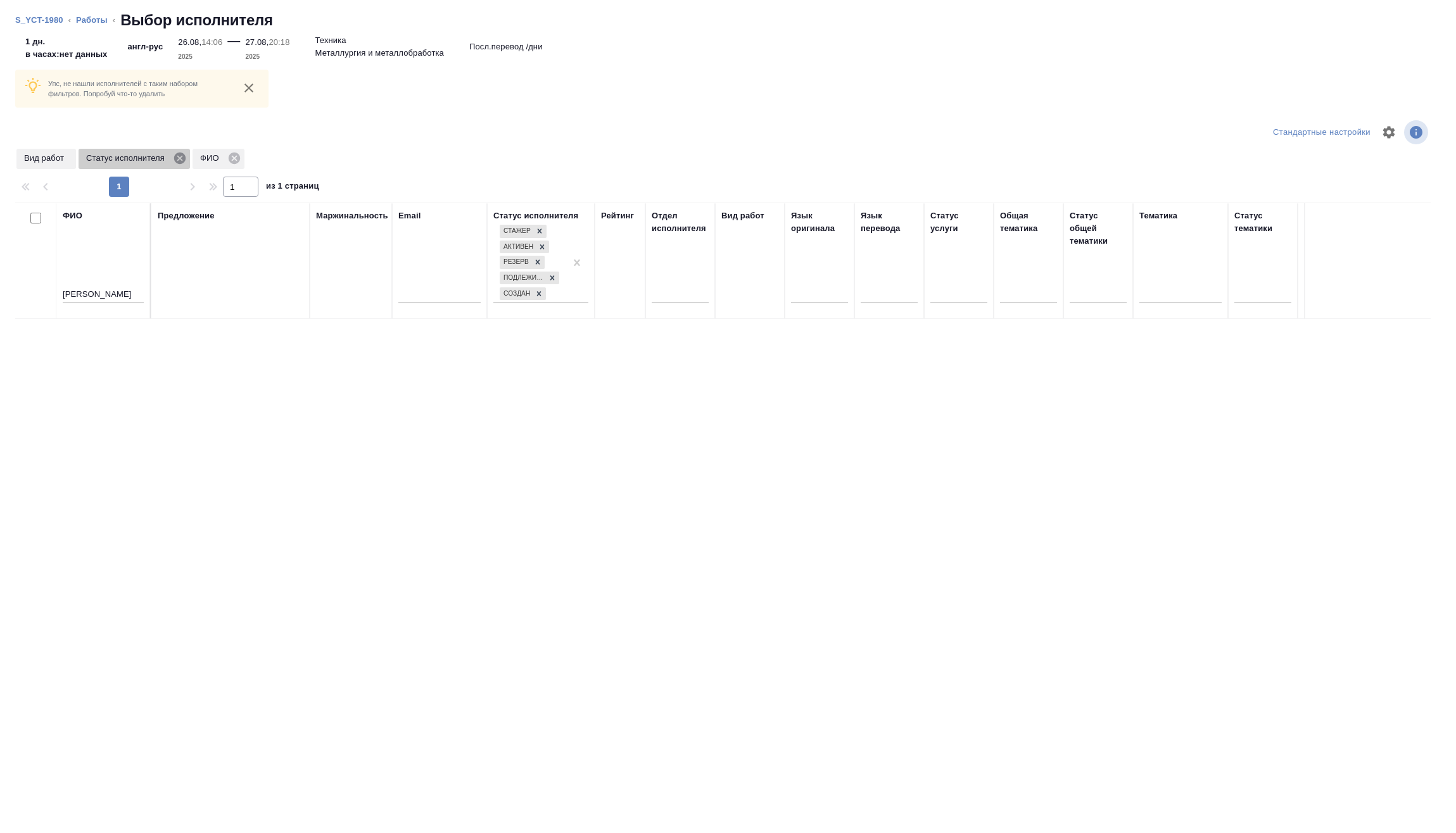
click at [180, 156] on icon at bounding box center [180, 158] width 11 height 11
drag, startPoint x: 105, startPoint y: 252, endPoint x: 98, endPoint y: 262, distance: 12.2
click at [95, 259] on div "голубева" at bounding box center [103, 265] width 81 height 31
drag, startPoint x: 103, startPoint y: 263, endPoint x: -123, endPoint y: 284, distance: 227.0
click at [0, 284] on html "🙏 .cls-1 fill:#fff; AWATERA Vasilev Evgeniy Клиенты Спецификации Заказы 2 Чаты …" at bounding box center [728, 416] width 1456 height 833
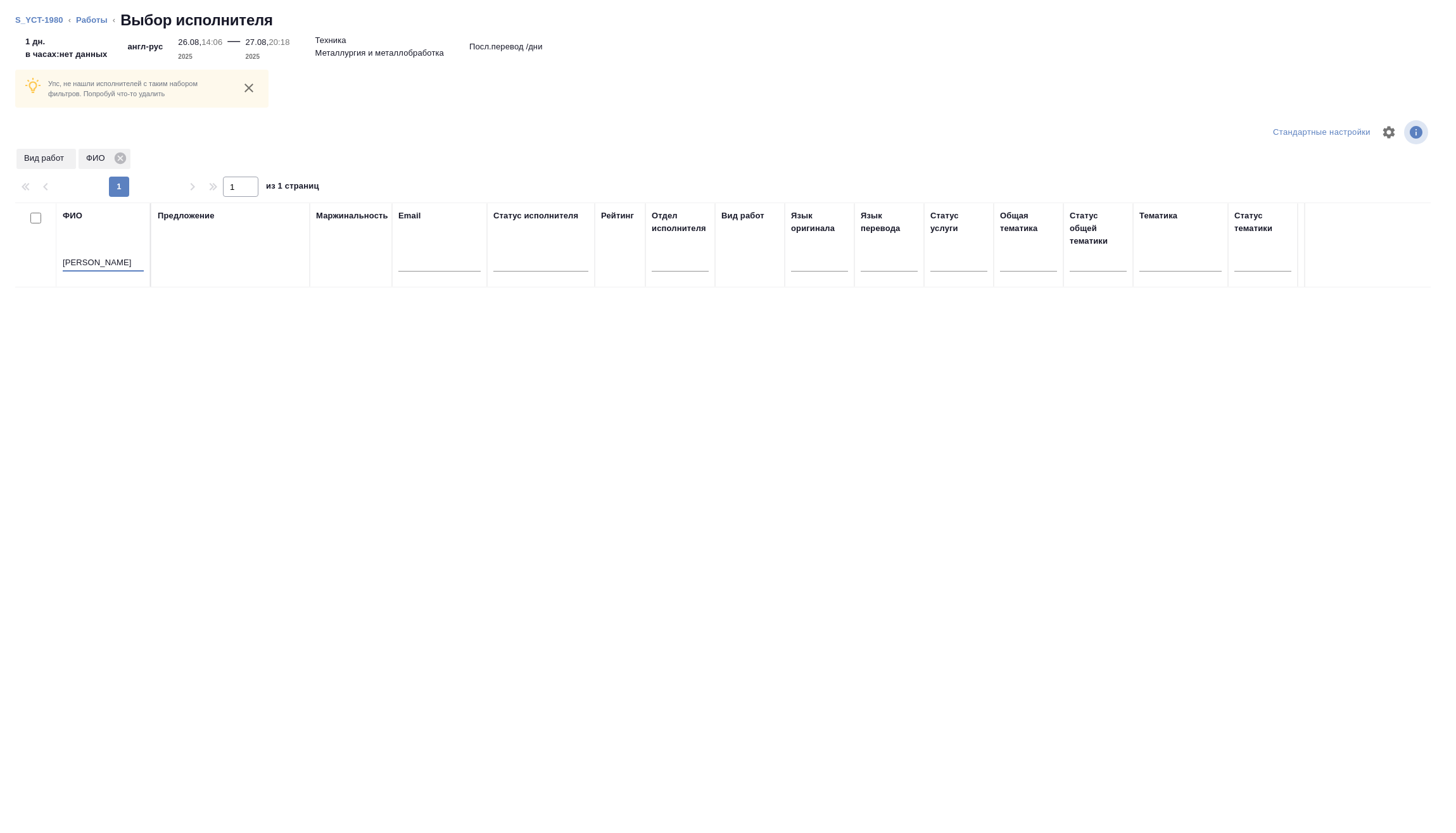
type input "басова"
click at [96, 24] on link "Работы" at bounding box center [92, 19] width 32 height 9
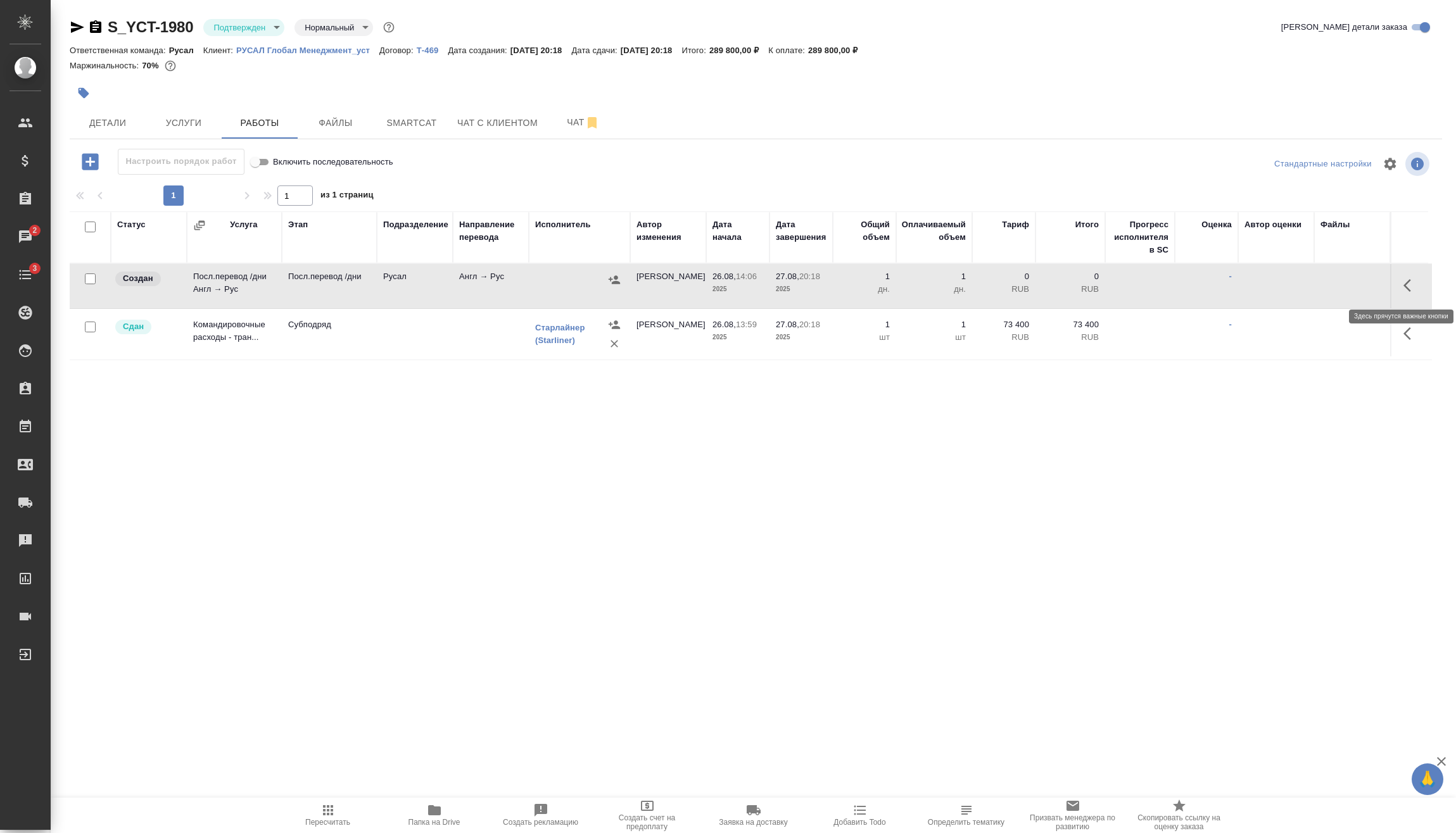
click at [1403, 283] on icon "button" at bounding box center [1410, 285] width 15 height 15
click at [1319, 288] on icon "button" at bounding box center [1317, 285] width 15 height 15
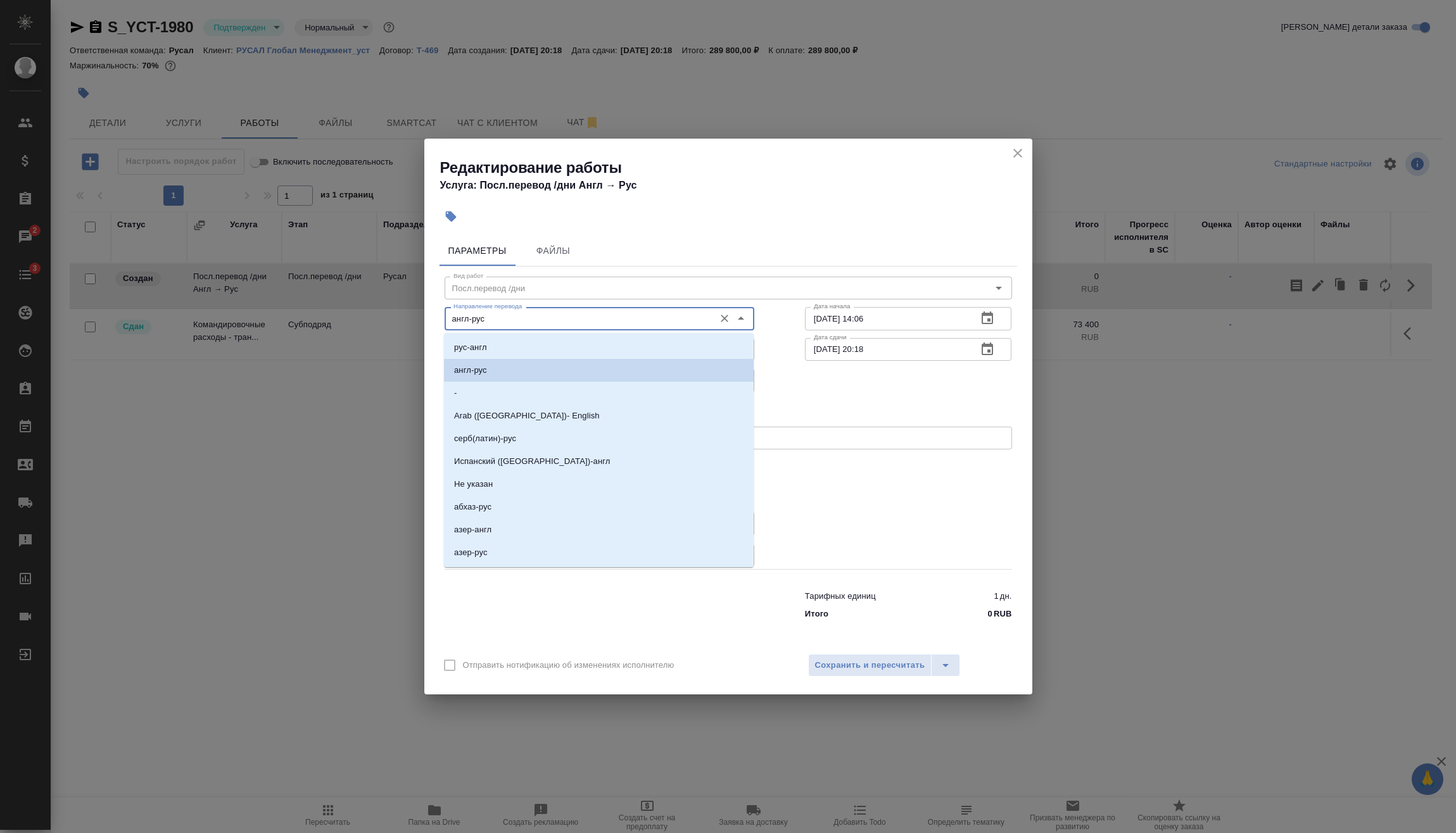
drag, startPoint x: 484, startPoint y: 319, endPoint x: 406, endPoint y: 324, distance: 78.2
click at [393, 328] on div "Редактирование работы Услуга: Посл.перевод /дни Англ → Рус Параметры Файлы Вид …" at bounding box center [728, 416] width 1456 height 833
click at [512, 461] on li "порт-рус" at bounding box center [599, 462] width 310 height 23
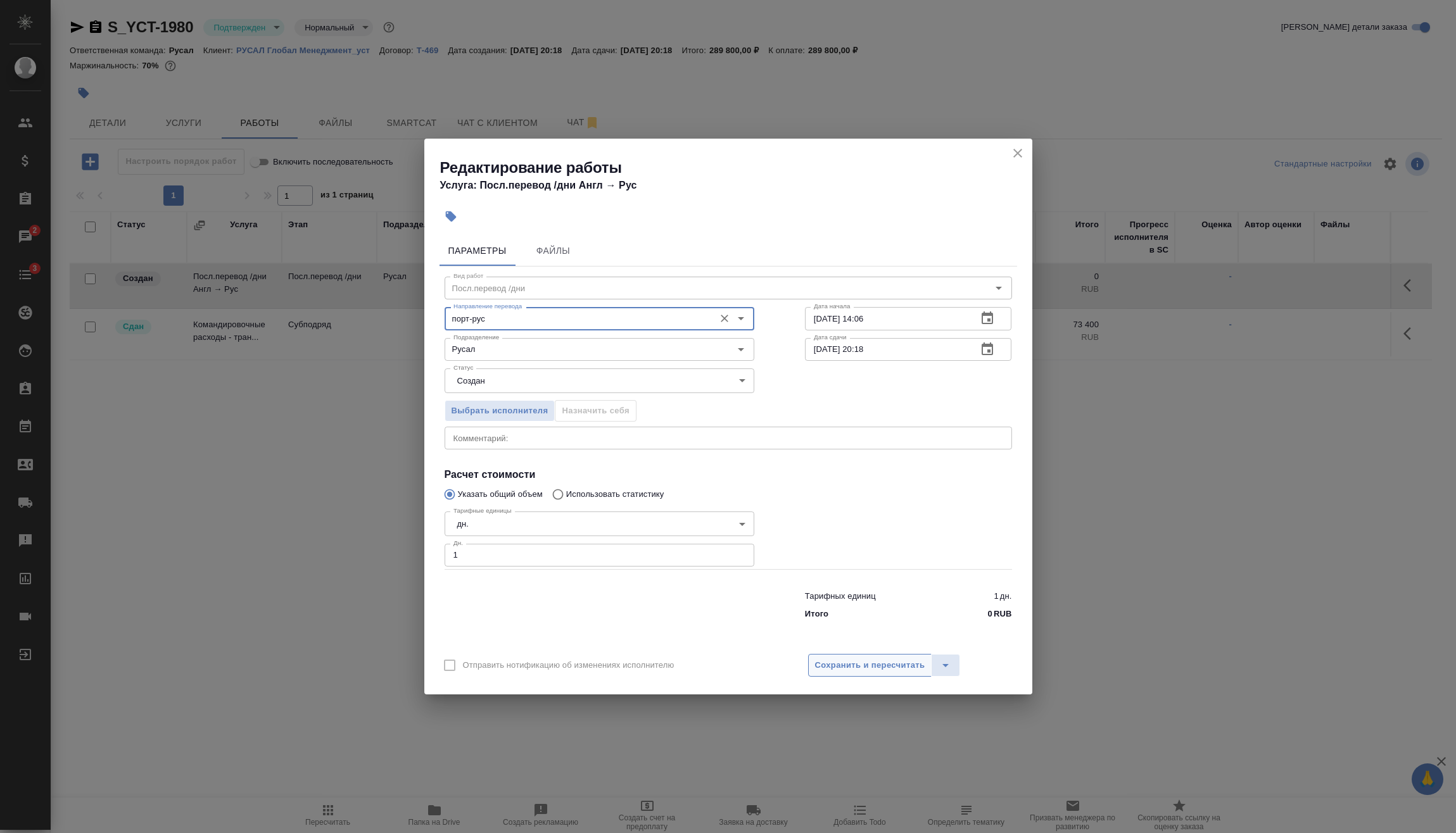
type input "порт-рус"
click at [894, 670] on span "Сохранить и пересчитать" at bounding box center [870, 666] width 110 height 14
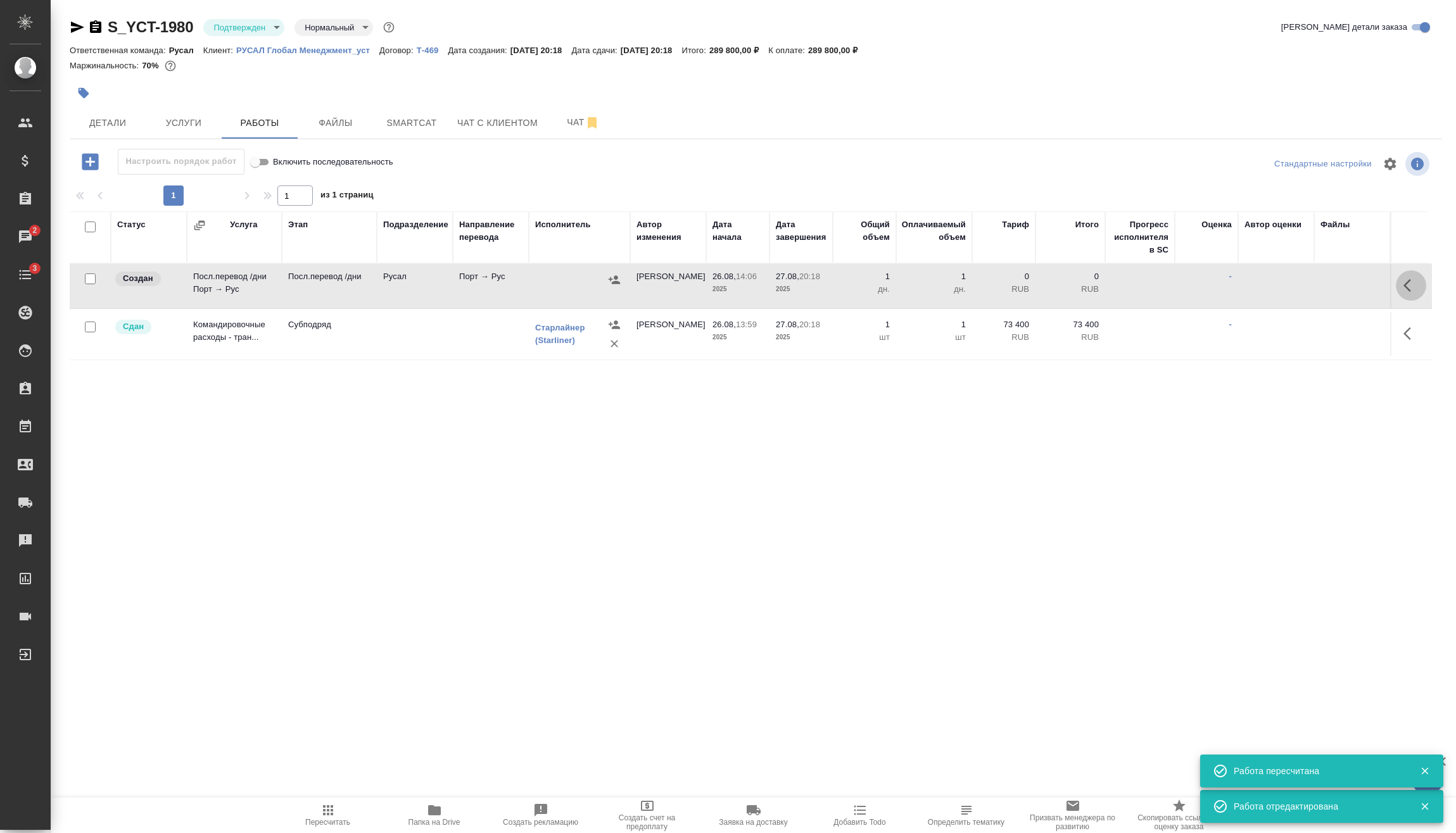
click at [1403, 283] on icon "button" at bounding box center [1407, 286] width 8 height 13
click at [1313, 285] on icon "button" at bounding box center [1318, 285] width 11 height 11
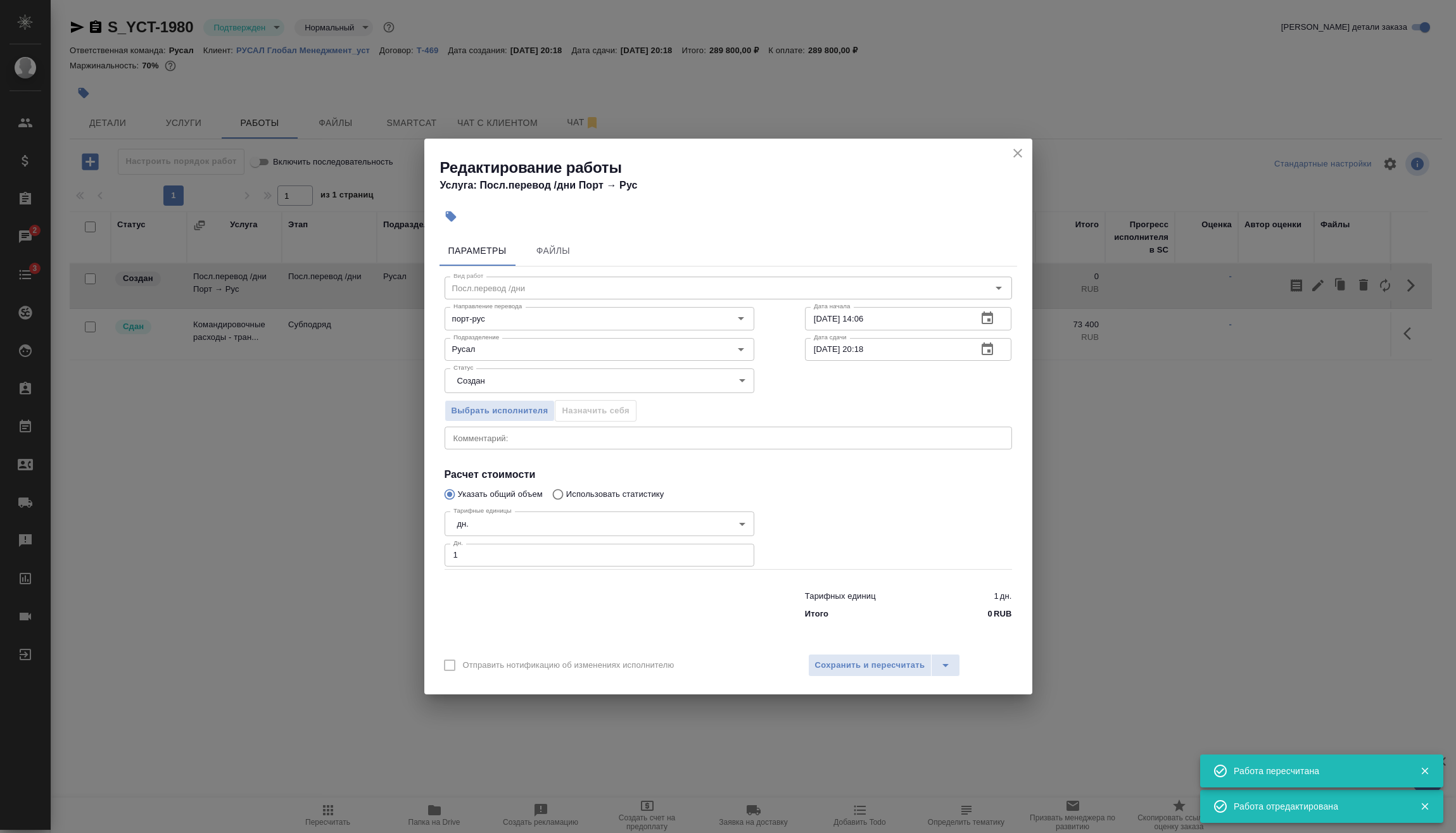
click at [1020, 151] on icon "close" at bounding box center [1017, 153] width 9 height 9
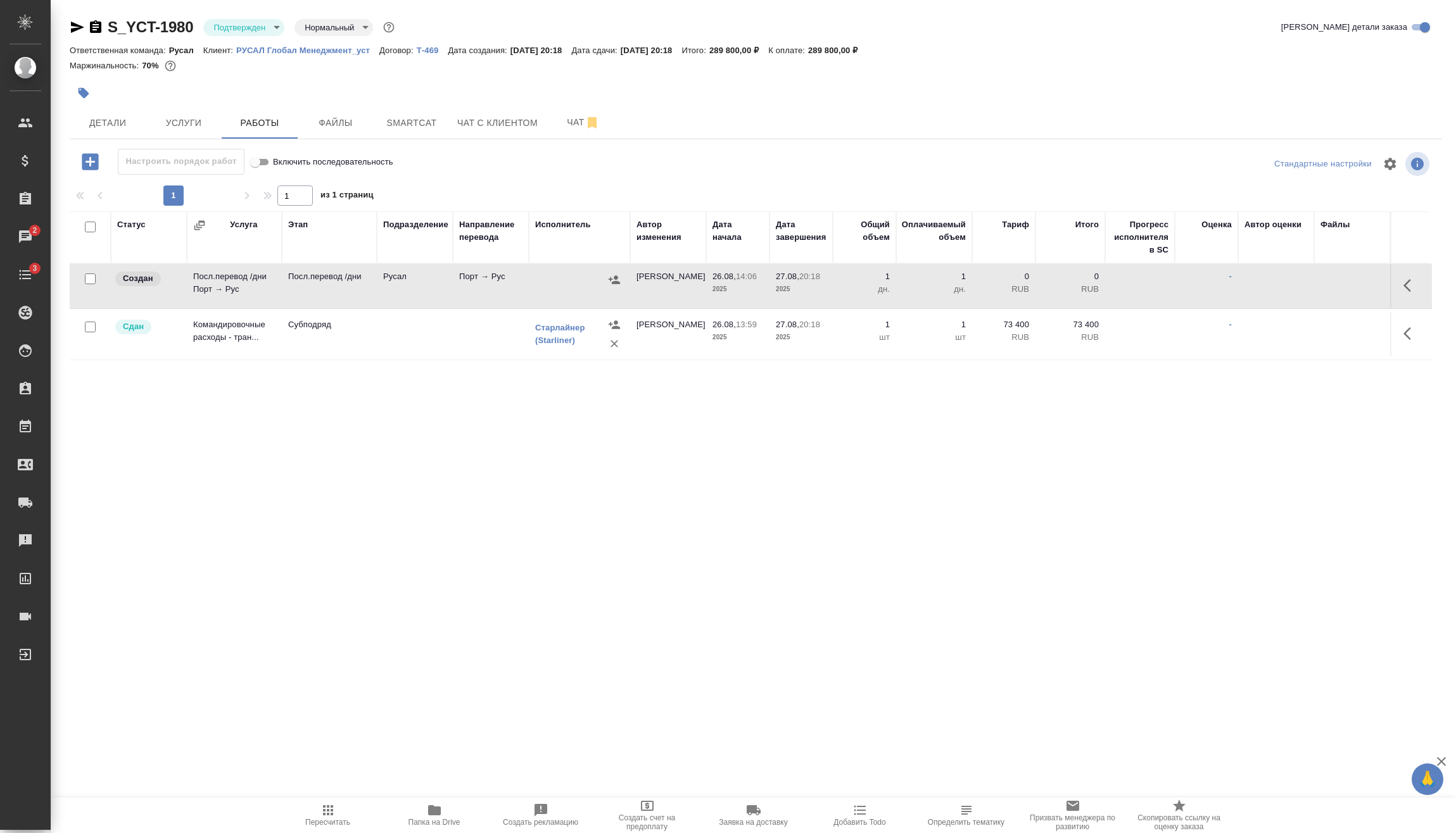
click at [93, 277] on input "checkbox" at bounding box center [90, 279] width 11 height 11
checkbox input "true"
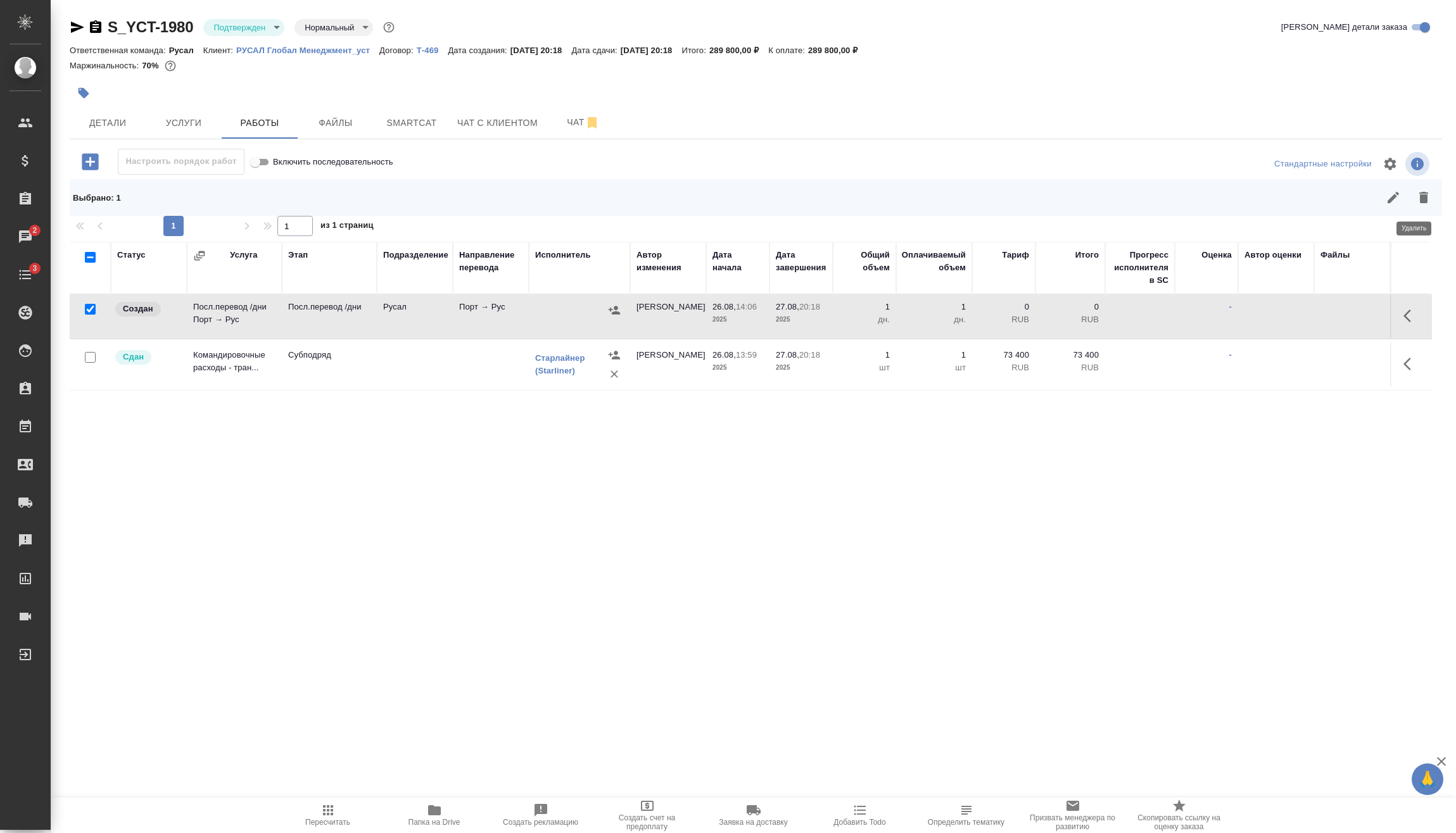
click at [1424, 206] on button "button" at bounding box center [1423, 197] width 30 height 30
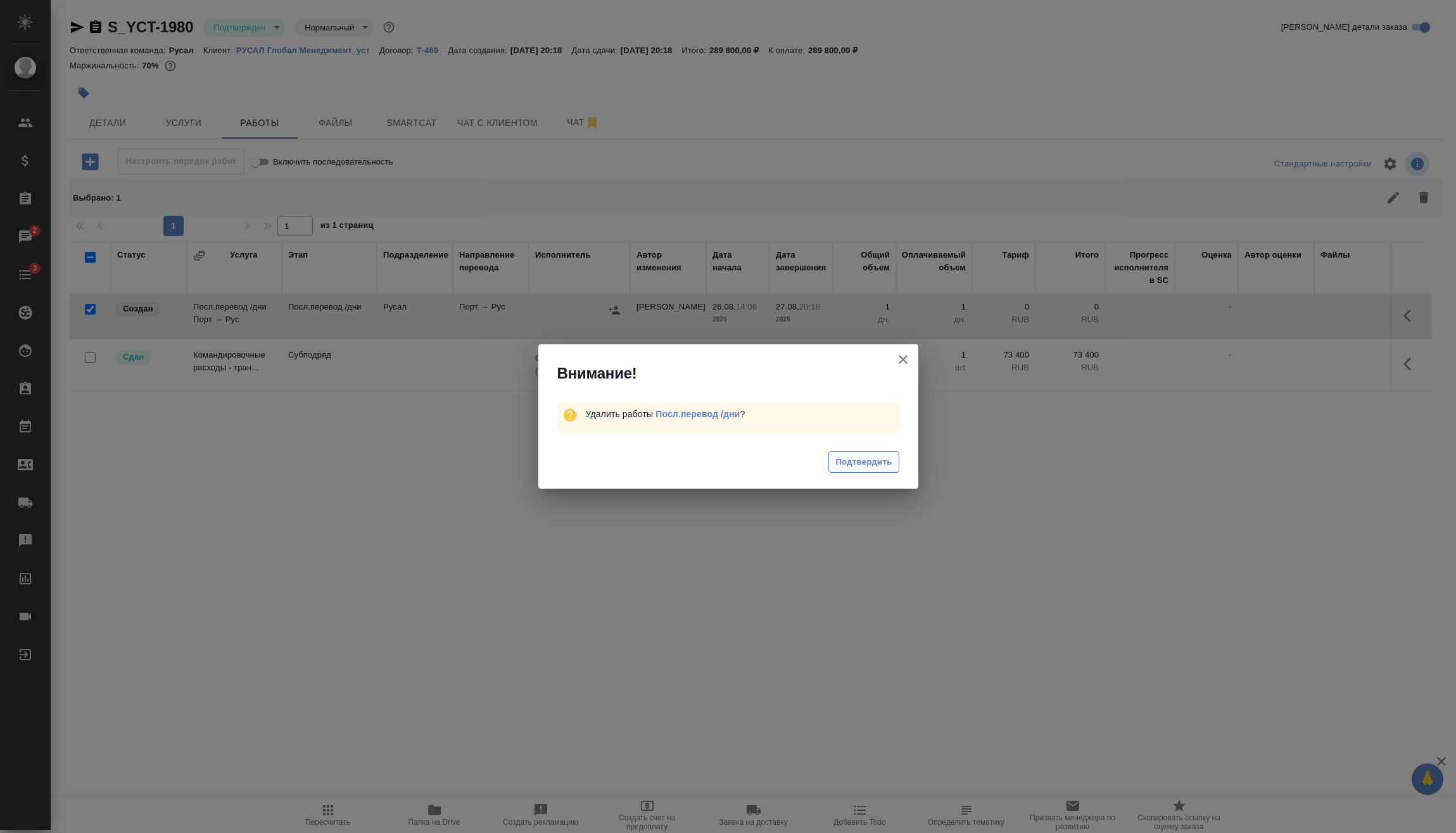
click at [886, 460] on span "Подтвердить" at bounding box center [863, 462] width 57 height 14
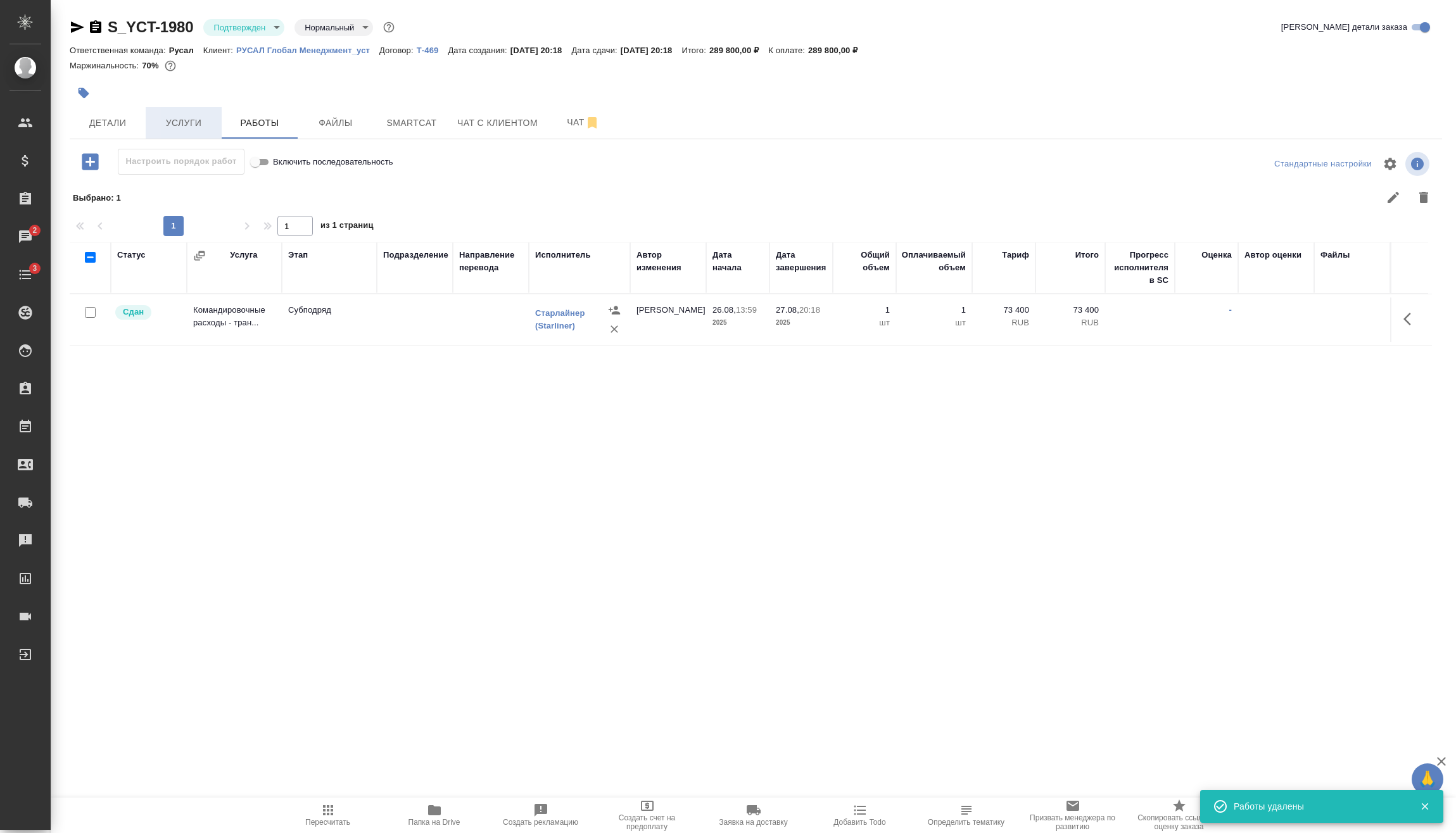
click at [213, 123] on span "Услуги" at bounding box center [184, 123] width 61 height 16
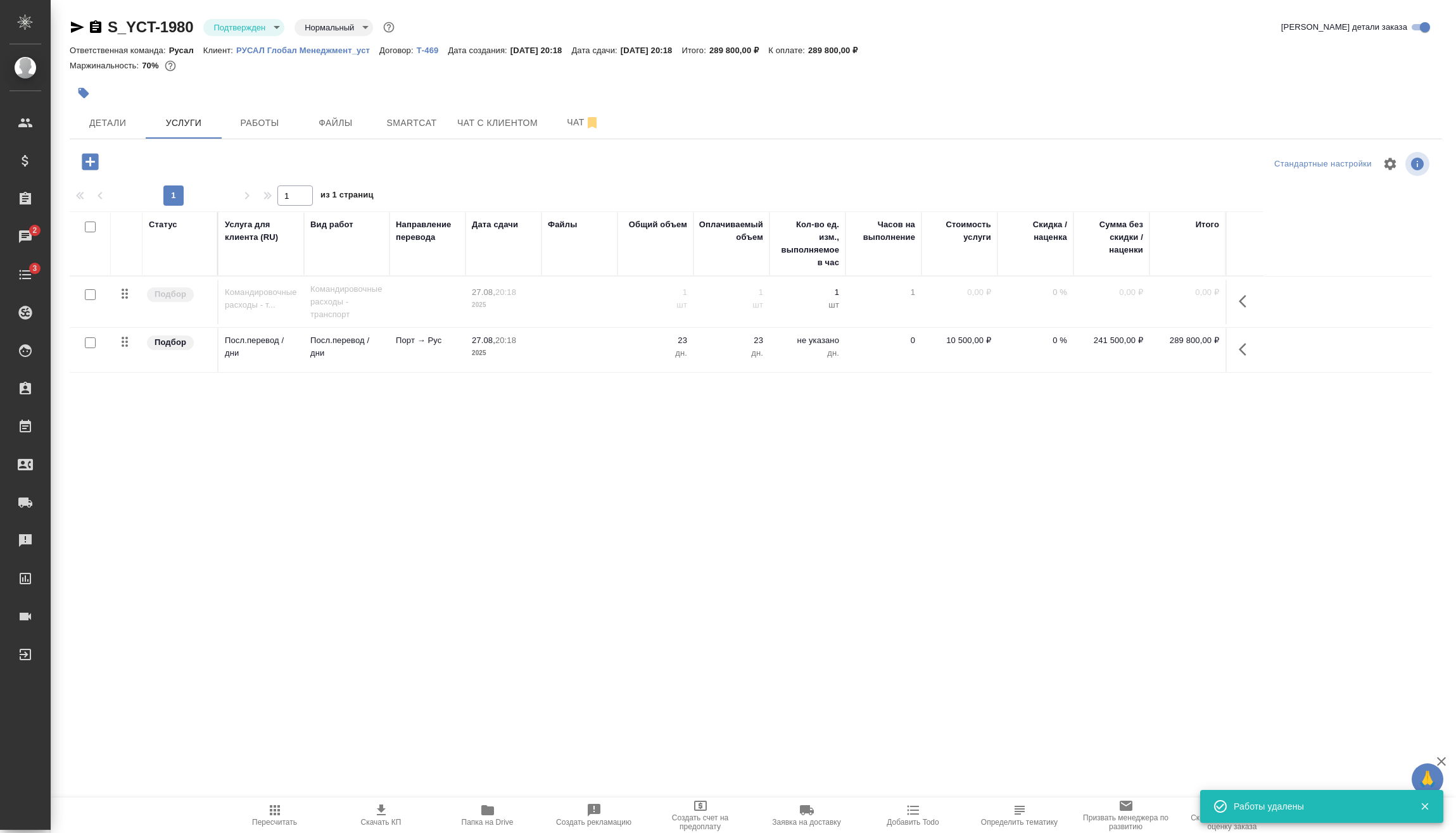
click at [90, 343] on input "checkbox" at bounding box center [90, 343] width 11 height 11
checkbox input "true"
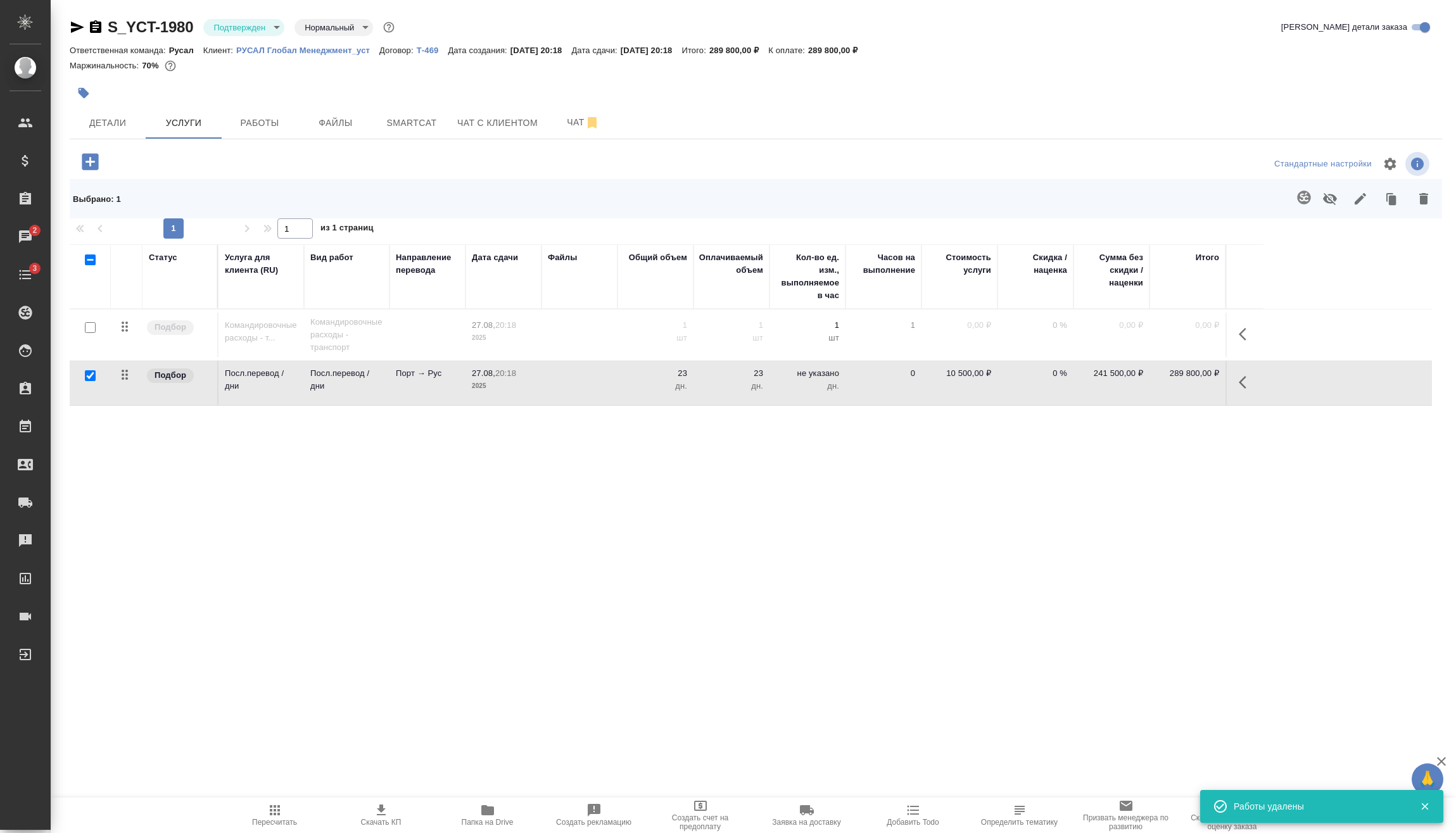
click at [1408, 196] on button "button" at bounding box center [1423, 199] width 30 height 33
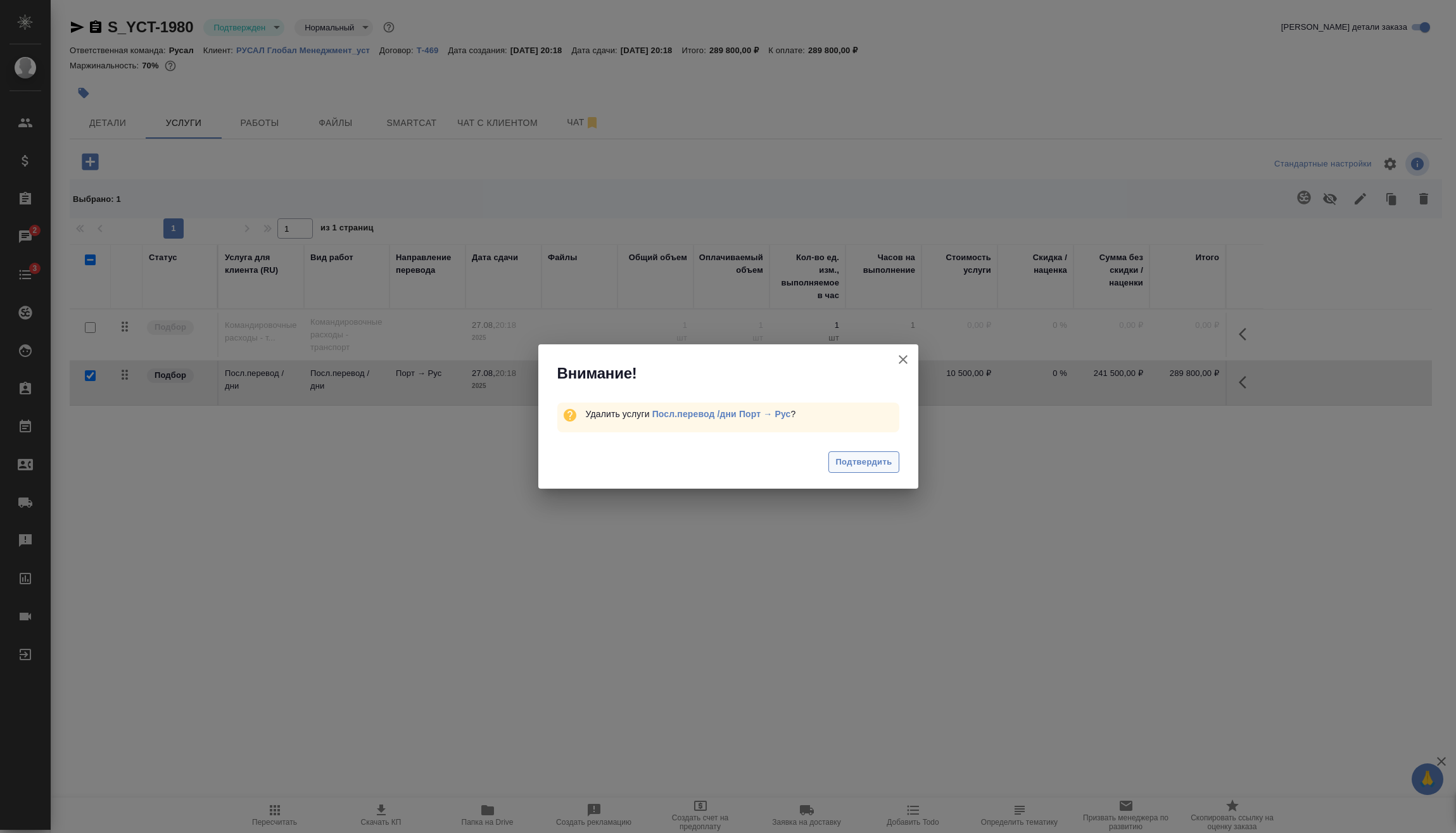
click at [865, 467] on span "Подтвердить" at bounding box center [863, 462] width 57 height 14
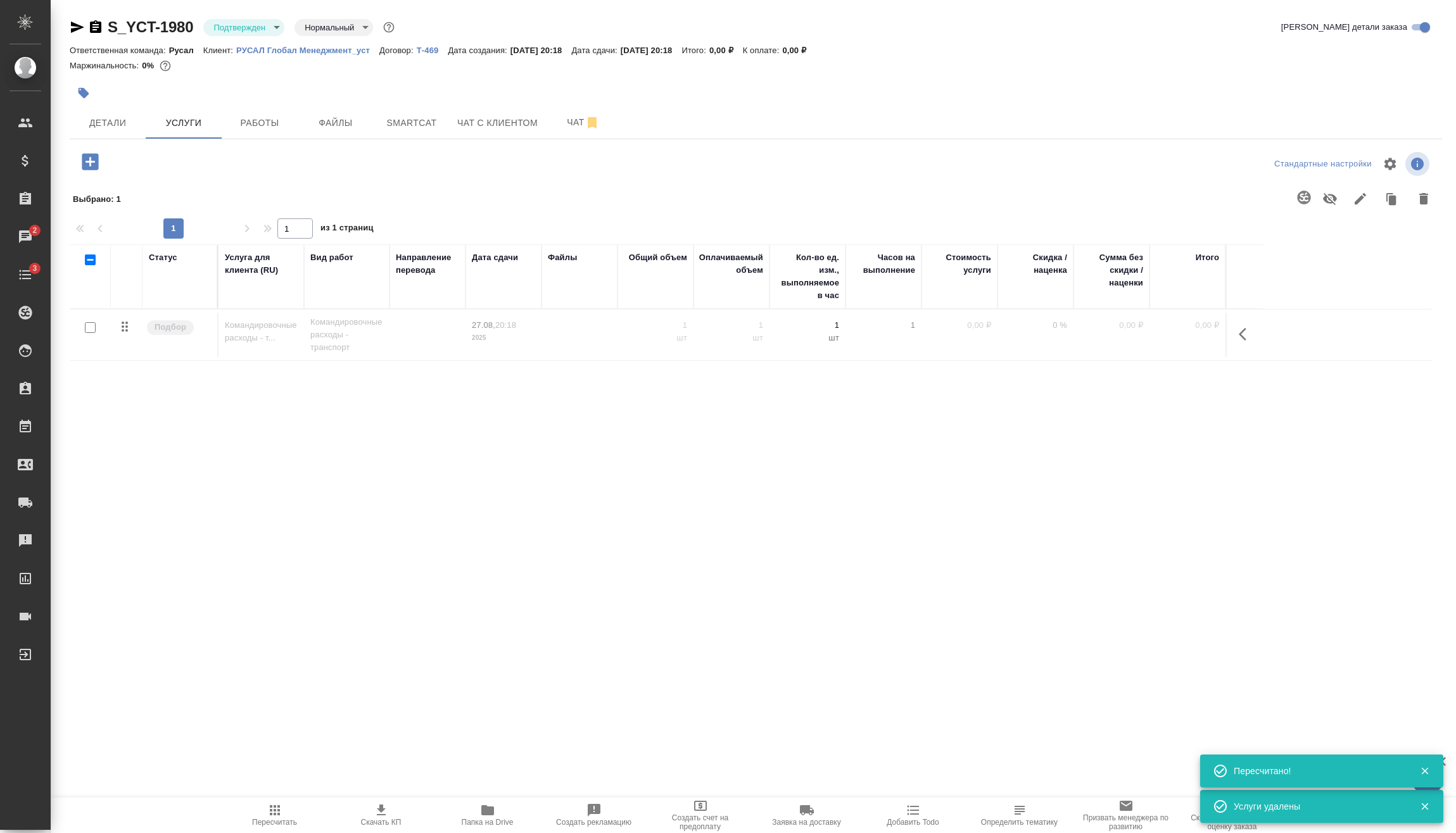
click at [92, 163] on icon "button" at bounding box center [90, 161] width 16 height 16
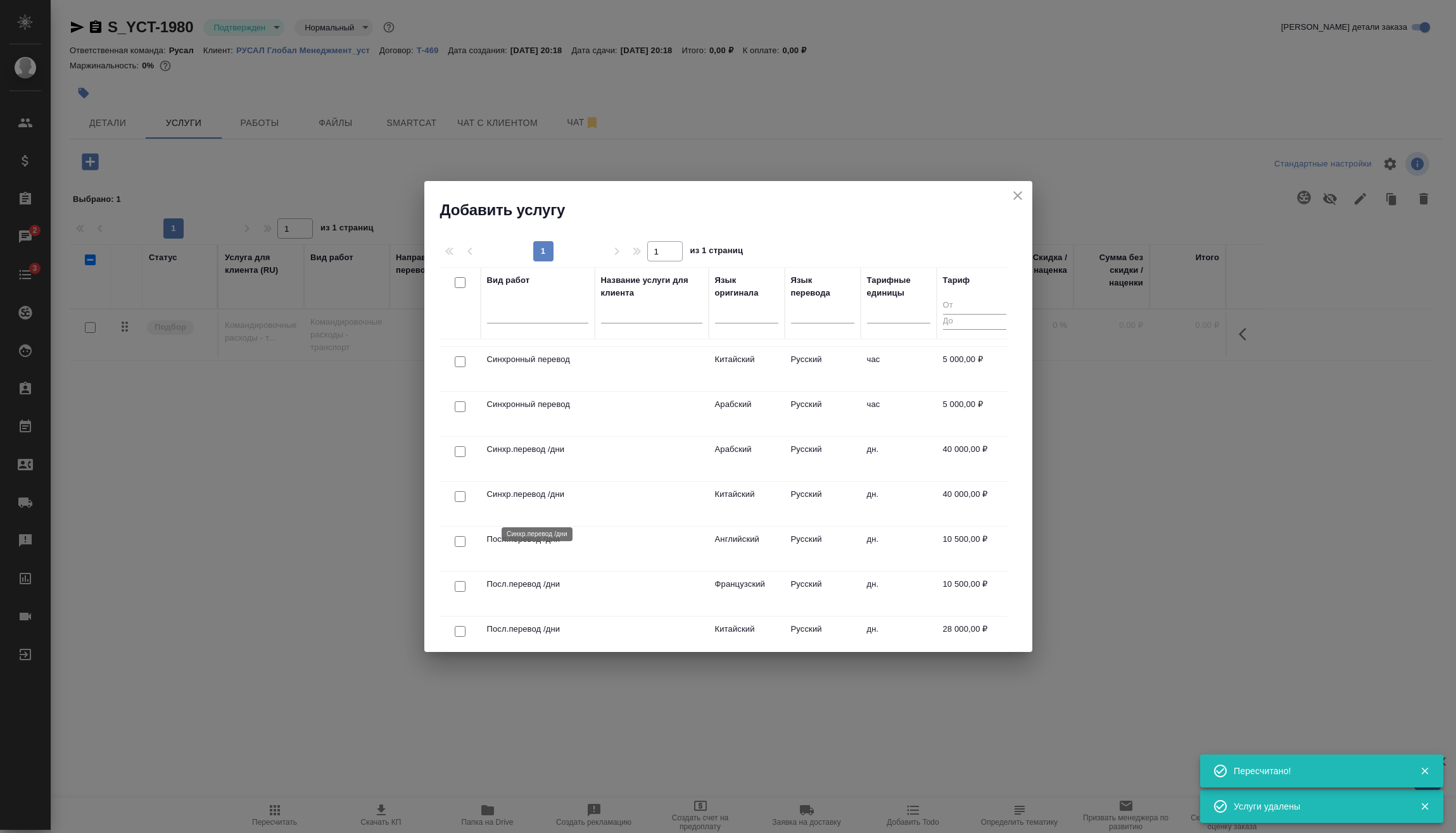
scroll to position [317, 0]
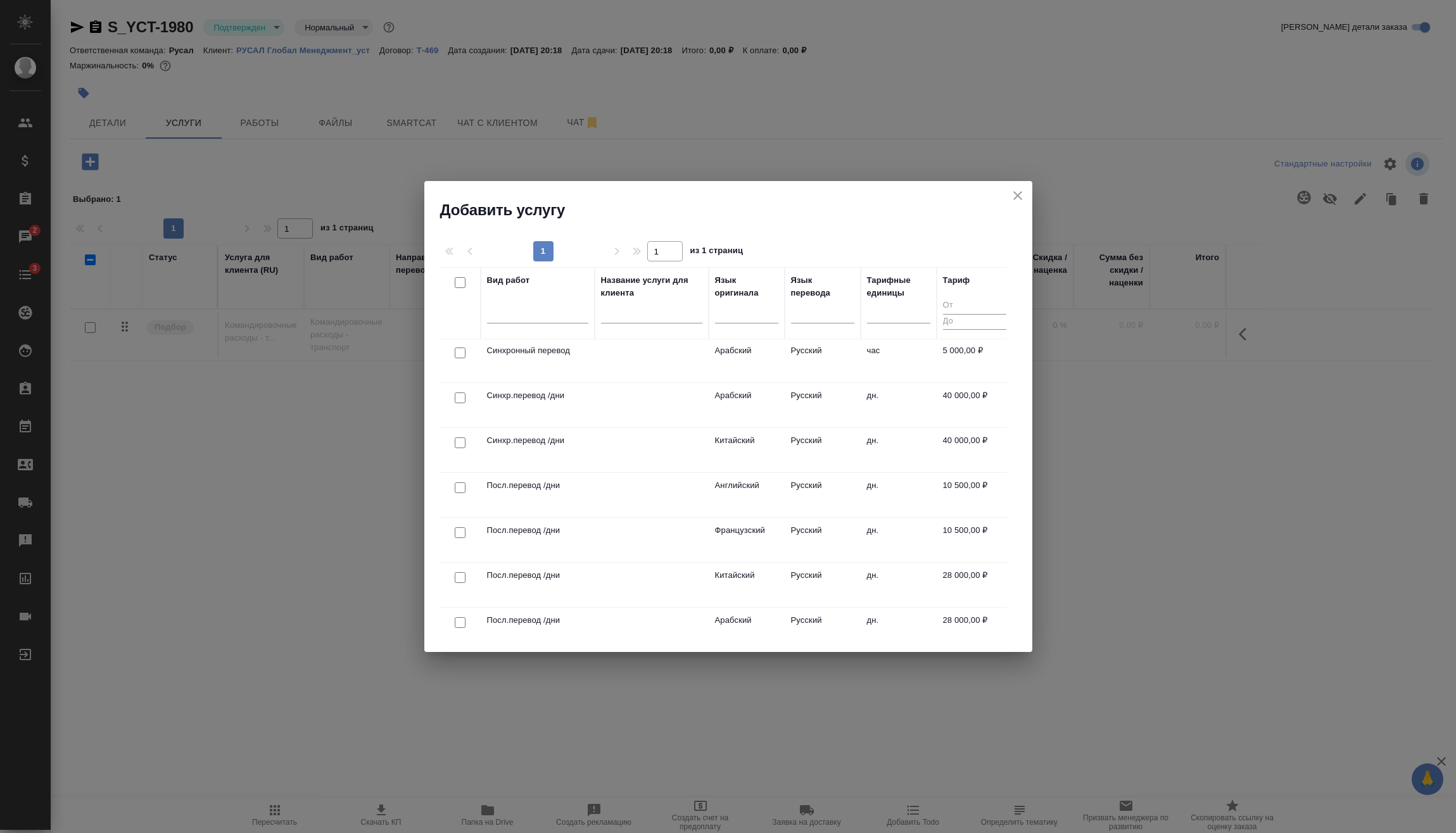
click at [465, 441] on input "checkbox" at bounding box center [460, 442] width 11 height 11
checkbox input "true"
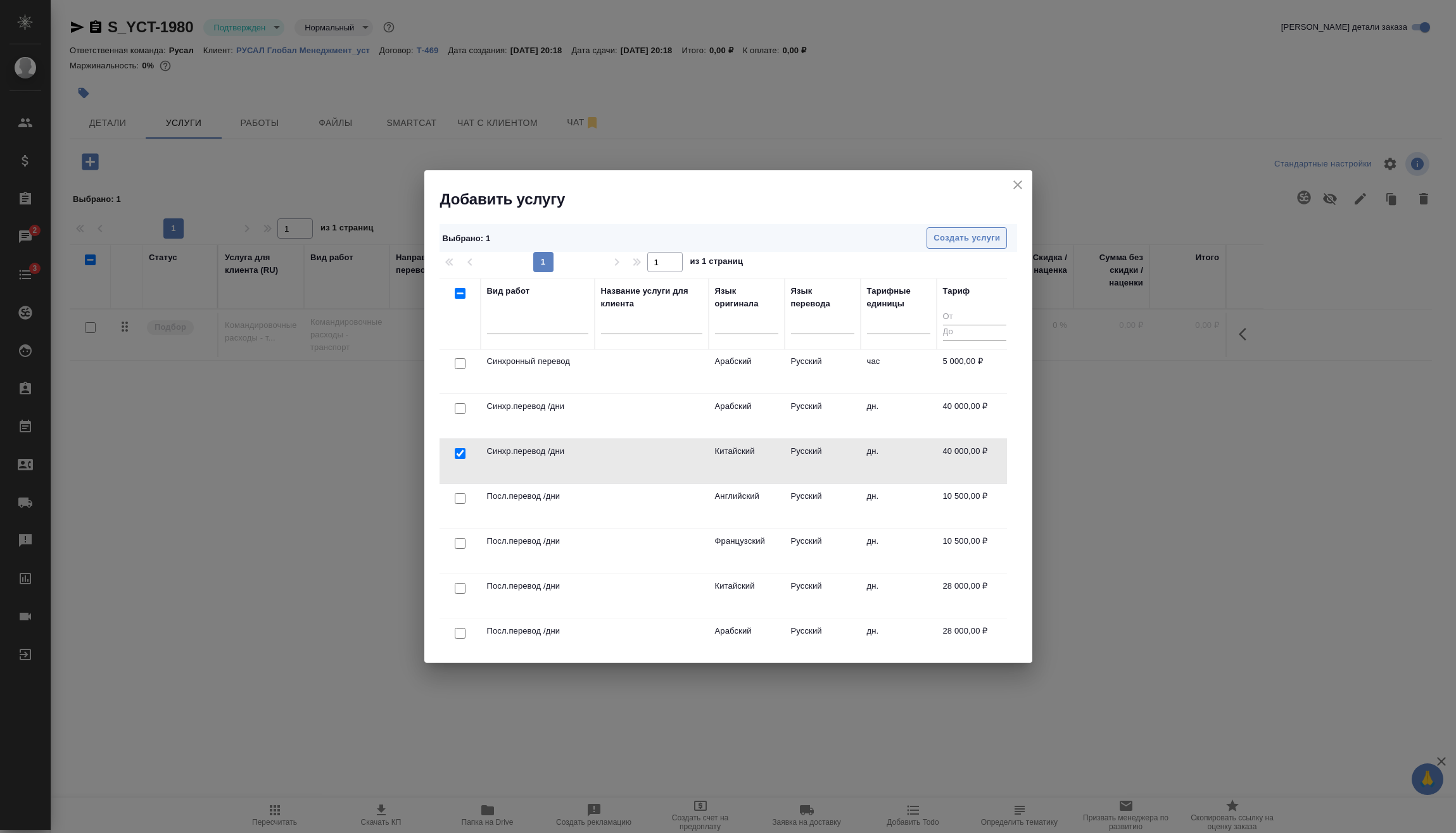
click at [941, 237] on span "Создать услуги" at bounding box center [966, 238] width 67 height 14
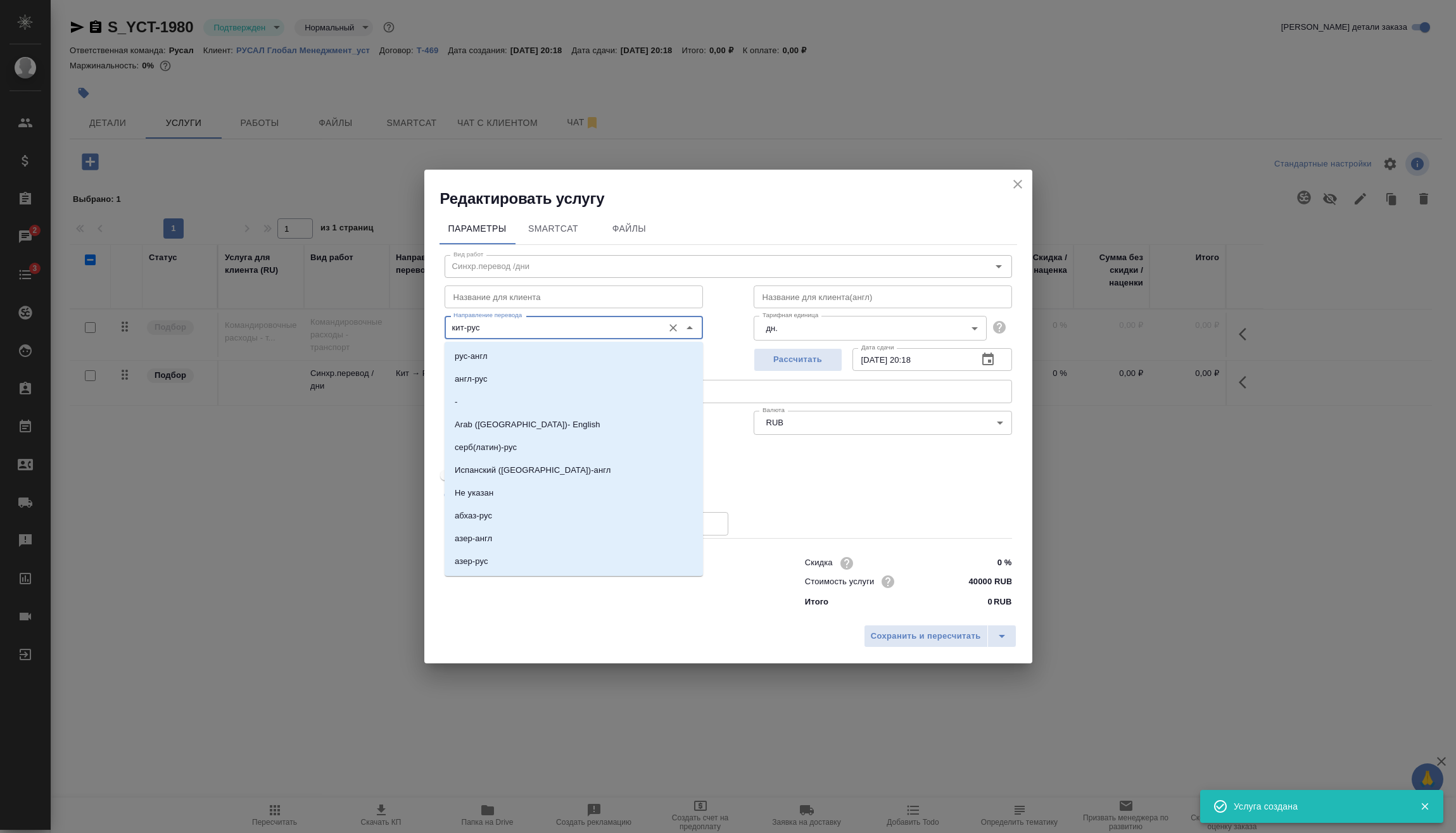
drag, startPoint x: 506, startPoint y: 333, endPoint x: 413, endPoint y: 331, distance: 93.0
click at [411, 330] on div "Редактировать услугу Параметры SmartCat Файлы Вид работ Синхр.перевод /дни Вид …" at bounding box center [728, 416] width 1456 height 833
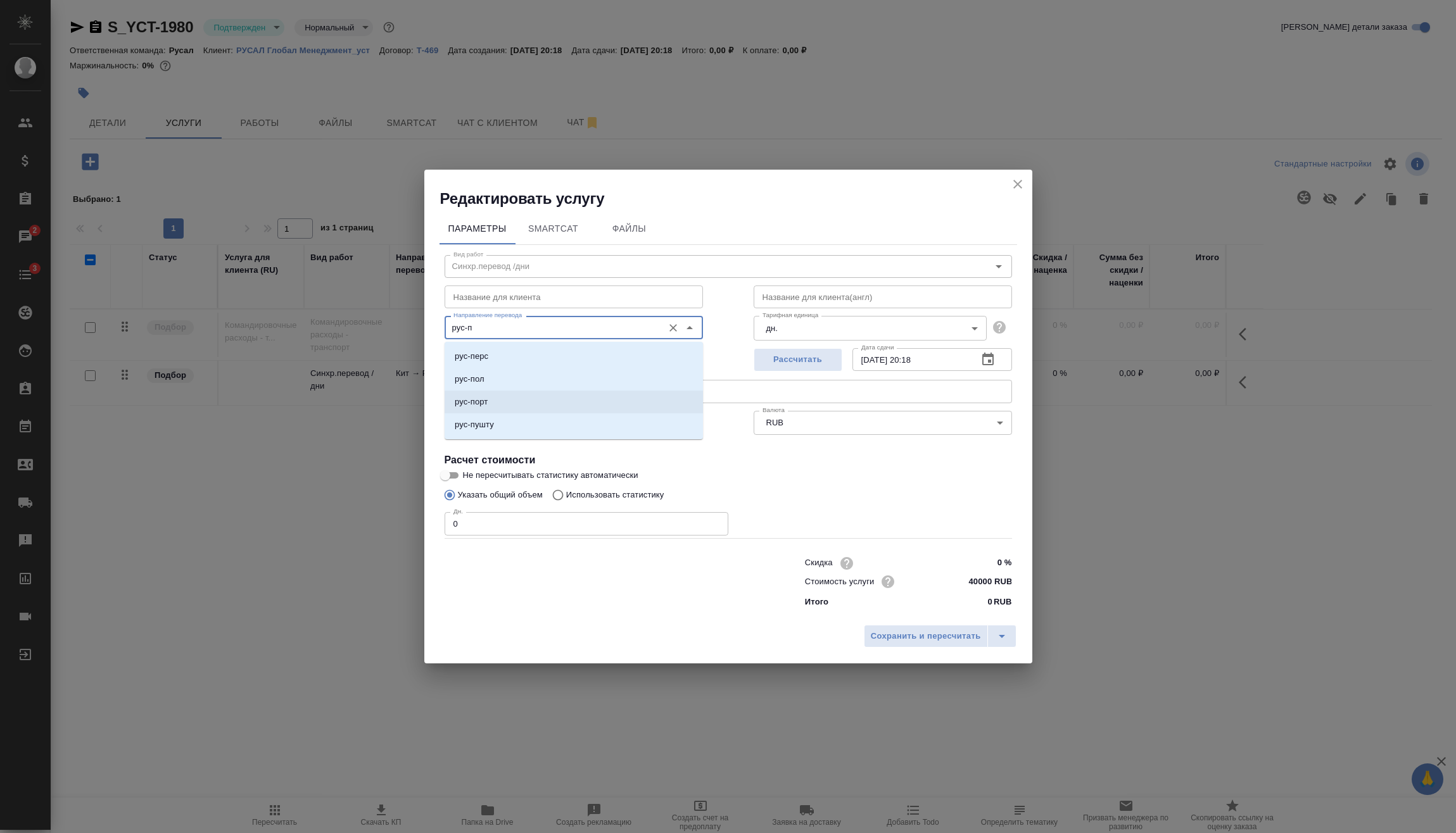
click at [513, 396] on li "рус-порт" at bounding box center [574, 402] width 258 height 23
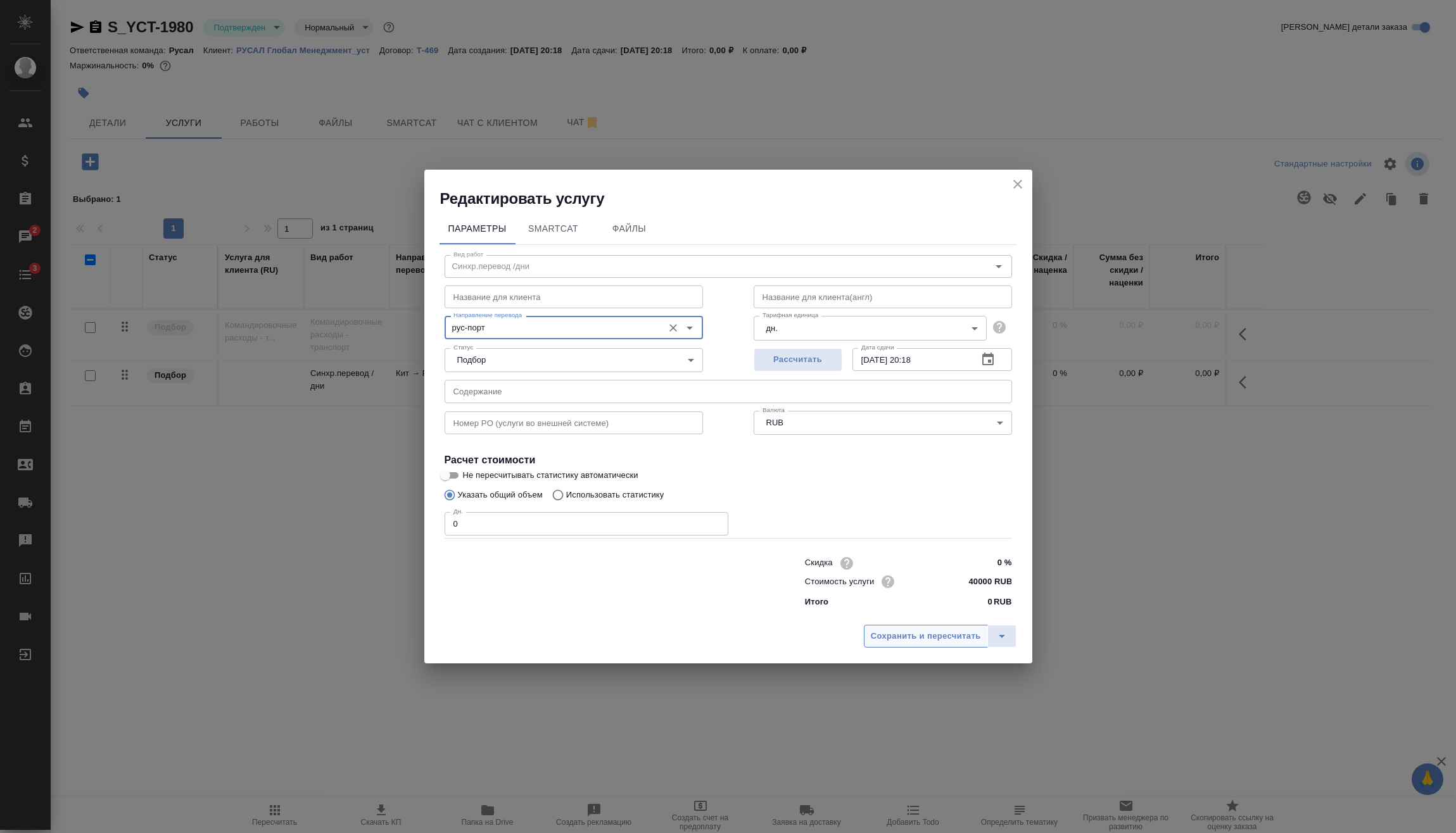
type input "рус-порт"
click at [900, 628] on button "Сохранить и пересчитать" at bounding box center [926, 637] width 124 height 23
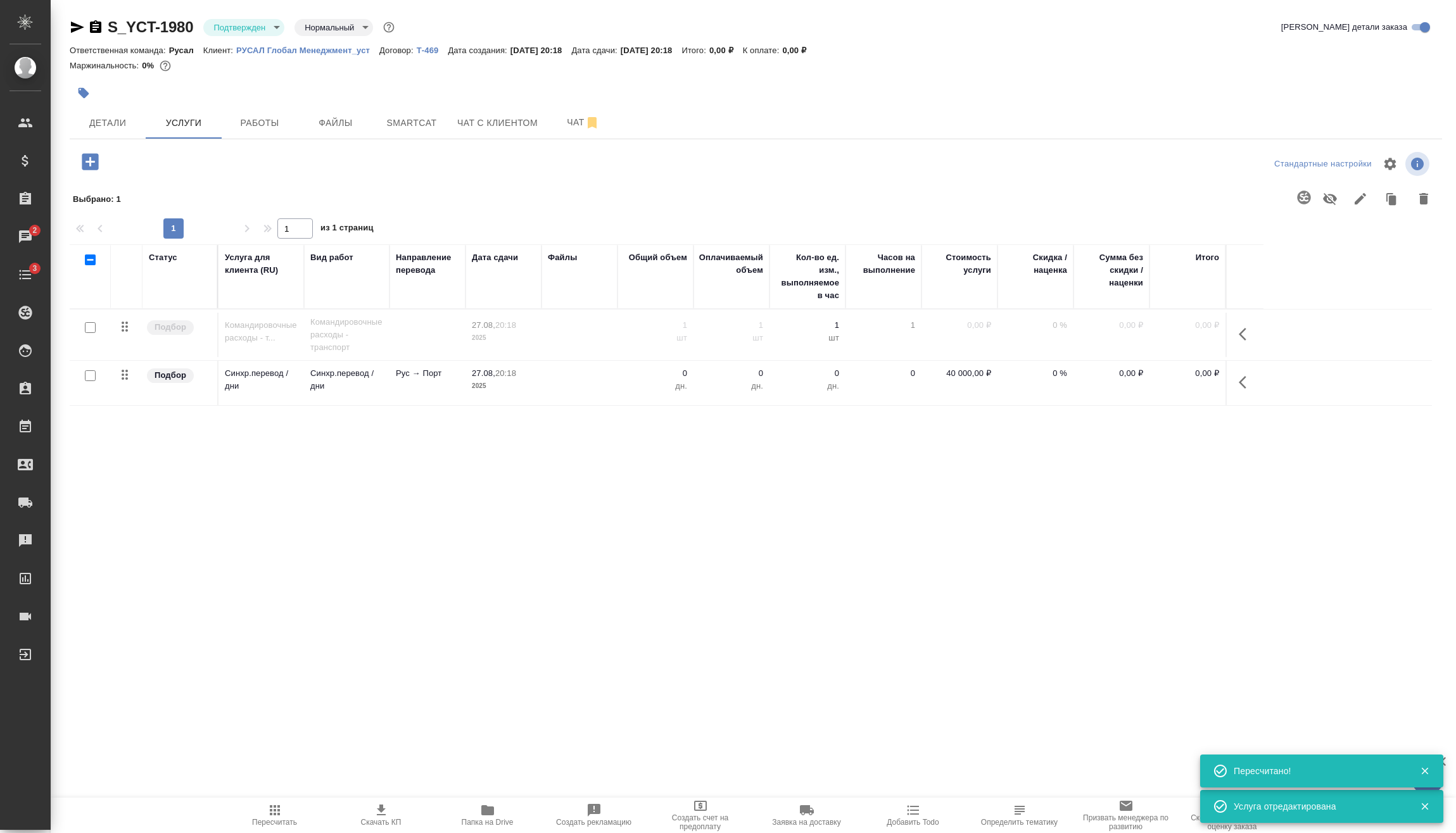
click at [1234, 333] on button "button" at bounding box center [1246, 334] width 30 height 30
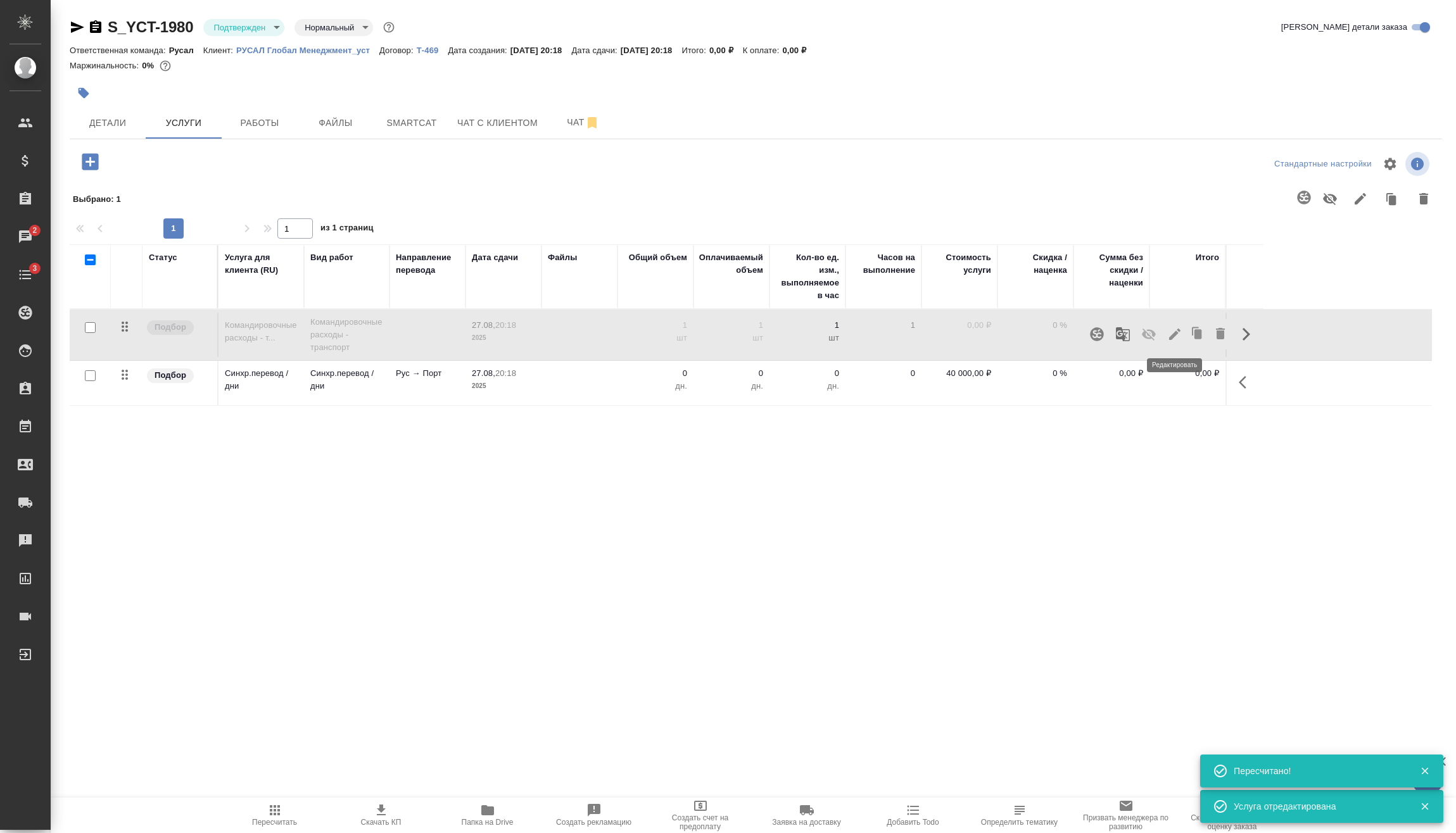
click at [1179, 335] on icon "button" at bounding box center [1174, 334] width 15 height 15
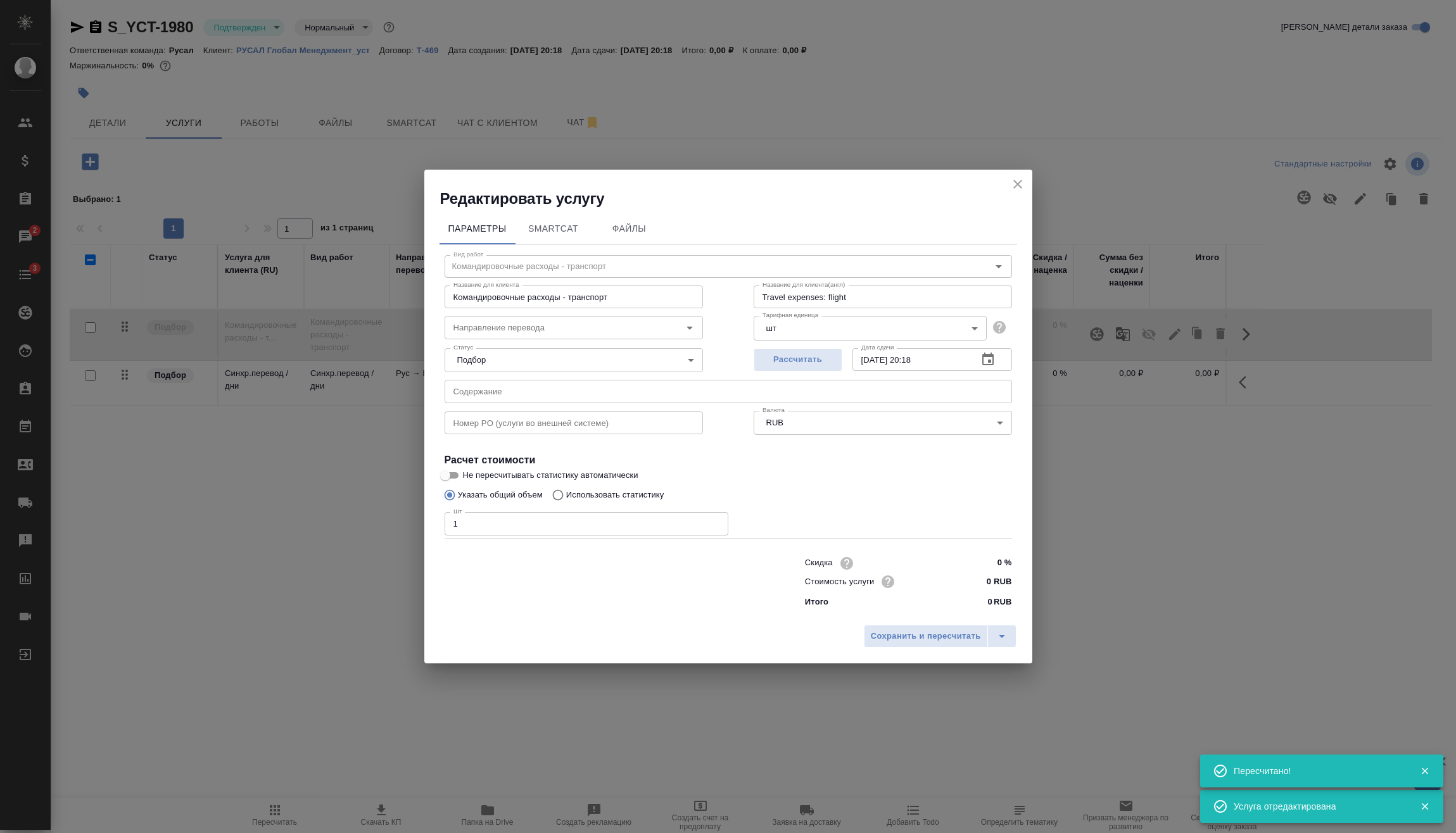
click at [397, 525] on div "Редактировать услугу Параметры SmartCat Файлы Вид работ Командировочные расходы…" at bounding box center [728, 416] width 1456 height 833
type input "4"
click at [907, 629] on button "Сохранить и пересчитать" at bounding box center [926, 637] width 124 height 23
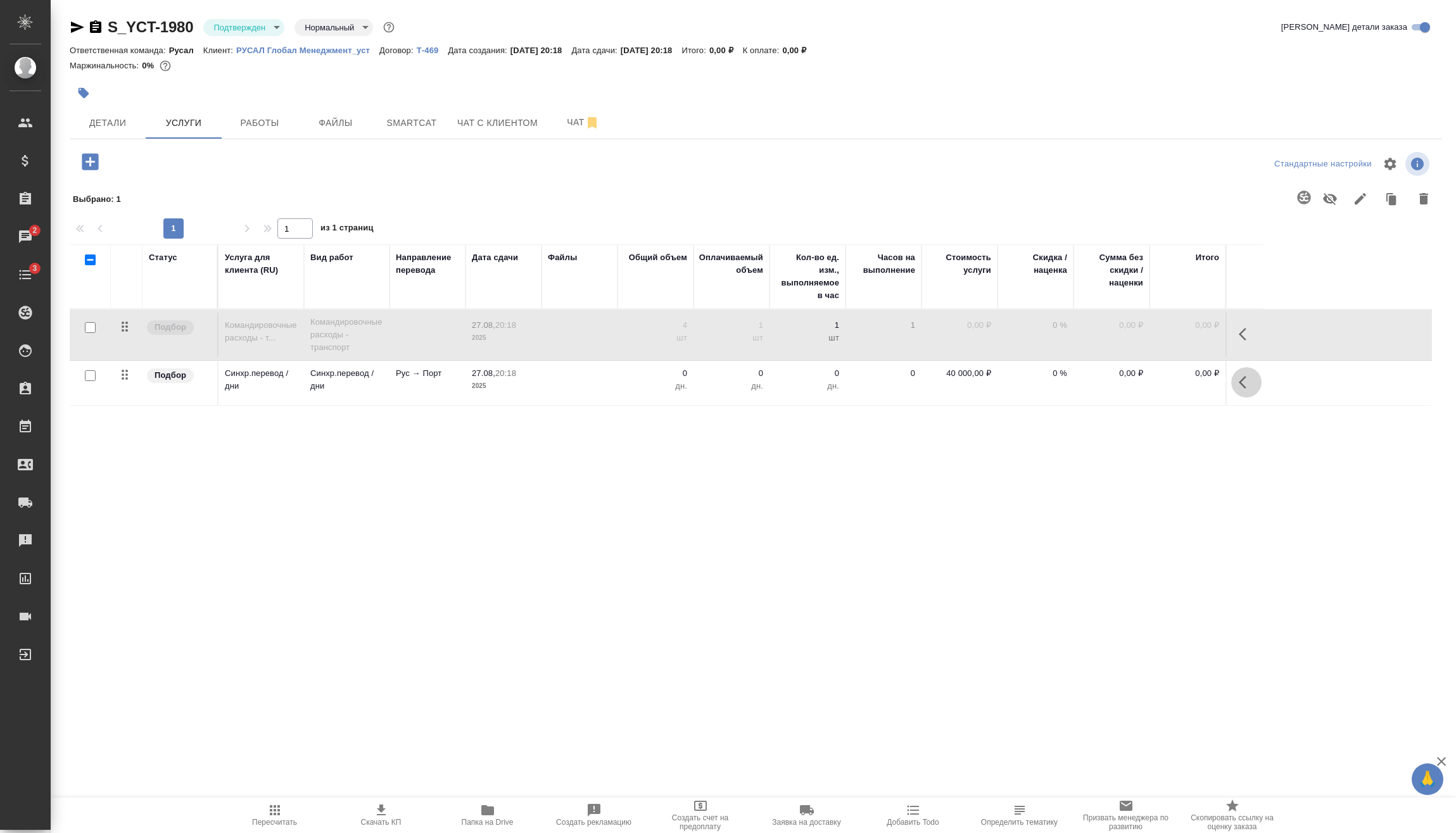
click at [1244, 381] on icon "button" at bounding box center [1246, 382] width 15 height 15
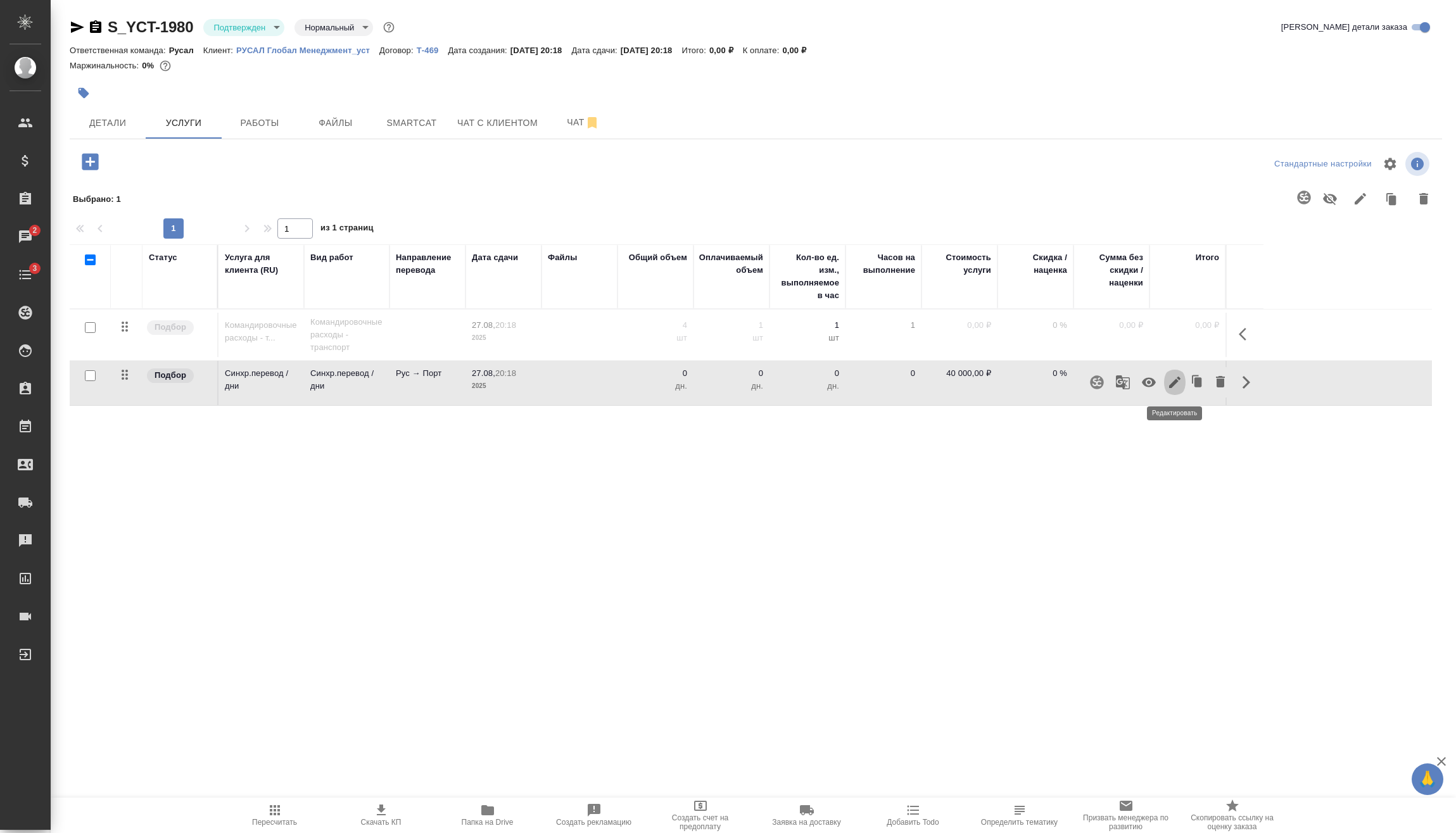
click at [1174, 382] on icon "button" at bounding box center [1175, 383] width 11 height 11
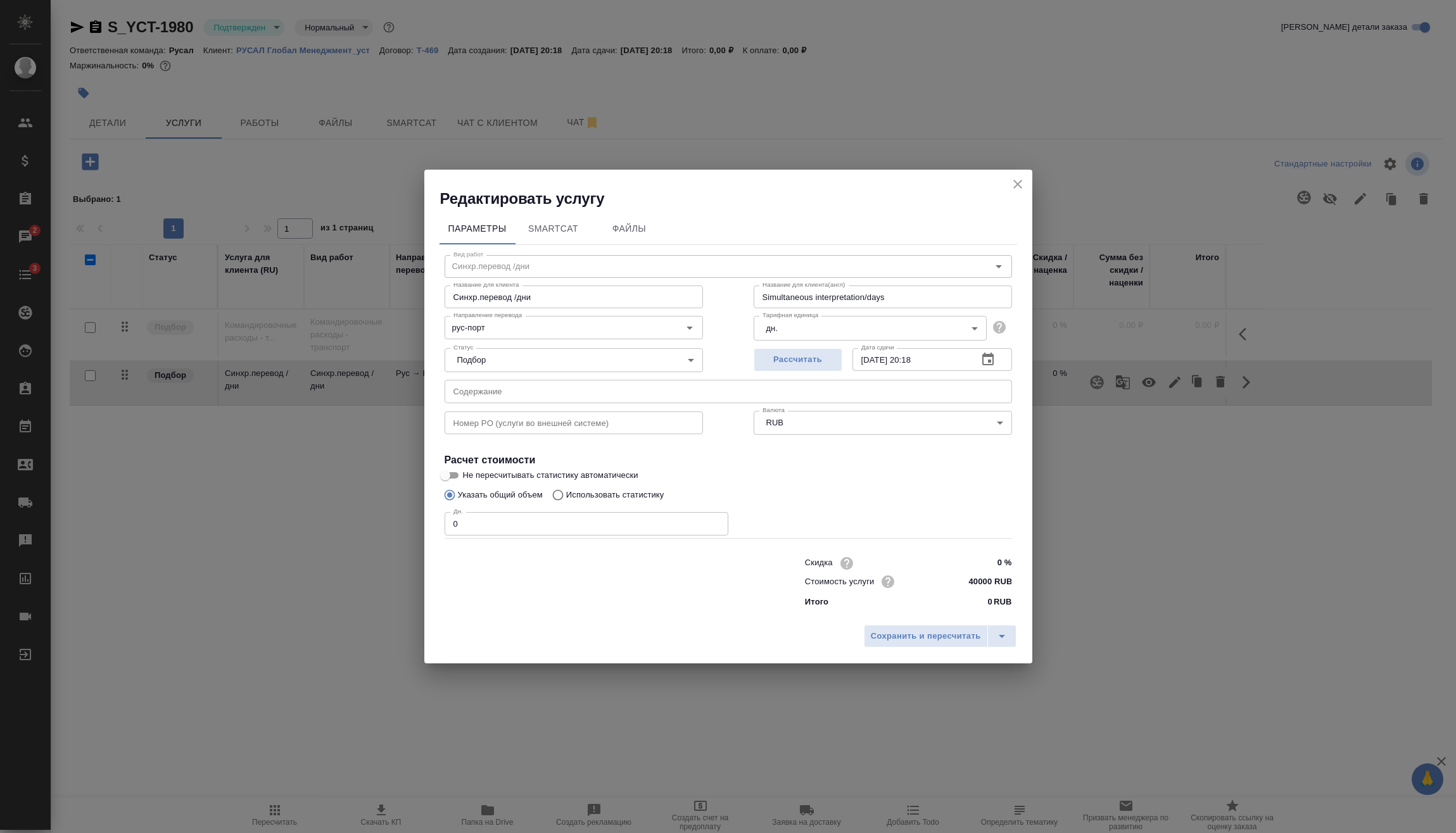
drag, startPoint x: 474, startPoint y: 529, endPoint x: 445, endPoint y: 528, distance: 29.0
click at [439, 529] on div "Вид работ Синхр.перевод /дни Вид работ Название для клиента Синхр.перевод /дни …" at bounding box center [728, 429] width 578 height 369
type input "4"
click at [928, 637] on span "Сохранить и пересчитать" at bounding box center [926, 637] width 110 height 14
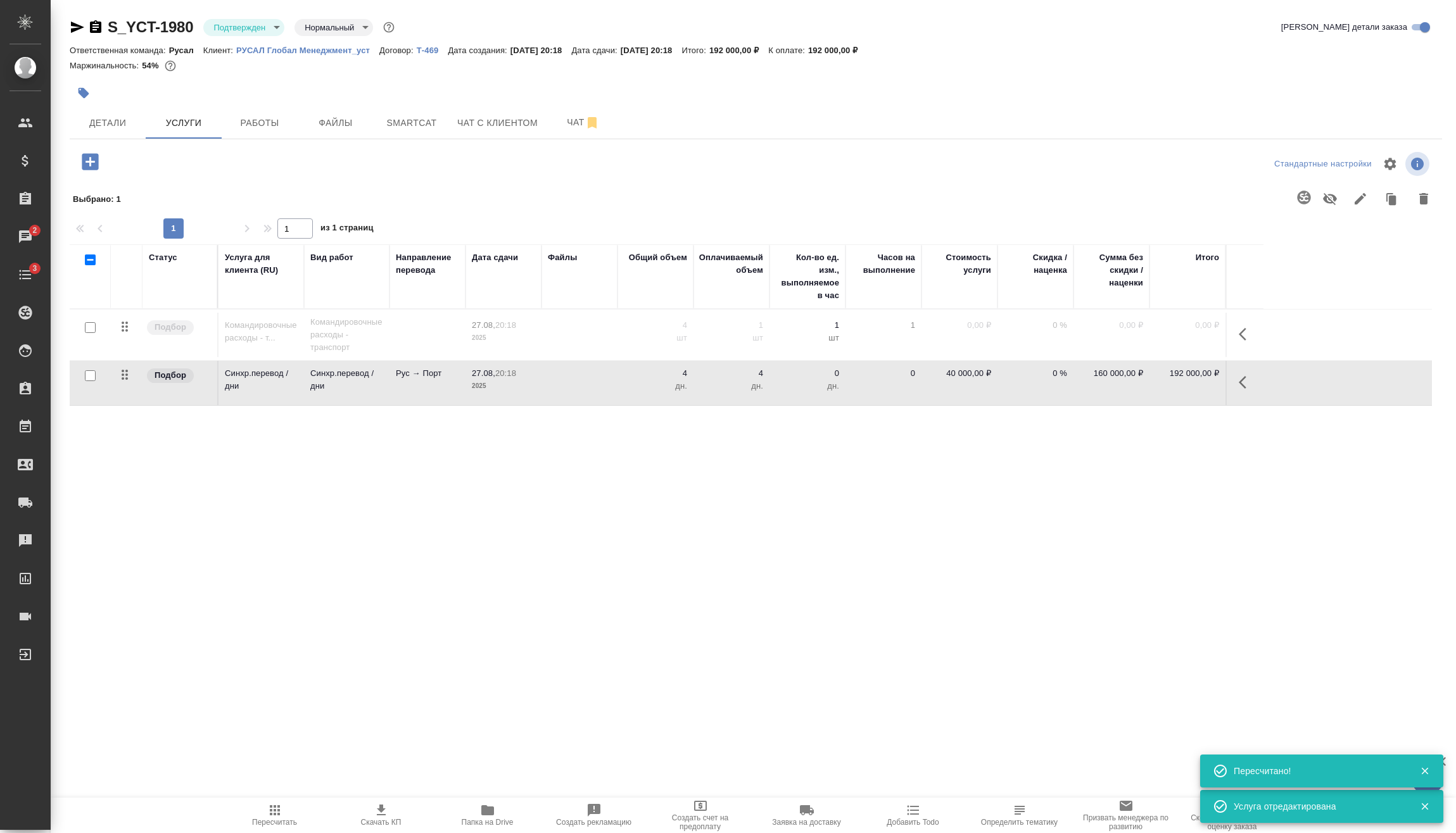
click at [1248, 382] on icon "button" at bounding box center [1246, 382] width 15 height 15
click at [1174, 387] on icon "button" at bounding box center [1174, 382] width 15 height 15
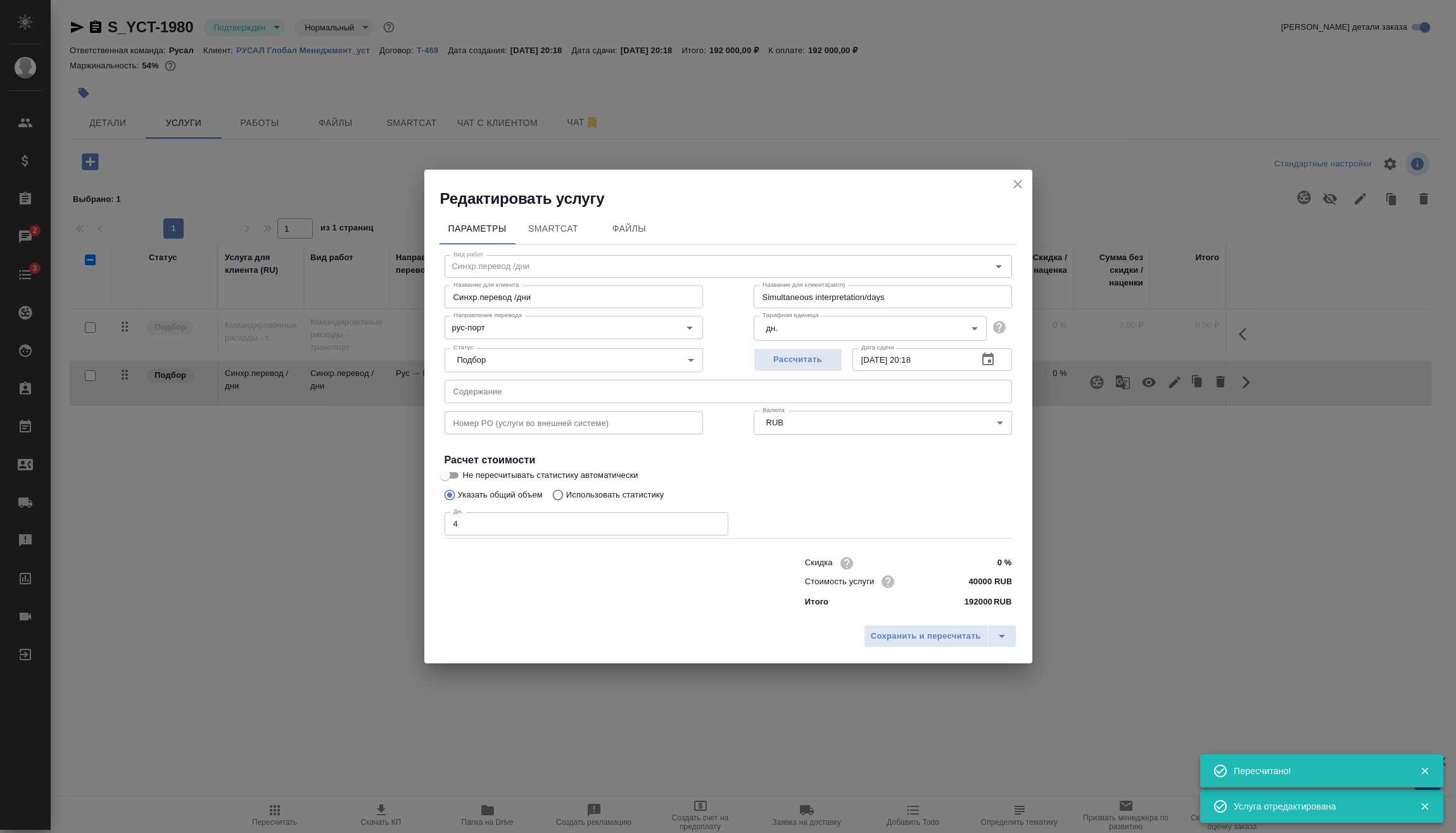
drag, startPoint x: 438, startPoint y: 540, endPoint x: 415, endPoint y: 543, distance: 23.2
click at [411, 540] on div "Редактировать услугу Параметры SmartCat Файлы Вид работ Синхр.перевод /дни Вид …" at bounding box center [728, 416] width 1456 height 833
type input "6"
click at [885, 632] on span "Сохранить и пересчитать" at bounding box center [926, 637] width 110 height 14
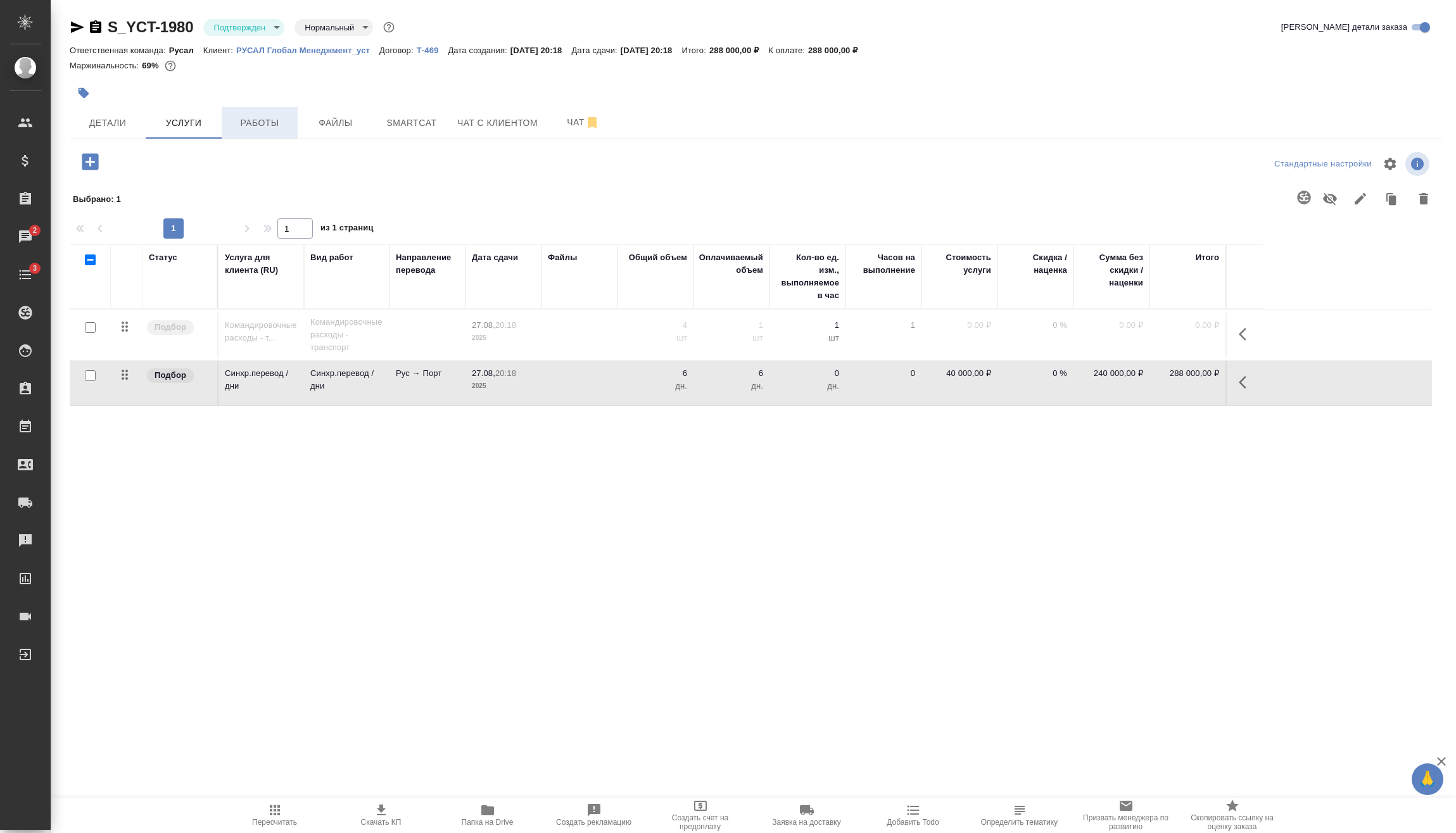
click at [261, 125] on span "Работы" at bounding box center [260, 123] width 61 height 16
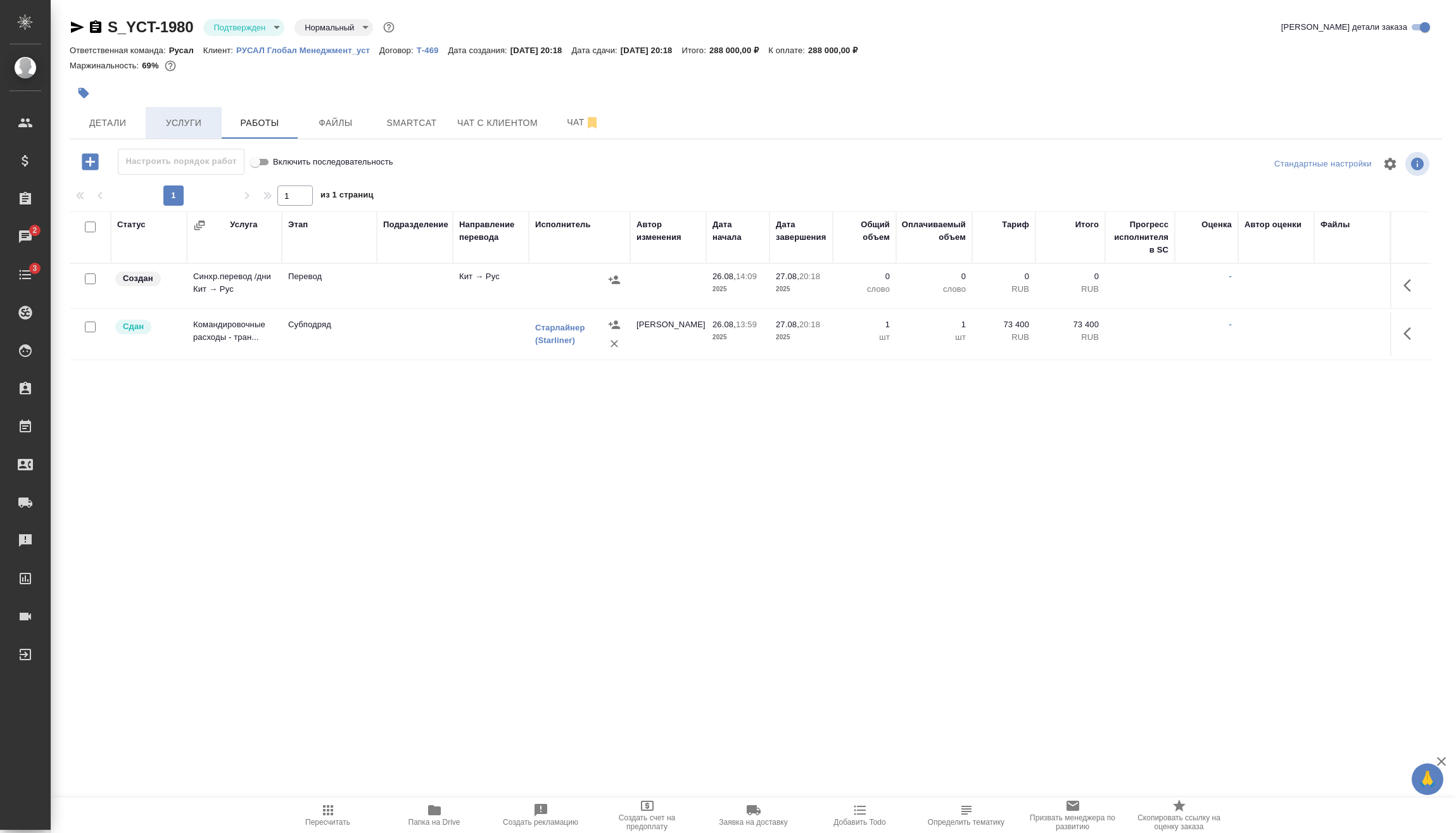
click at [191, 119] on span "Услуги" at bounding box center [184, 123] width 61 height 16
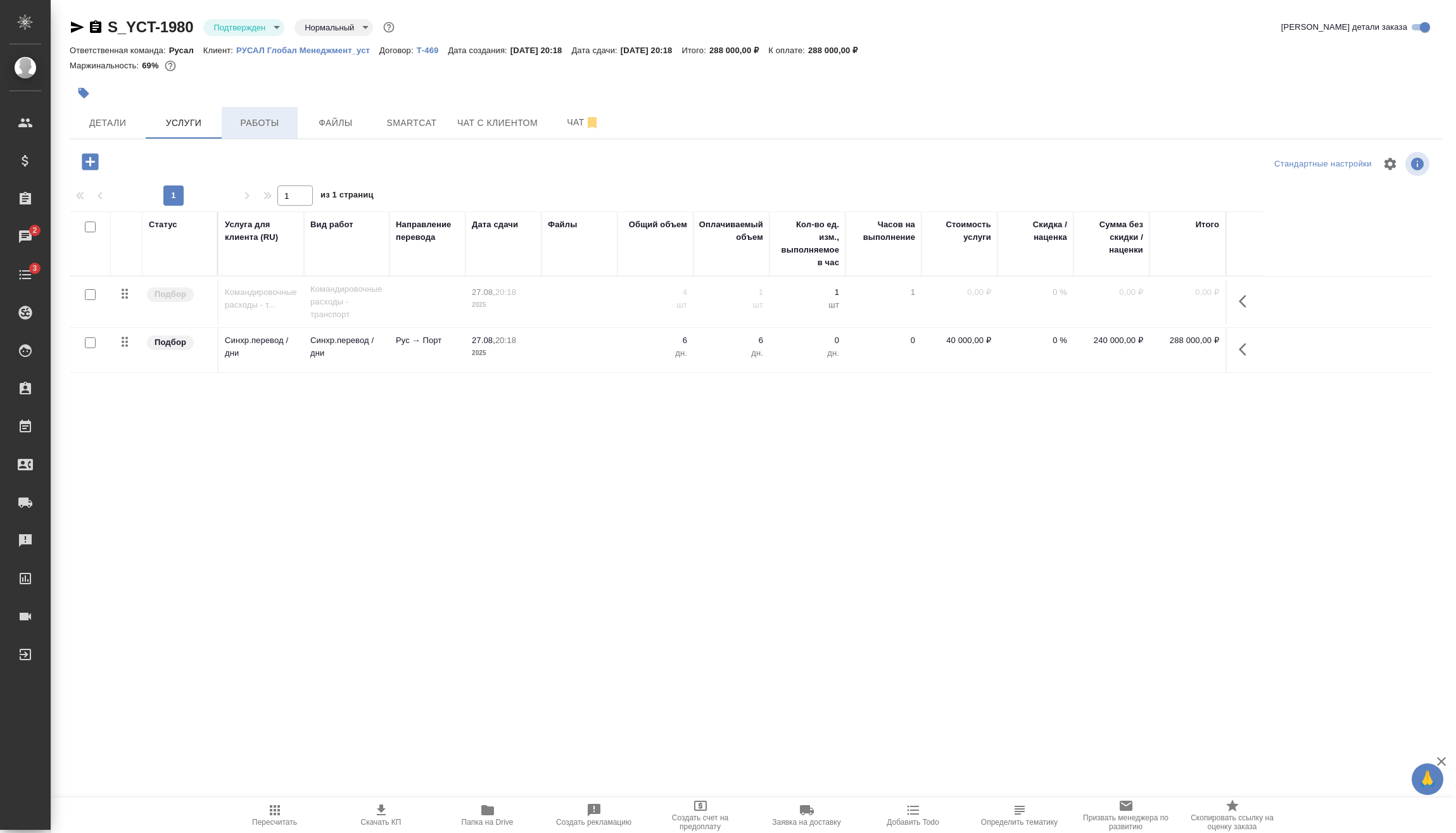
click at [252, 122] on span "Работы" at bounding box center [260, 123] width 61 height 16
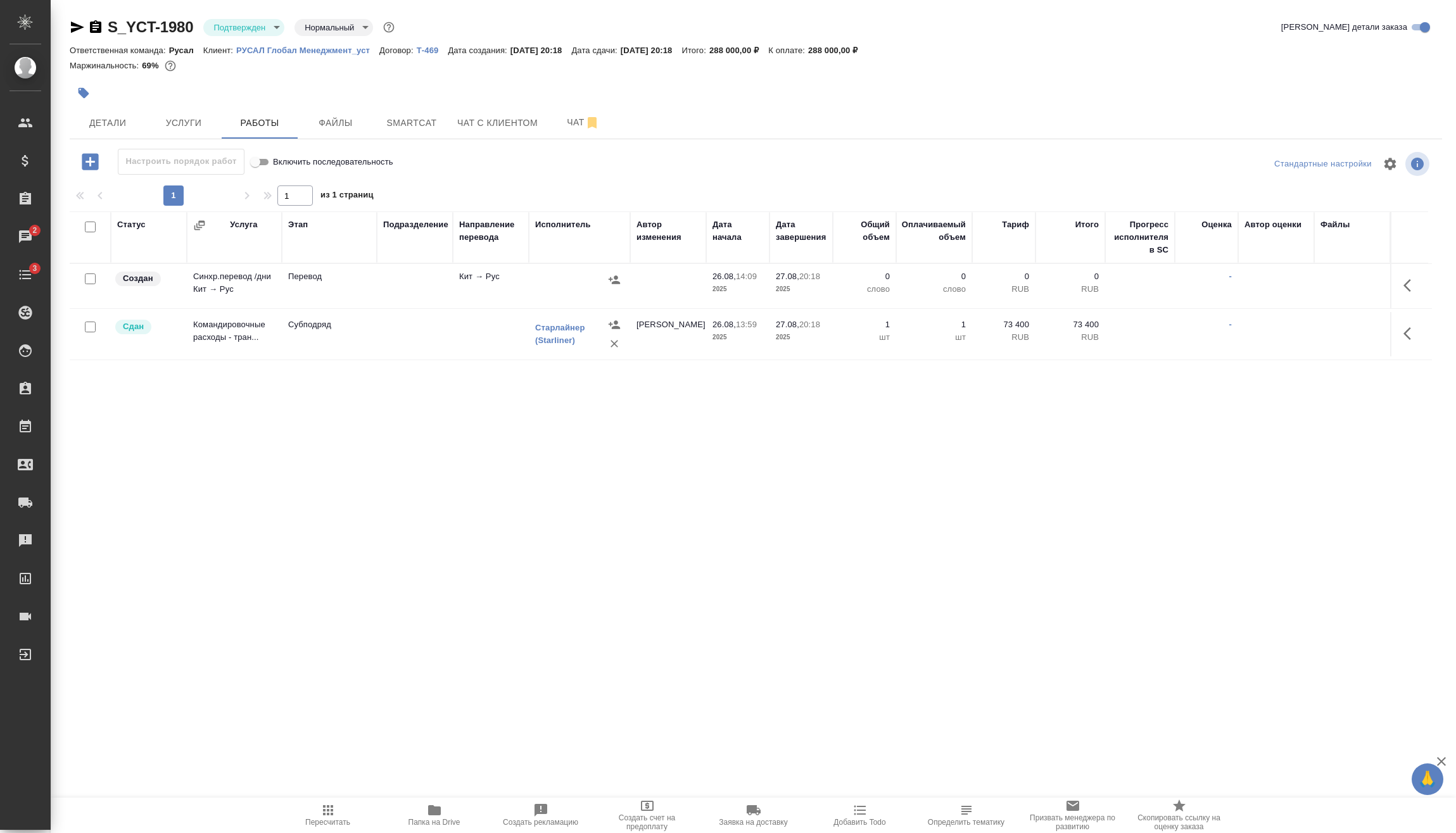
click at [94, 278] on input "checkbox" at bounding box center [90, 279] width 11 height 11
checkbox input "true"
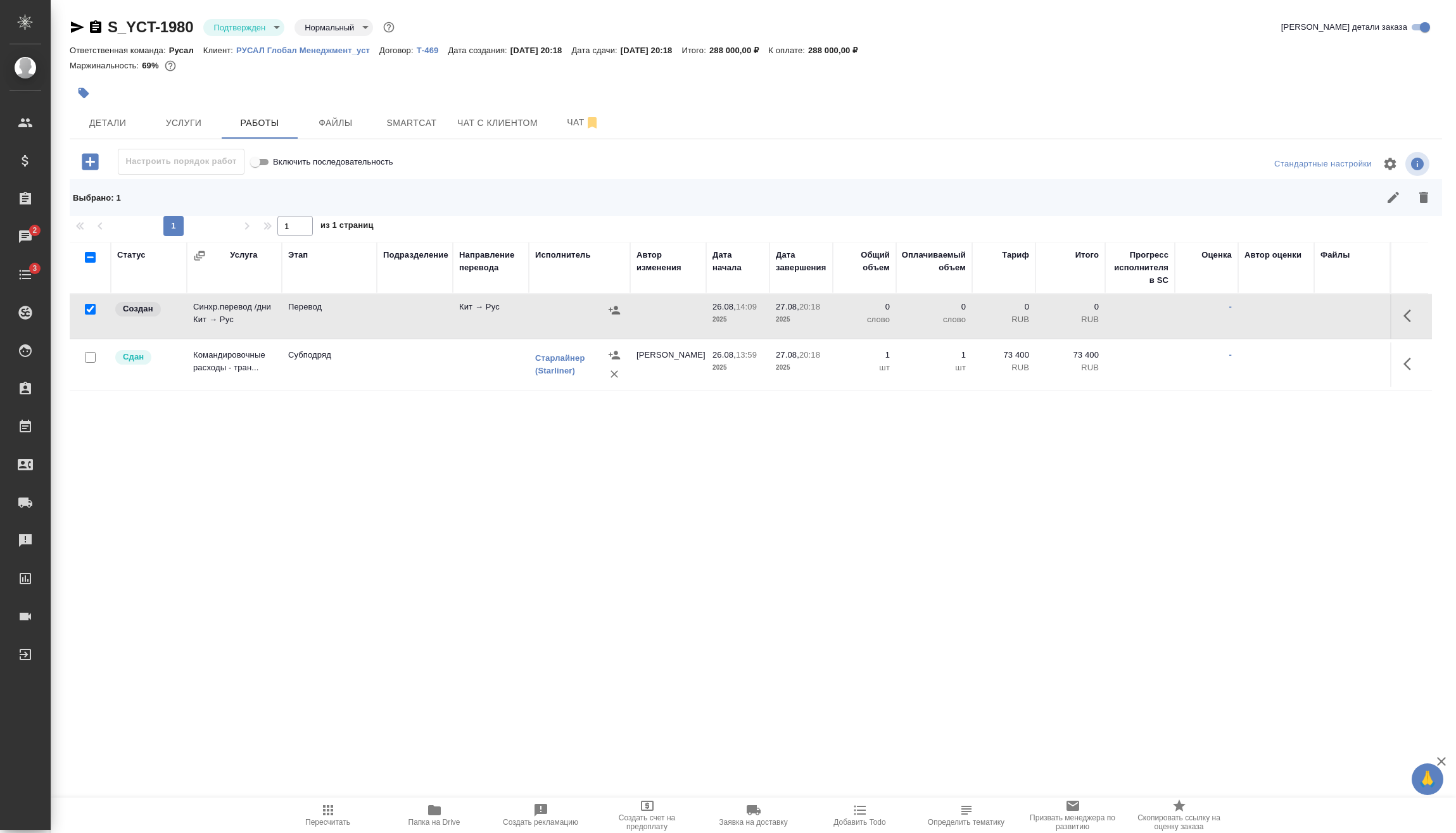
click at [1421, 205] on button "button" at bounding box center [1423, 197] width 30 height 30
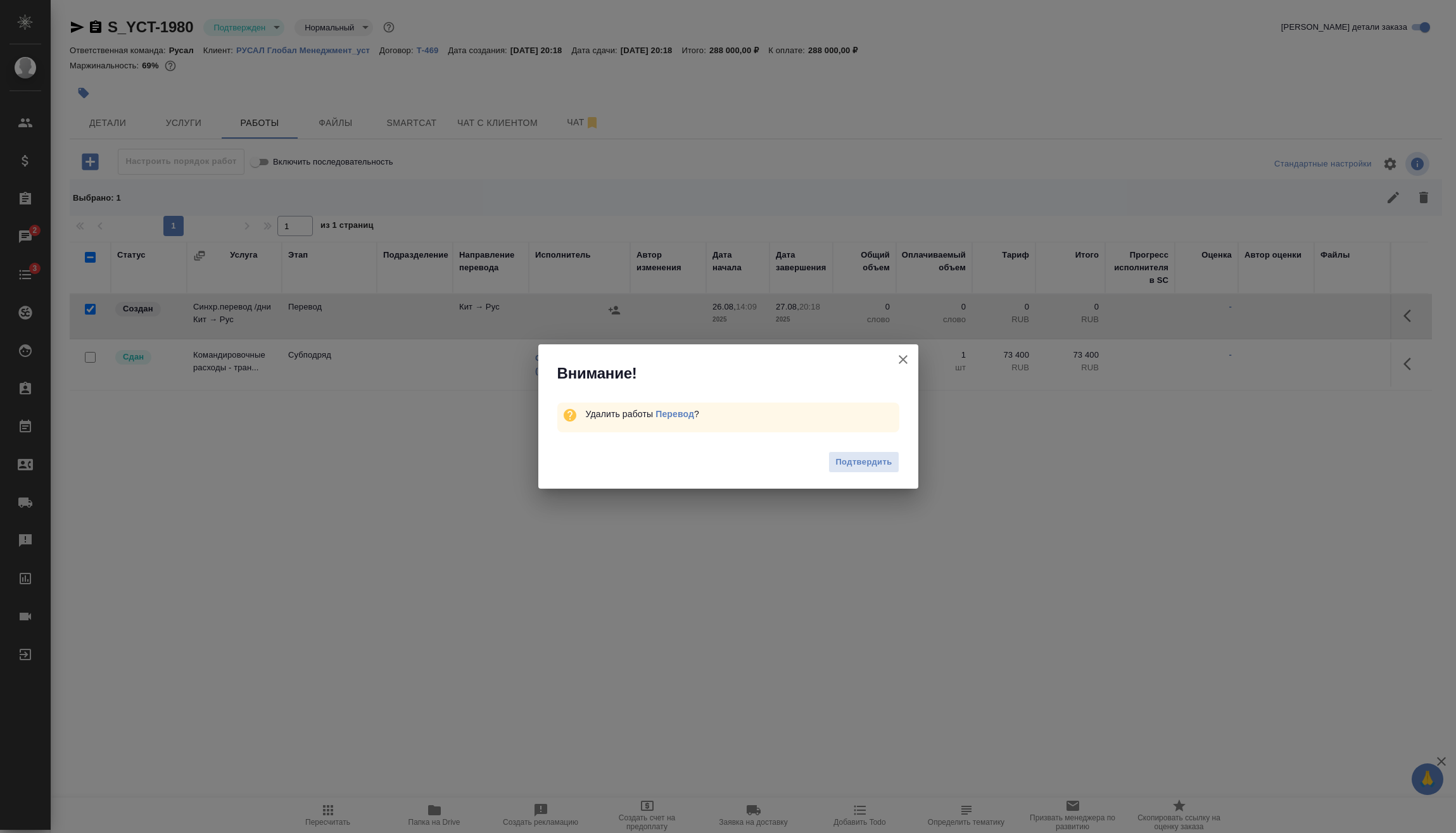
click at [855, 455] on span "Подтвердить" at bounding box center [863, 462] width 57 height 14
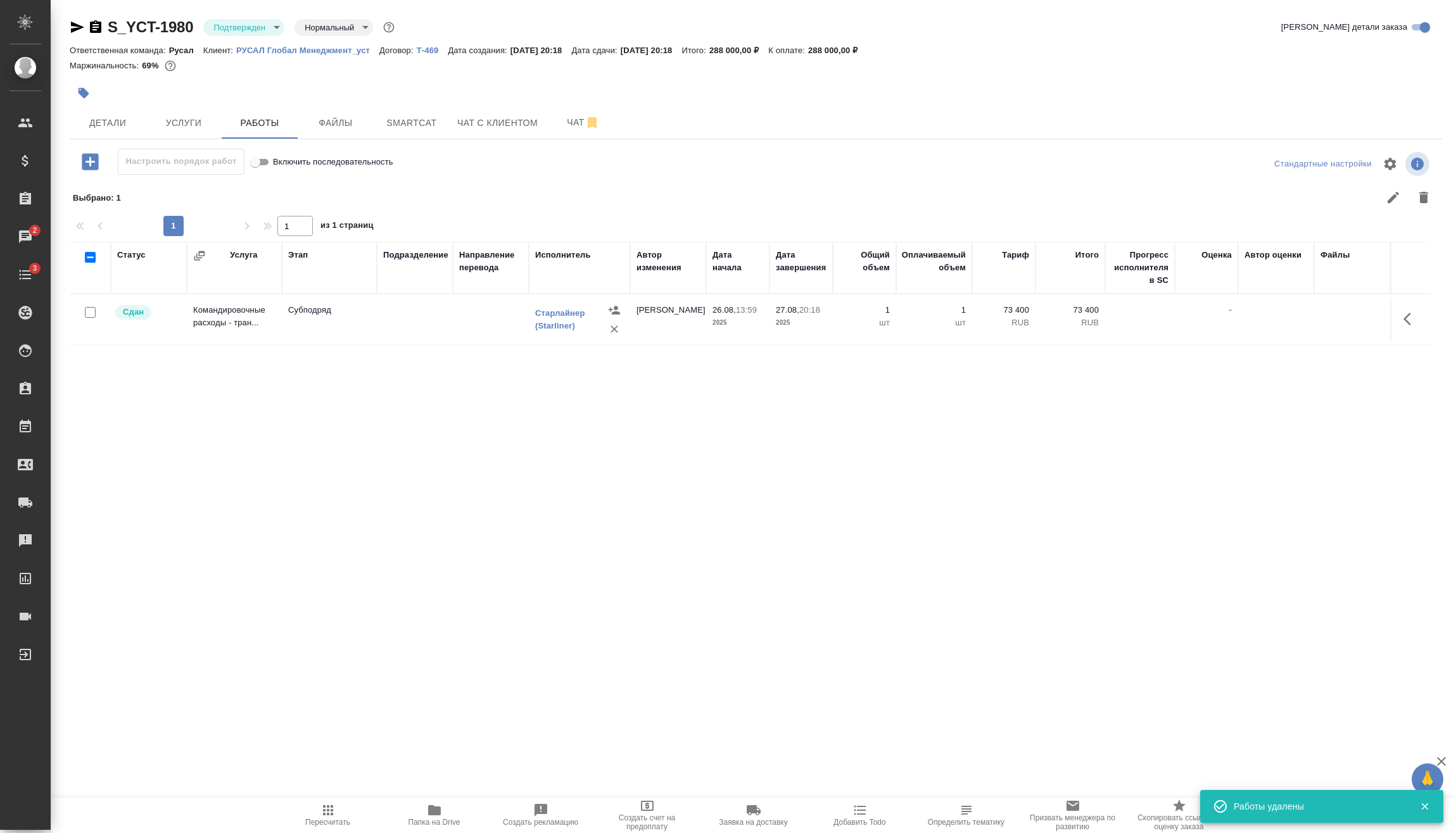
click at [95, 160] on icon "button" at bounding box center [90, 161] width 16 height 16
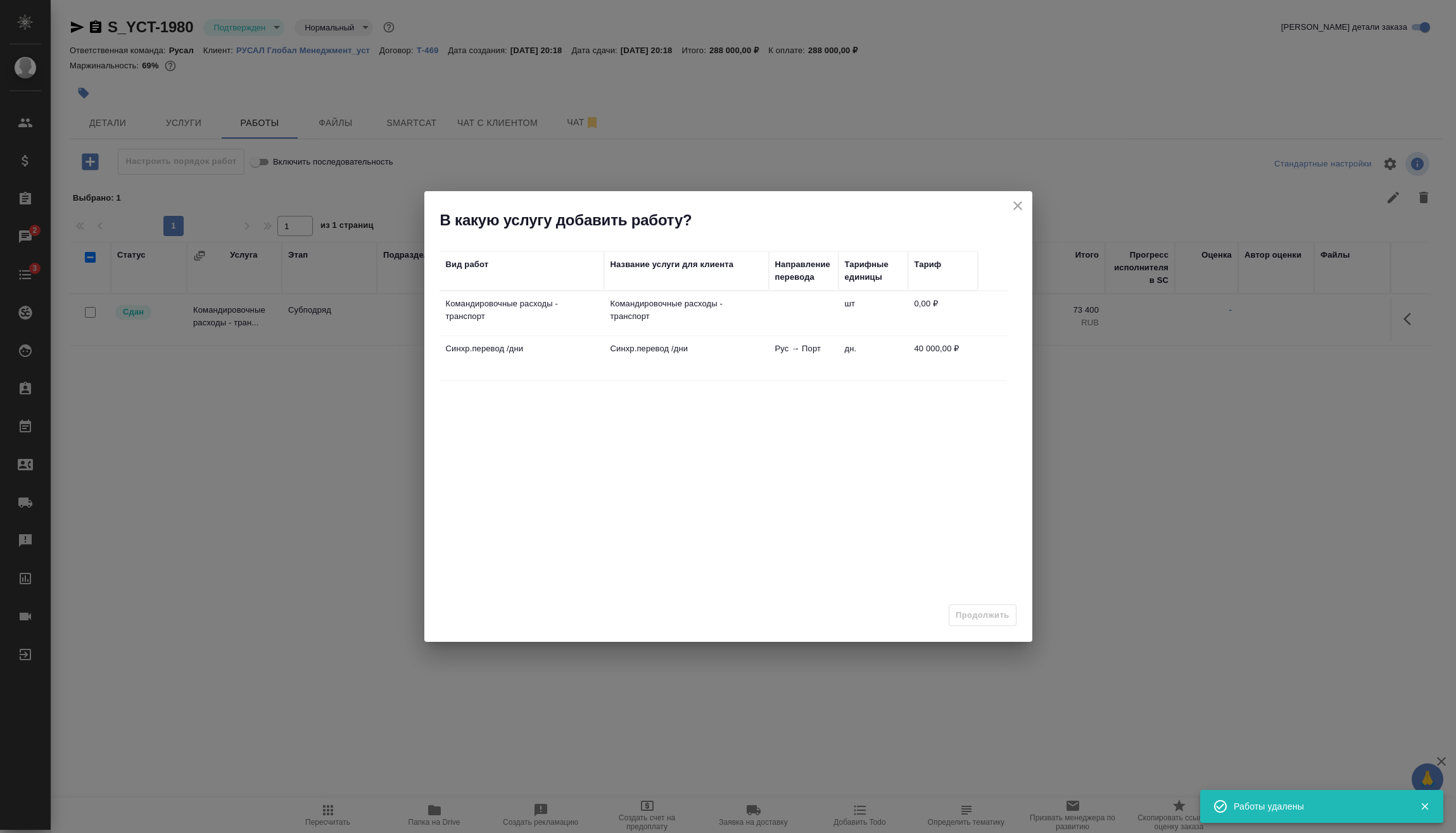
click at [795, 345] on td "Рус → Порт" at bounding box center [803, 358] width 70 height 44
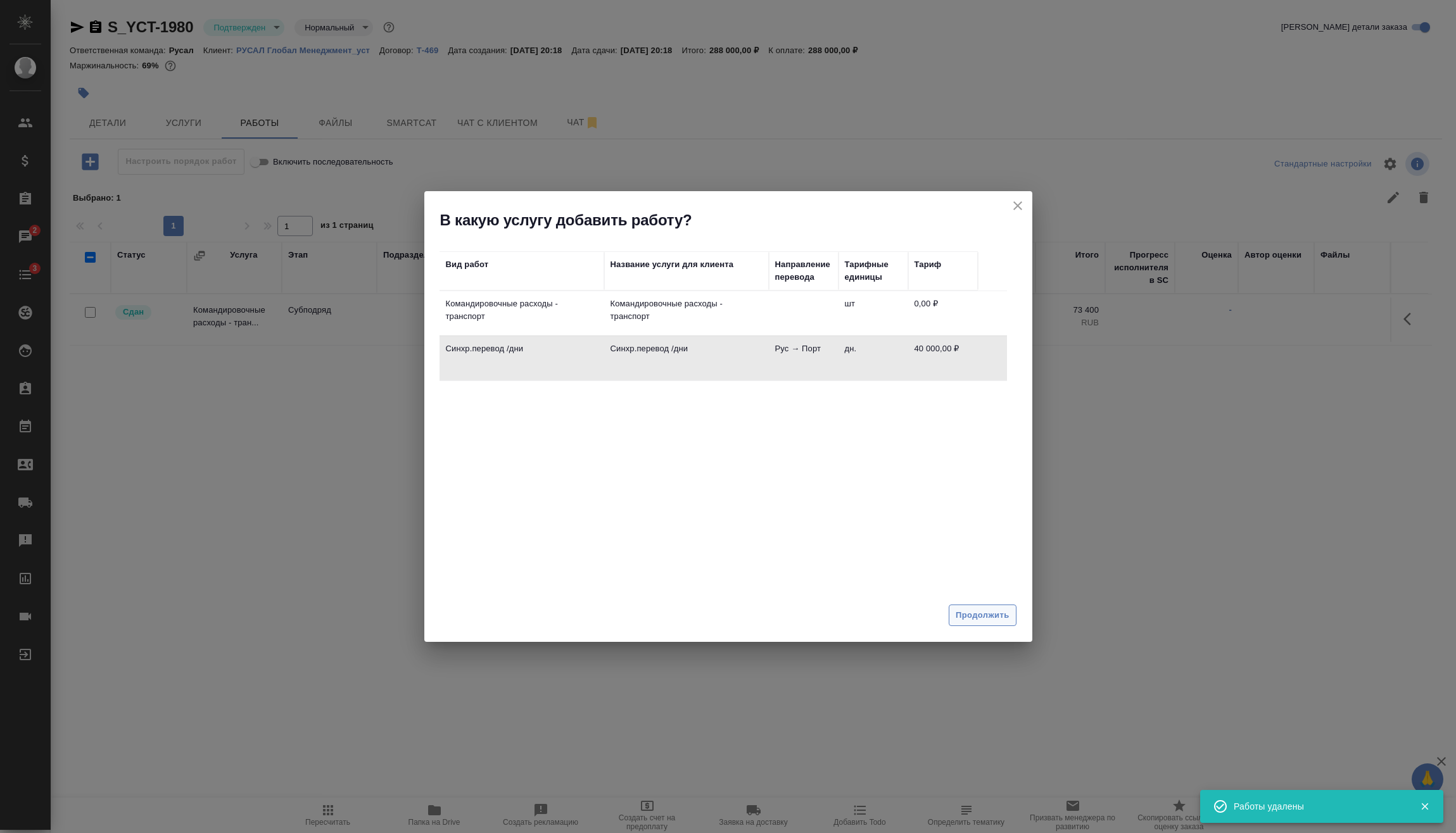
click at [990, 610] on span "Продолжить" at bounding box center [982, 616] width 53 height 14
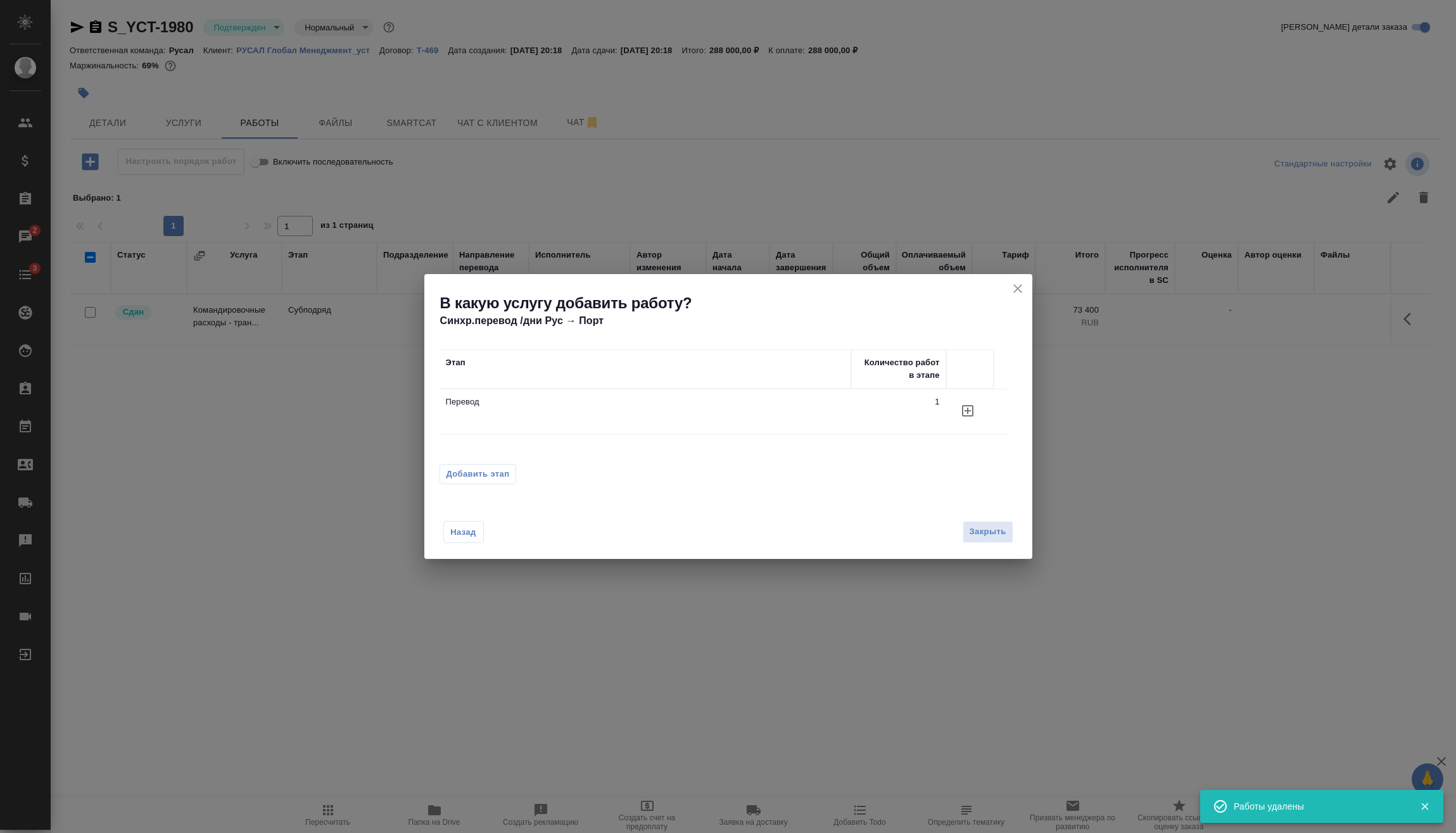
click at [498, 477] on span "Добавить этап" at bounding box center [478, 475] width 63 height 13
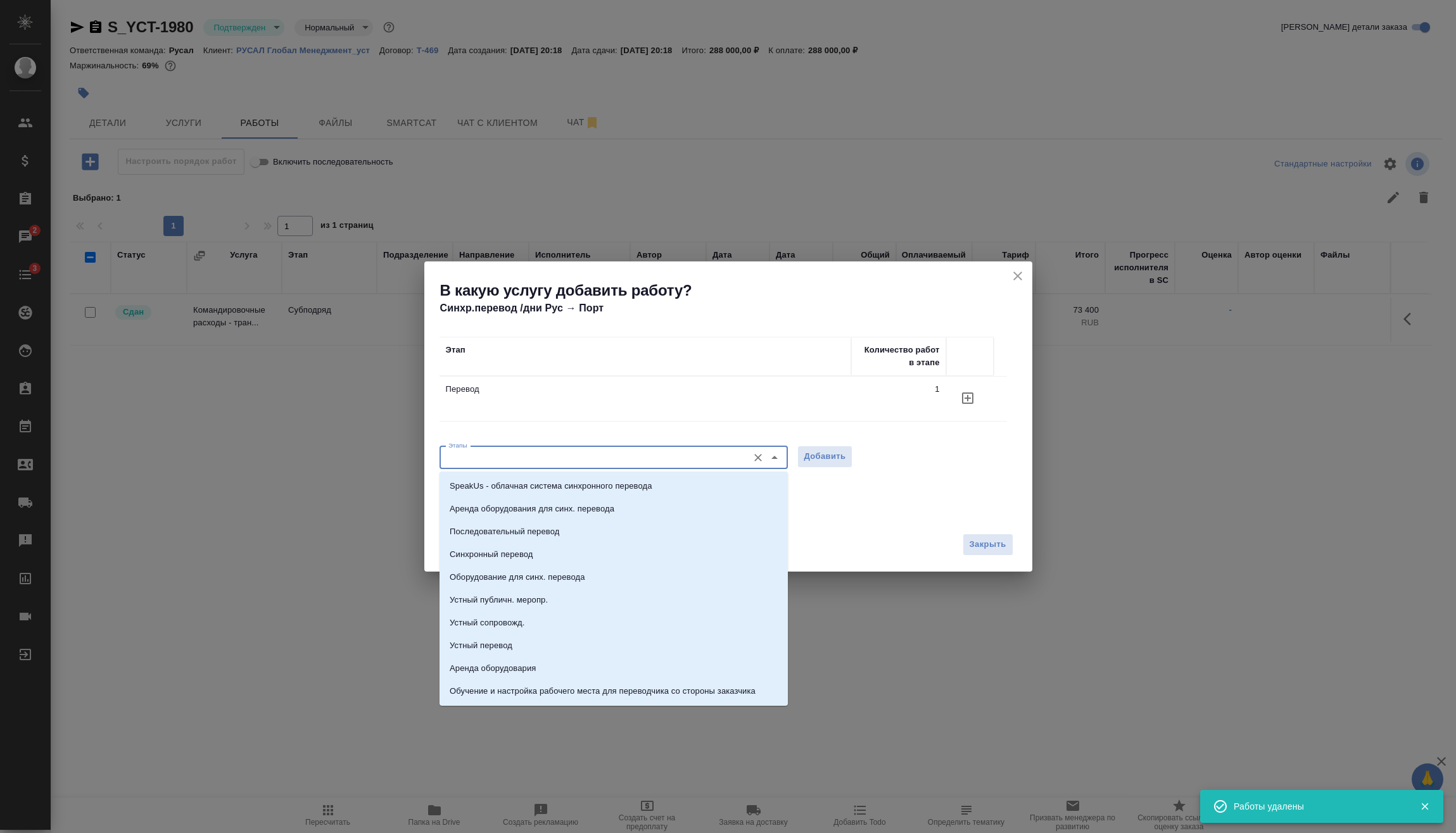
click at [519, 459] on input "Этапы" at bounding box center [592, 457] width 298 height 15
click at [513, 528] on p "Последовательный перевод" at bounding box center [504, 532] width 110 height 13
type input "Последовательный перевод"
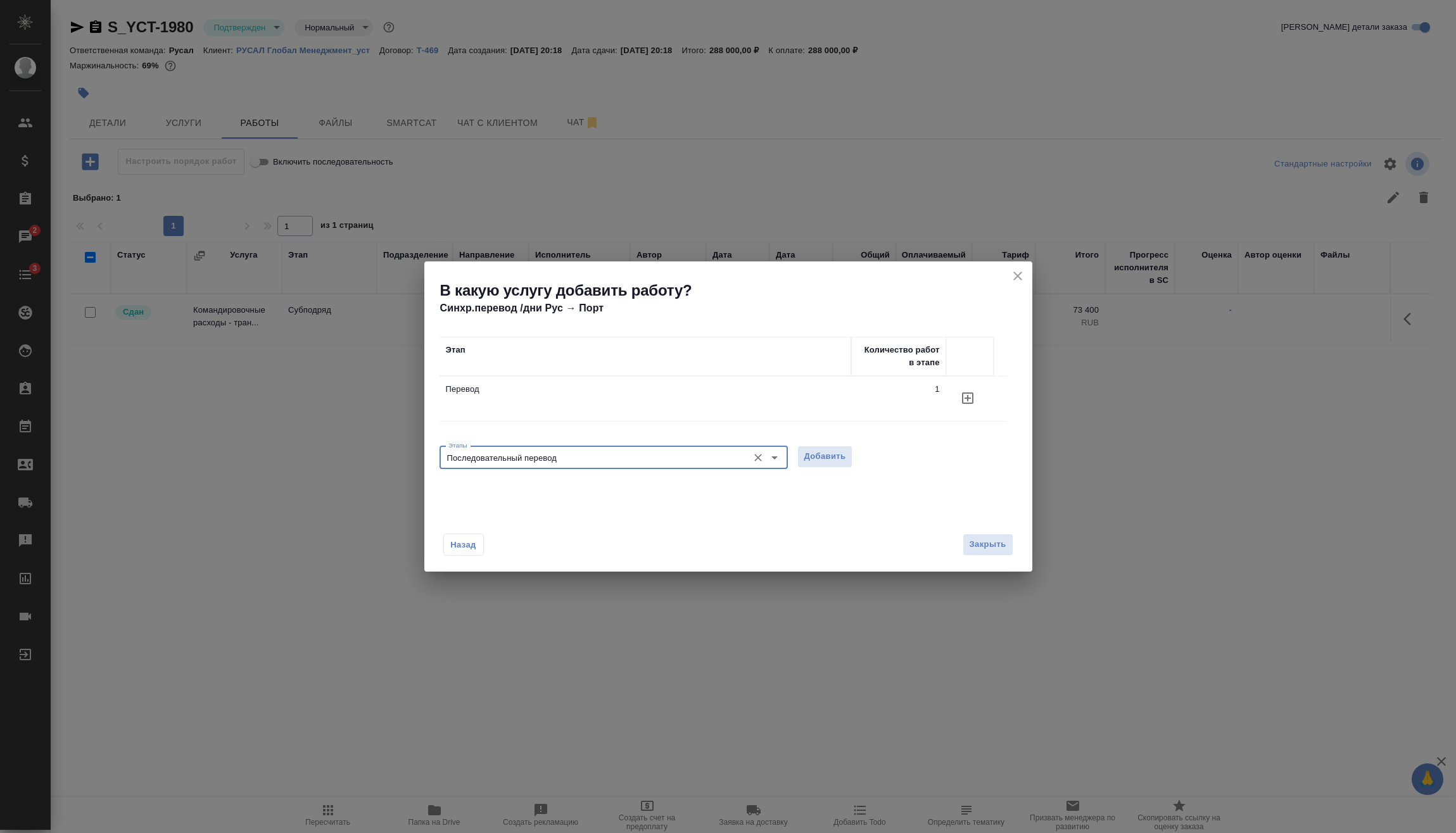
click at [829, 460] on span "Добавить" at bounding box center [825, 457] width 42 height 14
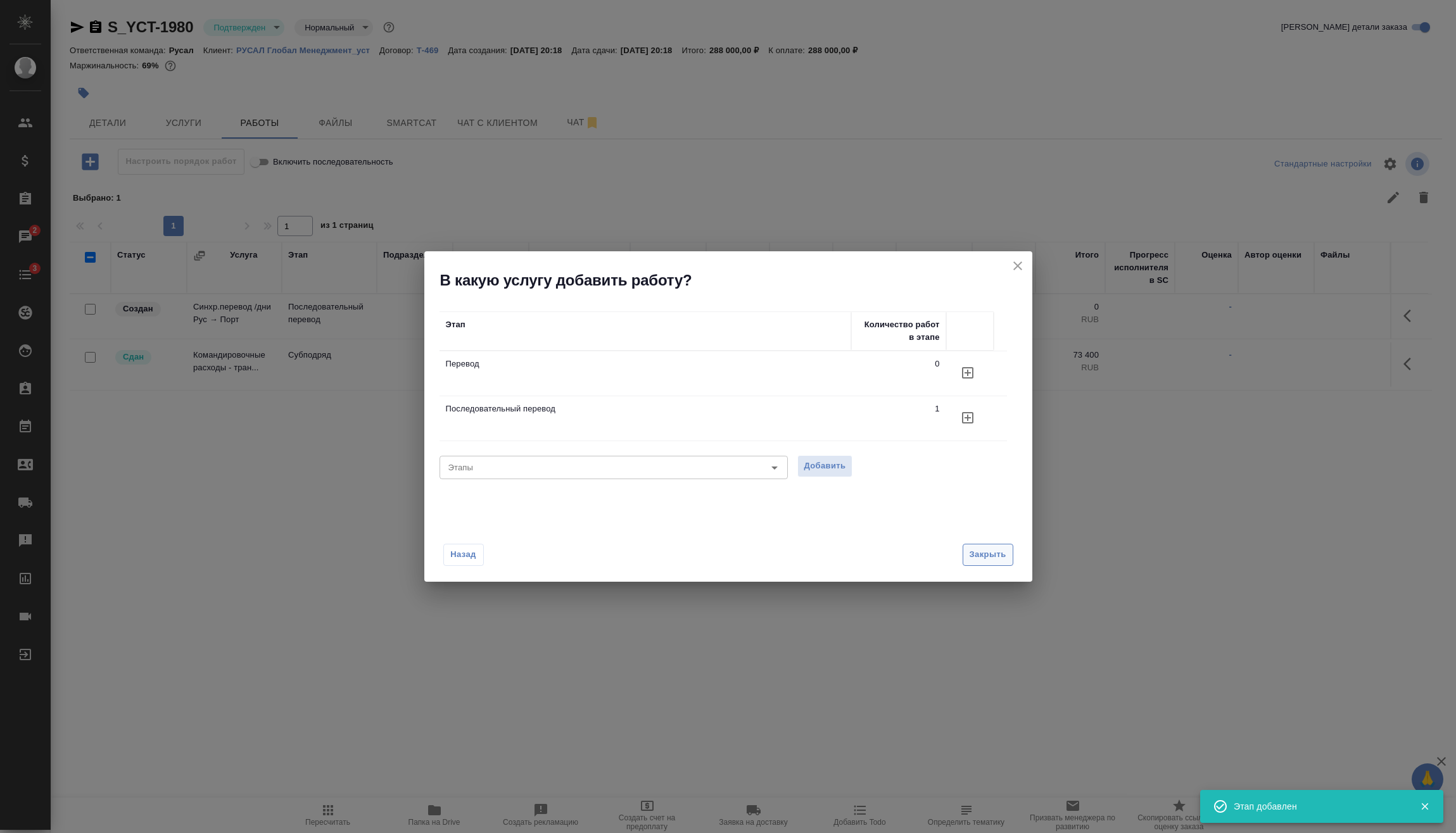
click at [988, 555] on span "Закрыть" at bounding box center [987, 555] width 37 height 14
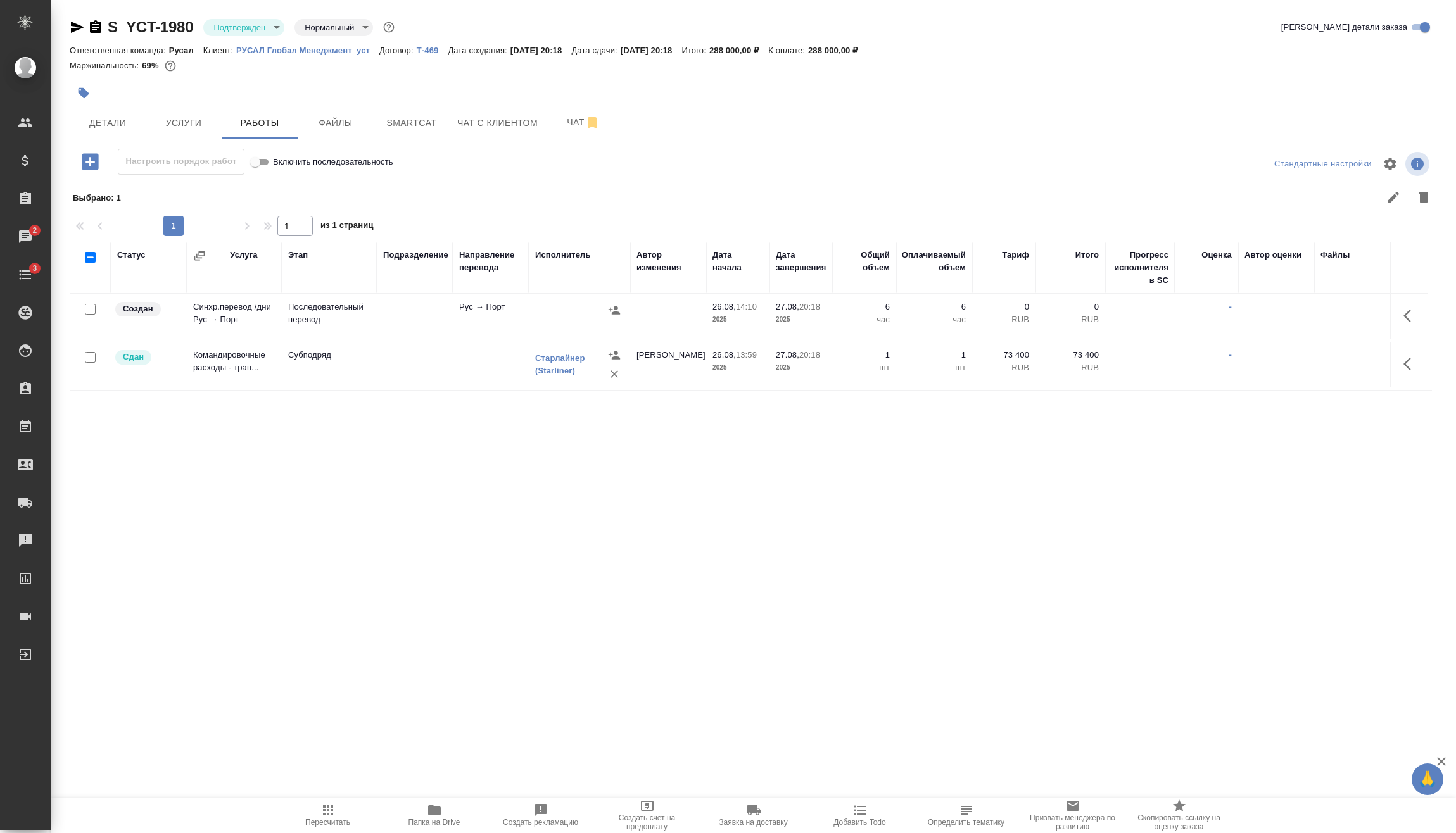
click at [1403, 311] on icon "button" at bounding box center [1410, 315] width 15 height 15
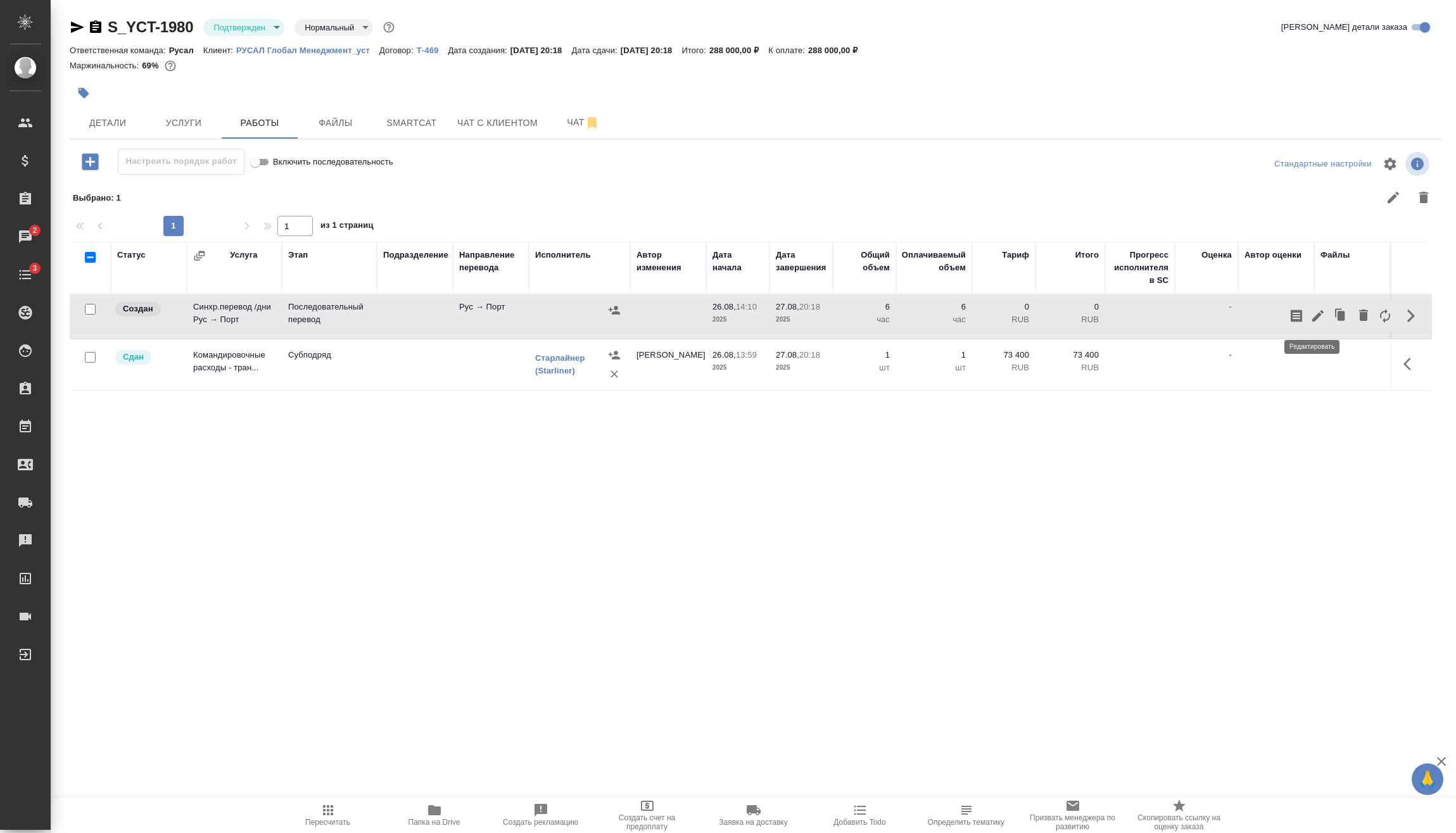
click at [1321, 313] on button "button" at bounding box center [1318, 316] width 22 height 30
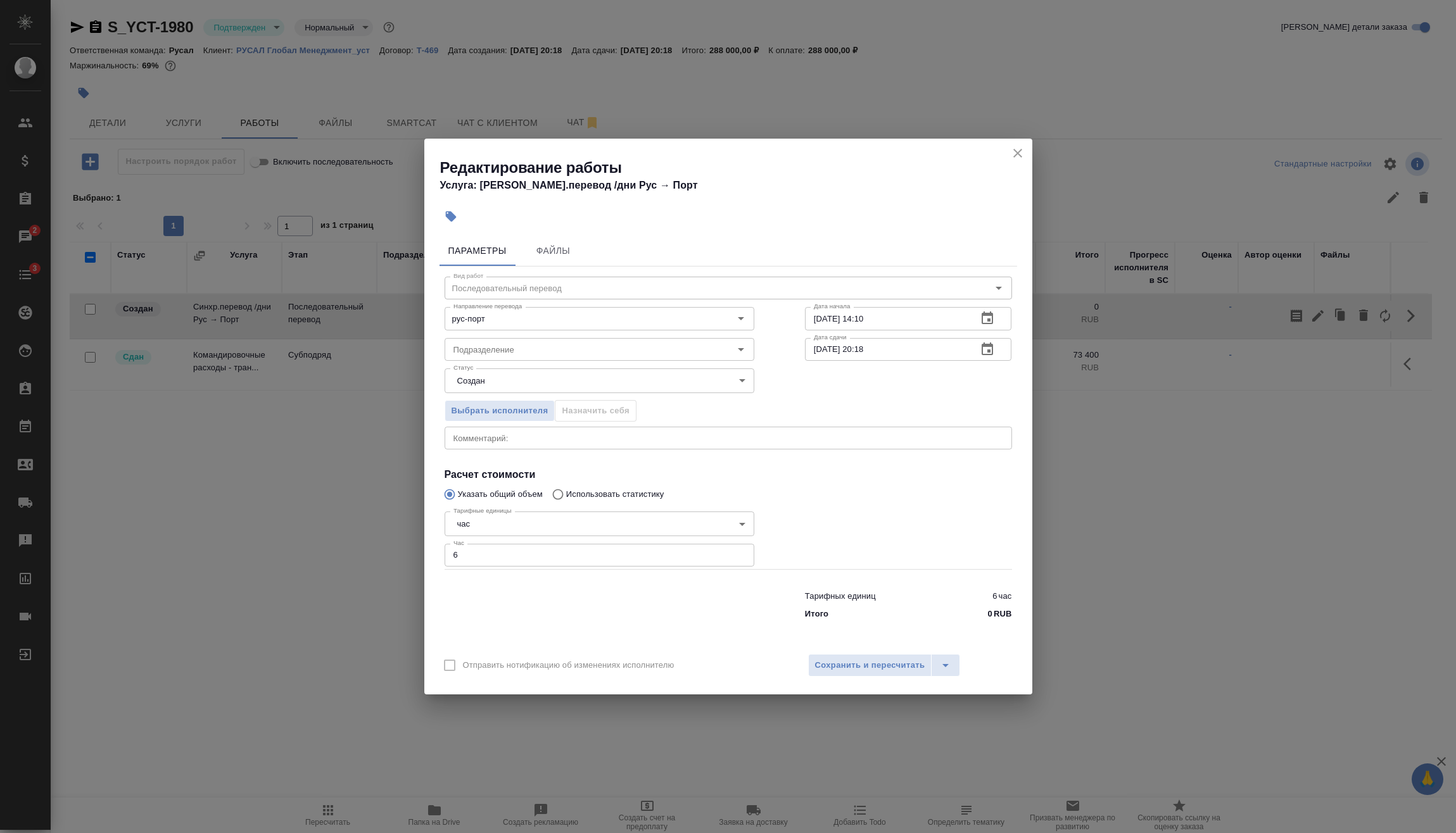
click at [505, 525] on body "🙏 .cls-1 fill:#fff; AWATERA Vasilev Evgeniy Клиенты Спецификации Заказы 2 Чаты …" at bounding box center [728, 416] width 1456 height 833
click at [491, 500] on li "дн." at bounding box center [599, 503] width 310 height 22
type input "5a8b1489cc6b4906c91bfd8a"
click at [449, 558] on input "6" at bounding box center [599, 556] width 310 height 23
type input "3"
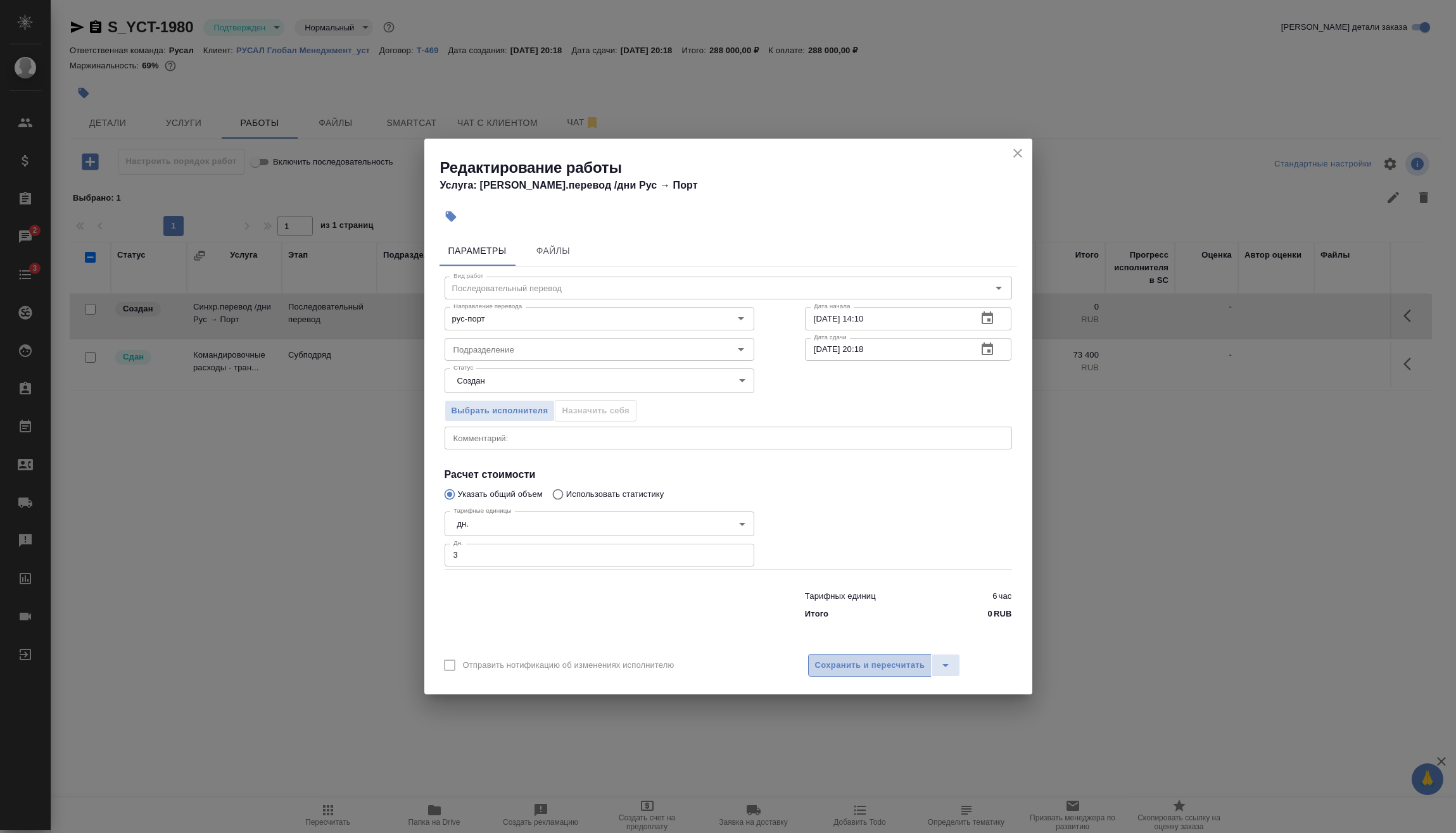
click at [851, 667] on span "Сохранить и пересчитать" at bounding box center [870, 666] width 110 height 14
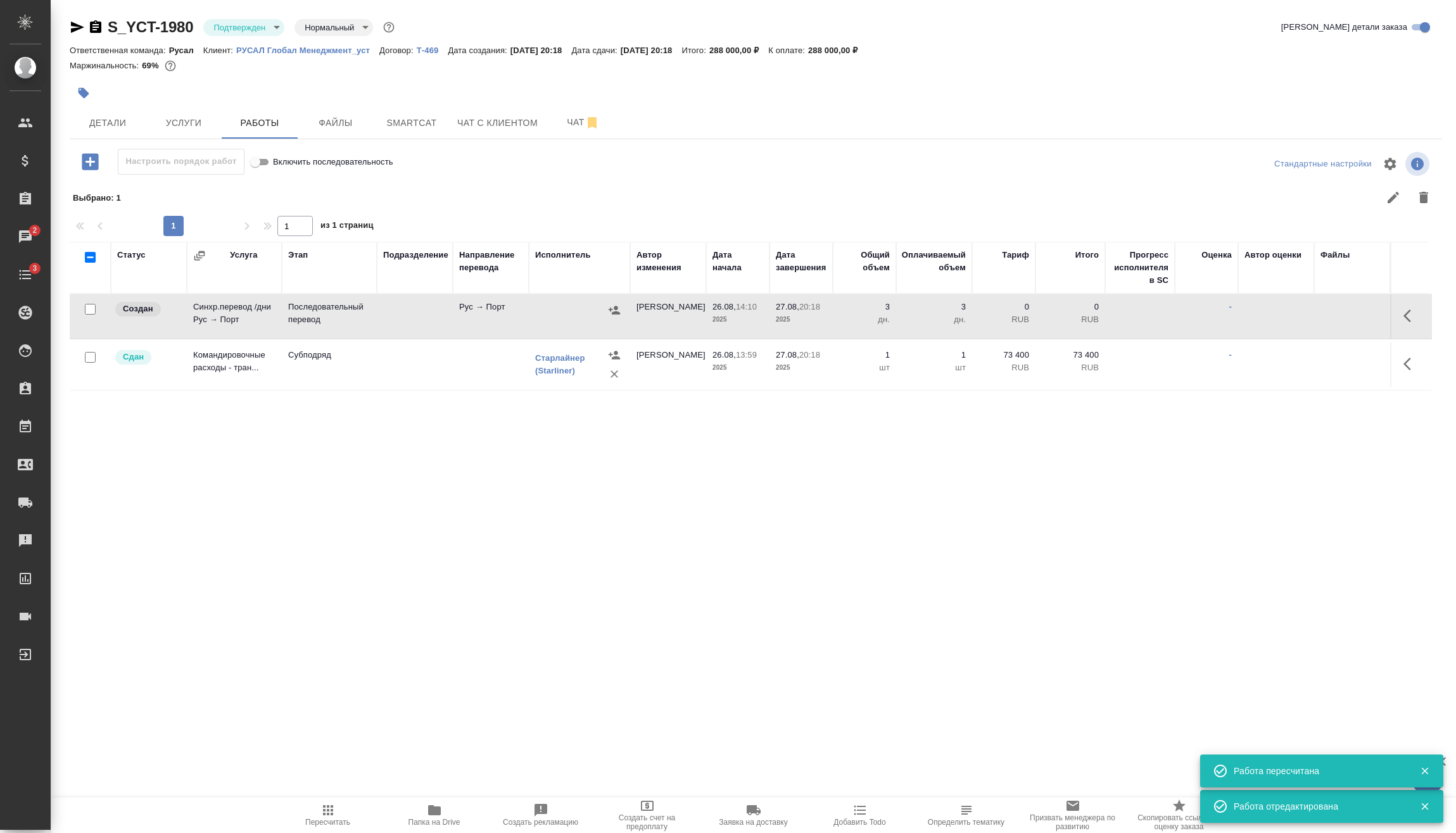
click at [618, 313] on icon "button" at bounding box center [614, 310] width 11 height 8
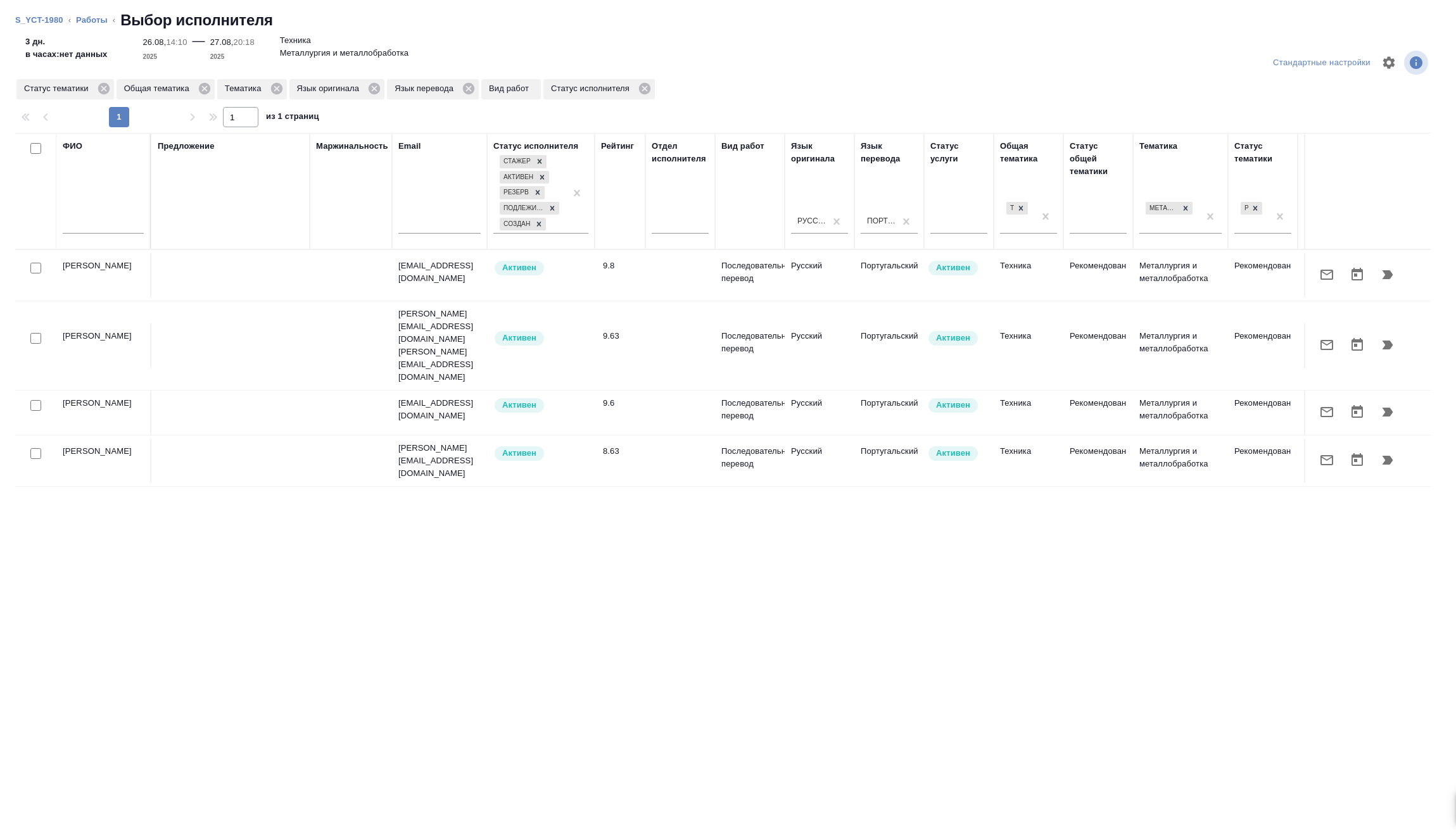
click at [1388, 456] on icon "button" at bounding box center [1387, 460] width 11 height 9
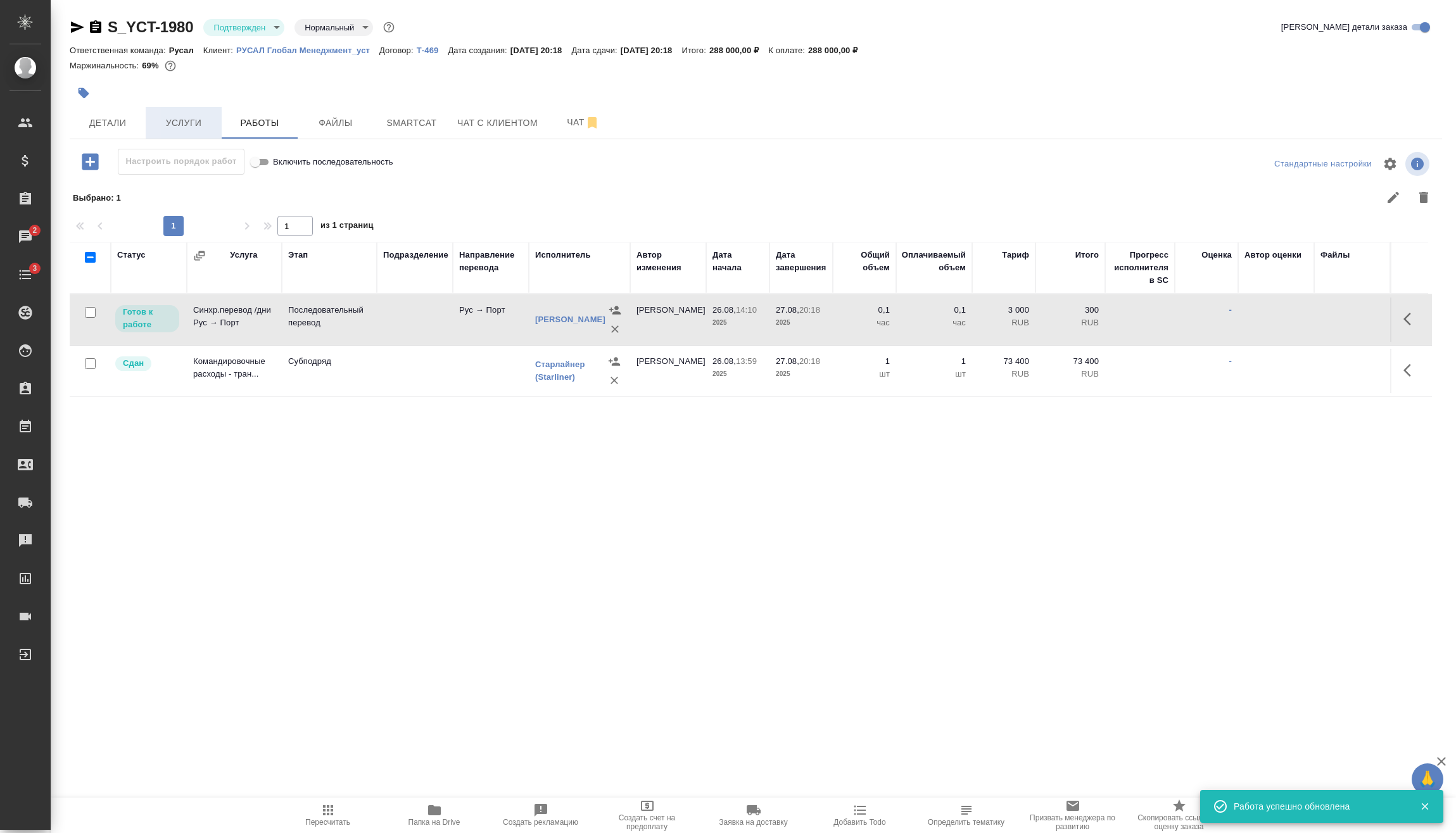
click at [192, 129] on span "Услуги" at bounding box center [184, 123] width 61 height 16
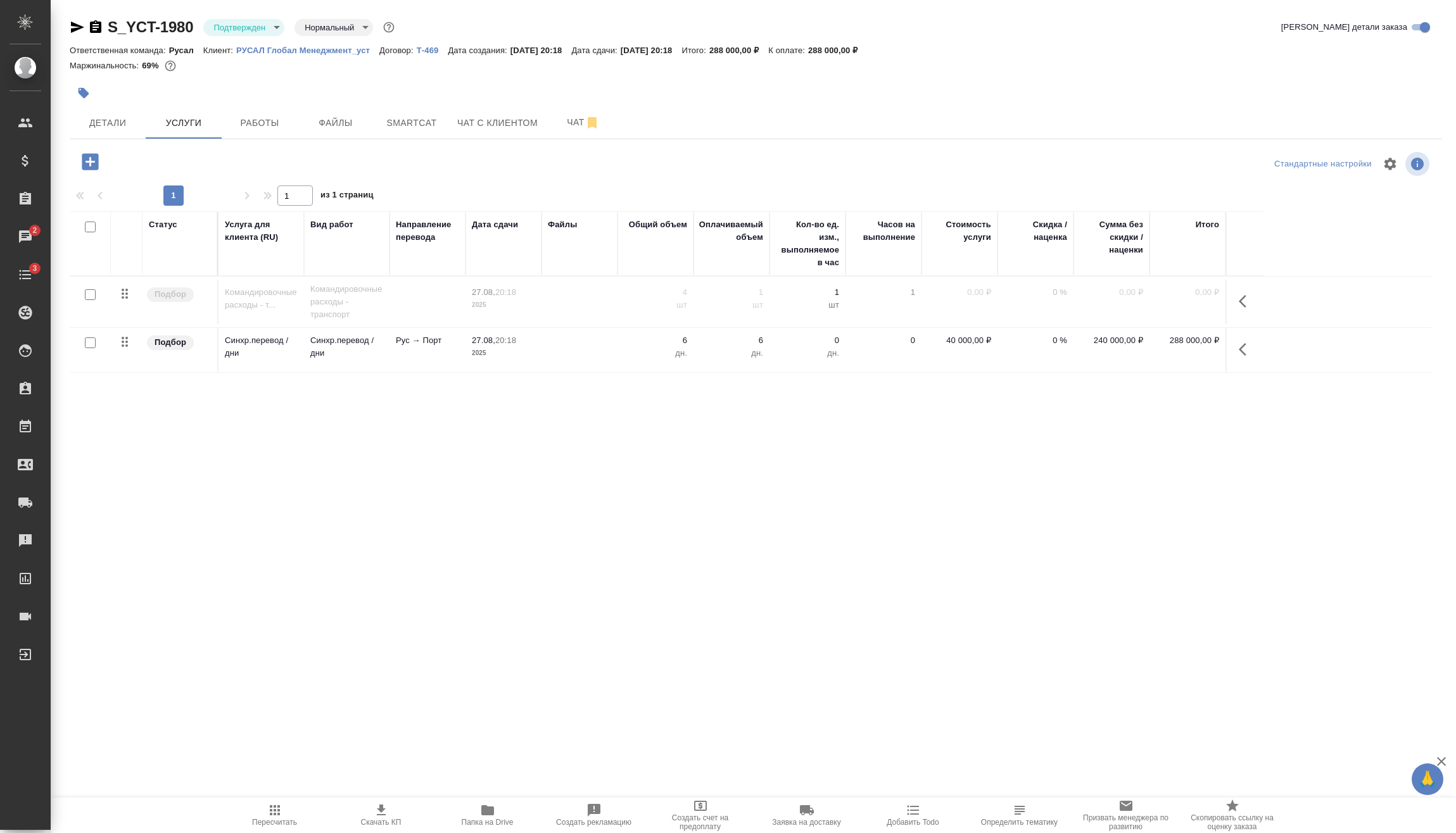
click at [92, 153] on icon "button" at bounding box center [90, 161] width 22 height 22
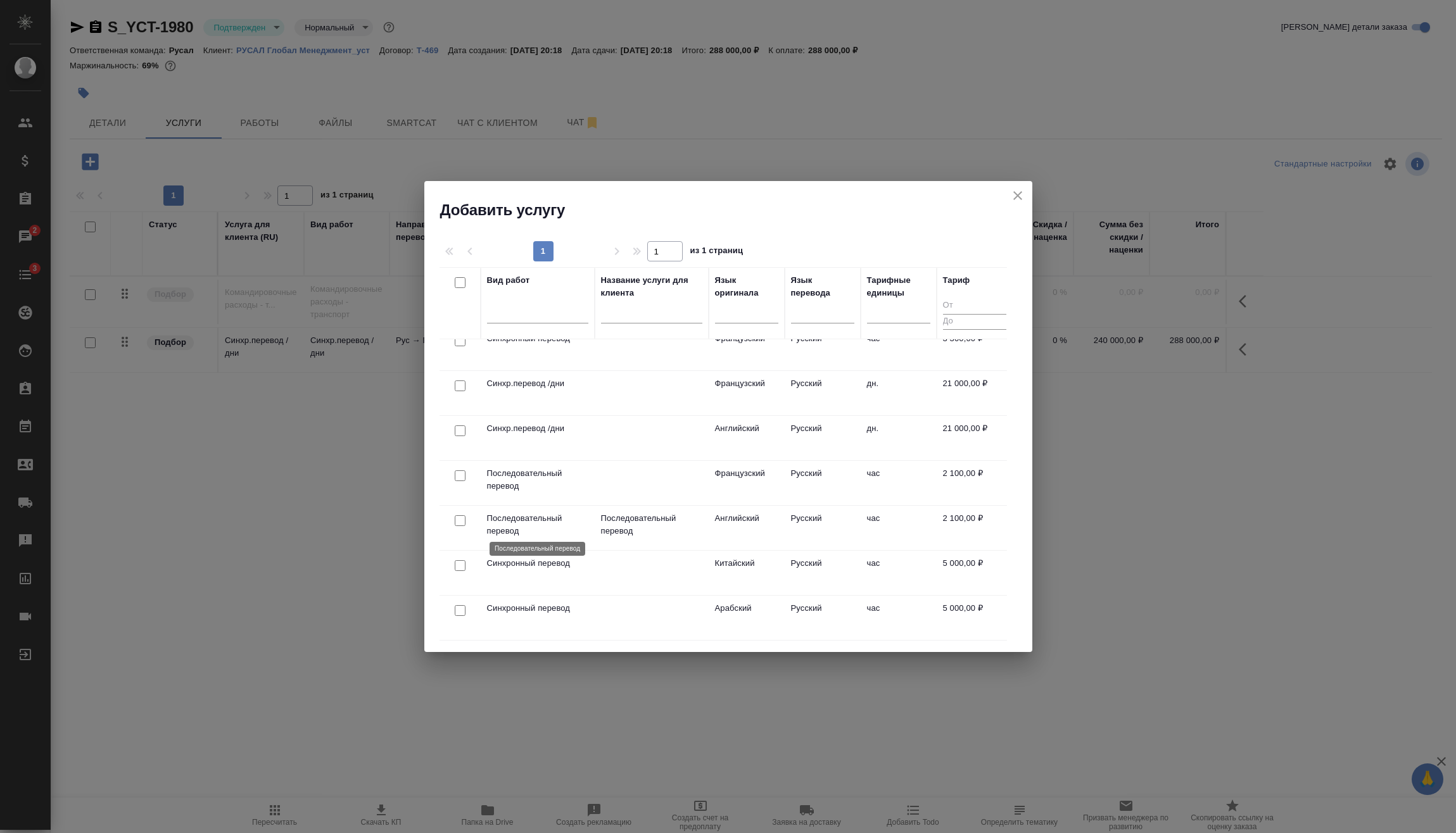
scroll to position [63, 0]
click at [461, 561] on input "checkbox" at bounding box center [460, 561] width 11 height 11
checkbox input "true"
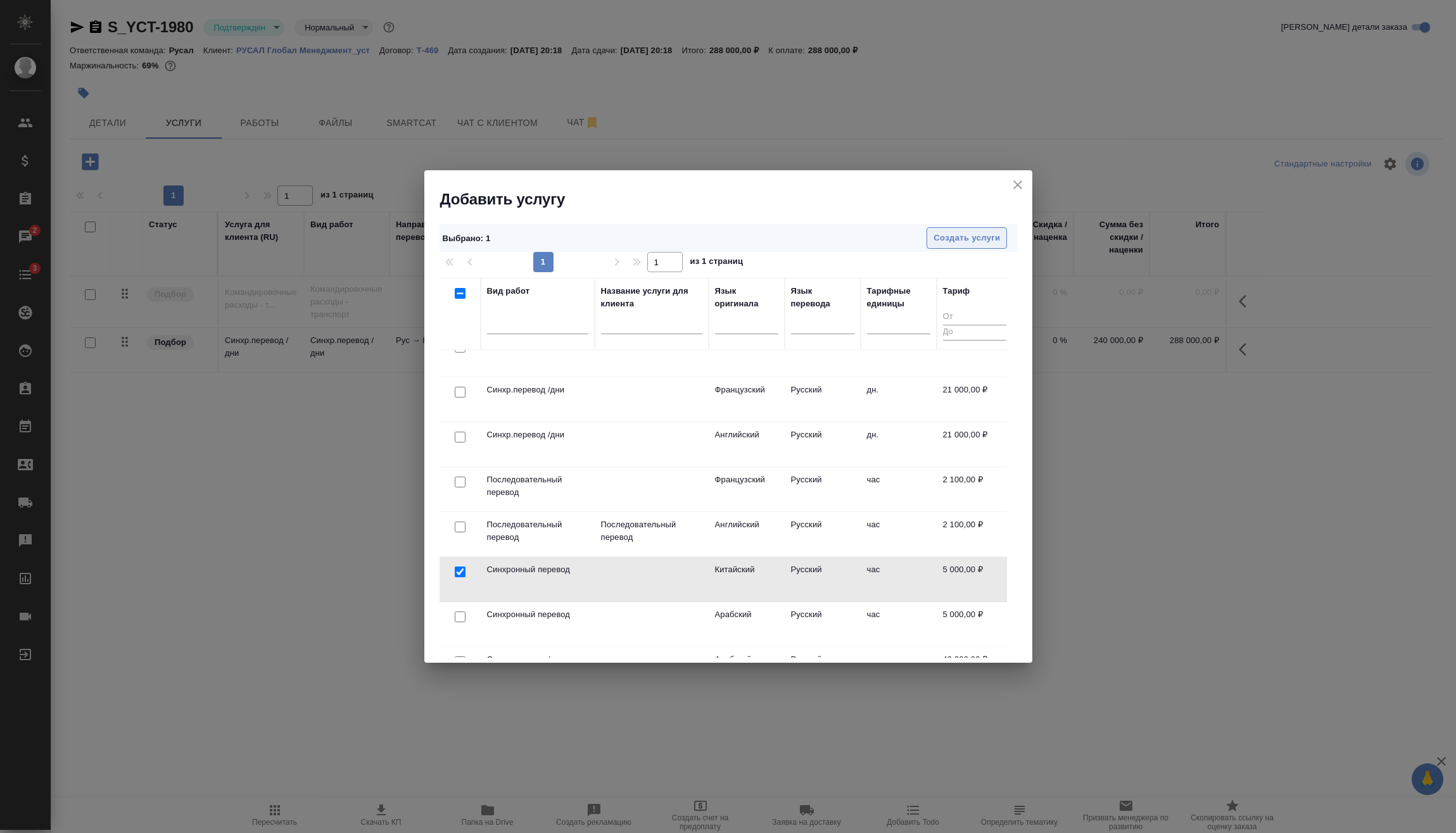
click at [979, 231] on span "Создать услуги" at bounding box center [966, 238] width 67 height 14
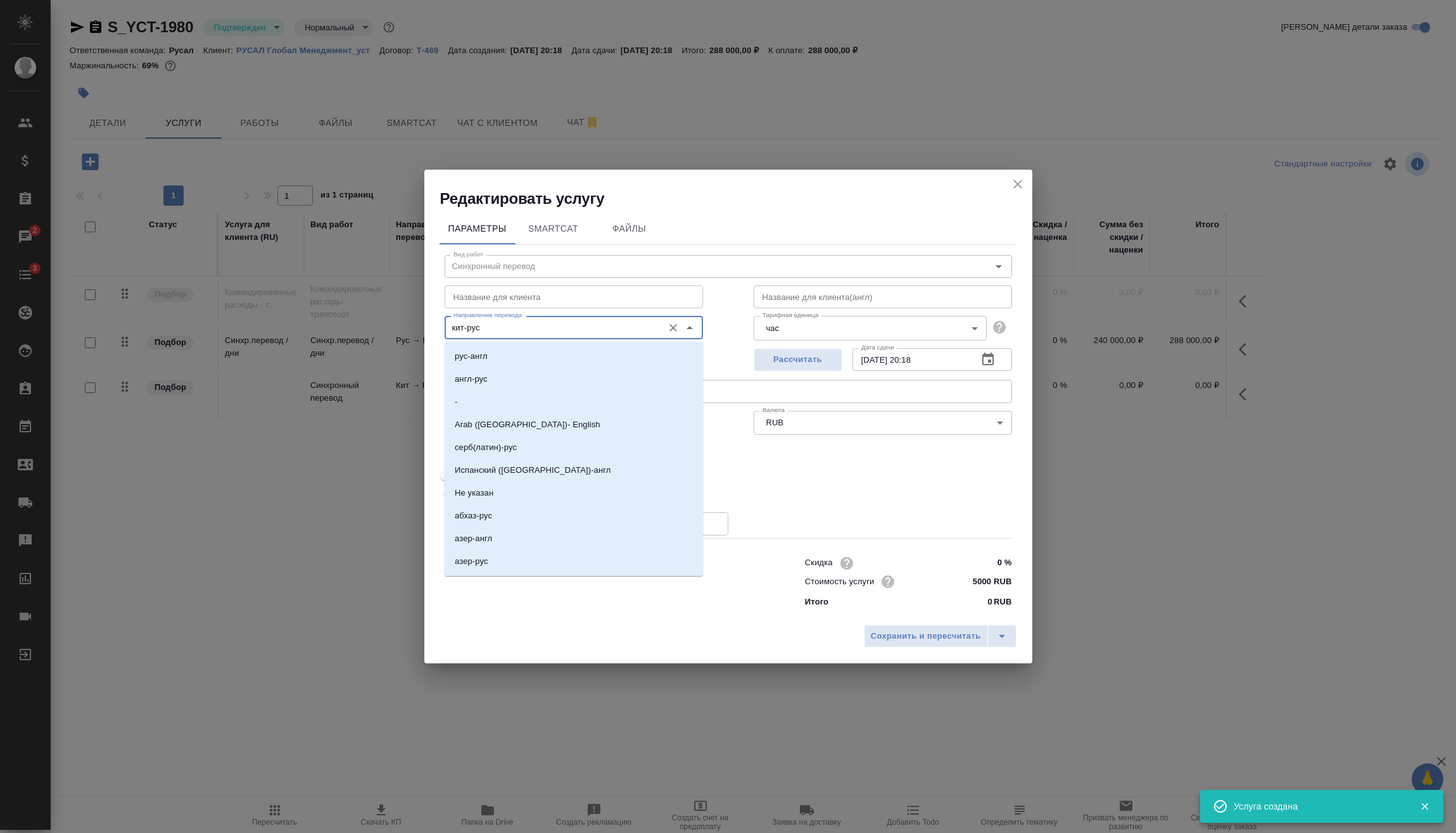
drag, startPoint x: 505, startPoint y: 323, endPoint x: 367, endPoint y: 324, distance: 138.0
click at [361, 328] on div "Редактировать услугу Параметры SmartCat Файлы Вид работ Синхронный перевод Вид …" at bounding box center [728, 416] width 1456 height 833
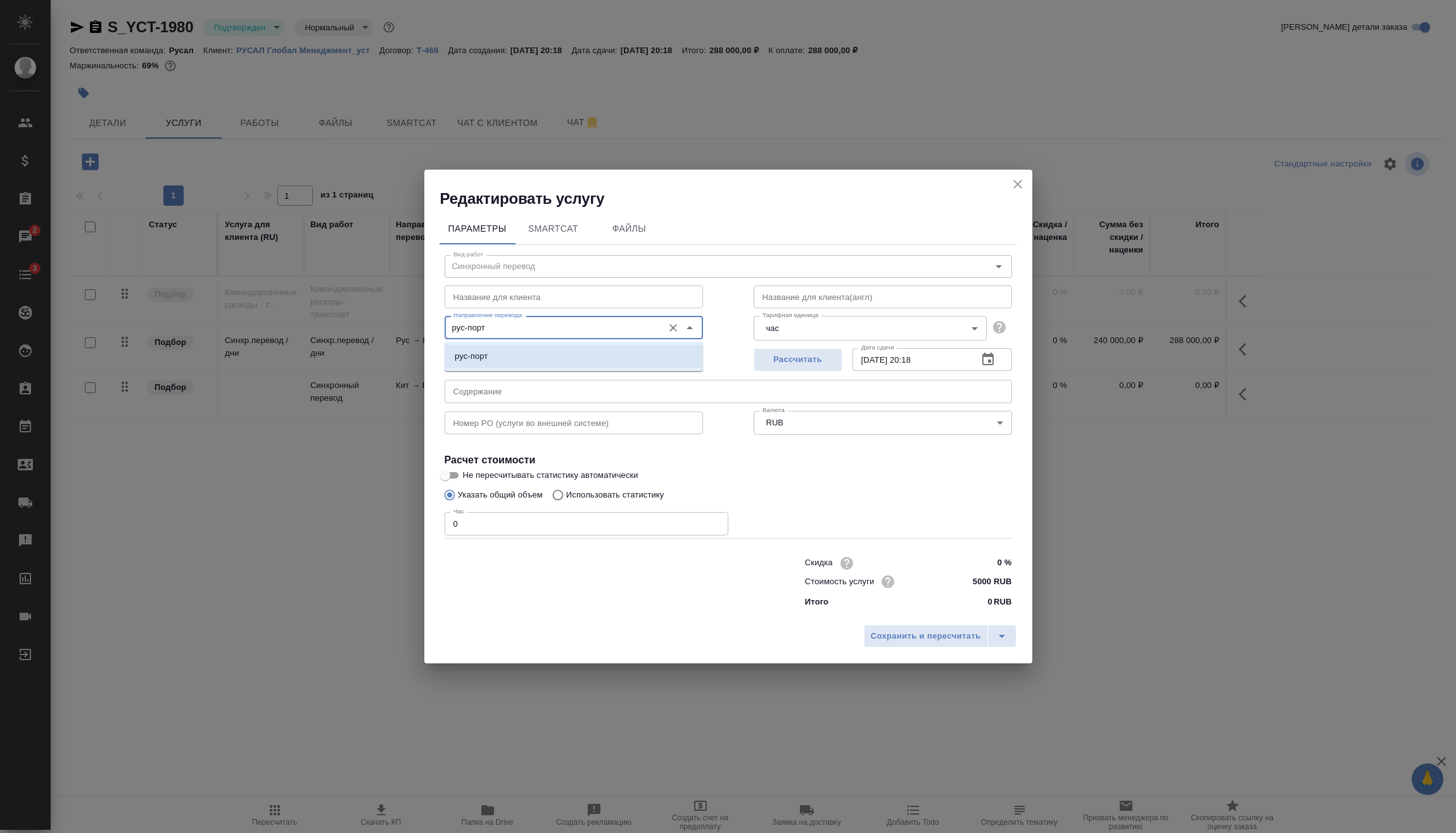
click at [496, 361] on li "рус-порт" at bounding box center [574, 356] width 258 height 23
type input "рус-порт"
click at [895, 634] on span "Сохранить и пересчитать" at bounding box center [926, 637] width 110 height 14
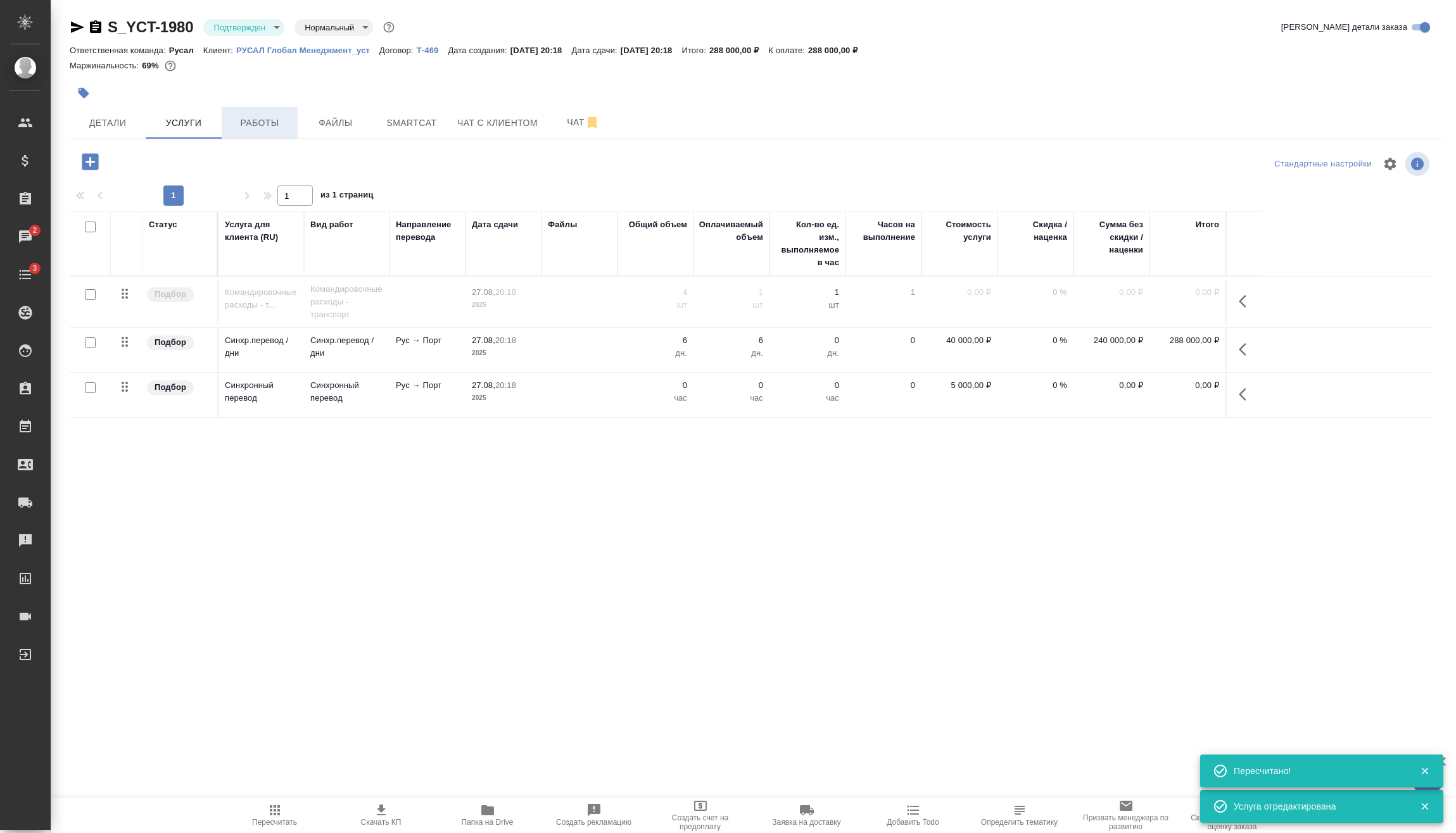
click at [252, 123] on span "Работы" at bounding box center [260, 123] width 61 height 16
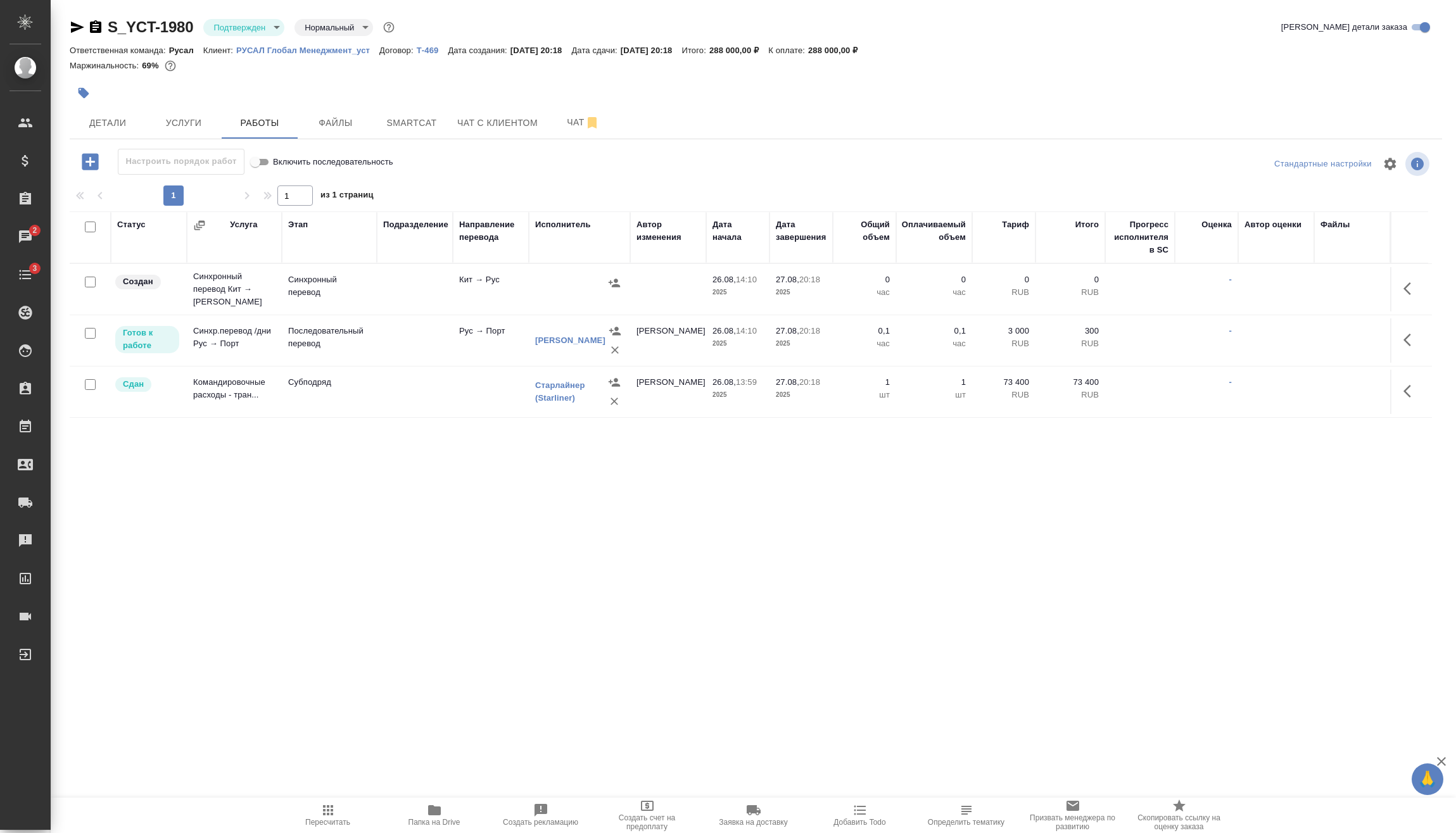
click at [93, 277] on input "checkbox" at bounding box center [90, 282] width 11 height 11
checkbox input "true"
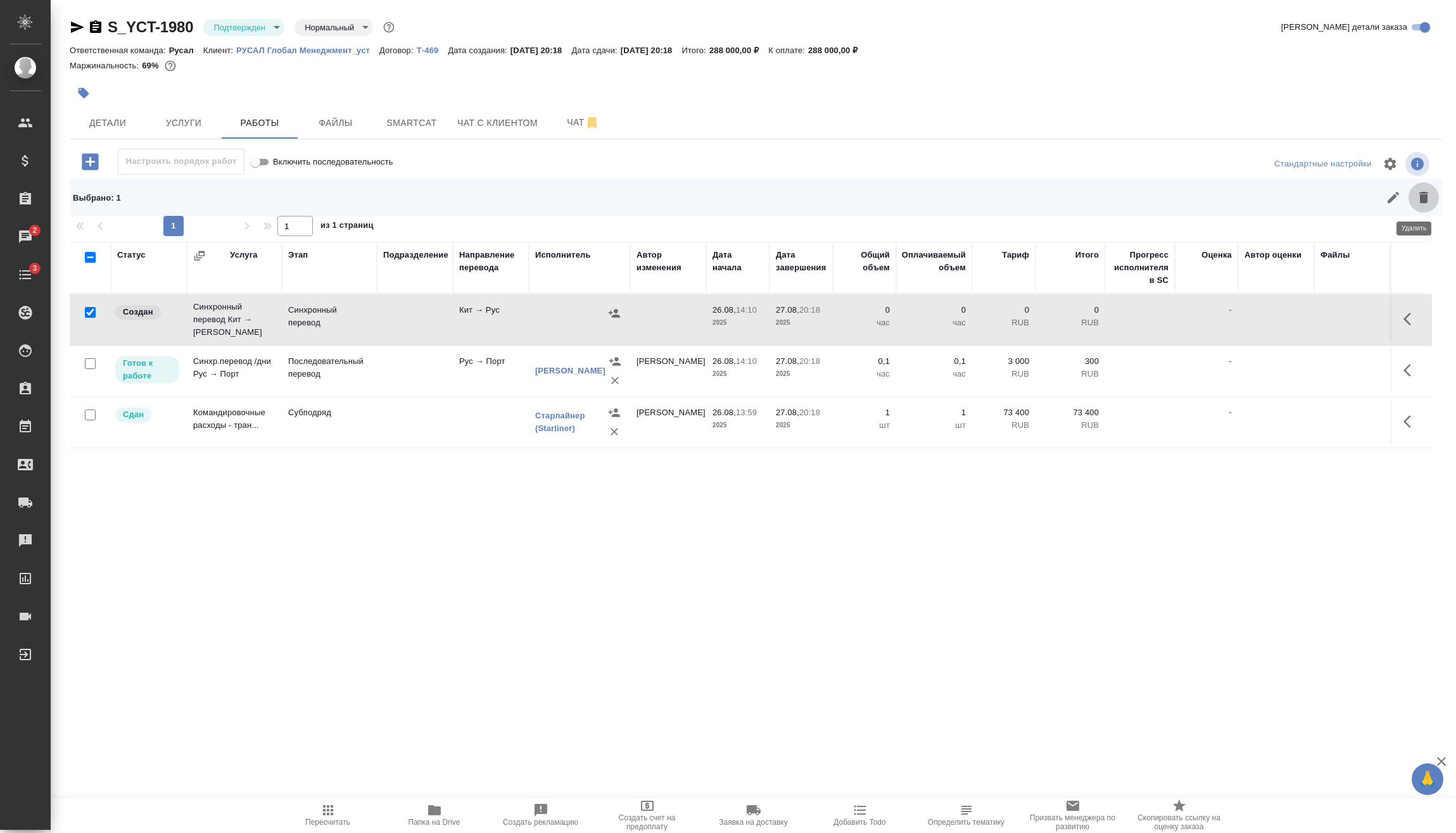
click at [1416, 199] on icon "button" at bounding box center [1423, 197] width 15 height 15
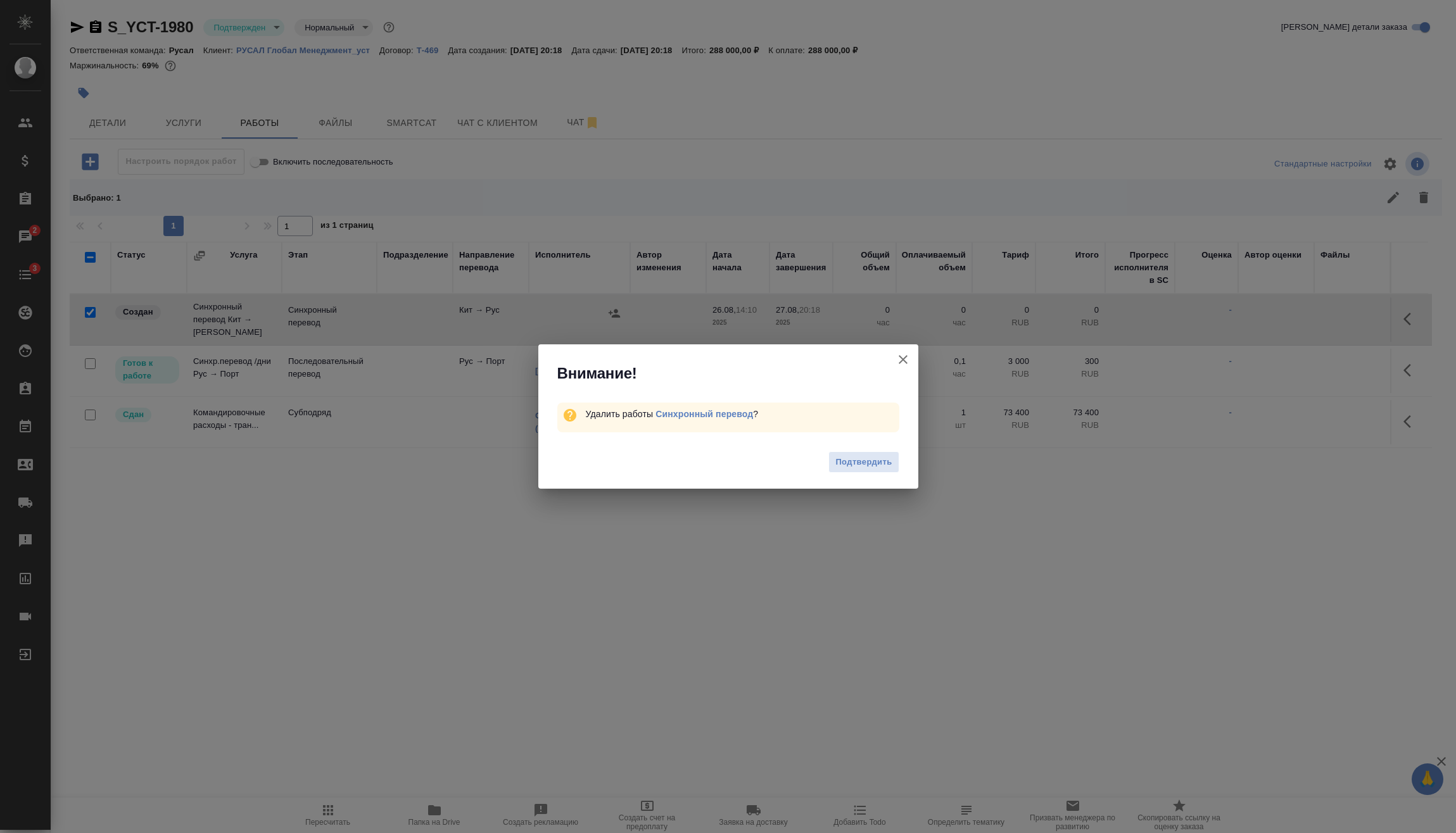
click at [864, 474] on div "Подтвердить" at bounding box center [728, 464] width 380 height 51
click at [865, 465] on span "Подтвердить" at bounding box center [863, 462] width 57 height 14
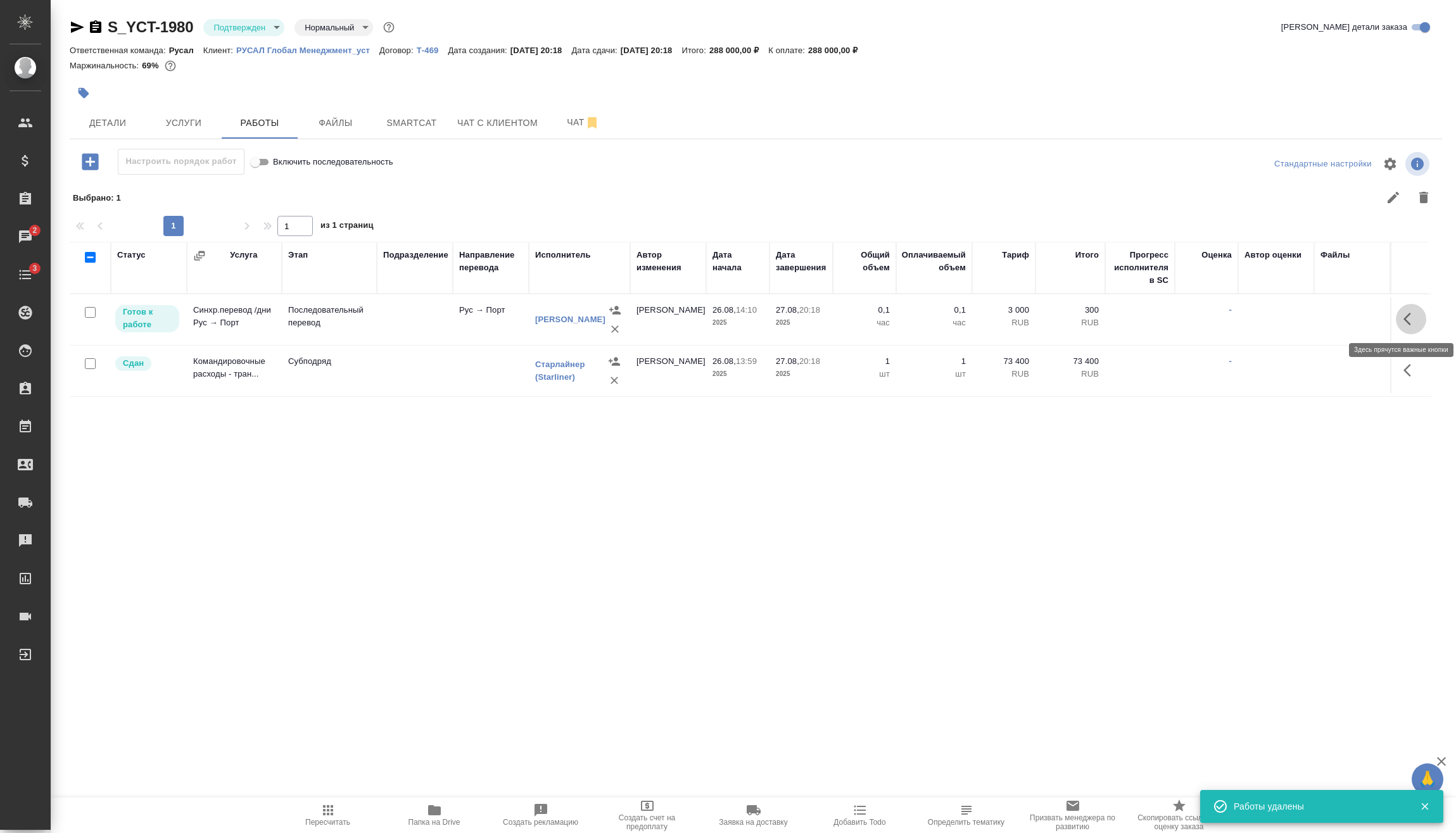
click at [1405, 327] on button "button" at bounding box center [1411, 319] width 30 height 30
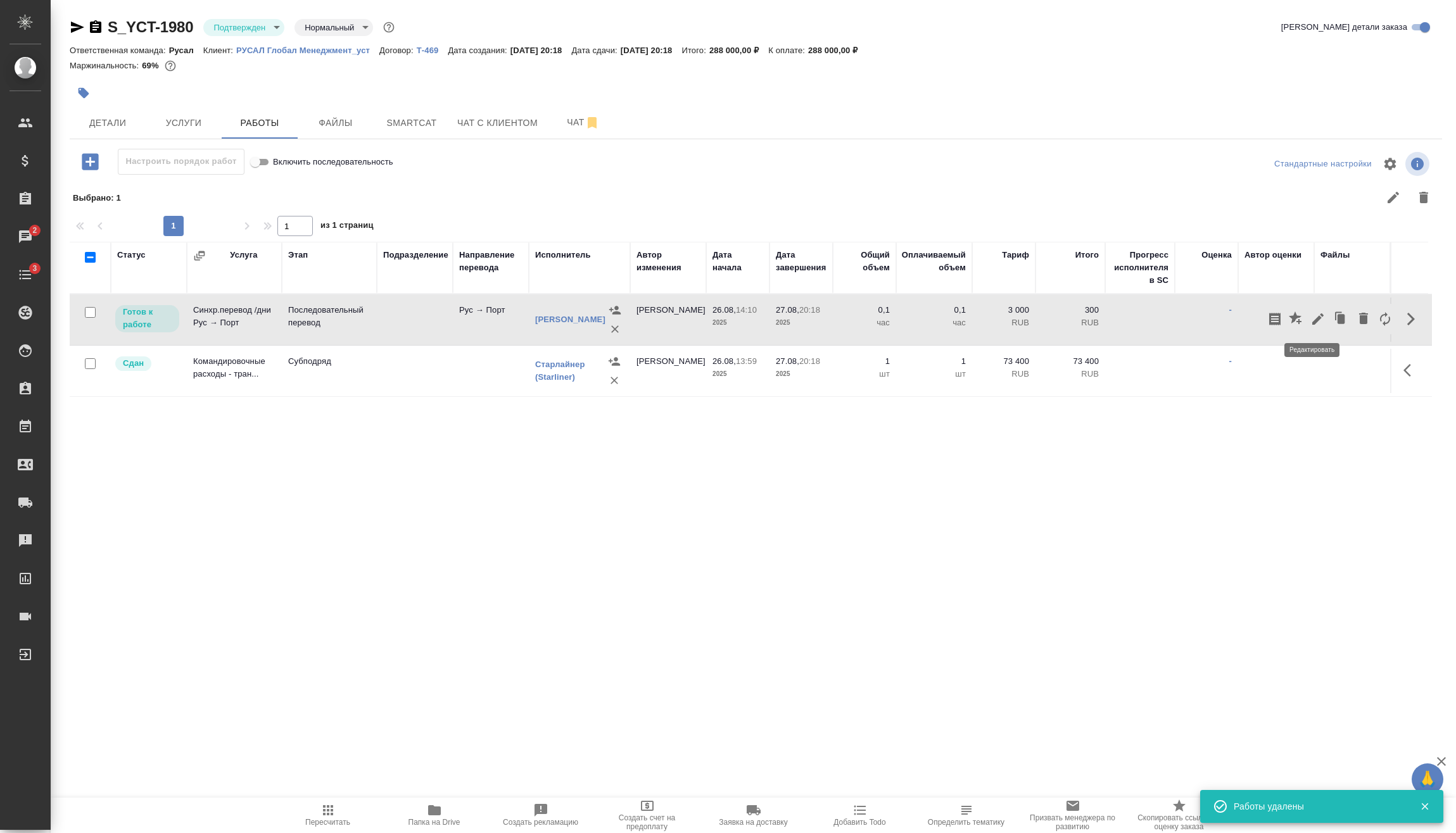
click at [1315, 323] on icon "button" at bounding box center [1317, 319] width 15 height 15
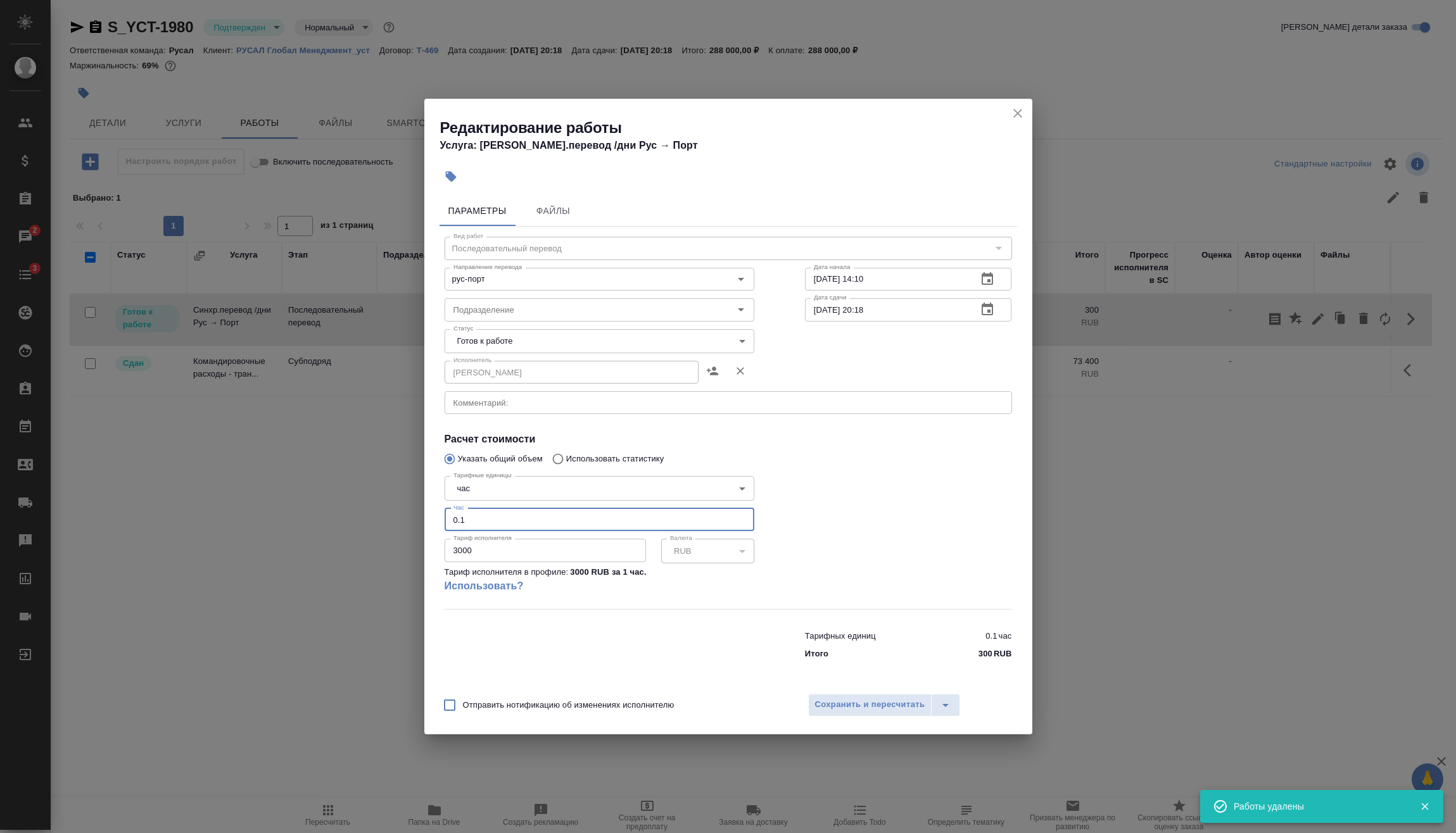
click at [533, 515] on input "0.1" at bounding box center [599, 520] width 310 height 23
click at [495, 493] on body "🙏 .cls-1 fill:#fff; AWATERA Vasilev Evgeniy Клиенты Спецификации Заказы 2 Чаты …" at bounding box center [728, 416] width 1456 height 833
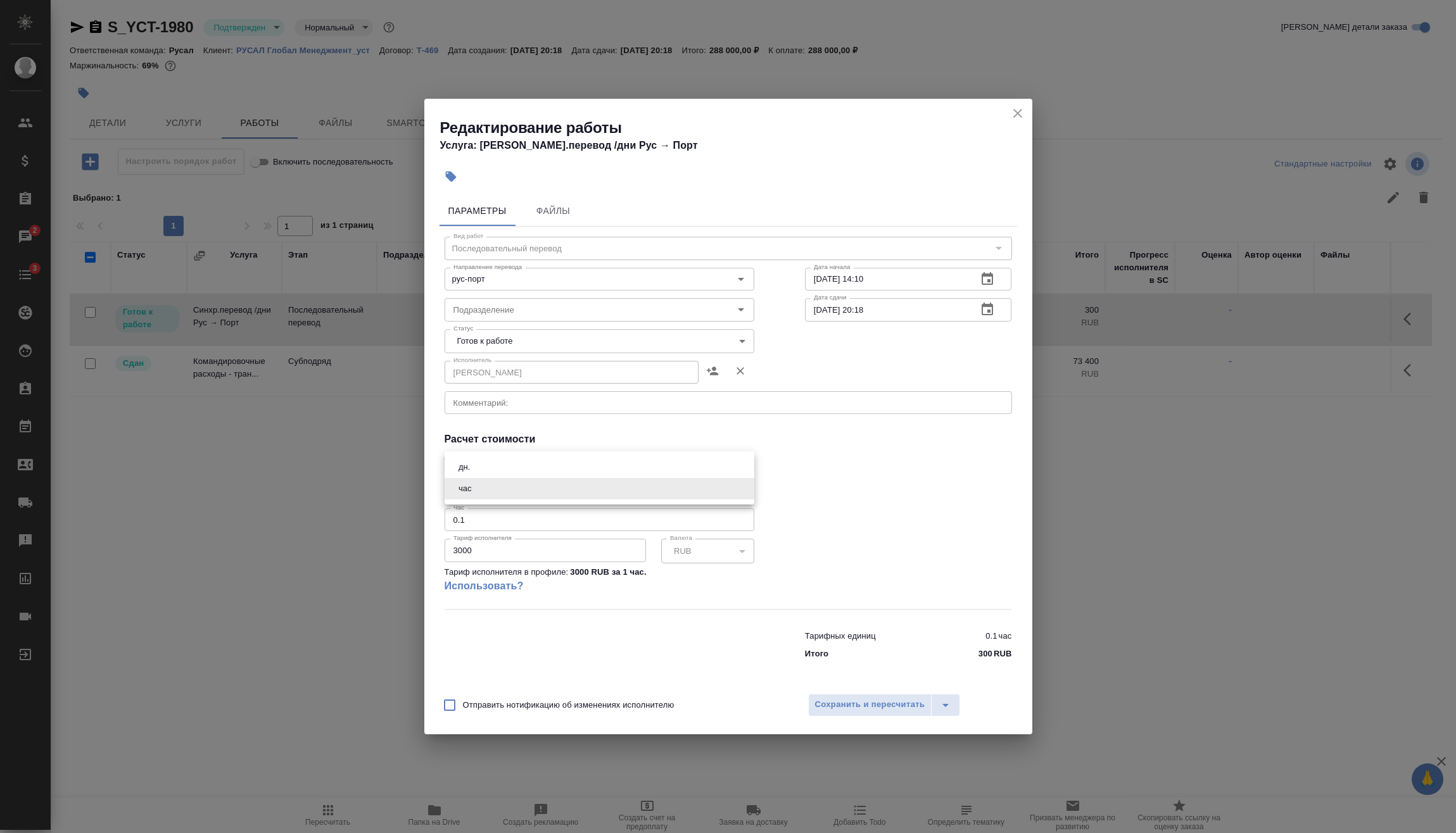
click at [479, 472] on li "дн." at bounding box center [599, 467] width 310 height 22
type input "5a8b1489cc6b4906c91bfd8a"
click at [375, 518] on div "Редактирование работы Услуга: Синхр.перевод /дни Рус → Порт Параметры Файлы Вид…" at bounding box center [728, 416] width 1456 height 833
type input "3"
click at [399, 541] on div "Редактирование работы Услуга: Синхр.перевод /дни Рус → Порт Параметры Файлы Вид…" at bounding box center [728, 416] width 1456 height 833
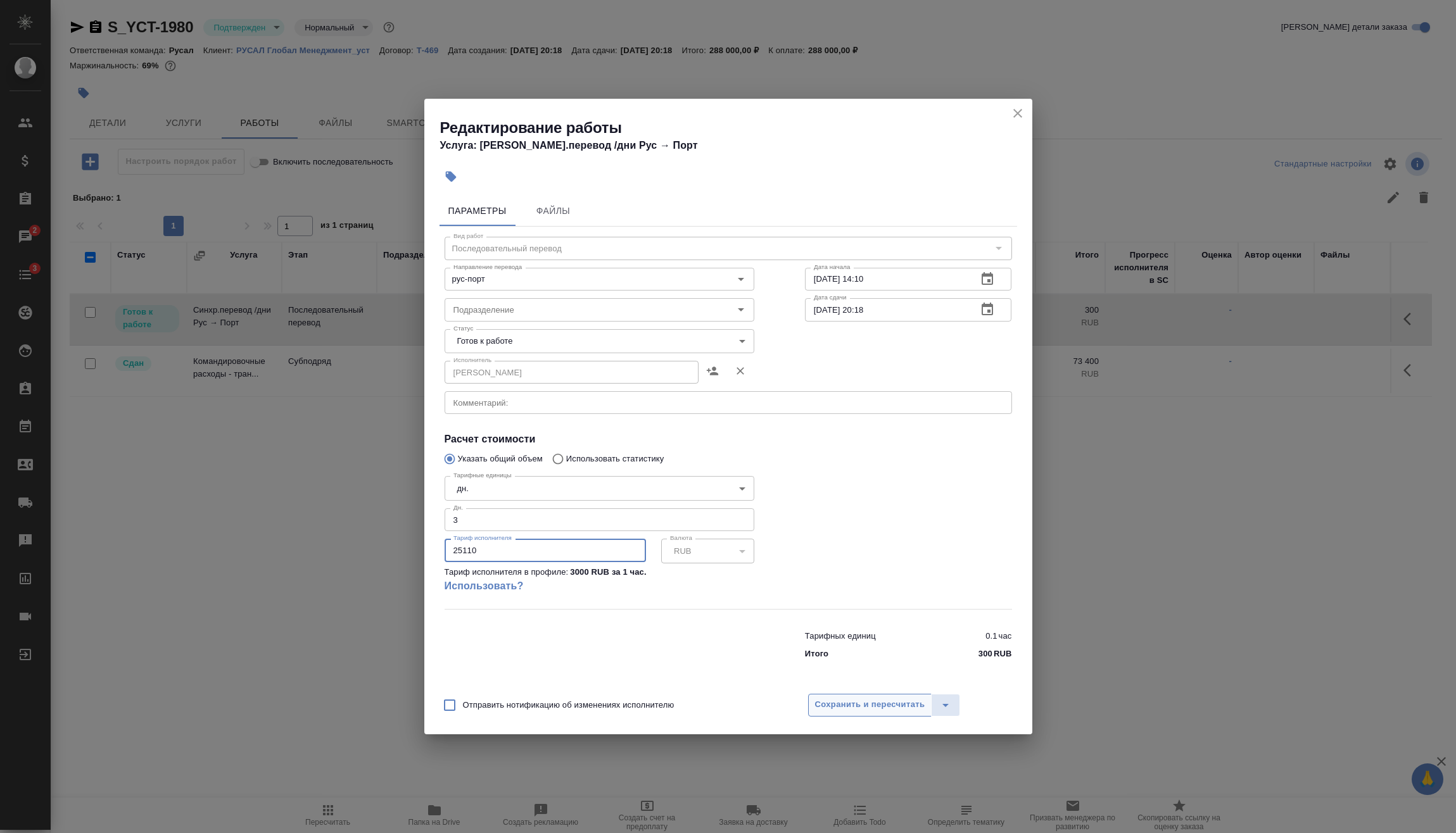
type input "25110"
click at [908, 708] on span "Сохранить и пересчитать" at bounding box center [870, 705] width 110 height 14
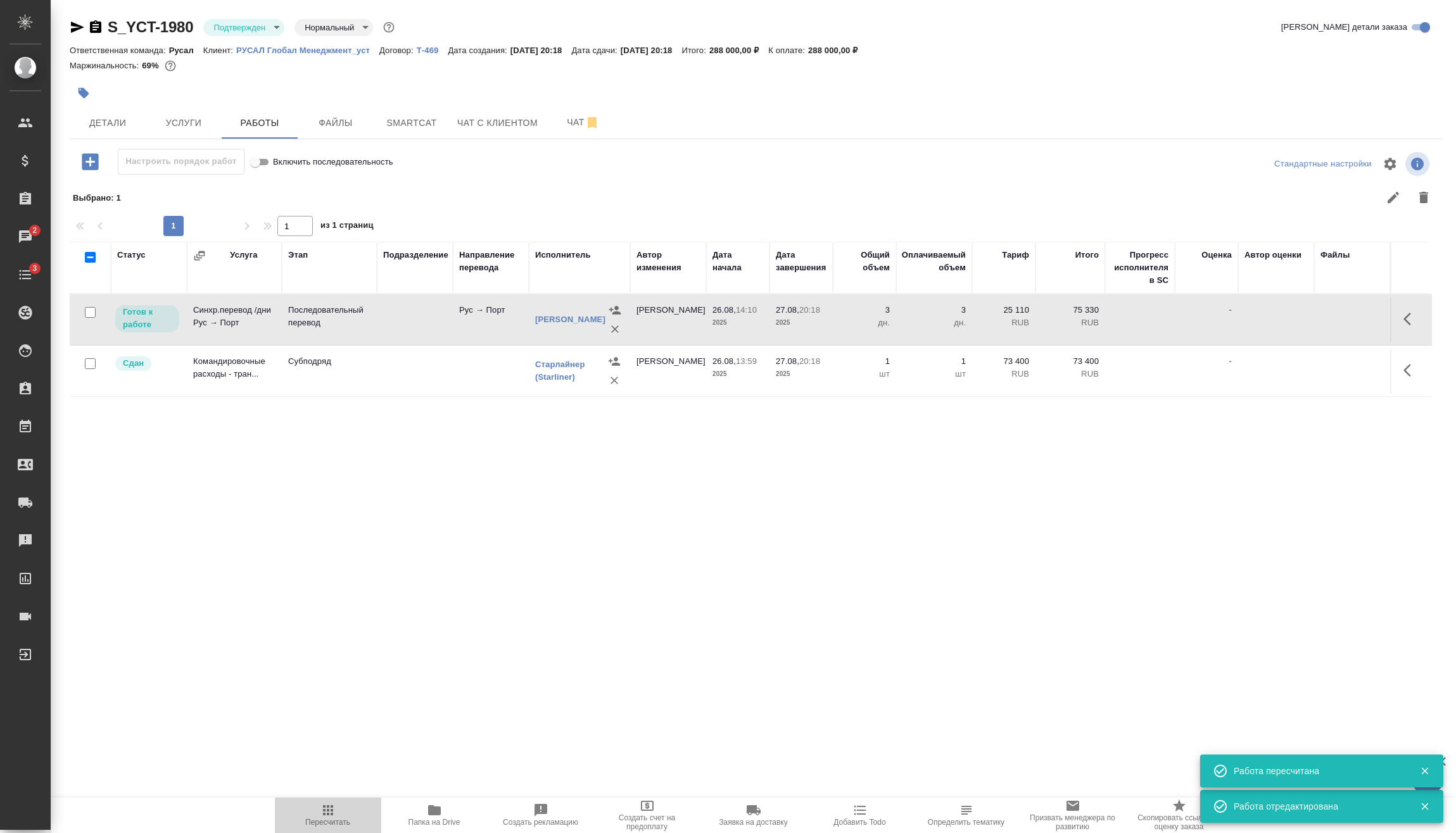
click at [327, 825] on span "Пересчитать" at bounding box center [328, 822] width 45 height 9
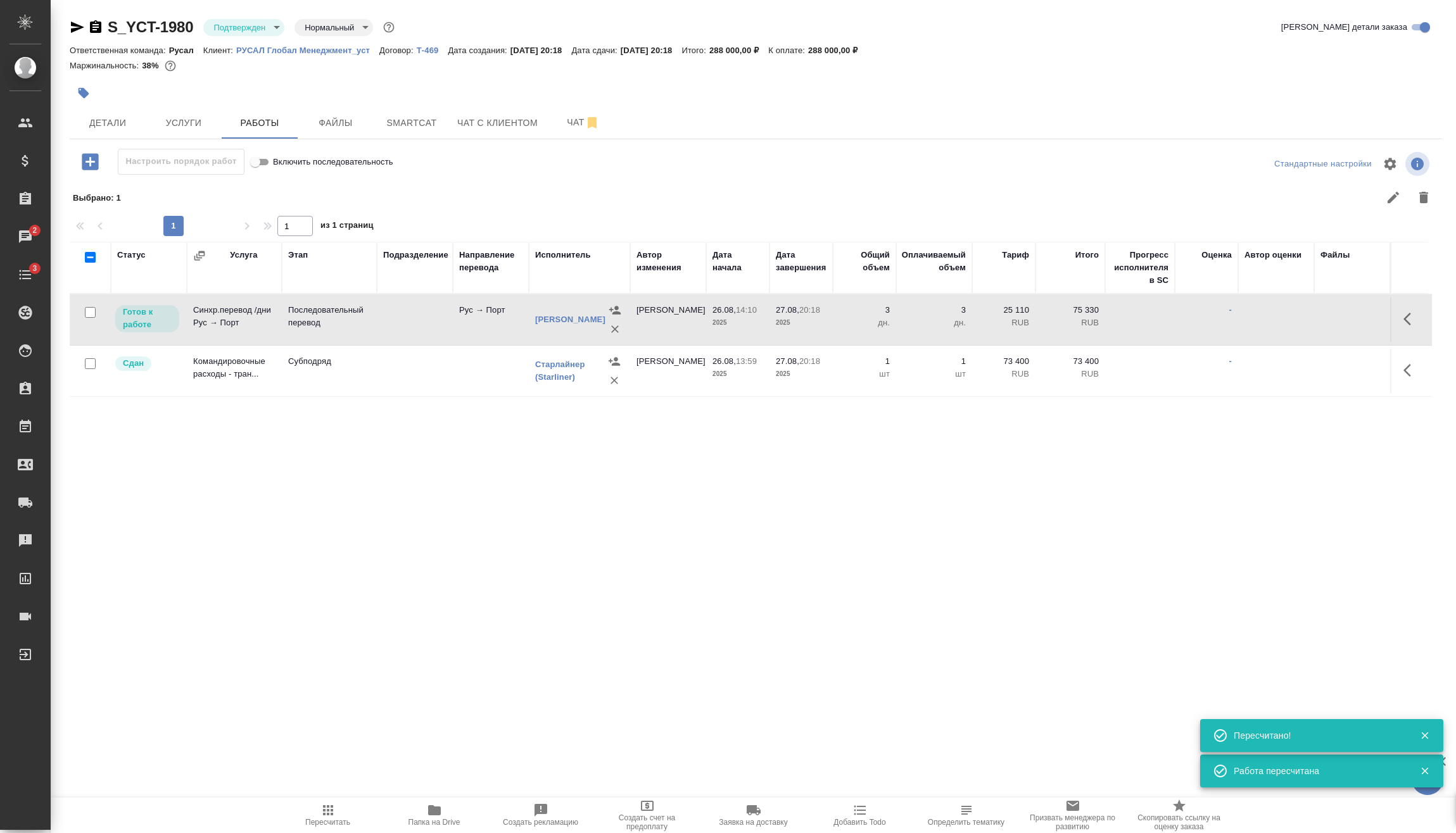
click at [93, 312] on input "checkbox" at bounding box center [90, 312] width 11 height 11
checkbox input "true"
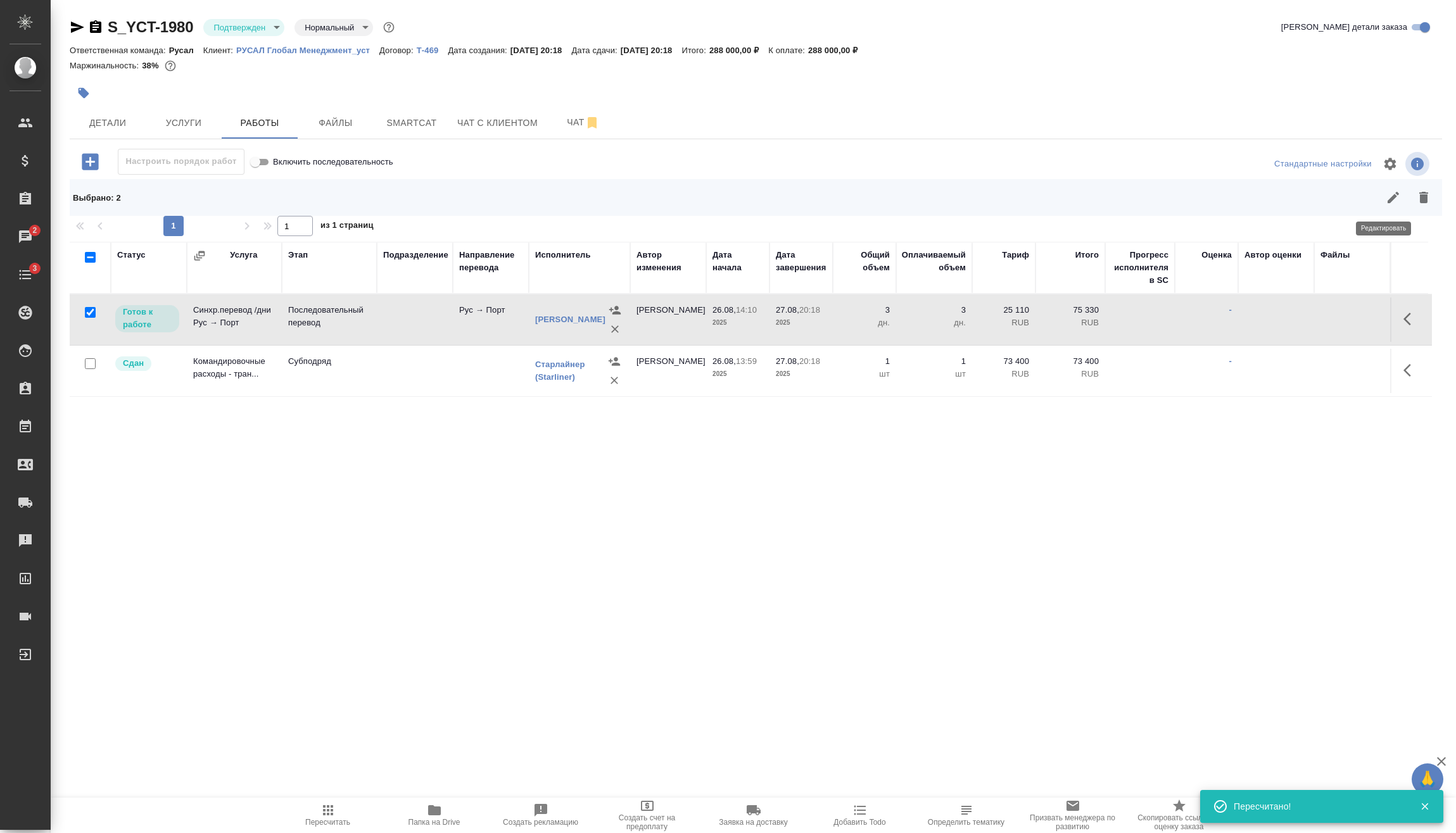
click at [1386, 198] on icon "button" at bounding box center [1393, 197] width 15 height 15
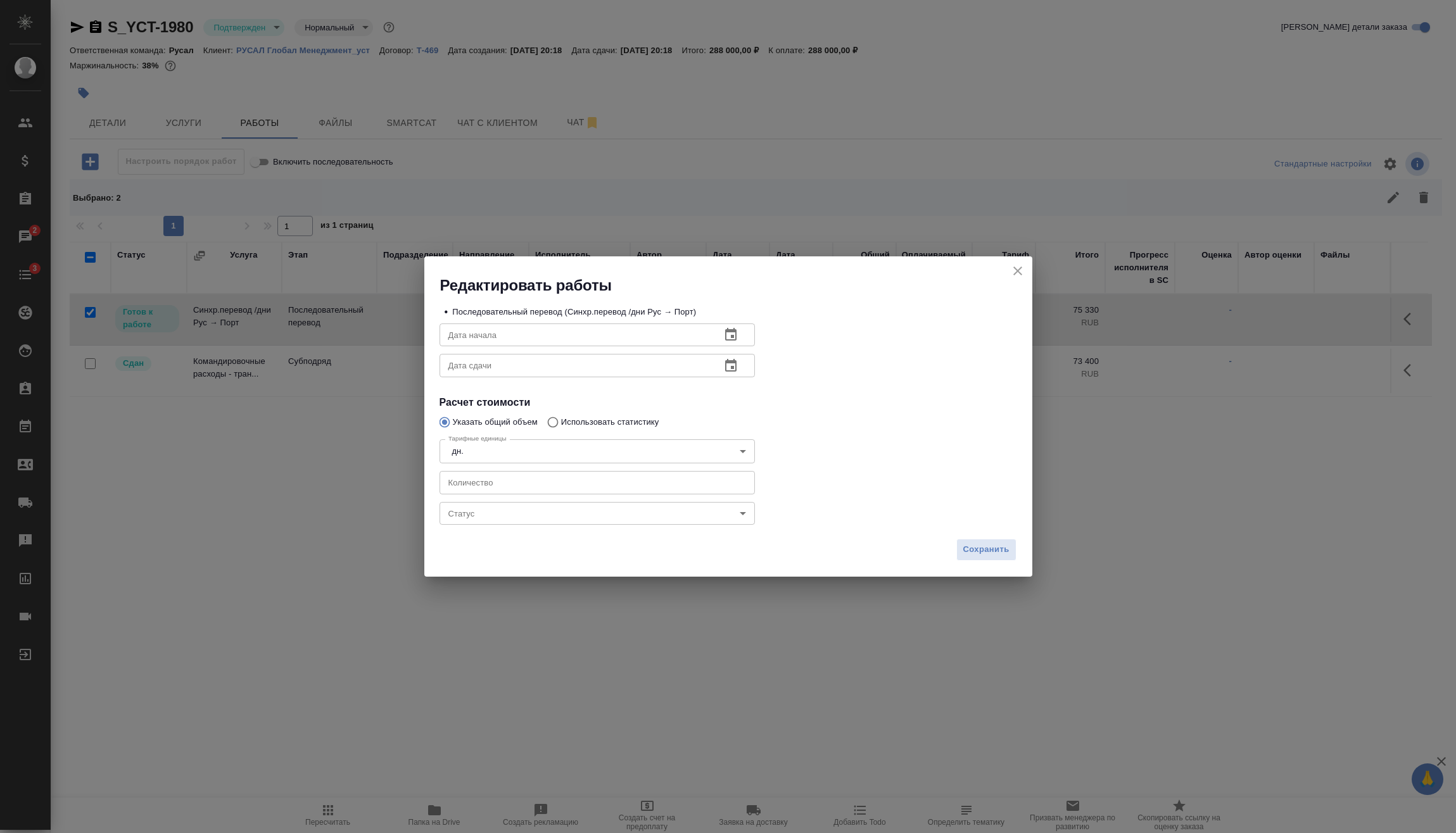
click at [505, 510] on body "🙏 .cls-1 fill:#fff; AWATERA Vasilev Evgeniy Клиенты Спецификации Заказы 2 Чаты …" at bounding box center [728, 416] width 1456 height 833
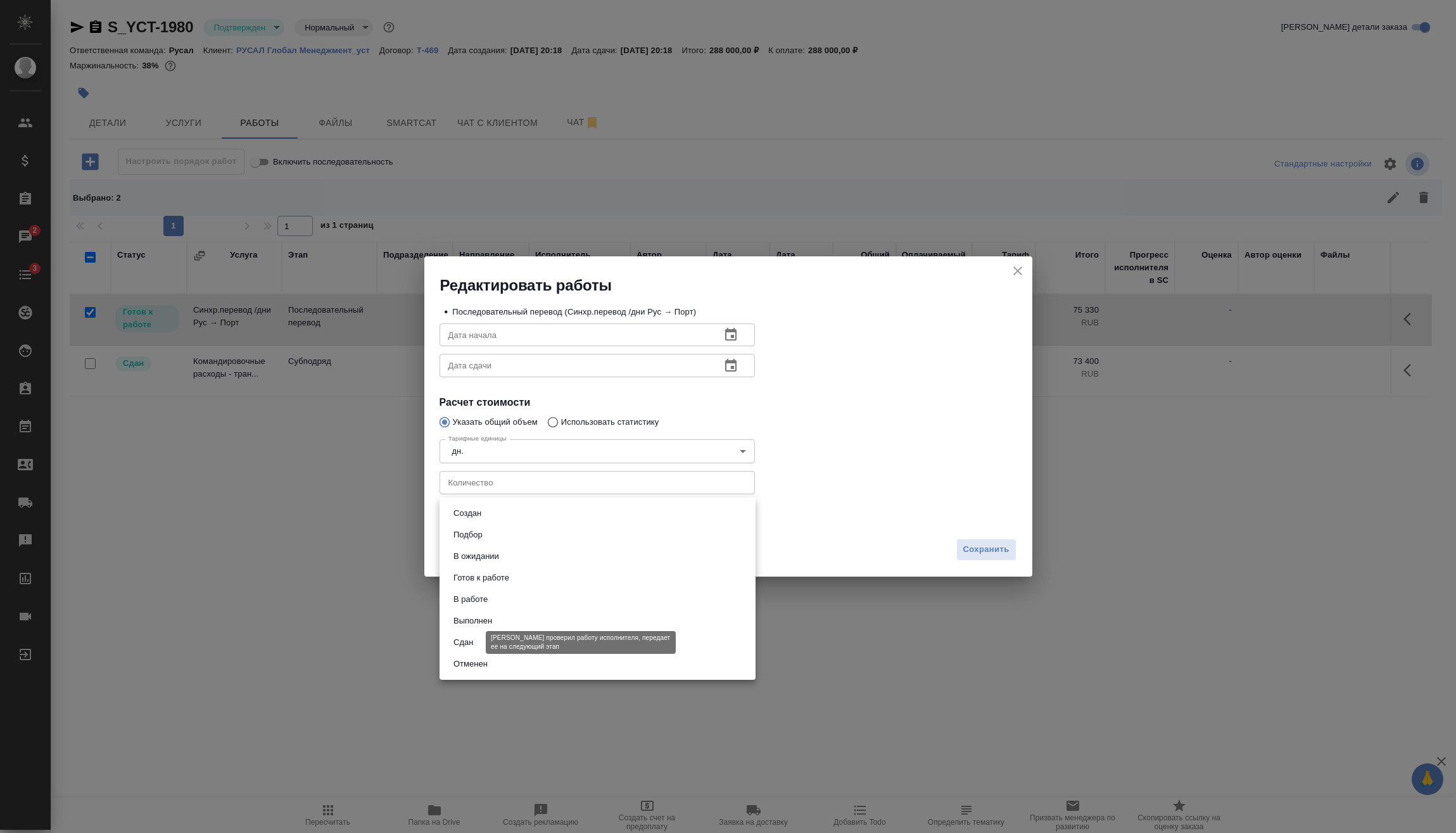
click at [475, 639] on button "Сдан" at bounding box center [463, 642] width 27 height 14
type input "closed"
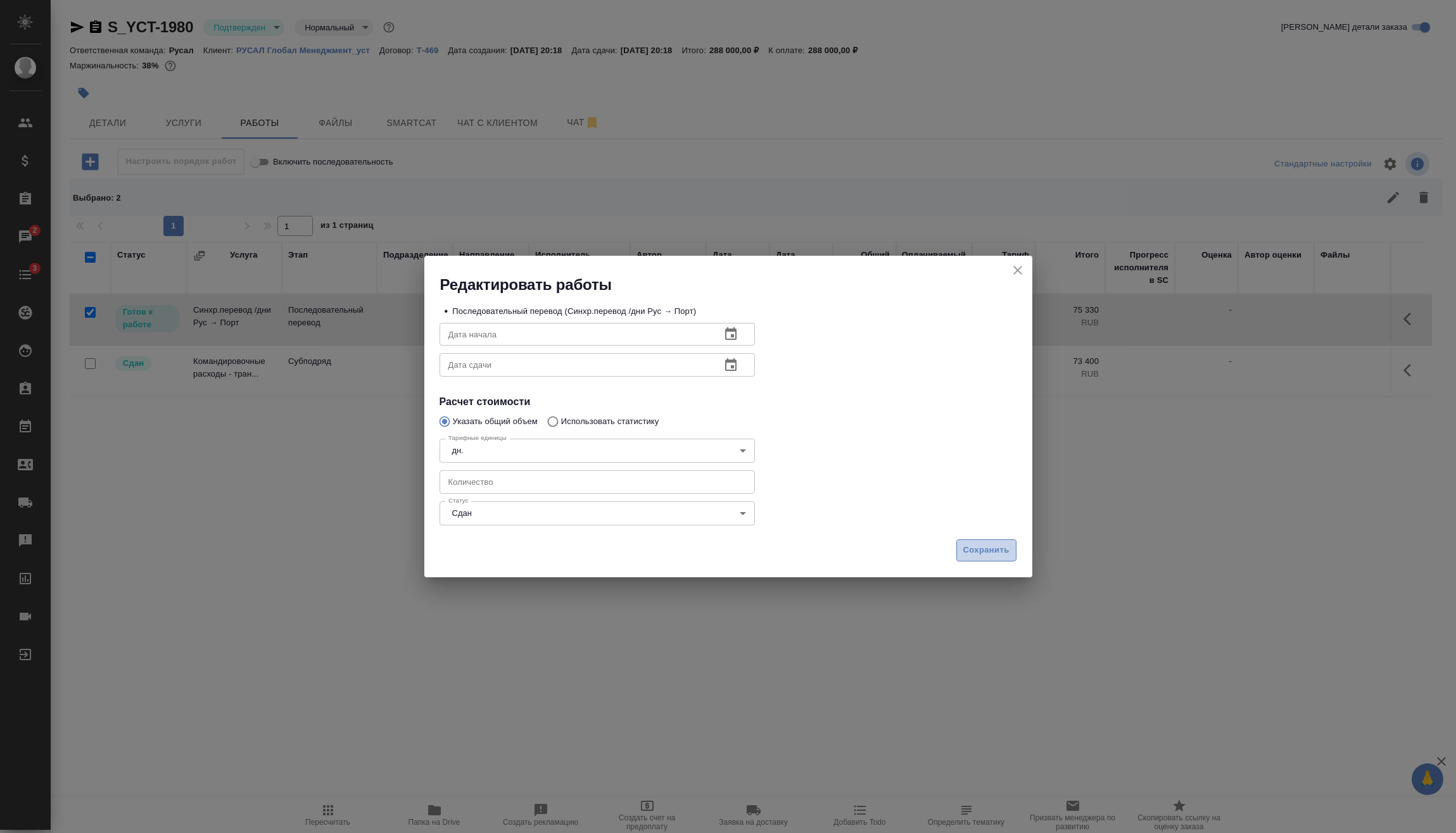
click at [970, 546] on span "Сохранить" at bounding box center [986, 551] width 46 height 14
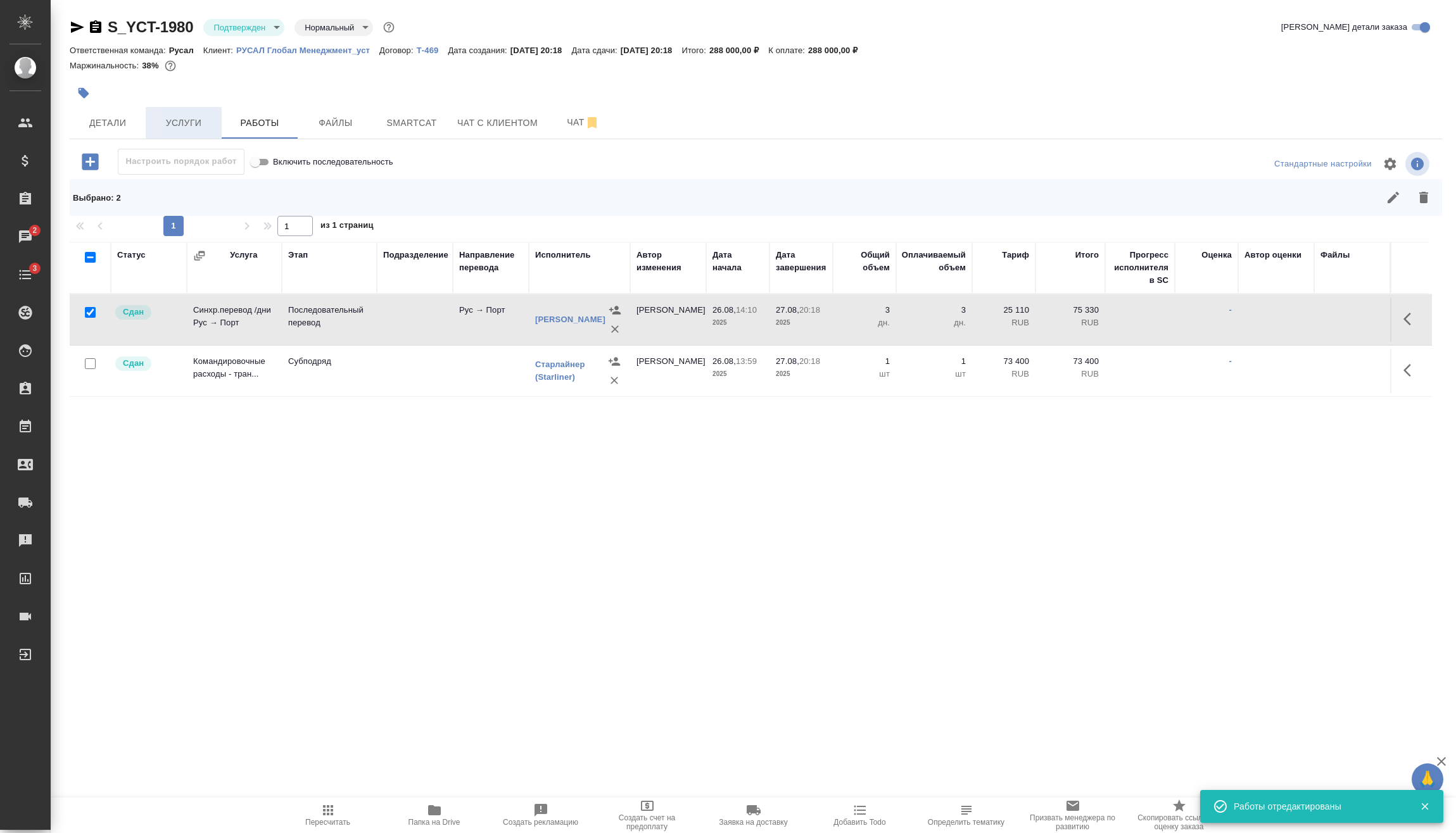
click at [171, 119] on span "Услуги" at bounding box center [184, 123] width 61 height 16
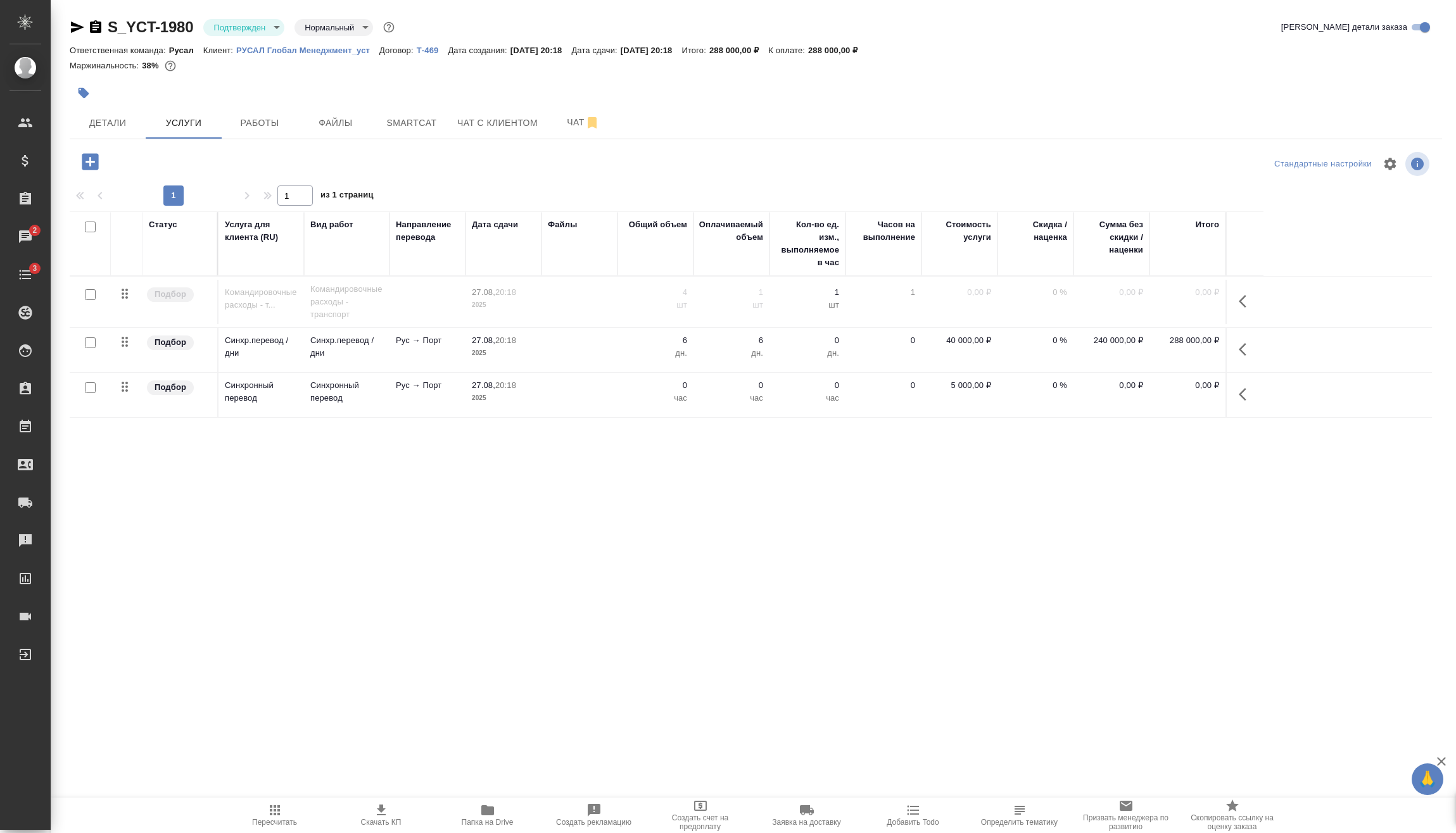
click at [289, 811] on span "Пересчитать" at bounding box center [275, 815] width 91 height 24
click at [270, 127] on span "Работы" at bounding box center [260, 123] width 61 height 16
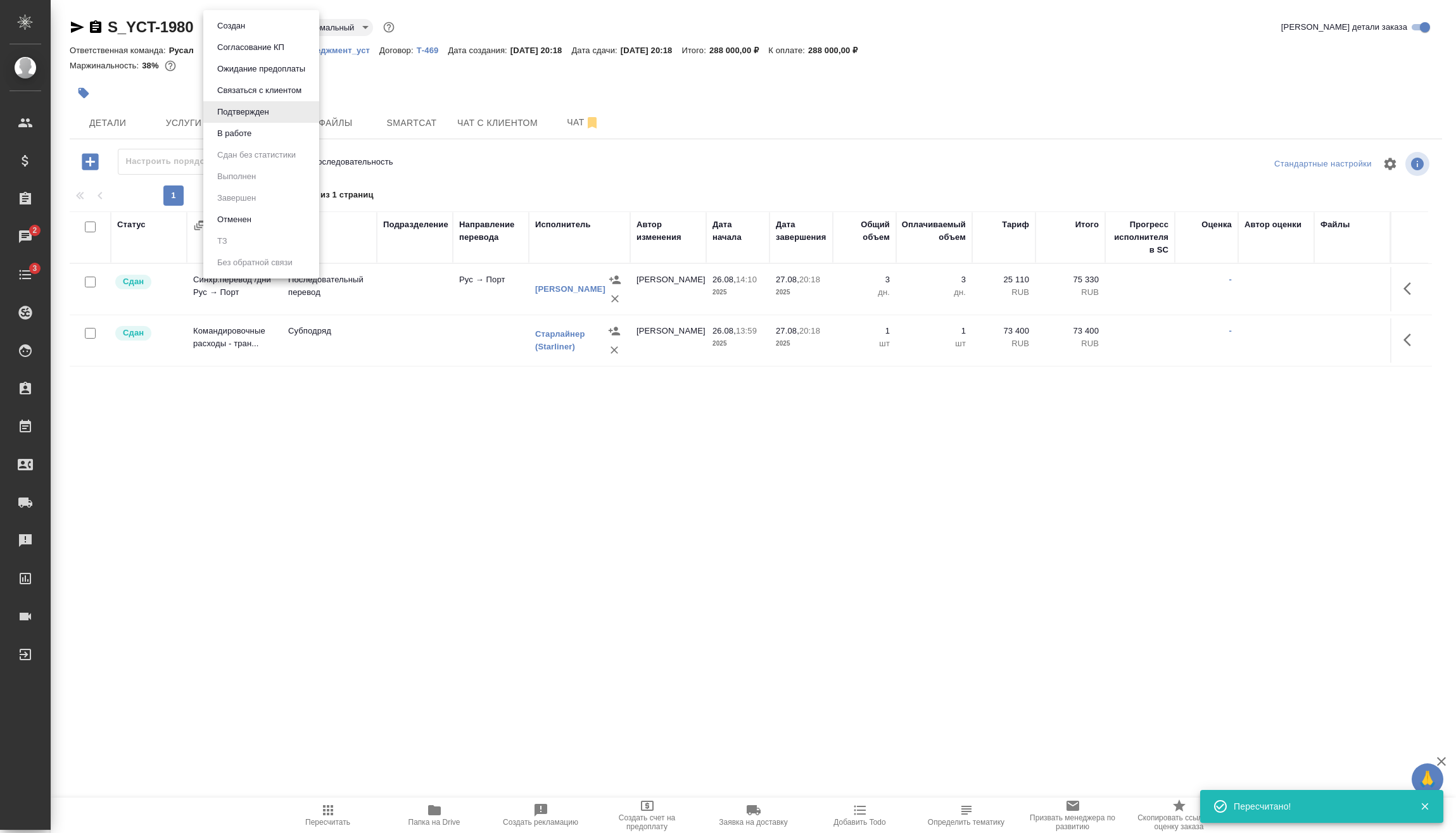
click at [258, 21] on body "🙏 .cls-1 fill:#fff; AWATERA Vasilev Evgeniy Клиенты Спецификации Заказы 2 Чаты …" at bounding box center [728, 416] width 1456 height 833
click at [254, 137] on button "В работе" at bounding box center [234, 133] width 42 height 14
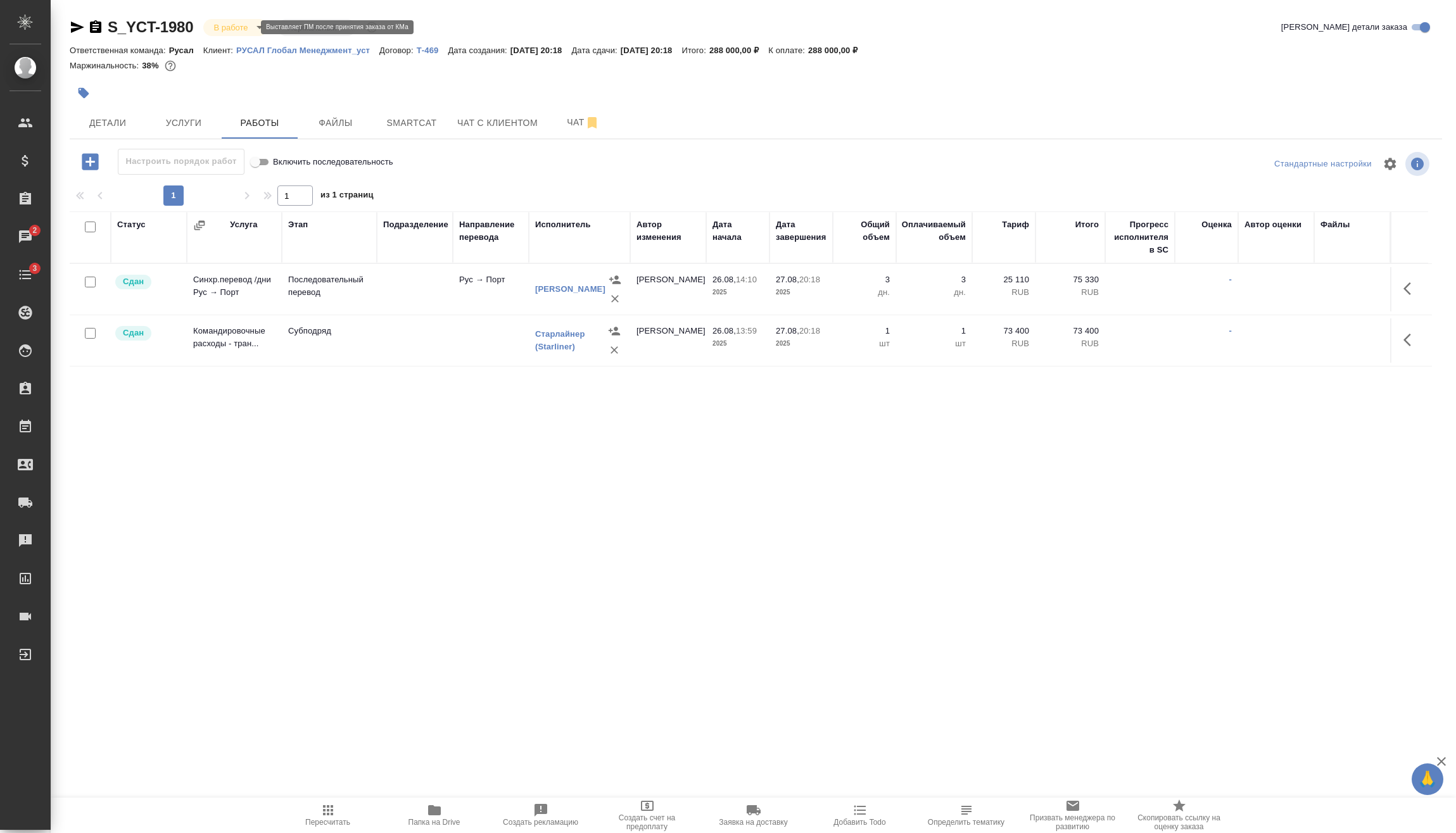
click at [237, 24] on body "🙏 .cls-1 fill:#fff; AWATERA Vasilev Evgeniy Клиенты Спецификации Заказы 2 Чаты …" at bounding box center [728, 416] width 1456 height 833
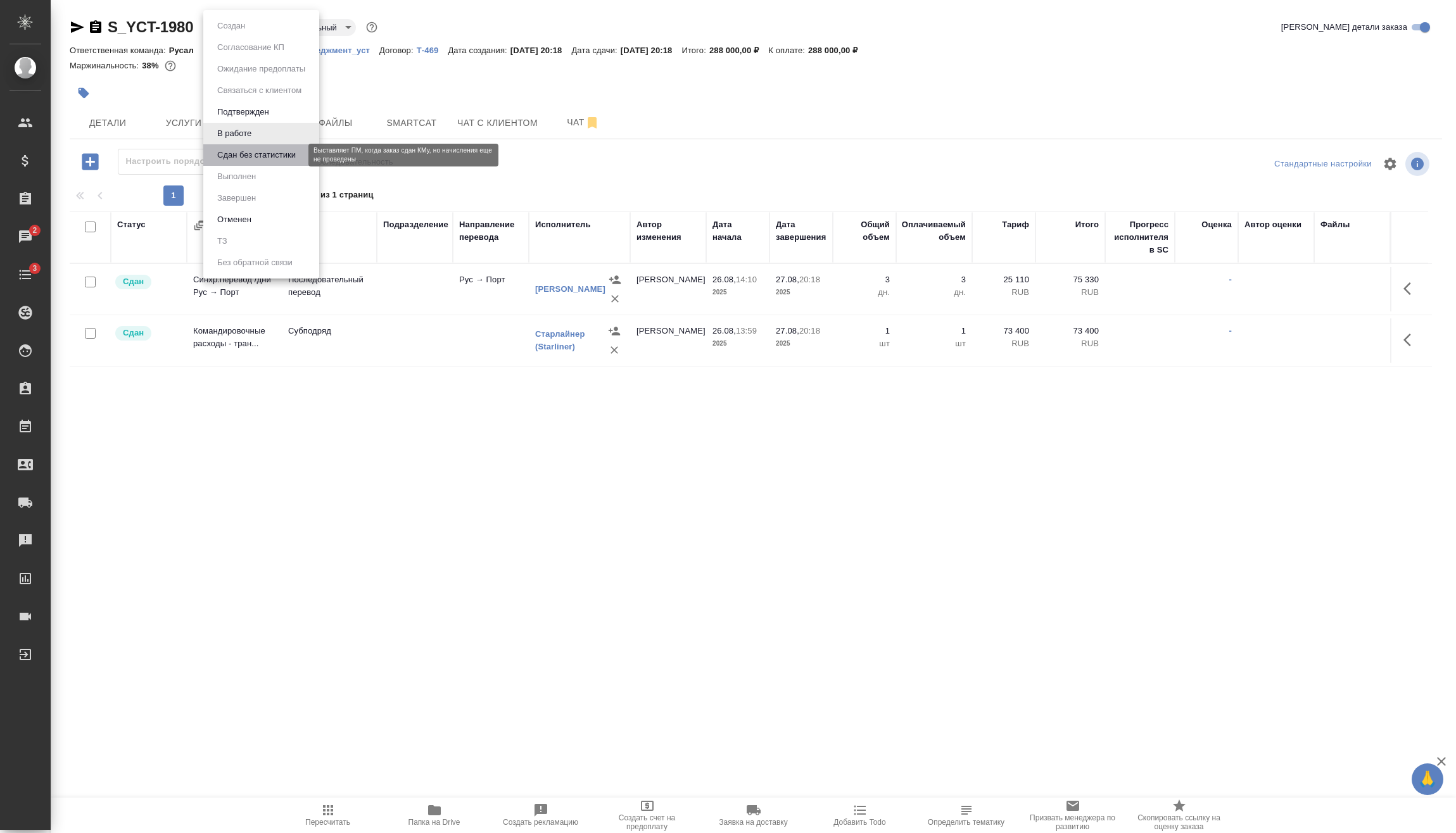
click at [255, 155] on button "Сдан без статистики" at bounding box center [257, 155] width 86 height 14
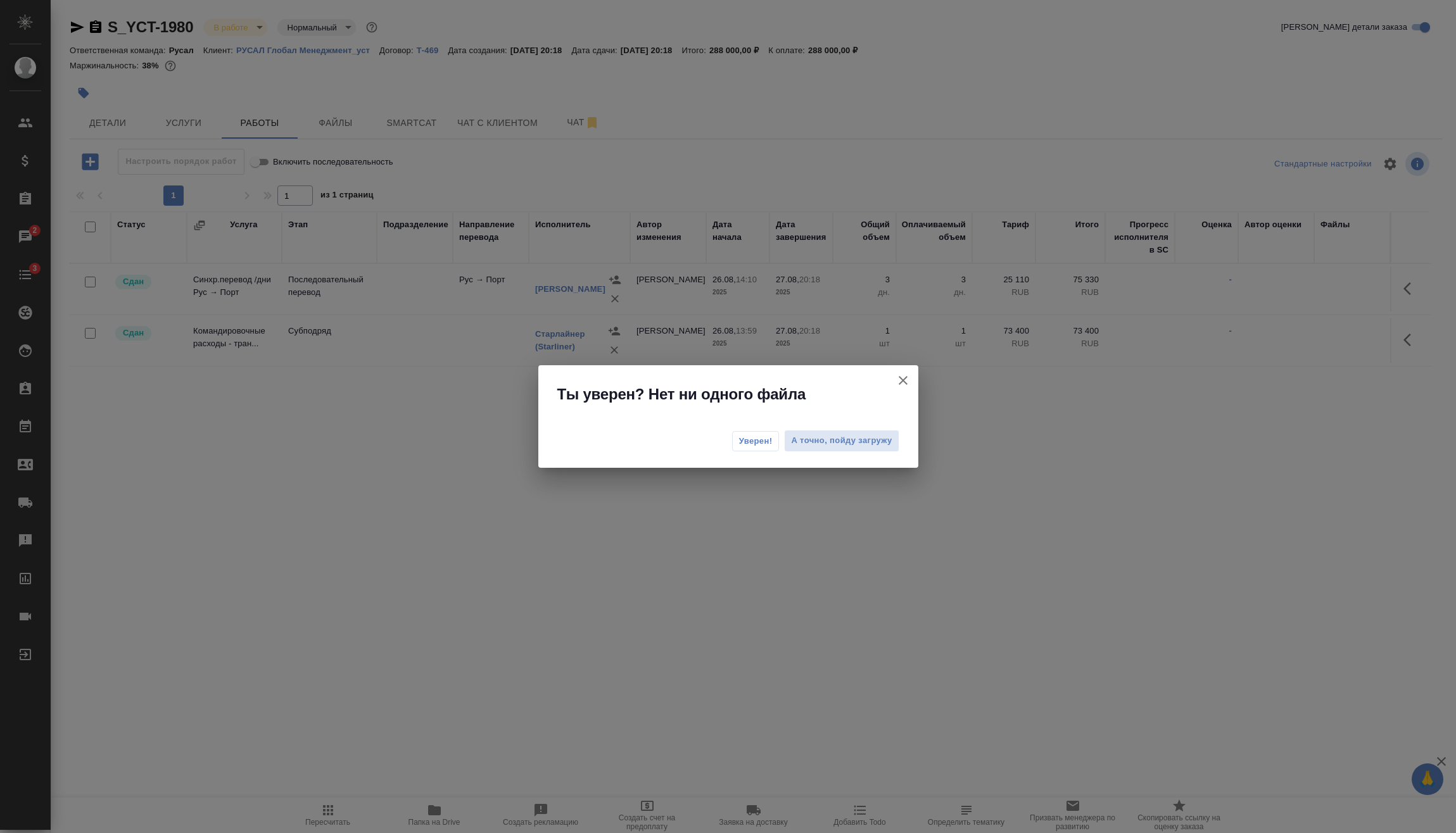
click at [735, 440] on button "Уверен!" at bounding box center [756, 442] width 47 height 20
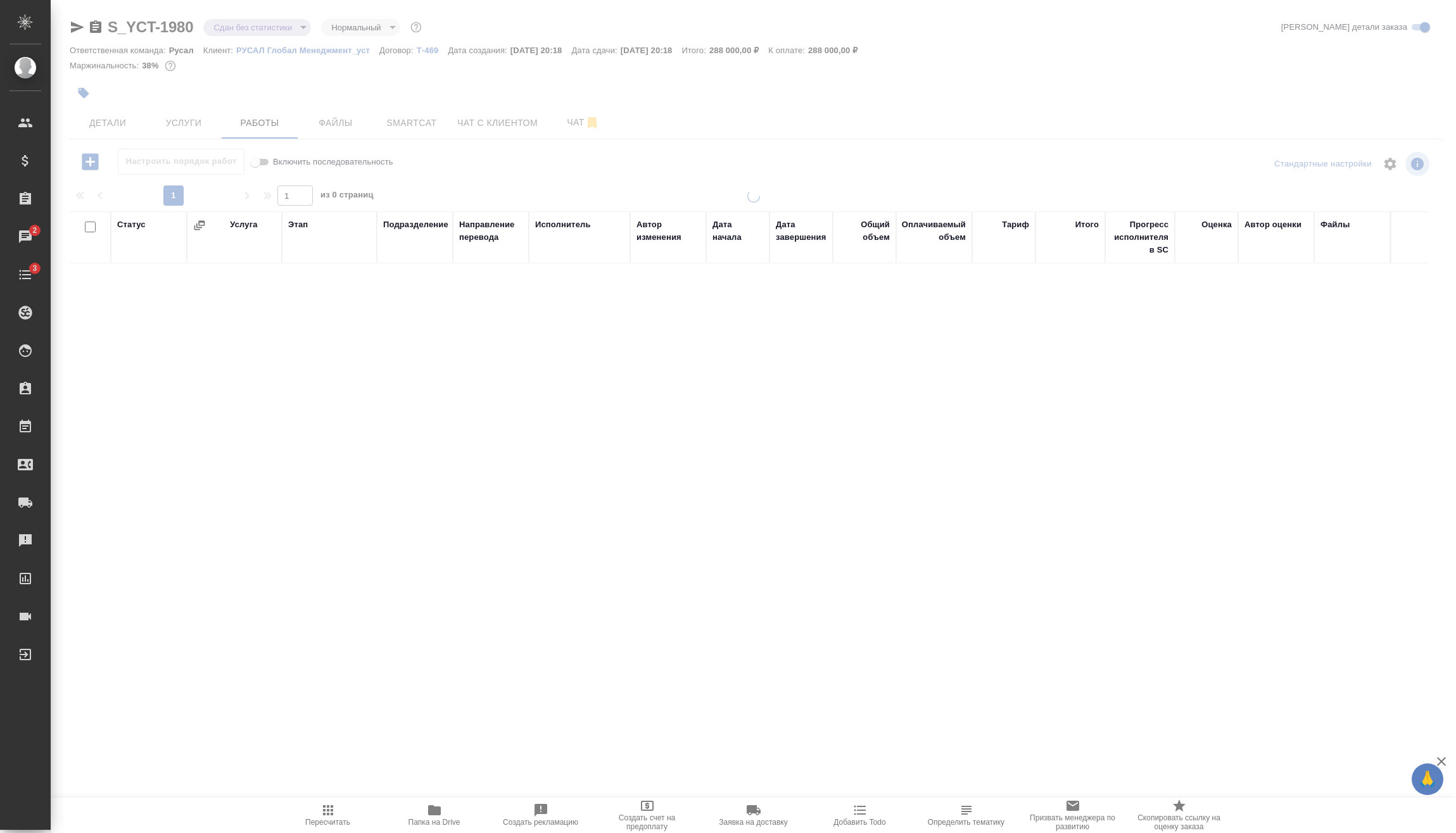
click at [260, 30] on body "🙏 .cls-1 fill:#fff; AWATERA Vasilev Evgeniy Клиенты Спецификации Заказы 2 Чаты …" at bounding box center [728, 416] width 1456 height 833
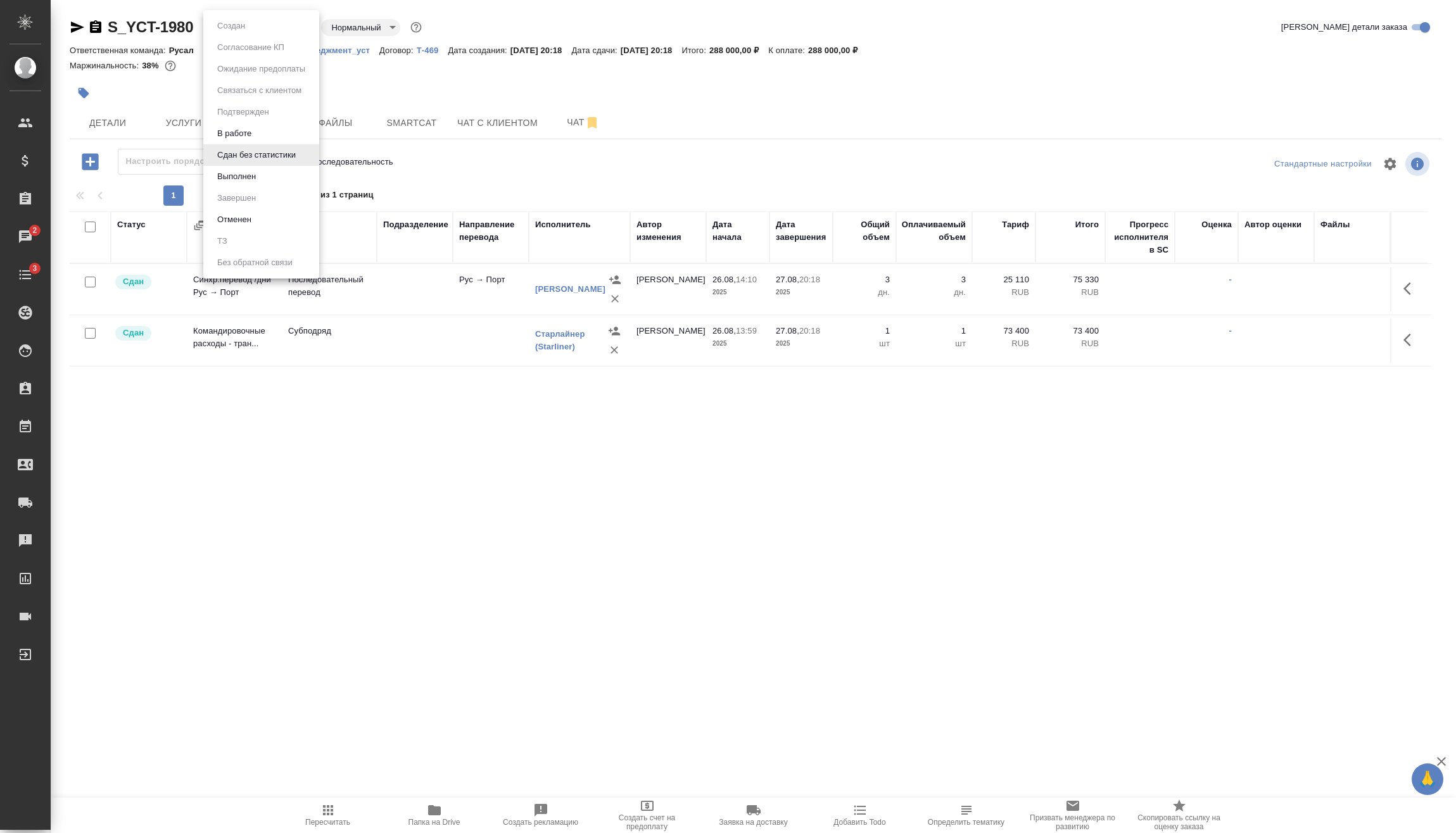
click at [267, 178] on li "Выполнен" at bounding box center [262, 176] width 116 height 22
click at [237, 29] on body "🙏 .cls-1 fill:#fff; AWATERA Vasilev Evgeniy Клиенты Спецификации Заказы 2 Чаты …" at bounding box center [728, 416] width 1456 height 833
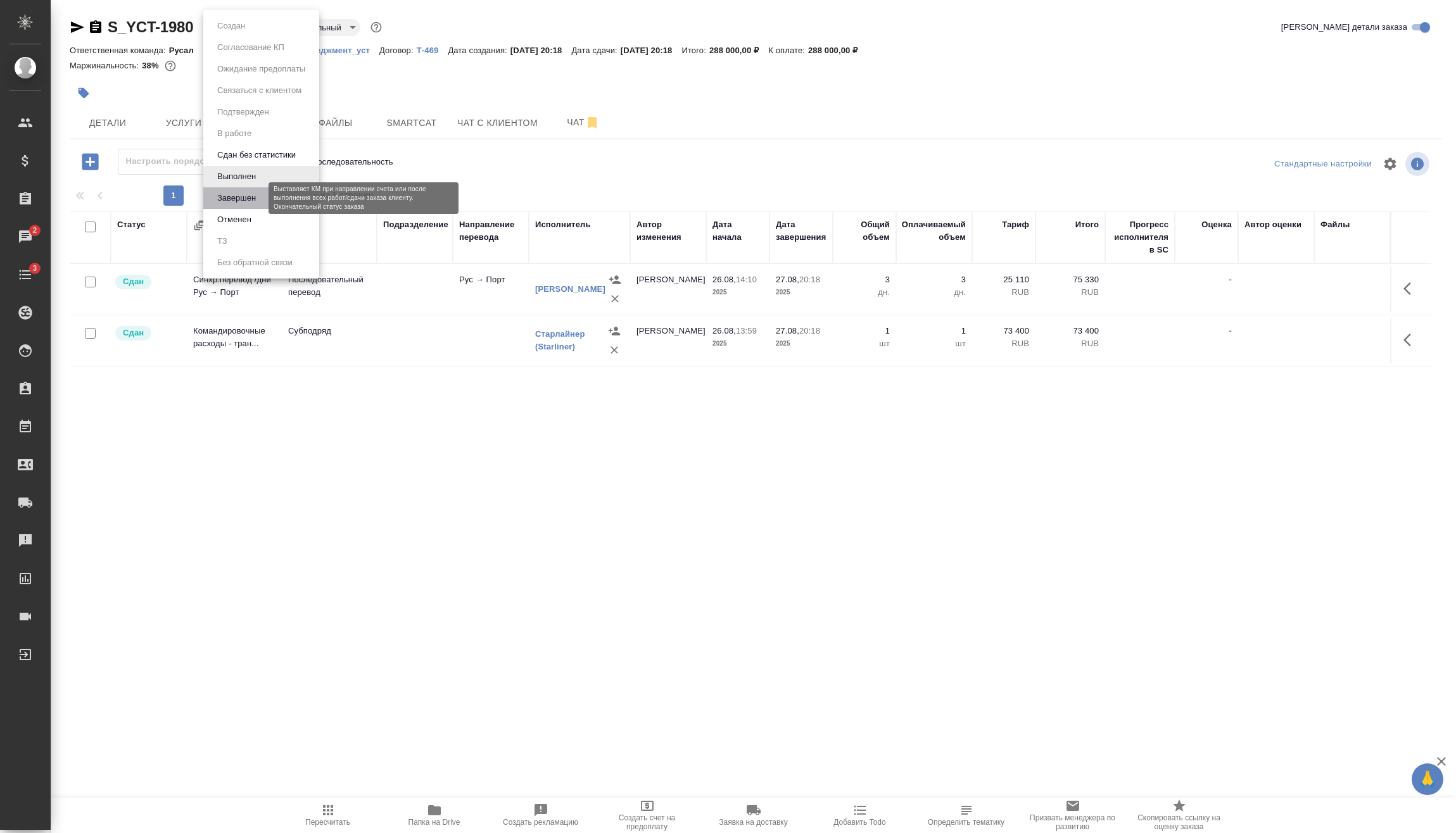
click at [247, 198] on button "Завершен" at bounding box center [237, 198] width 46 height 14
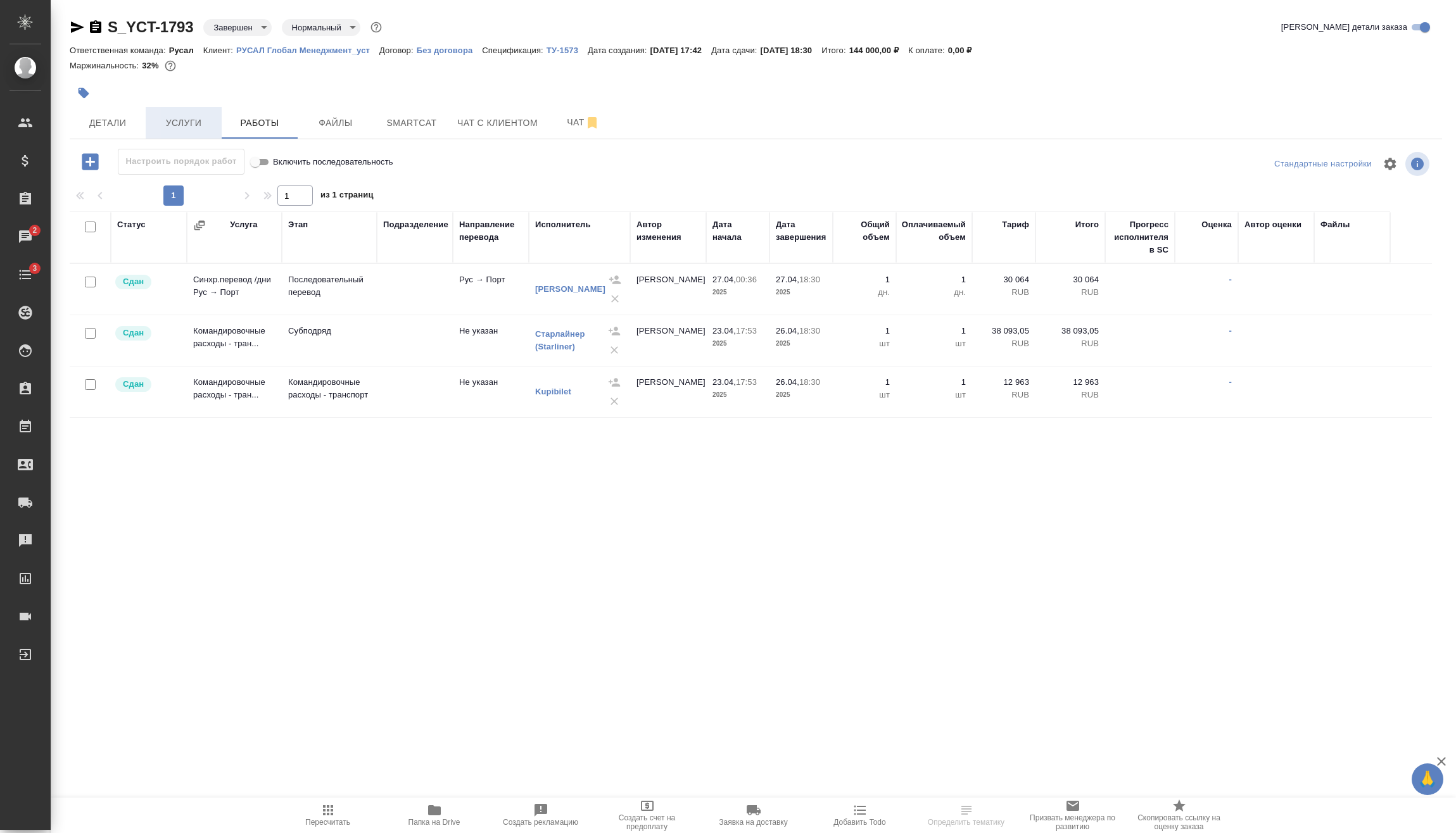
click at [193, 124] on span "Услуги" at bounding box center [184, 123] width 61 height 16
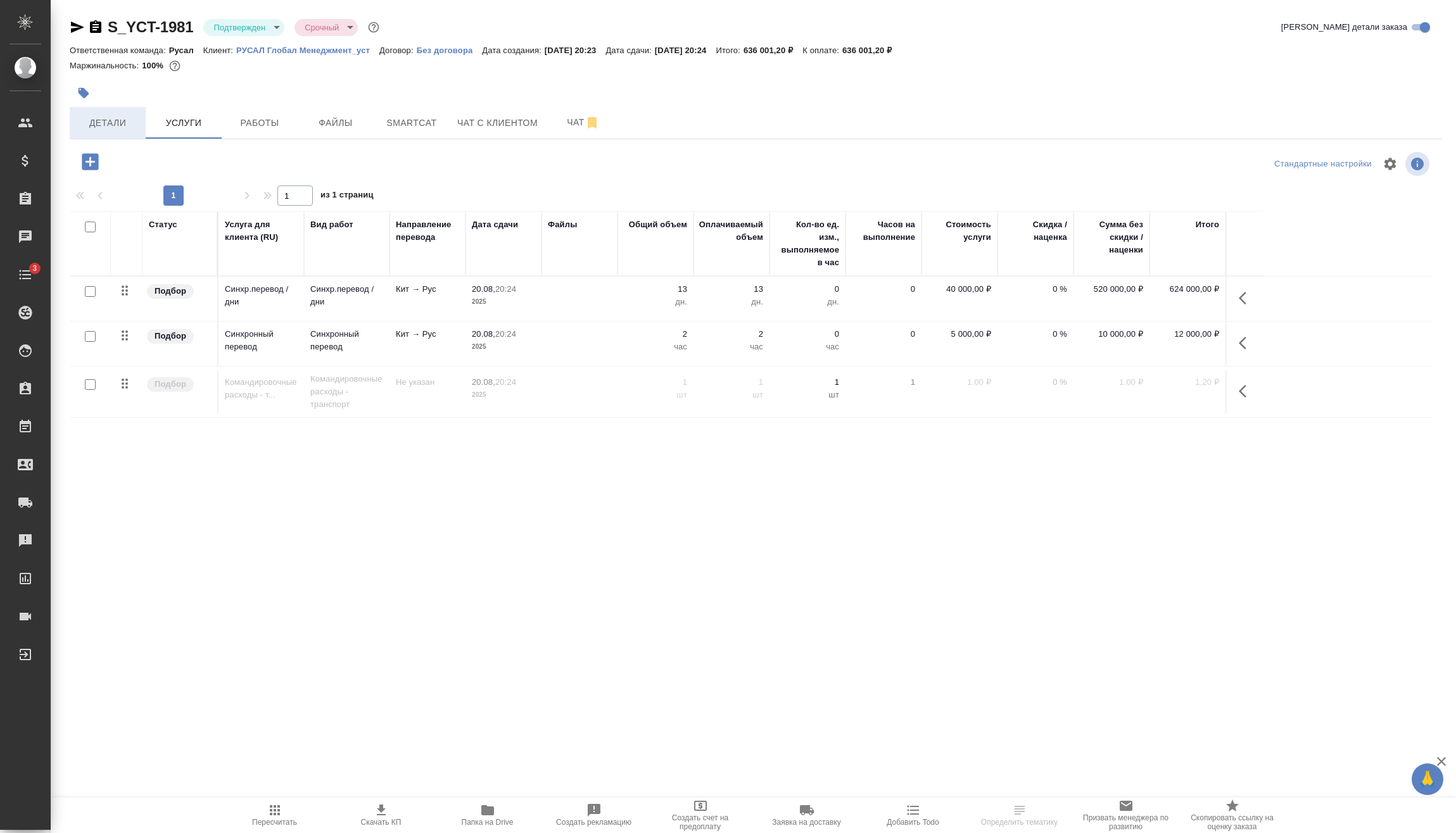
click at [117, 127] on span "Детали" at bounding box center [108, 123] width 61 height 16
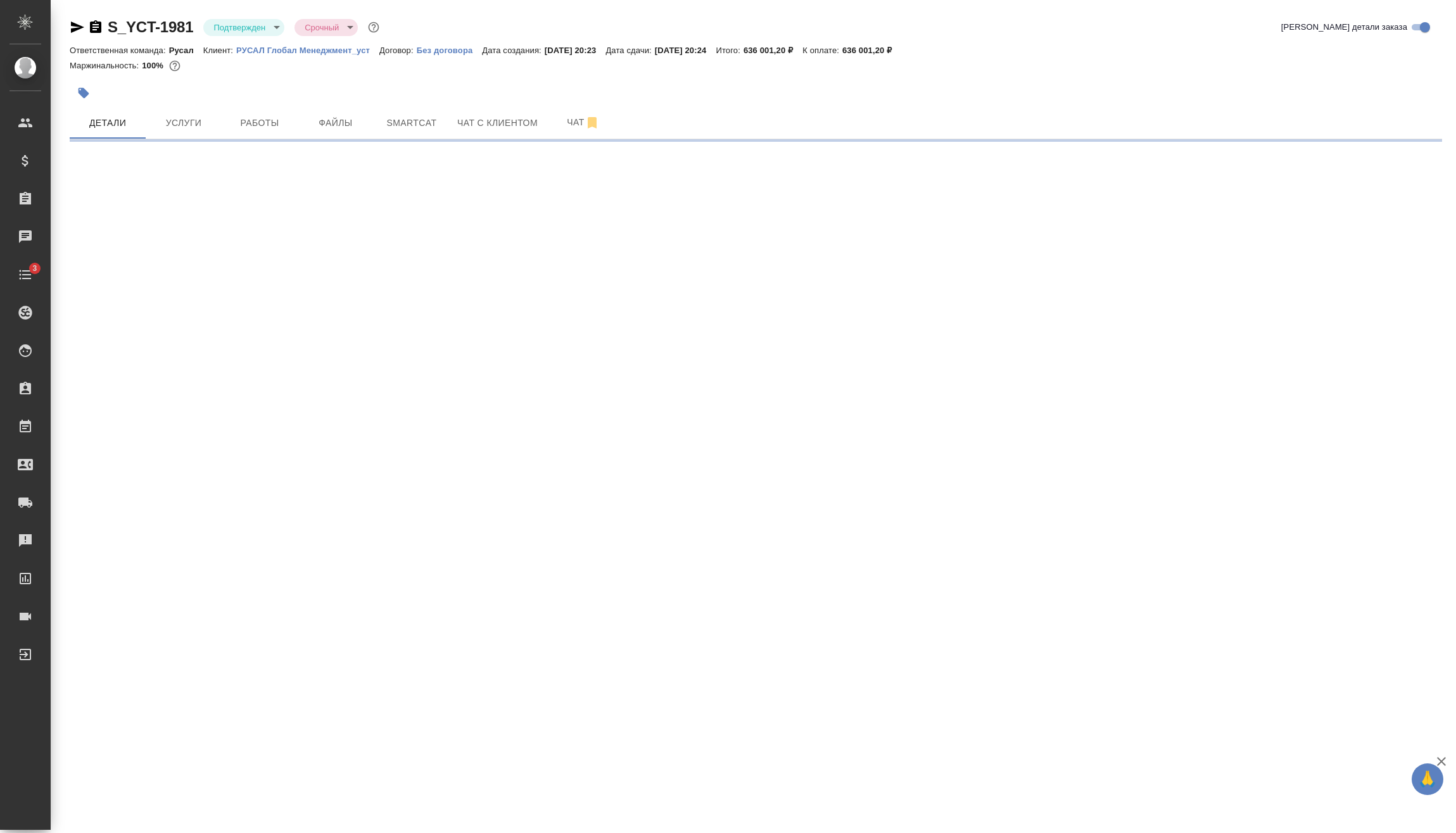
select select "RU"
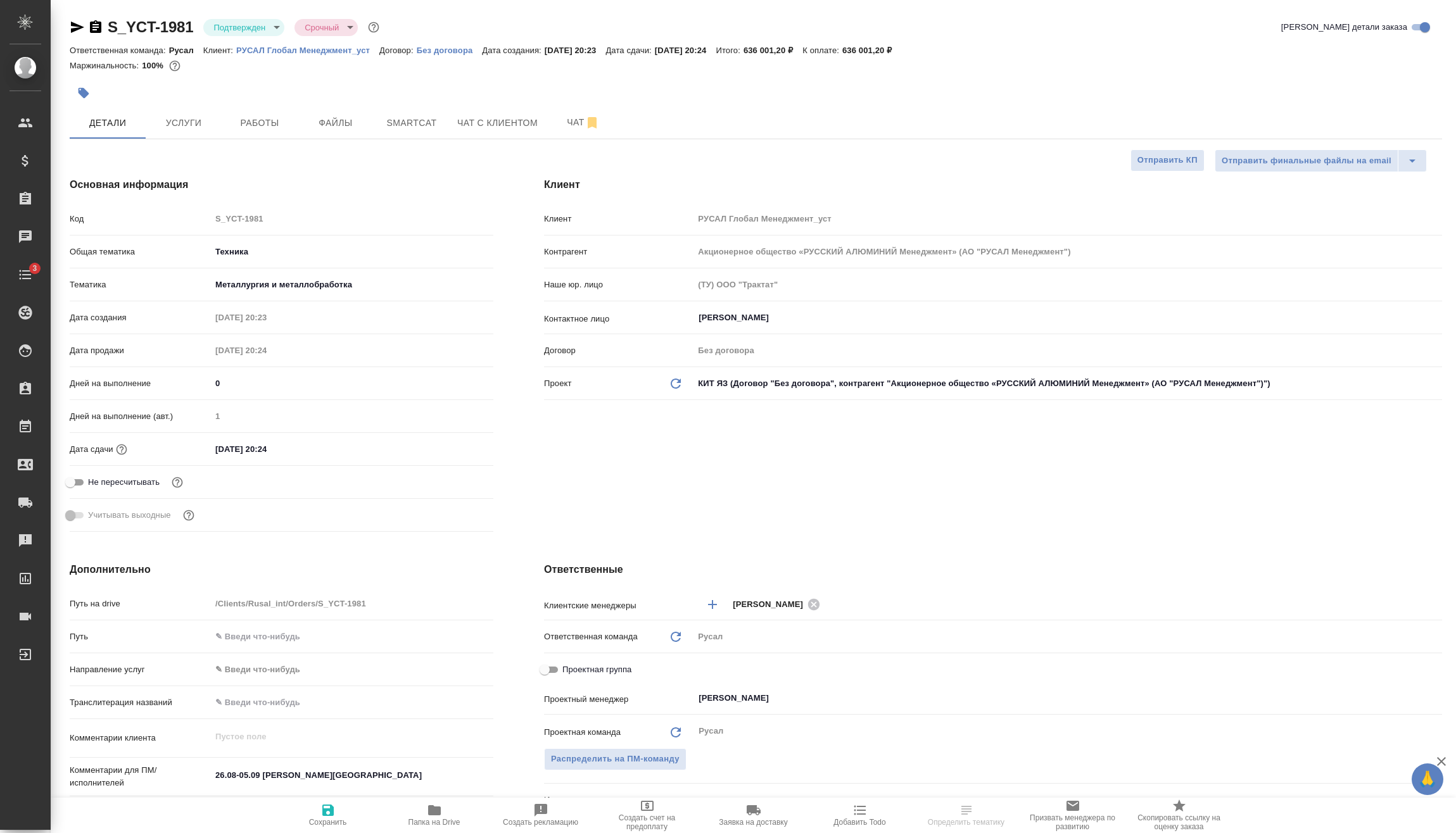
type textarea "x"
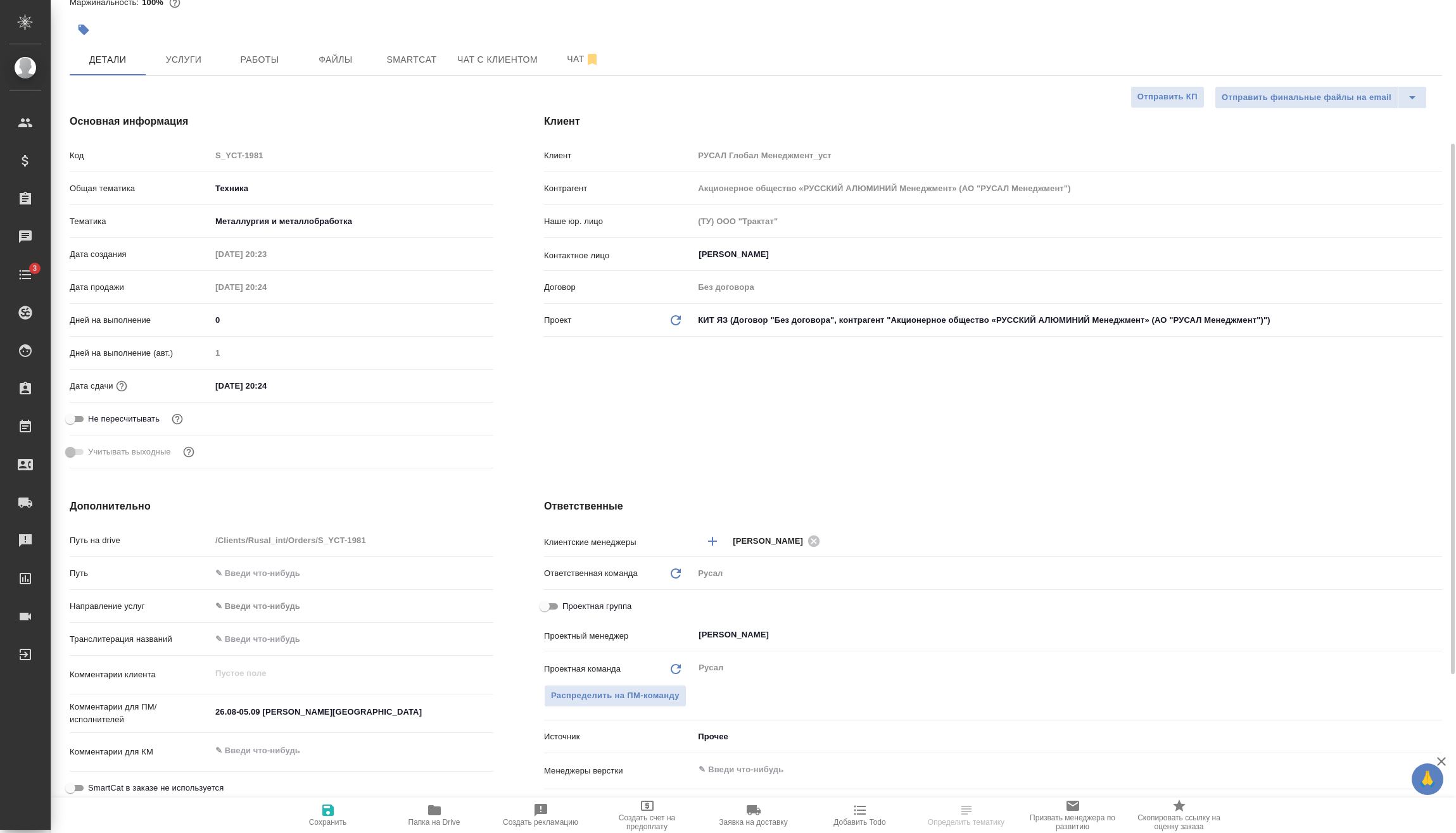
scroll to position [127, 0]
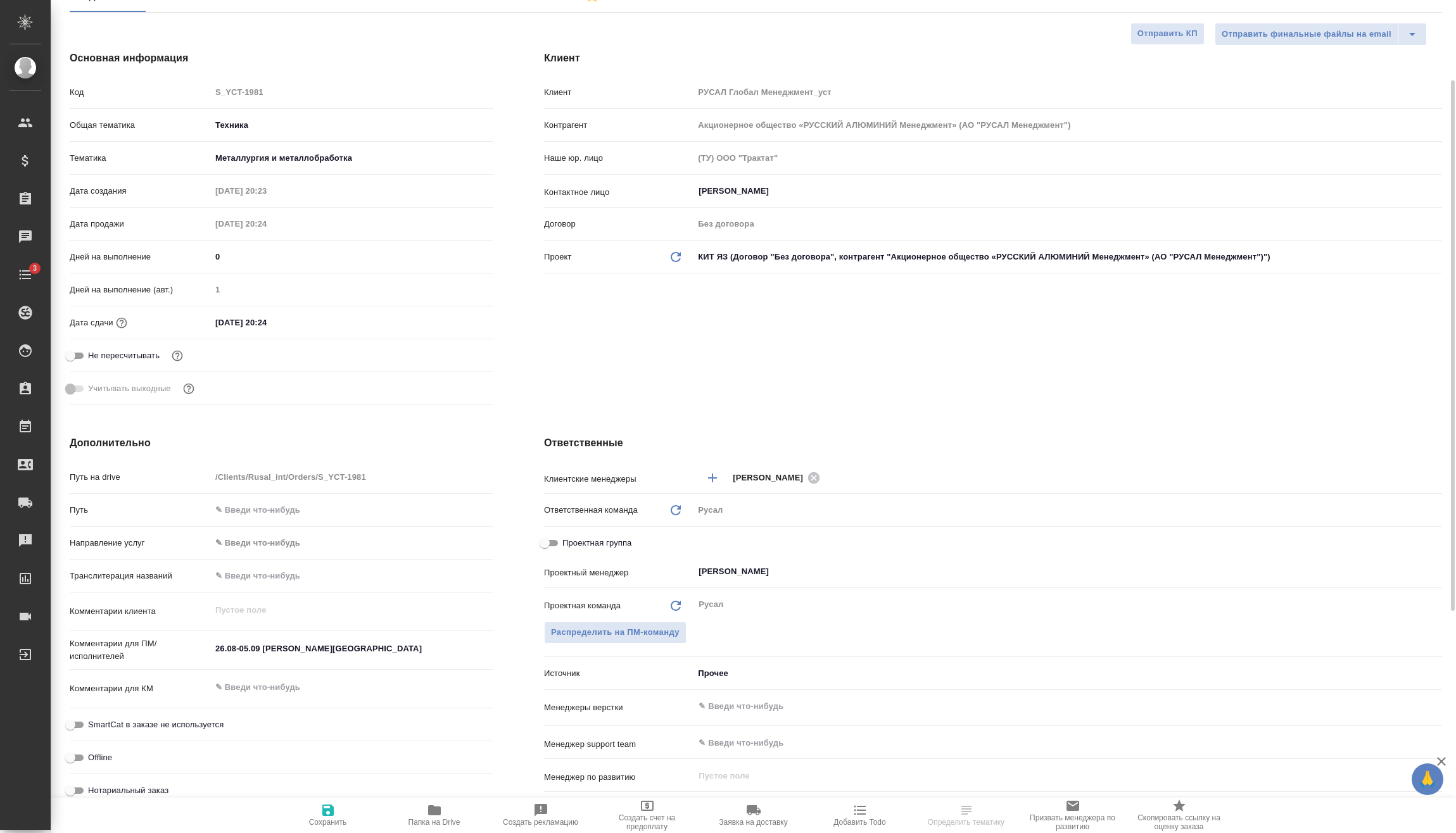
type textarea "x"
click at [224, 647] on textarea "26.08-05.09 [PERSON_NAME][GEOGRAPHIC_DATA]" at bounding box center [352, 649] width 282 height 22
type textarea "x"
type textarea "2.08-05.09 [PERSON_NAME][GEOGRAPHIC_DATA]"
type textarea "x"
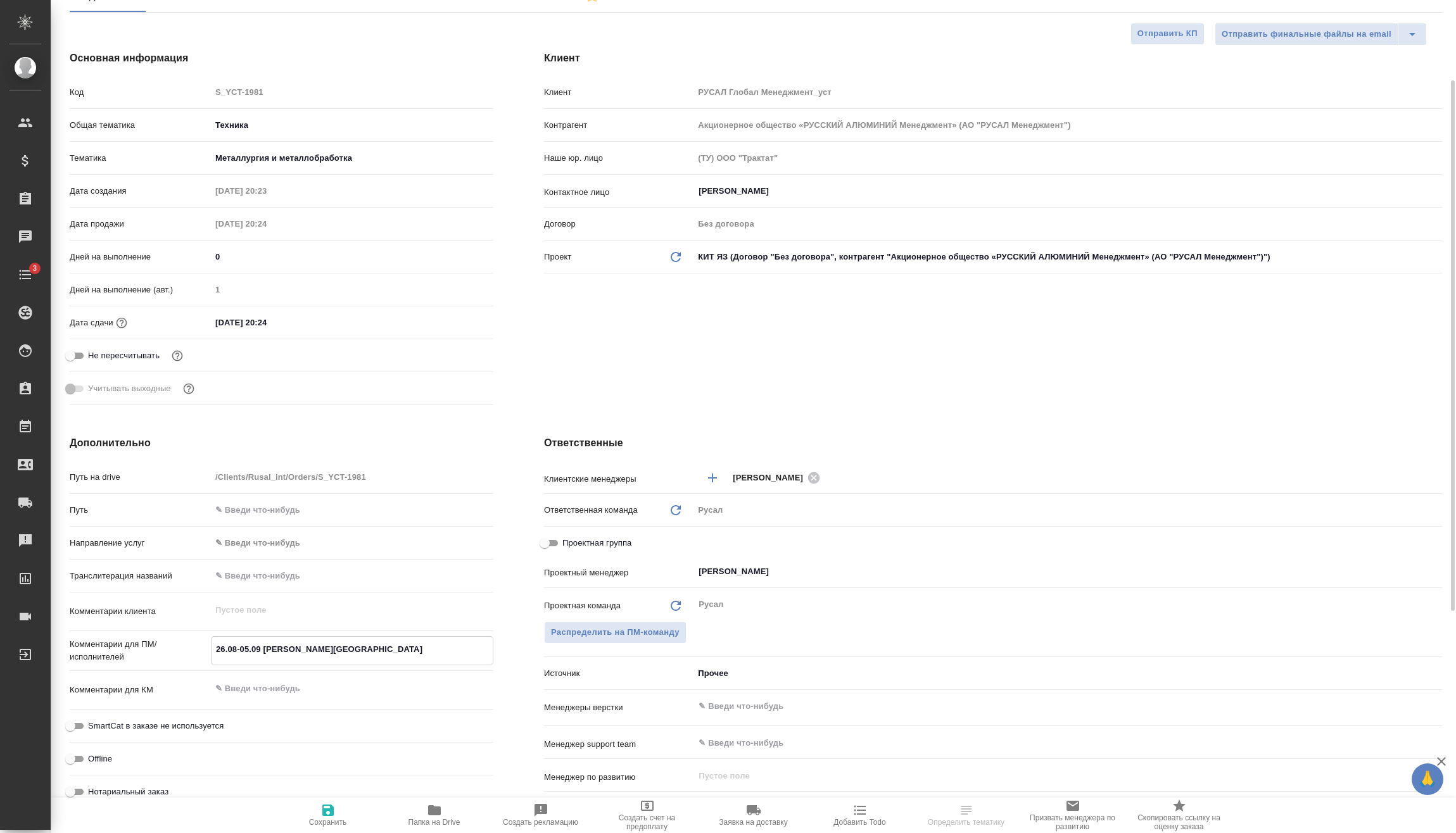
type textarea "x"
type textarea ".08-05.09 [PERSON_NAME]"
type textarea "x"
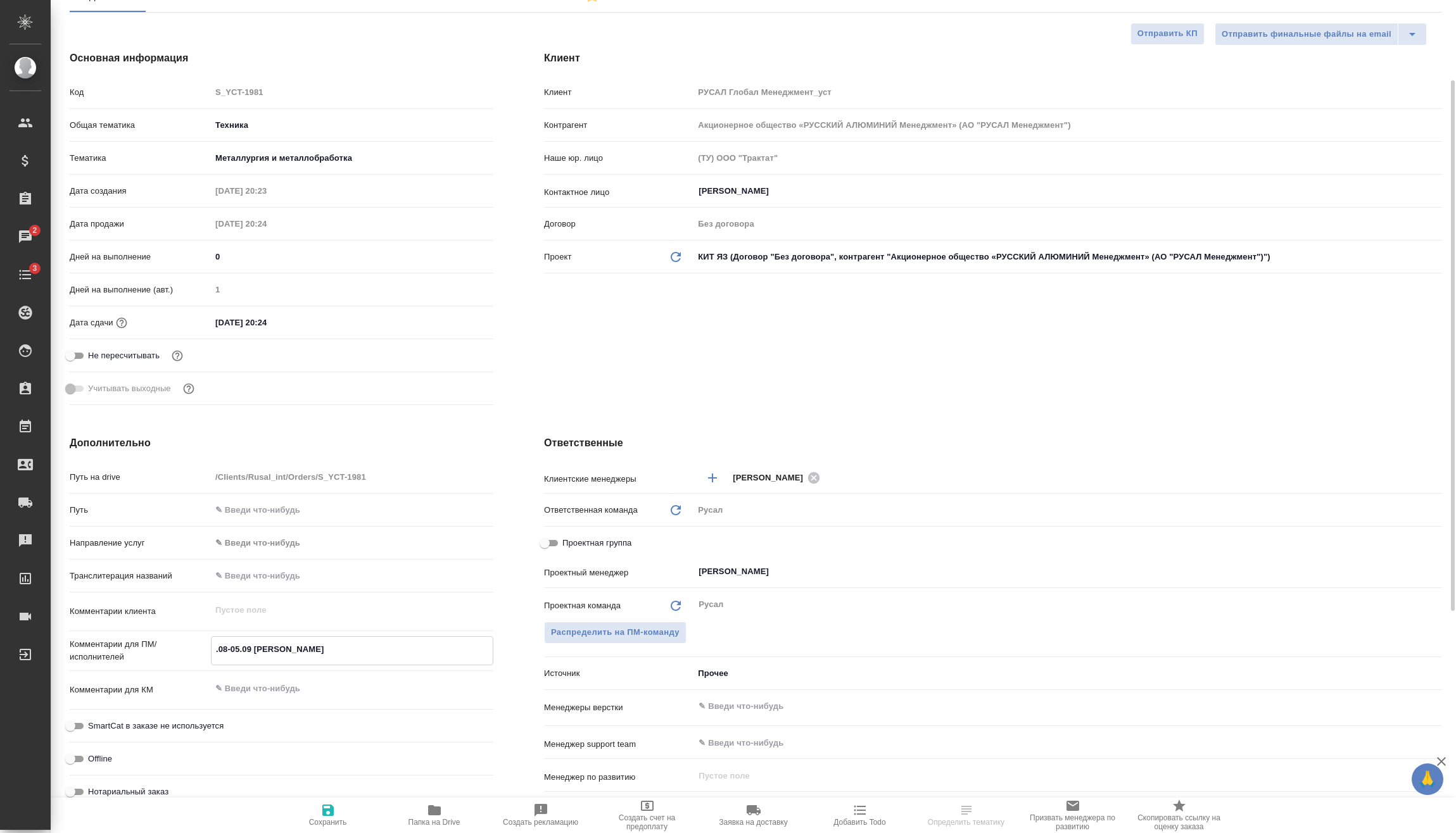
type textarea "x"
type textarea "1.08-05.09 [PERSON_NAME][GEOGRAPHIC_DATA]"
type textarea "x"
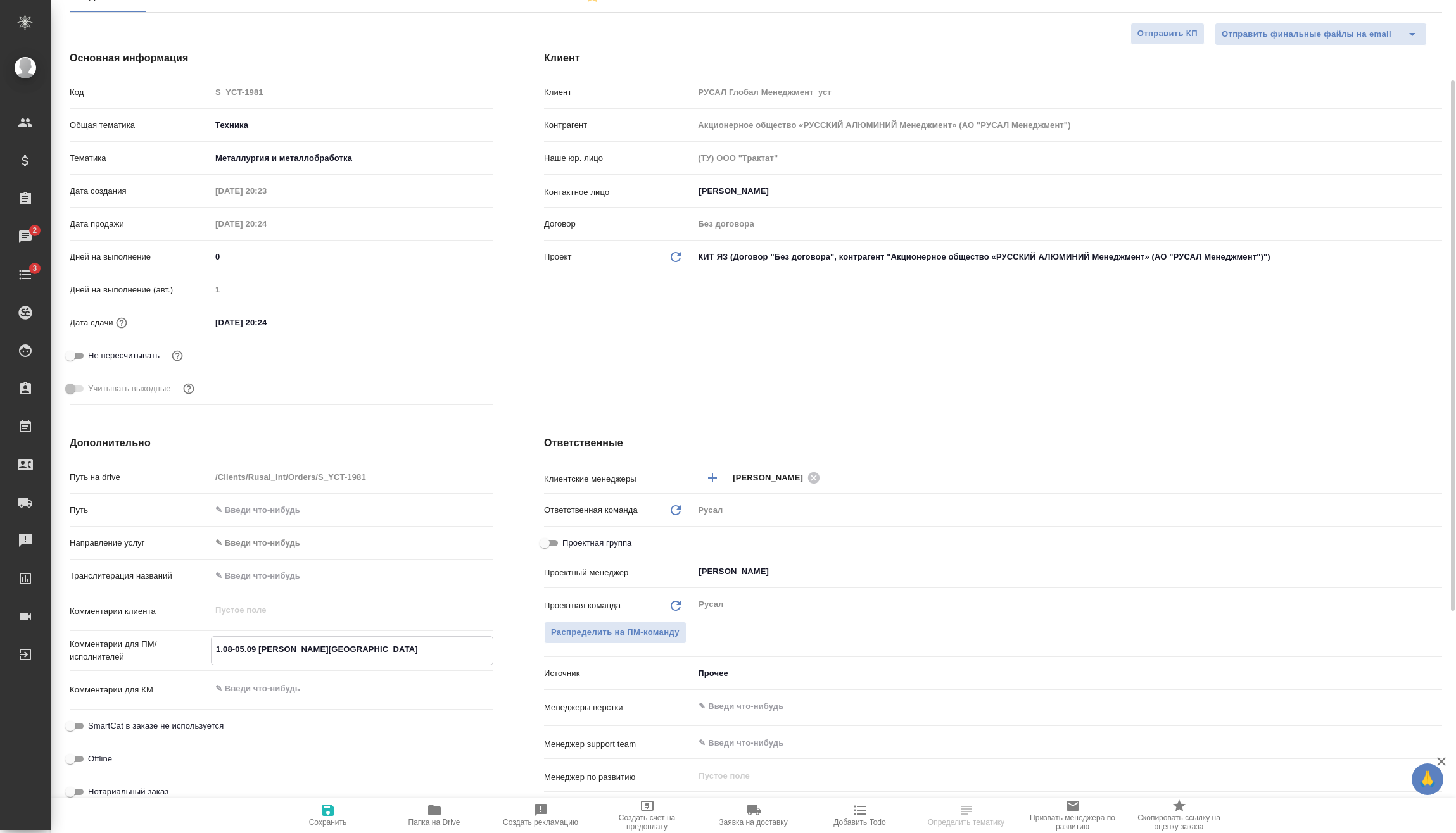
type textarea ".08-05.09 [PERSON_NAME]"
type textarea "x"
type textarea "1.08-05.09 [PERSON_NAME][GEOGRAPHIC_DATA]"
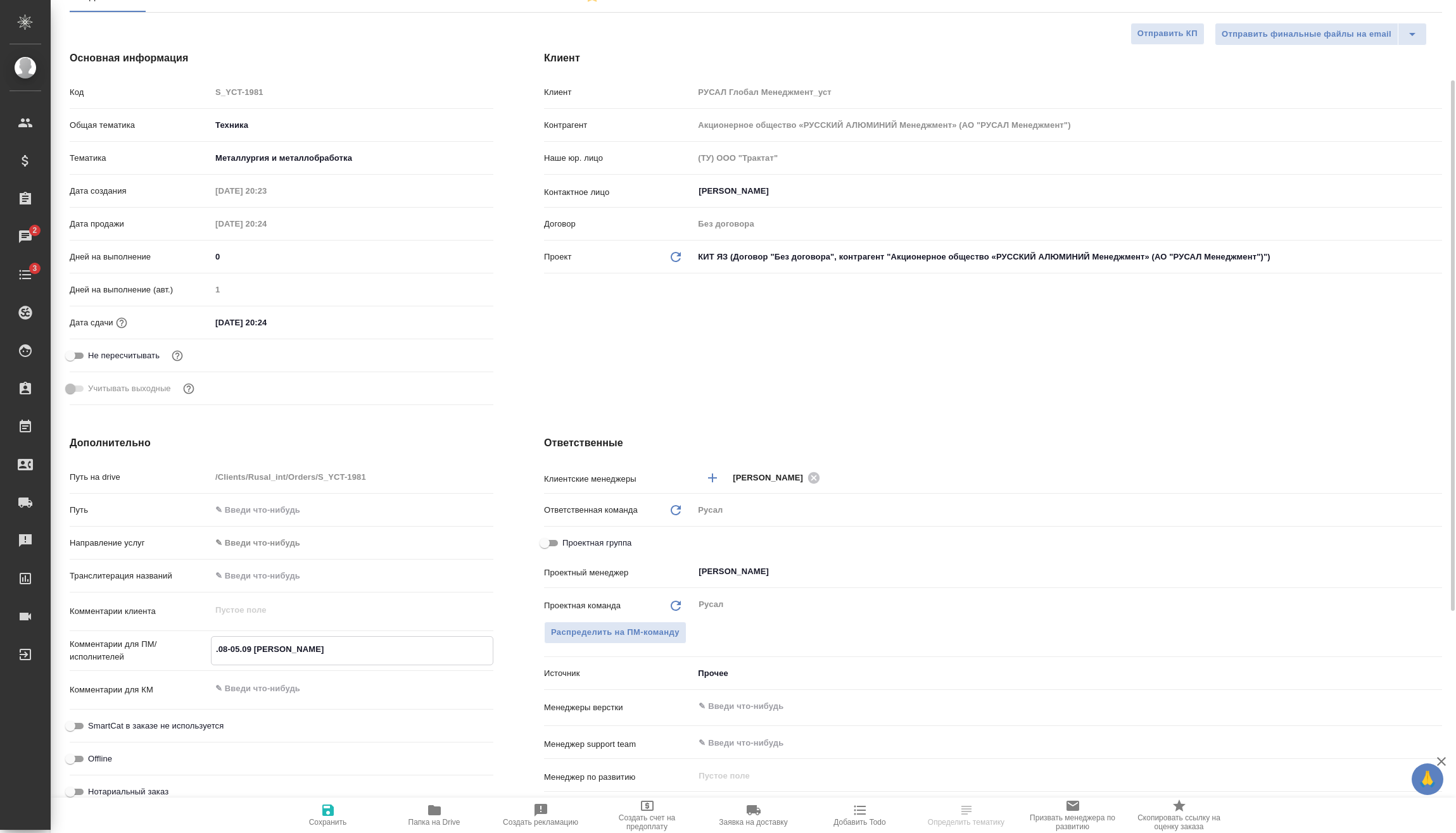
type textarea "x"
type textarea "17.08-05.09 [PERSON_NAME][GEOGRAPHIC_DATA]"
type textarea "x"
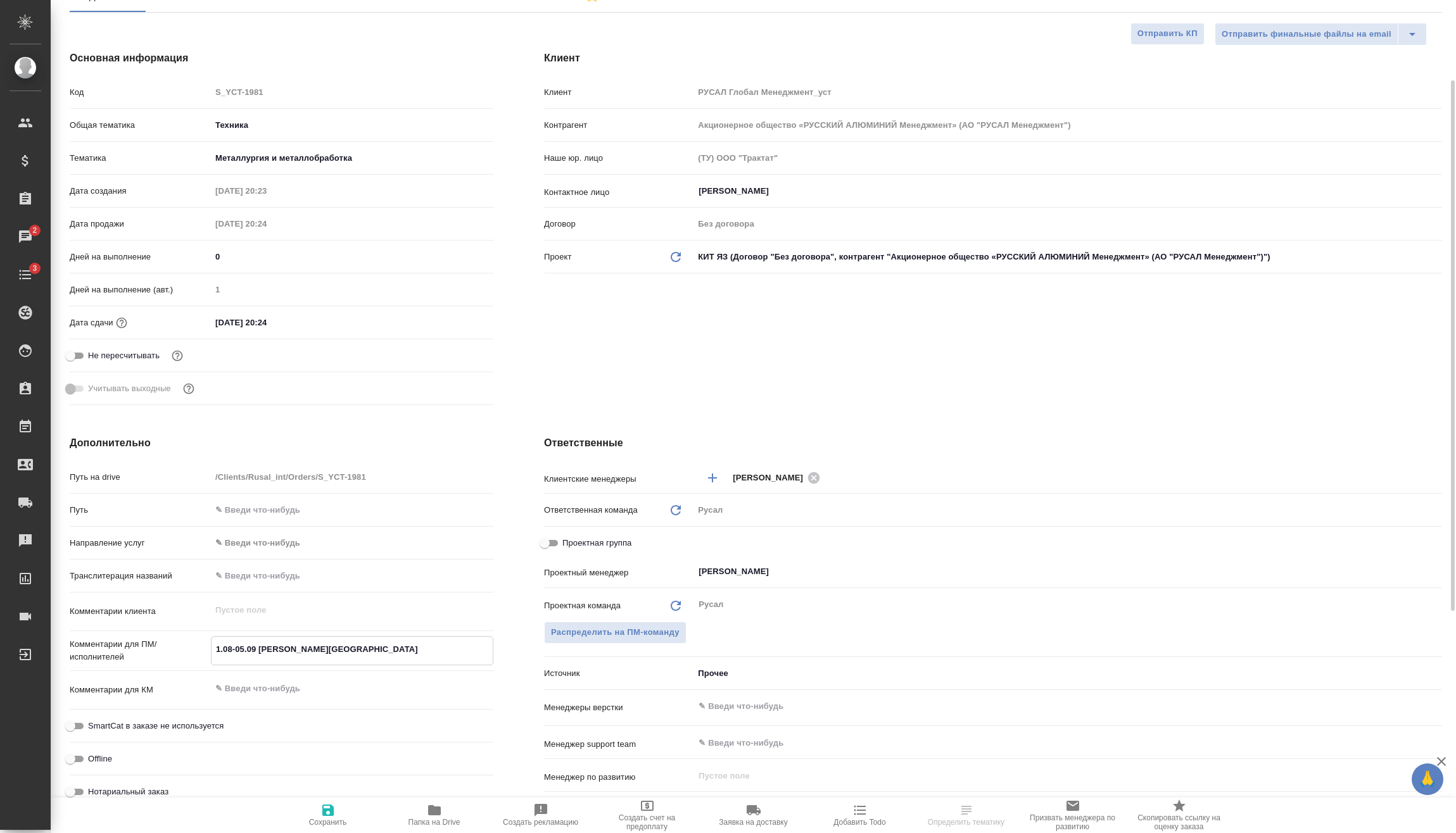
type textarea "x"
click at [247, 649] on textarea "17.08-05.09 [PERSON_NAME][GEOGRAPHIC_DATA]" at bounding box center [352, 649] width 281 height 22
click at [248, 649] on textarea "17.08-05.09 [PERSON_NAME][GEOGRAPHIC_DATA]" at bounding box center [352, 649] width 281 height 22
type textarea "x"
type textarea "17.08-0.09 [PERSON_NAME][GEOGRAPHIC_DATA]"
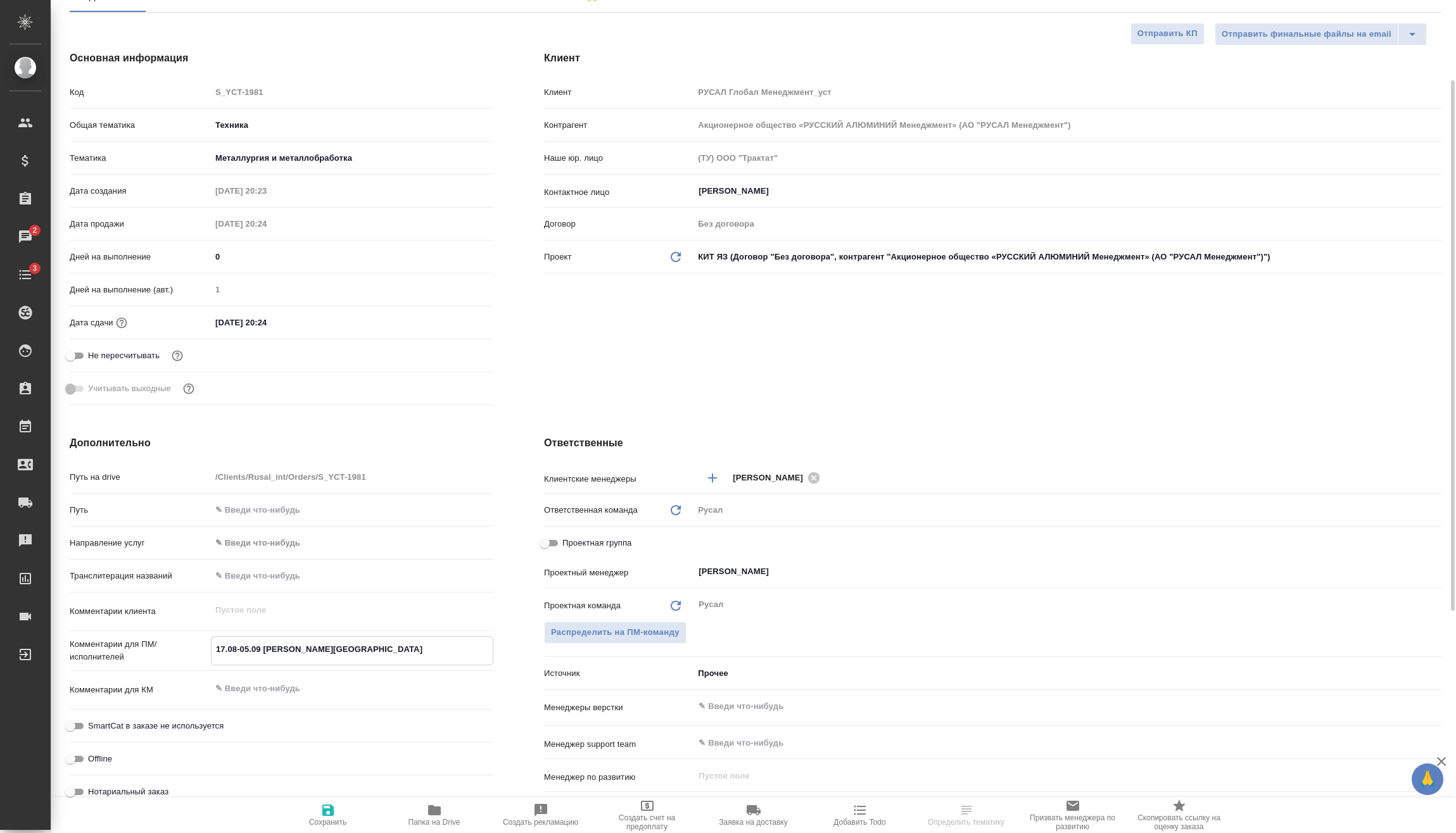
type textarea "x"
type textarea "17.08-.09 [PERSON_NAME]"
type textarea "x"
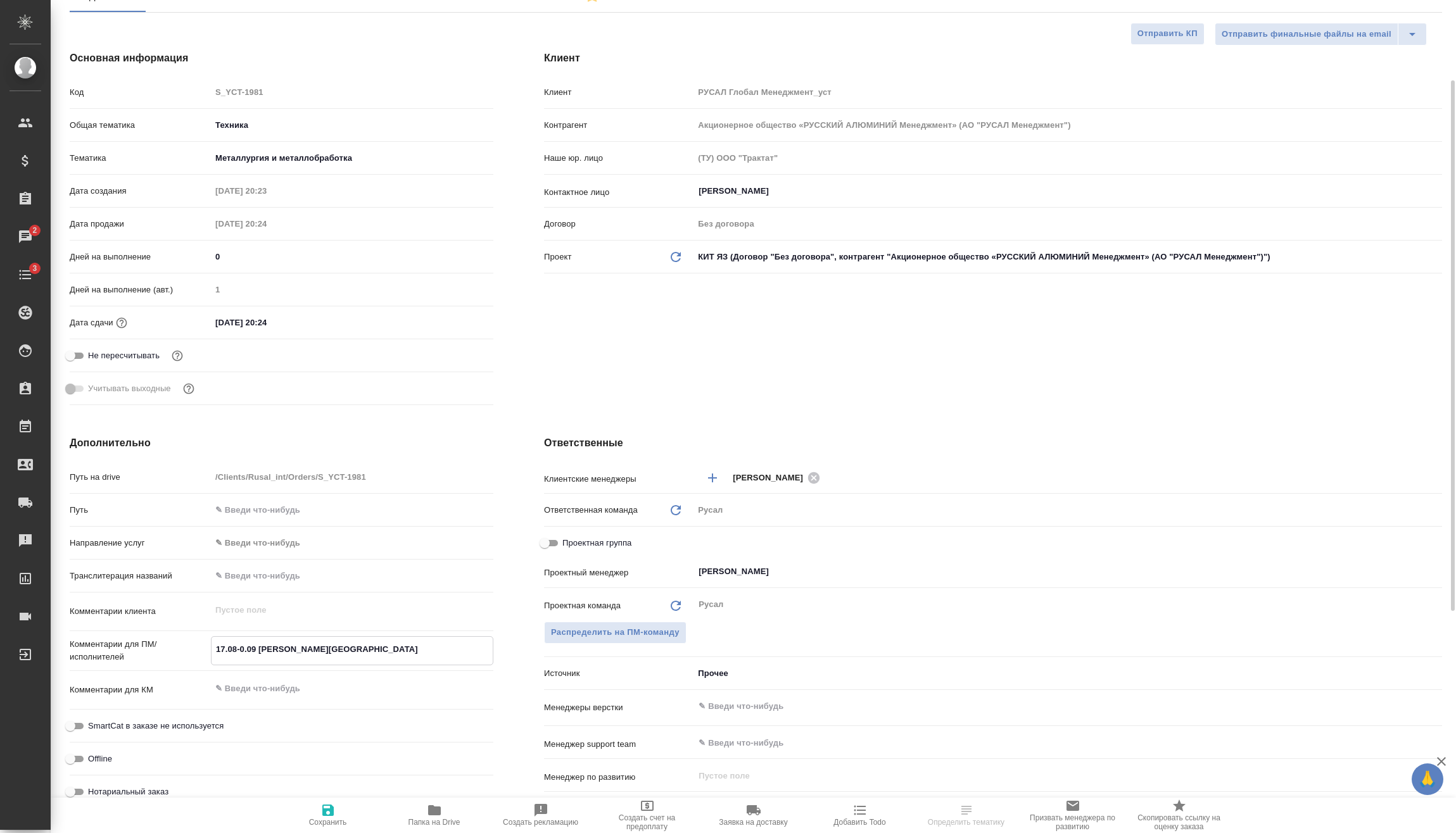
type textarea "x"
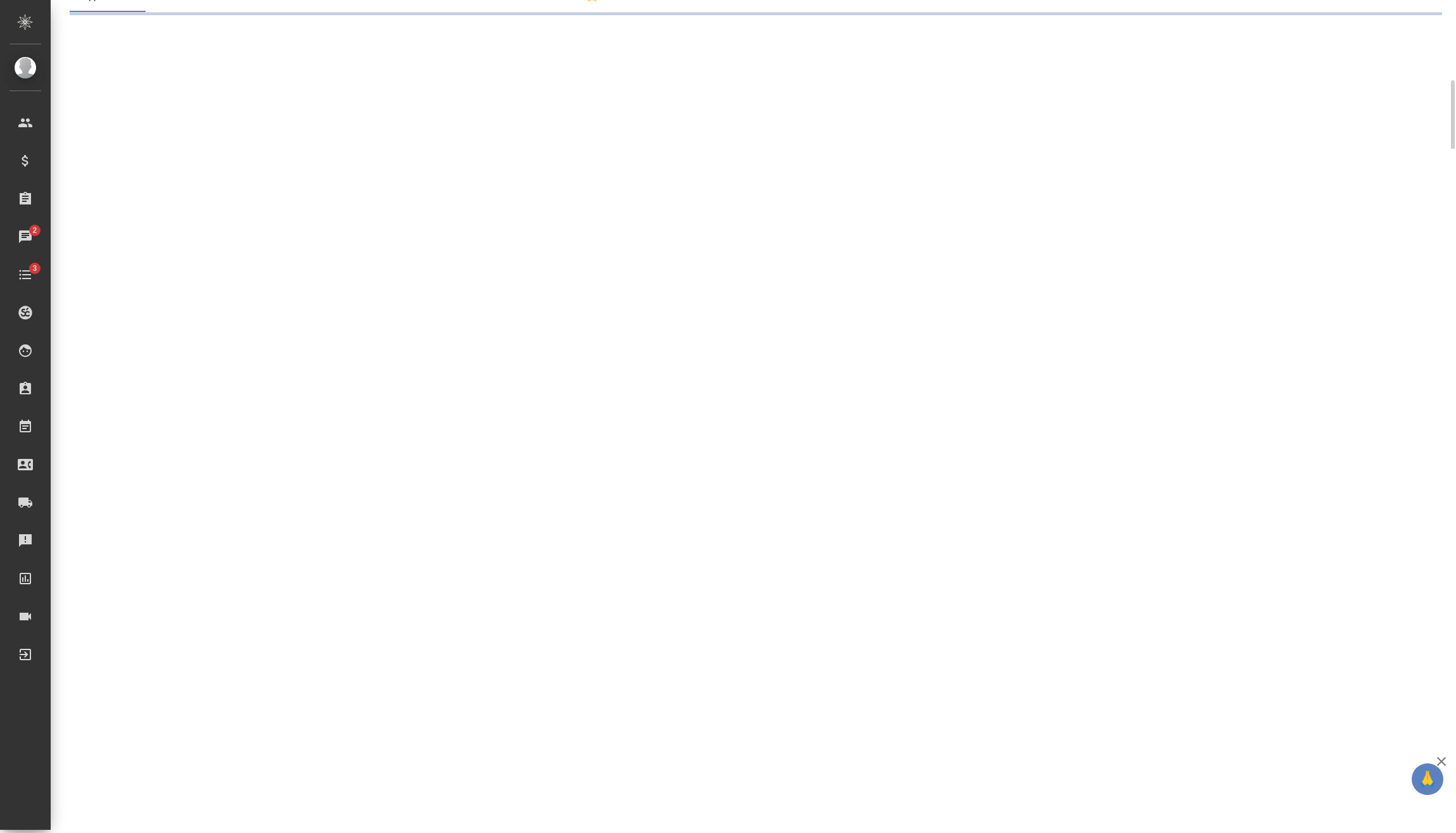
select select "RU"
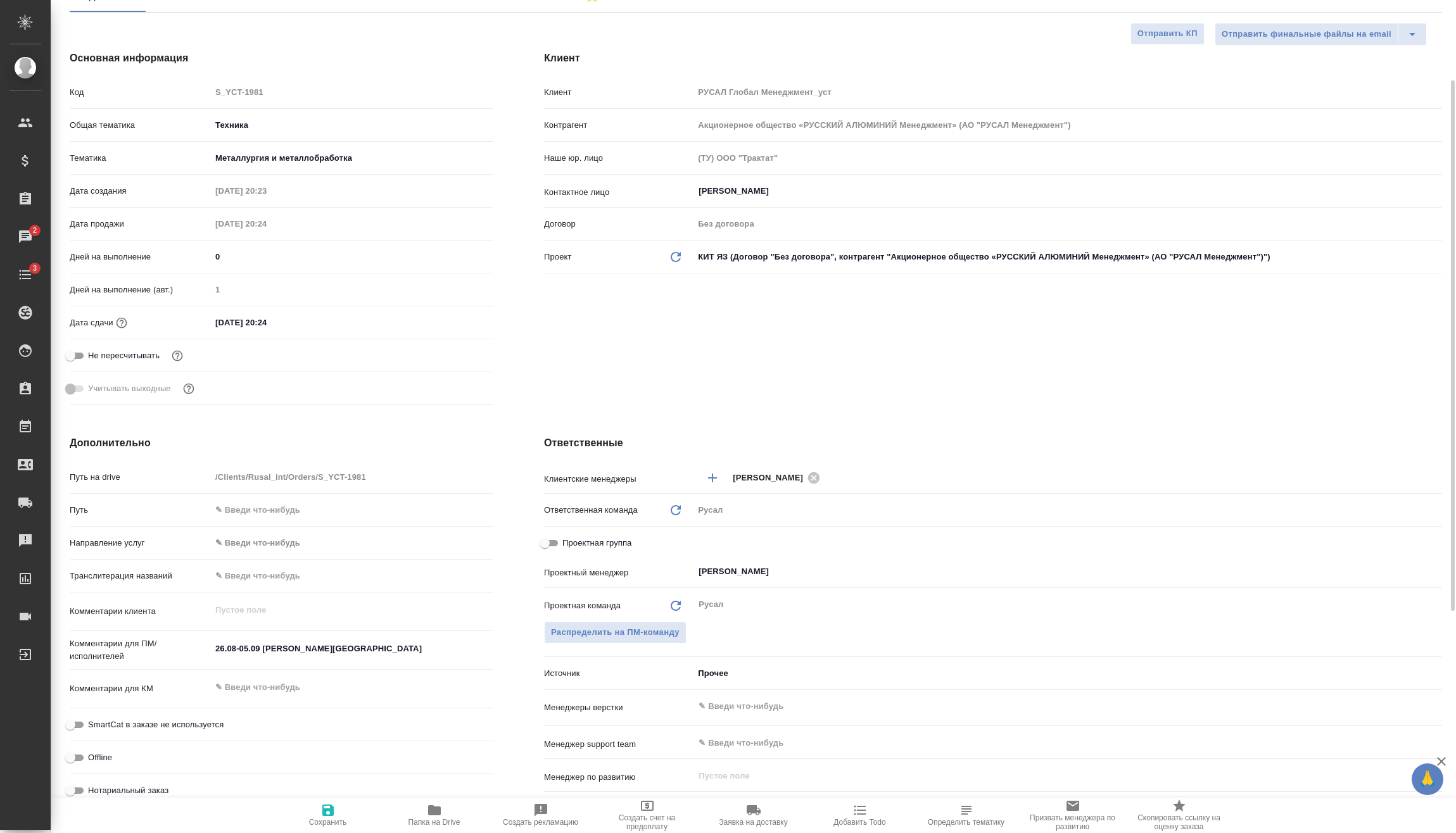
type textarea "x"
click at [241, 650] on textarea "26.08-05.09 [PERSON_NAME][GEOGRAPHIC_DATA]" at bounding box center [352, 649] width 282 height 22
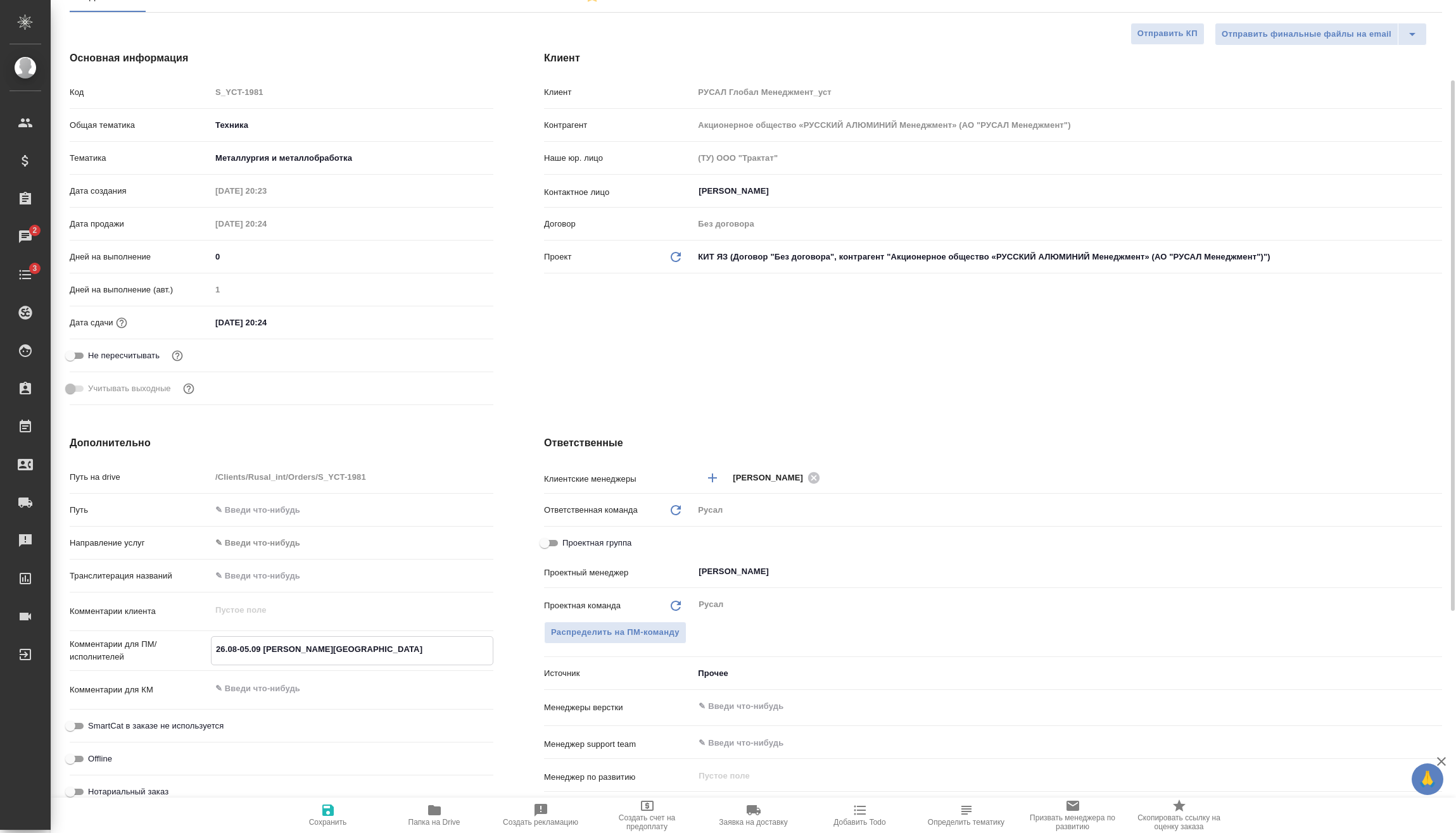
type textarea "x"
type textarea "26.08-105.09 [PERSON_NAME][GEOGRAPHIC_DATA]"
type textarea "x"
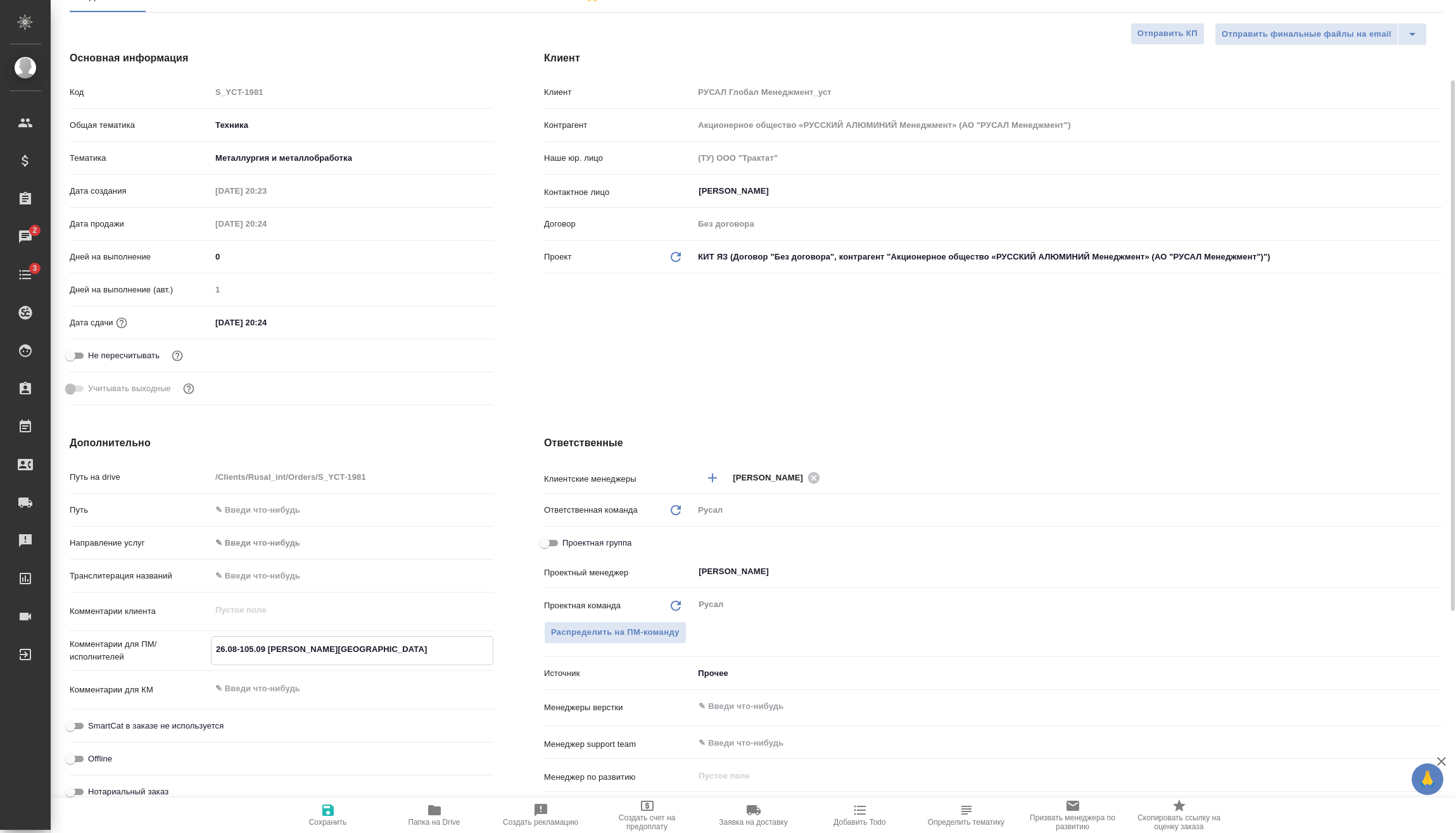
type textarea "26.08-05.09 [PERSON_NAME][GEOGRAPHIC_DATA]"
type textarea "x"
type textarea "26.0805.09 [PERSON_NAME][GEOGRAPHIC_DATA]"
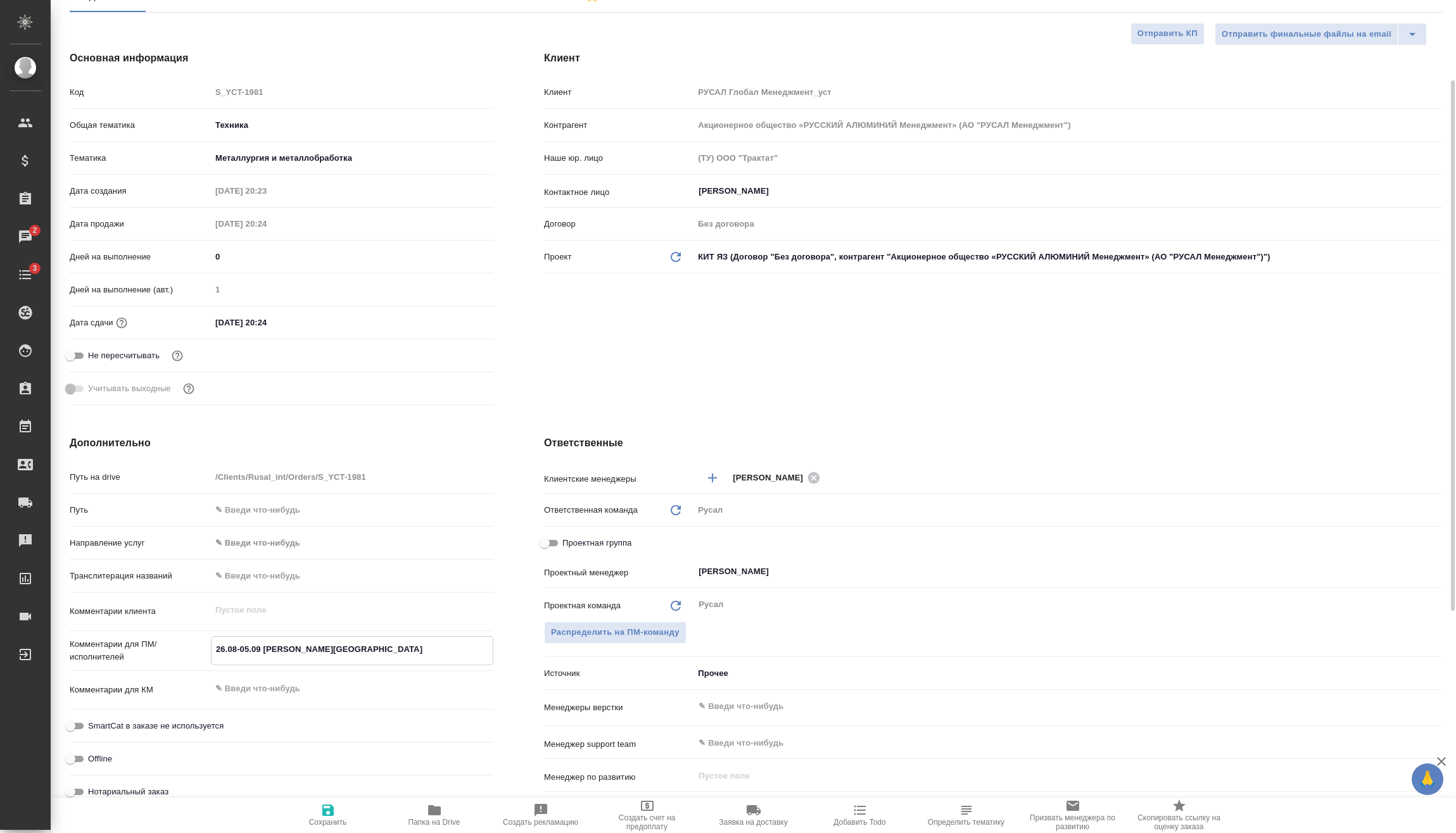
type textarea "x"
type textarea "26.005.09 [PERSON_NAME]"
type textarea "x"
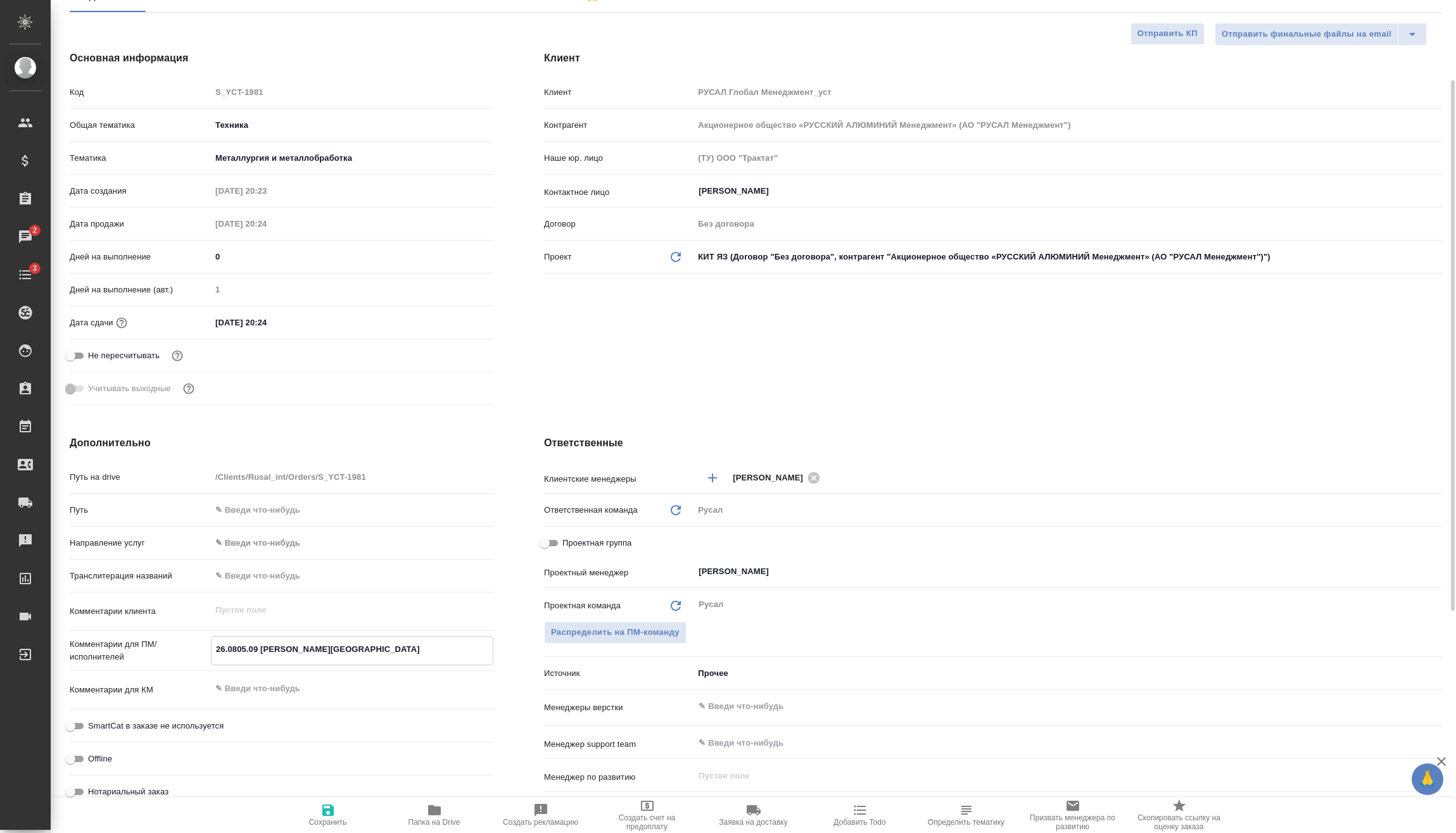
type textarea "x"
type textarea "[DATE] [PERSON_NAME]"
type textarea "x"
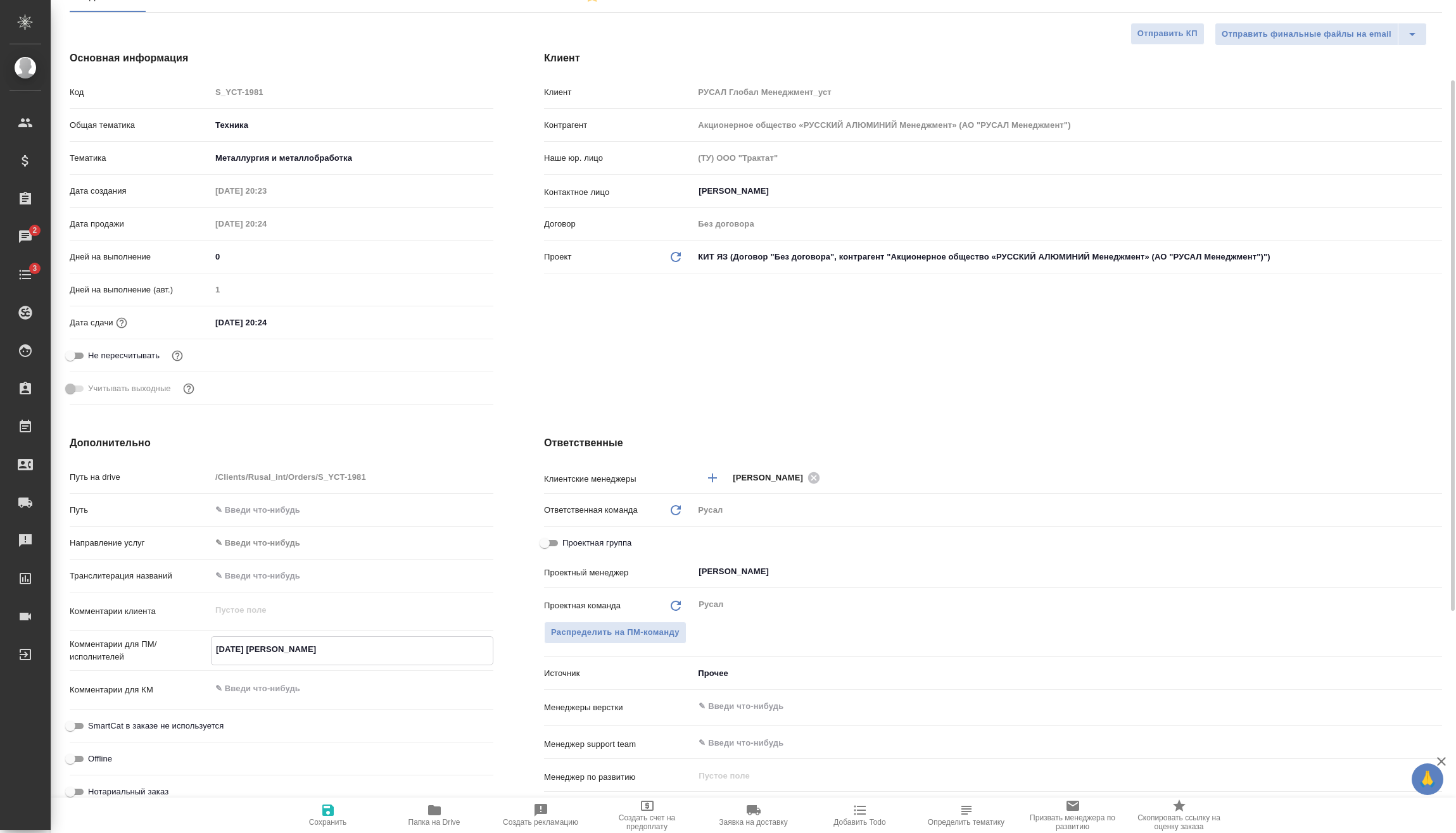
type textarea "x"
type textarea "2605.09 [PERSON_NAME]"
type textarea "x"
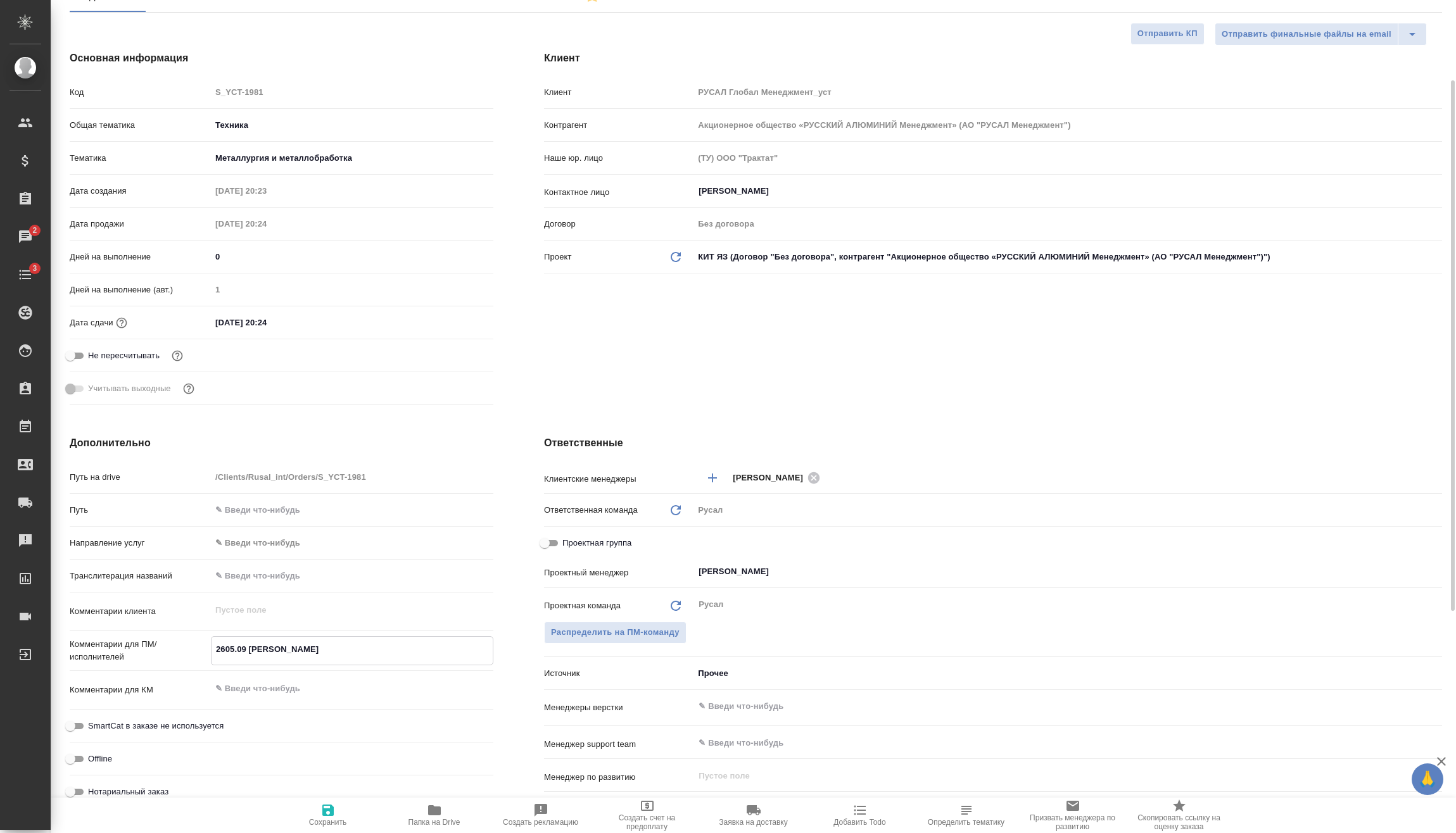
type textarea "205.09 [PERSON_NAME]"
type textarea "x"
type textarea "05.09 [PERSON_NAME]"
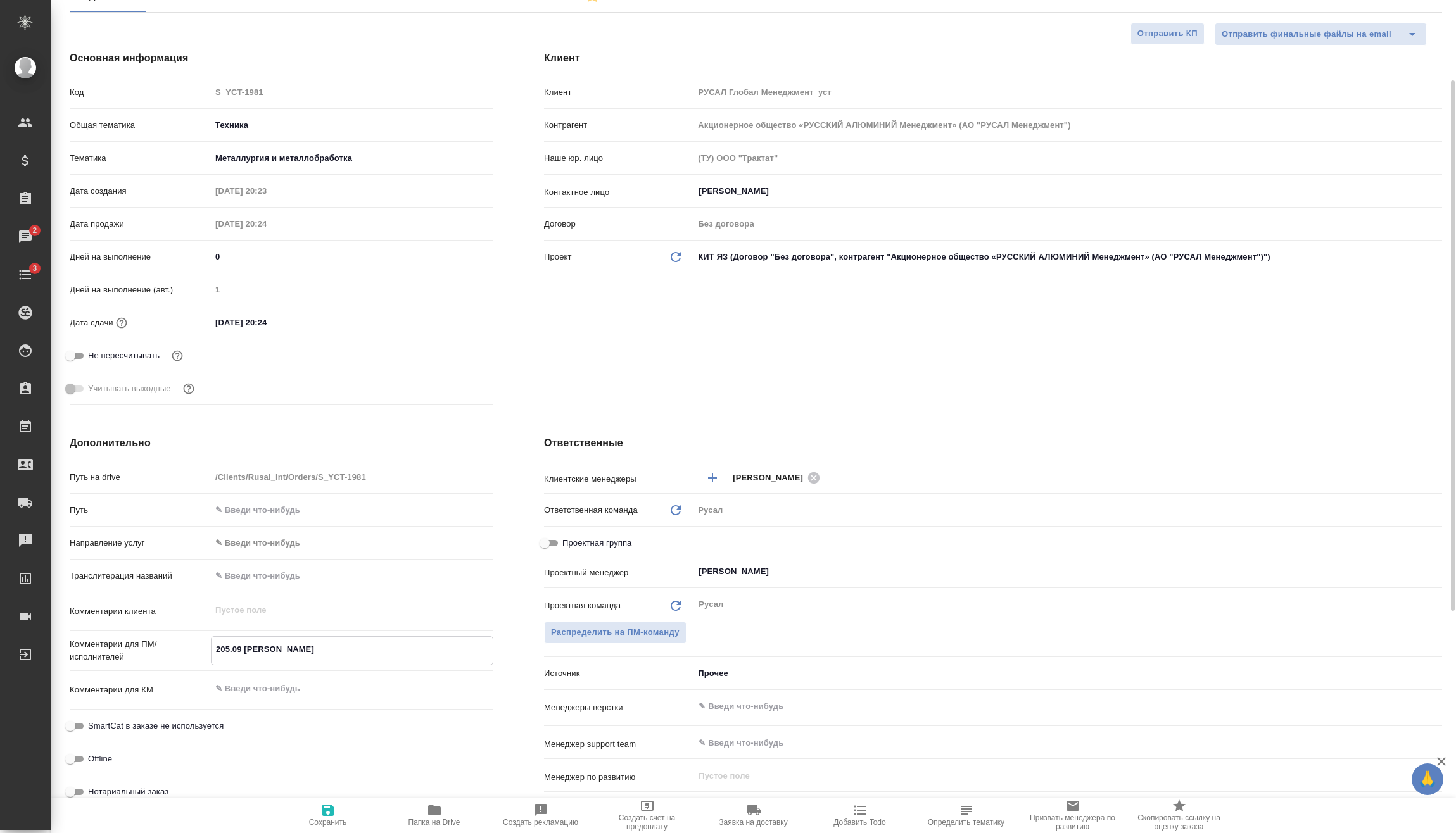
type textarea "x"
type textarea "105.09 [PERSON_NAME]"
type textarea "x"
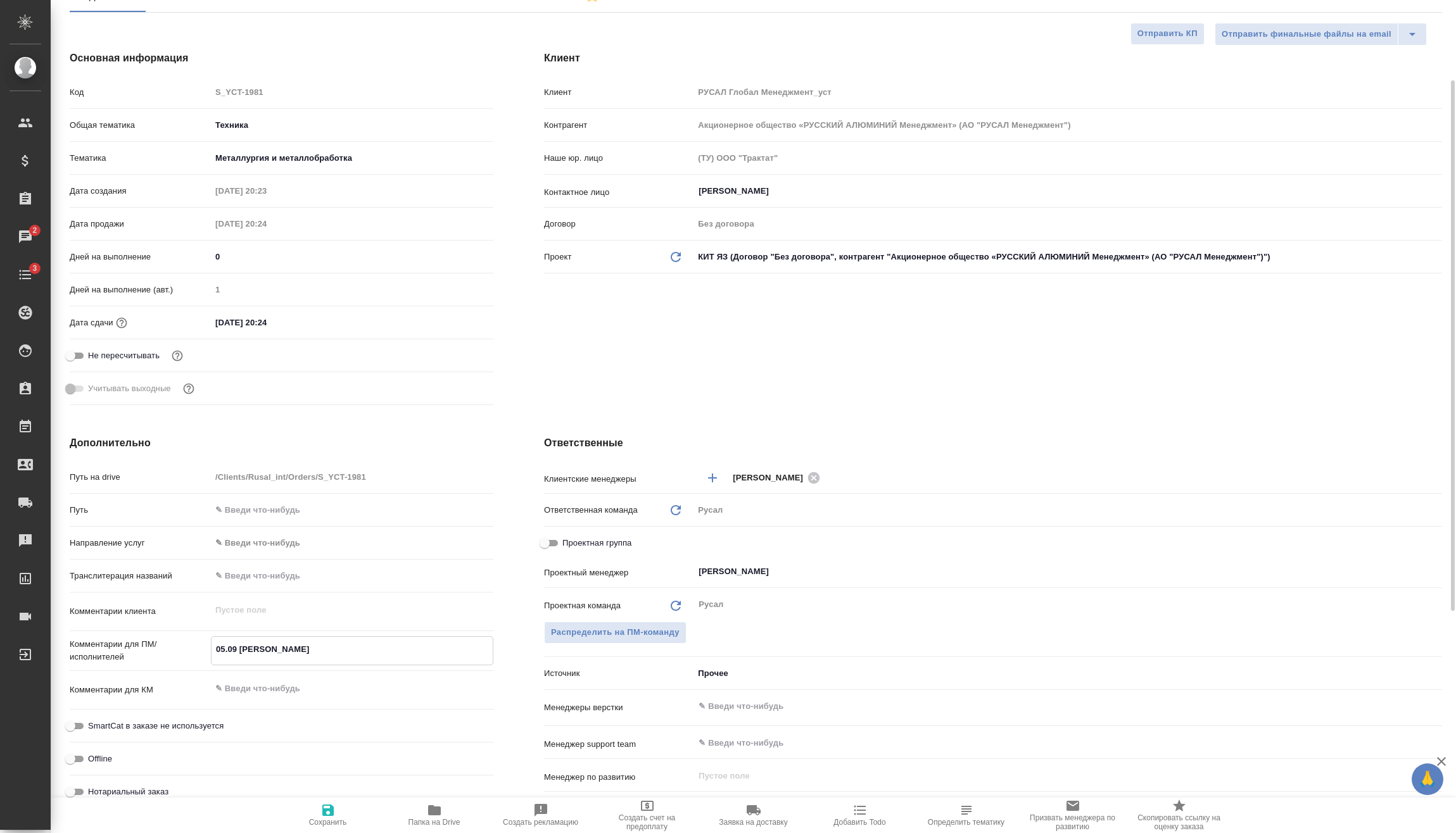
type textarea "x"
type textarea "1705.09 [PERSON_NAME]"
type textarea "x"
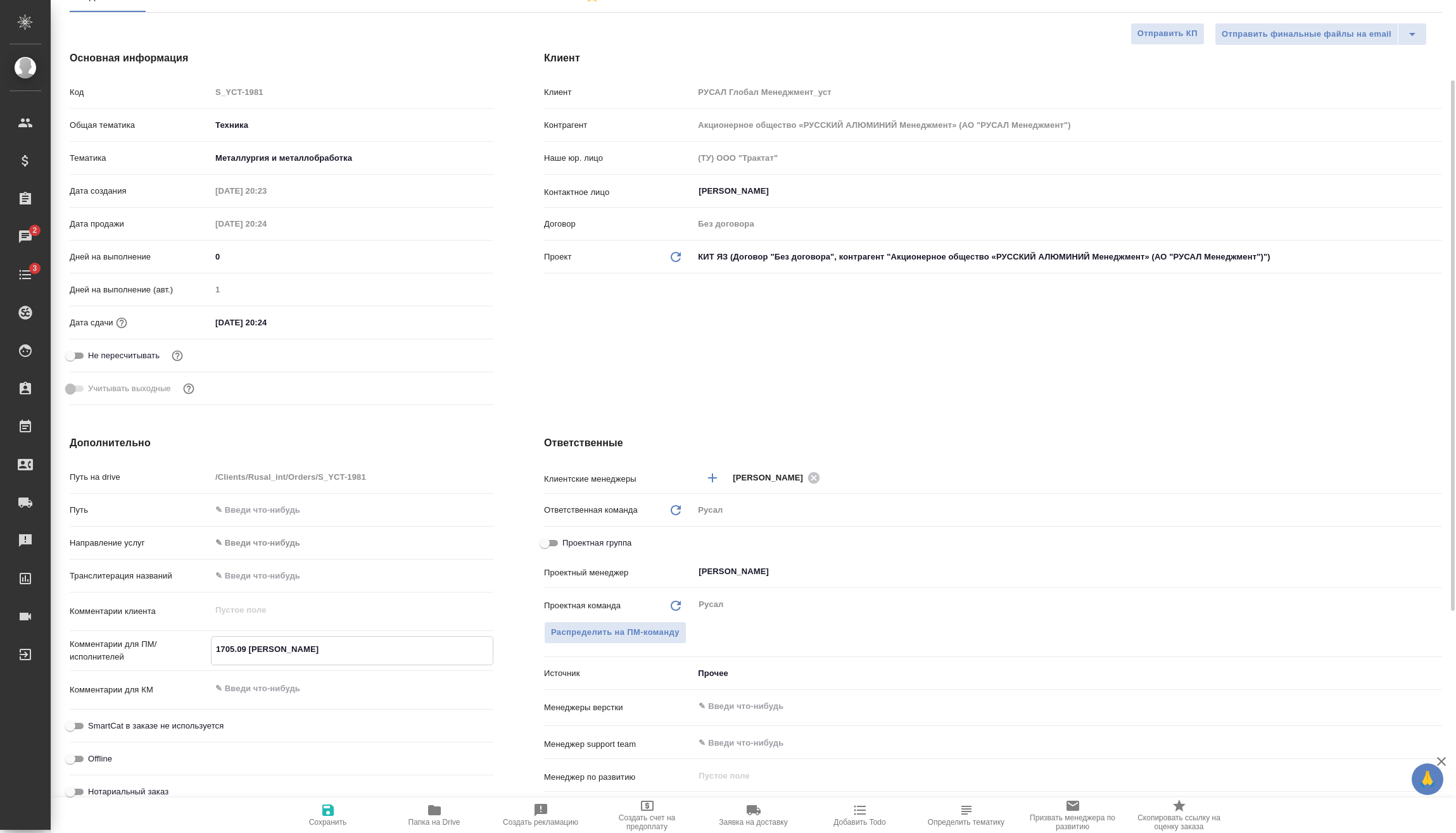
type textarea "x"
type textarea "[DATE] [PERSON_NAME][GEOGRAPHIC_DATA]"
type textarea "x"
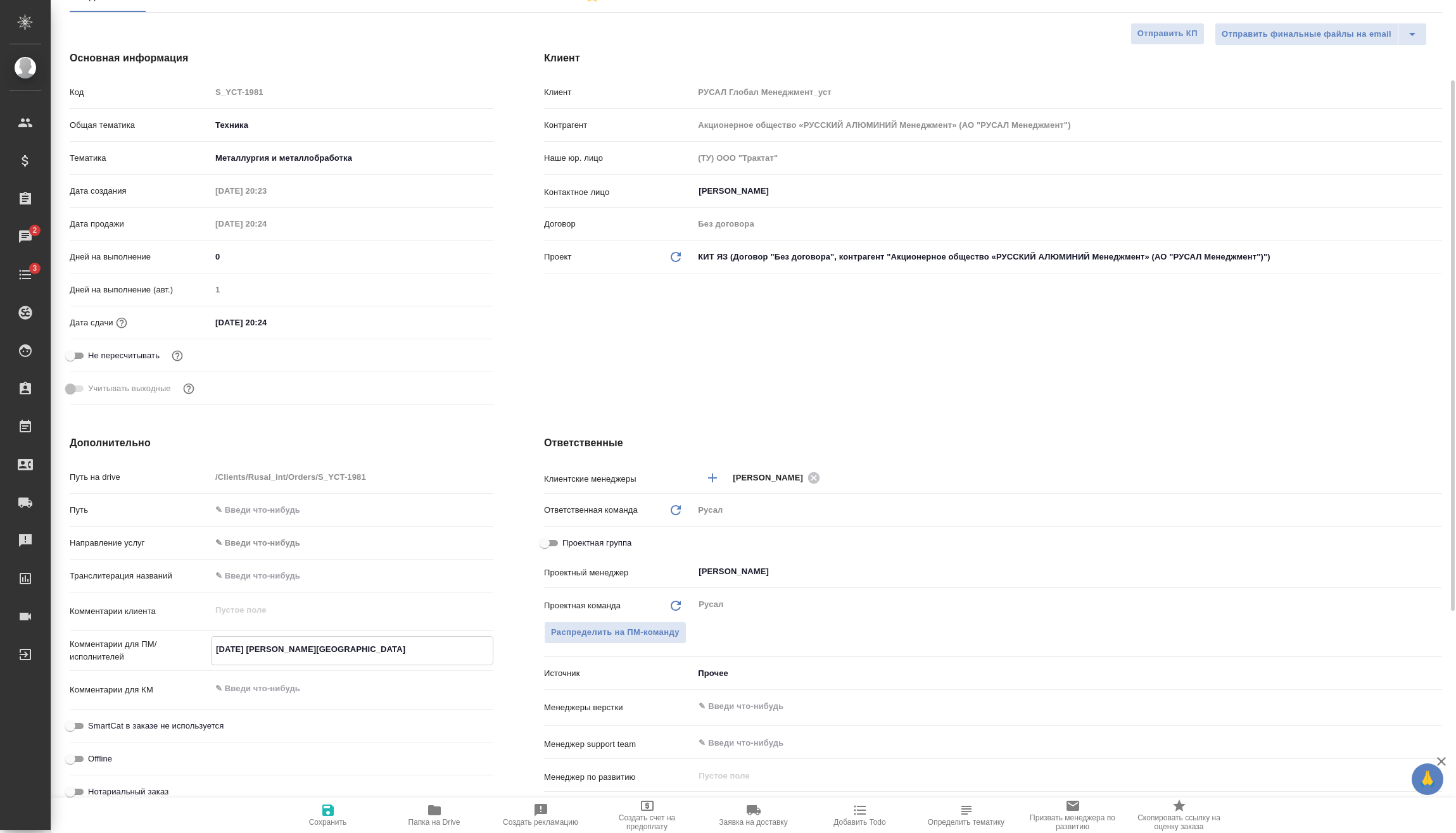
type textarea "17.005.09 [PERSON_NAME]"
type textarea "x"
type textarea "17.0805.09 [PERSON_NAME][GEOGRAPHIC_DATA]"
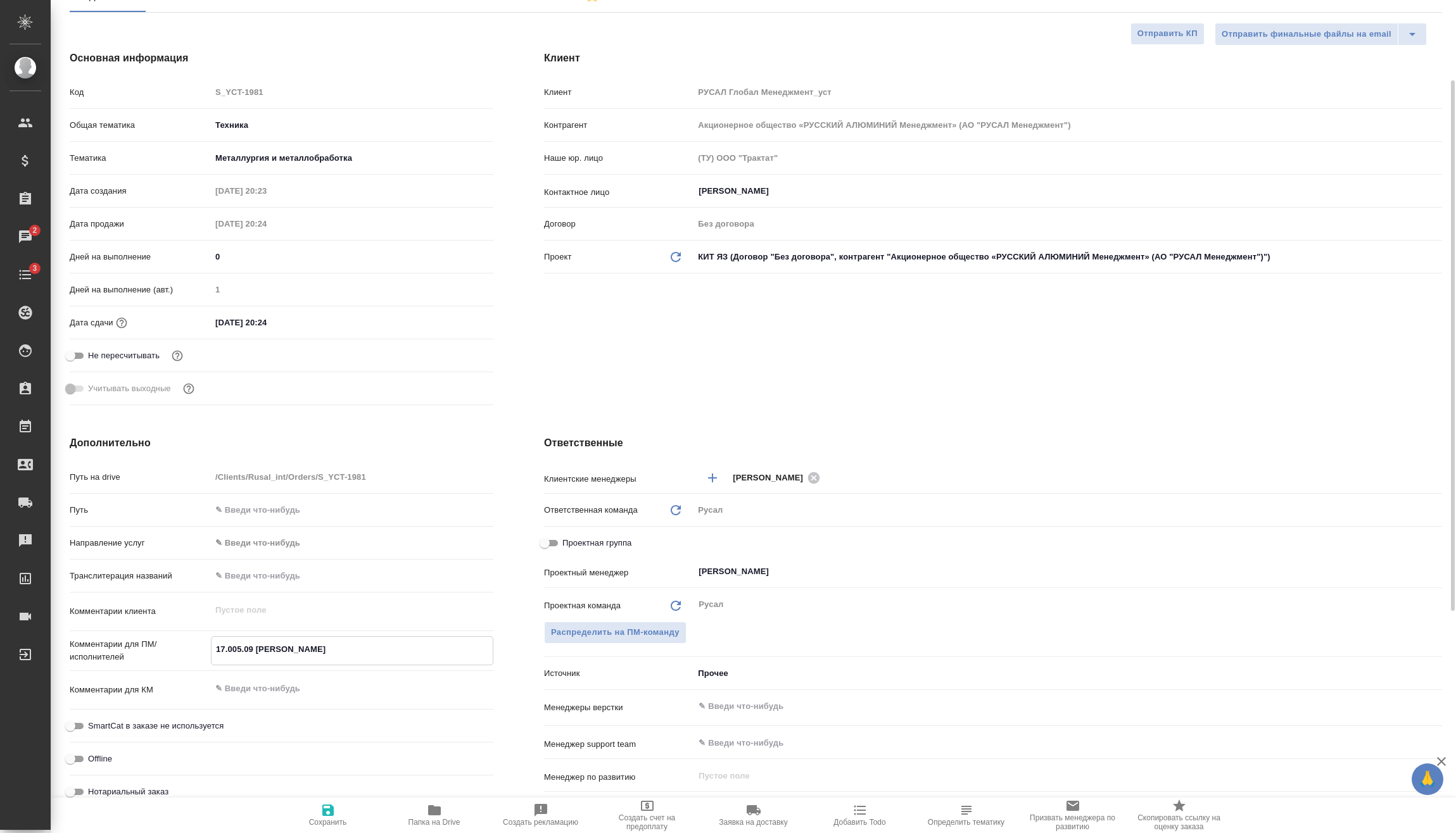
type textarea "x"
type textarea "17.08-05.09 [PERSON_NAME][GEOGRAPHIC_DATA]"
type textarea "x"
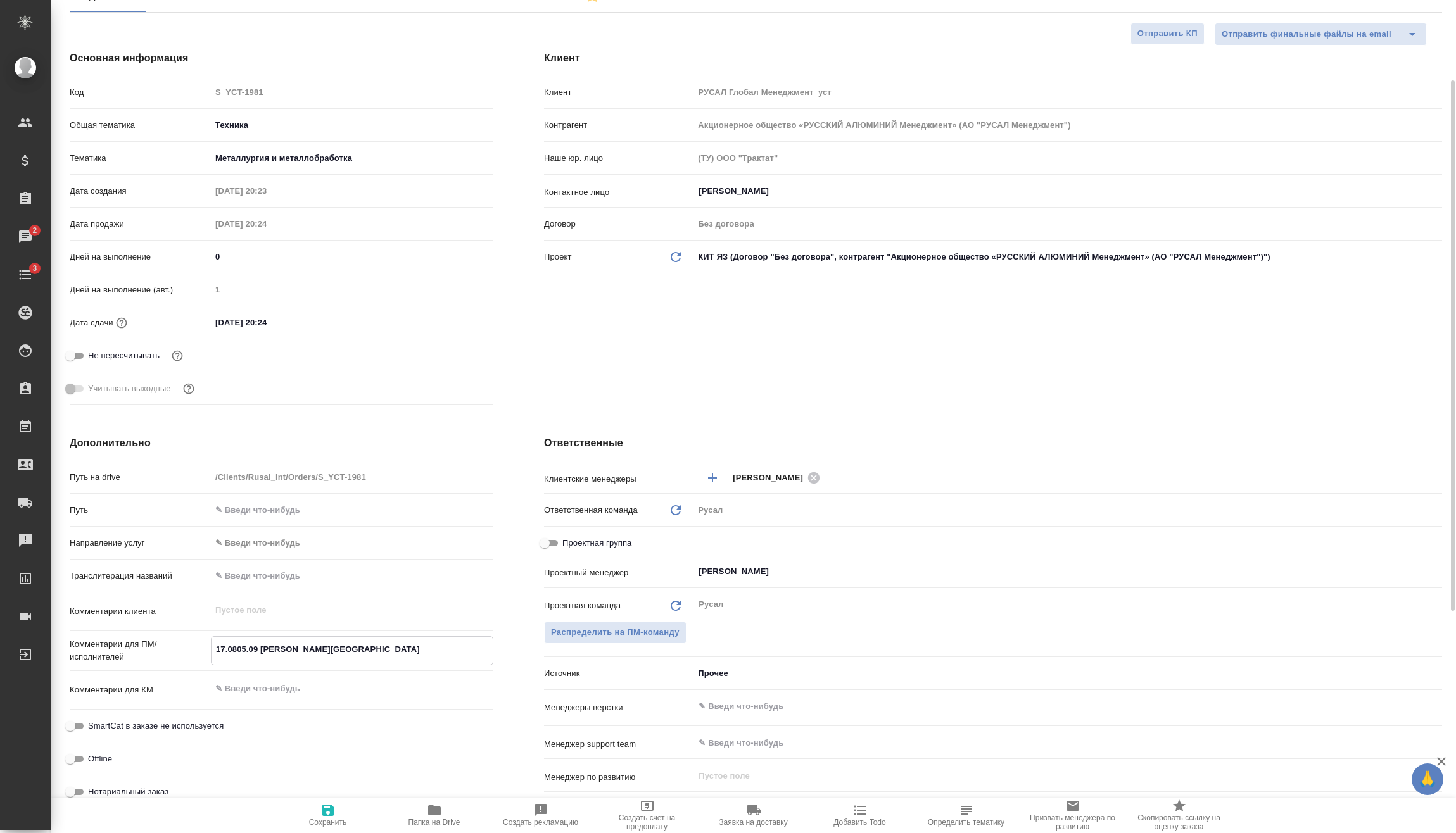
type textarea "x"
type textarea "17.08-0.09 [PERSON_NAME][GEOGRAPHIC_DATA]"
type textarea "x"
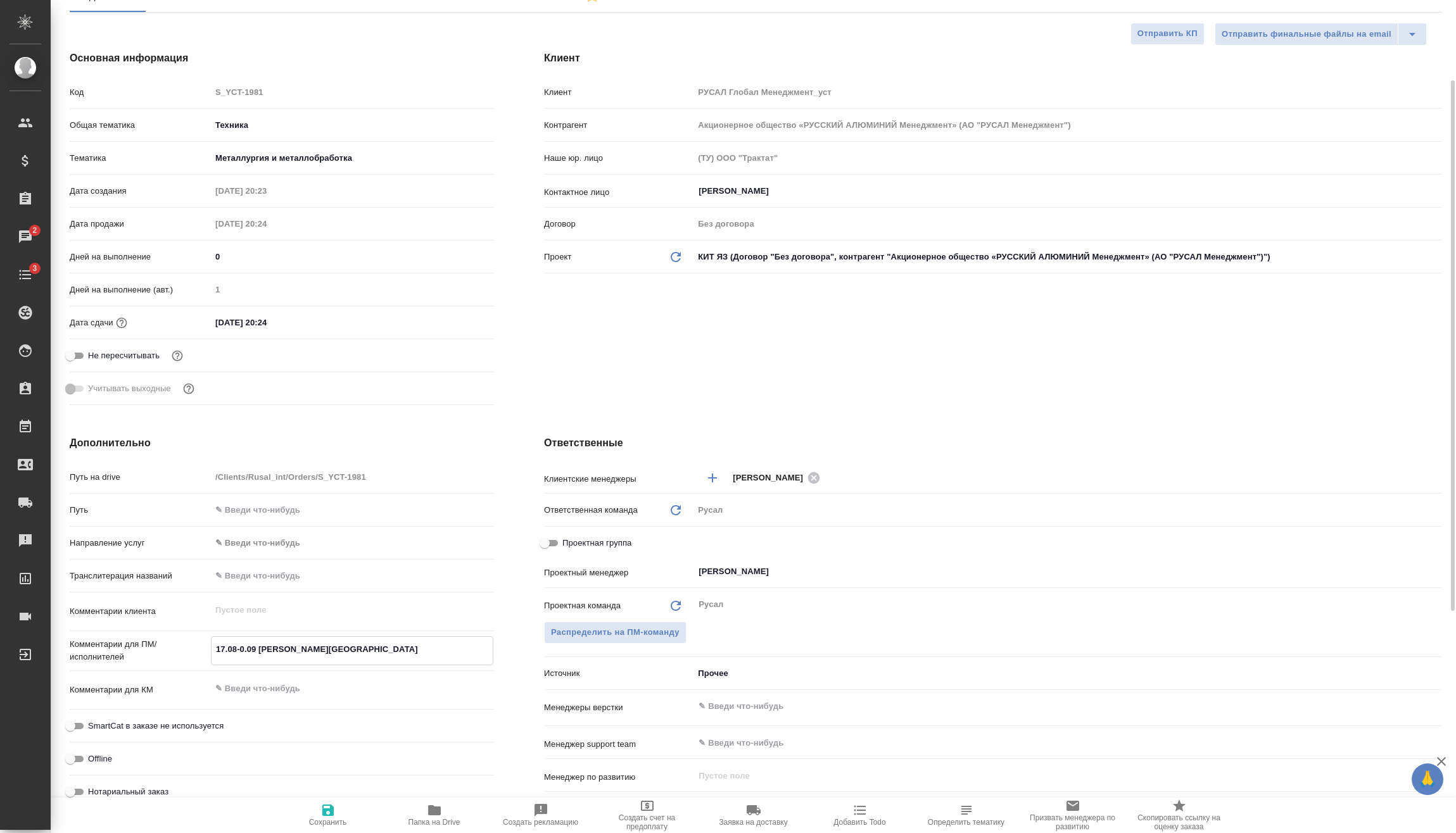
type textarea "x"
type textarea "17.08-.09 [PERSON_NAME]"
type textarea "x"
type textarea "17.08-2.09 [PERSON_NAME][GEOGRAPHIC_DATA]"
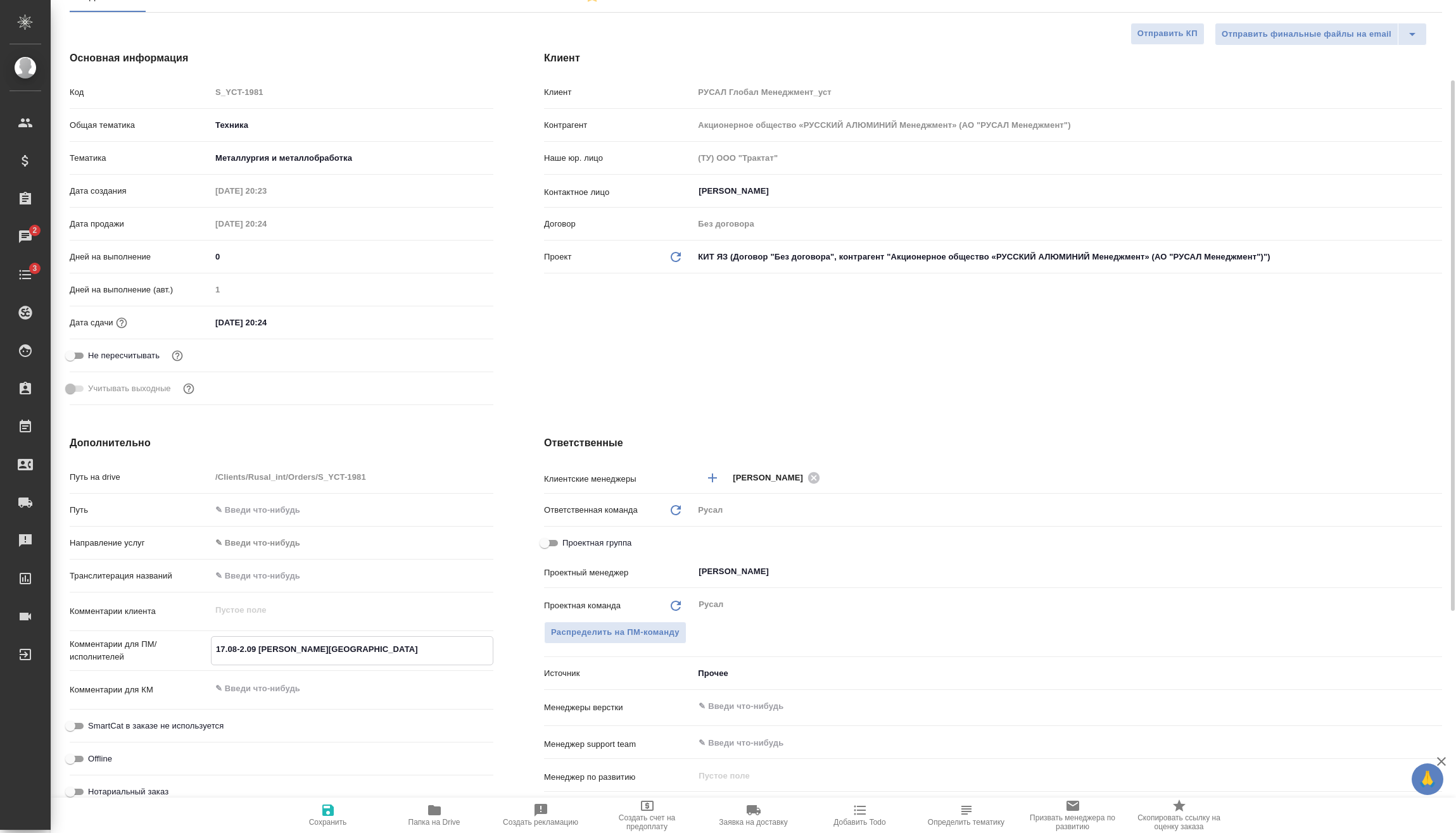
type textarea "x"
type textarea "17.08-24.09 [PERSON_NAME][GEOGRAPHIC_DATA]"
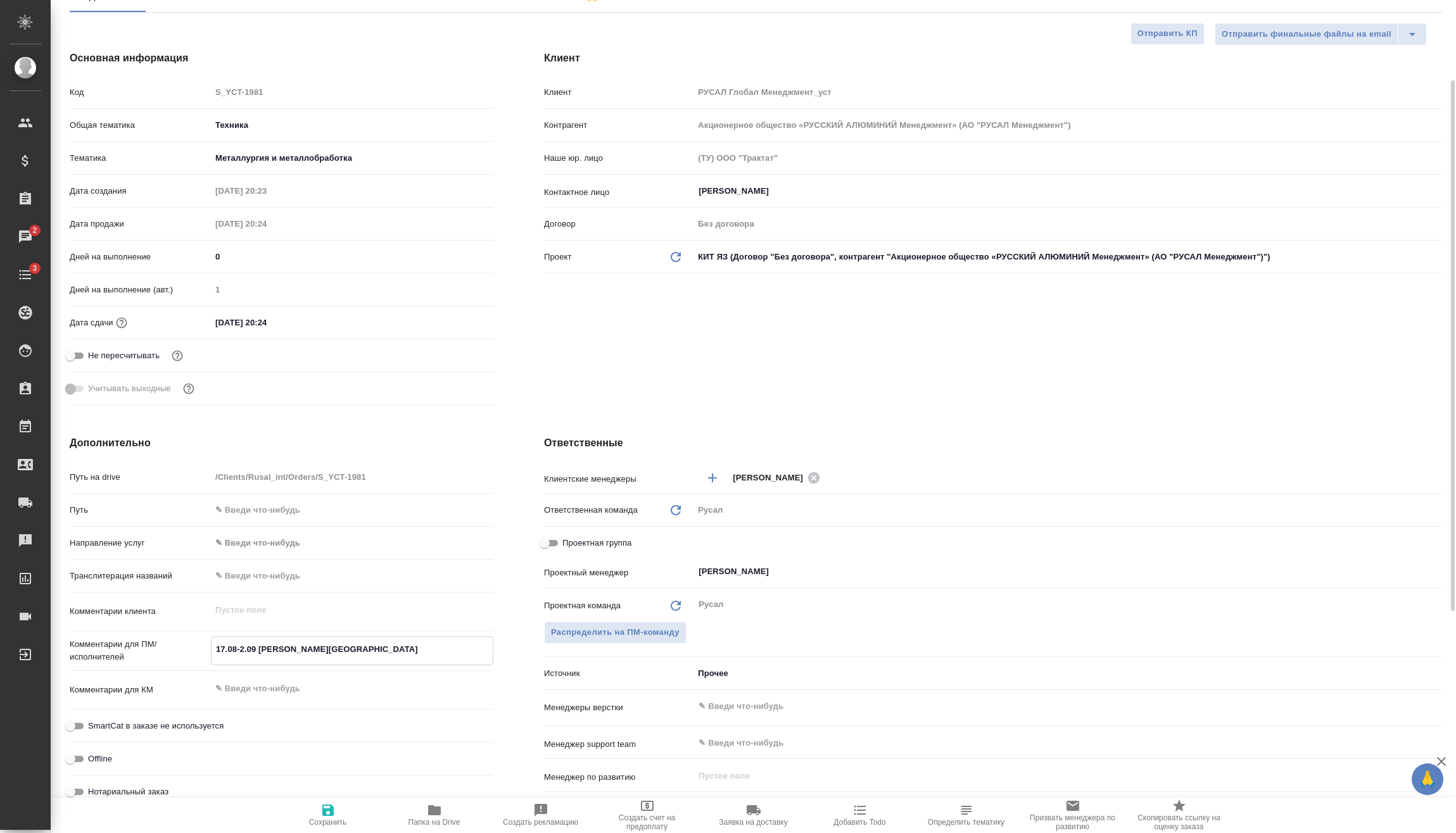
type textarea "x"
click at [260, 651] on textarea "17.08-24.09 [PERSON_NAME][GEOGRAPHIC_DATA]" at bounding box center [352, 649] width 281 height 22
type textarea "x"
type textarea "17.08-24.0 [PERSON_NAME][GEOGRAPHIC_DATA]"
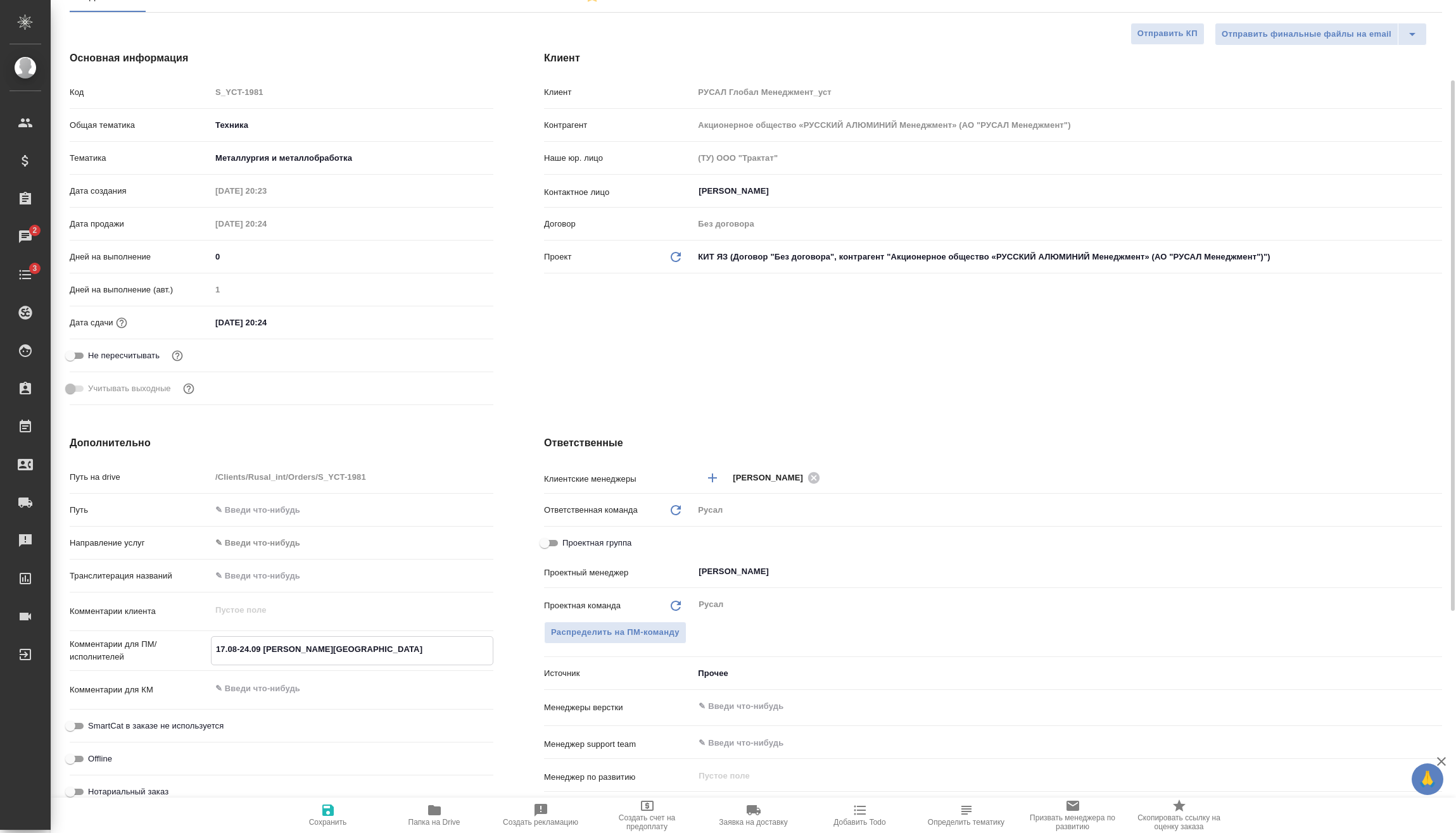
type textarea "x"
type textarea "17.08-24.08 [PERSON_NAME][GEOGRAPHIC_DATA]"
type textarea "x"
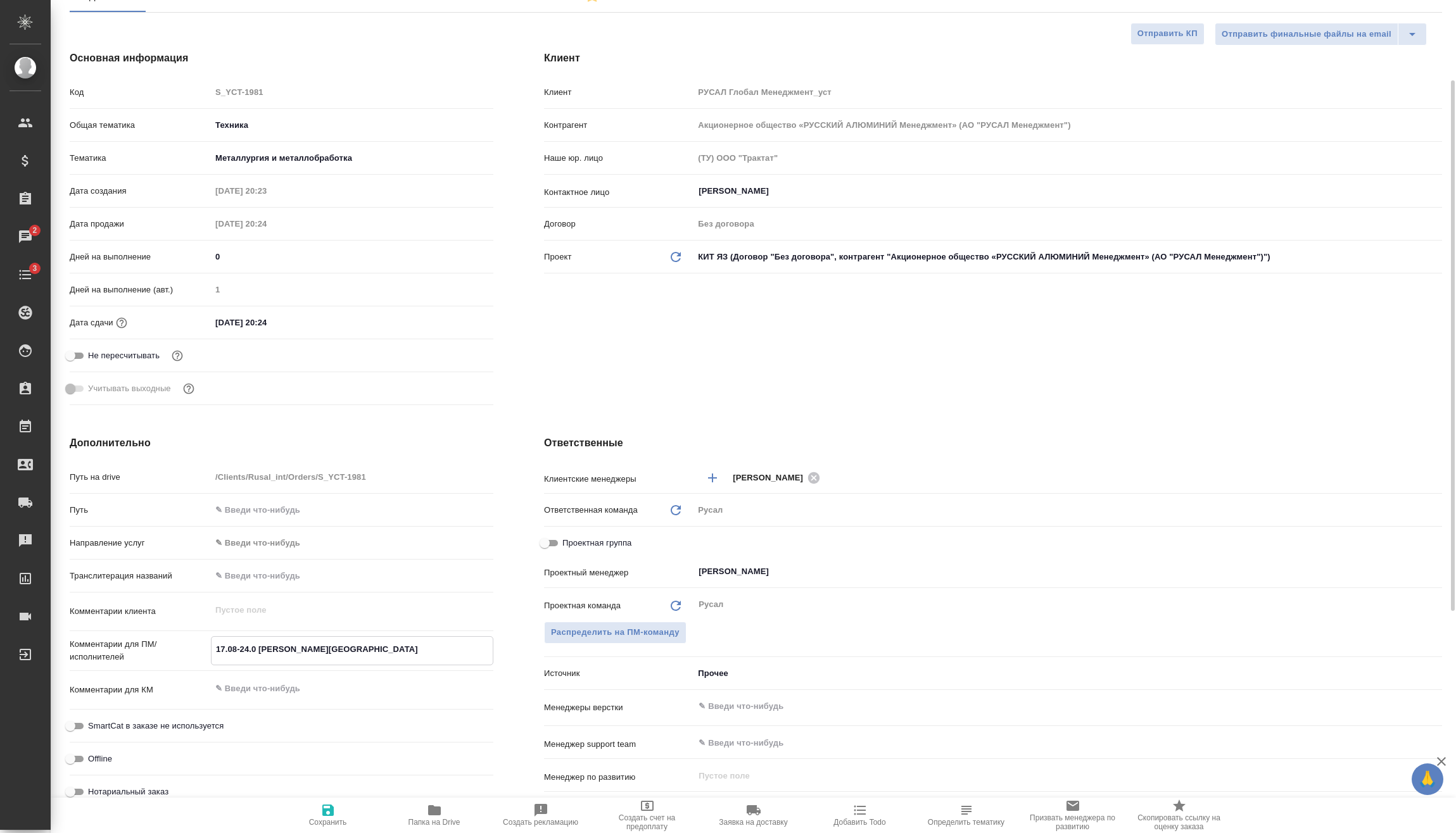
type textarea "x"
drag, startPoint x: 358, startPoint y: 643, endPoint x: 353, endPoint y: 648, distance: 7.1
click at [358, 644] on textarea "17.08-24.08 [PERSON_NAME][GEOGRAPHIC_DATA]" at bounding box center [352, 649] width 281 height 22
type textarea "x"
type textarea "17.08-24.08 [PERSON_NAME]"
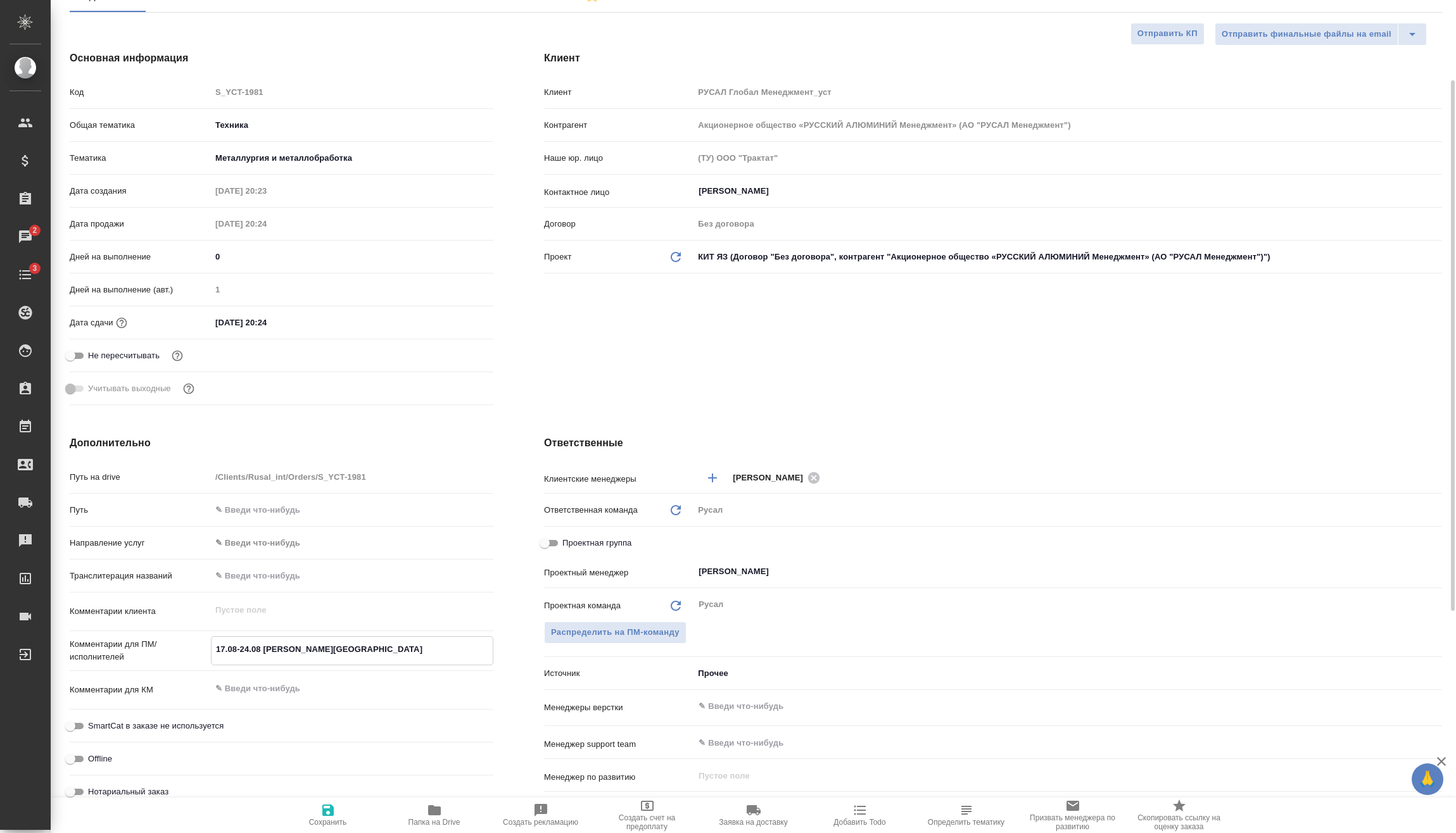
type textarea "x"
type textarea "17.08-24.08 [PERSON_NAME]"
type textarea "x"
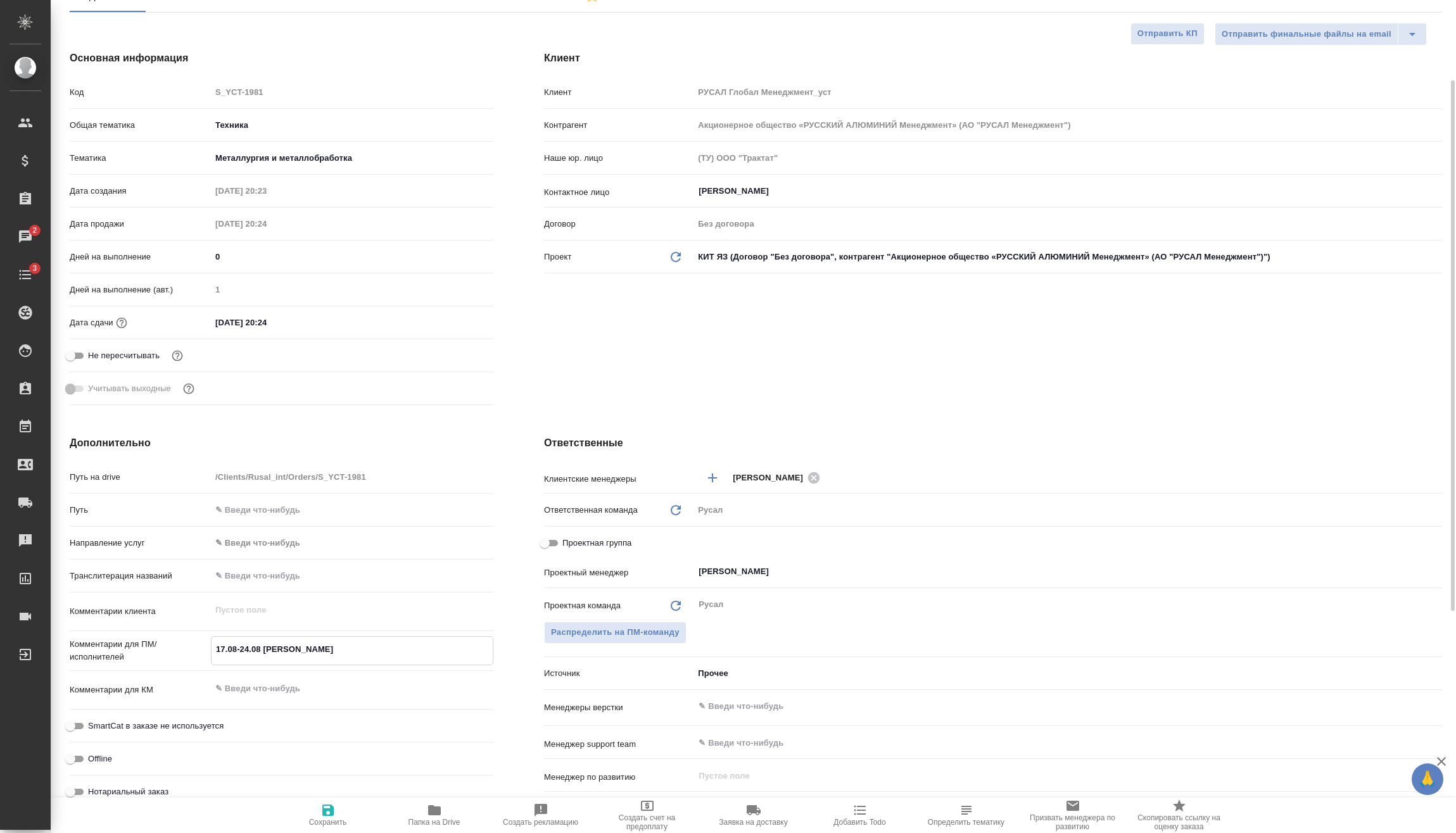
type textarea "x"
type textarea "17.08-24.08 [PERSON_NAME]"
type textarea "x"
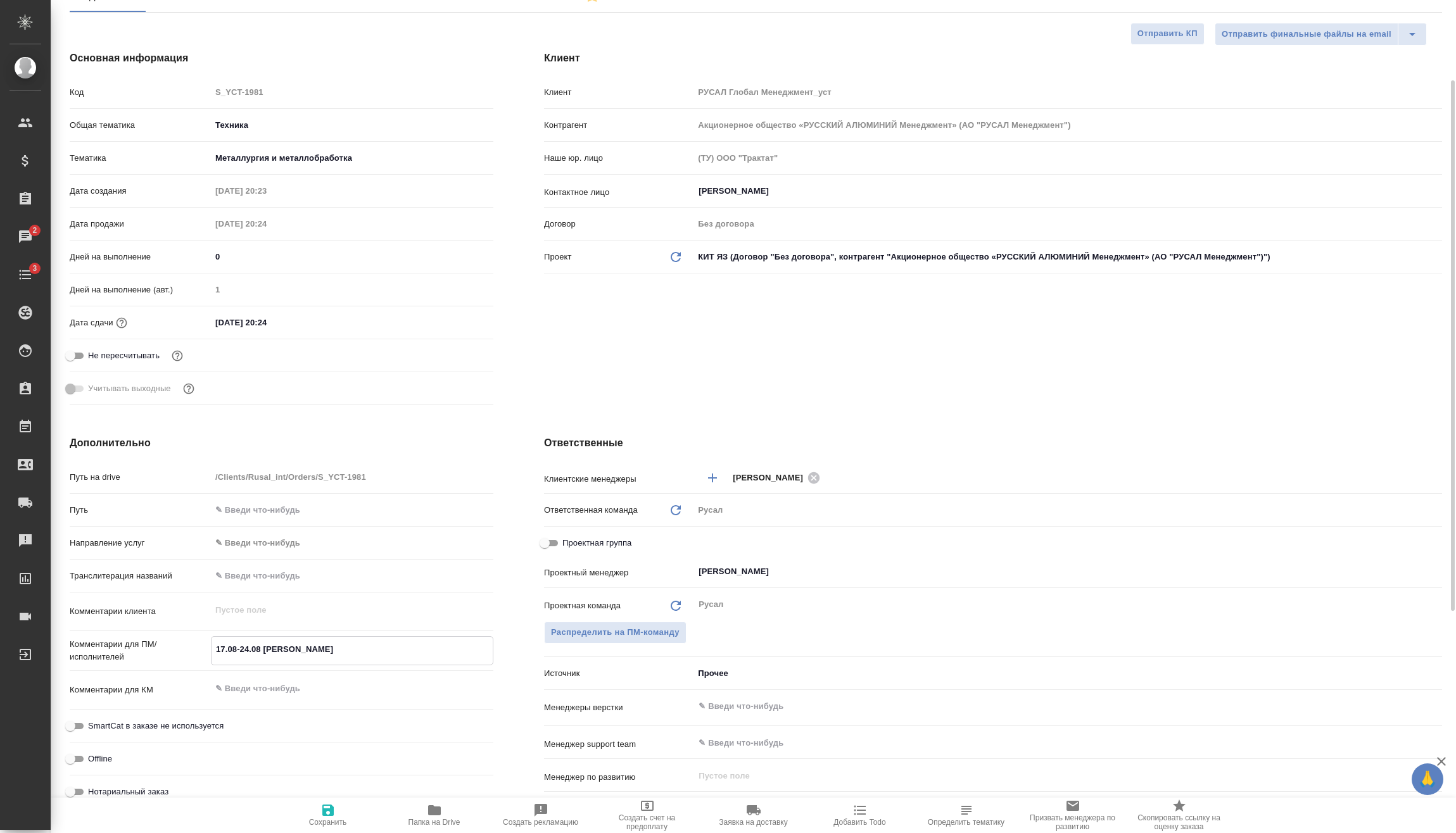
type textarea "x"
type textarea "17.08-24.08 [PERSON_NAME]"
type textarea "x"
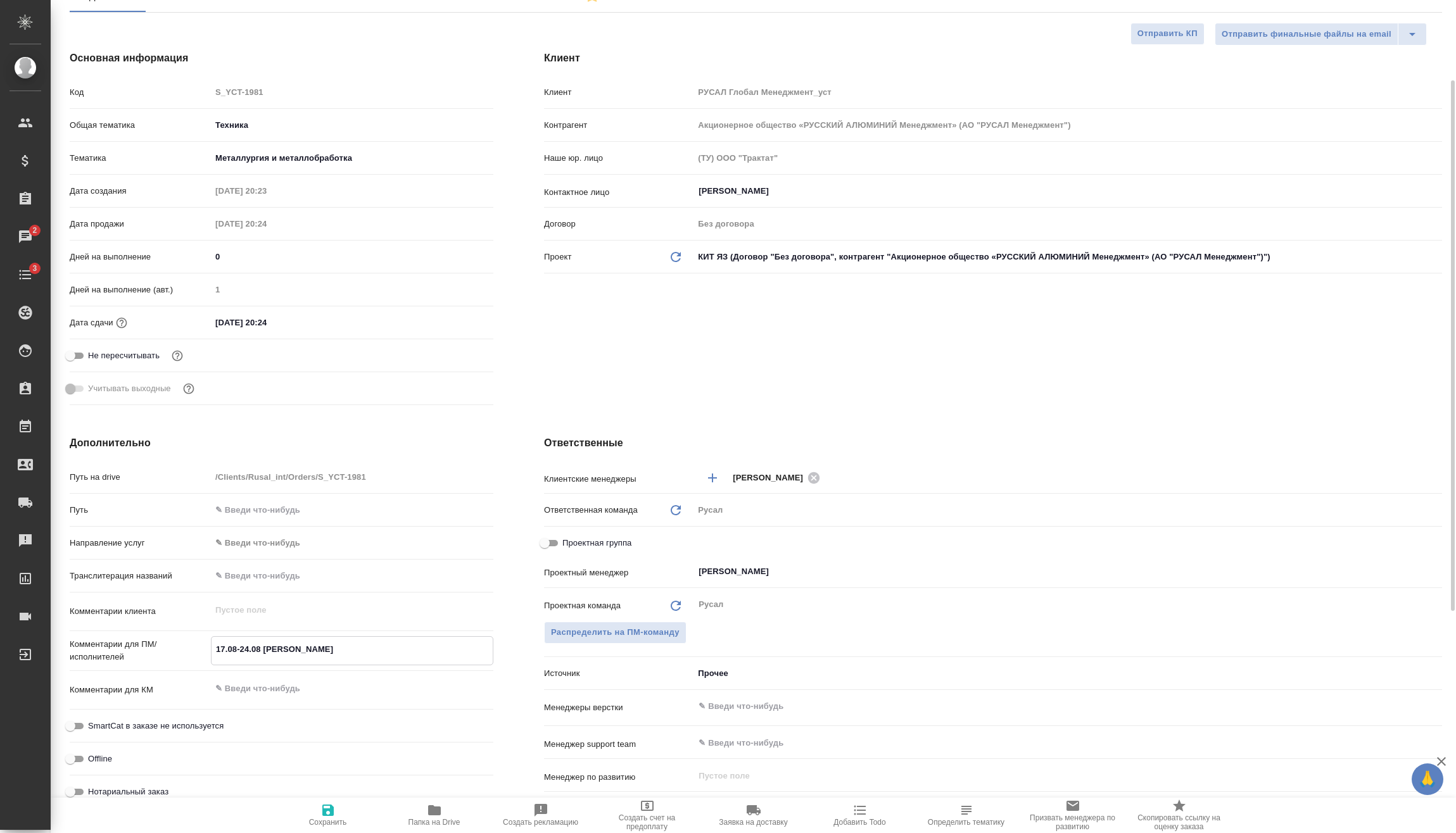
type textarea "17.08-24.08 [PERSON_NAME]"
type textarea "x"
type textarea "17.08-24.08 [PERSON_NAME]"
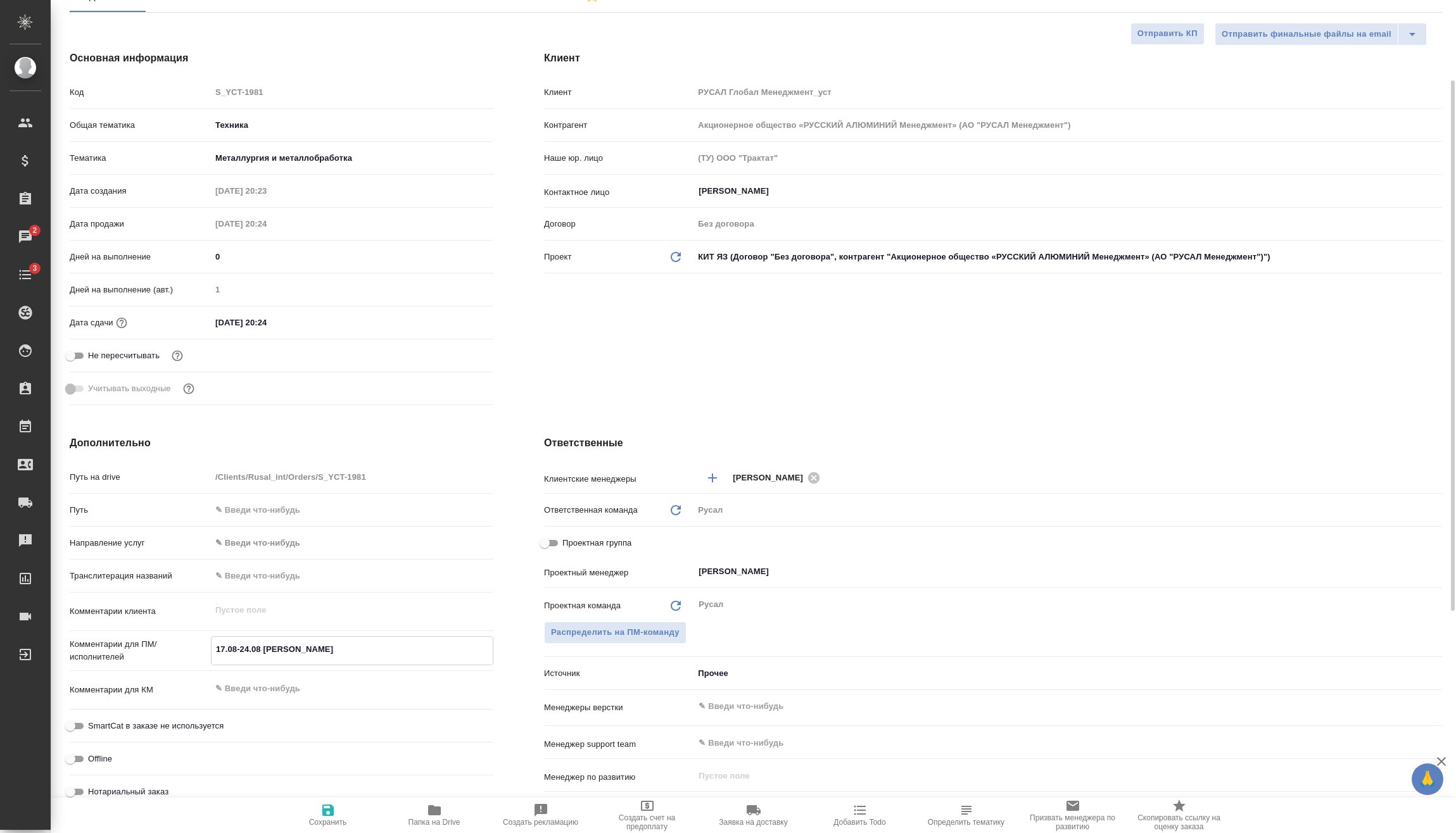
type textarea "x"
type textarea "17.08-24.08 [PERSON_NAME]"
type textarea "x"
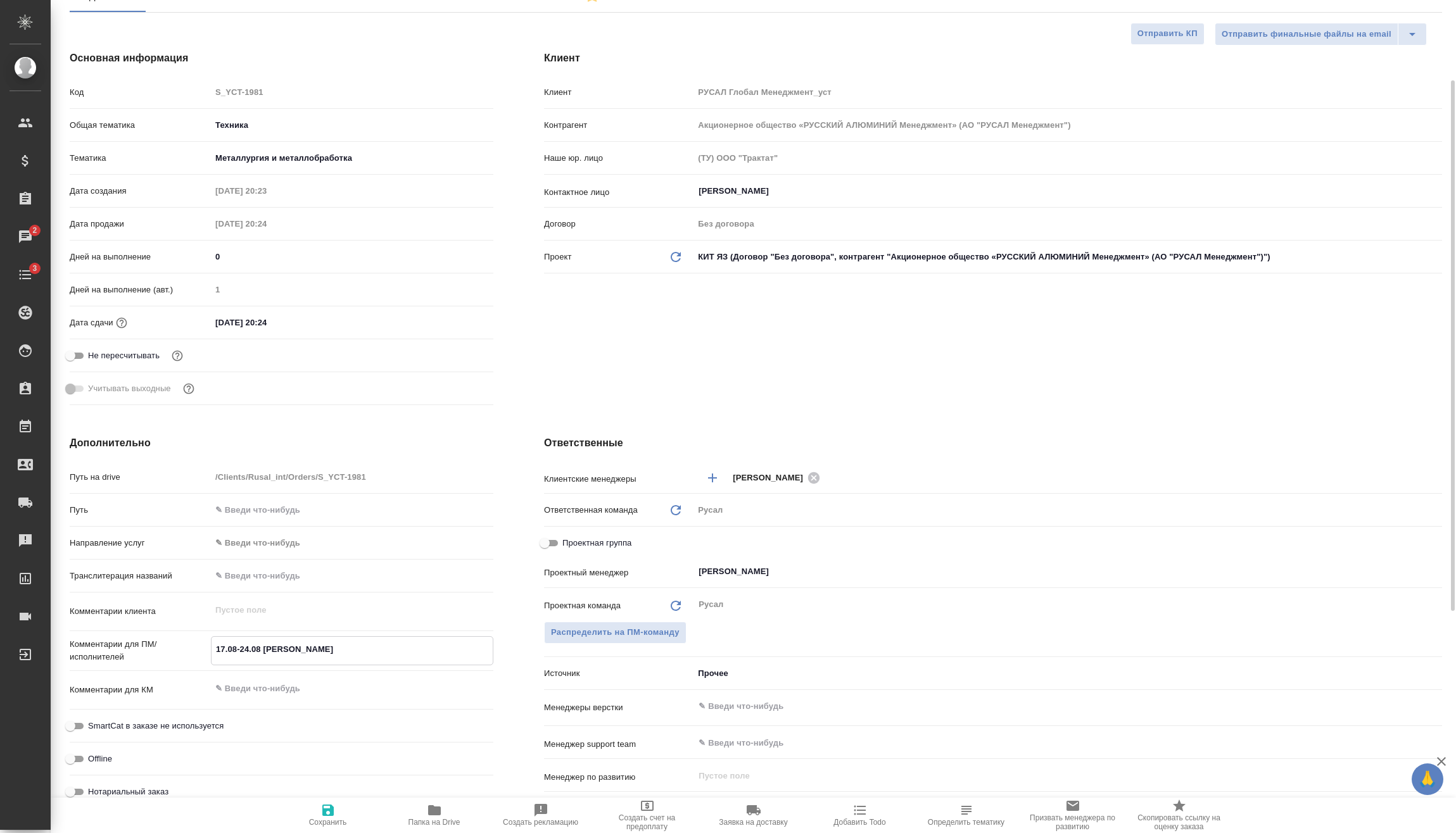
type textarea "x"
type textarea "17.08-24.08 [PERSON_NAME]"
type textarea "x"
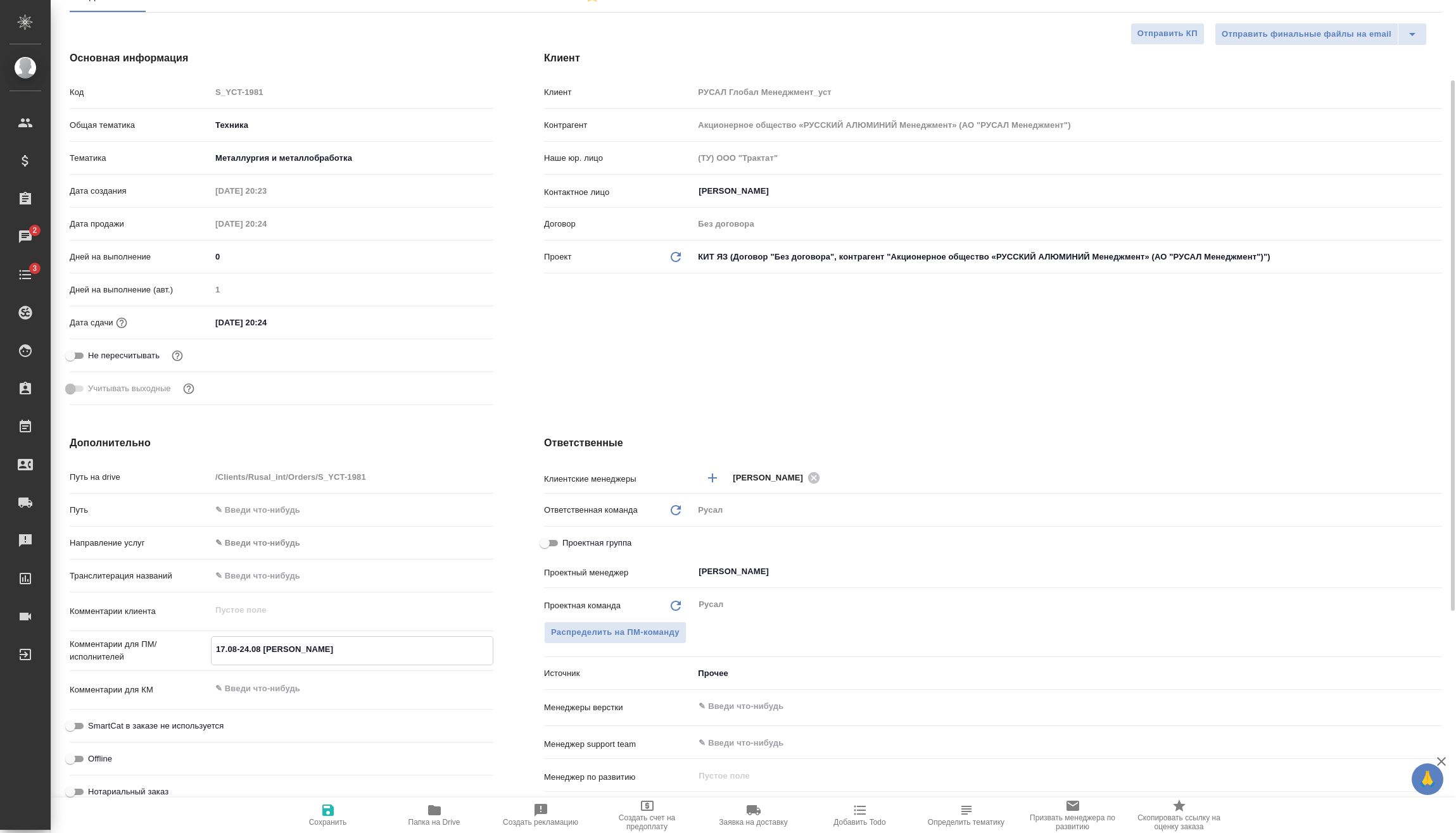
type textarea "x"
type textarea "17.08-24.08 [PERSON_NAME]"
type textarea "x"
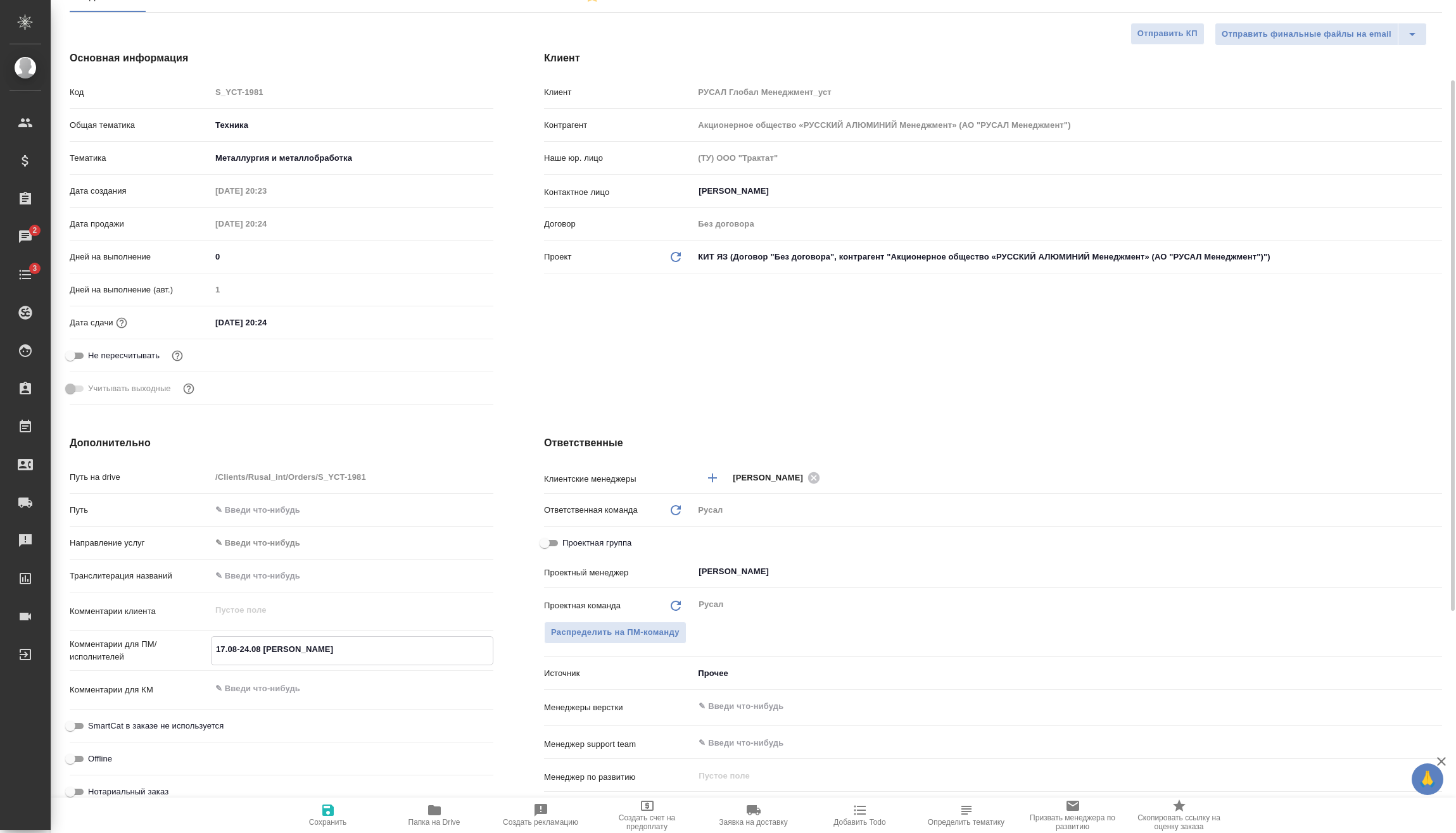
type textarea "17.08-24.08 [PERSON_NAME]"
type textarea "x"
type textarea "17.08-24.08 [PERSON_NAME]"
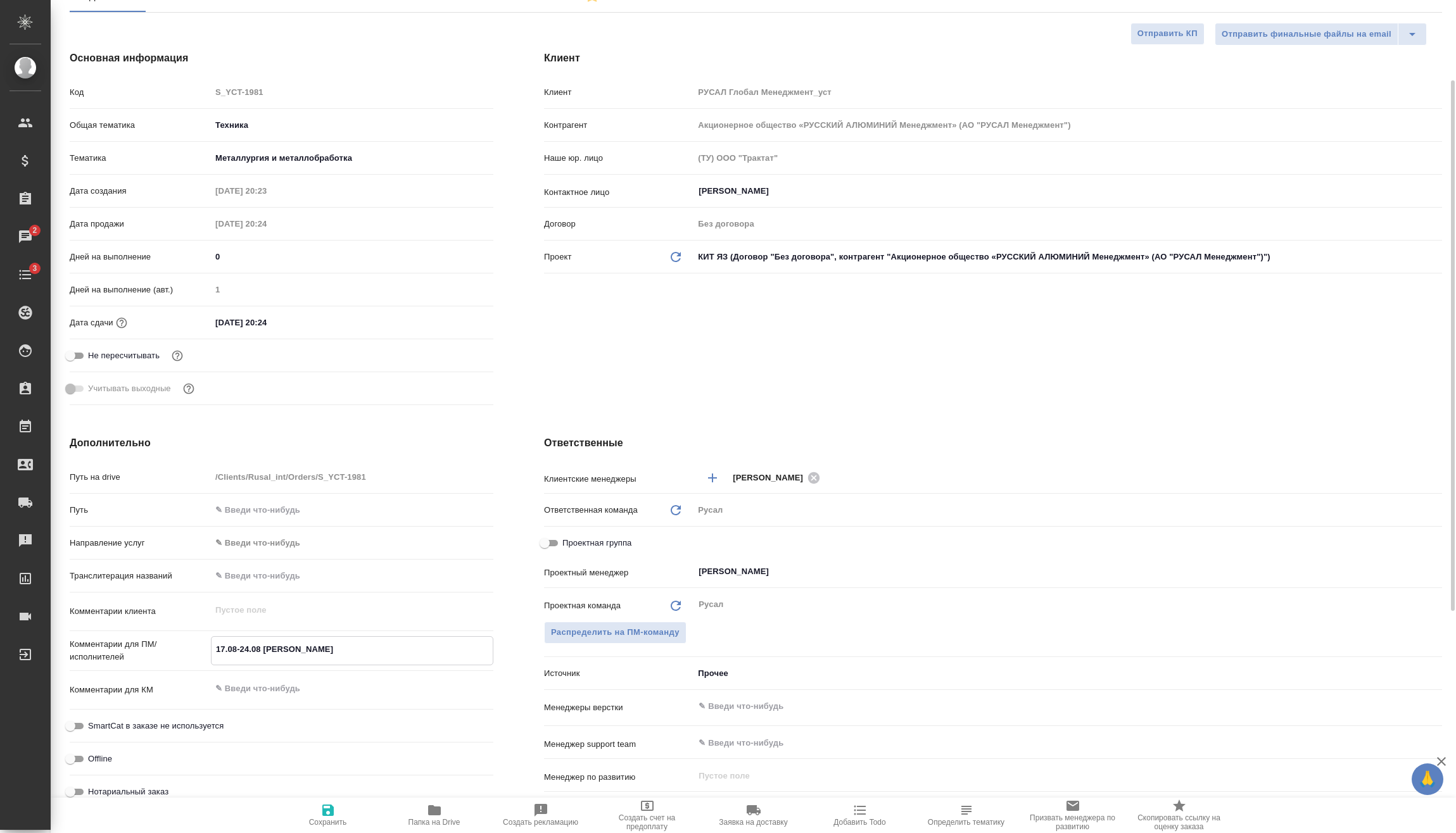
type textarea "x"
type textarea "17.08-24.08 [PERSON_NAME]"
type textarea "x"
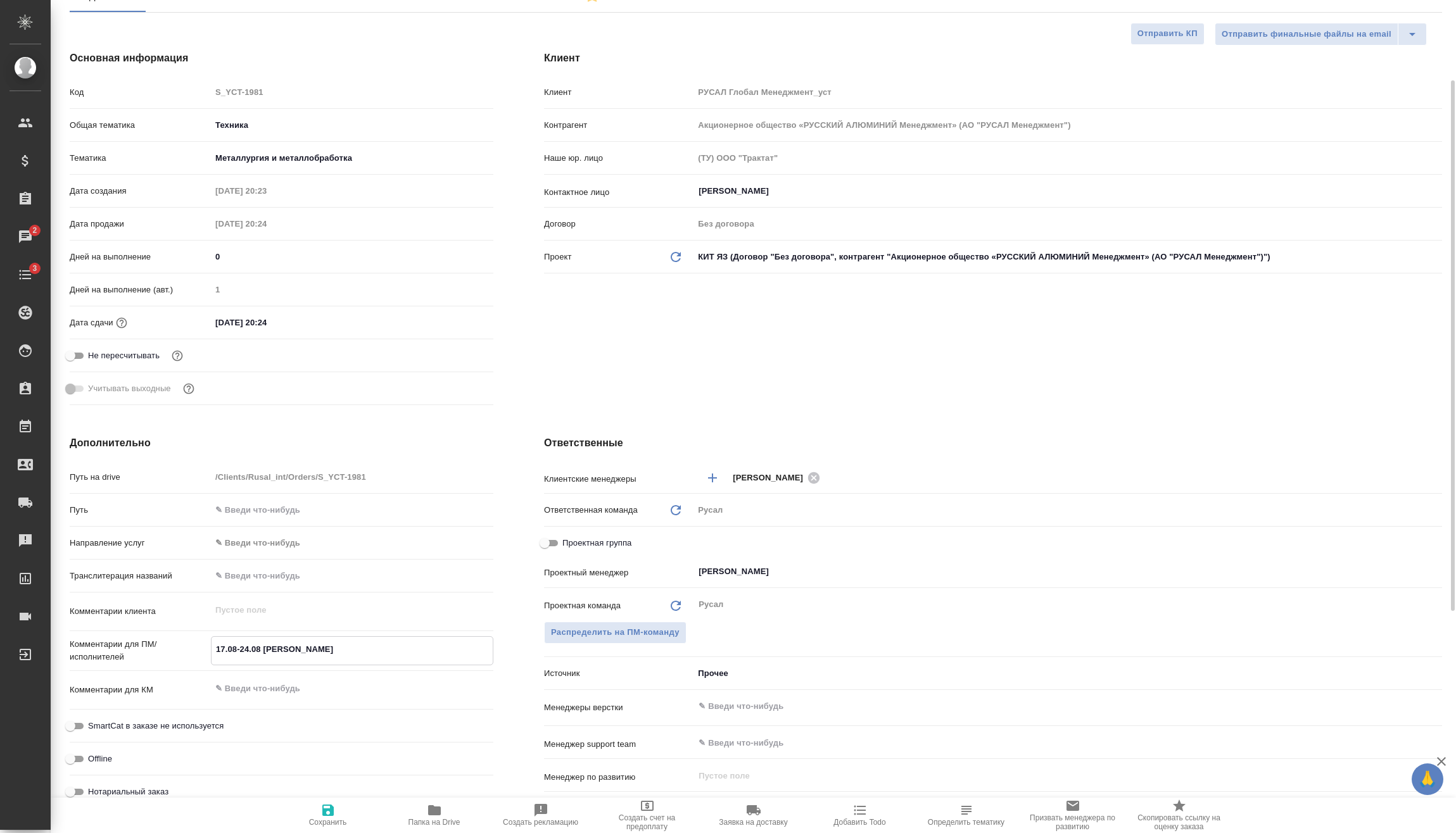
type textarea "x"
type textarea "17.08-24.08 [PERSON_NAME]"
type textarea "x"
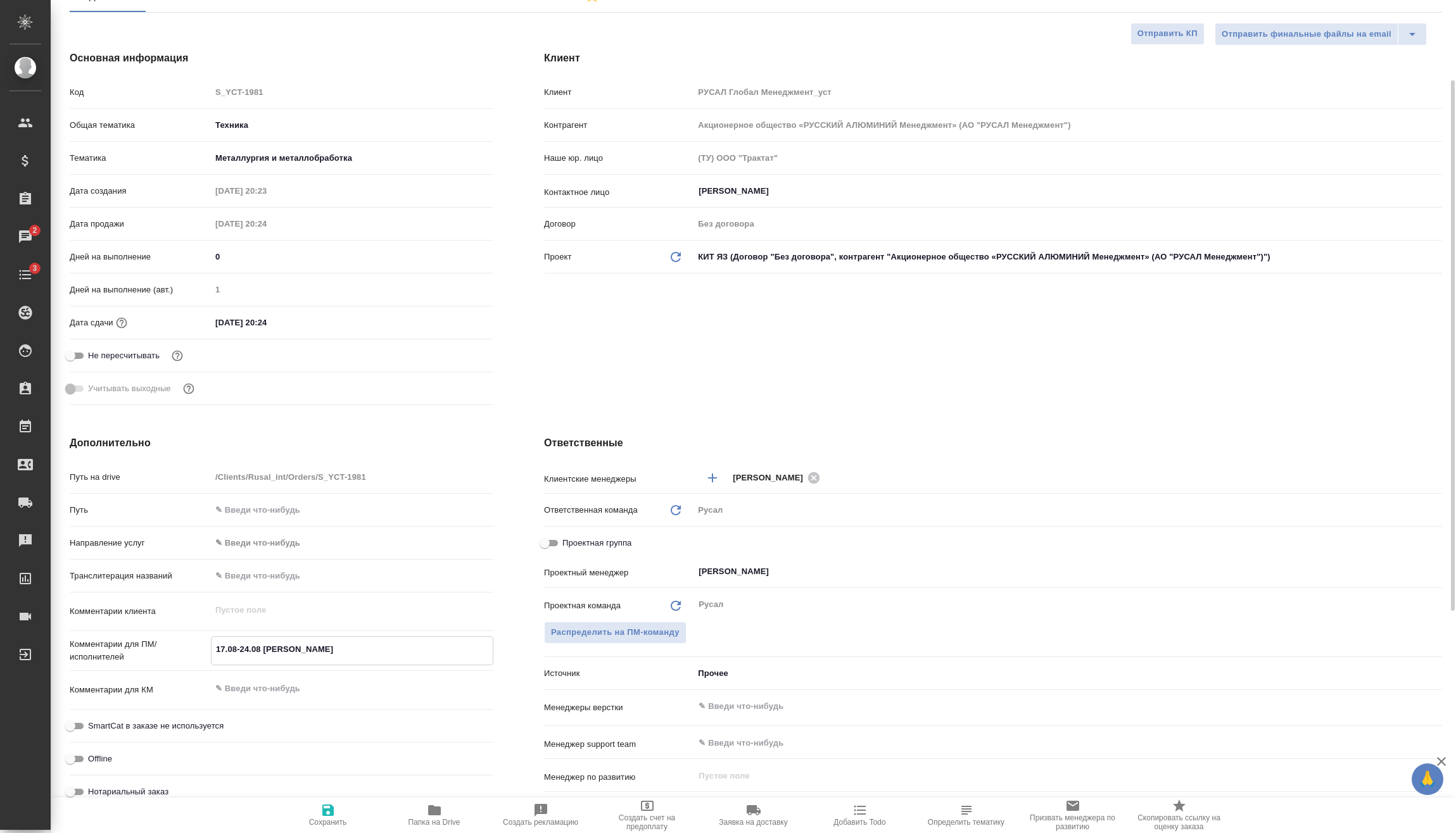
type textarea "x"
type textarea "17.08-24.08 [PERSON_NAME]"
type textarea "x"
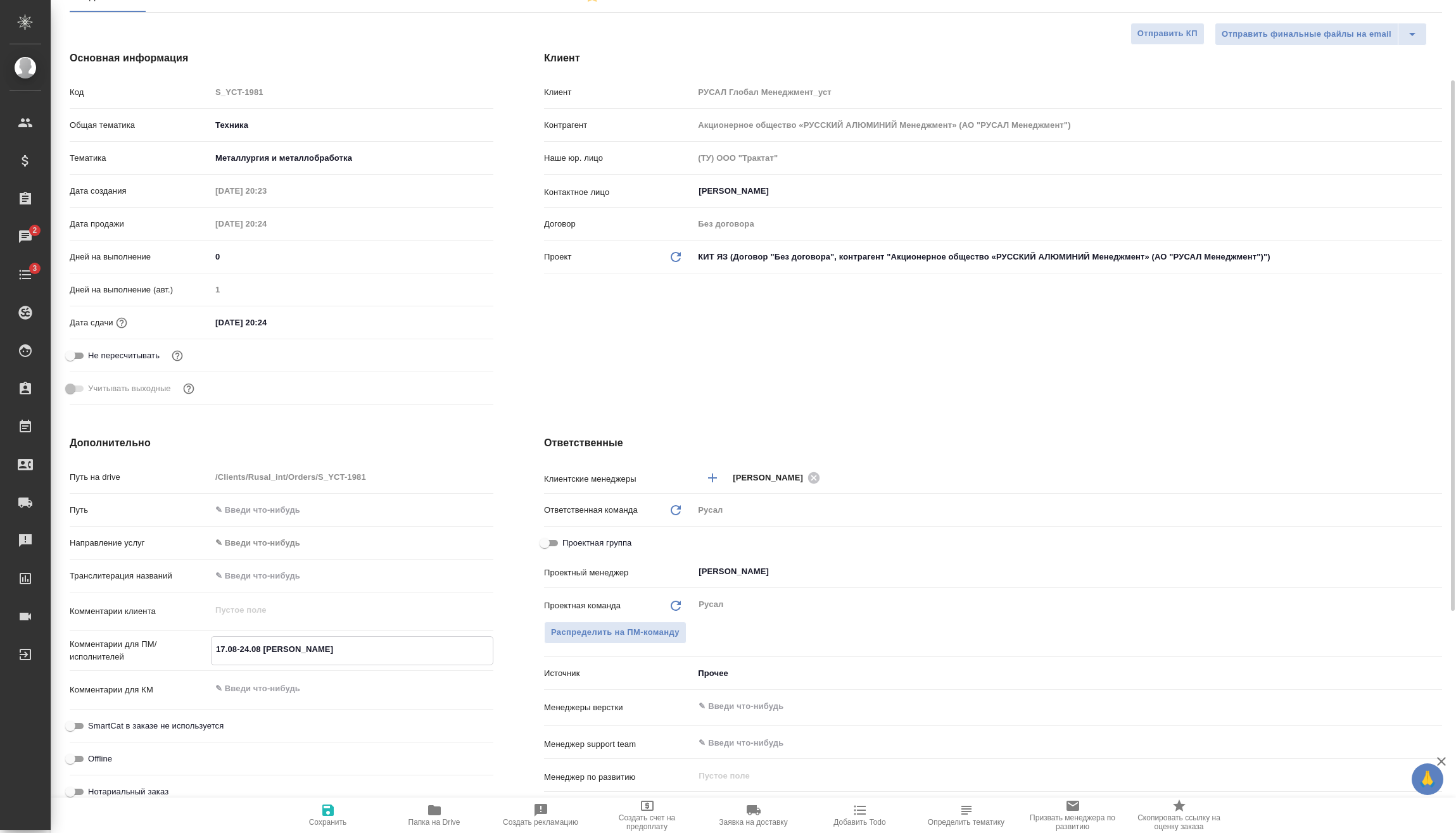
type textarea "17.08-24.08 [PERSON_NAME]"
type textarea "x"
type textarea "17.08-24.08 [PERSON_NAME]"
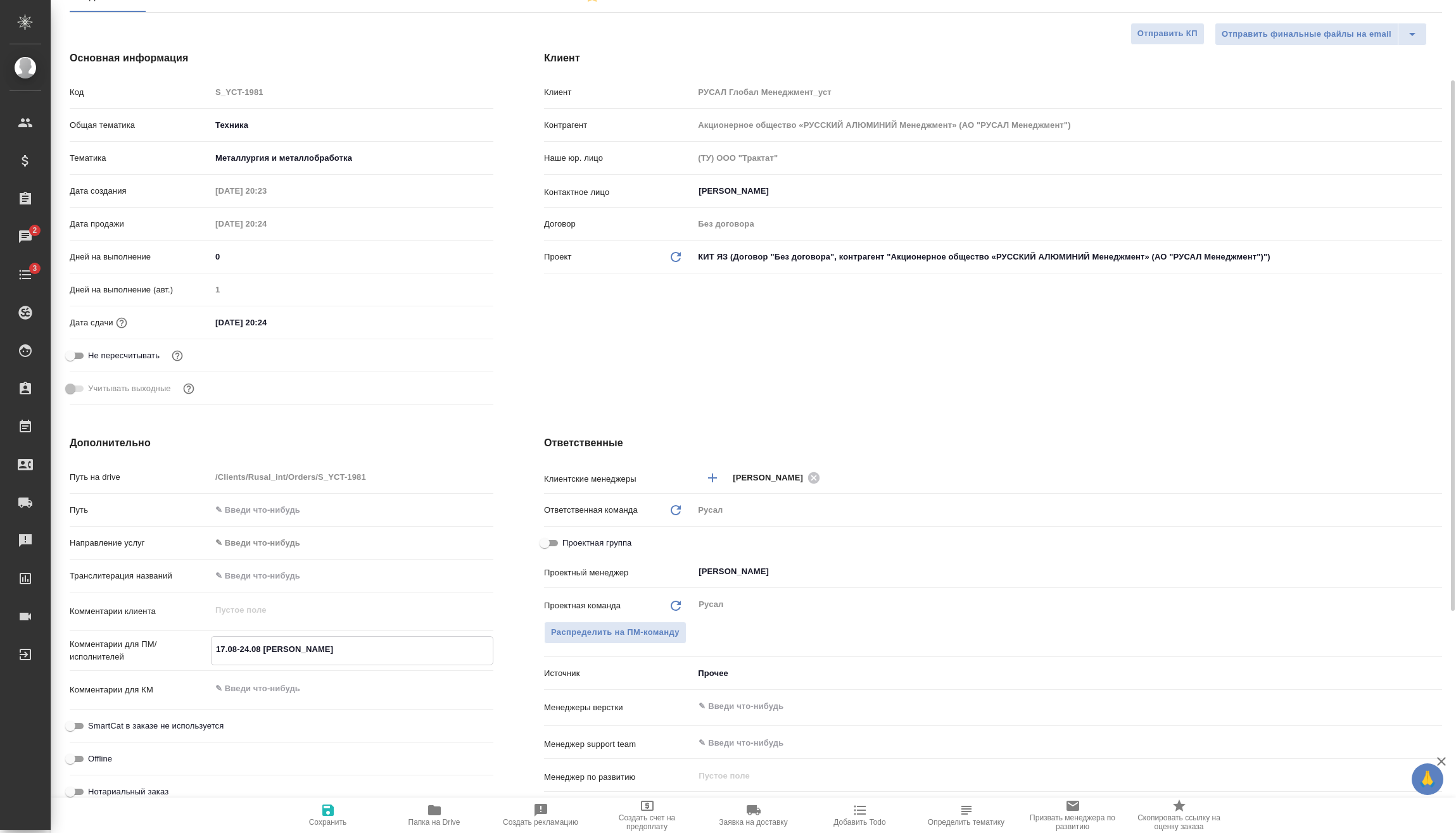
type textarea "x"
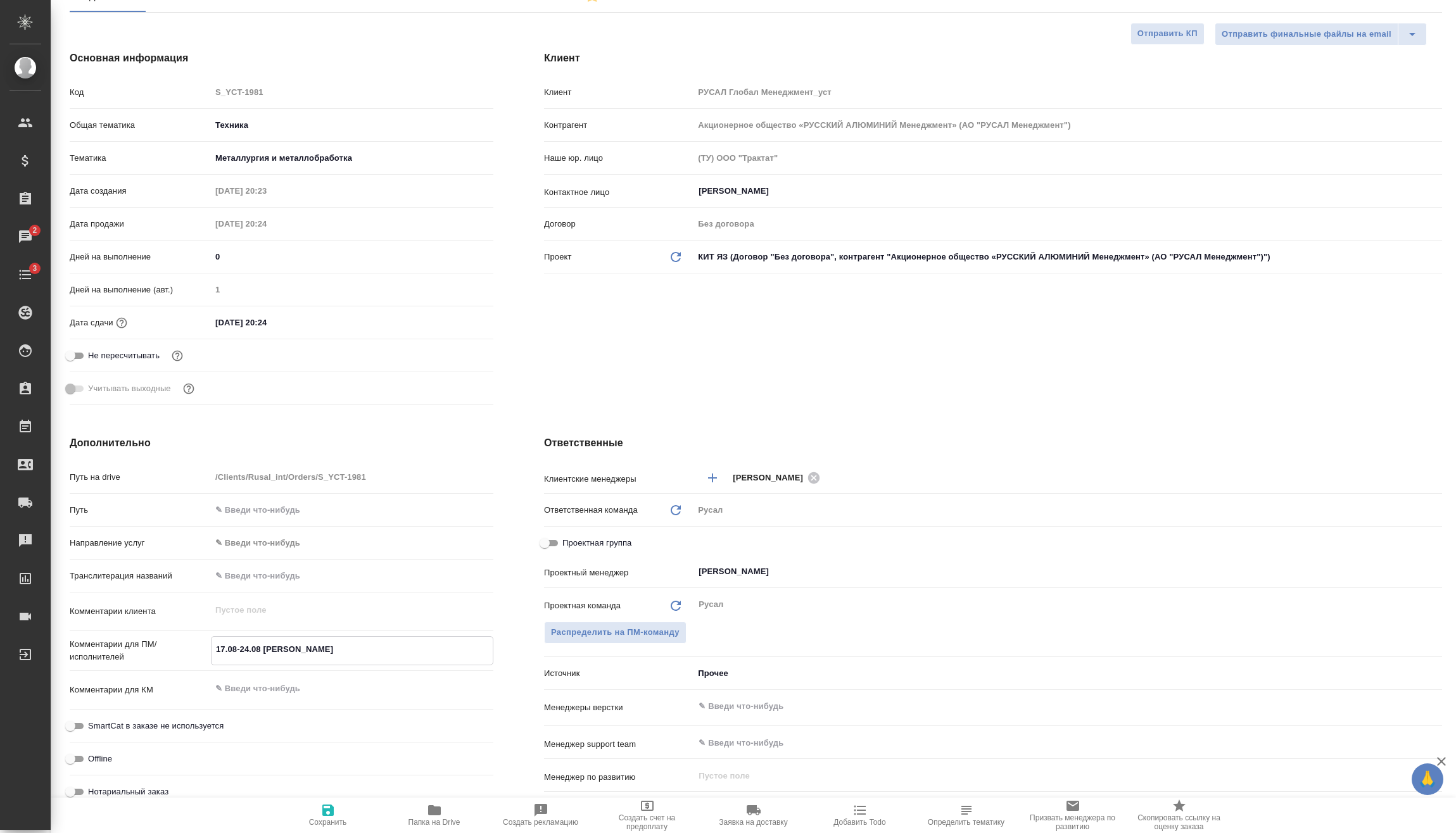
type textarea "17.08-24.08 [PERSON_NAME]"
type textarea "x"
click at [316, 833] on html "🙏 .cls-1 fill:#fff; AWATERA [PERSON_NAME] Спецификации Заказы 2 Чаты 3 Todo Про…" at bounding box center [728, 416] width 1456 height 833
click at [323, 815] on icon "button" at bounding box center [328, 811] width 11 height 11
type textarea "x"
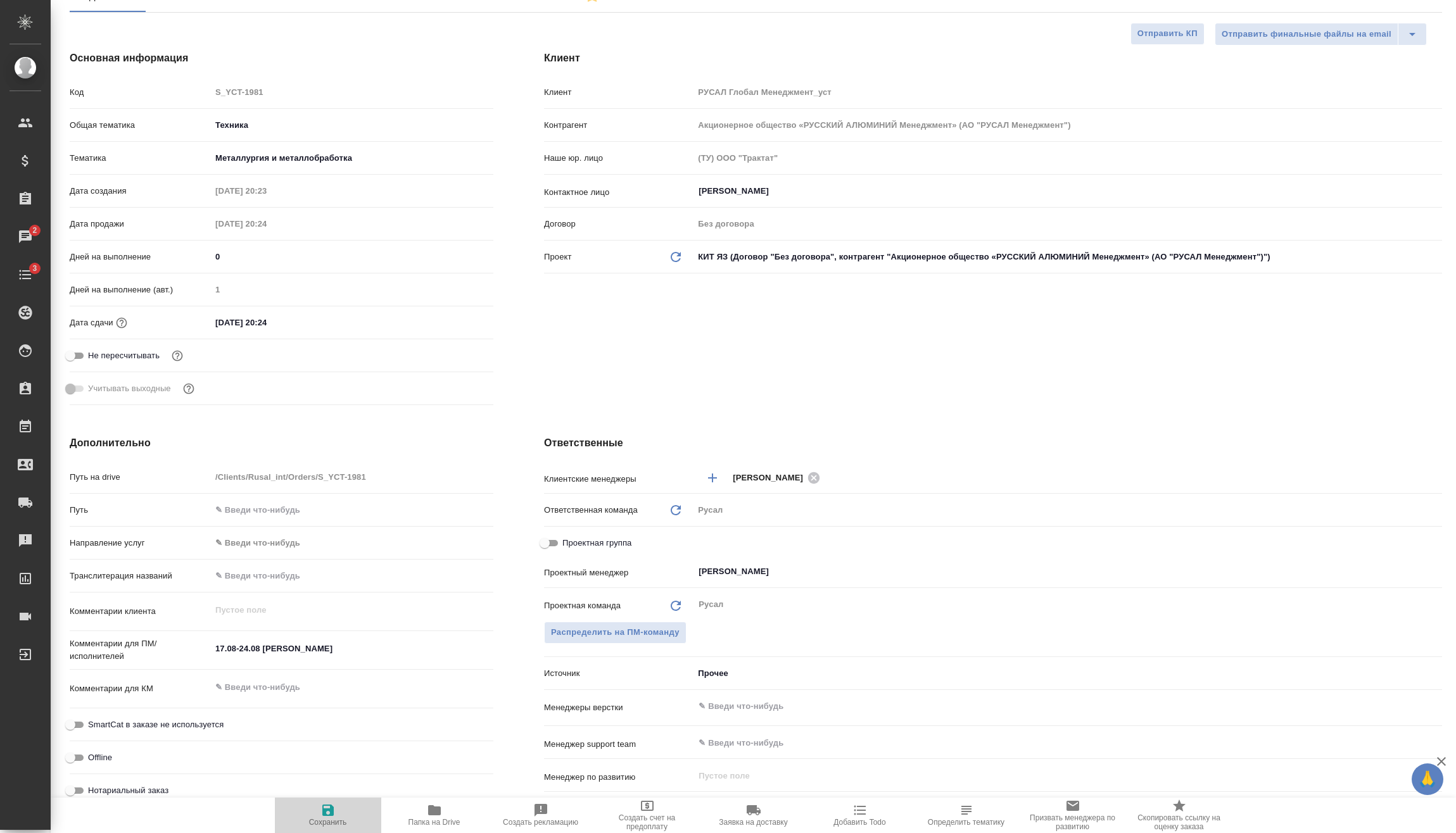
type textarea "x"
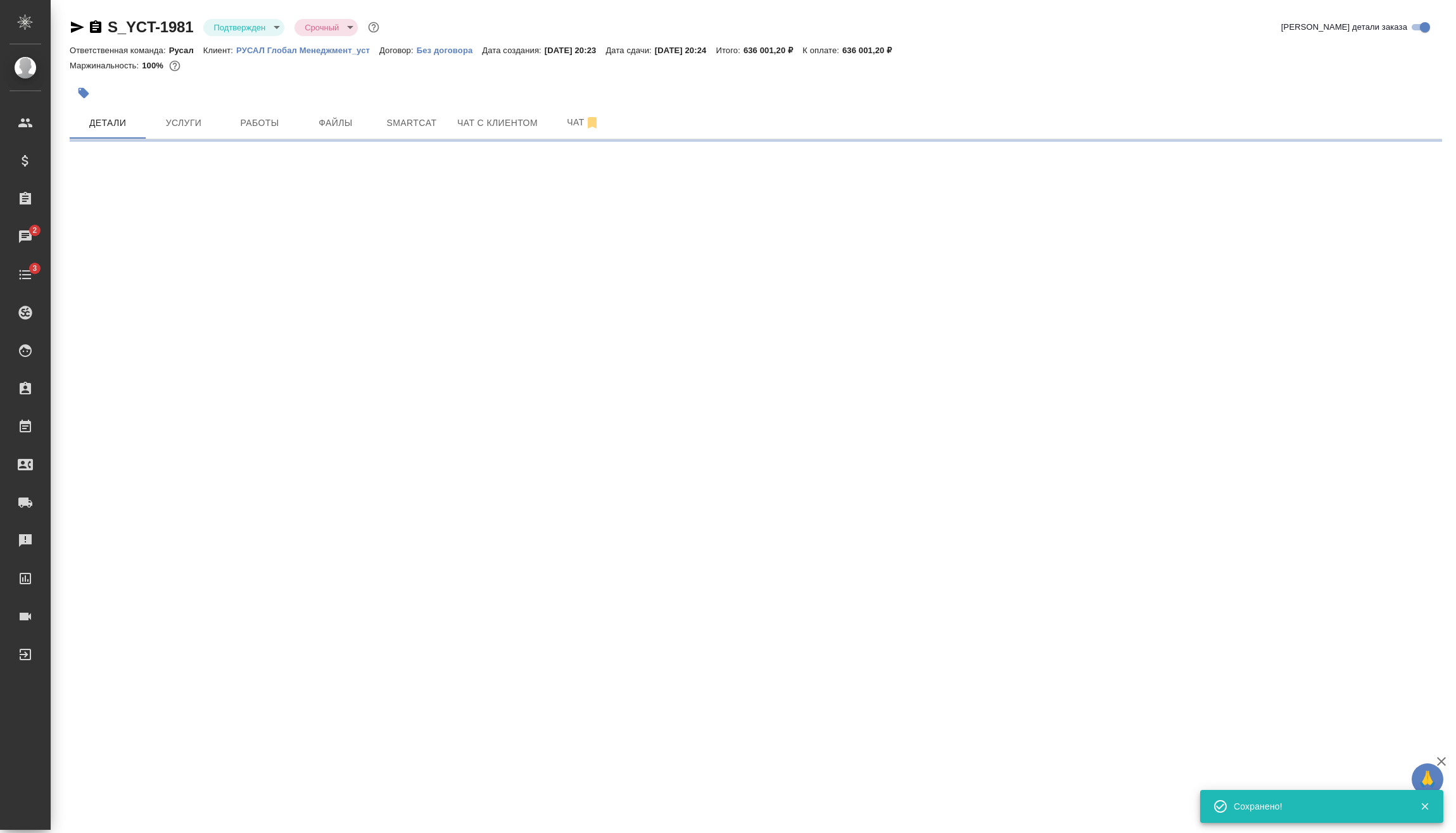
scroll to position [0, 0]
select select "RU"
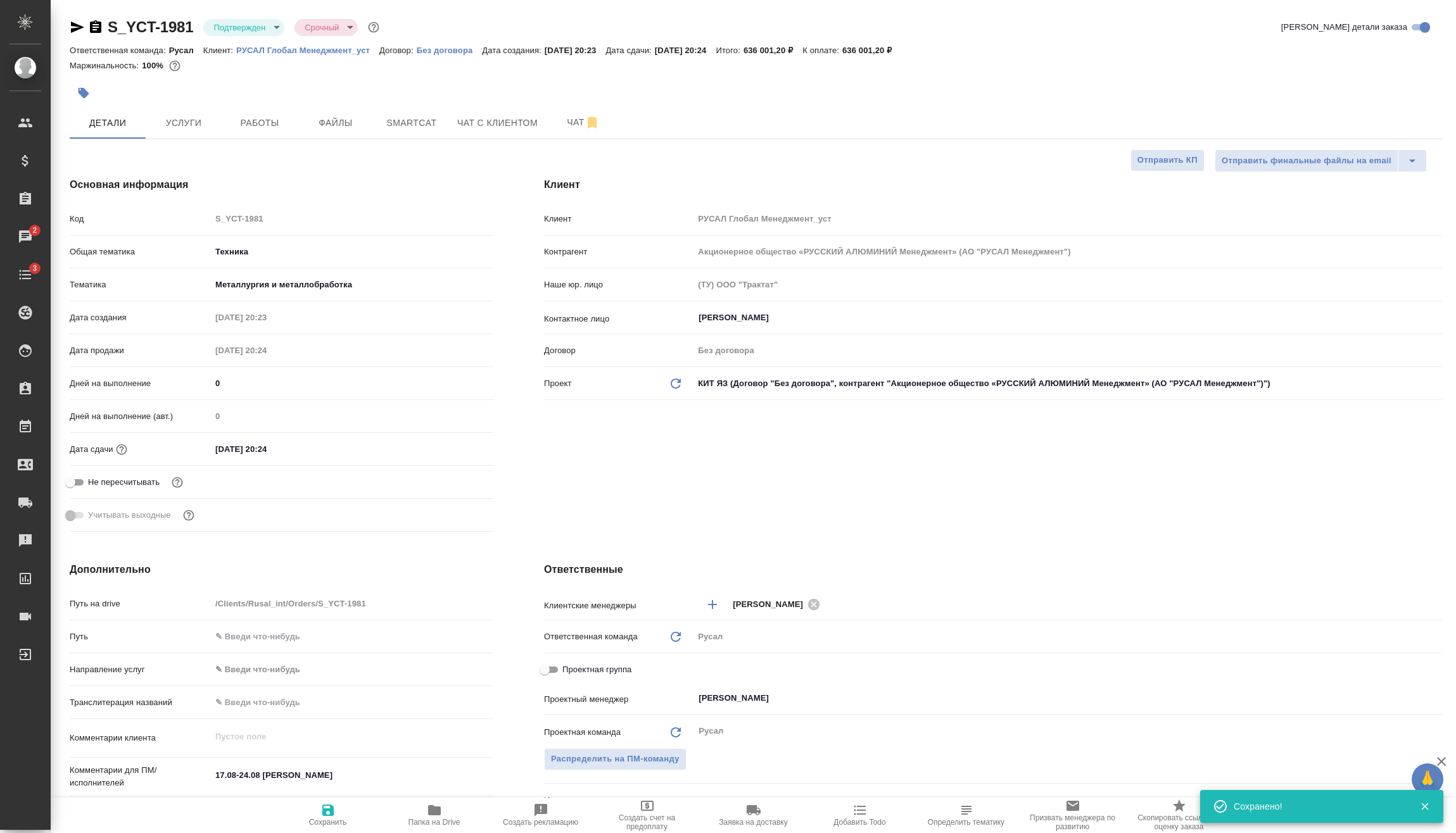
type textarea "x"
click at [318, 446] on input "[DATE] 20:24" at bounding box center [266, 449] width 111 height 19
click at [452, 454] on icon "button" at bounding box center [456, 449] width 15 height 15
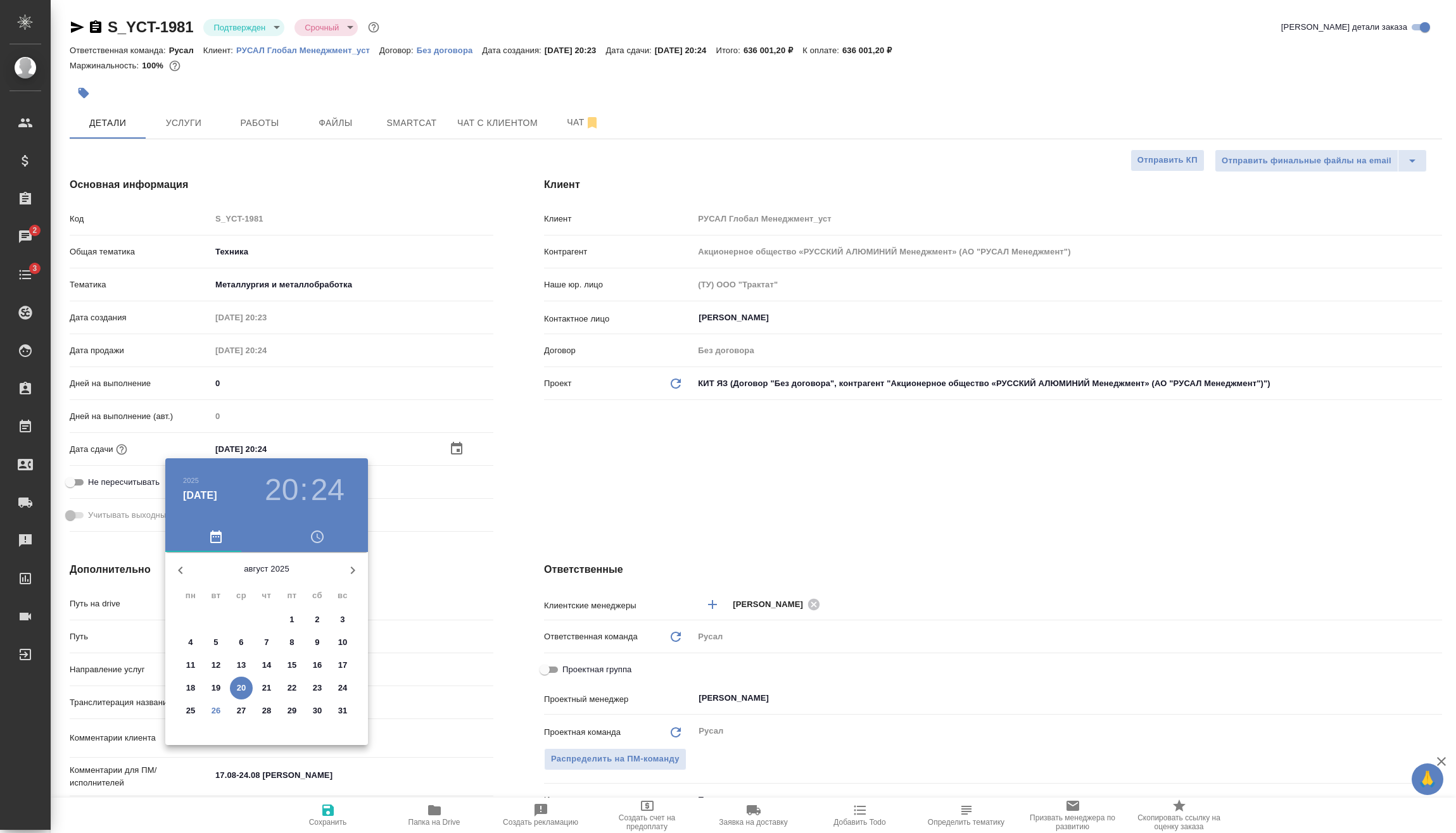
click at [270, 711] on p "28" at bounding box center [267, 711] width 9 height 13
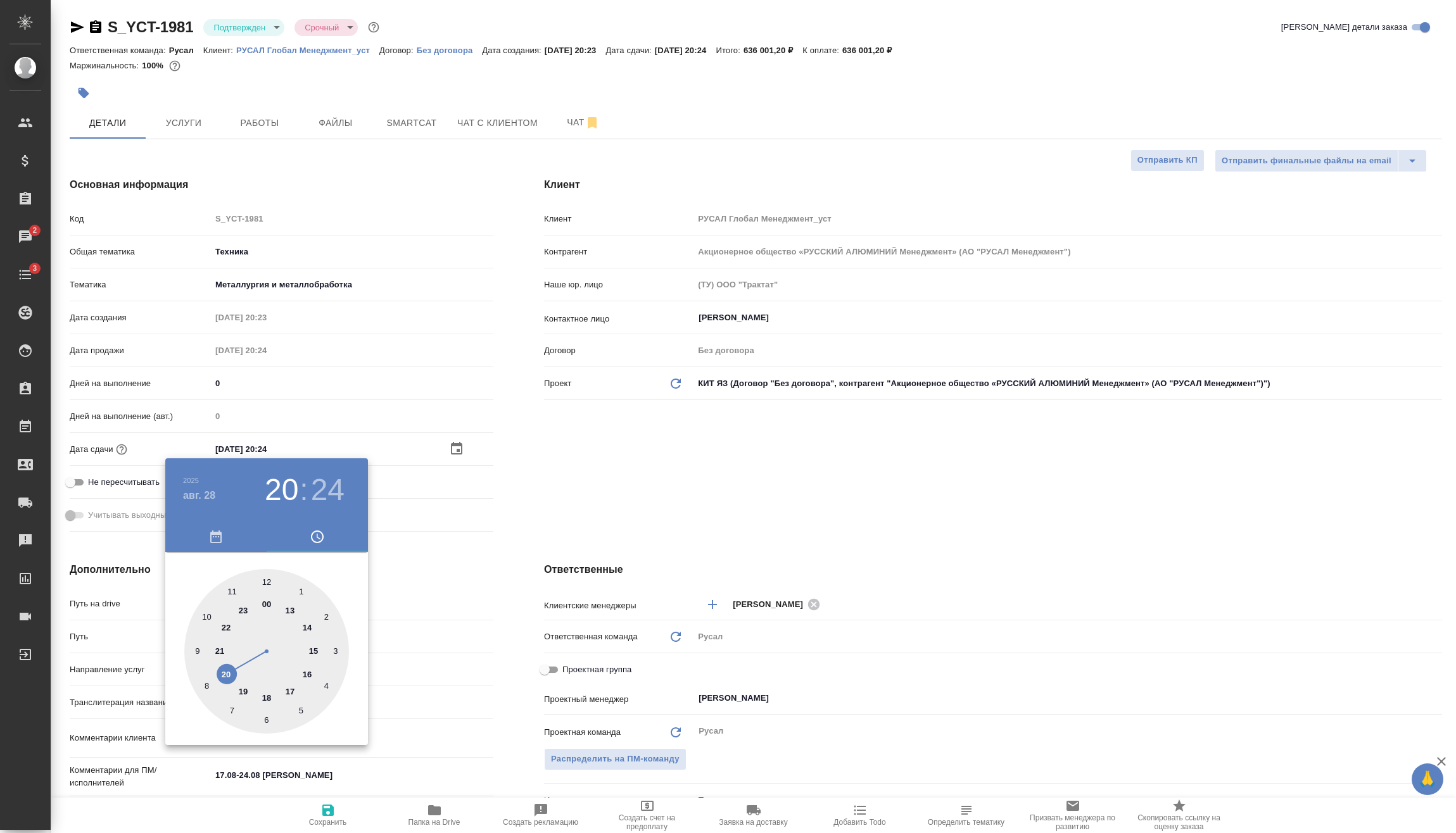
click at [316, 817] on div at bounding box center [728, 416] width 1456 height 833
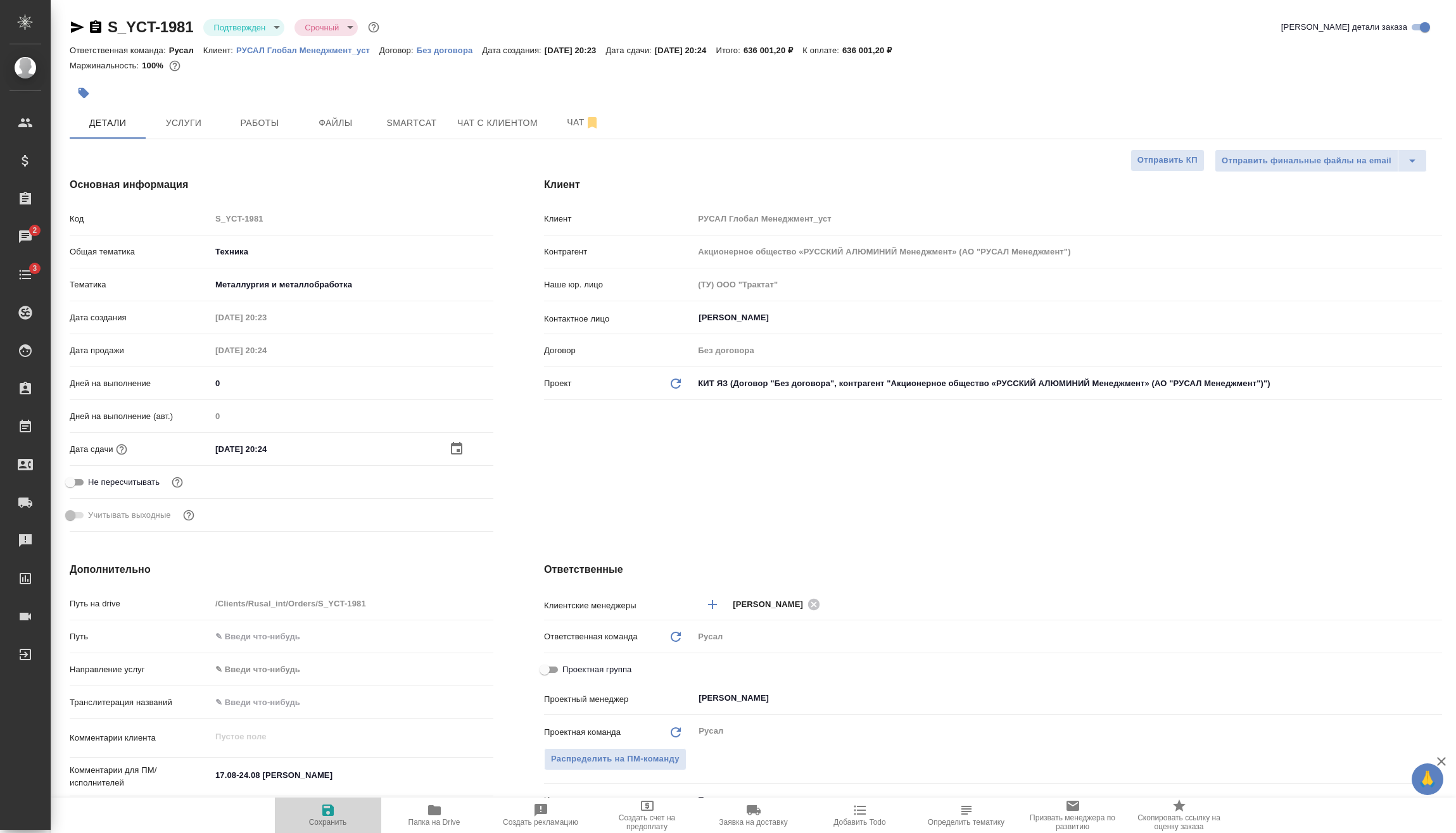
click at [329, 813] on icon "button" at bounding box center [328, 810] width 15 height 15
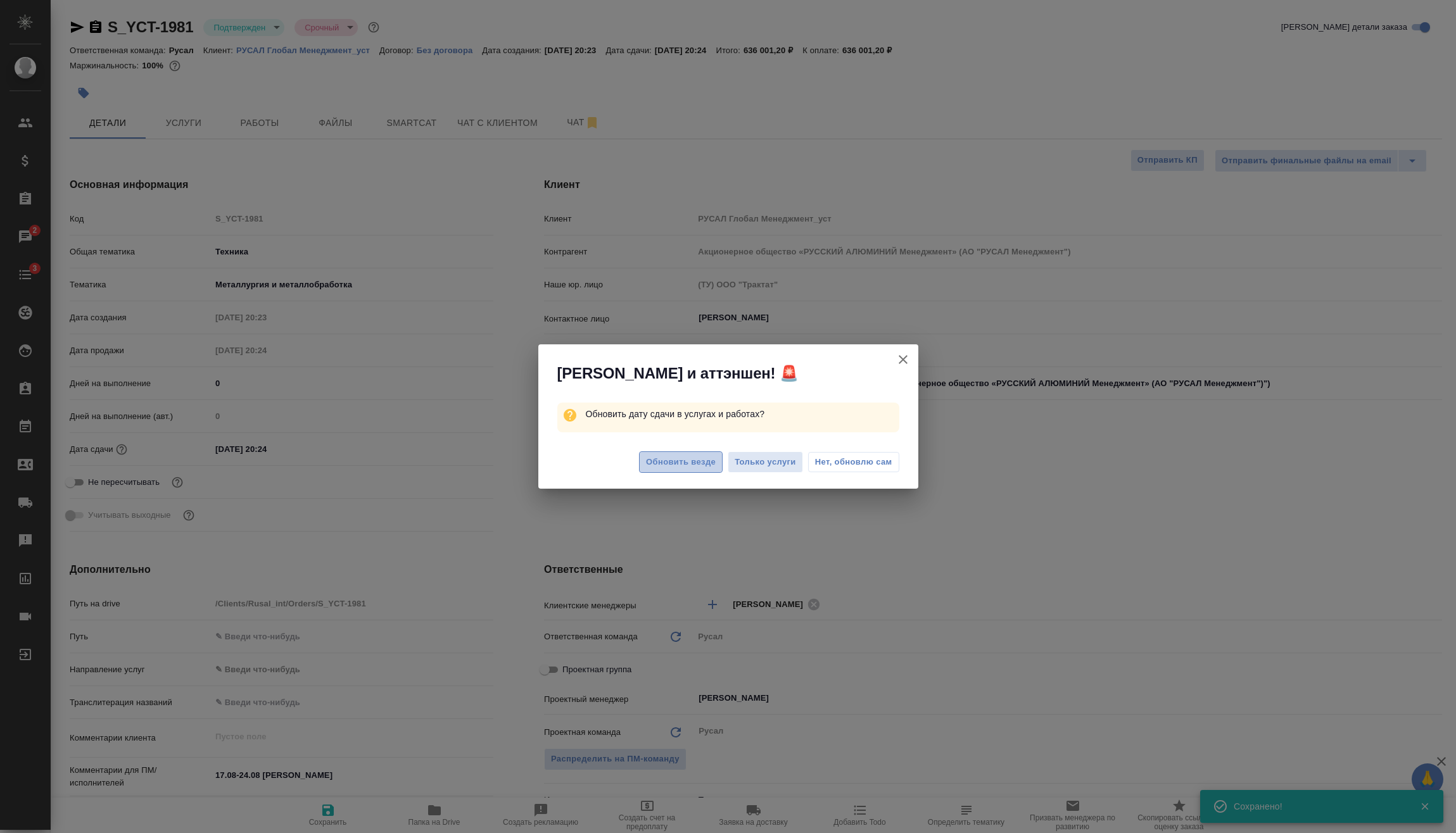
click at [685, 455] on span "Обновить везде" at bounding box center [680, 462] width 70 height 14
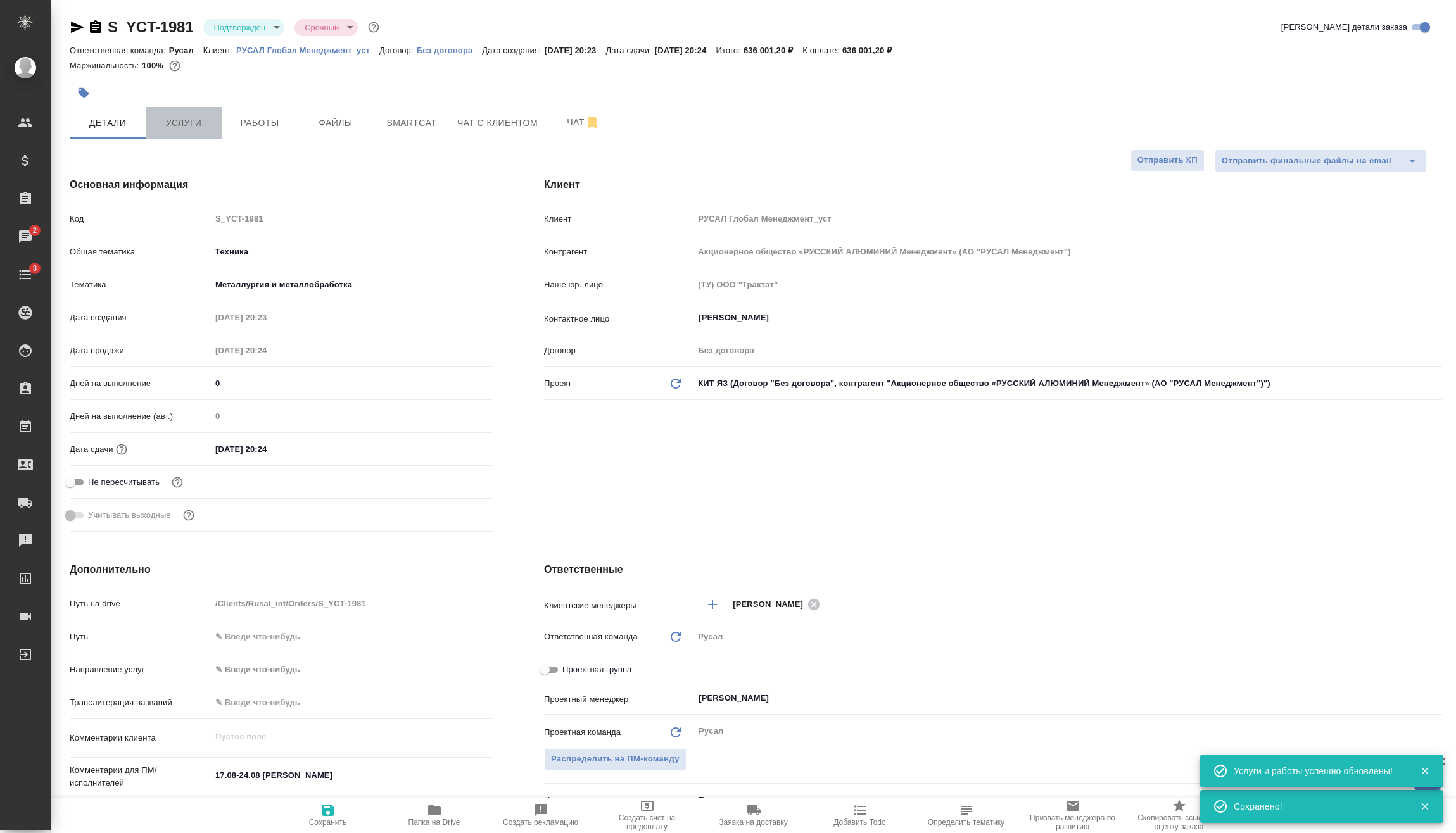
click at [193, 123] on span "Услуги" at bounding box center [184, 123] width 61 height 16
